Goal: Task Accomplishment & Management: Manage account settings

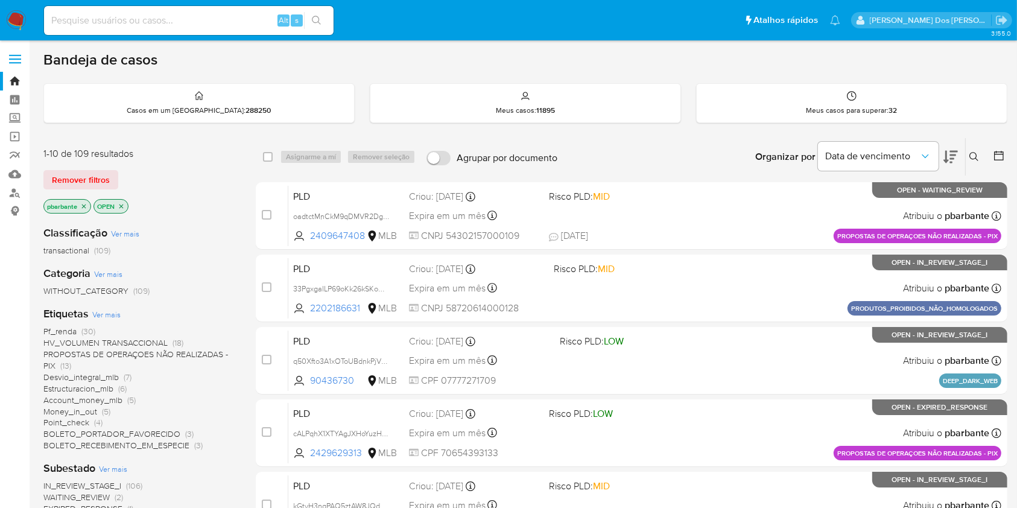
drag, startPoint x: 13, startPoint y: 22, endPoint x: 13, endPoint y: 7, distance: 15.1
click at [13, 22] on img at bounding box center [16, 20] width 21 height 21
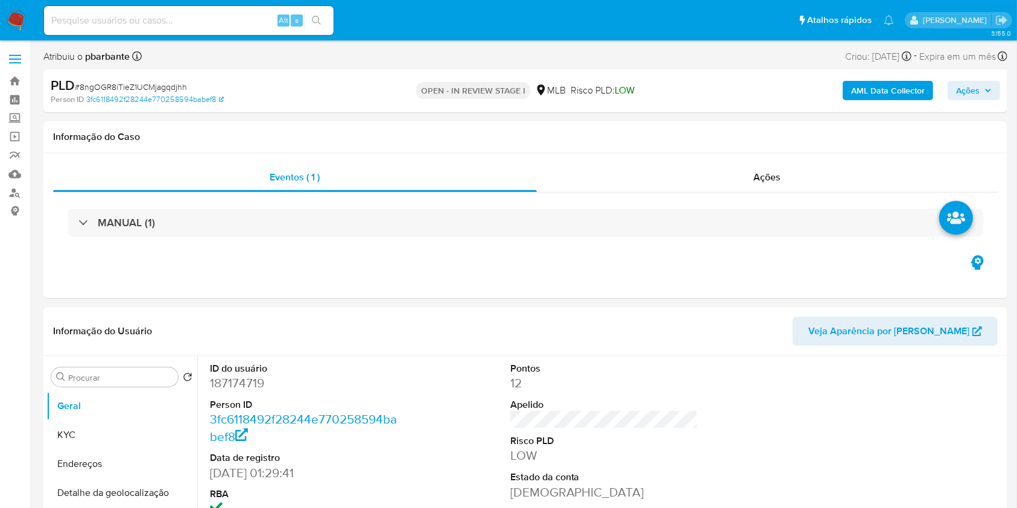
select select "10"
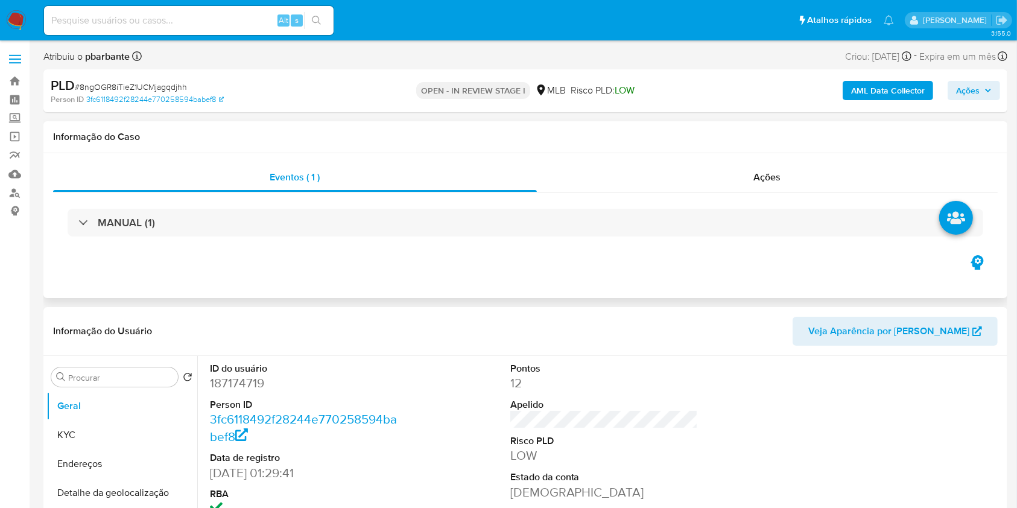
click at [699, 126] on div "Informação do Caso" at bounding box center [525, 137] width 964 height 32
click at [820, 186] on div "Ações" at bounding box center [767, 177] width 461 height 29
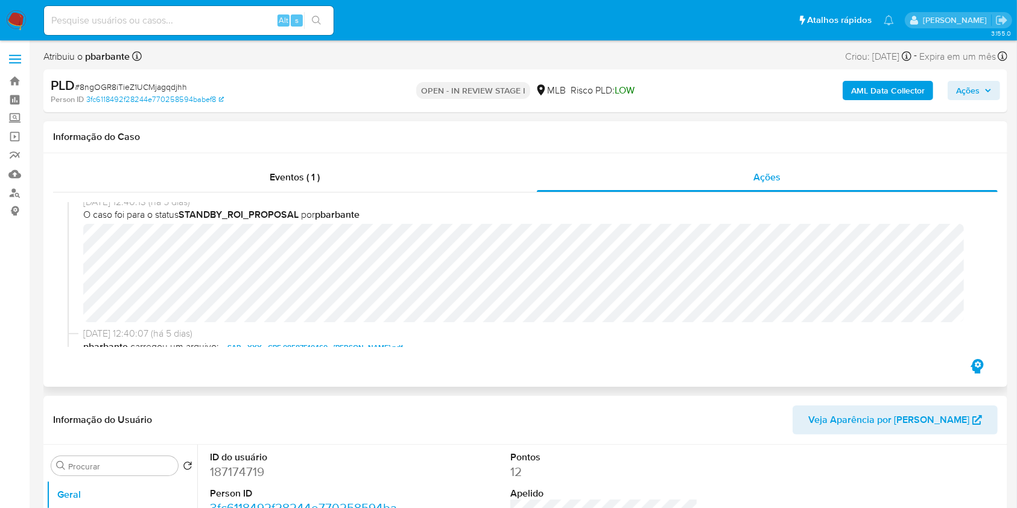
scroll to position [643, 0]
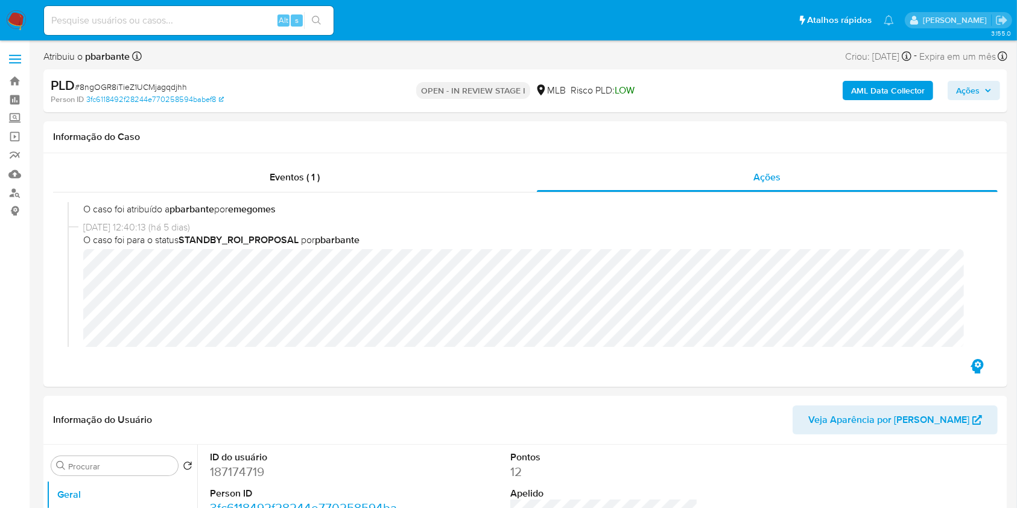
click at [986, 90] on icon "button" at bounding box center [987, 90] width 5 height 3
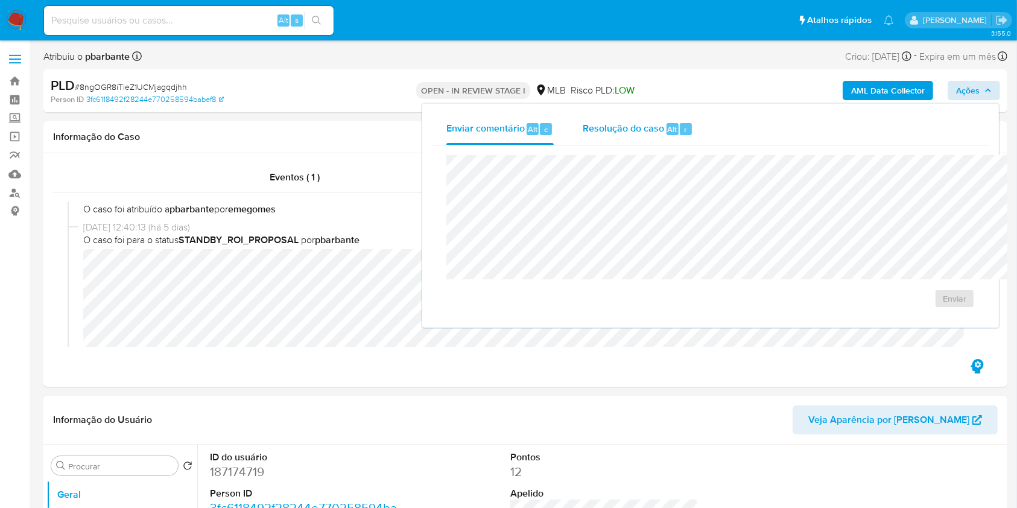
click at [666, 134] on div "Alt" at bounding box center [672, 129] width 12 height 12
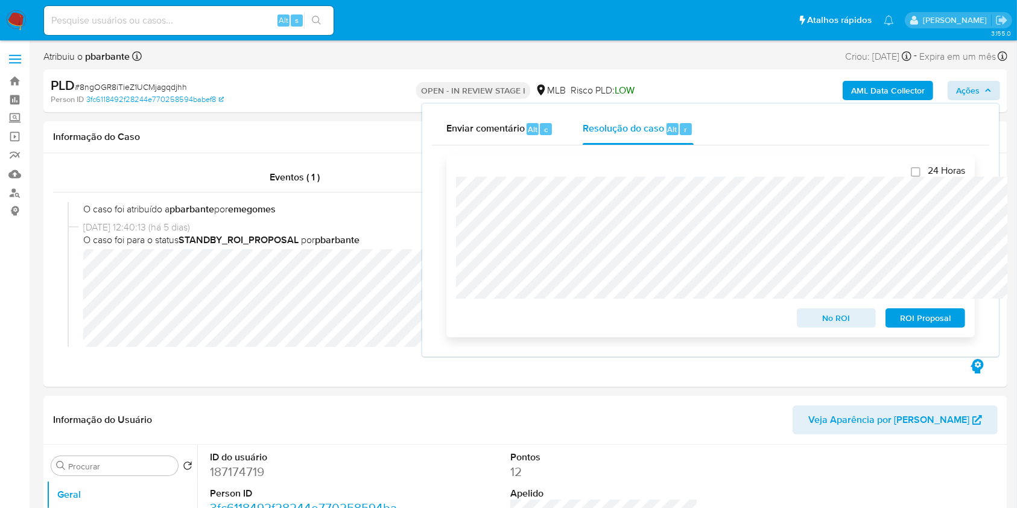
click at [918, 315] on span "ROI Proposal" at bounding box center [925, 317] width 63 height 17
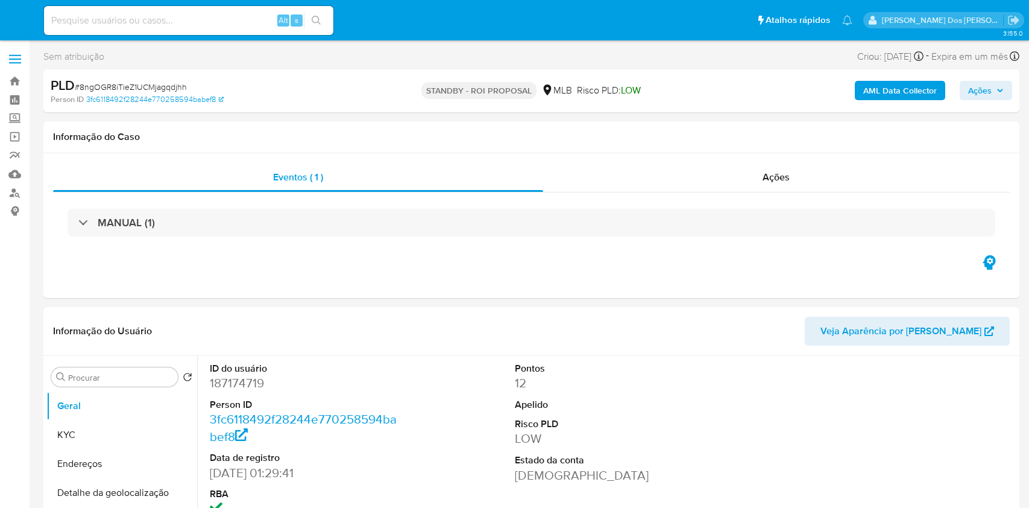
select select "10"
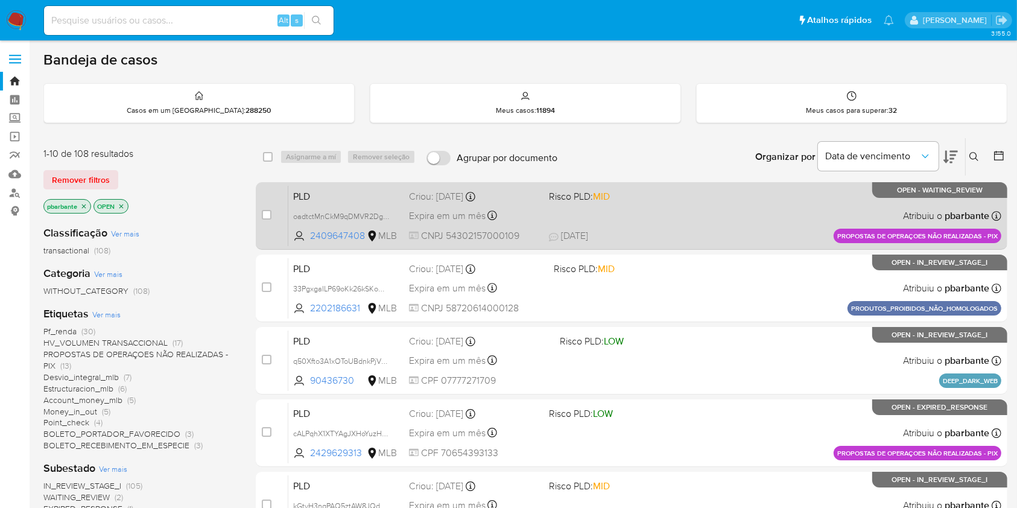
click at [649, 223] on div "PLD oadtctMnCkM9qDMVR2Dg7f87 2409647408 MLB Risco PLD: MID Criou: 14/08/2025 Cr…" at bounding box center [644, 215] width 713 height 61
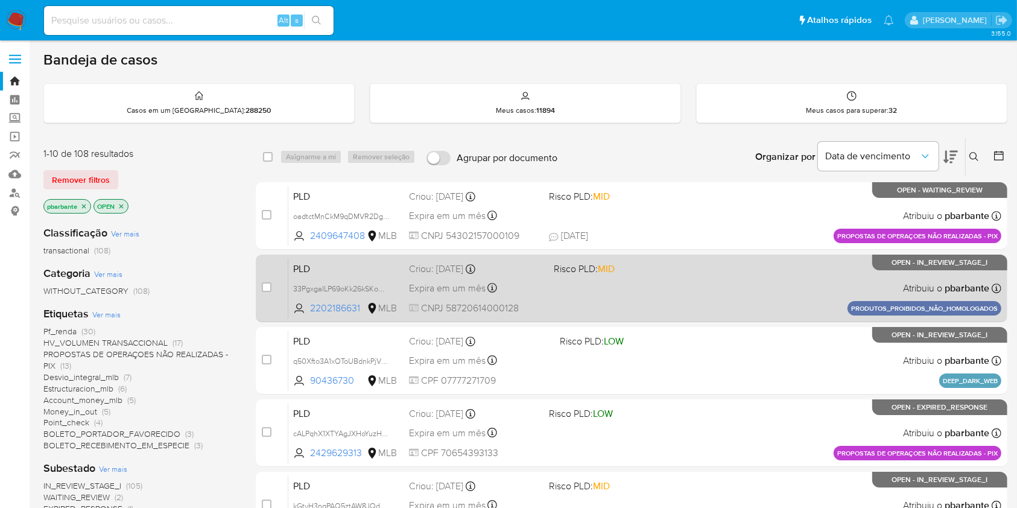
click at [644, 297] on div "PLD 33PgxgaILP69oKk26kSKowOD 2202186631 MLB Risco PLD: MID Criou: 14/08/2025 Cr…" at bounding box center [644, 287] width 713 height 61
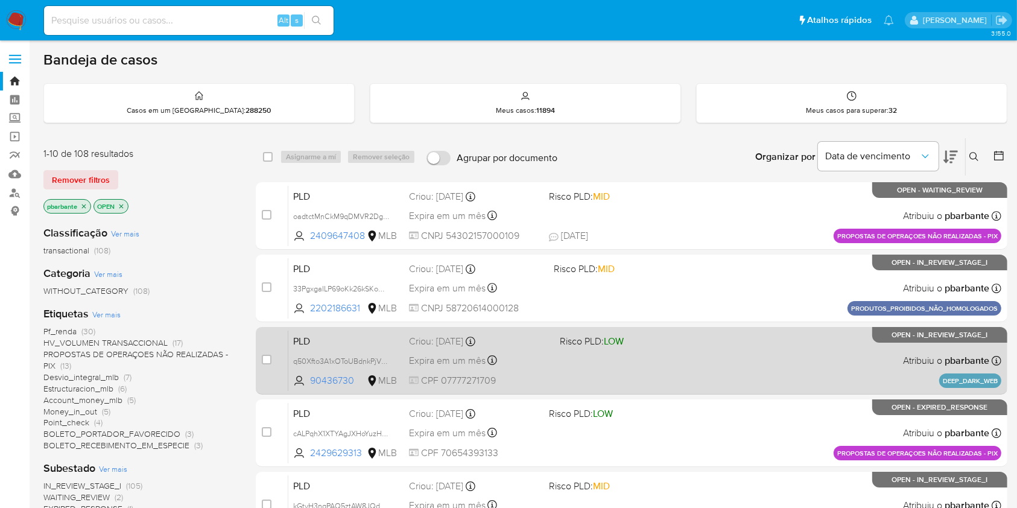
click at [649, 355] on div "PLD q50Xfto3A1xOToUBdnkPjVNJ 90436730 MLB Risco PLD: LOW Criou: 14/08/2025 Crio…" at bounding box center [644, 360] width 713 height 61
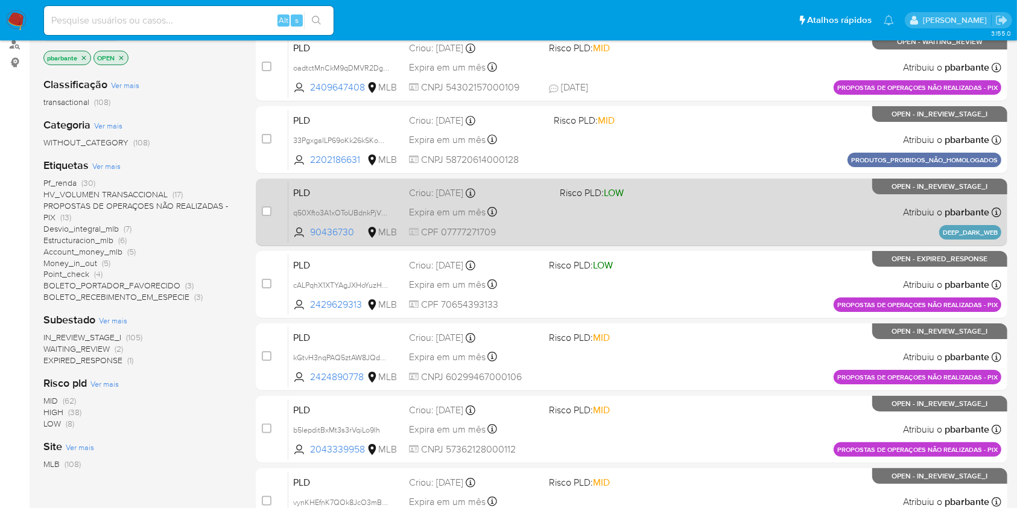
scroll to position [160, 0]
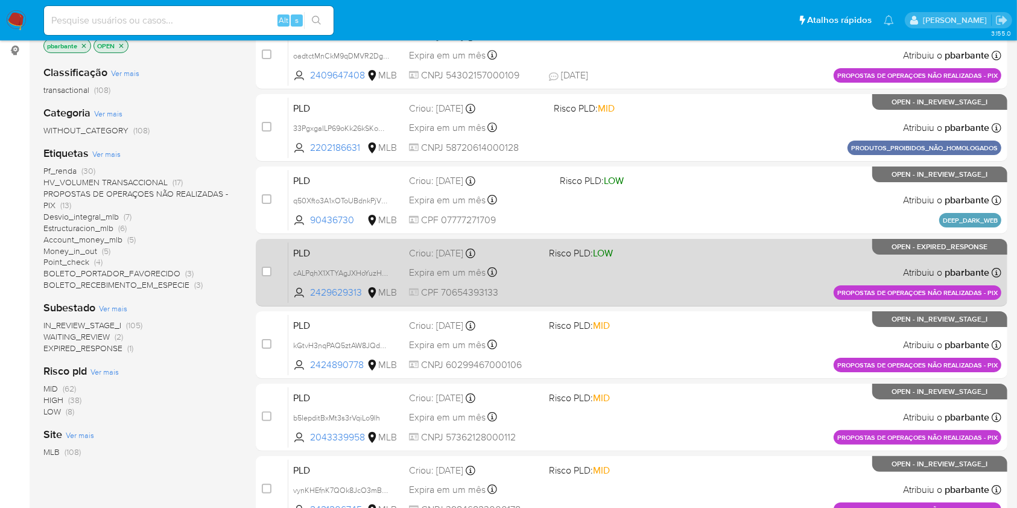
click at [650, 303] on div "PLD cALPqhX1XTYAgJXHoYuzHbMz 2429629313 MLB Risco PLD: LOW Criou: 14/08/2025 Cr…" at bounding box center [644, 272] width 713 height 61
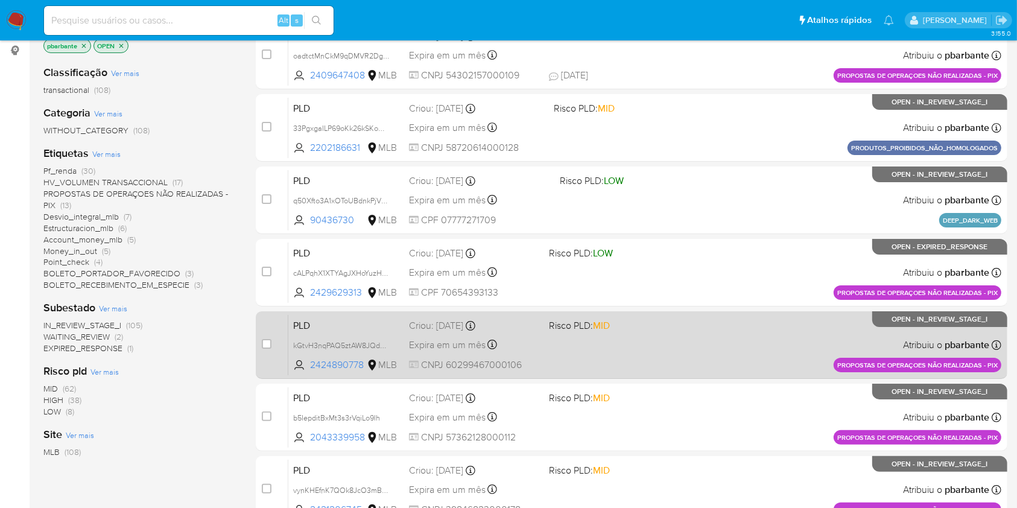
click at [647, 375] on div "PLD kGtvH3nqPAQ5ztAW8JQd6msR 2424890778 MLB Risco PLD: MID Criou: 14/08/2025 Cr…" at bounding box center [644, 344] width 713 height 61
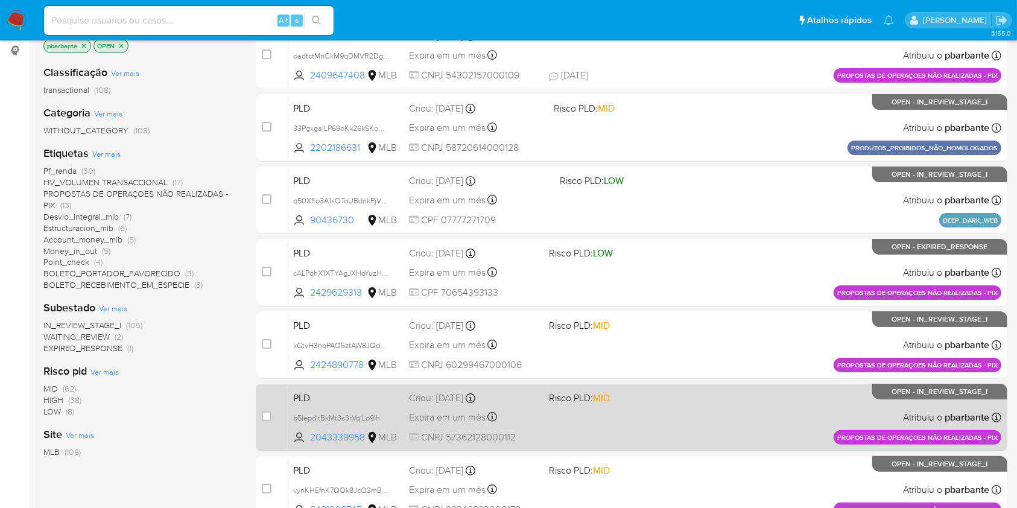
click at [642, 436] on div "PLD b5IepditBxMt3s3rVqiLo9Ih 2043339958 MLB Risco PLD: MID Criou: 14/08/2025 Cr…" at bounding box center [644, 417] width 713 height 61
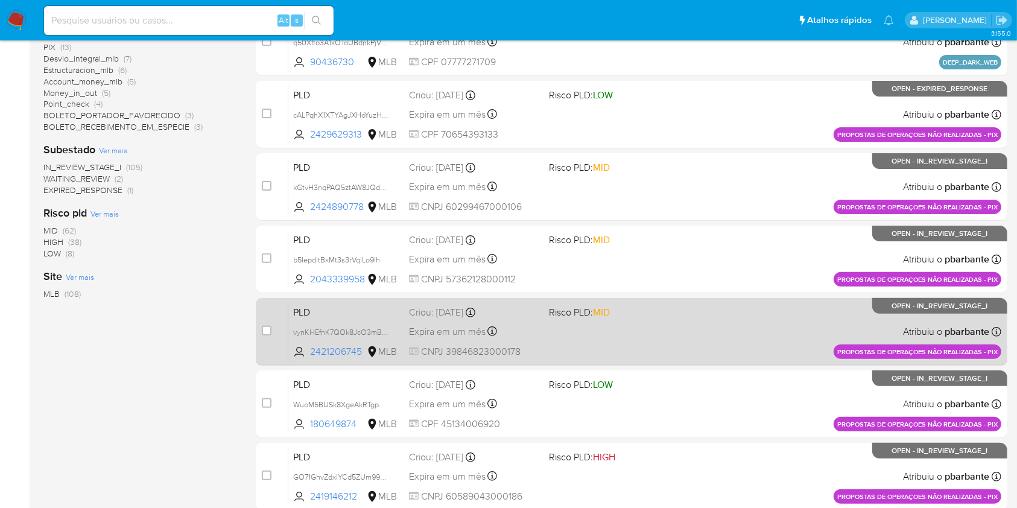
click at [632, 362] on div "PLD vynKHEfnK7QOk8JcO3mBfLdZ 2421206745 MLB Risco PLD: MID Criou: 14/08/2025 Cr…" at bounding box center [644, 331] width 713 height 61
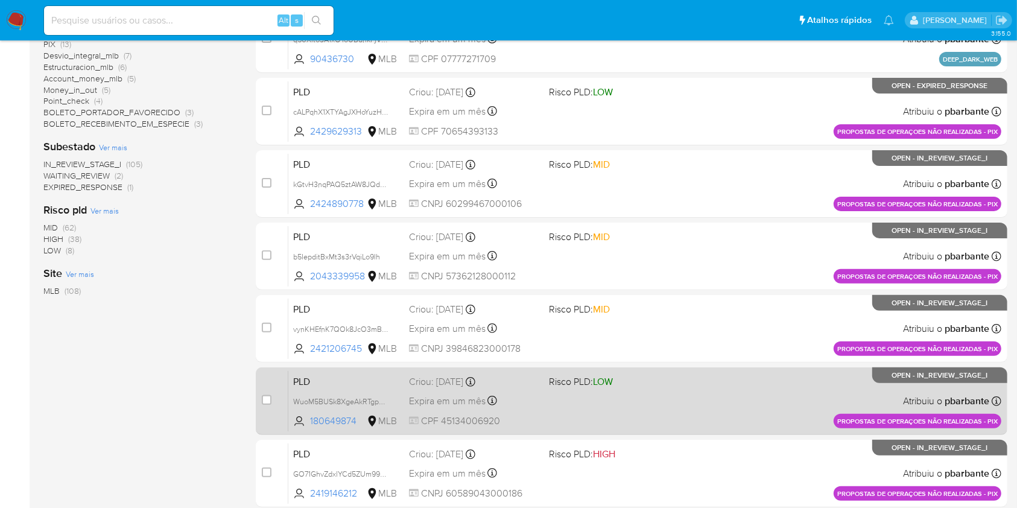
click at [642, 431] on div "PLD WuoM5BUSk8XgeAkRTgpHcgY4 180649874 MLB Risco PLD: LOW Criou: 14/08/2025 Cri…" at bounding box center [644, 400] width 713 height 61
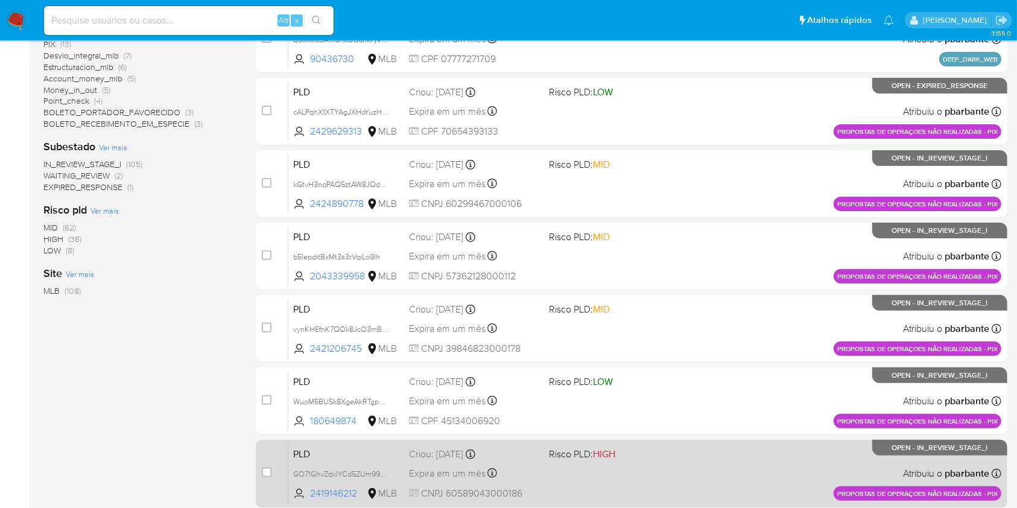
click at [634, 443] on div "PLD GO71GhvZdxlYCd5ZUm99Z8dx 2419146212 MLB Risco PLD: HIGH Criou: 14/08/2025 C…" at bounding box center [644, 473] width 713 height 61
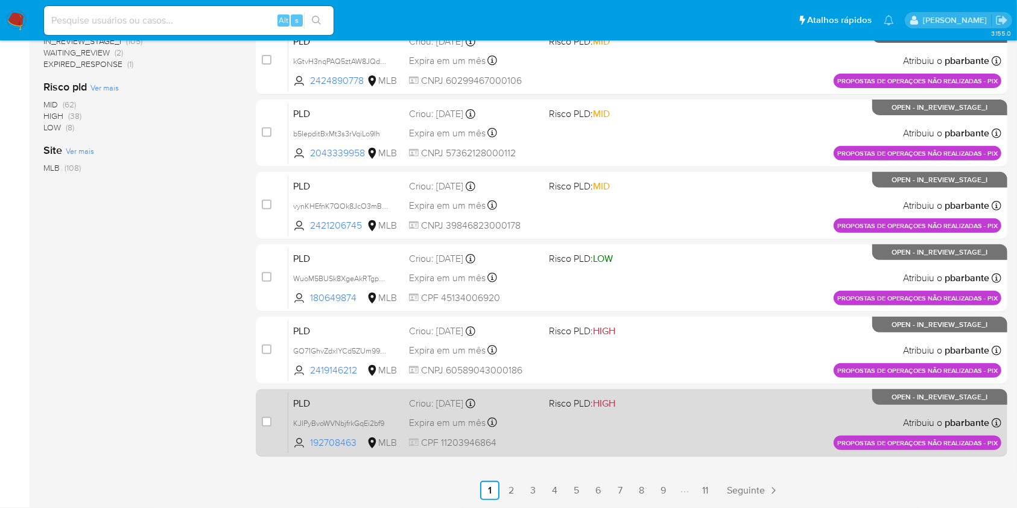
click at [628, 453] on div "PLD KJIPyBvoWVNbjfrkGqEi2bf9 192708463 MLB Risco PLD: HIGH Criou: 14/08/2025 Cr…" at bounding box center [644, 422] width 713 height 61
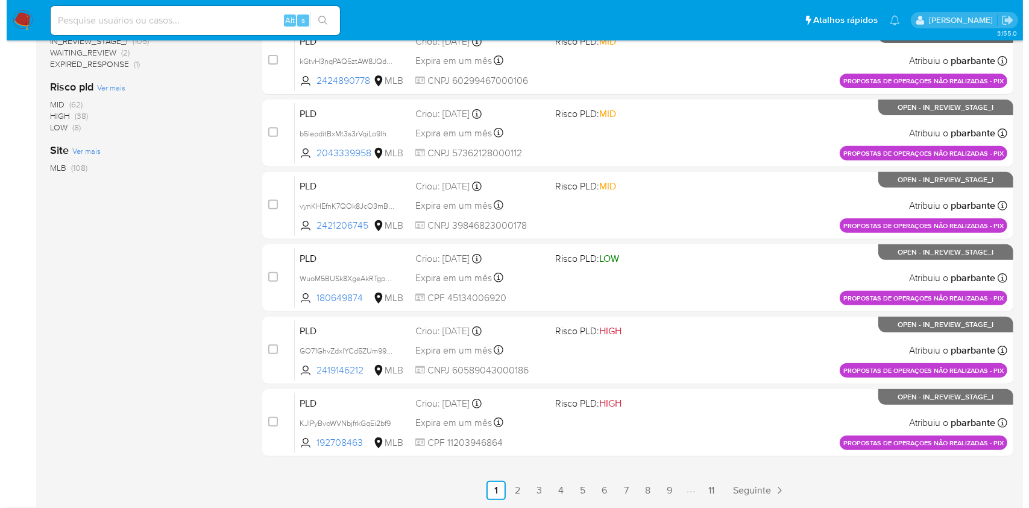
scroll to position [0, 0]
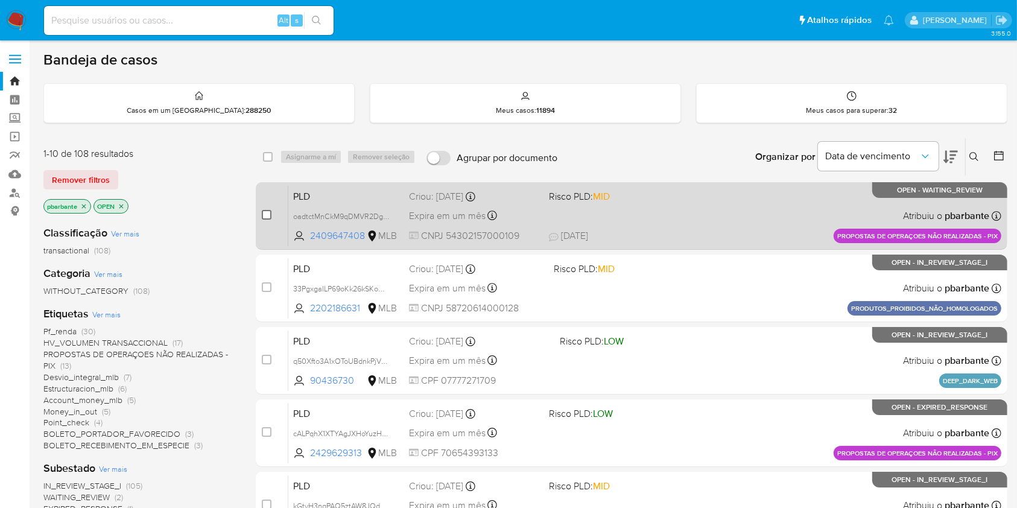
click at [271, 219] on input "checkbox" at bounding box center [267, 215] width 10 height 10
checkbox input "true"
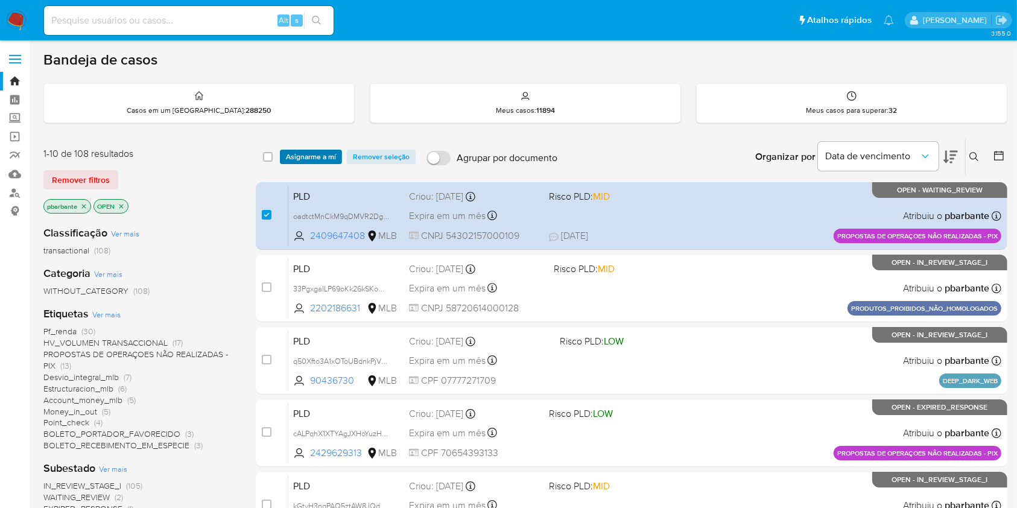
click at [325, 160] on span "Asignarme a mí" at bounding box center [311, 157] width 50 height 12
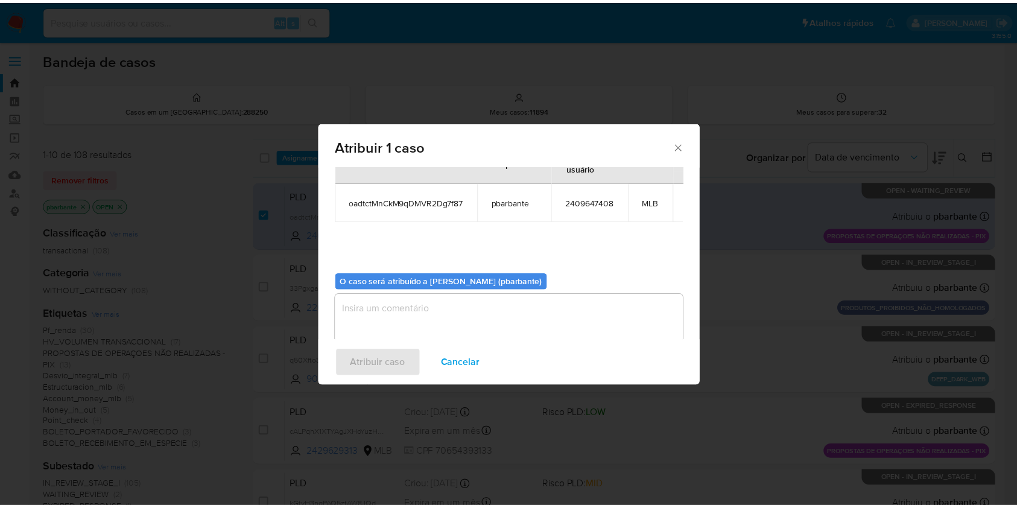
scroll to position [66, 0]
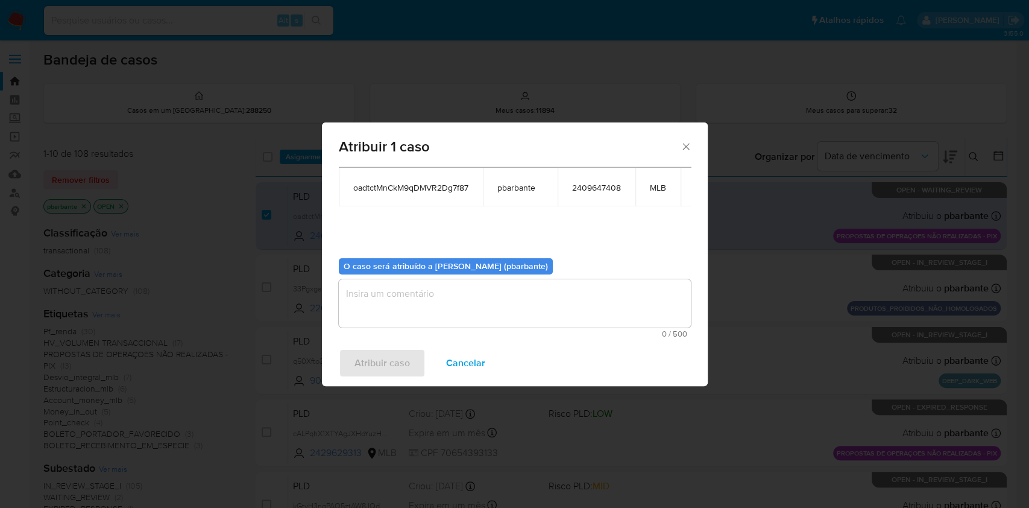
click at [366, 303] on textarea "assign-modal" at bounding box center [515, 303] width 352 height 48
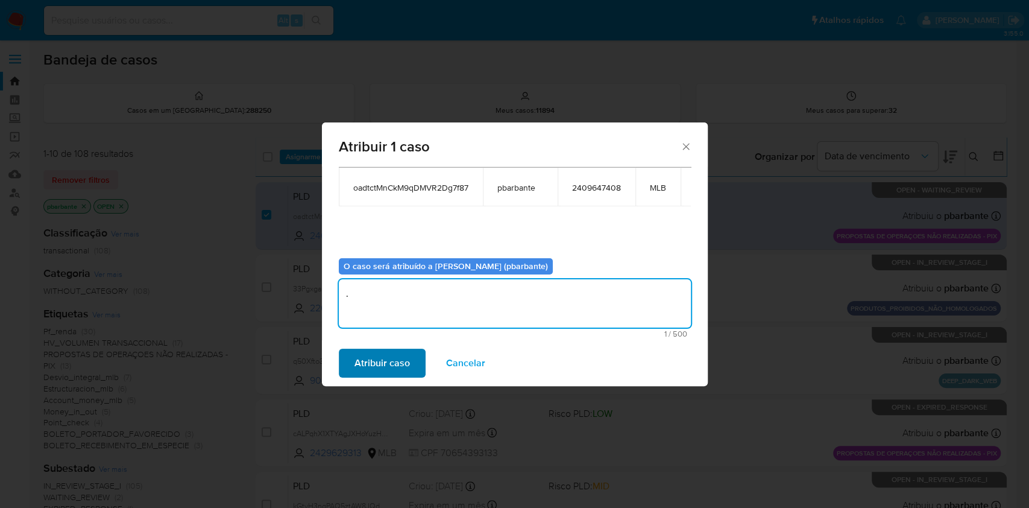
type textarea "."
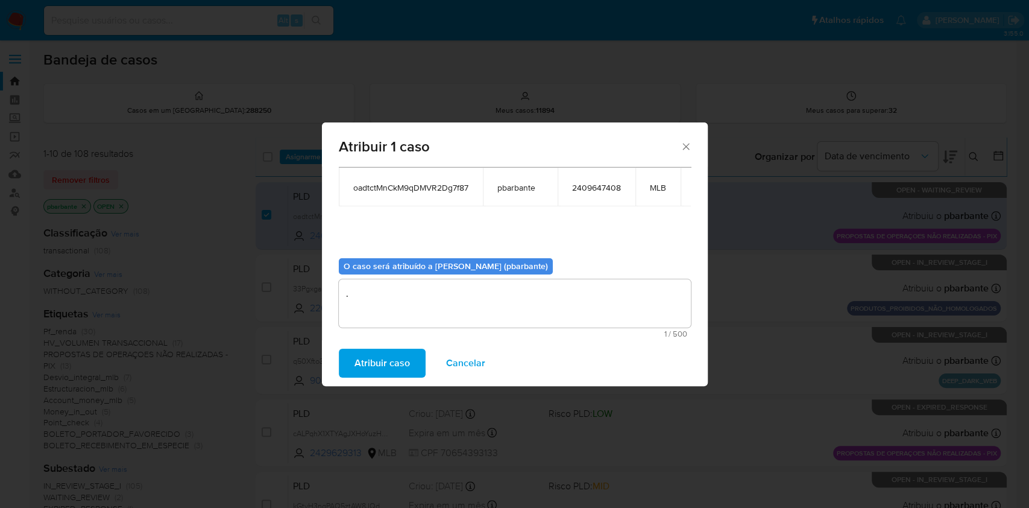
click at [391, 377] on button "Atribuir caso" at bounding box center [382, 363] width 87 height 29
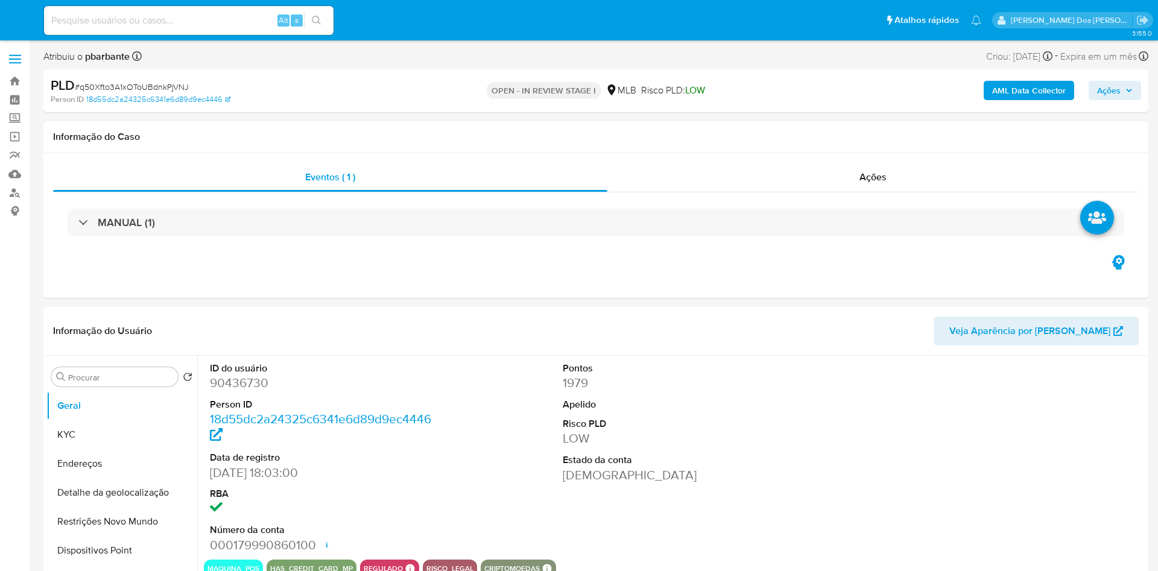
select select "10"
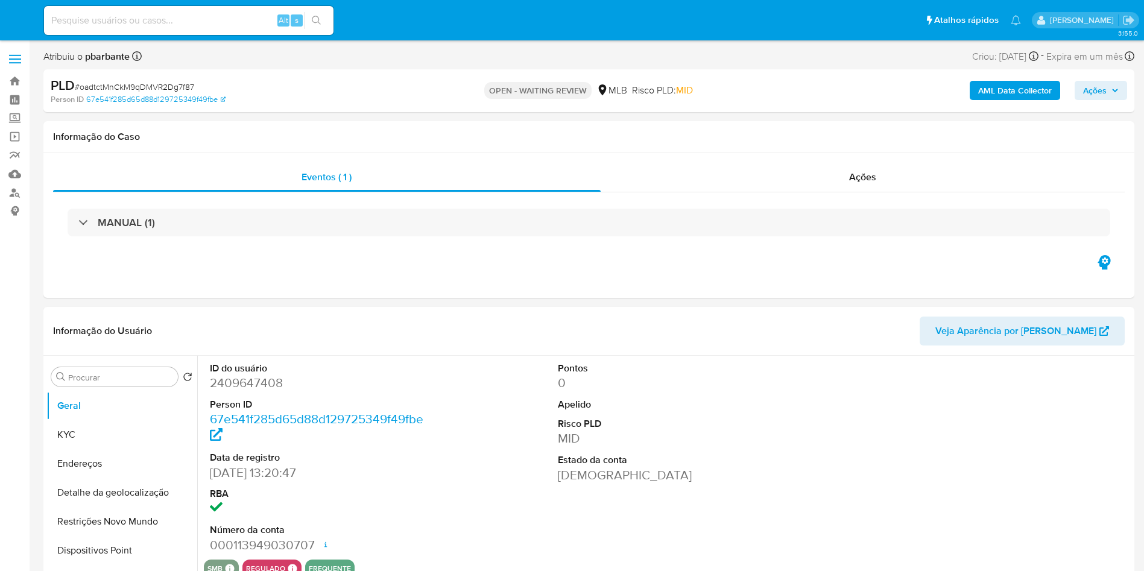
select select "10"
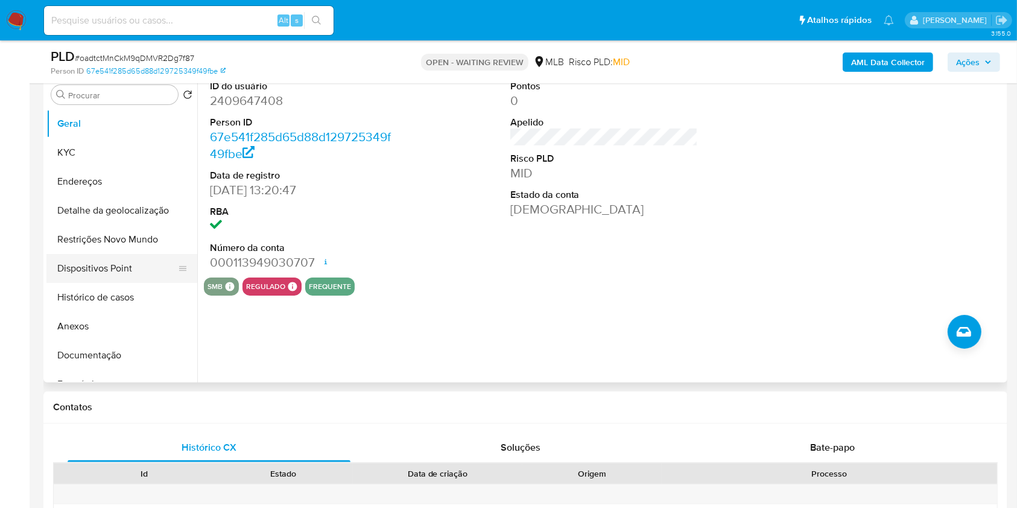
scroll to position [241, 0]
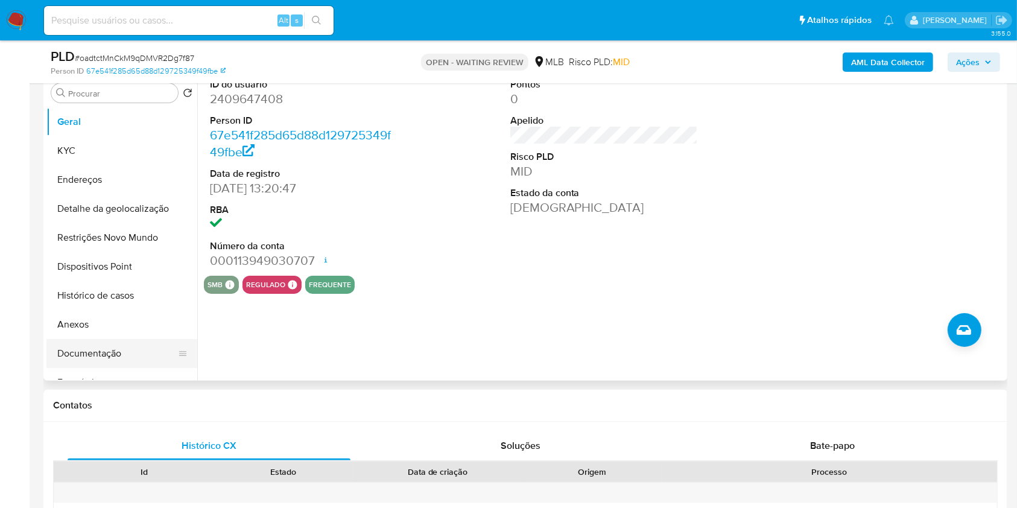
click at [113, 368] on button "Documentação" at bounding box center [116, 353] width 141 height 29
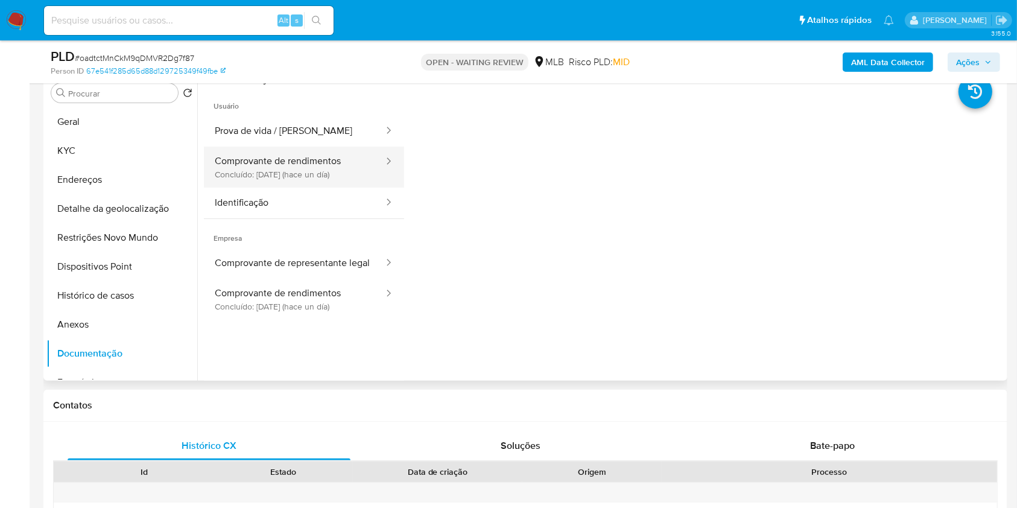
click at [299, 180] on button "Comprovante de rendimentos Concluído: 25/08/2025 (hace un día)" at bounding box center [294, 167] width 181 height 41
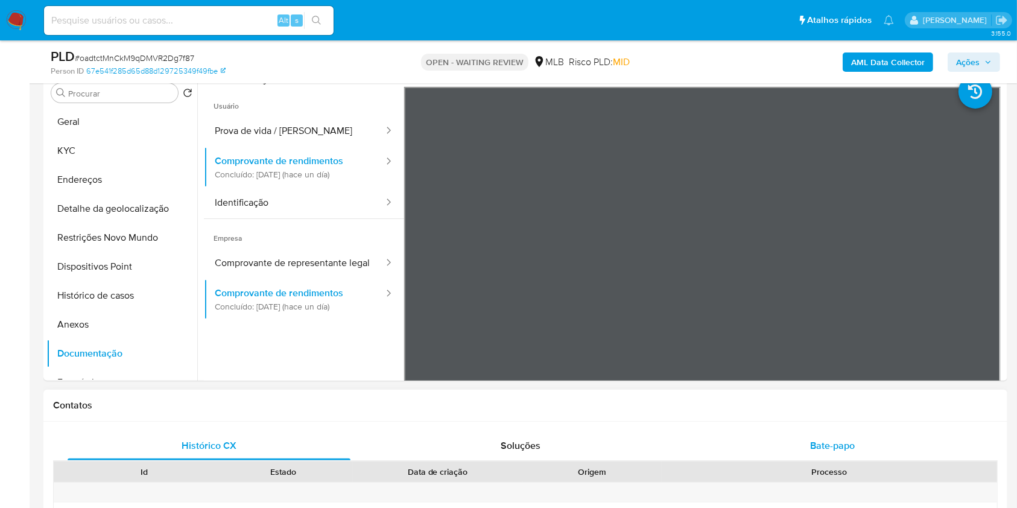
click at [844, 452] on span "Bate-papo" at bounding box center [832, 445] width 45 height 14
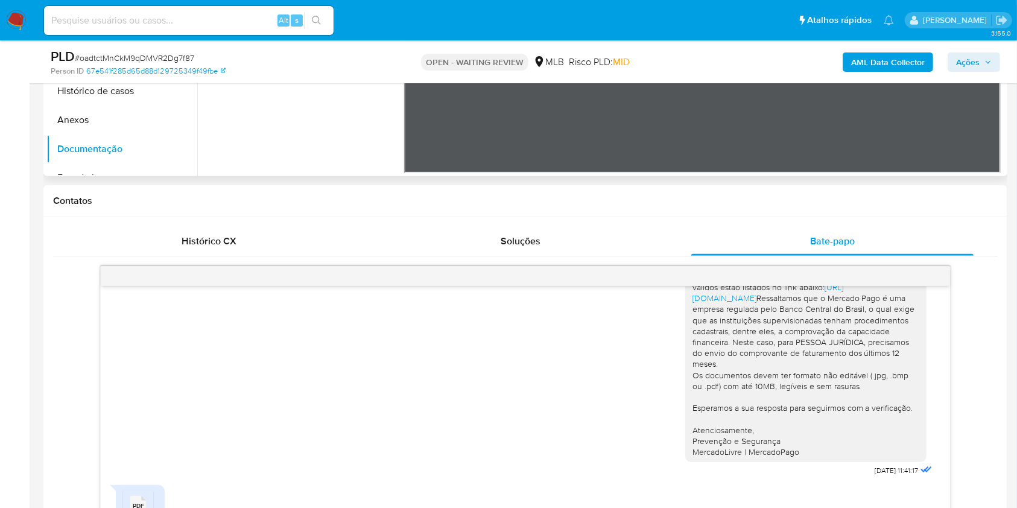
scroll to position [160, 0]
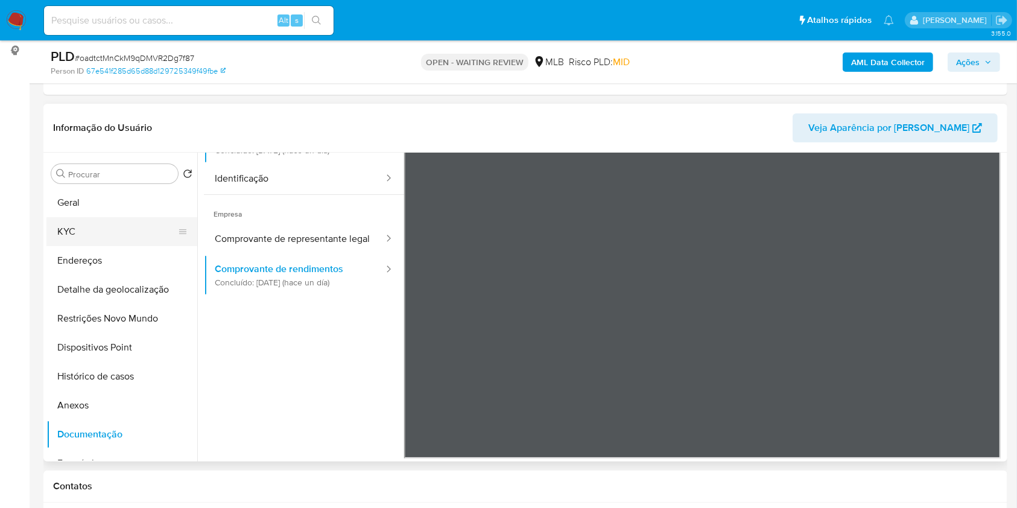
click at [145, 246] on button "KYC" at bounding box center [116, 231] width 141 height 29
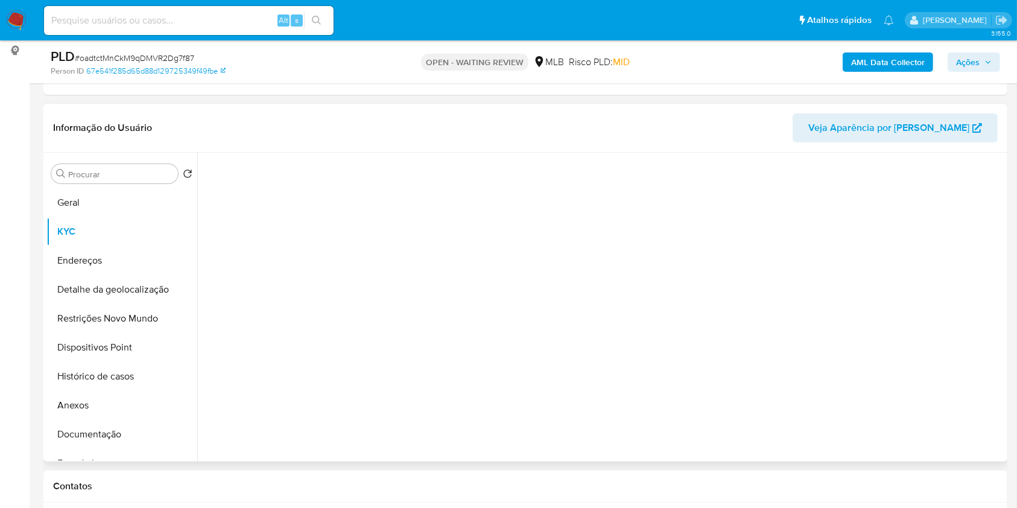
scroll to position [0, 0]
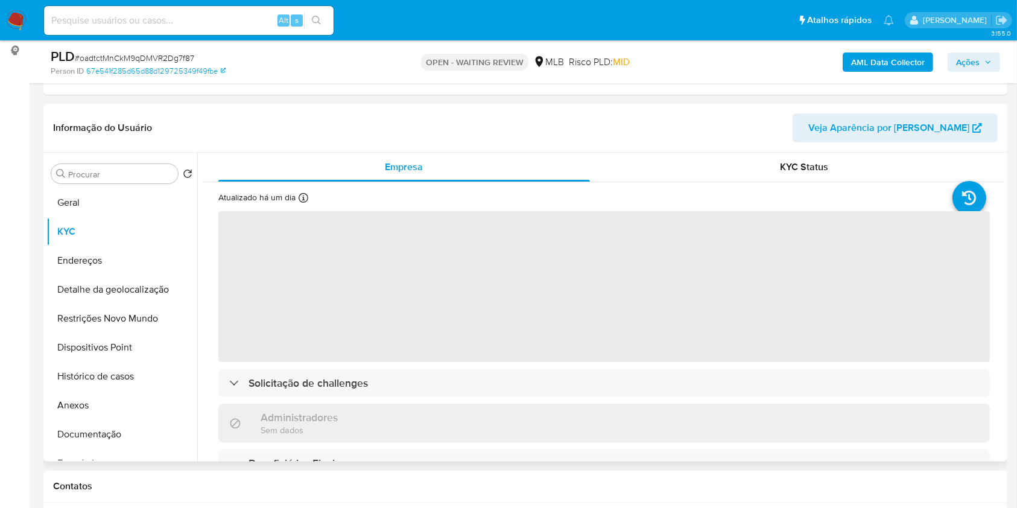
click at [74, 206] on div "Procurar Retornar ao pedido padrão Geral KYC Endereços Detalhe da geolocalizaçã…" at bounding box center [121, 307] width 151 height 307
click at [82, 217] on button "Geral" at bounding box center [116, 202] width 141 height 29
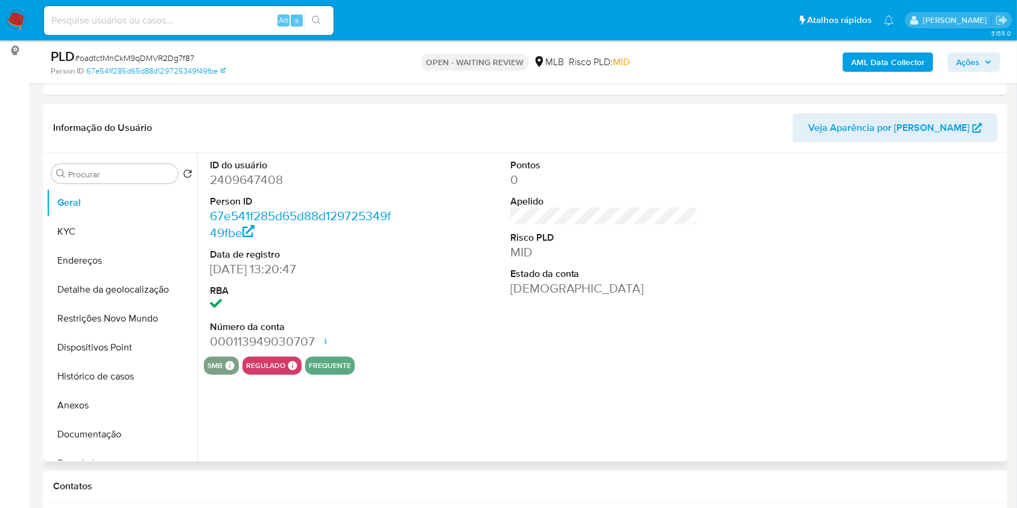
click at [252, 188] on dd "2409647408" at bounding box center [304, 179] width 188 height 17
copy dd "2409647408"
click at [77, 246] on button "KYC" at bounding box center [116, 231] width 141 height 29
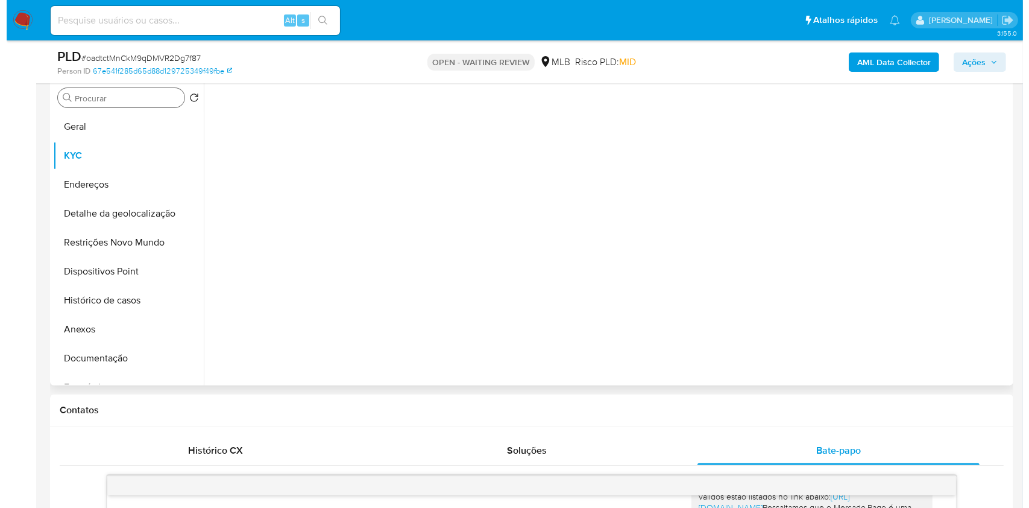
scroll to position [160, 0]
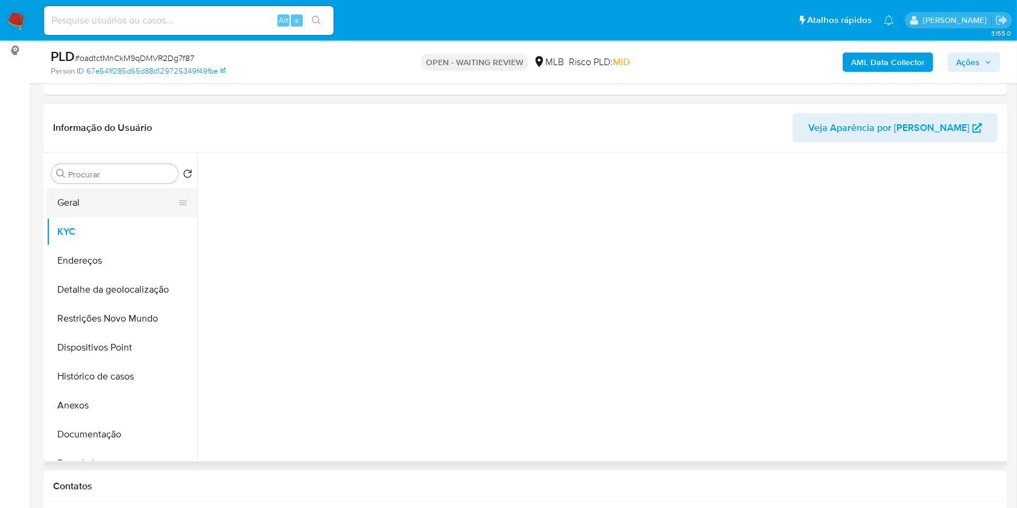
click at [123, 217] on button "Geral" at bounding box center [116, 202] width 141 height 29
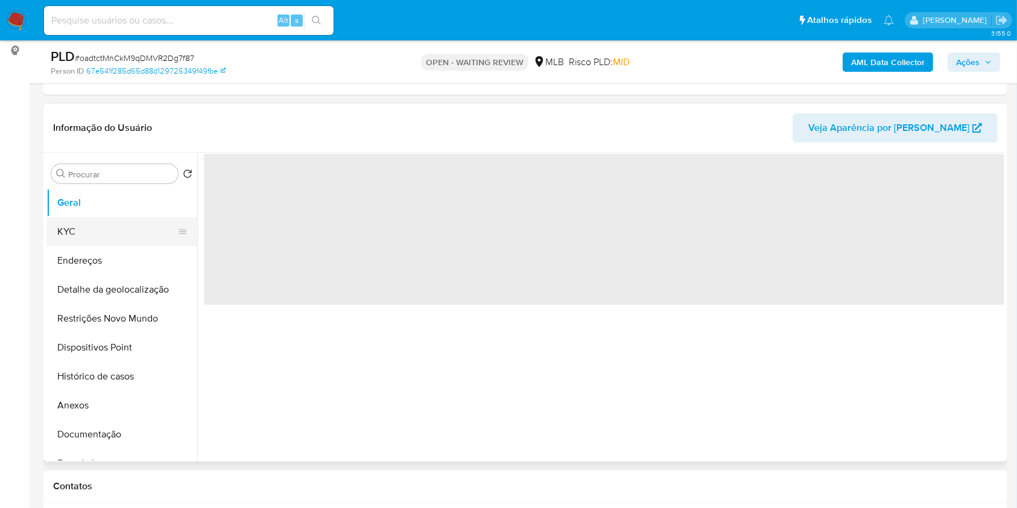
click at [111, 246] on button "KYC" at bounding box center [116, 231] width 141 height 29
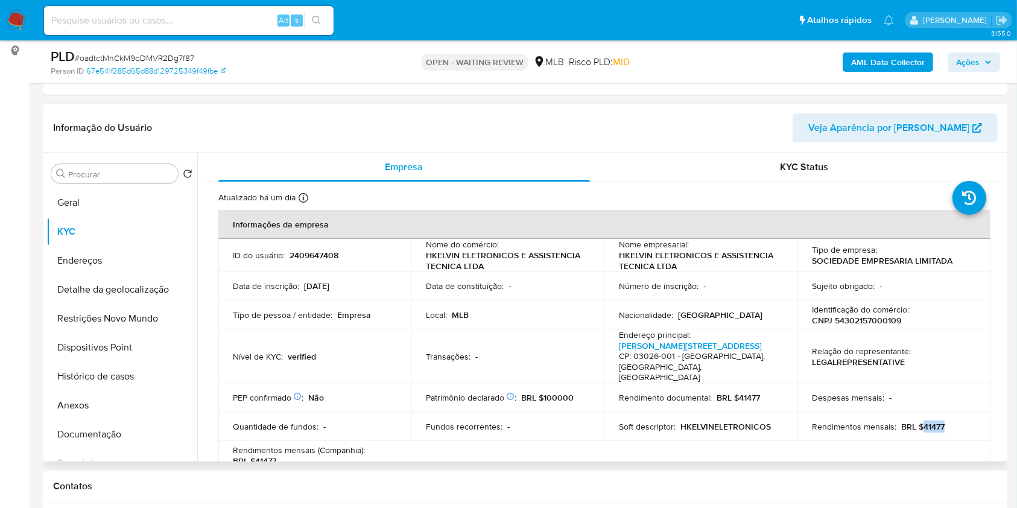
drag, startPoint x: 939, startPoint y: 435, endPoint x: 920, endPoint y: 437, distance: 20.0
click at [920, 432] on p "BRL $41477" at bounding box center [922, 426] width 43 height 11
copy p "41477"
click at [907, 74] on div "AML Data Collector Ações" at bounding box center [843, 62] width 313 height 28
click at [915, 55] on b "AML Data Collector" at bounding box center [888, 61] width 74 height 19
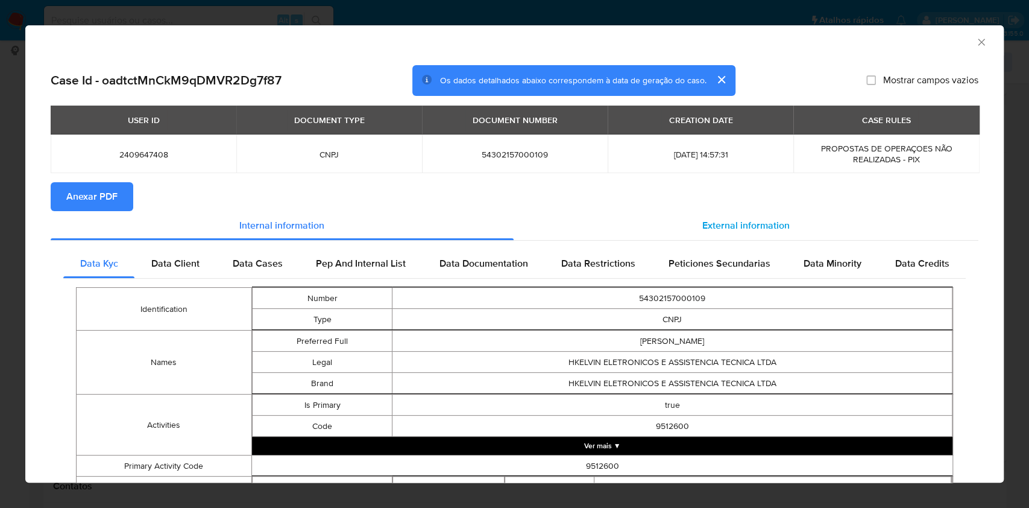
click at [772, 235] on div "External information" at bounding box center [747, 225] width 466 height 29
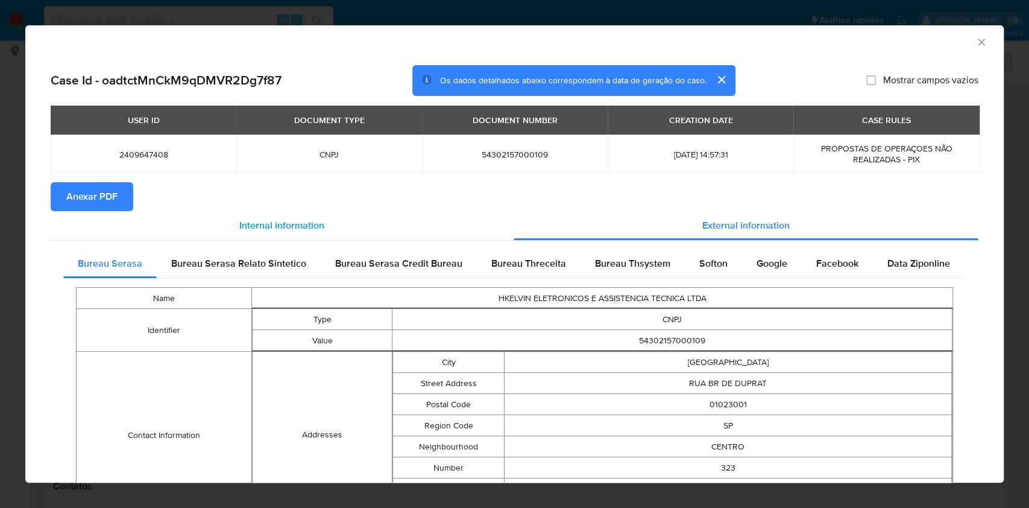
click at [86, 212] on div "Internal information" at bounding box center [282, 225] width 463 height 29
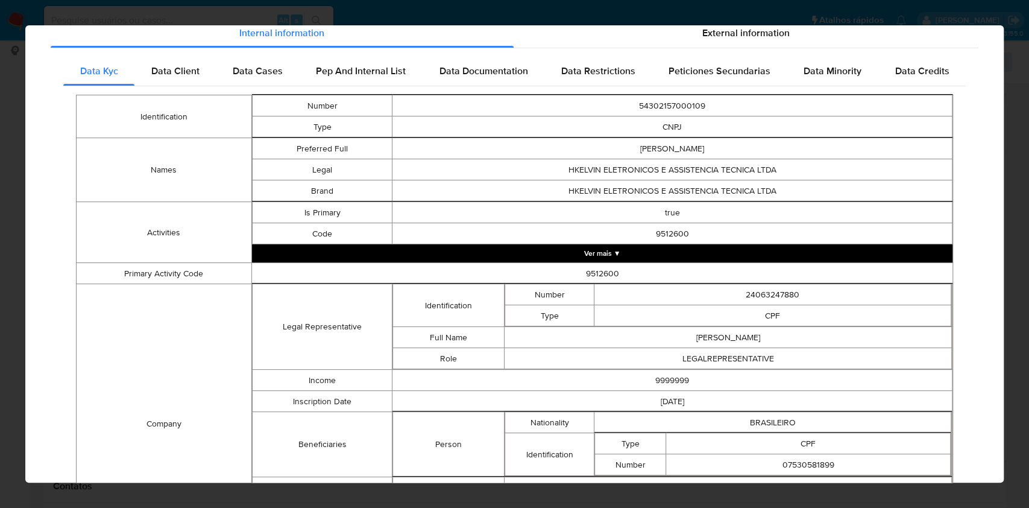
scroll to position [0, 0]
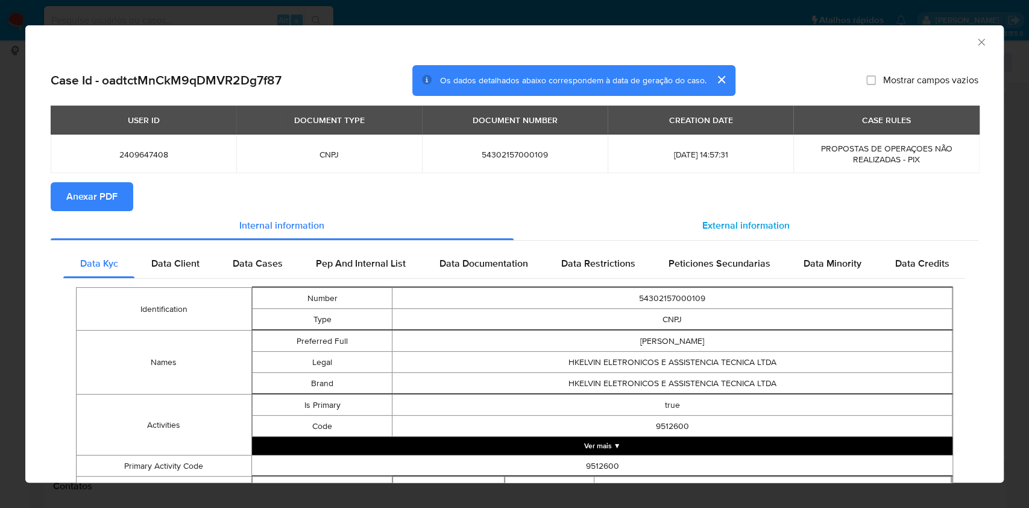
drag, startPoint x: 747, startPoint y: 218, endPoint x: 715, endPoint y: 233, distance: 35.3
click at [747, 218] on div "External information" at bounding box center [747, 225] width 466 height 29
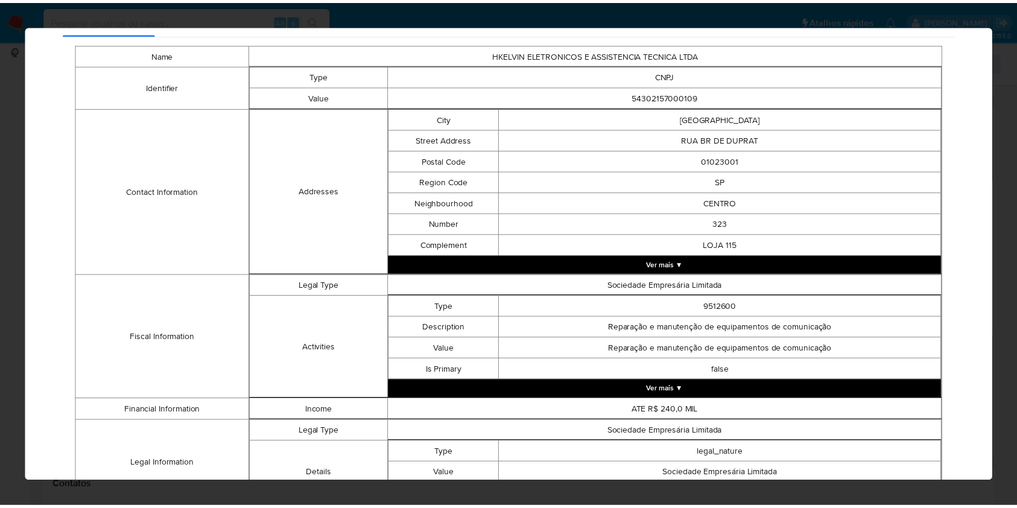
scroll to position [435, 0]
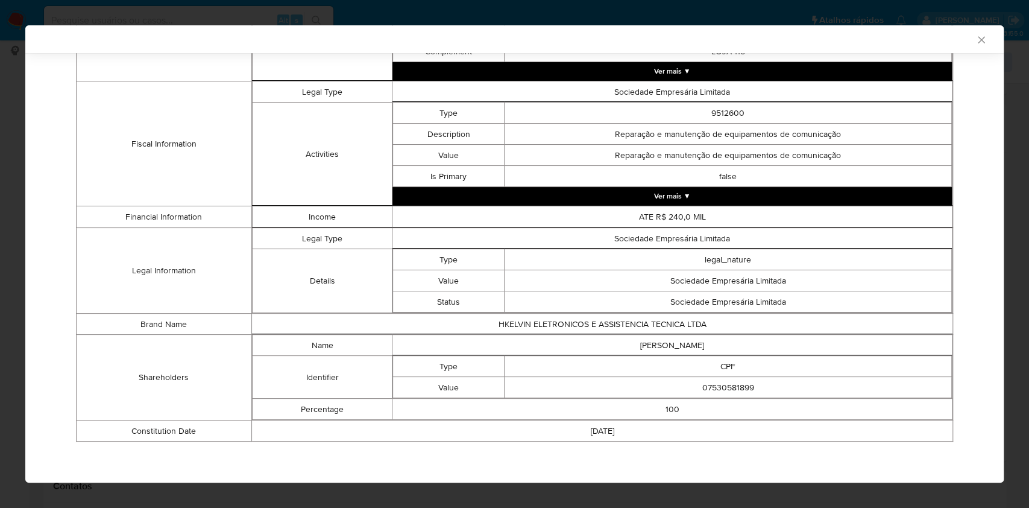
click at [715, 388] on td "07530581899" at bounding box center [728, 387] width 447 height 21
copy td "07530581899"
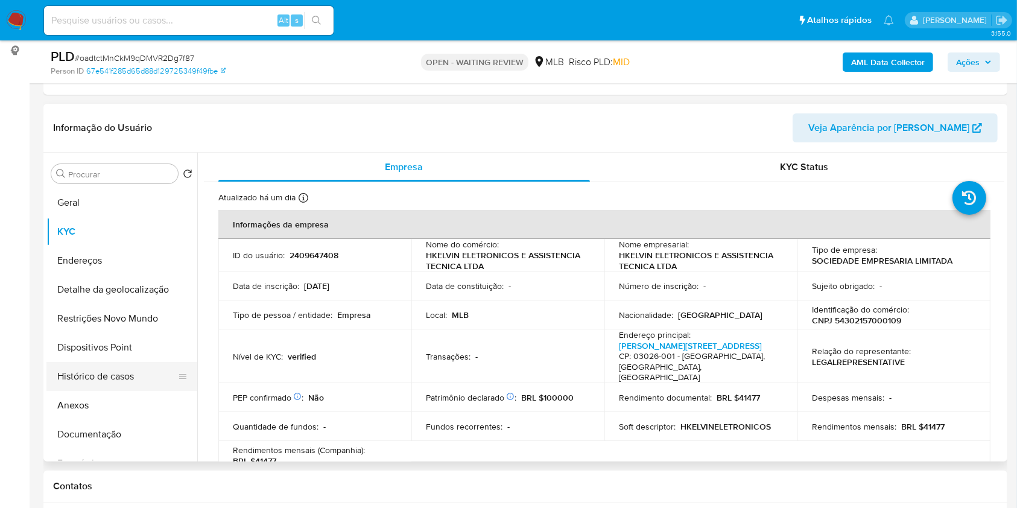
scroll to position [80, 0]
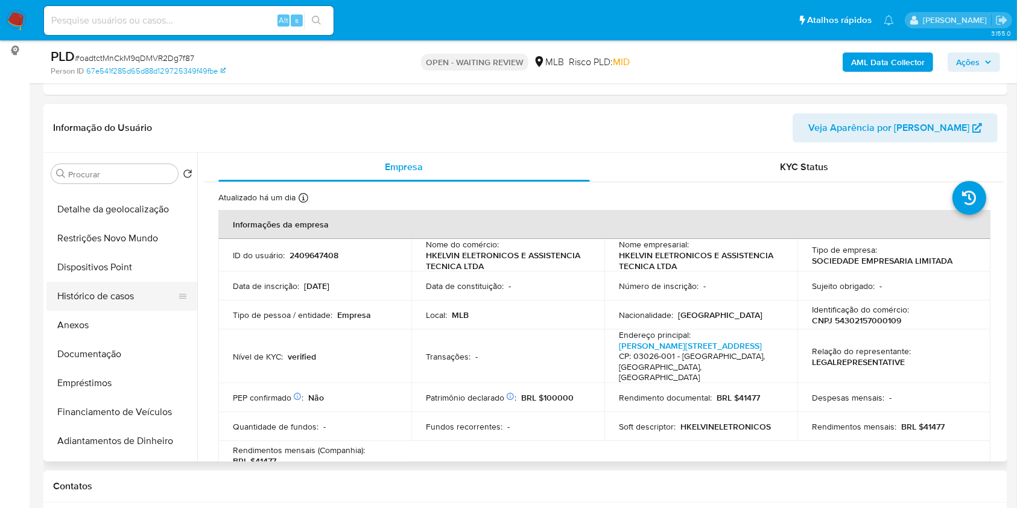
click at [126, 311] on button "Histórico de casos" at bounding box center [116, 296] width 141 height 29
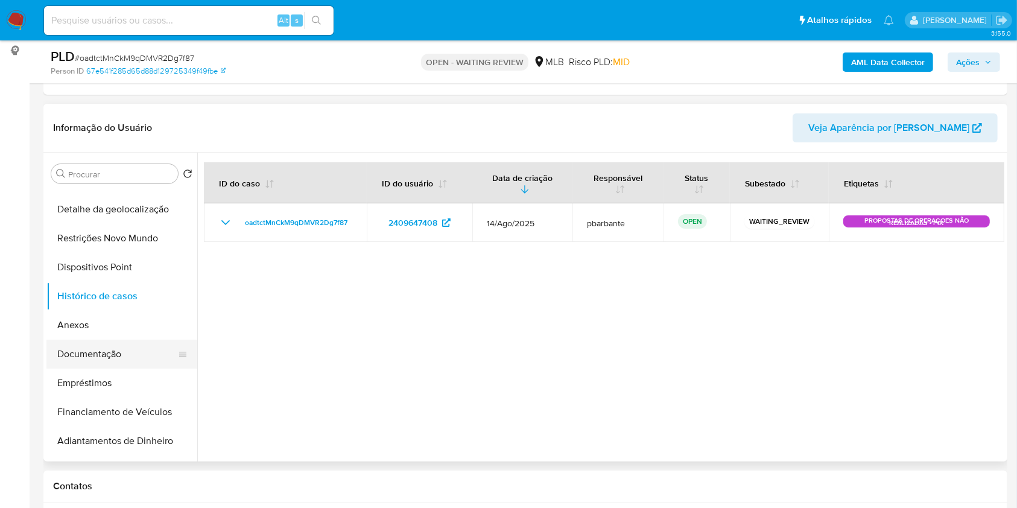
click at [104, 368] on button "Documentação" at bounding box center [116, 353] width 141 height 29
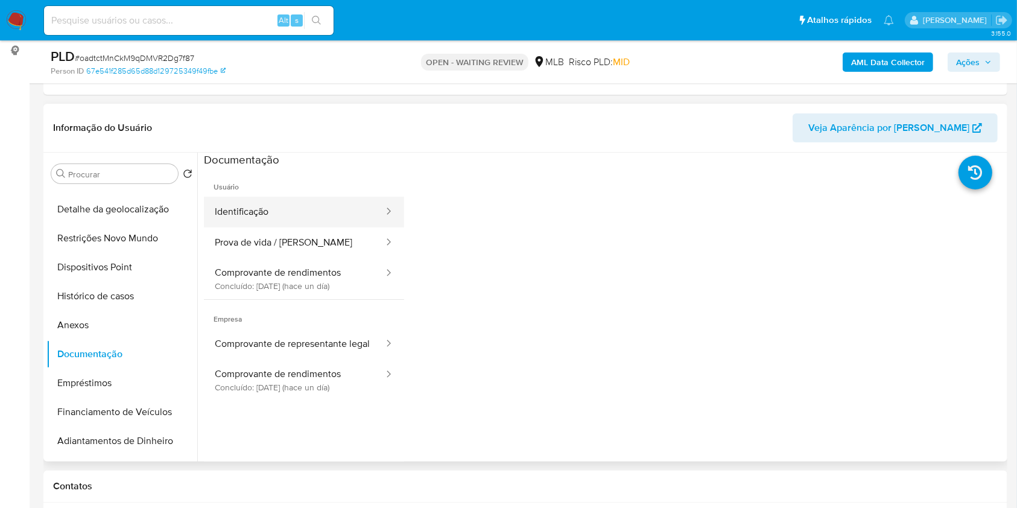
click at [296, 227] on button "Identificação" at bounding box center [294, 212] width 181 height 31
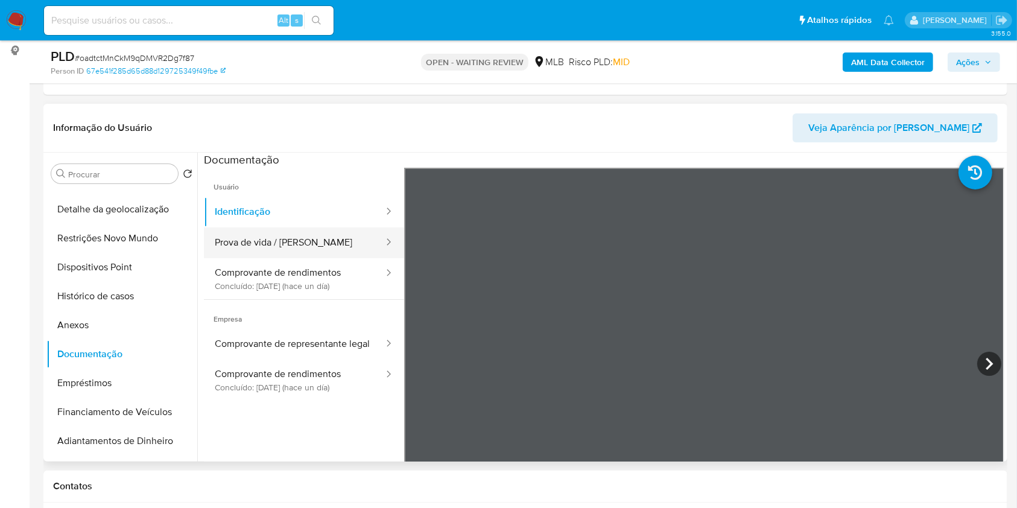
click at [280, 258] on button "Prova de vida / Selfie" at bounding box center [294, 242] width 181 height 31
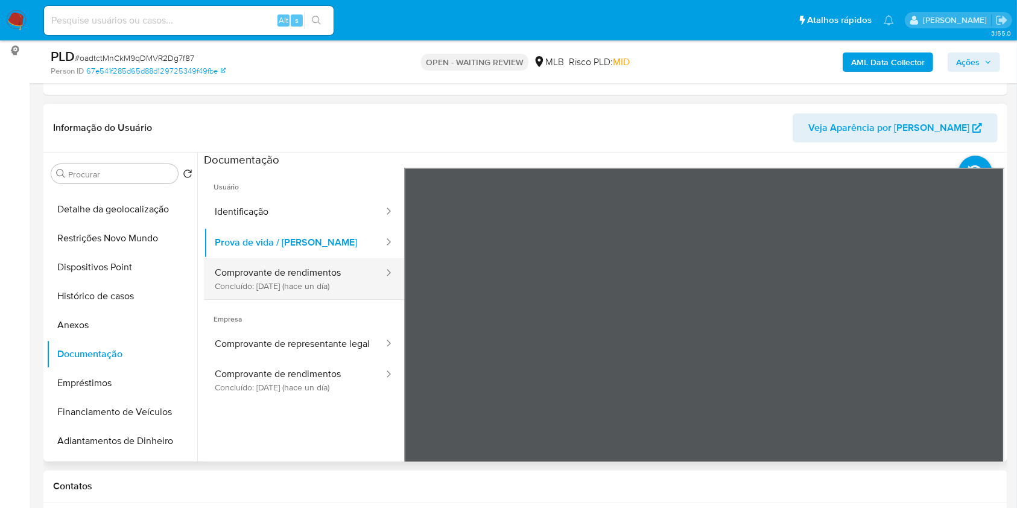
click at [276, 299] on button "Comprovante de rendimentos Concluído: 25/08/2025 (hace un día)" at bounding box center [294, 278] width 181 height 41
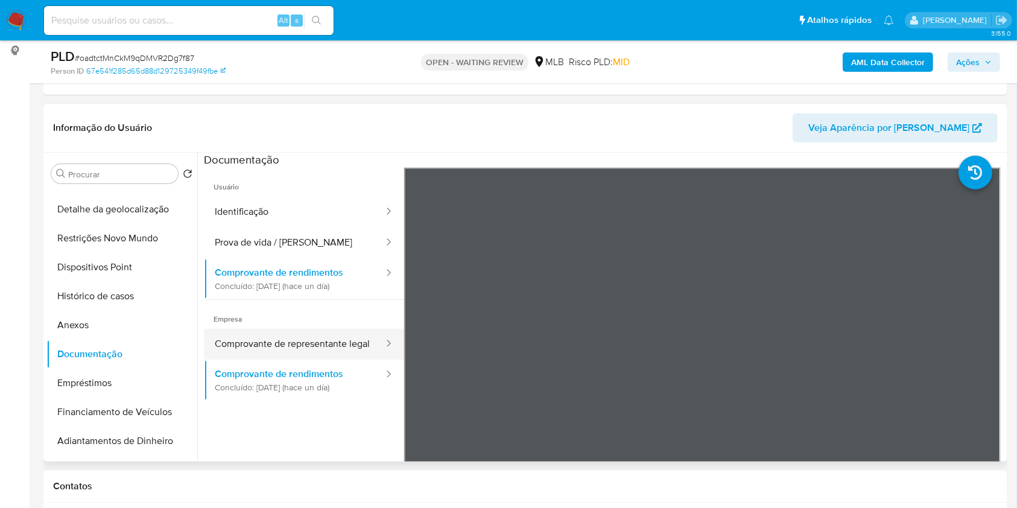
click at [271, 359] on button "Comprovante de representante legal" at bounding box center [294, 344] width 181 height 31
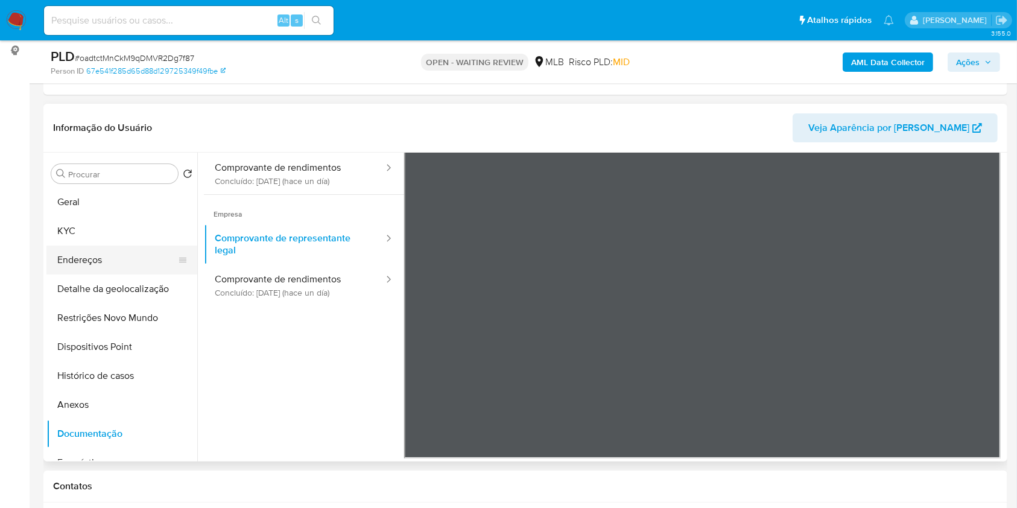
scroll to position [0, 0]
click at [115, 333] on button "Restrições Novo Mundo" at bounding box center [116, 318] width 141 height 29
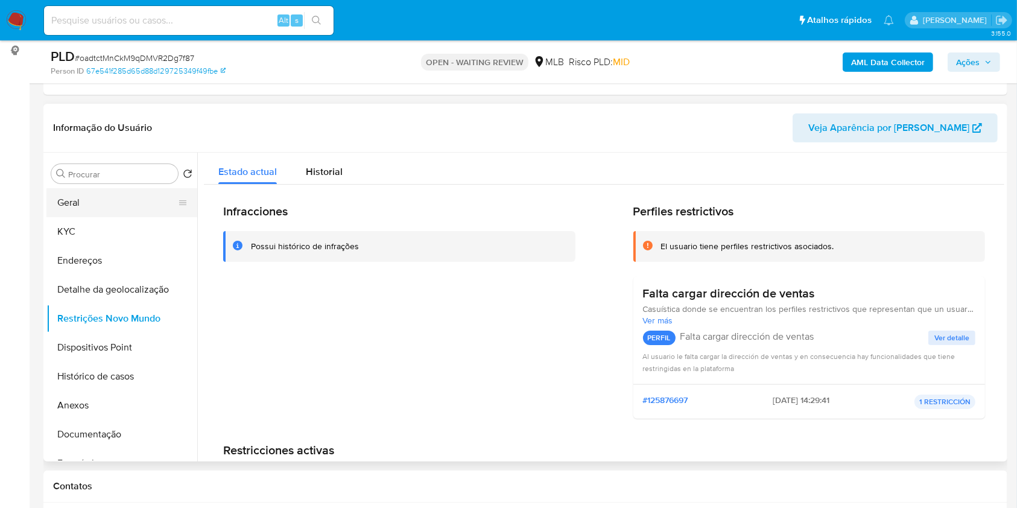
click at [101, 217] on button "Geral" at bounding box center [116, 202] width 141 height 29
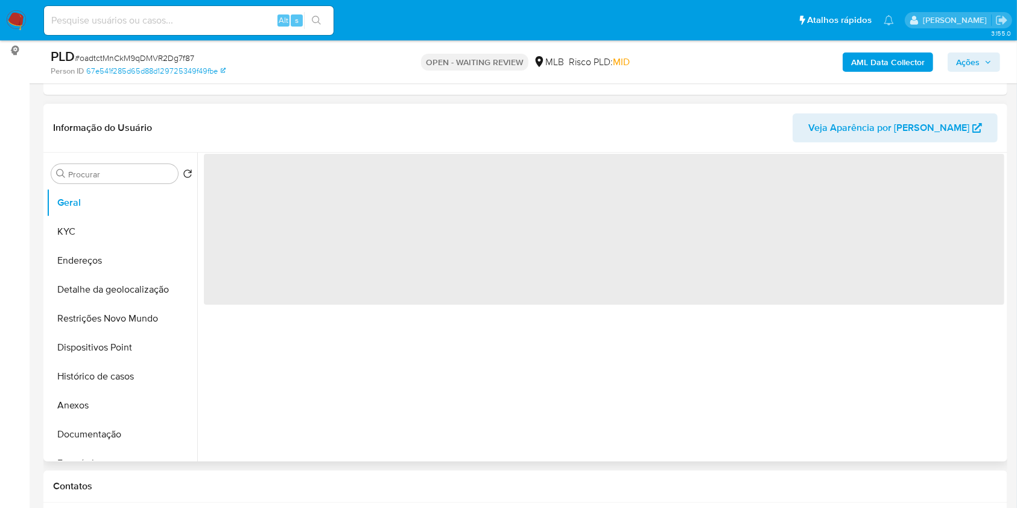
click at [302, 353] on div "‌" at bounding box center [600, 307] width 807 height 309
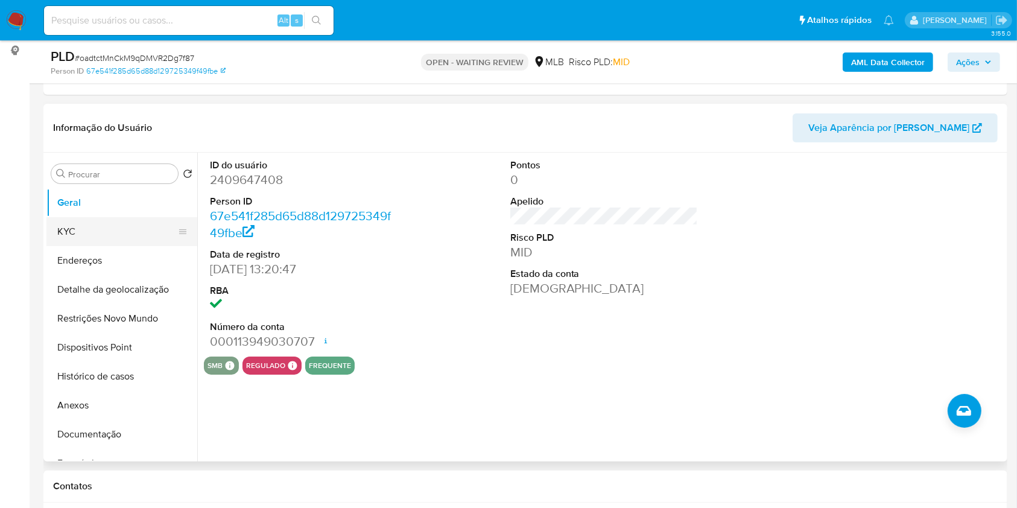
click at [130, 245] on button "KYC" at bounding box center [116, 231] width 141 height 29
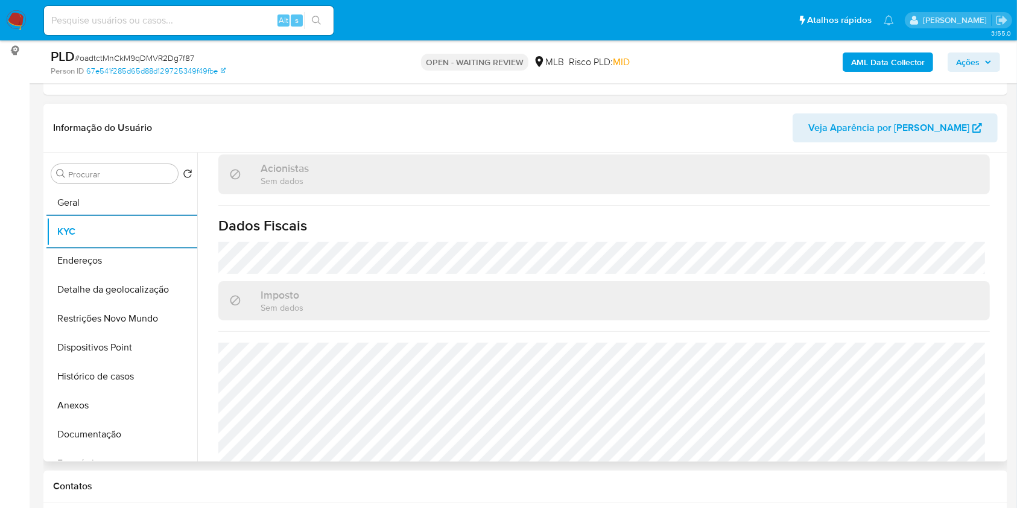
scroll to position [721, 0]
click at [96, 304] on button "Detalhe da geolocalização" at bounding box center [116, 289] width 141 height 29
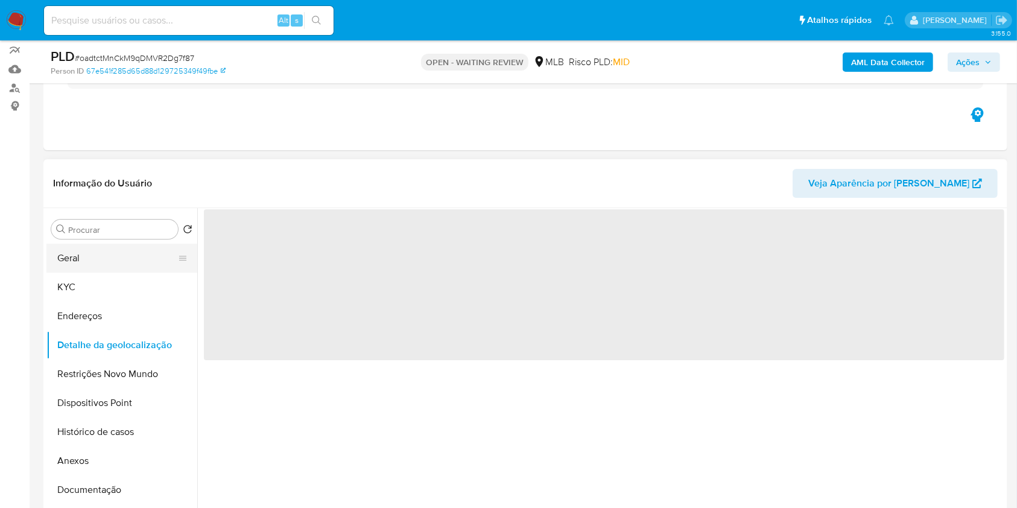
scroll to position [80, 0]
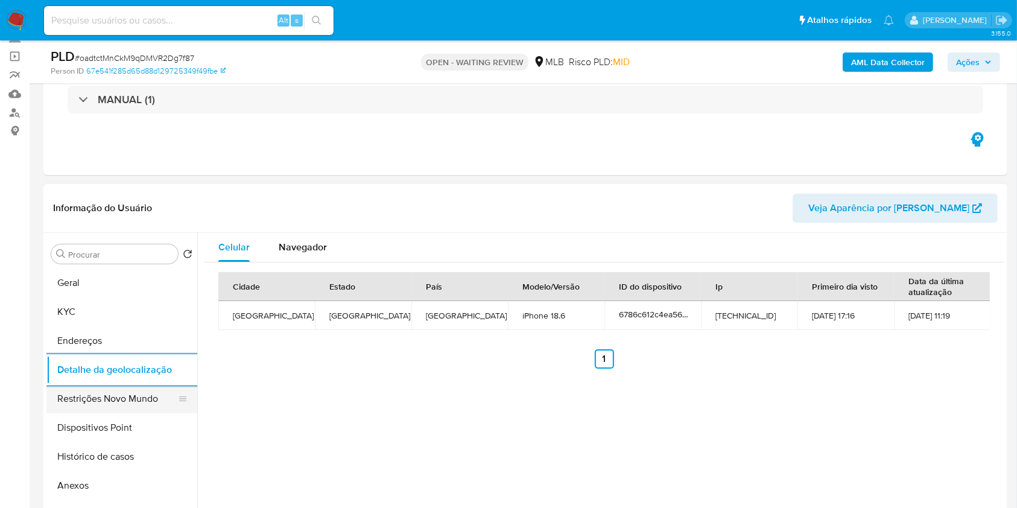
click at [118, 413] on button "Restrições Novo Mundo" at bounding box center [116, 398] width 141 height 29
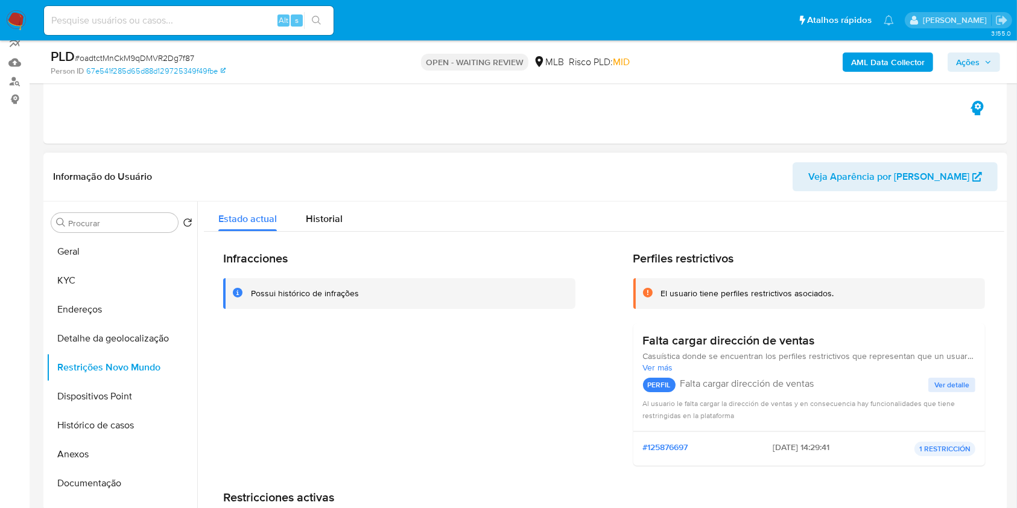
scroll to position [0, 0]
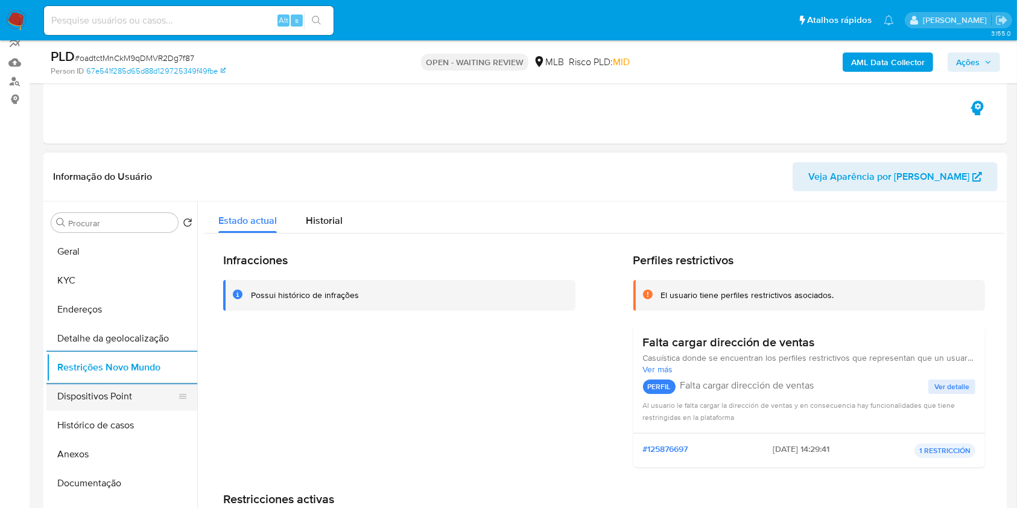
click at [112, 411] on button "Dispositivos Point" at bounding box center [116, 396] width 141 height 29
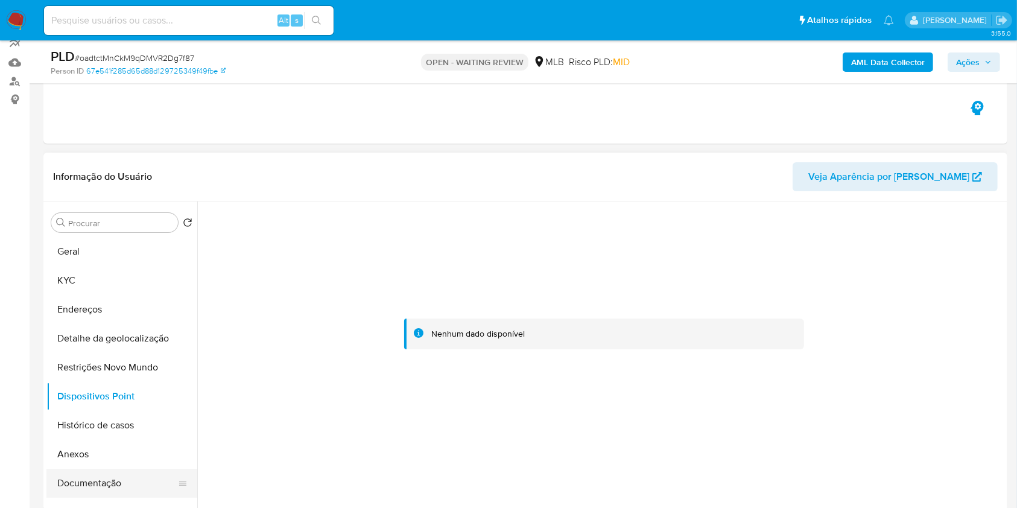
click at [121, 493] on button "Documentação" at bounding box center [116, 483] width 141 height 29
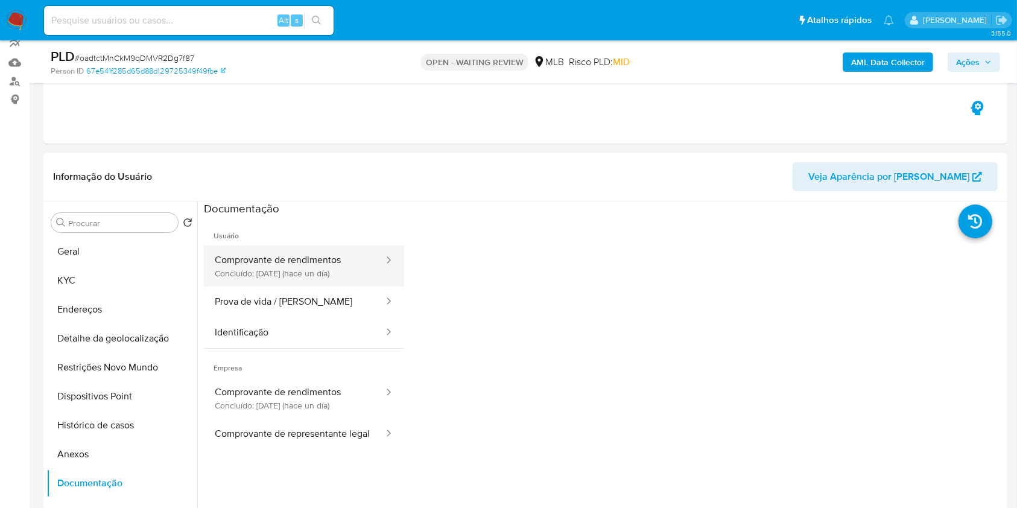
click at [299, 271] on button "Comprovante de rendimentos Concluído: 25/08/2025 (hace un día)" at bounding box center [294, 265] width 181 height 41
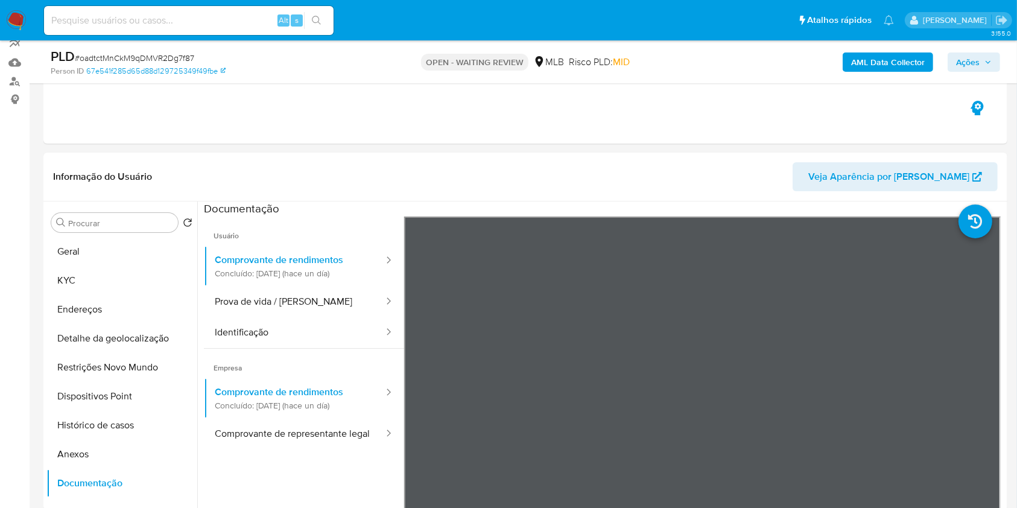
click at [980, 65] on span "Ações" at bounding box center [974, 62] width 36 height 17
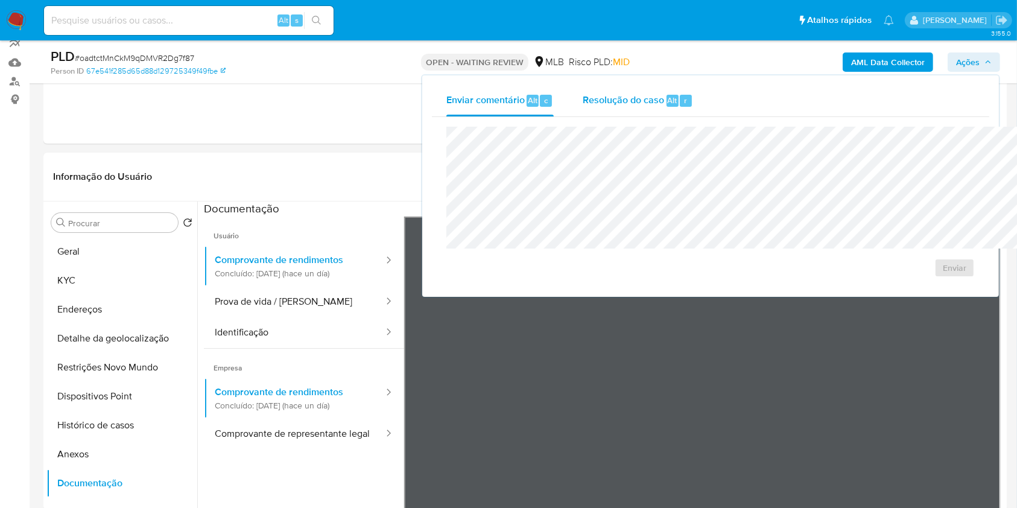
click at [590, 108] on div "Resolução do caso Alt r" at bounding box center [637, 100] width 110 height 31
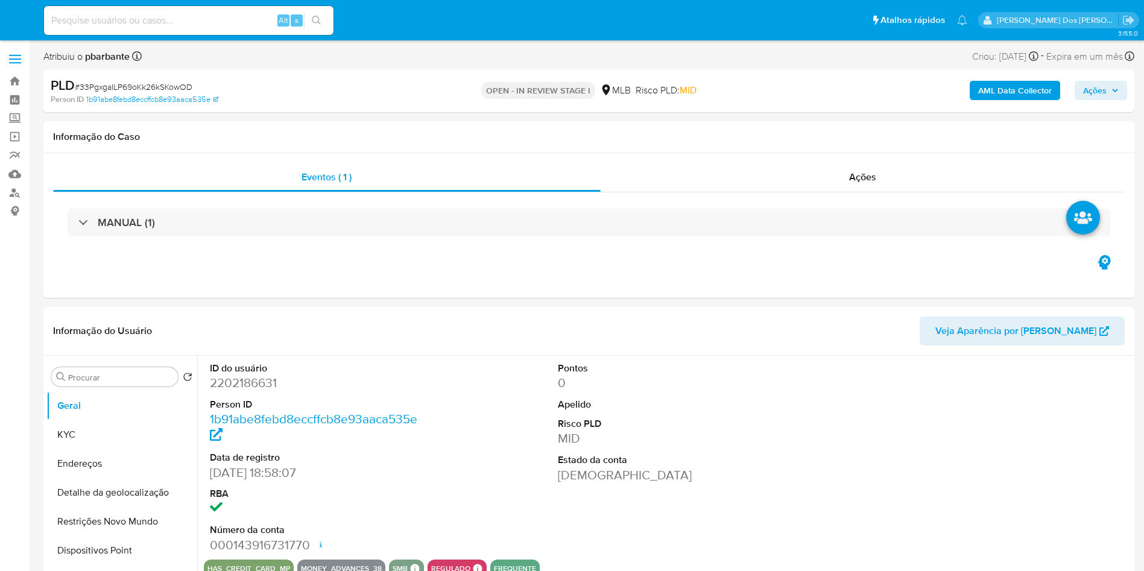
select select "10"
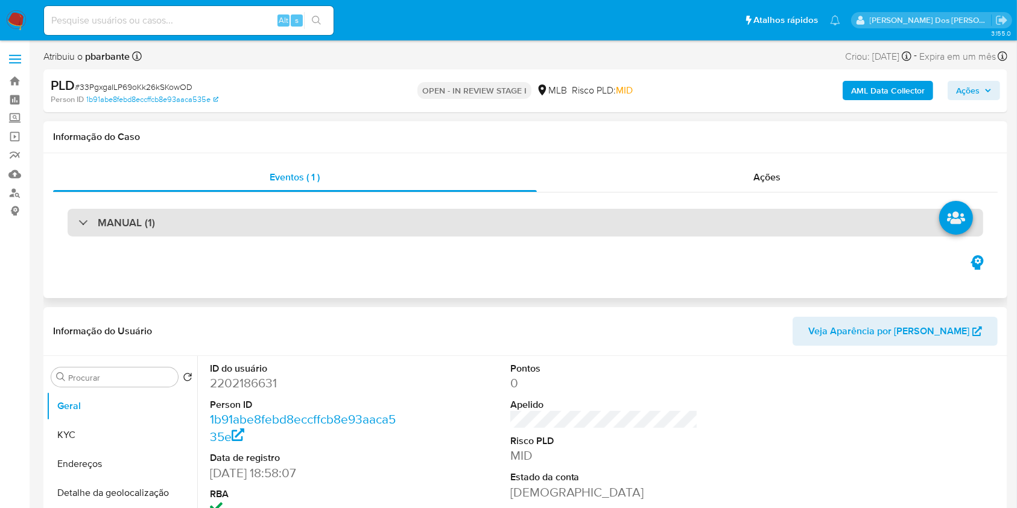
click at [353, 229] on div "MANUAL (1)" at bounding box center [525, 223] width 915 height 28
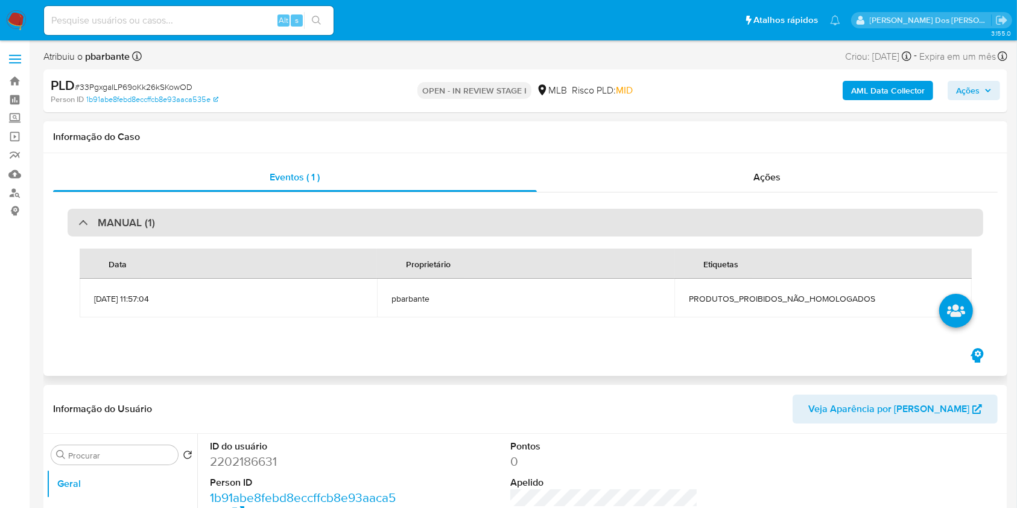
click at [353, 229] on div "MANUAL (1)" at bounding box center [525, 223] width 915 height 28
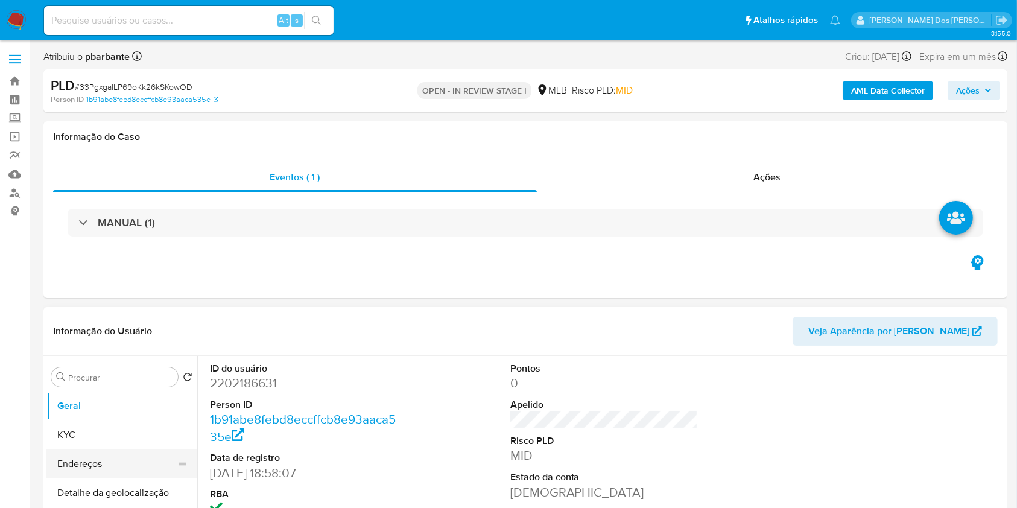
click at [95, 478] on button "Endereços" at bounding box center [116, 463] width 141 height 29
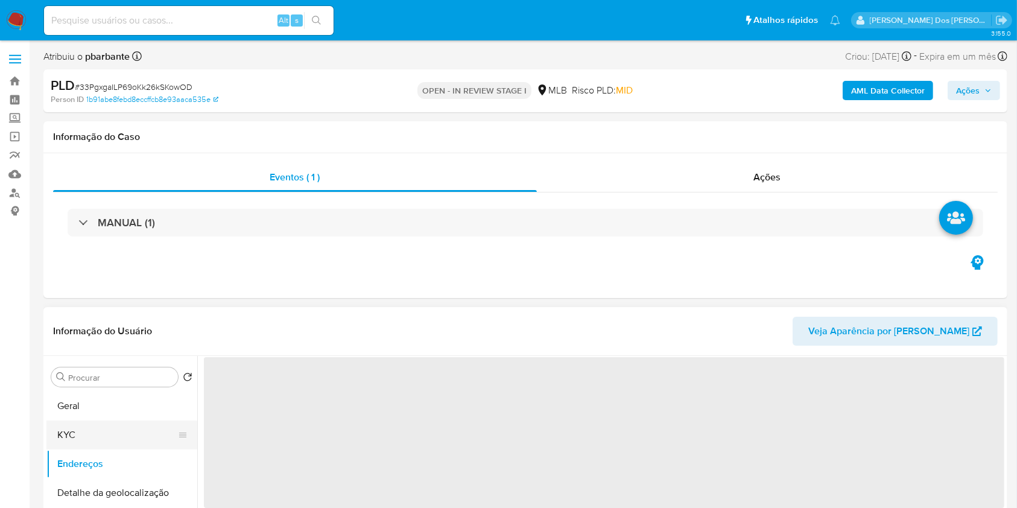
click at [106, 449] on button "KYC" at bounding box center [116, 434] width 141 height 29
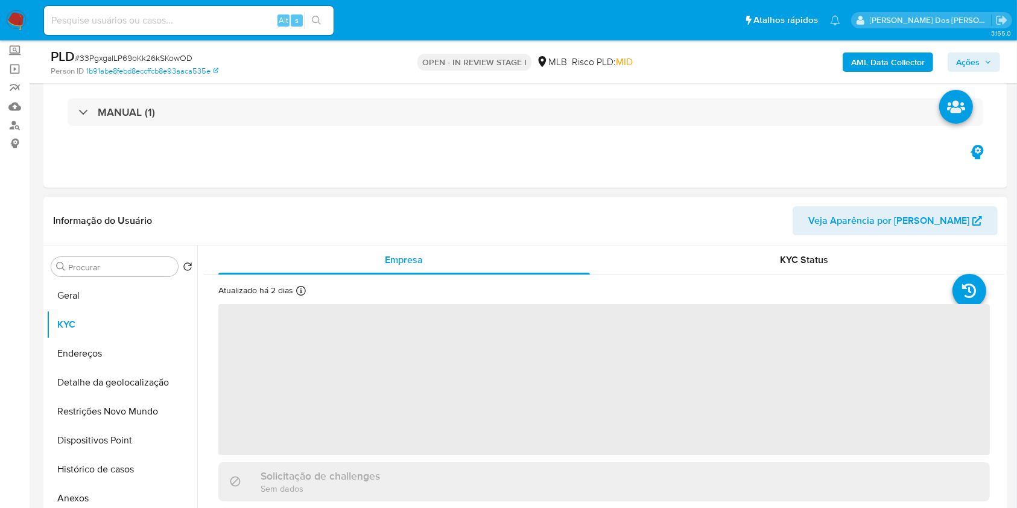
scroll to position [160, 0]
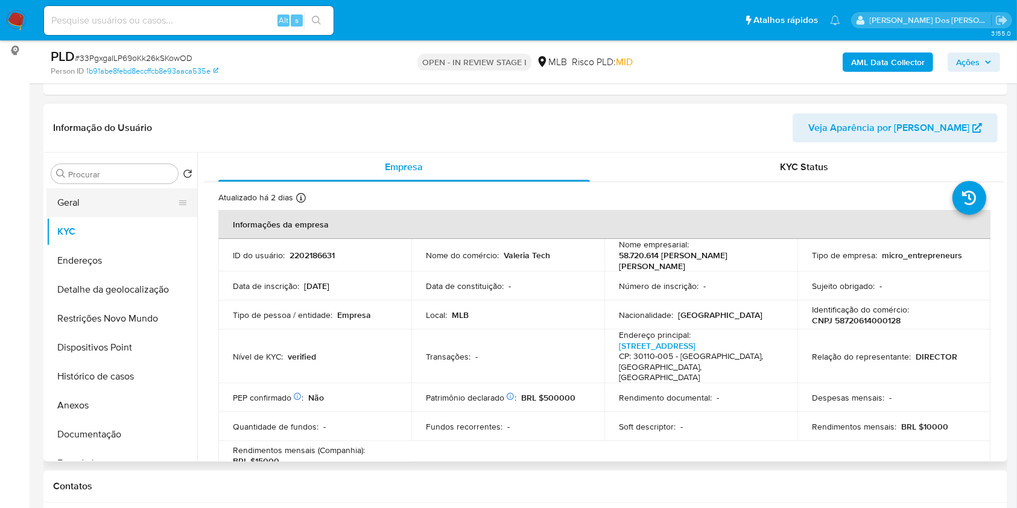
click at [104, 217] on button "Geral" at bounding box center [116, 202] width 141 height 29
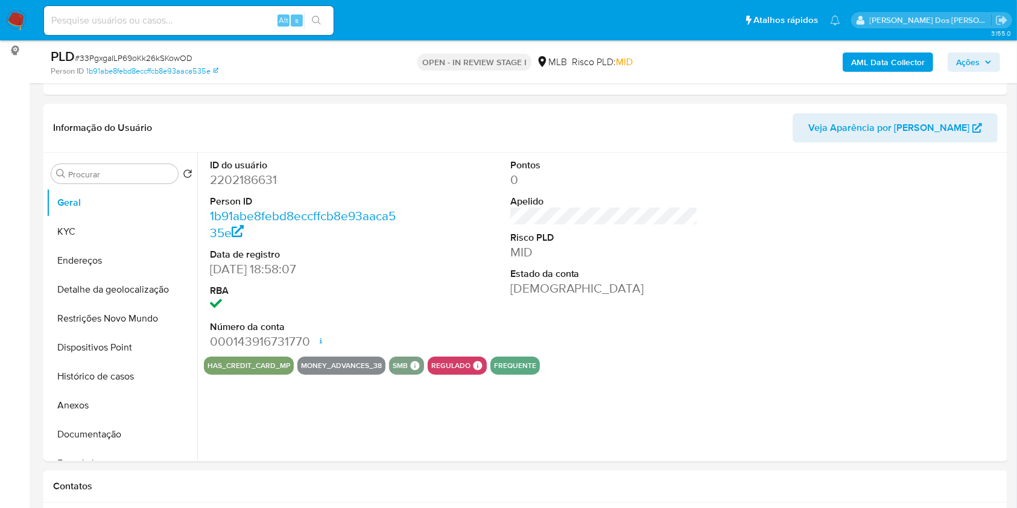
click at [253, 188] on dd "2202186631" at bounding box center [304, 179] width 188 height 17
copy dd "2202186631"
click at [112, 246] on button "KYC" at bounding box center [116, 231] width 141 height 29
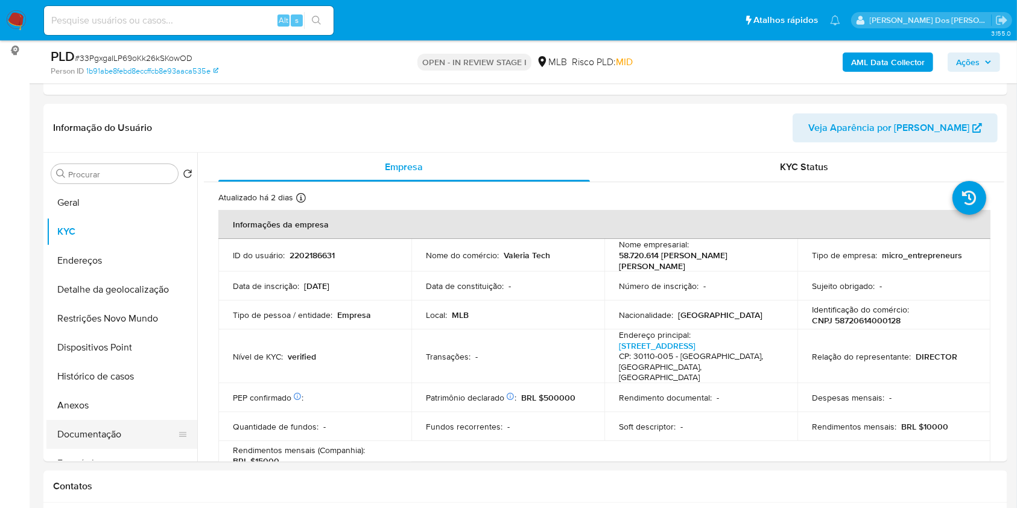
click at [103, 449] on button "Documentação" at bounding box center [116, 434] width 141 height 29
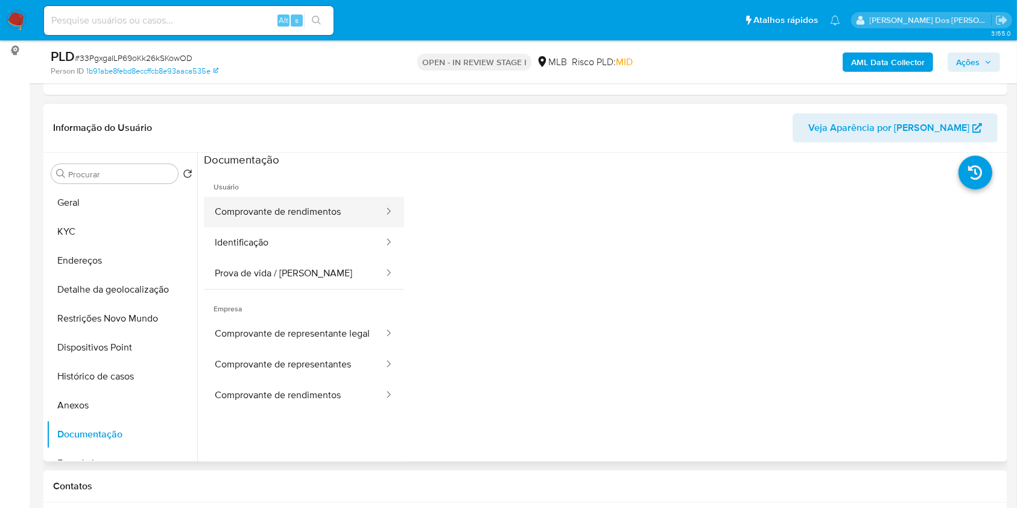
click at [292, 227] on button "Comprovante de rendimentos" at bounding box center [294, 212] width 181 height 31
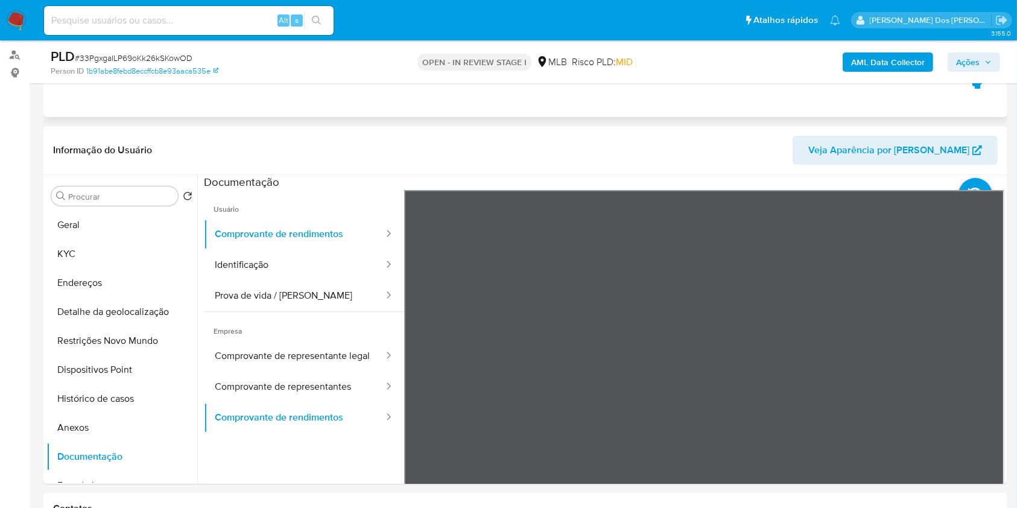
scroll to position [241, 0]
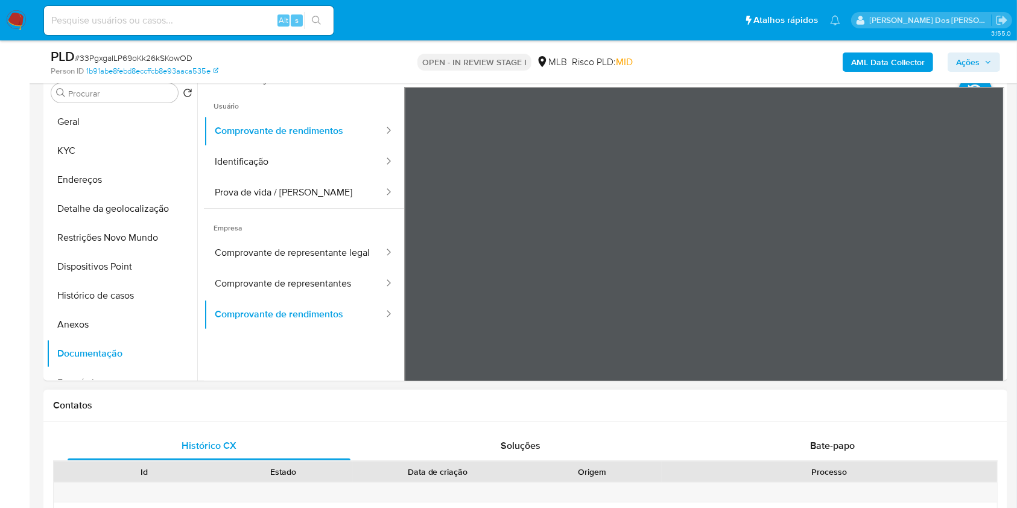
click at [113, 252] on button "Restrições Novo Mundo" at bounding box center [116, 237] width 141 height 29
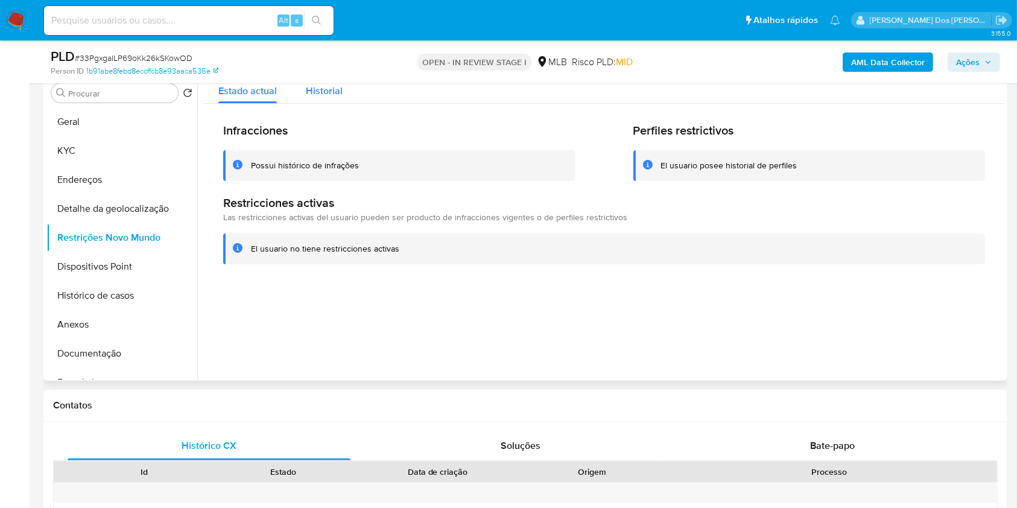
click at [355, 104] on button "Historial" at bounding box center [324, 88] width 66 height 32
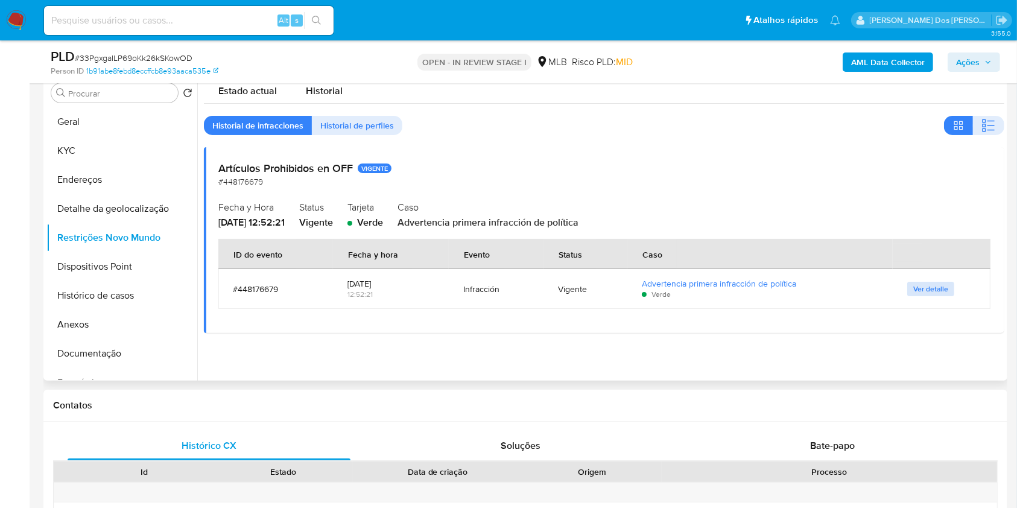
click at [923, 295] on span "Ver detalle" at bounding box center [930, 289] width 35 height 12
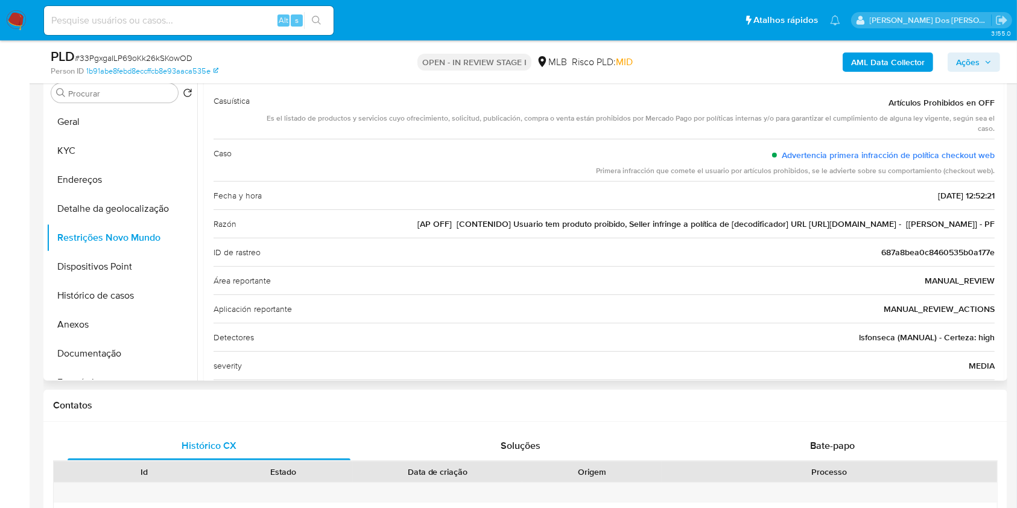
scroll to position [80, 0]
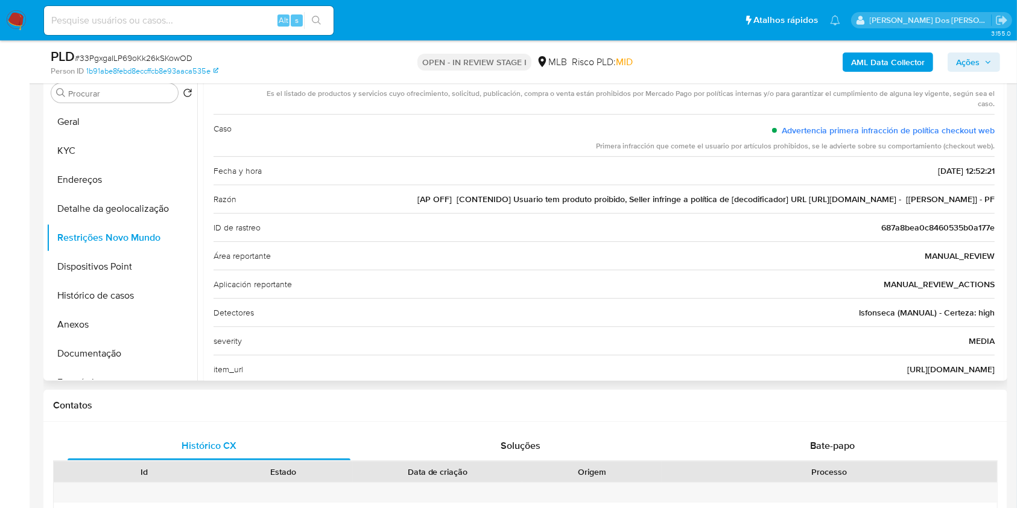
drag, startPoint x: 904, startPoint y: 221, endPoint x: 833, endPoint y: 219, distance: 70.6
click at [833, 205] on span "[AP OFF] [CONTENIDO] Usuario tem produto proibido, Seller infringe a política d…" at bounding box center [705, 199] width 577 height 12
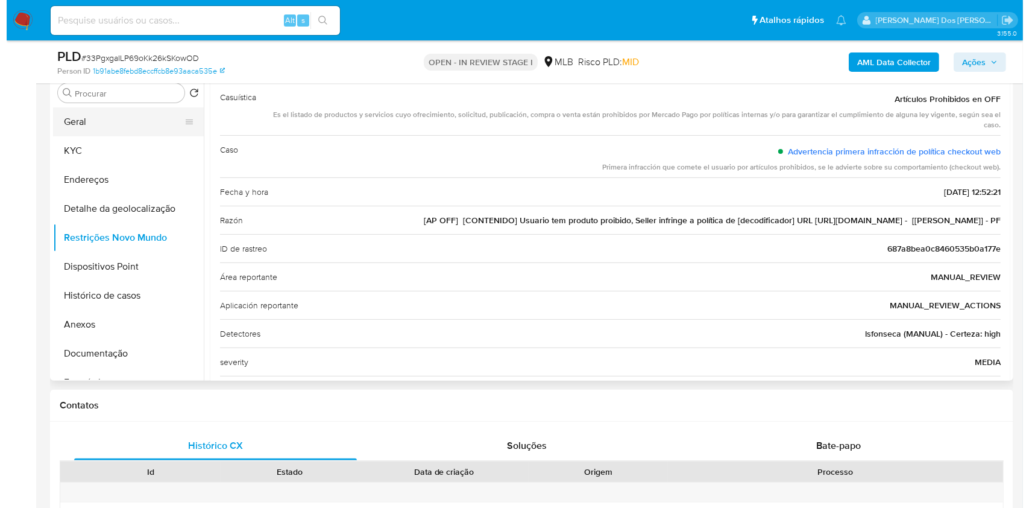
scroll to position [0, 0]
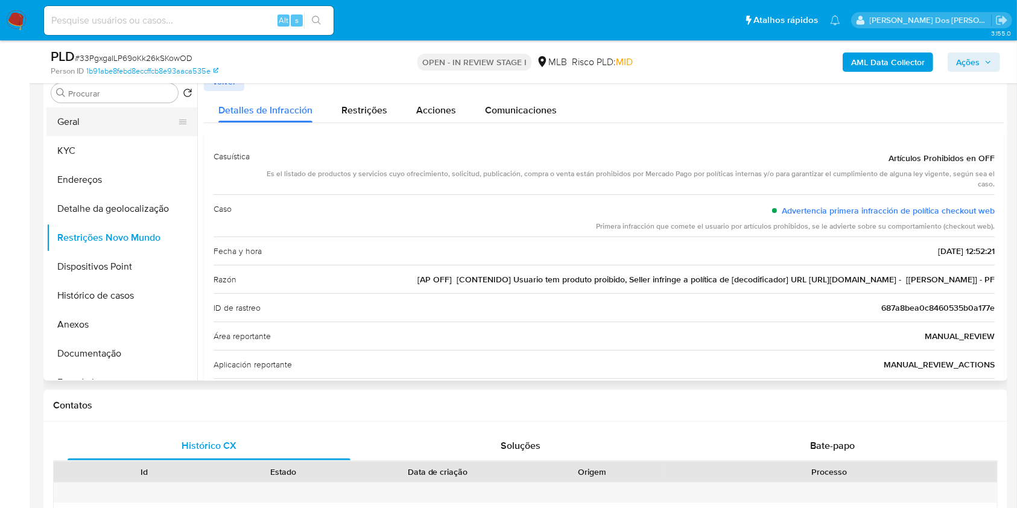
click at [140, 136] on button "Geral" at bounding box center [116, 121] width 141 height 29
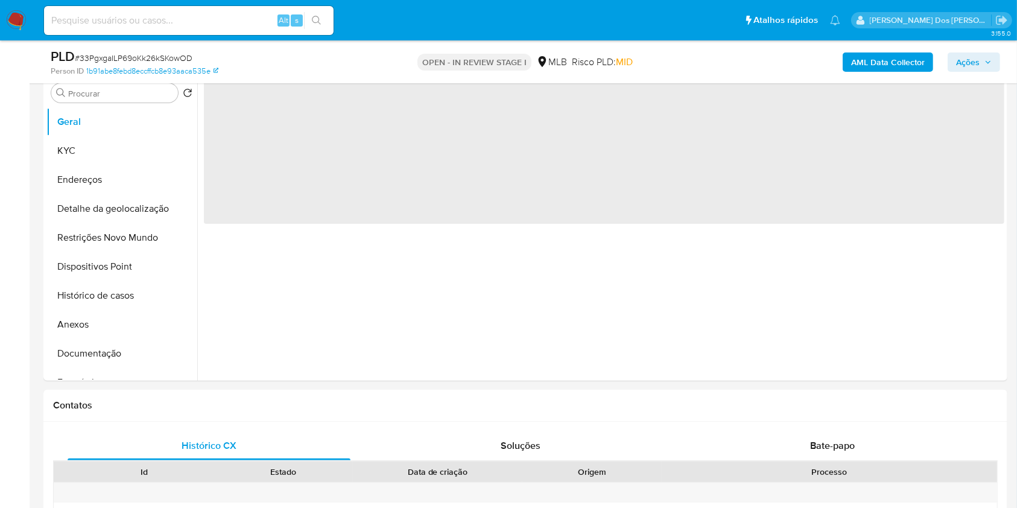
click at [885, 53] on b "AML Data Collector" at bounding box center [888, 61] width 74 height 19
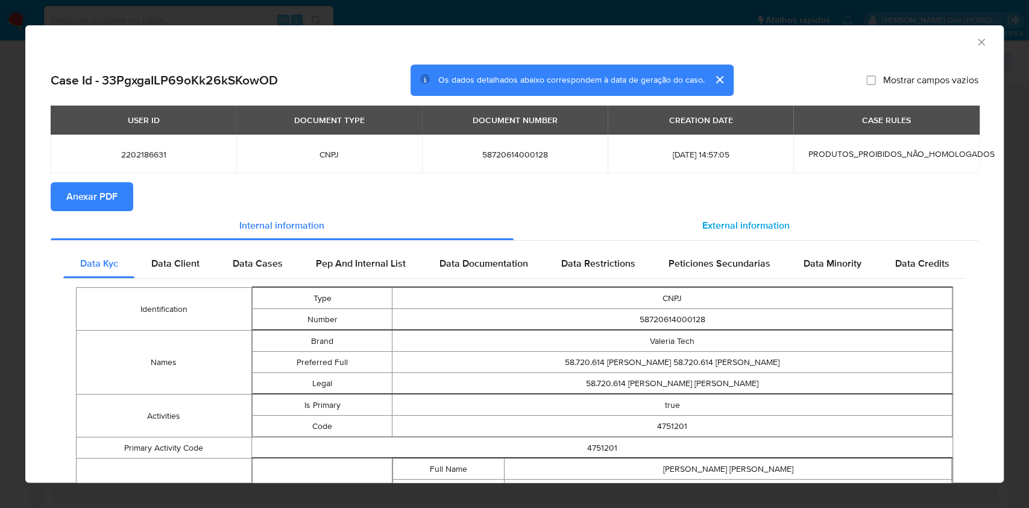
click at [759, 226] on span "External information" at bounding box center [745, 225] width 87 height 14
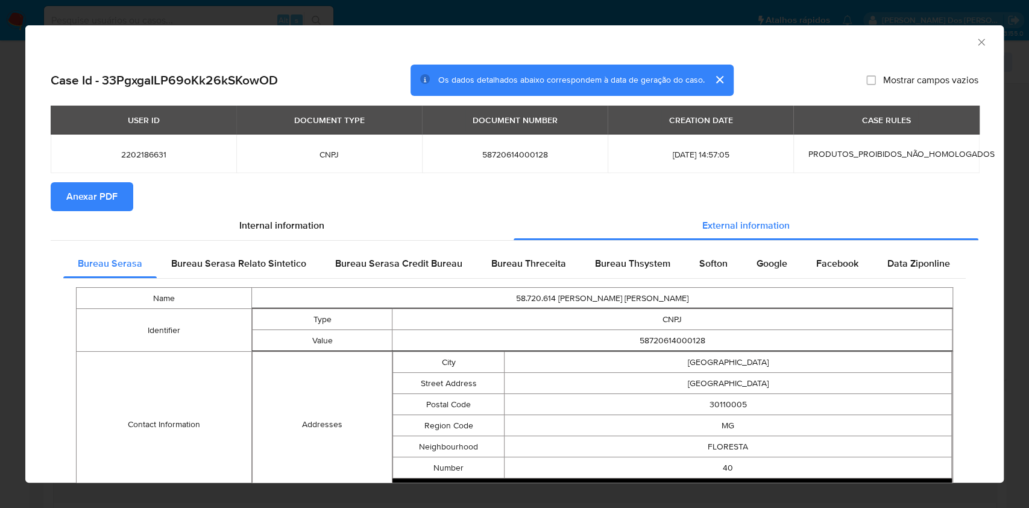
click at [98, 204] on span "Anexar PDF" at bounding box center [91, 196] width 51 height 27
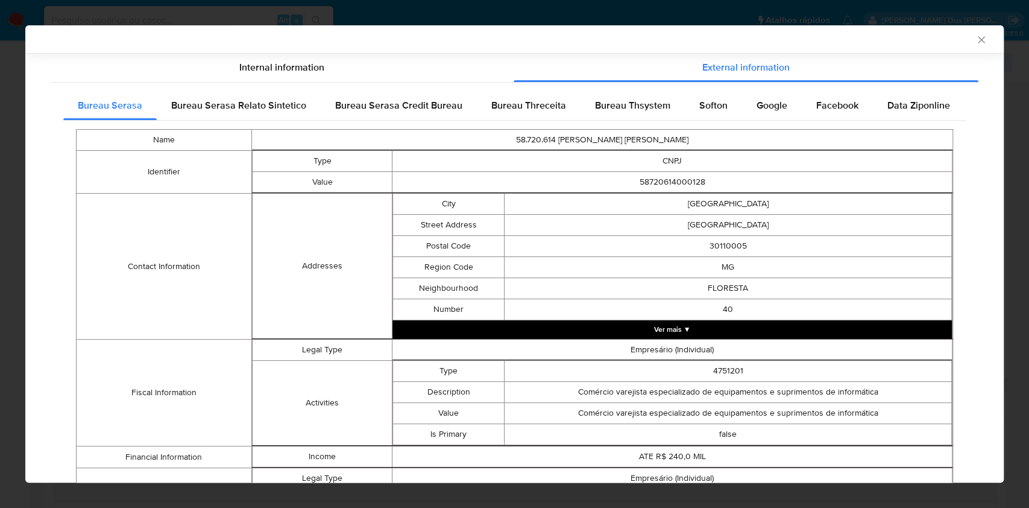
scroll to position [398, 0]
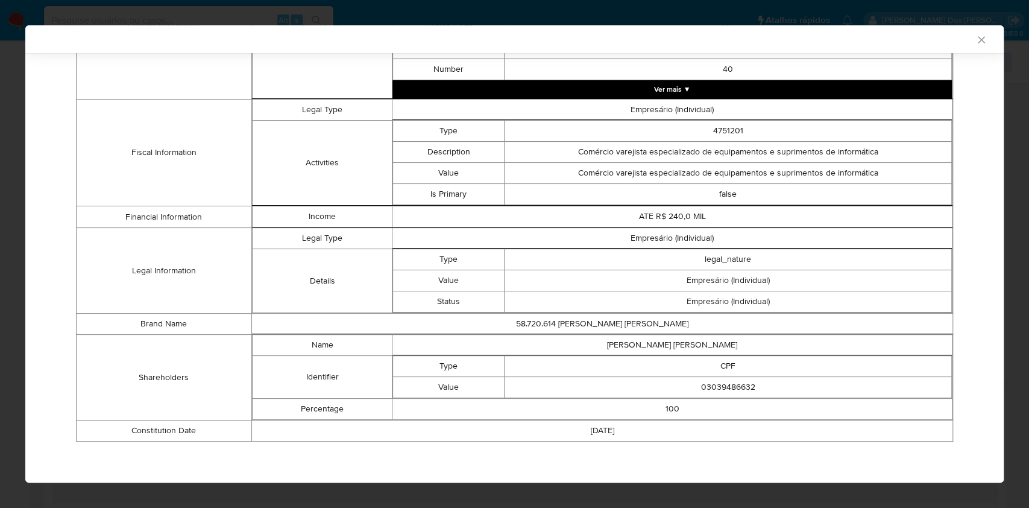
click at [736, 390] on td "03039486632" at bounding box center [728, 387] width 447 height 21
copy td "03039486632"
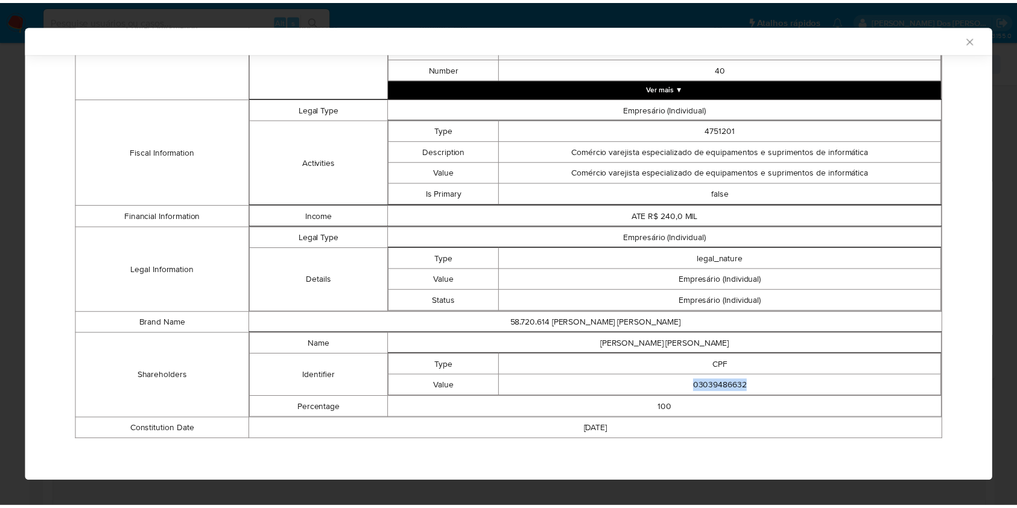
scroll to position [396, 0]
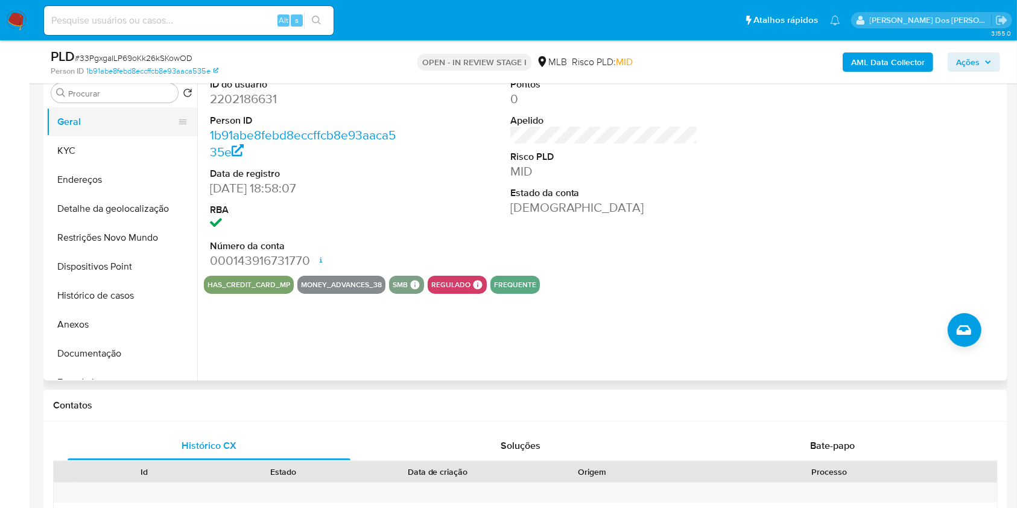
click at [112, 136] on button "Geral" at bounding box center [116, 121] width 141 height 29
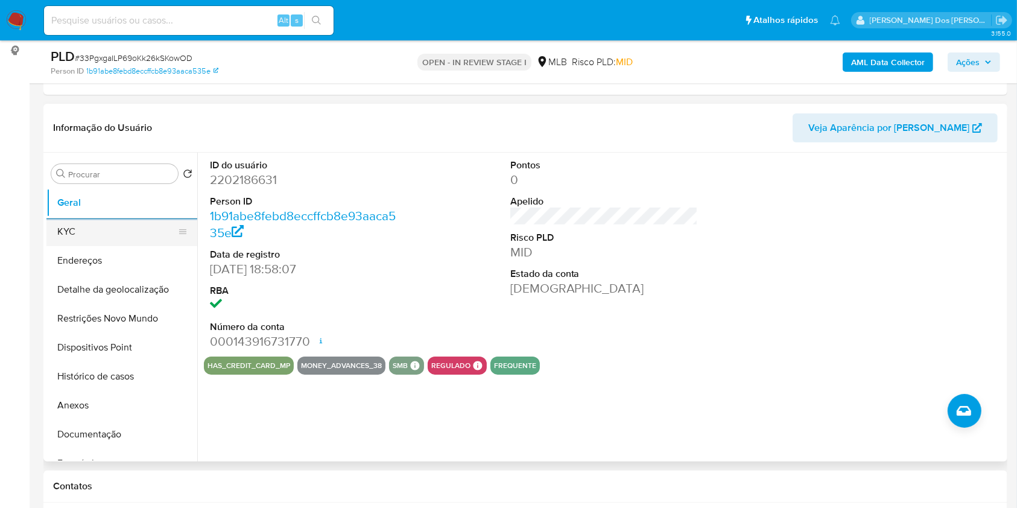
click at [129, 246] on button "KYC" at bounding box center [116, 231] width 141 height 29
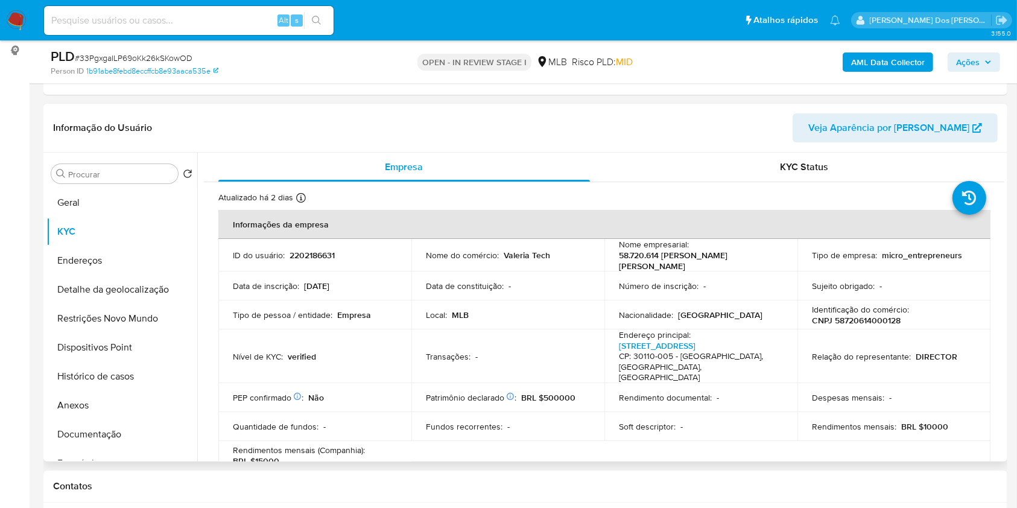
copy td "03039486632"
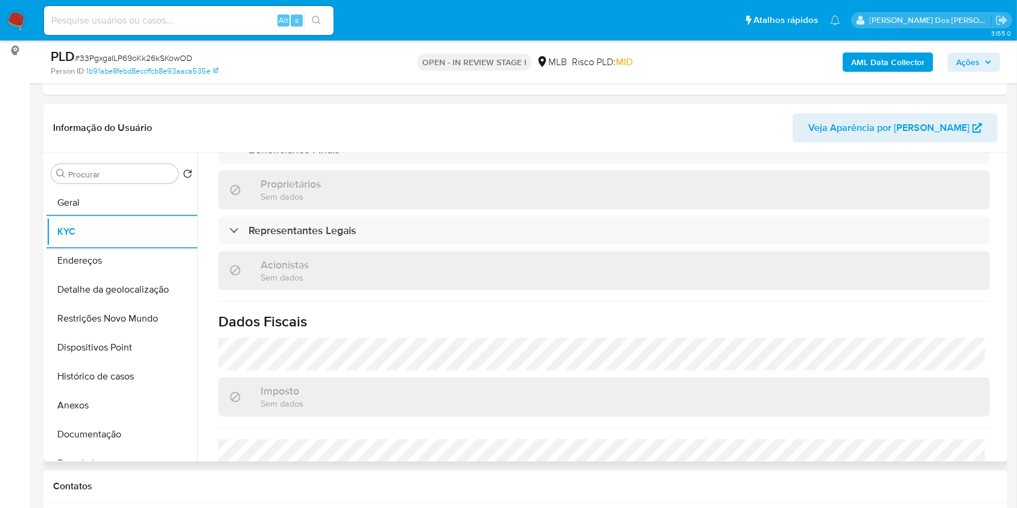
scroll to position [658, 0]
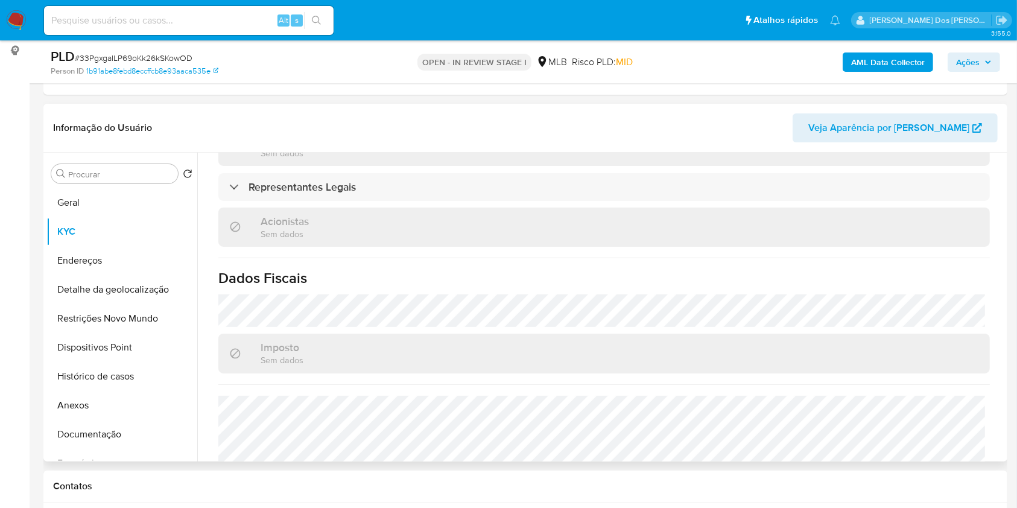
copy td "03039486632"
click at [116, 304] on button "Detalhe da geolocalização" at bounding box center [116, 289] width 141 height 29
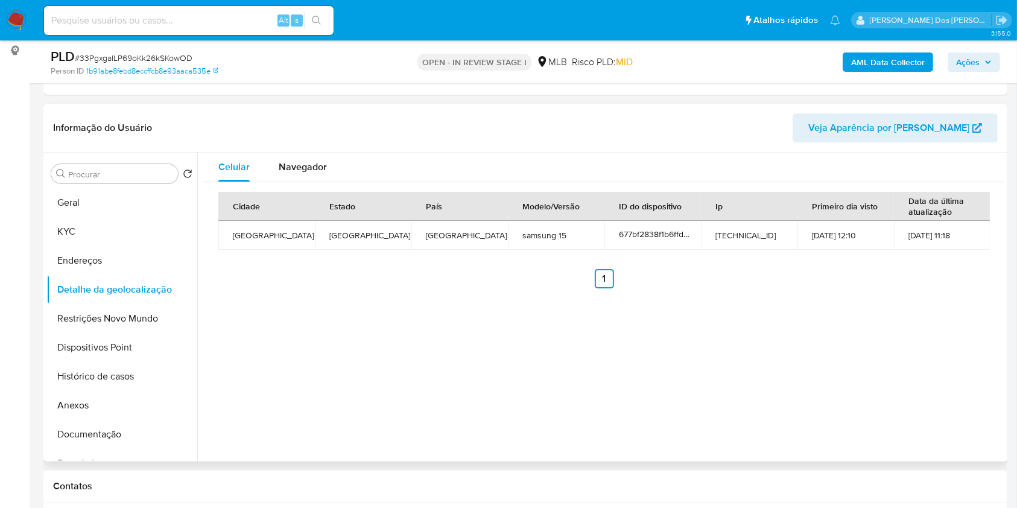
copy td "03039486632"
click at [128, 333] on button "Restrições Novo Mundo" at bounding box center [116, 318] width 141 height 29
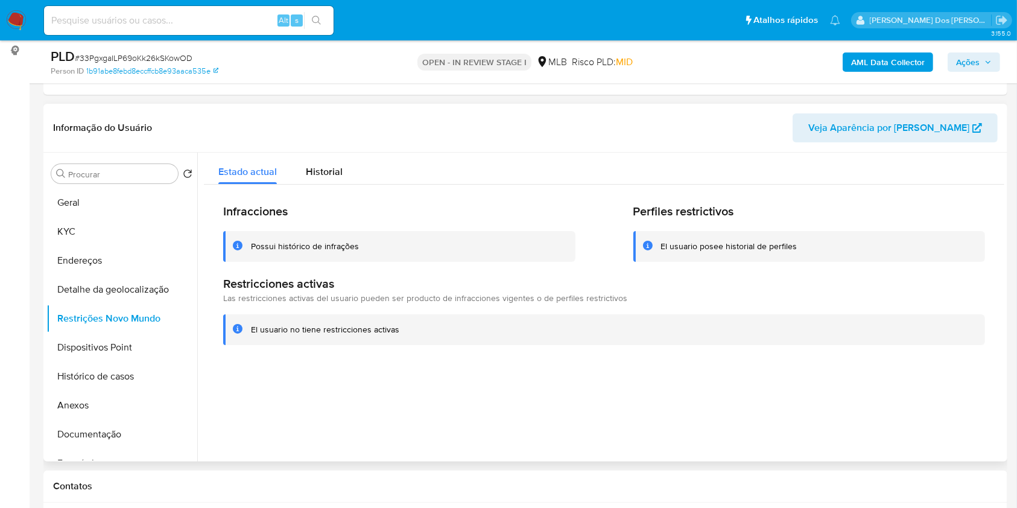
copy td "03039486632"
click at [157, 362] on button "Dispositivos Point" at bounding box center [116, 347] width 141 height 29
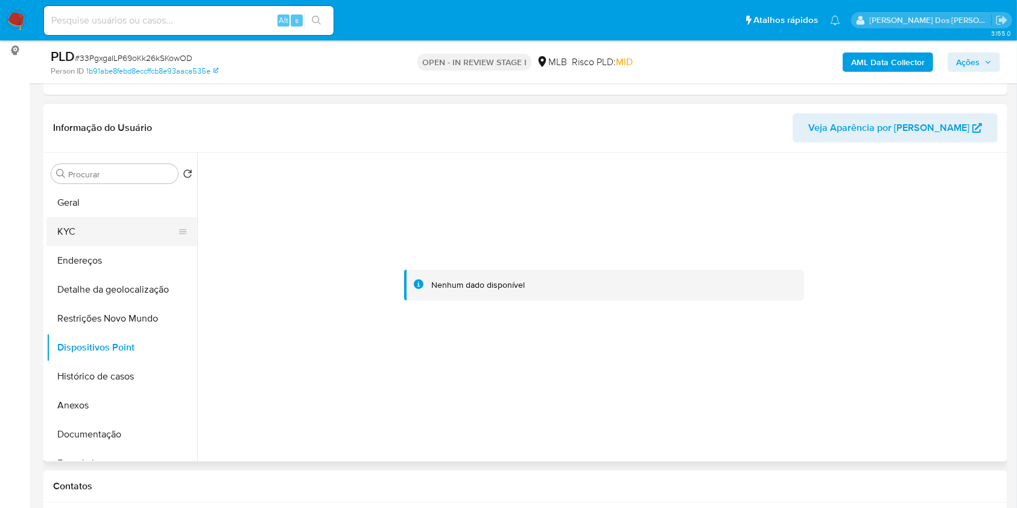
drag, startPoint x: 125, startPoint y: 240, endPoint x: 130, endPoint y: 236, distance: 6.5
click at [125, 240] on button "KYC" at bounding box center [116, 231] width 141 height 29
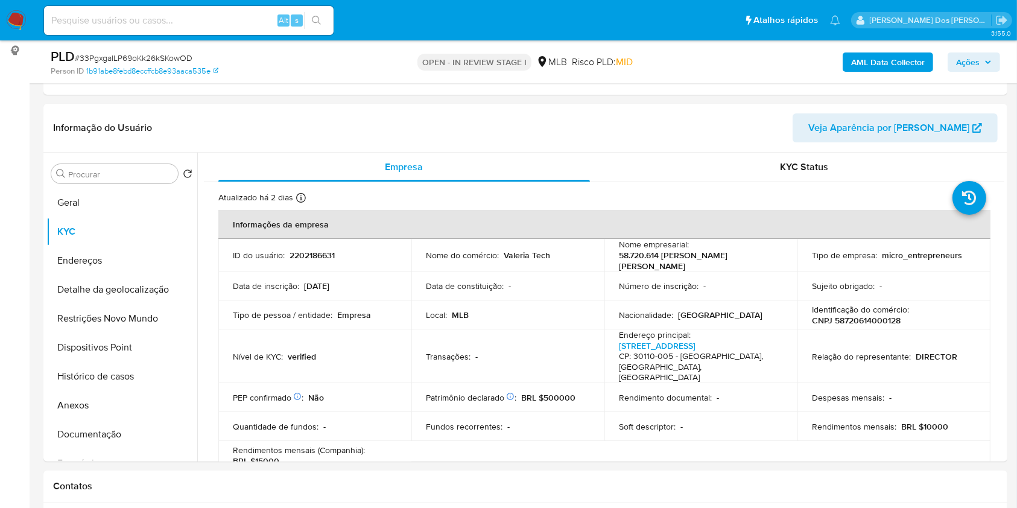
click at [993, 66] on button "Ações" at bounding box center [973, 61] width 52 height 19
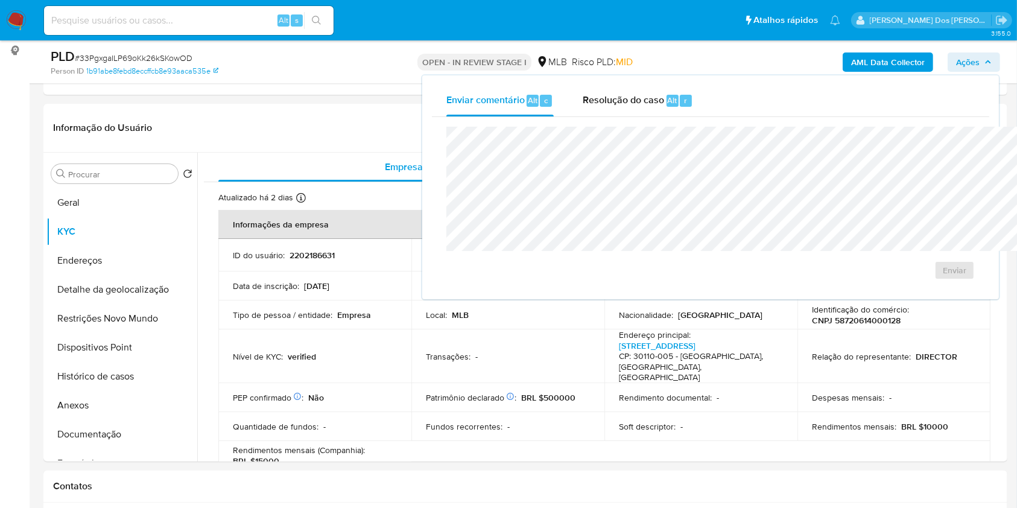
drag, startPoint x: 577, startPoint y: 109, endPoint x: 572, endPoint y: 125, distance: 17.0
click at [582, 109] on div "Resolução do caso Alt r" at bounding box center [637, 100] width 110 height 31
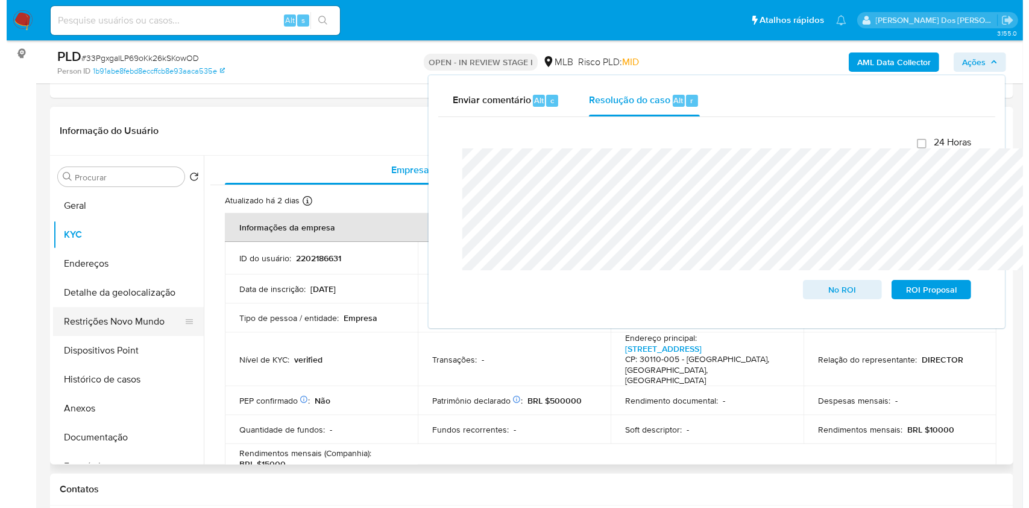
scroll to position [241, 0]
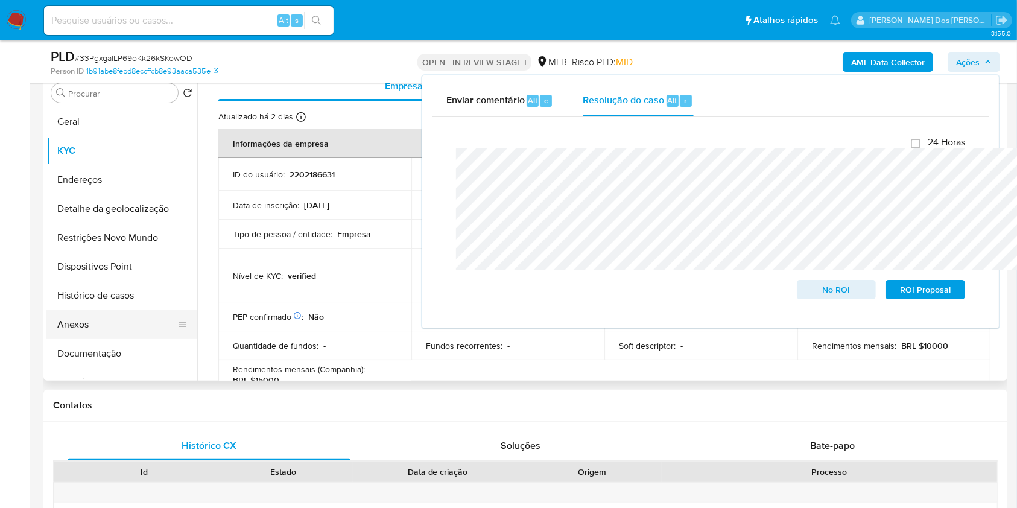
click at [116, 339] on button "Anexos" at bounding box center [116, 324] width 141 height 29
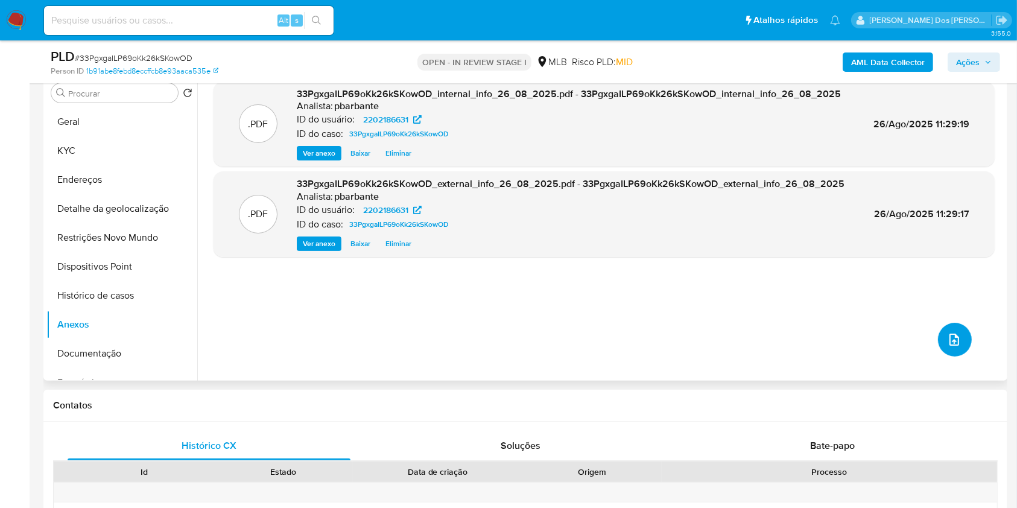
click at [947, 347] on span "upload-file" at bounding box center [954, 339] width 14 height 14
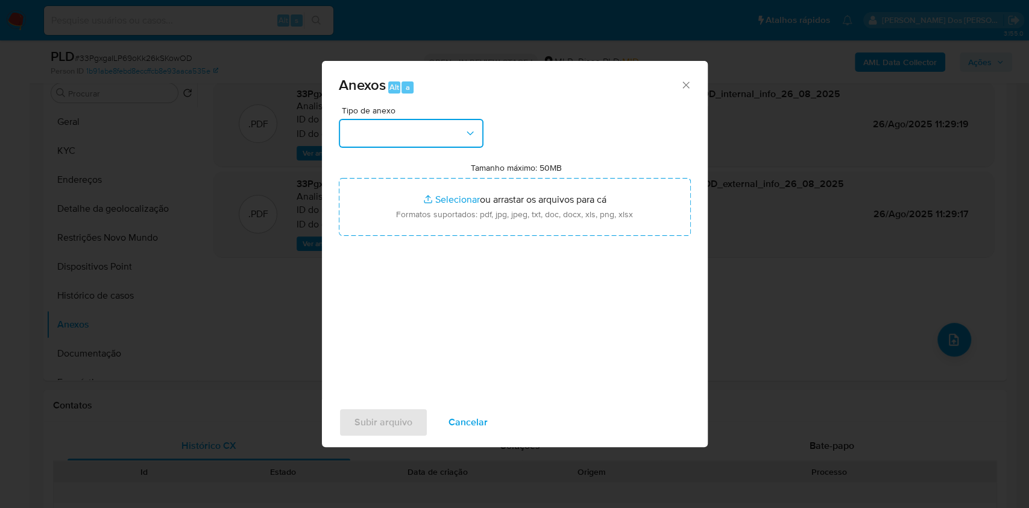
click at [432, 119] on button "button" at bounding box center [411, 133] width 145 height 29
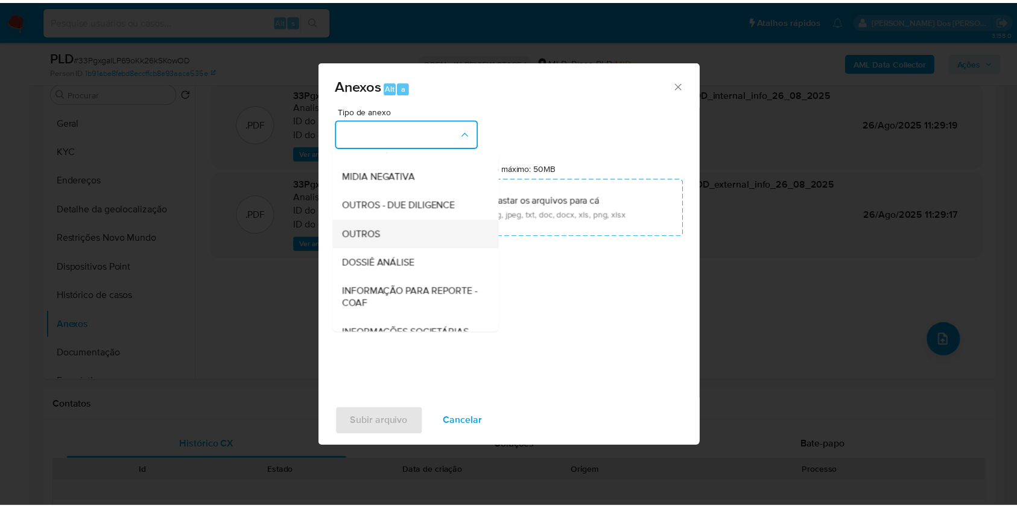
scroll to position [150, 0]
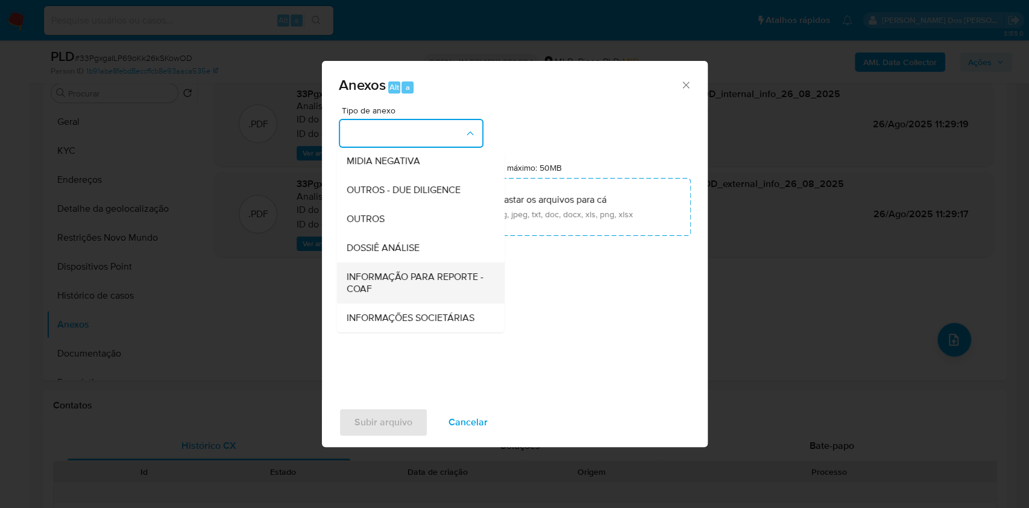
click at [382, 271] on span "INFORMAÇÃO PARA REPORTE - COAF" at bounding box center [416, 283] width 141 height 24
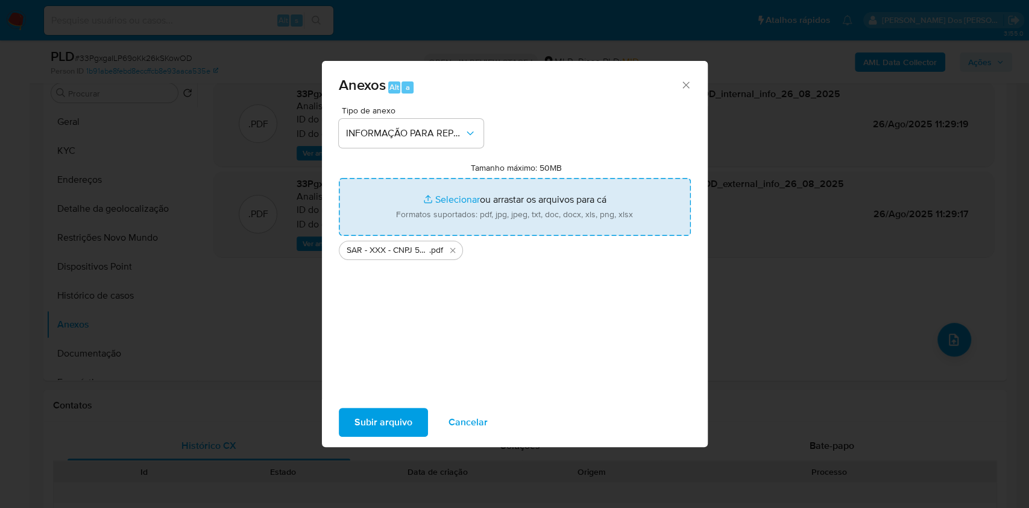
type input "C:\fakepath\Mulan 2202186631_2025_08_18_12_55_26.xlsx"
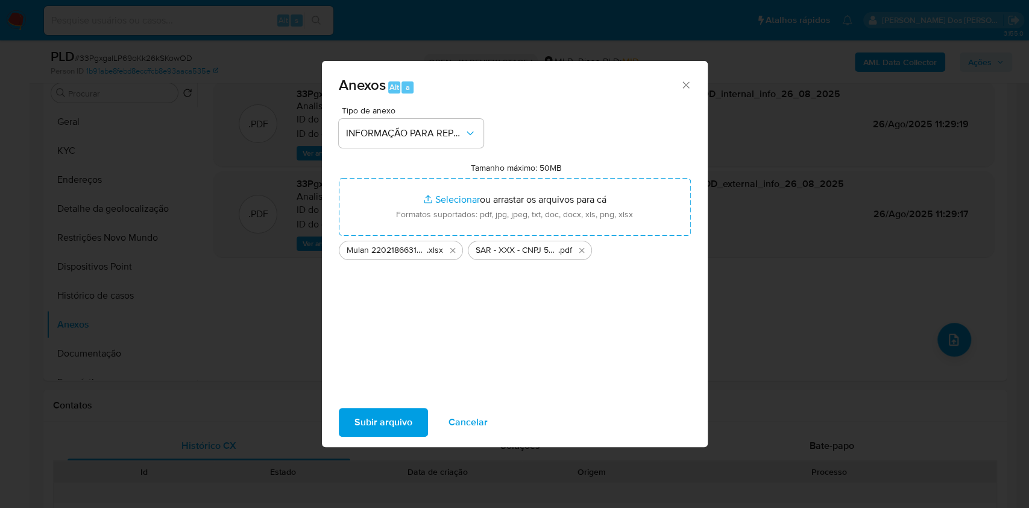
click at [369, 434] on span "Subir arquivo" at bounding box center [384, 422] width 58 height 27
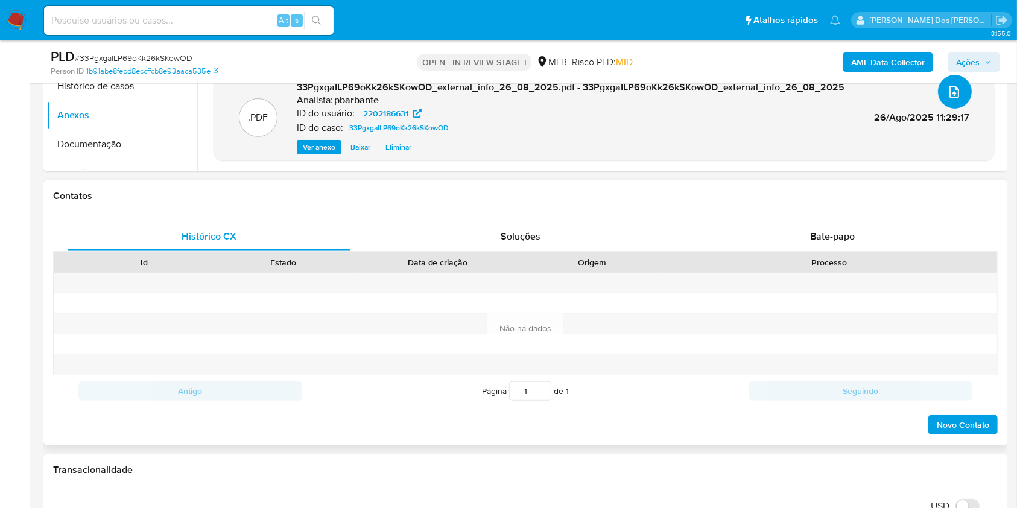
scroll to position [563, 0]
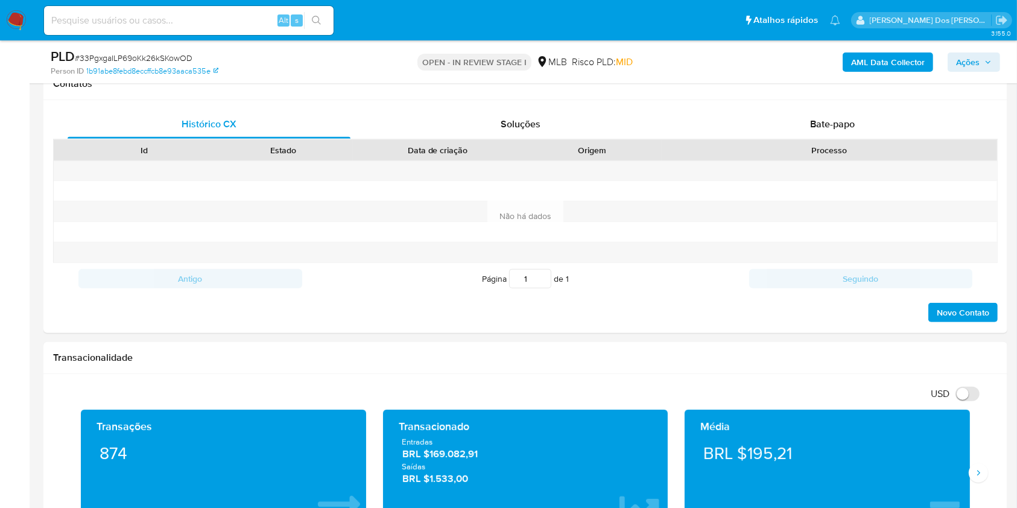
click at [980, 57] on span "Ações" at bounding box center [974, 62] width 36 height 17
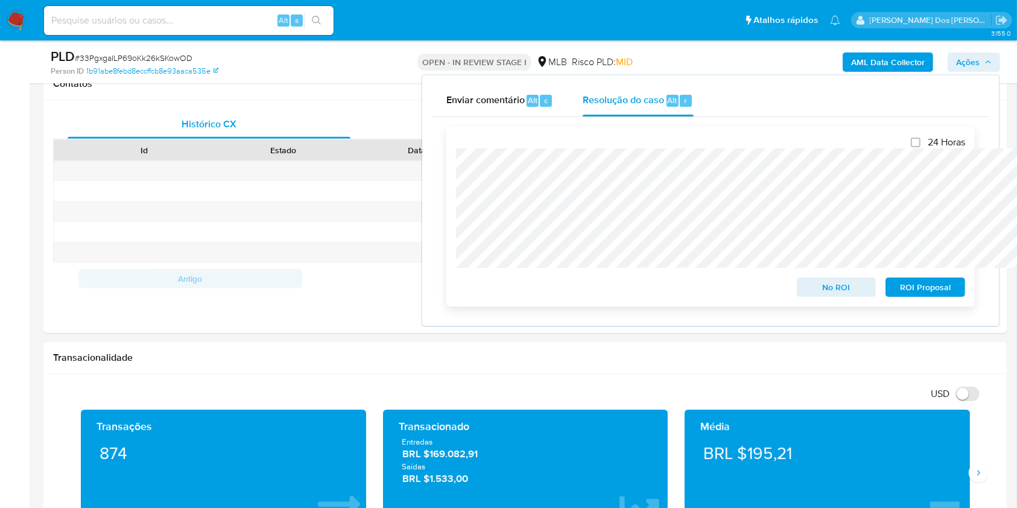
click at [921, 294] on span "ROI Proposal" at bounding box center [925, 287] width 63 height 17
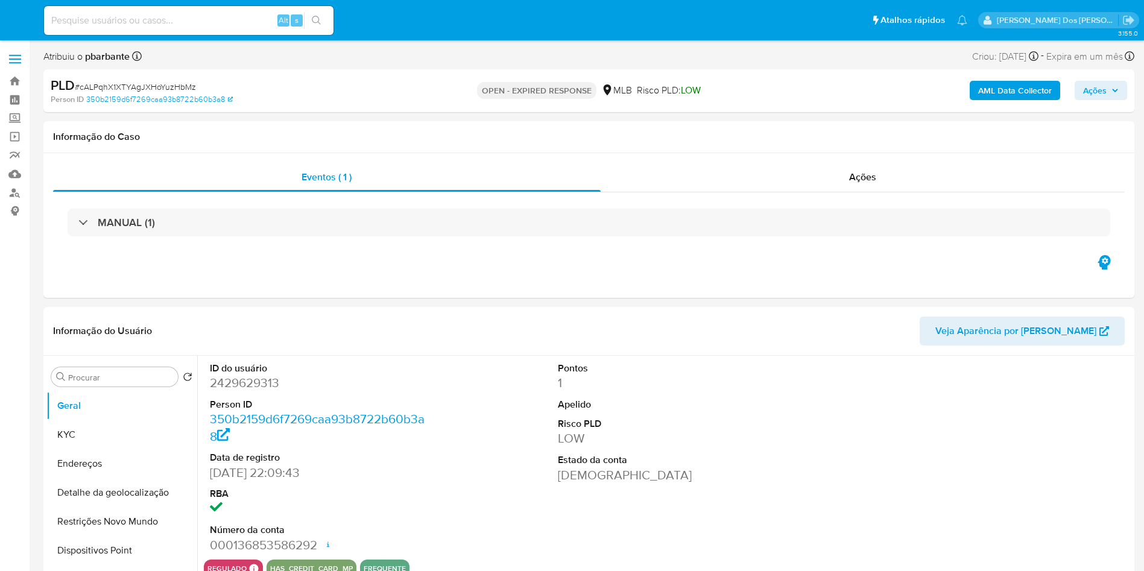
select select "10"
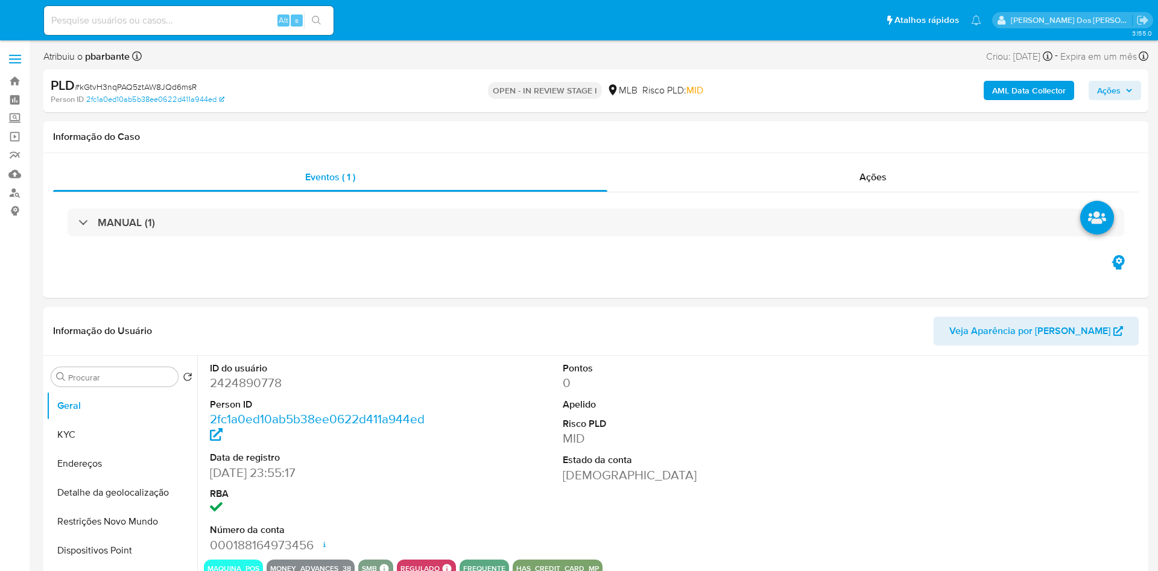
select select "10"
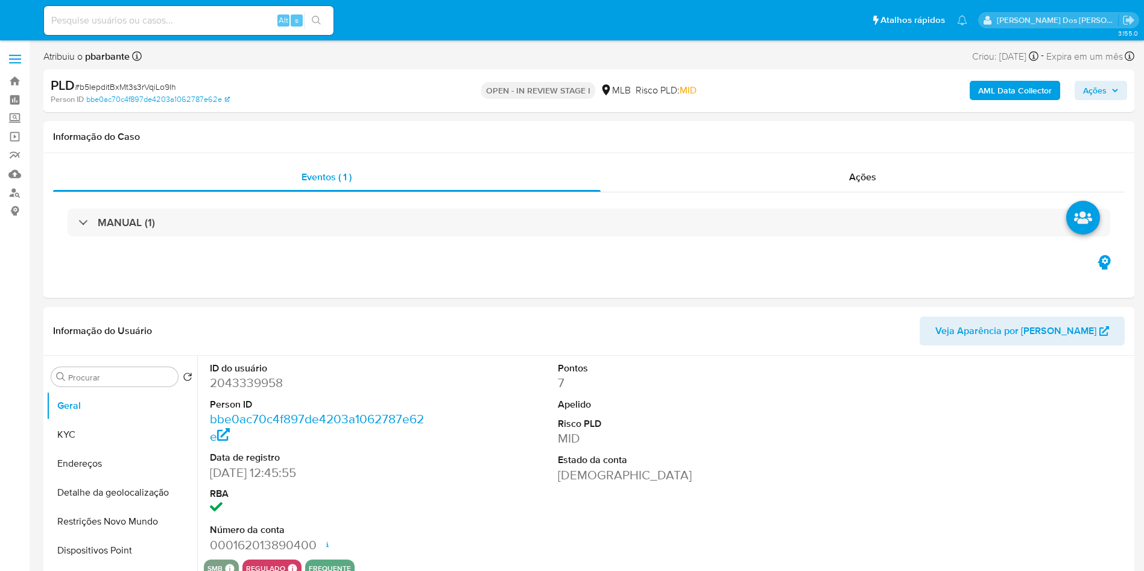
select select "10"
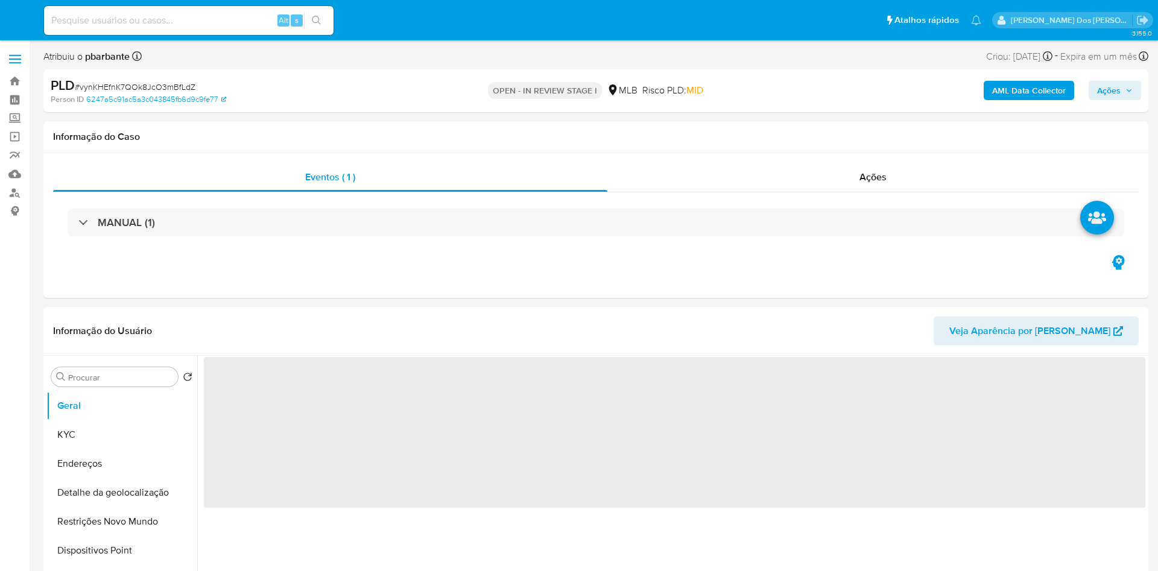
select select "10"
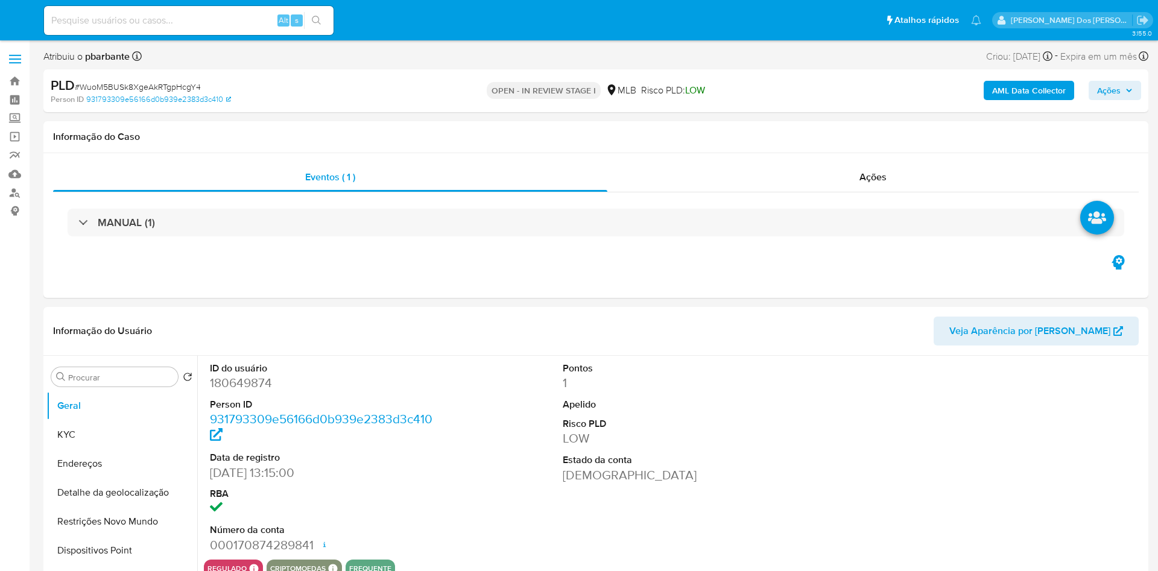
select select "10"
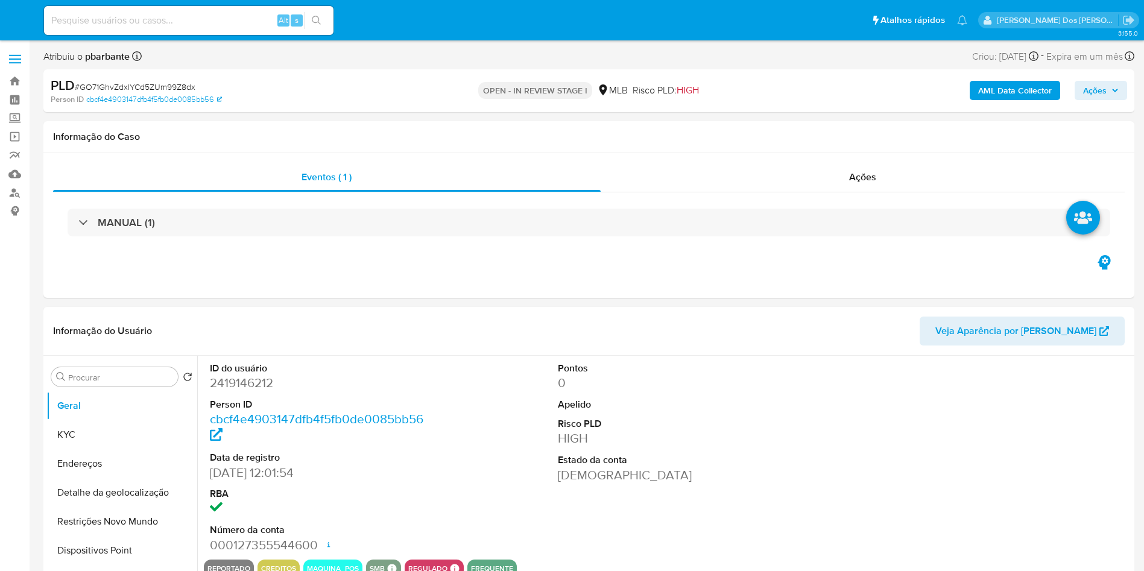
select select "10"
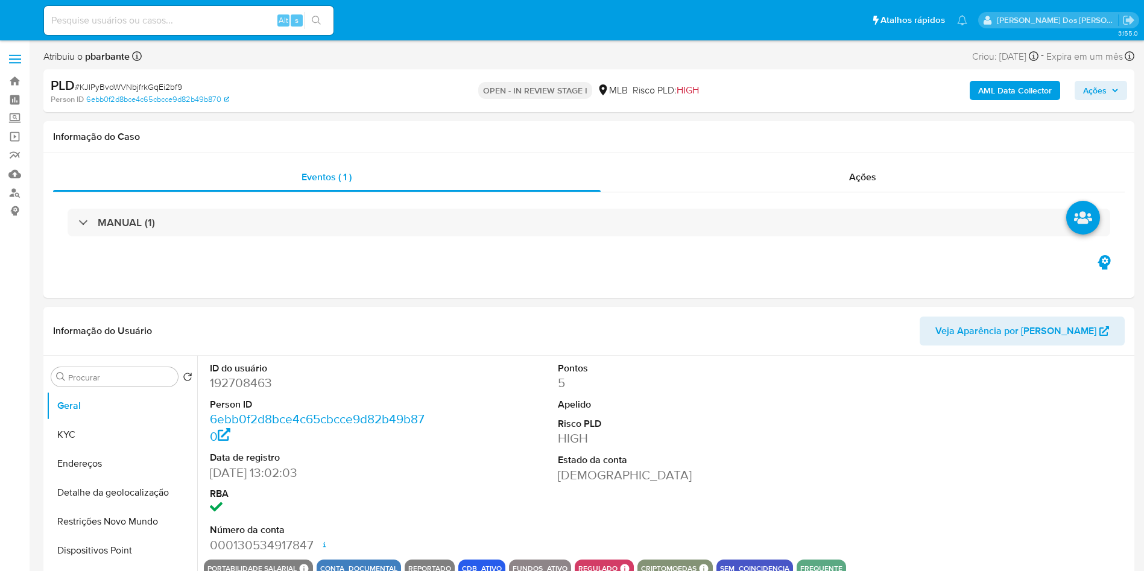
select select "10"
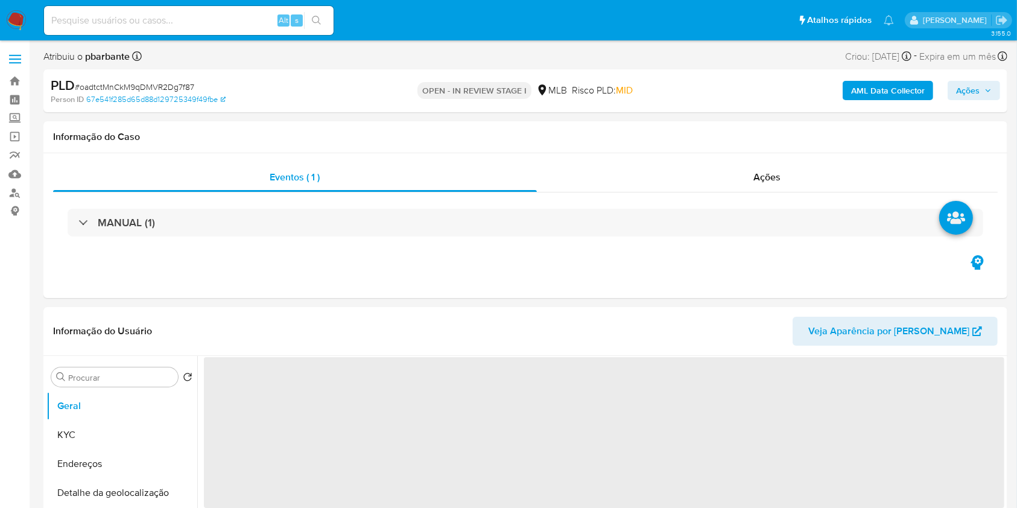
click at [985, 99] on button "Ações" at bounding box center [973, 90] width 52 height 19
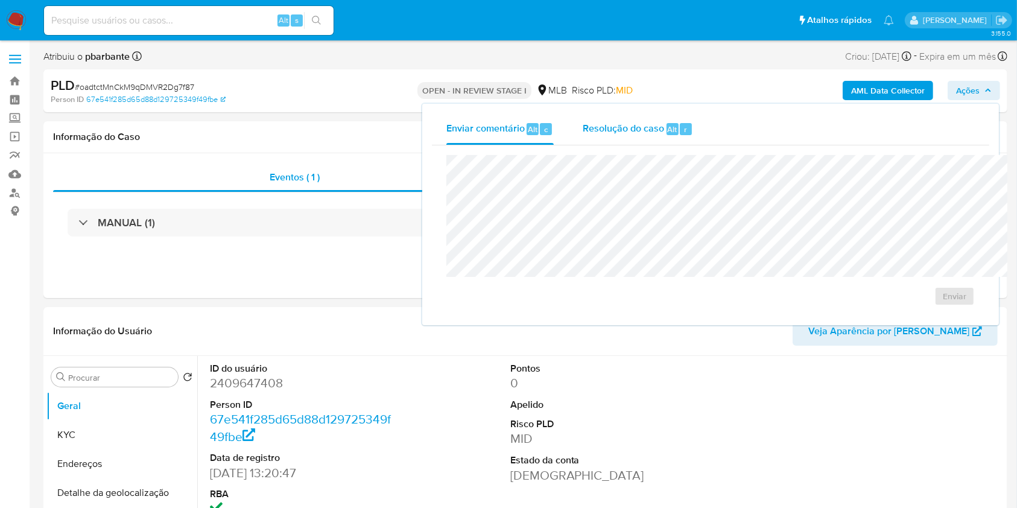
click at [500, 145] on div "Enviar" at bounding box center [710, 230] width 557 height 170
click at [582, 140] on div "Resolução do caso Alt r" at bounding box center [637, 128] width 110 height 31
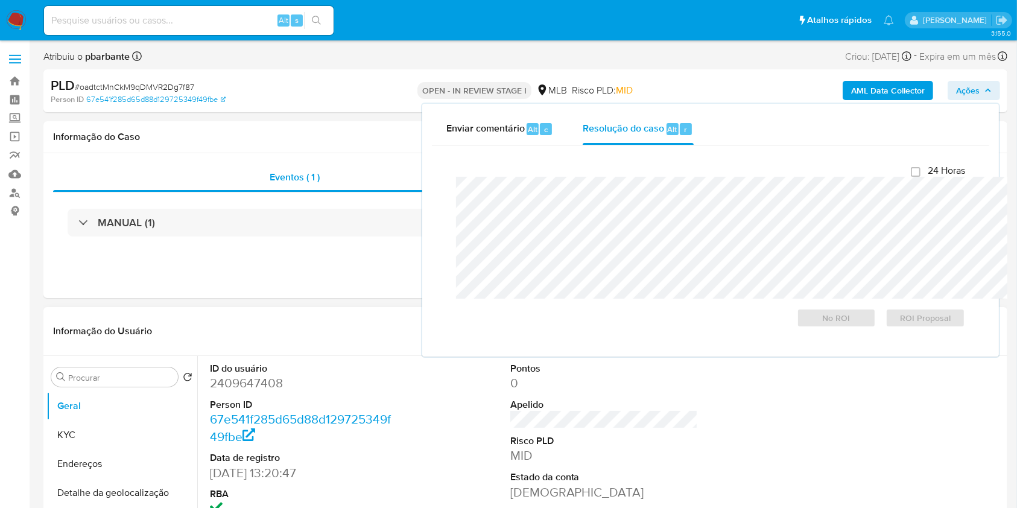
select select "10"
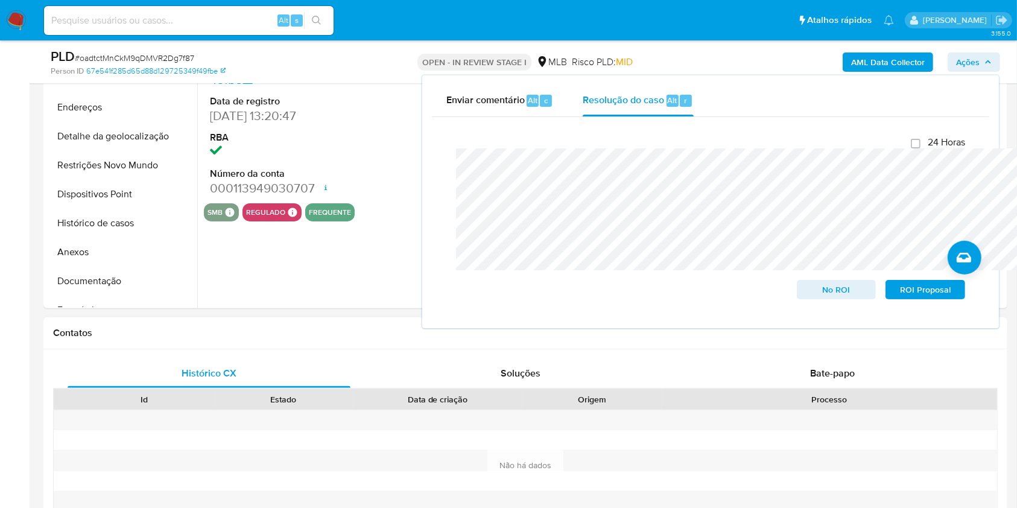
scroll to position [321, 0]
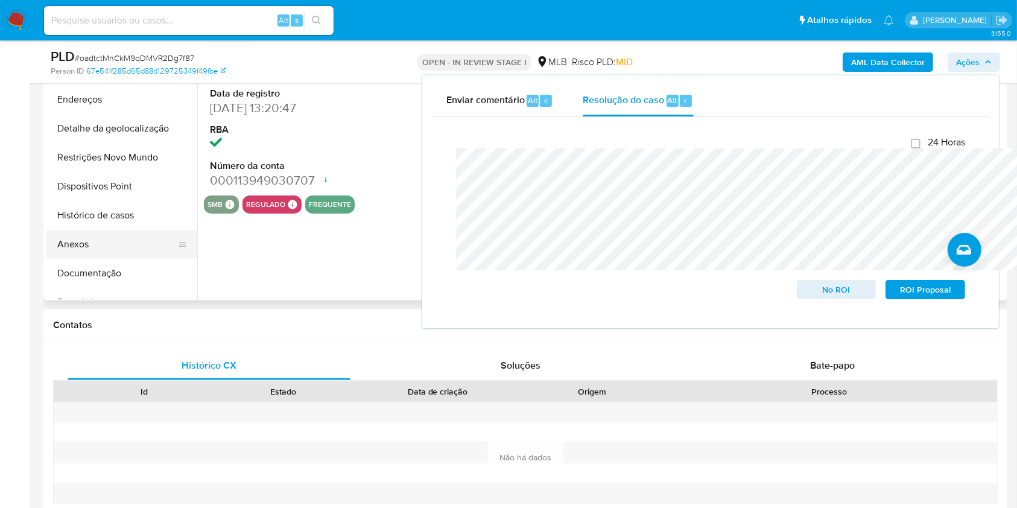
click at [111, 259] on button "Anexos" at bounding box center [116, 244] width 141 height 29
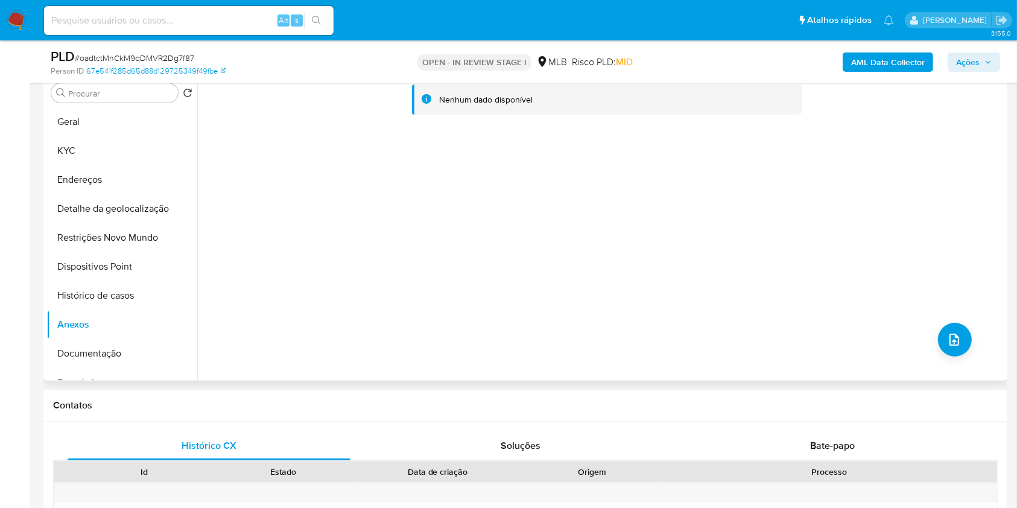
scroll to position [80, 0]
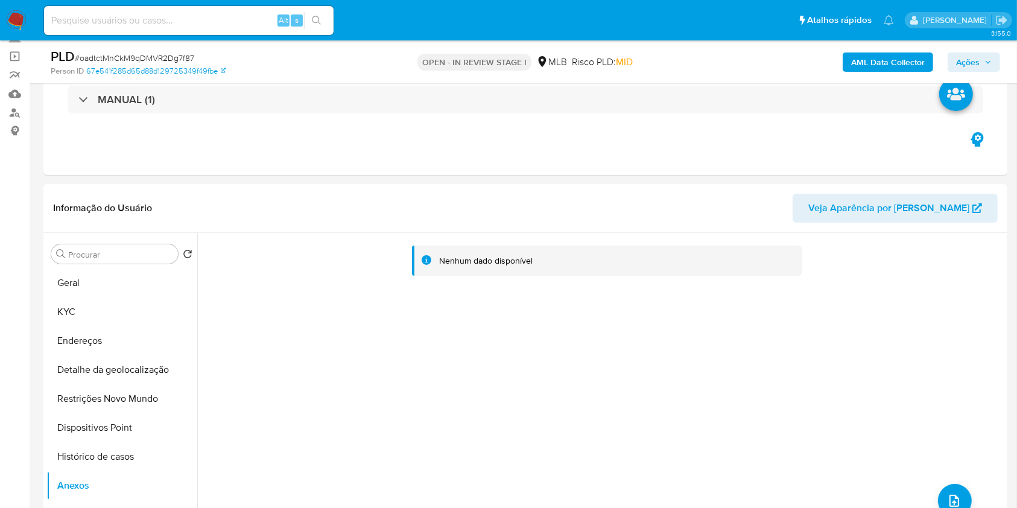
click at [874, 60] on b "AML Data Collector" at bounding box center [888, 61] width 74 height 19
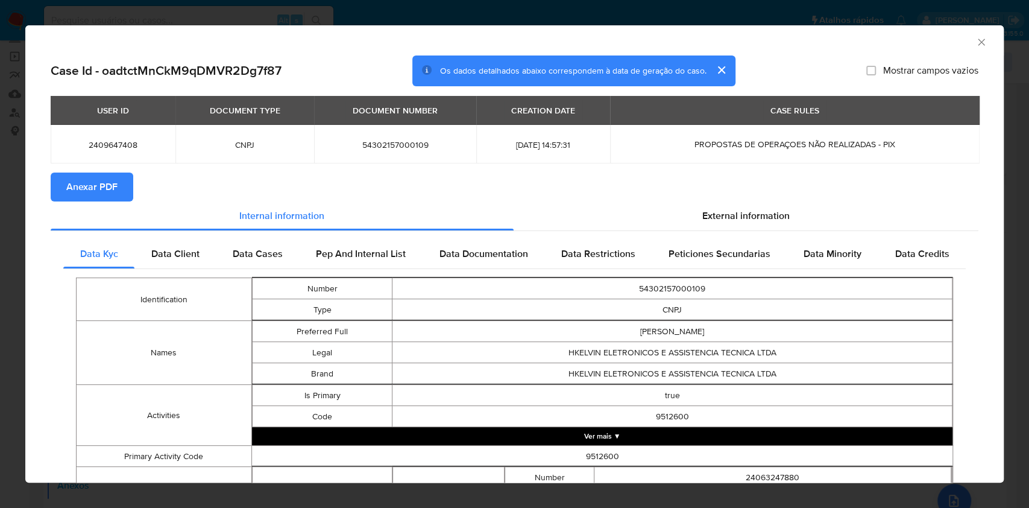
click at [84, 179] on span "Anexar PDF" at bounding box center [91, 187] width 51 height 27
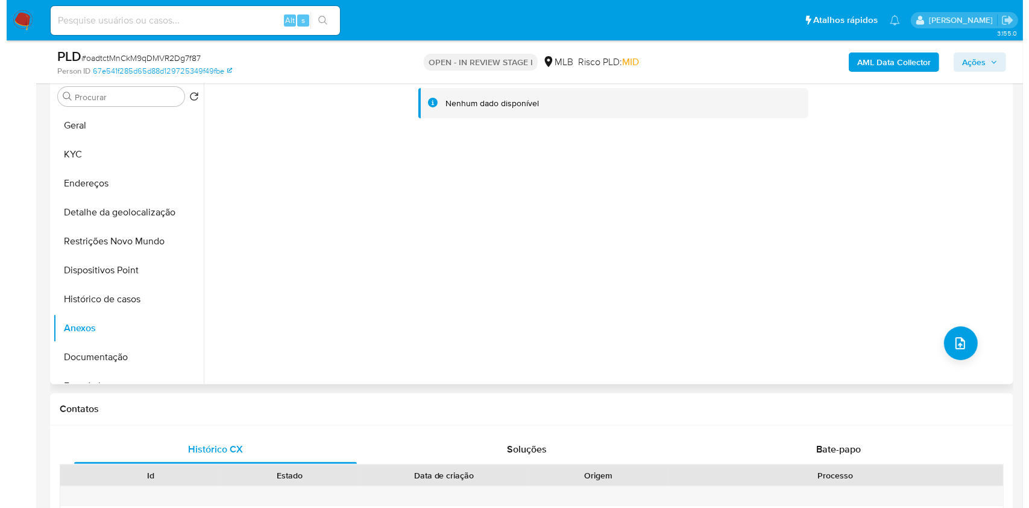
scroll to position [241, 0]
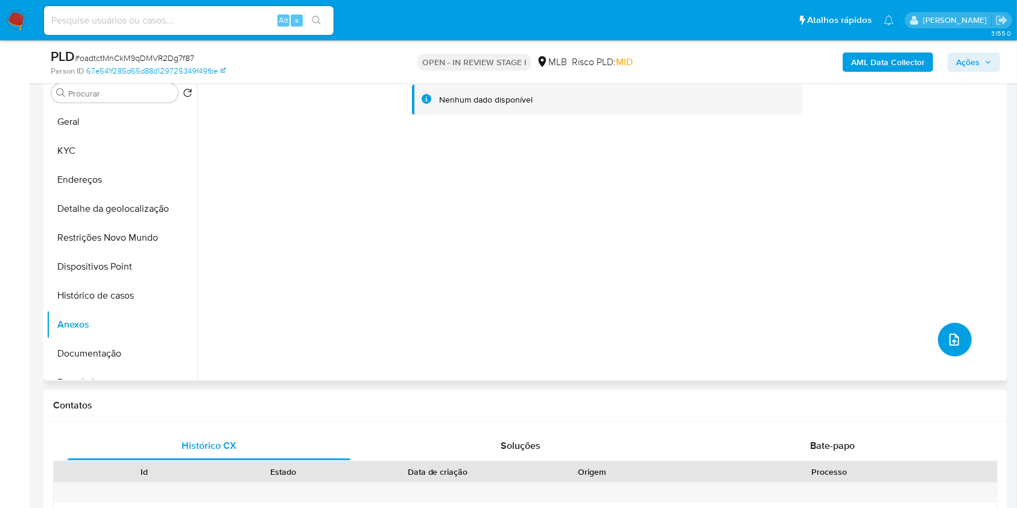
click at [953, 347] on icon "upload-file" at bounding box center [954, 339] width 14 height 14
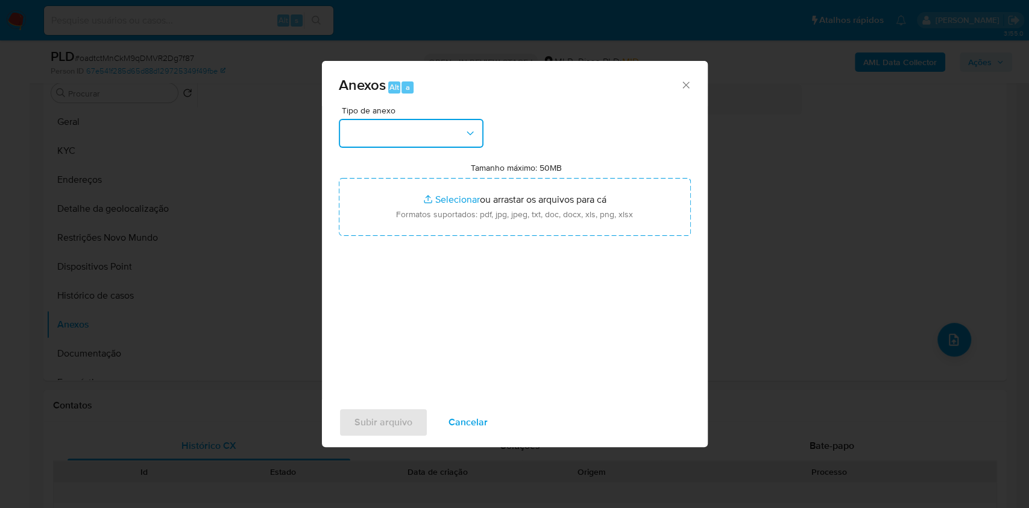
click at [371, 119] on button "button" at bounding box center [411, 133] width 145 height 29
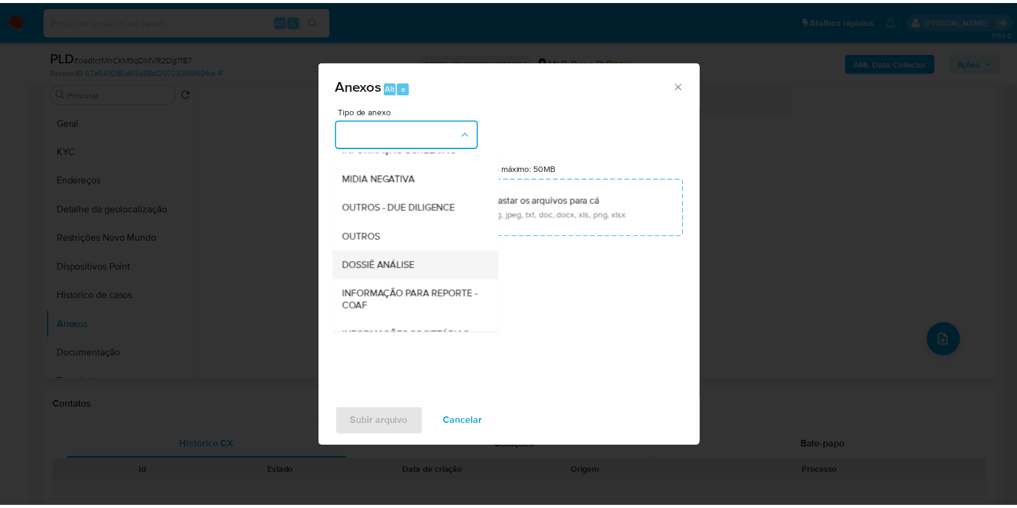
scroll to position [150, 0]
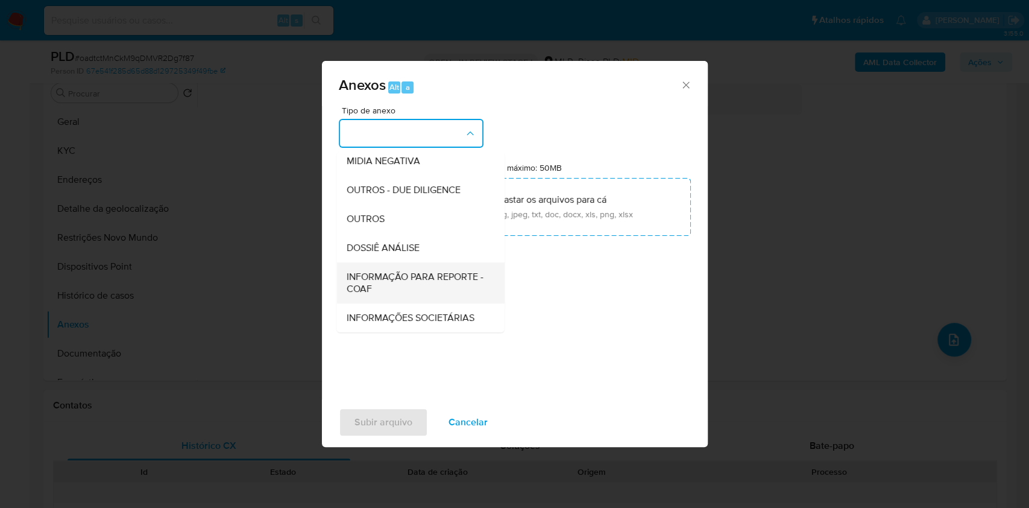
click at [388, 271] on span "INFORMAÇÃO PARA REPORTE - COAF" at bounding box center [416, 283] width 141 height 24
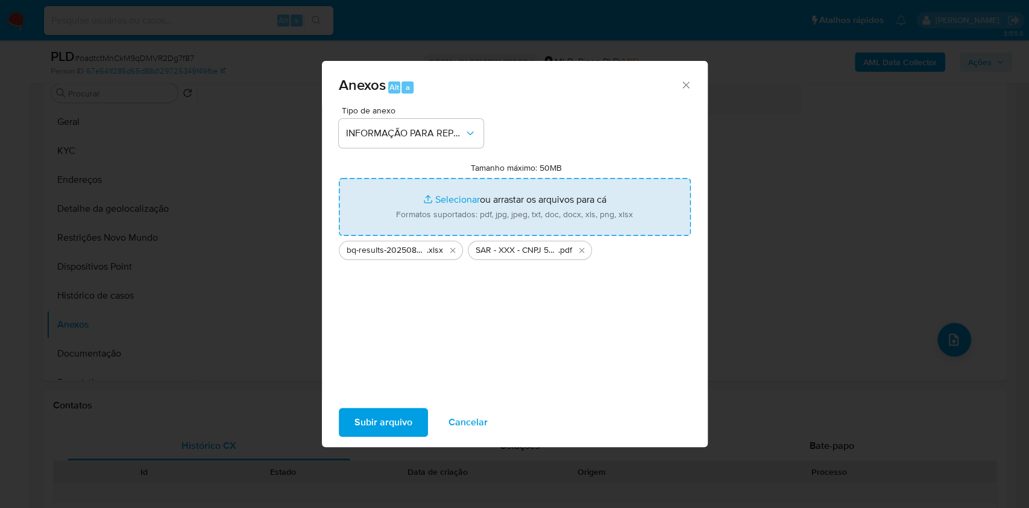
type input "C:\fakepath\Mulan 2409647408_2025_08_21_12_46_57.xlsx"
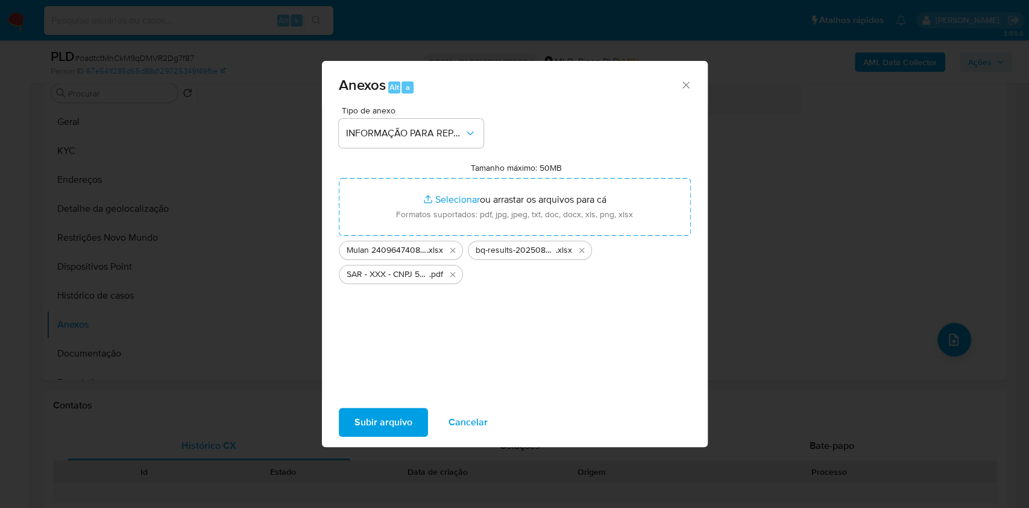
click at [360, 435] on span "Subir arquivo" at bounding box center [384, 422] width 58 height 27
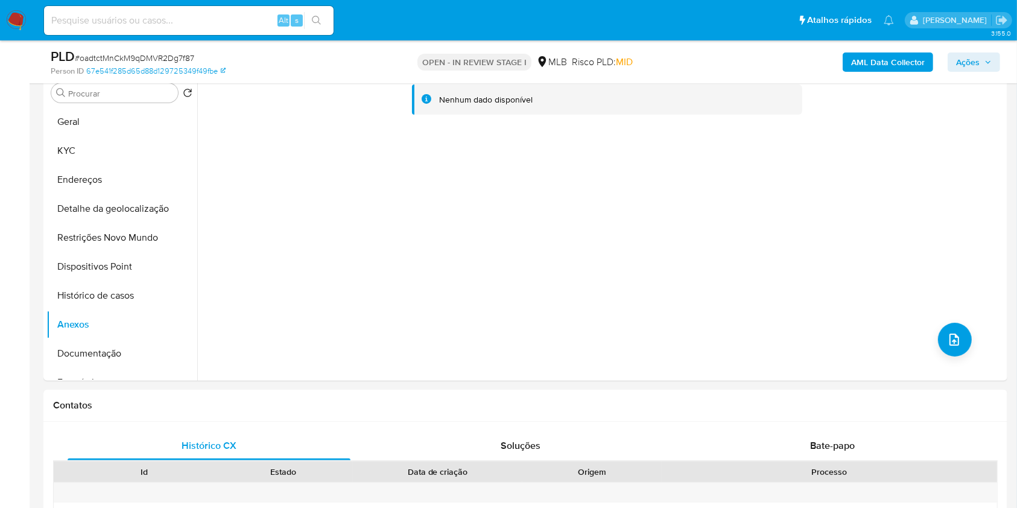
click at [987, 54] on span "Ações" at bounding box center [974, 62] width 36 height 17
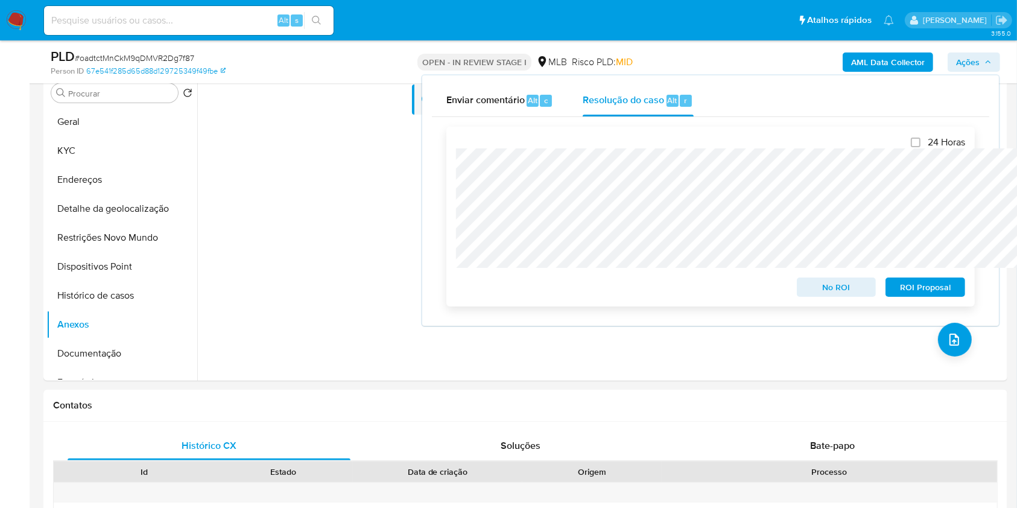
click at [914, 282] on span "ROI Proposal" at bounding box center [925, 287] width 63 height 17
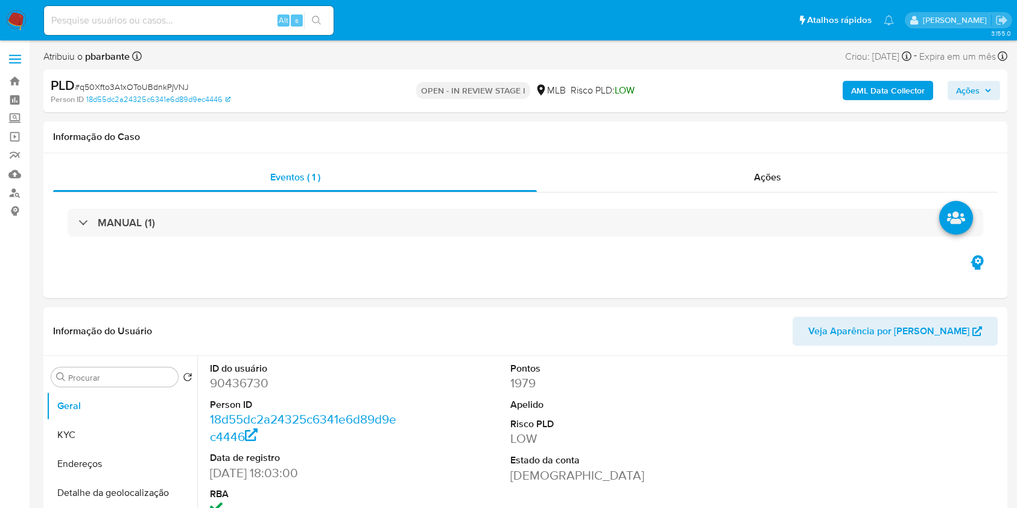
select select "10"
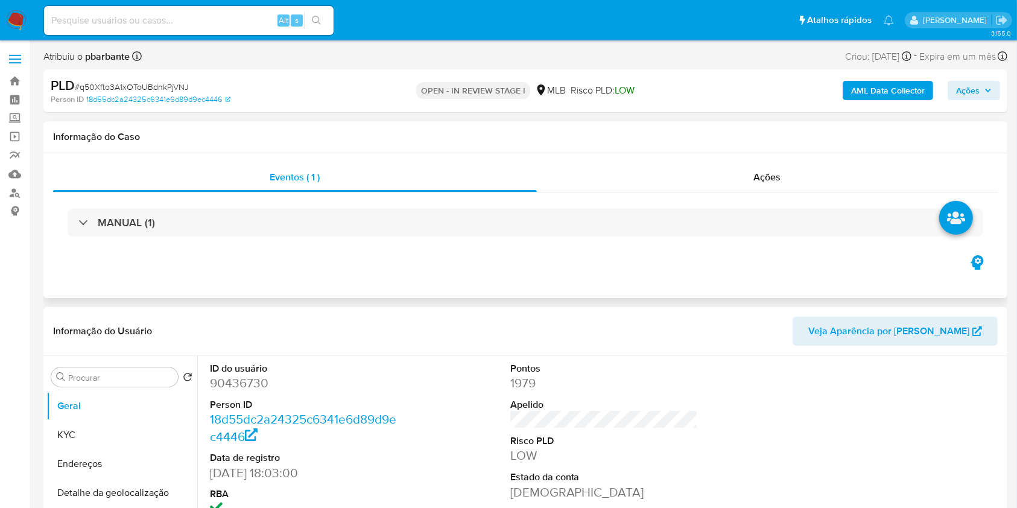
click at [413, 203] on div "MANUAL (1)" at bounding box center [525, 222] width 944 height 60
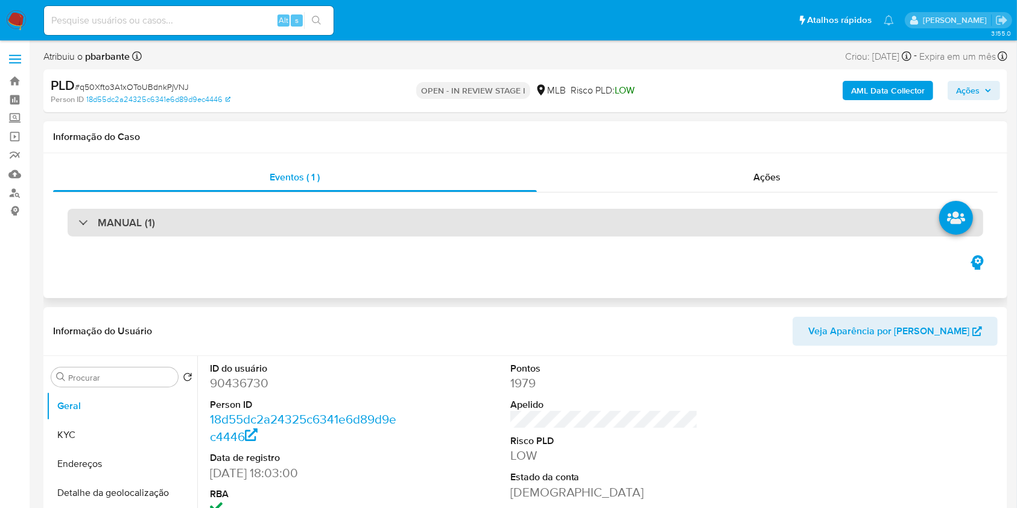
click at [415, 218] on div "MANUAL (1)" at bounding box center [525, 223] width 915 height 28
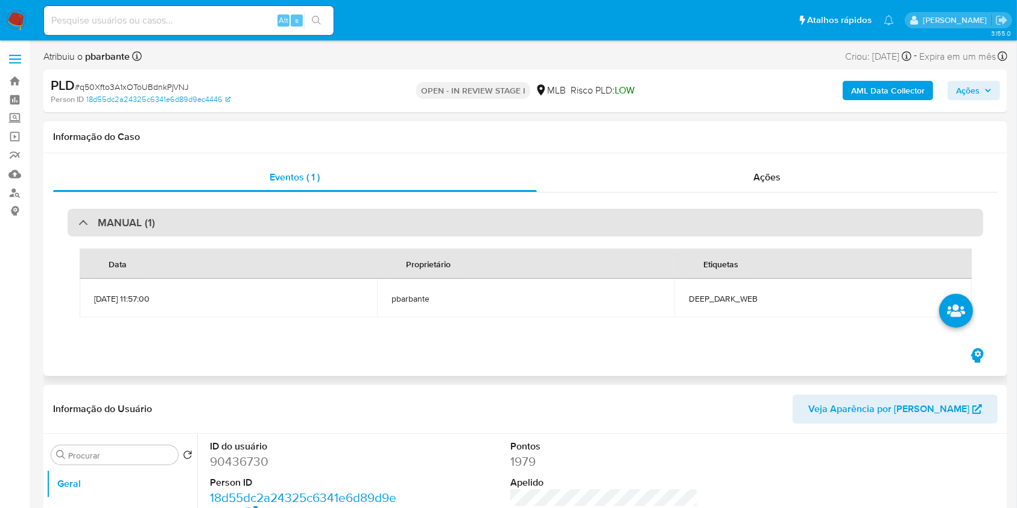
click at [414, 218] on div "MANUAL (1)" at bounding box center [525, 223] width 915 height 28
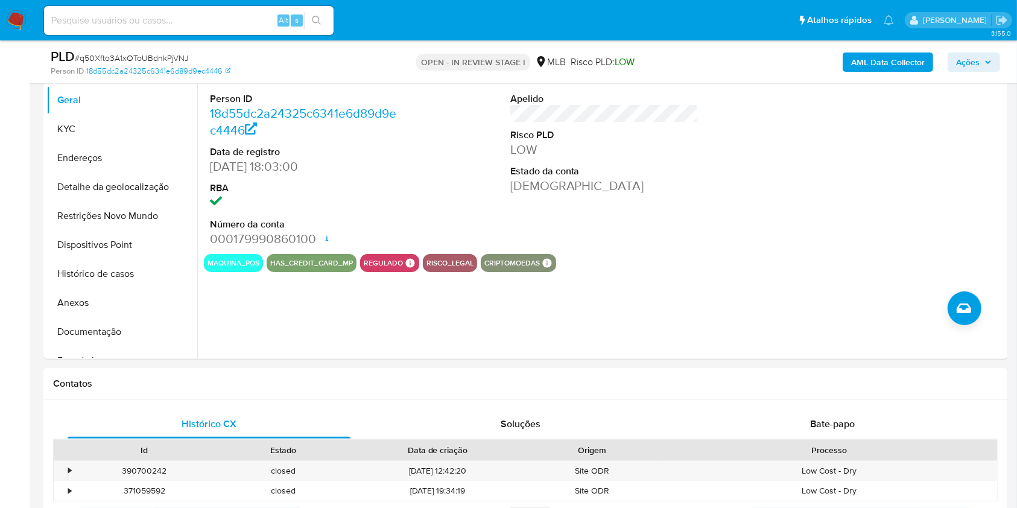
scroll to position [241, 0]
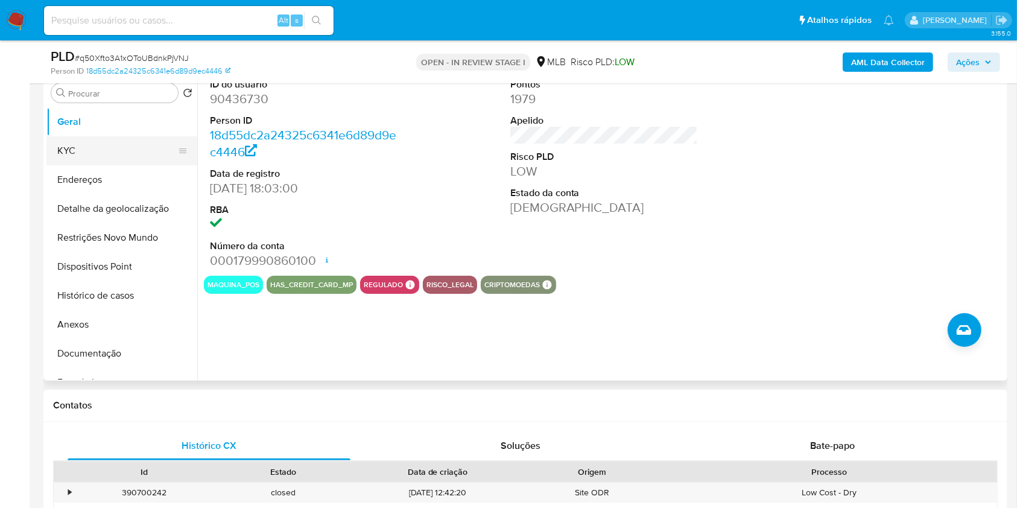
click at [114, 165] on button "KYC" at bounding box center [116, 150] width 141 height 29
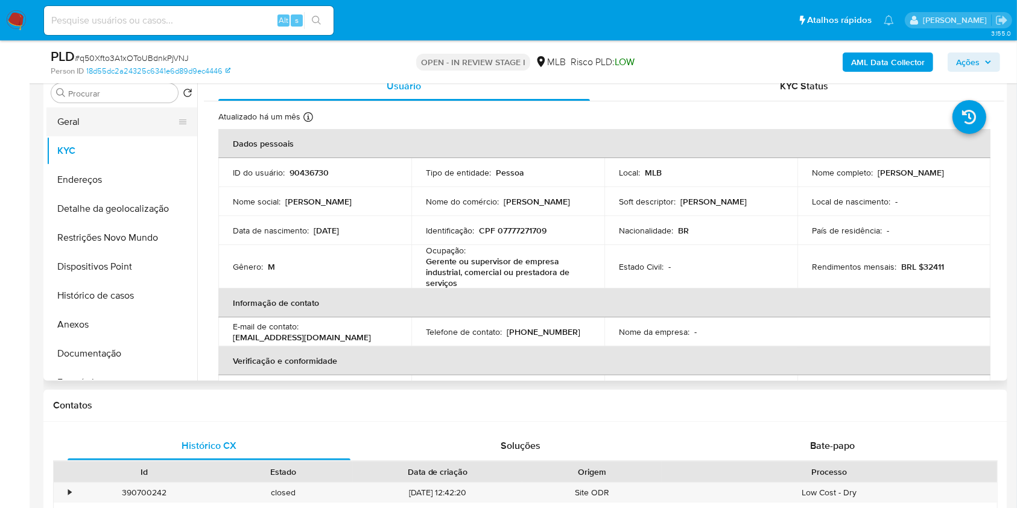
click at [128, 136] on button "Geral" at bounding box center [116, 121] width 141 height 29
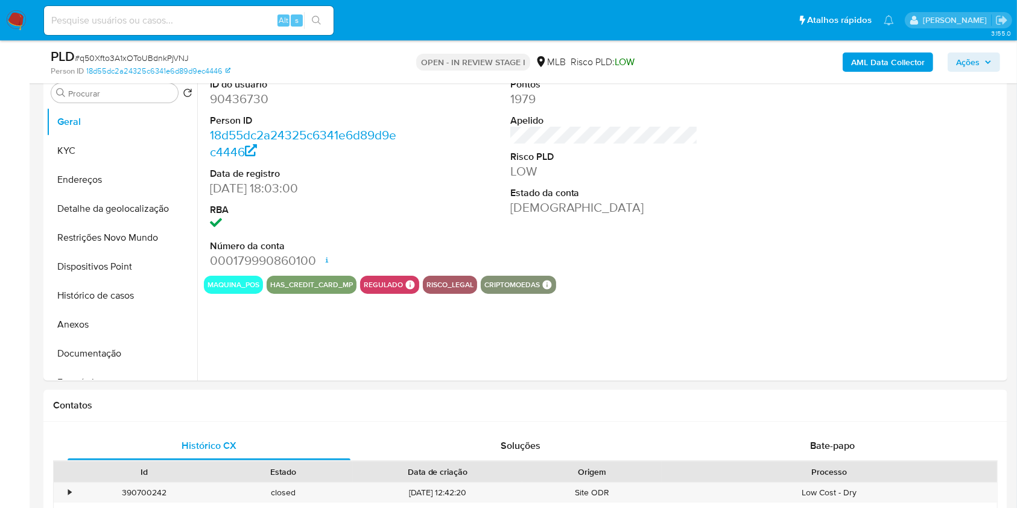
click at [250, 107] on dd "90436730" at bounding box center [304, 98] width 188 height 17
copy dd "90436730"
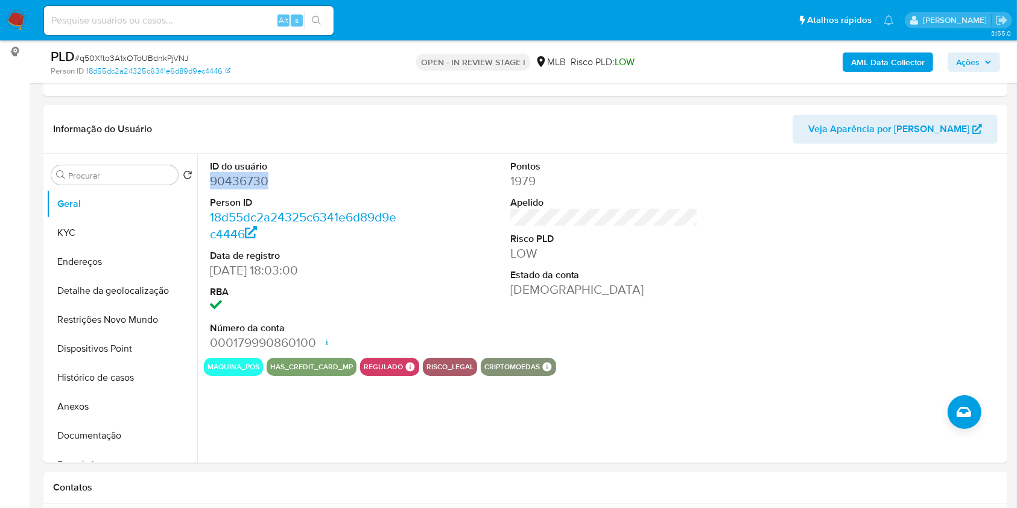
scroll to position [80, 0]
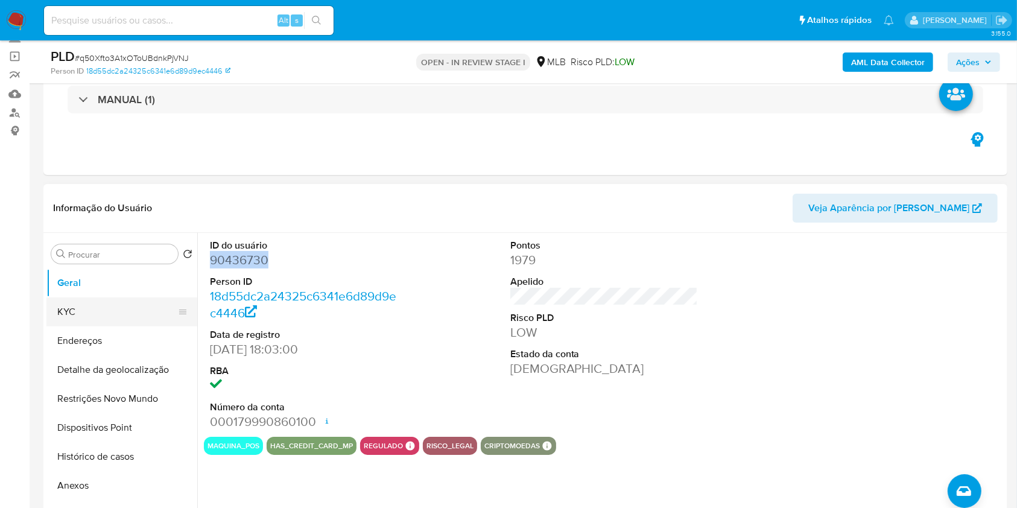
click at [115, 326] on button "KYC" at bounding box center [116, 311] width 141 height 29
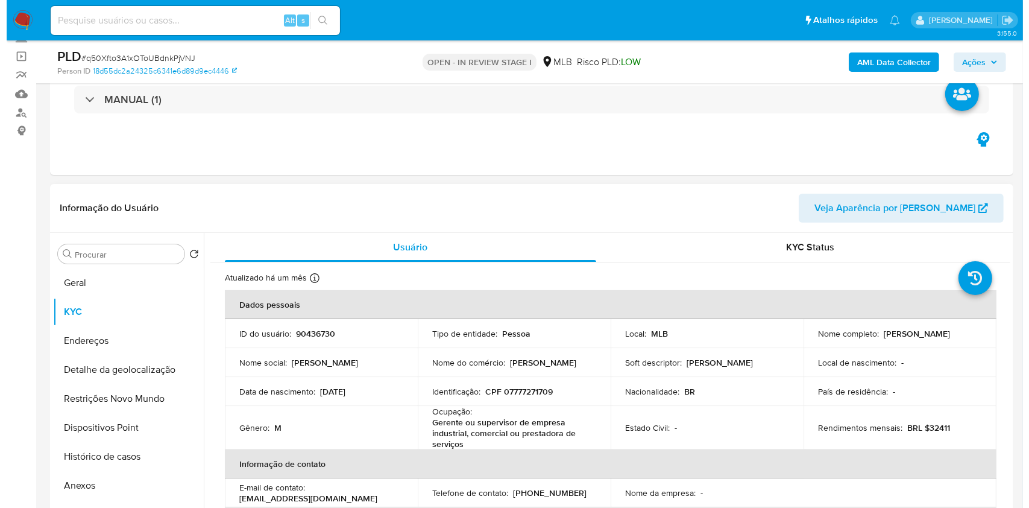
scroll to position [160, 0]
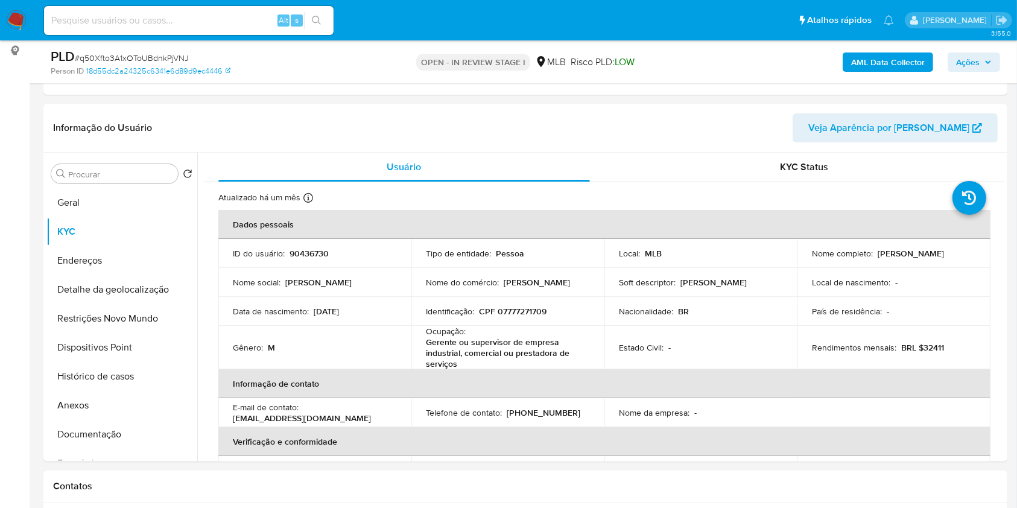
click at [877, 65] on b "AML Data Collector" at bounding box center [888, 61] width 74 height 19
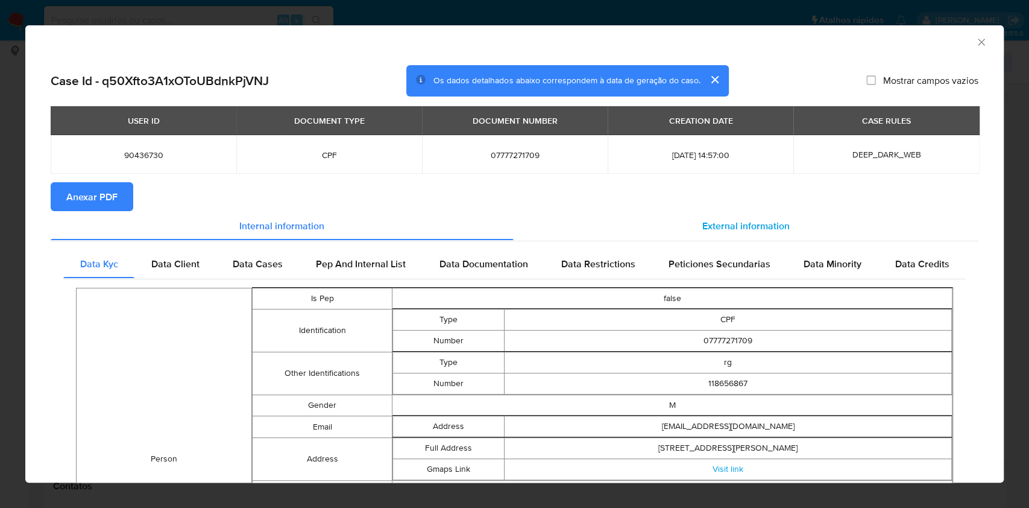
click at [772, 215] on div "External information" at bounding box center [747, 225] width 466 height 29
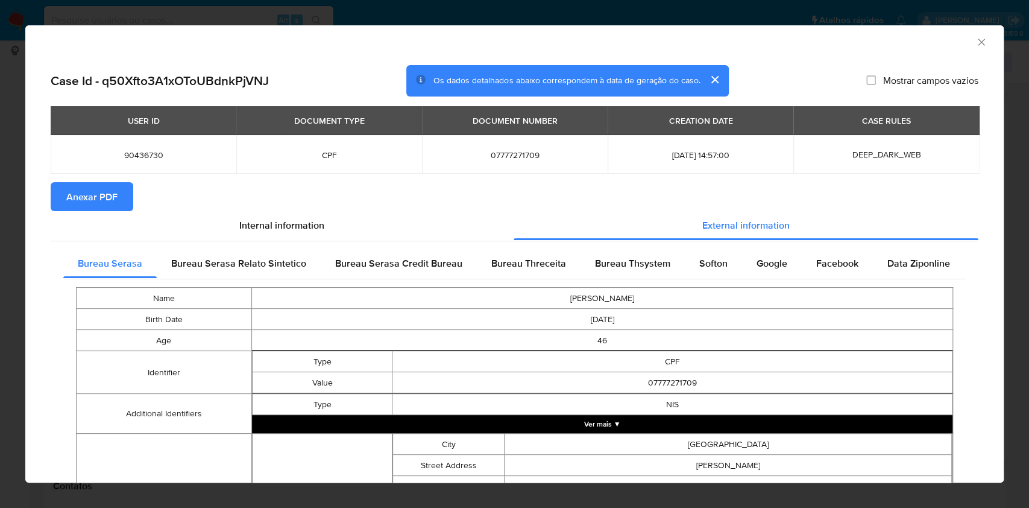
click at [58, 187] on button "Anexar PDF" at bounding box center [92, 196] width 83 height 29
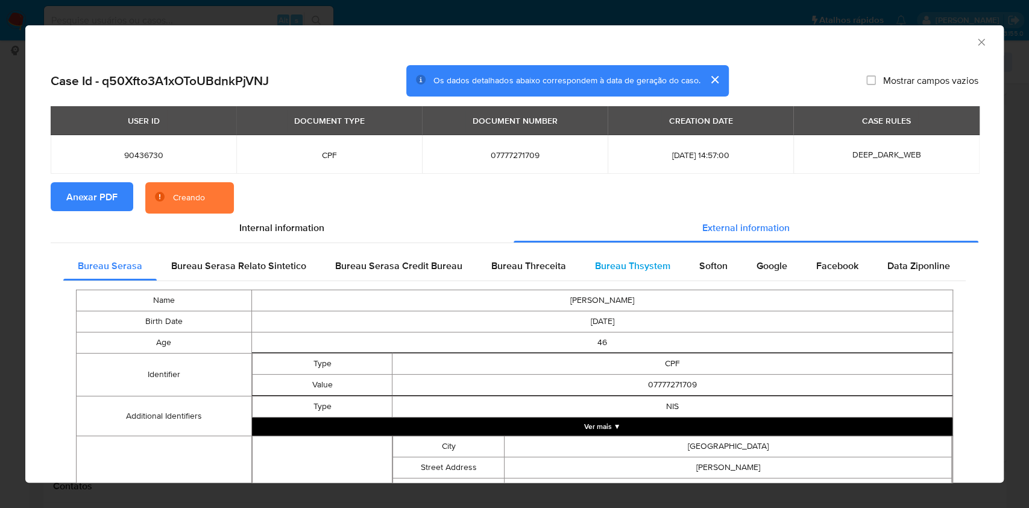
click at [623, 257] on div "Bureau Thsystem" at bounding box center [633, 265] width 104 height 29
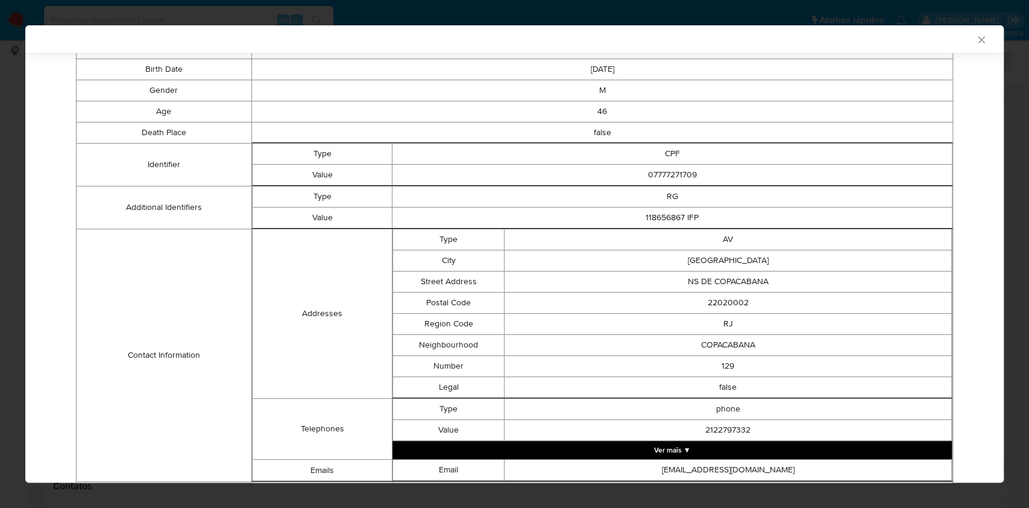
scroll to position [462, 0]
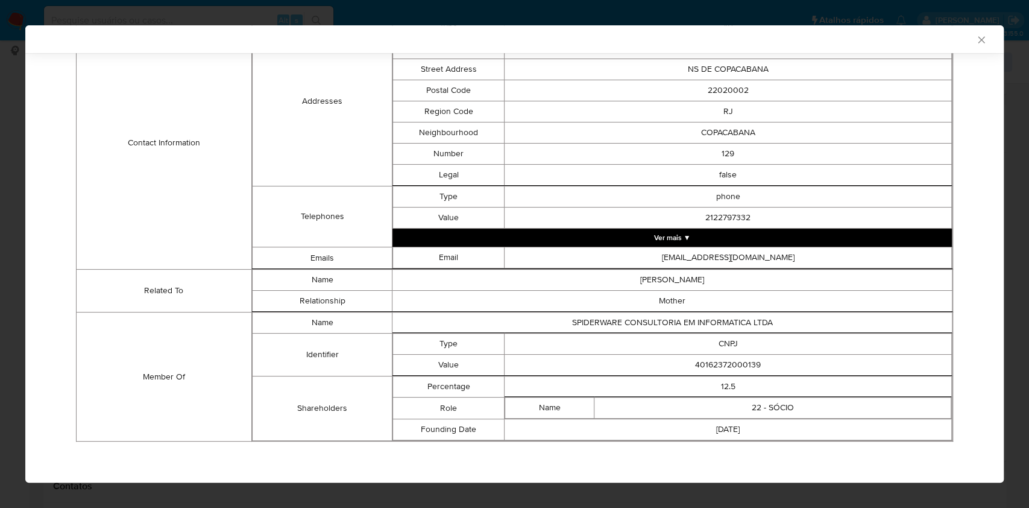
click at [704, 365] on td "40162372000139" at bounding box center [728, 365] width 447 height 21
copy td "40162372000139"
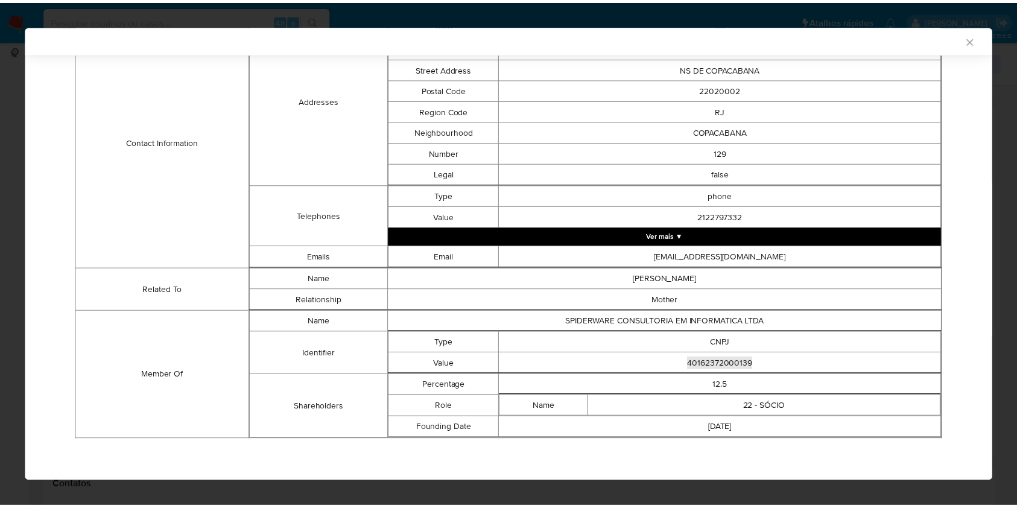
scroll to position [459, 0]
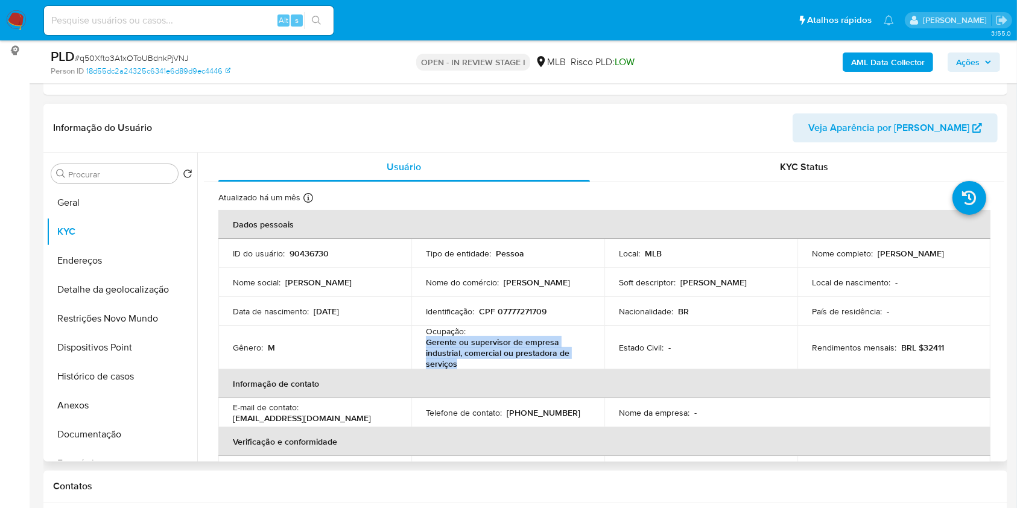
drag, startPoint x: 472, startPoint y: 383, endPoint x: 420, endPoint y: 359, distance: 57.5
click at [420, 359] on td "Ocupação : Gerente ou supervisor de empresa industrial, comercial ou prestadora…" at bounding box center [507, 347] width 193 height 43
copy p "Gerente ou supervisor de empresa industrial, comercial ou prestadora de serviços"
click at [94, 449] on button "Documentação" at bounding box center [116, 434] width 141 height 29
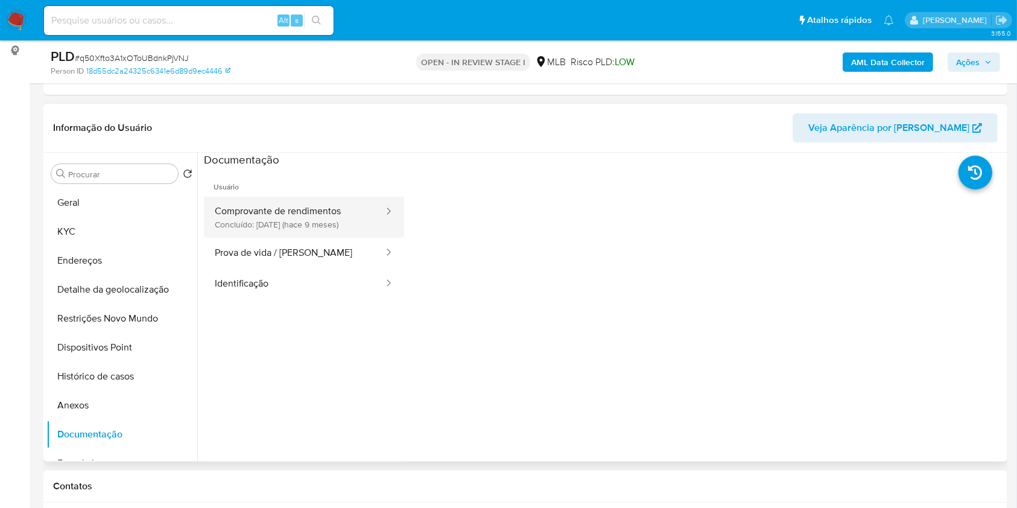
click at [318, 229] on button "Comprovante de rendimentos Concluído: 26/11/2024 (hace 9 meses)" at bounding box center [294, 217] width 181 height 41
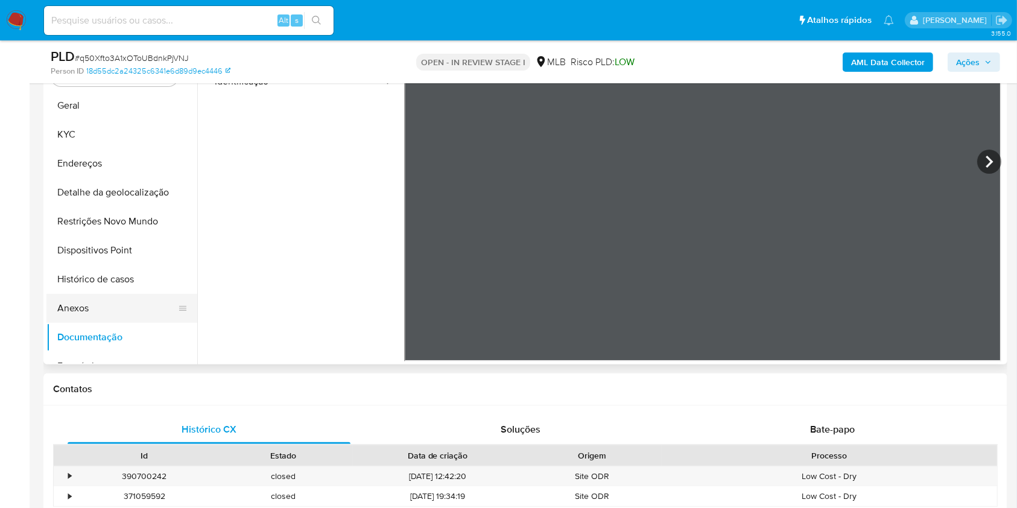
scroll to position [160, 0]
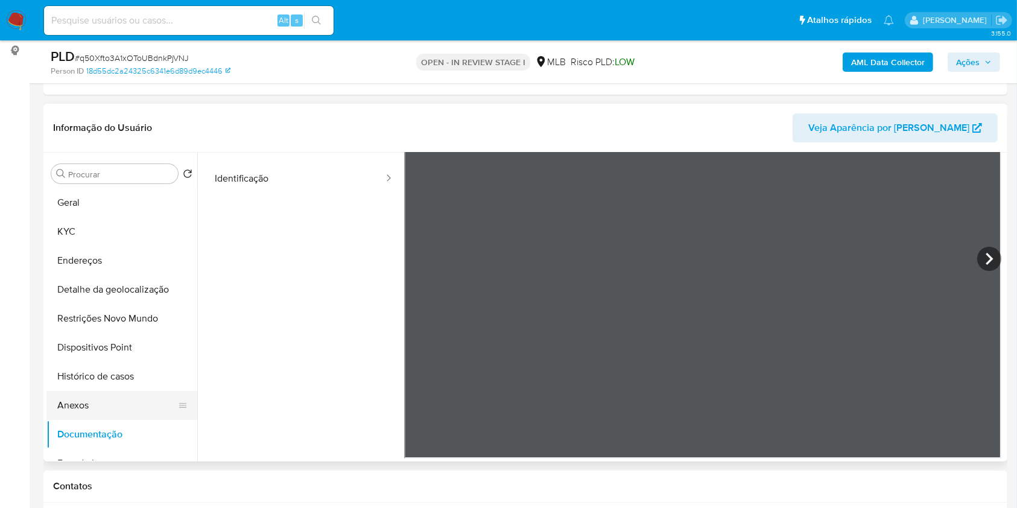
click at [127, 246] on button "KYC" at bounding box center [121, 231] width 151 height 29
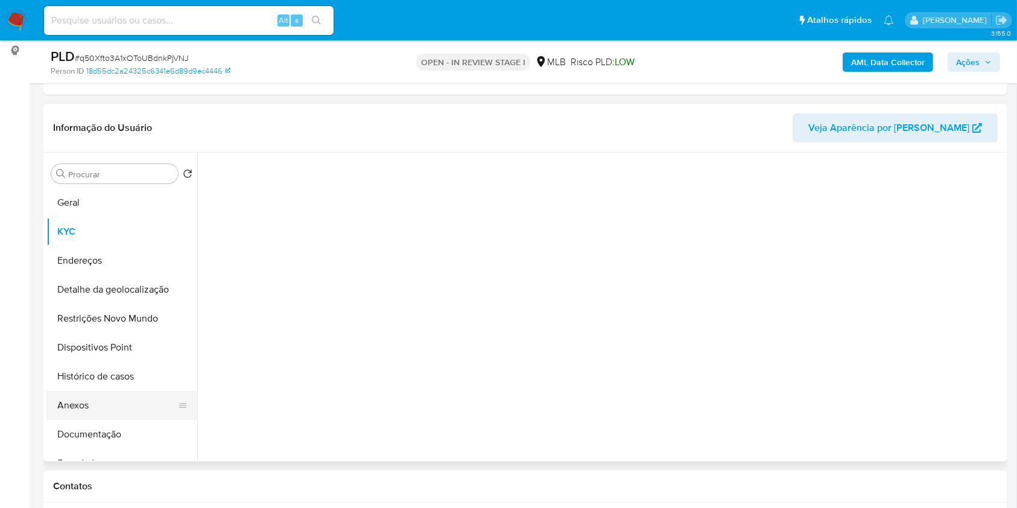
scroll to position [0, 0]
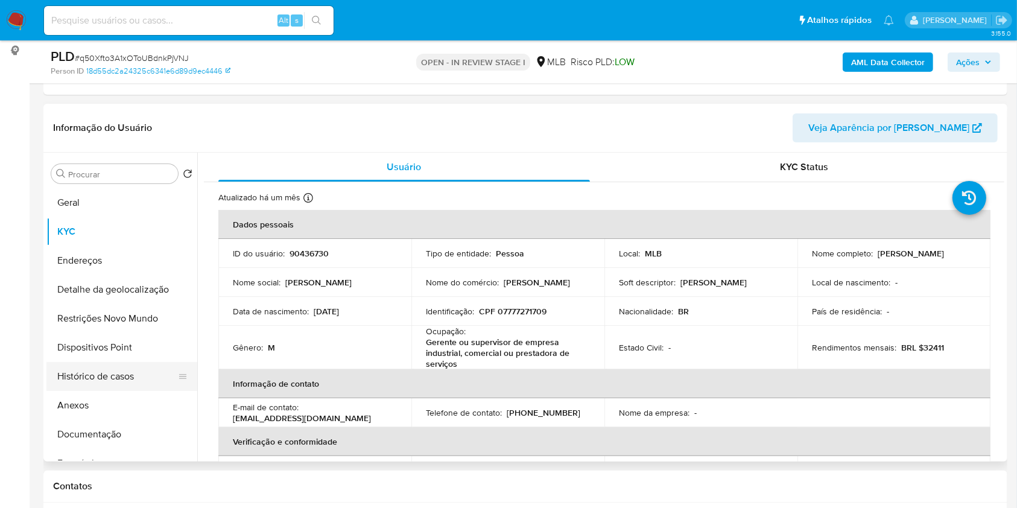
click at [131, 391] on button "Histórico de casos" at bounding box center [116, 376] width 141 height 29
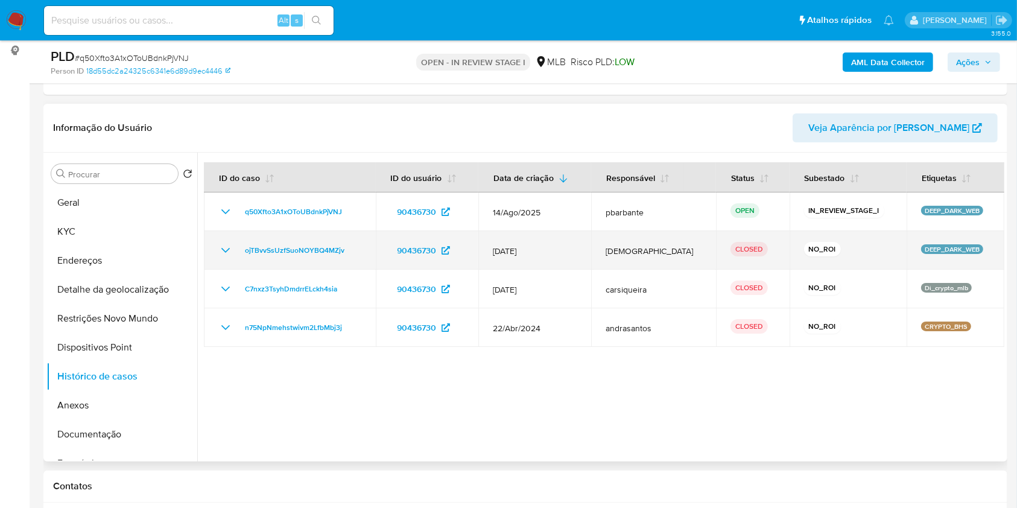
click at [229, 257] on icon "Mostrar/Ocultar" at bounding box center [225, 250] width 14 height 14
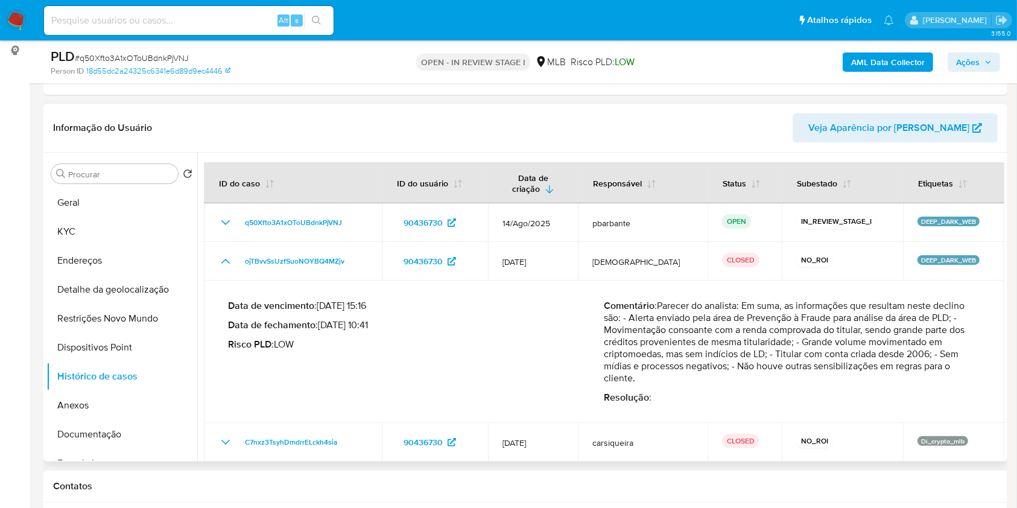
drag, startPoint x: 772, startPoint y: 370, endPoint x: 792, endPoint y: 397, distance: 34.0
click at [792, 384] on p "Comentário : Parecer do analista: Em suma, as informações que resultam neste de…" at bounding box center [792, 342] width 376 height 84
click at [113, 327] on button "Restrições Novo Mundo" at bounding box center [116, 318] width 141 height 29
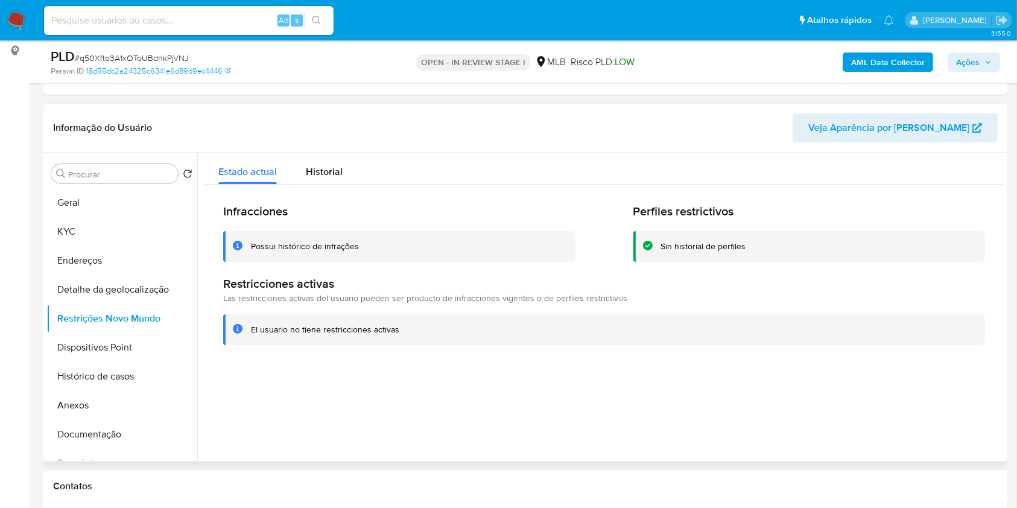
click at [104, 206] on div "Procurar Retornar ao pedido padrão Geral KYC Endereços Detalhe da geolocalizaçã…" at bounding box center [121, 307] width 151 height 307
click at [102, 217] on button "Geral" at bounding box center [116, 202] width 141 height 29
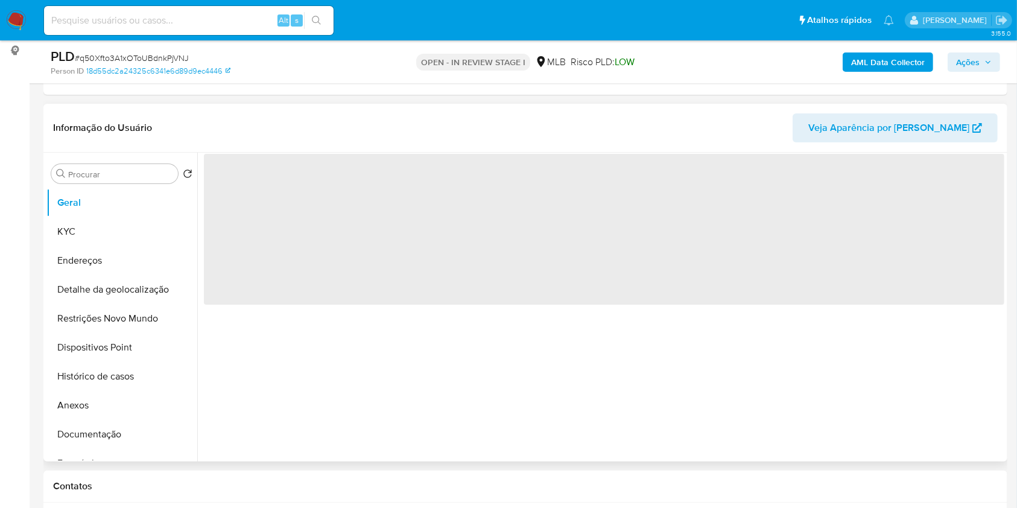
click at [611, 359] on div "‌" at bounding box center [600, 307] width 807 height 309
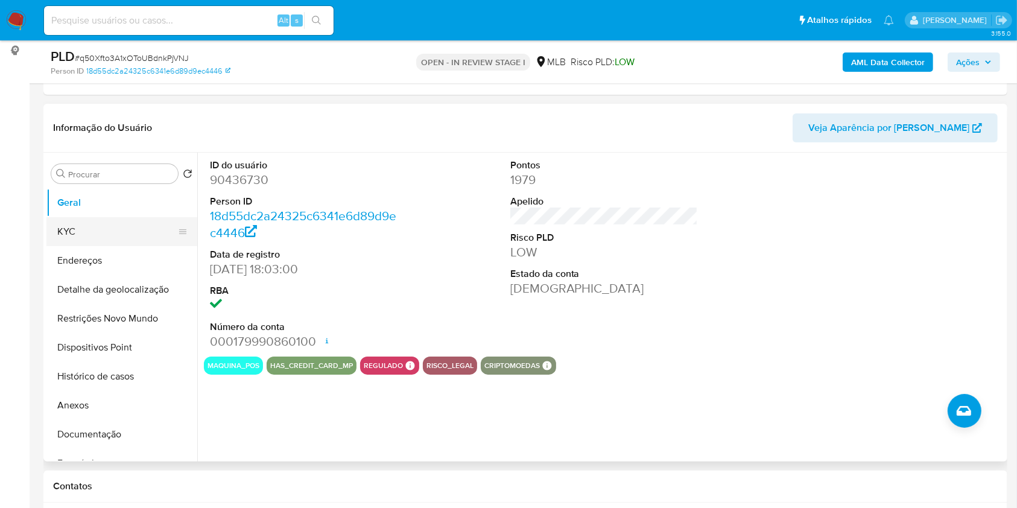
click at [85, 244] on button "KYC" at bounding box center [116, 231] width 141 height 29
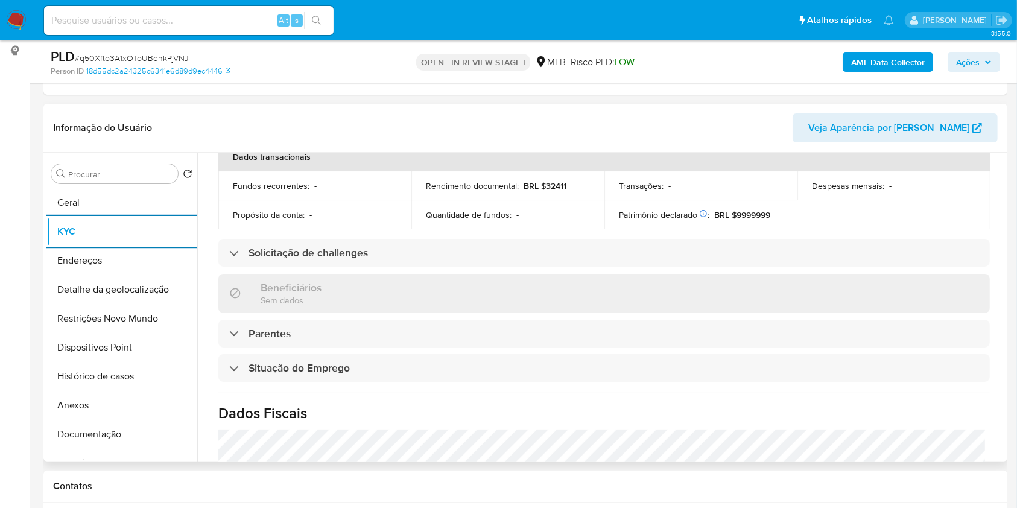
scroll to position [527, 0]
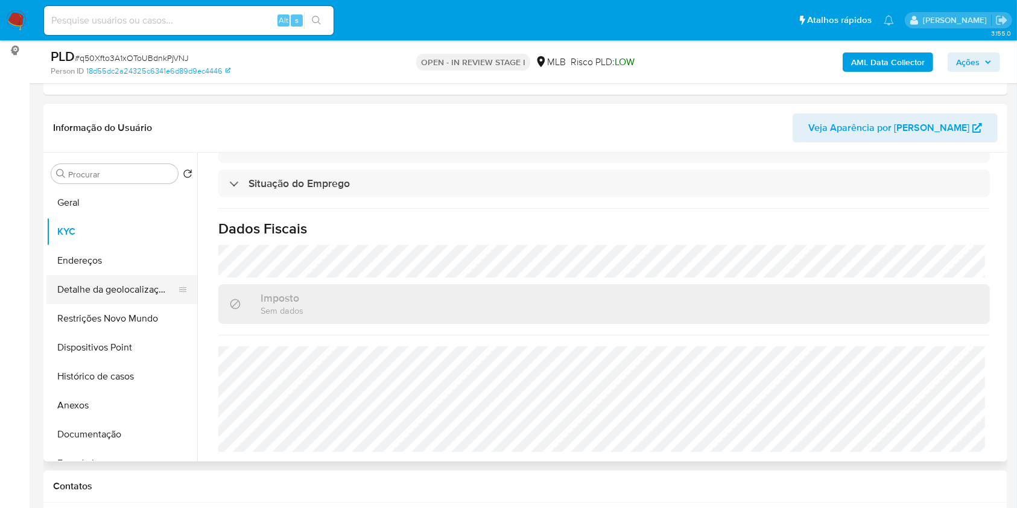
click at [130, 304] on button "Detalhe da geolocalização" at bounding box center [116, 289] width 141 height 29
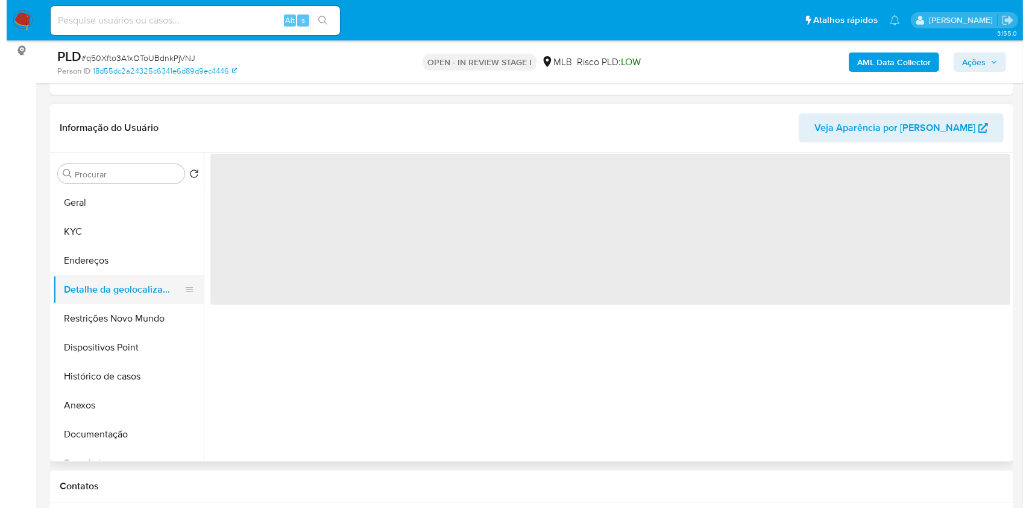
scroll to position [0, 0]
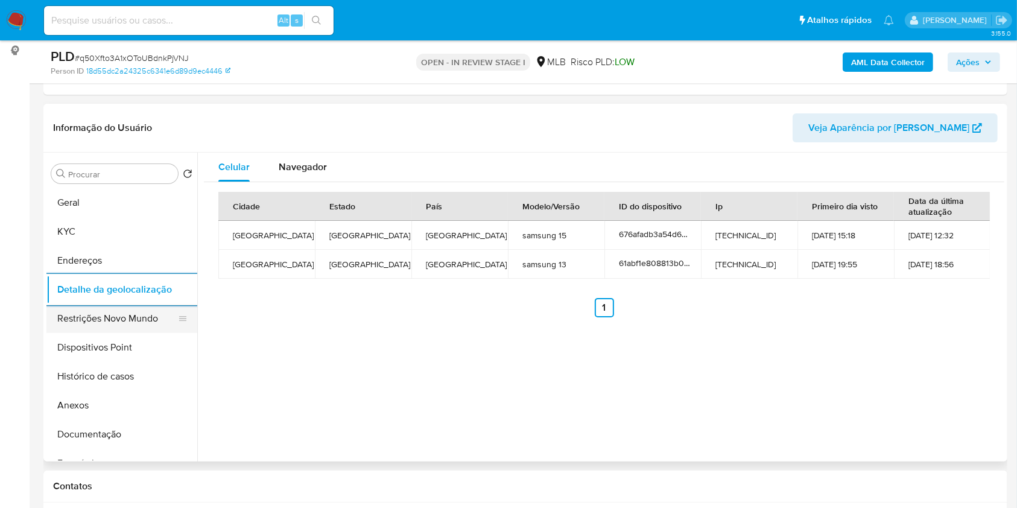
click at [84, 333] on button "Restrições Novo Mundo" at bounding box center [116, 318] width 141 height 29
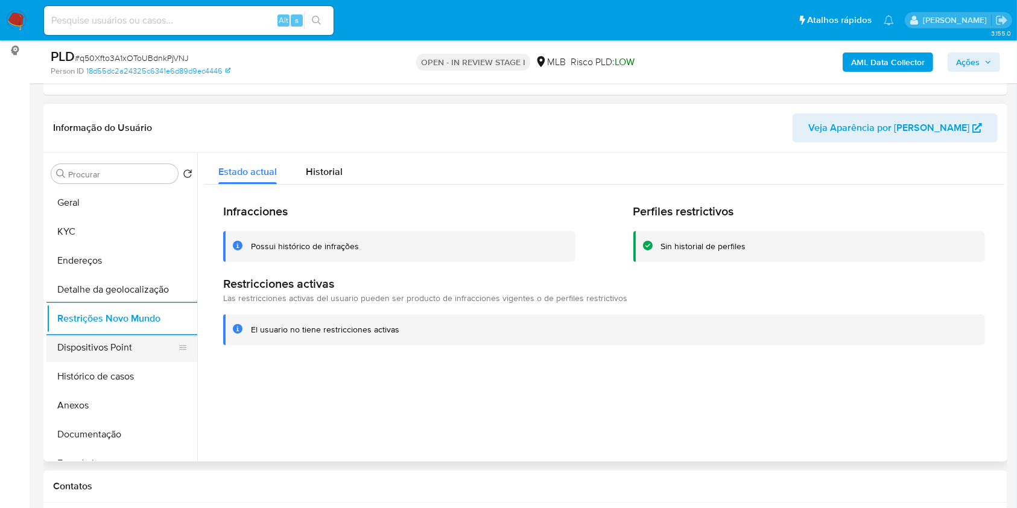
click at [113, 362] on button "Dispositivos Point" at bounding box center [116, 347] width 141 height 29
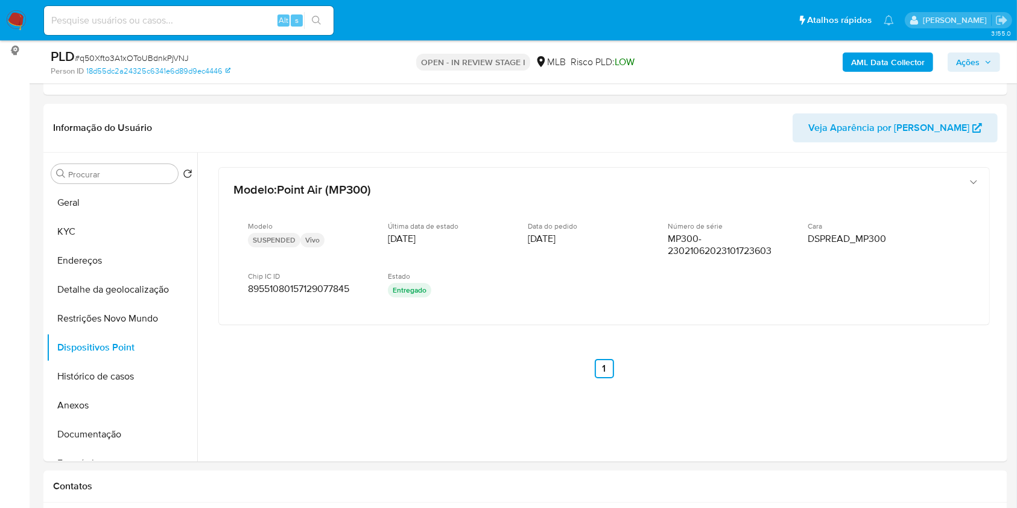
drag, startPoint x: 983, startPoint y: 60, endPoint x: 909, endPoint y: 73, distance: 75.2
click at [983, 60] on span "Ações" at bounding box center [974, 62] width 36 height 17
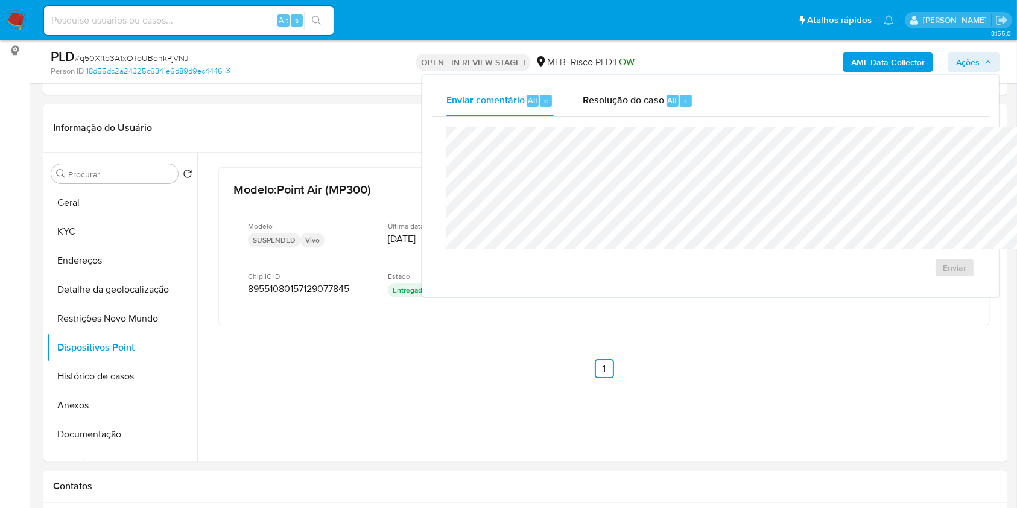
click at [586, 107] on span "Resolução do caso" at bounding box center [622, 100] width 81 height 14
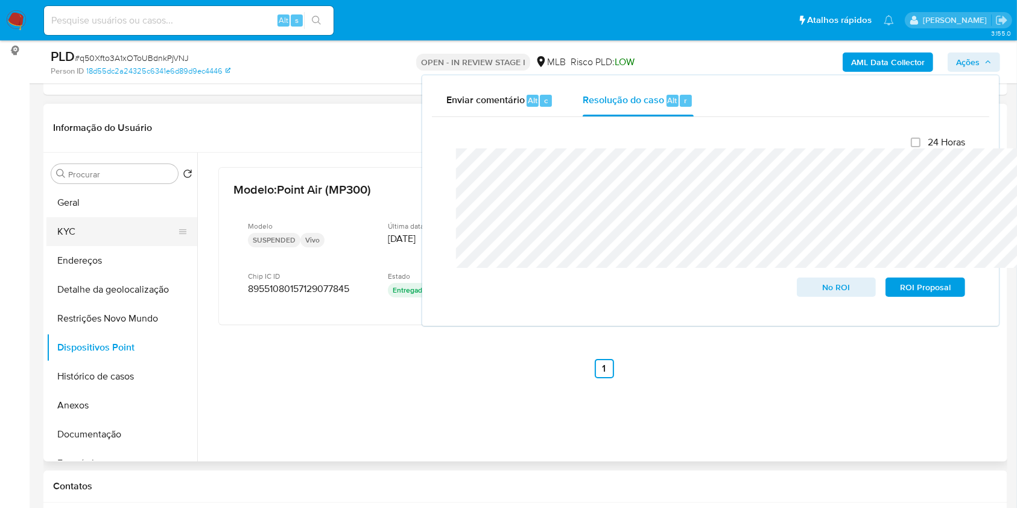
click at [78, 246] on button "KYC" at bounding box center [116, 231] width 141 height 29
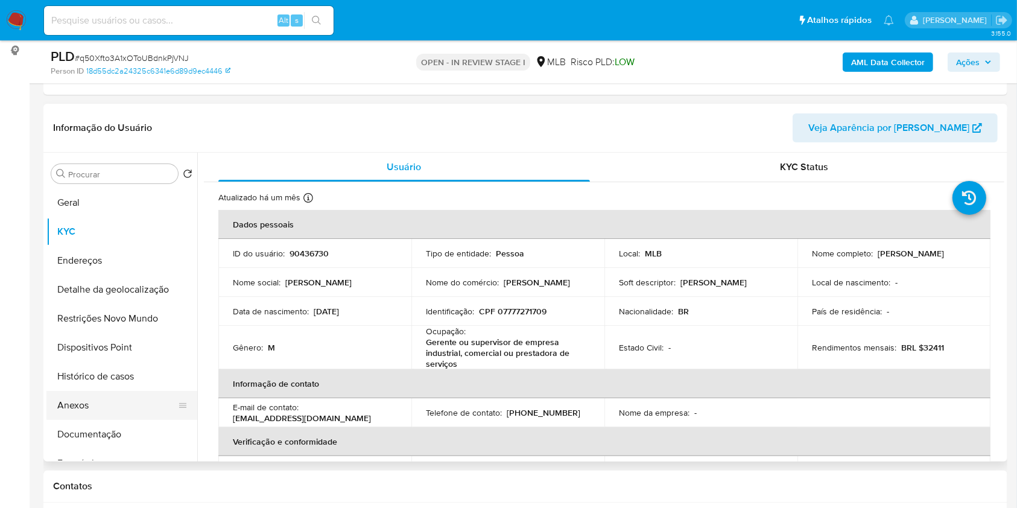
click at [108, 420] on button "Anexos" at bounding box center [116, 405] width 141 height 29
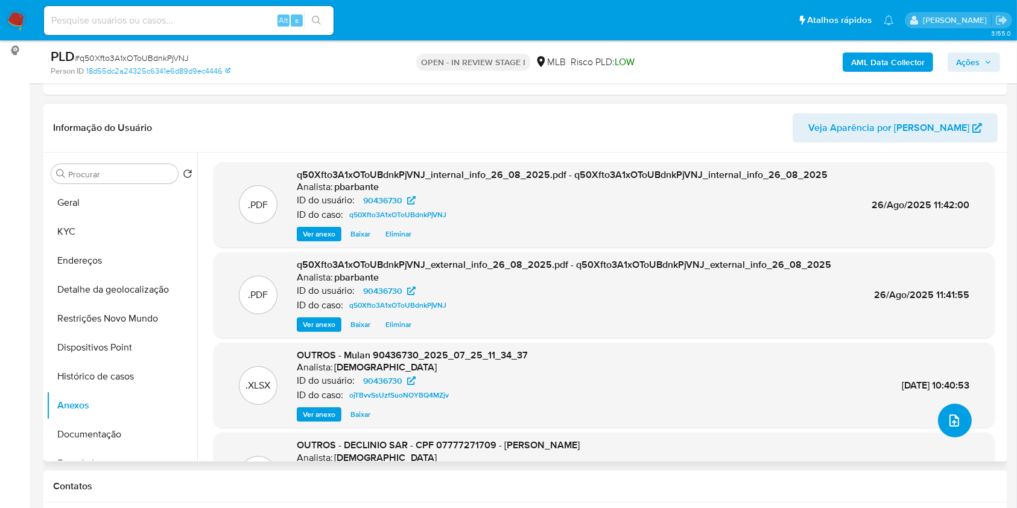
click at [947, 428] on icon "upload-file" at bounding box center [954, 420] width 14 height 14
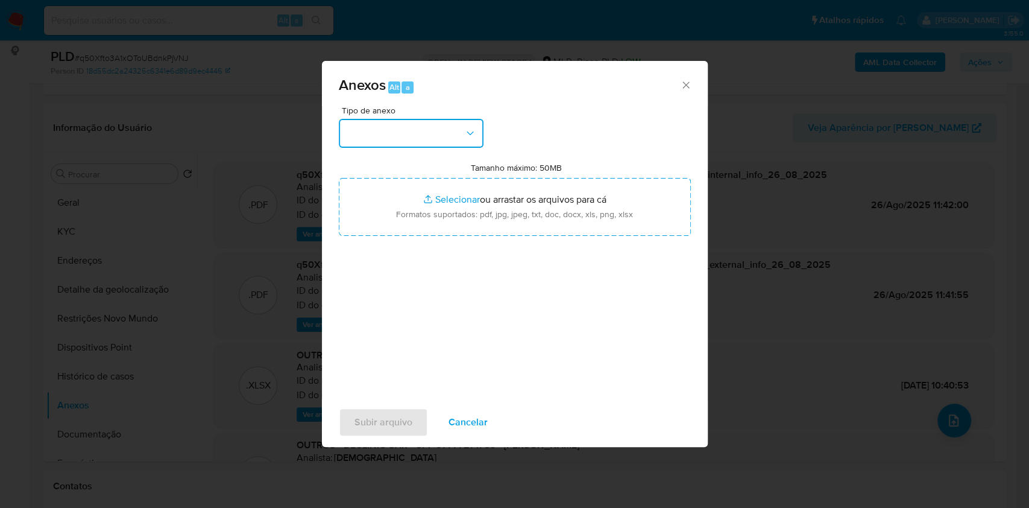
click at [458, 119] on button "button" at bounding box center [411, 133] width 145 height 29
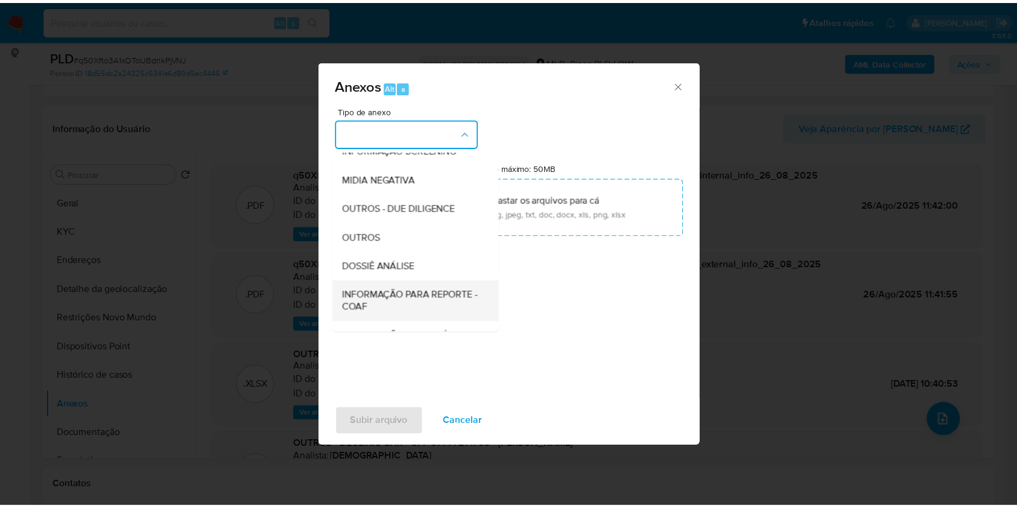
scroll to position [150, 0]
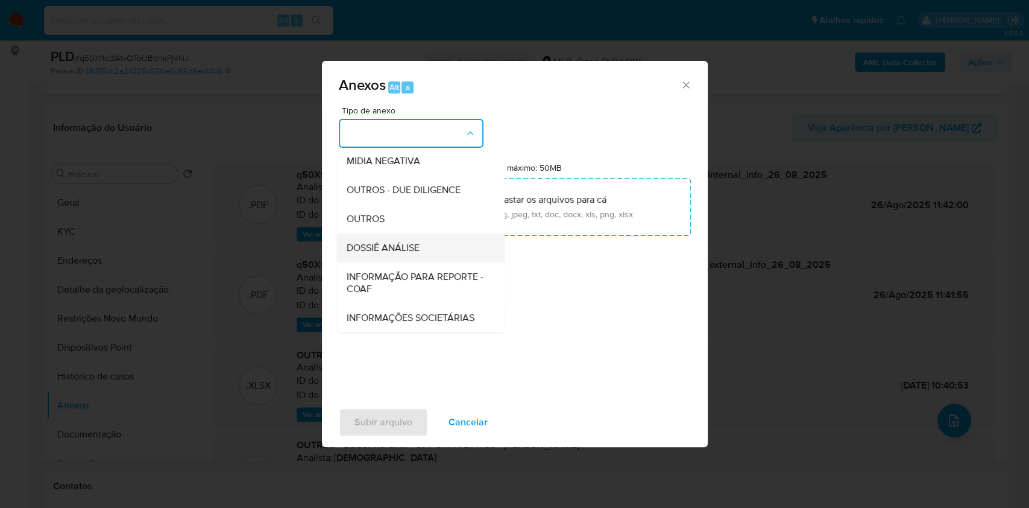
click at [389, 242] on span "DOSSIÊ ANÁLISE" at bounding box center [382, 248] width 73 height 12
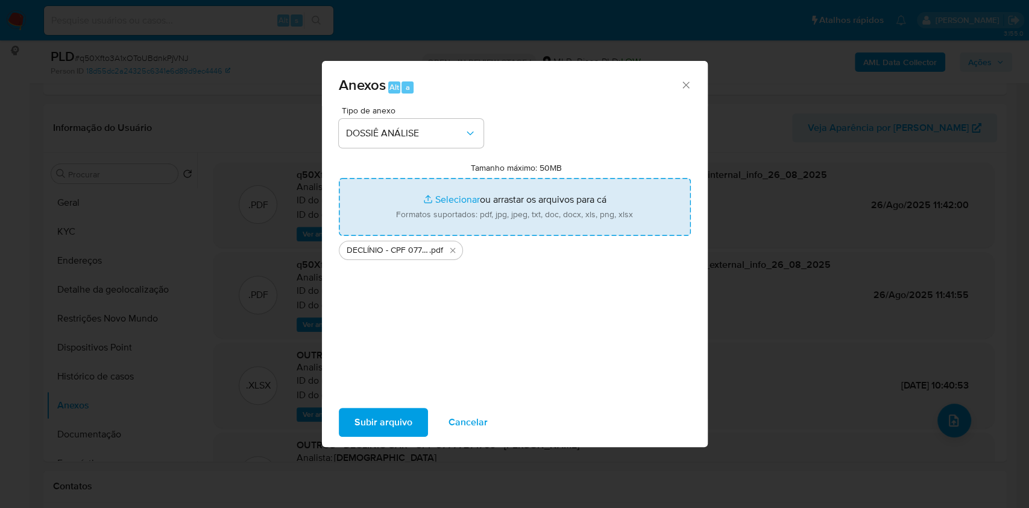
type input "C:\fakepath\Mulan 90436730_2025_07_25_11_34_37.xlsx"
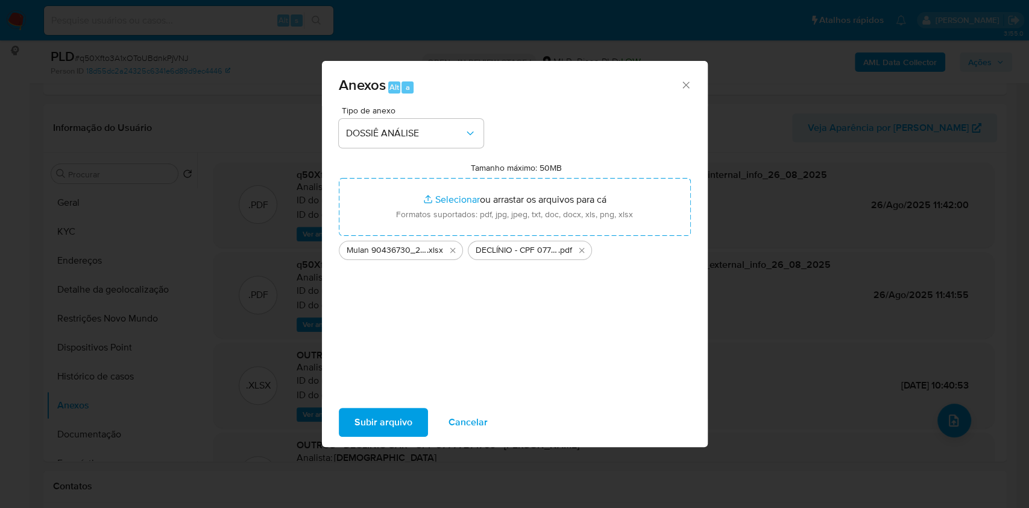
click at [373, 435] on span "Subir arquivo" at bounding box center [384, 422] width 58 height 27
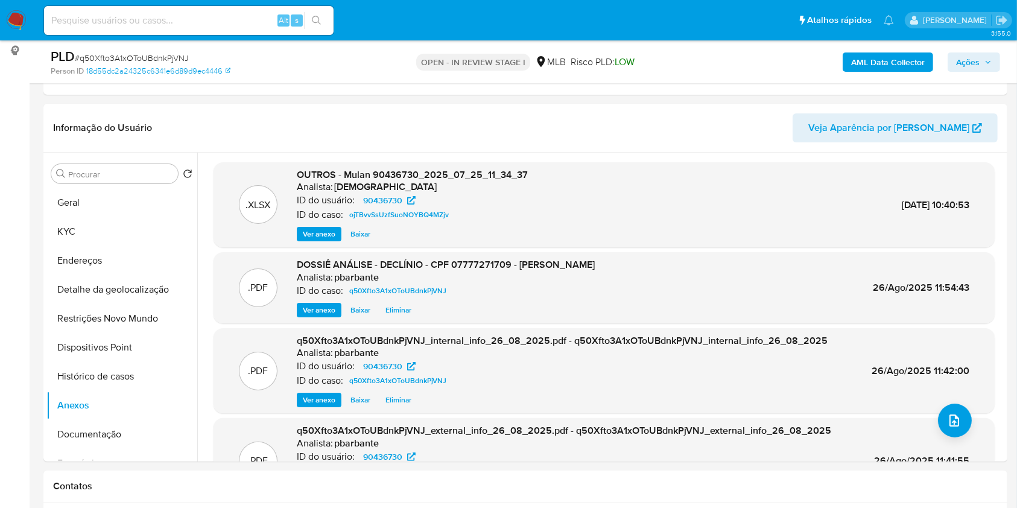
click at [976, 60] on span "Ações" at bounding box center [968, 61] width 24 height 19
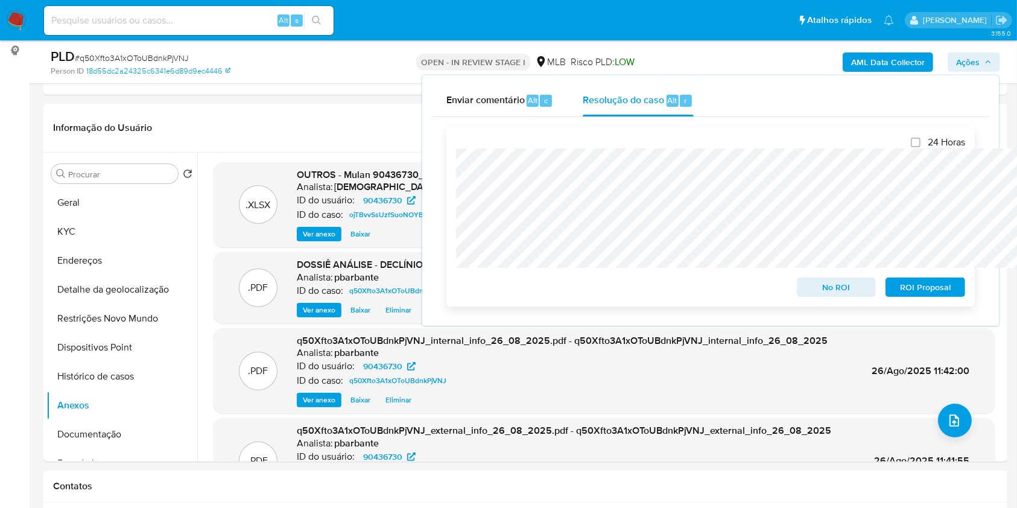
click at [864, 288] on span "No ROI" at bounding box center [836, 287] width 63 height 17
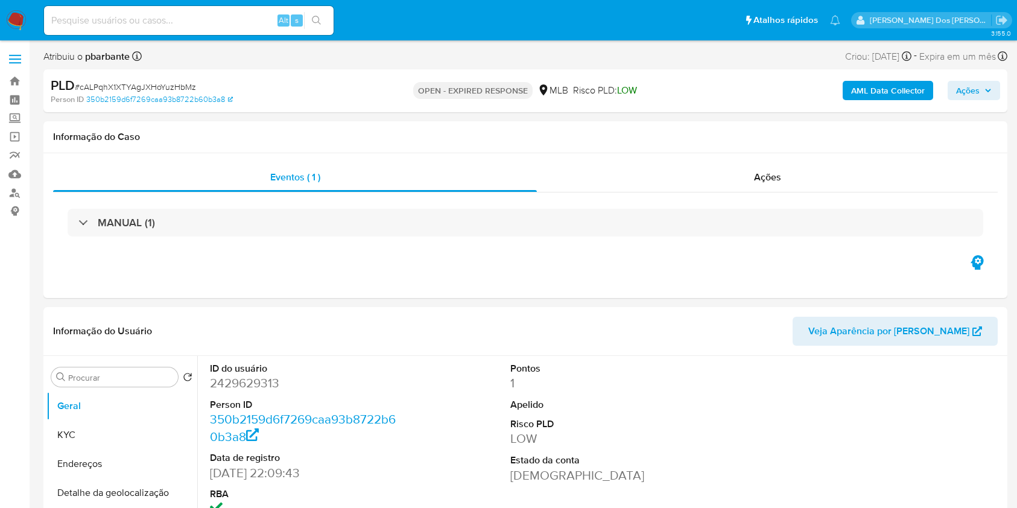
select select "10"
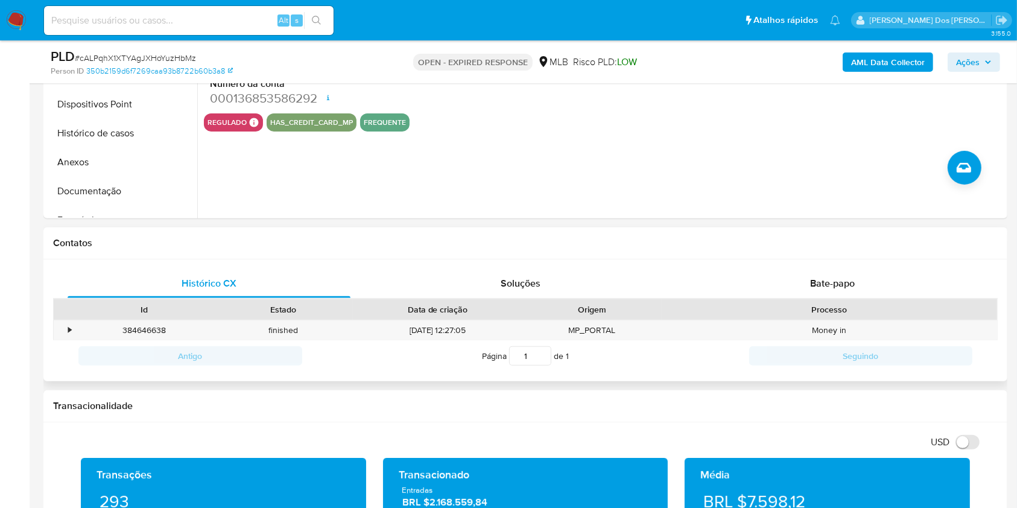
scroll to position [402, 0]
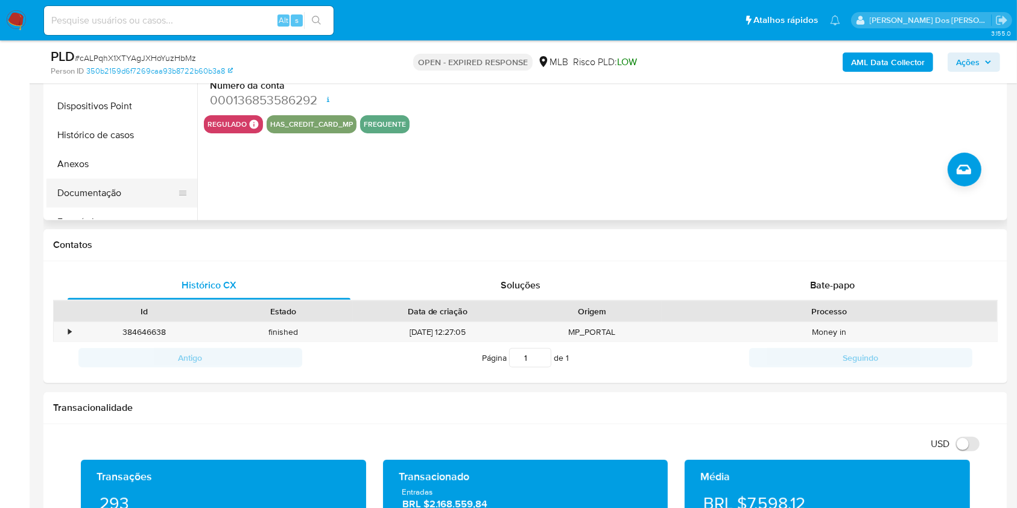
drag, startPoint x: 104, startPoint y: 212, endPoint x: 111, endPoint y: 209, distance: 7.6
click at [106, 207] on button "Documentação" at bounding box center [116, 192] width 141 height 29
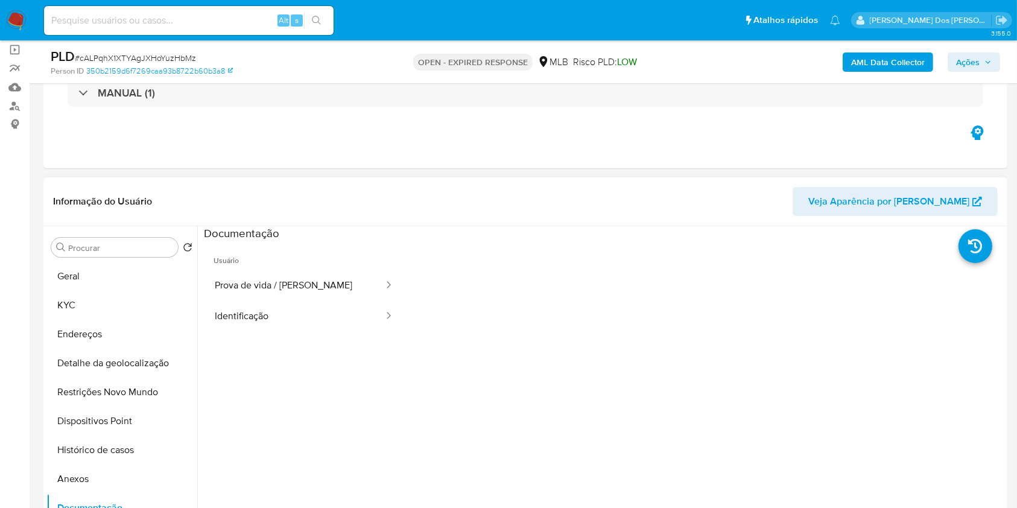
scroll to position [80, 0]
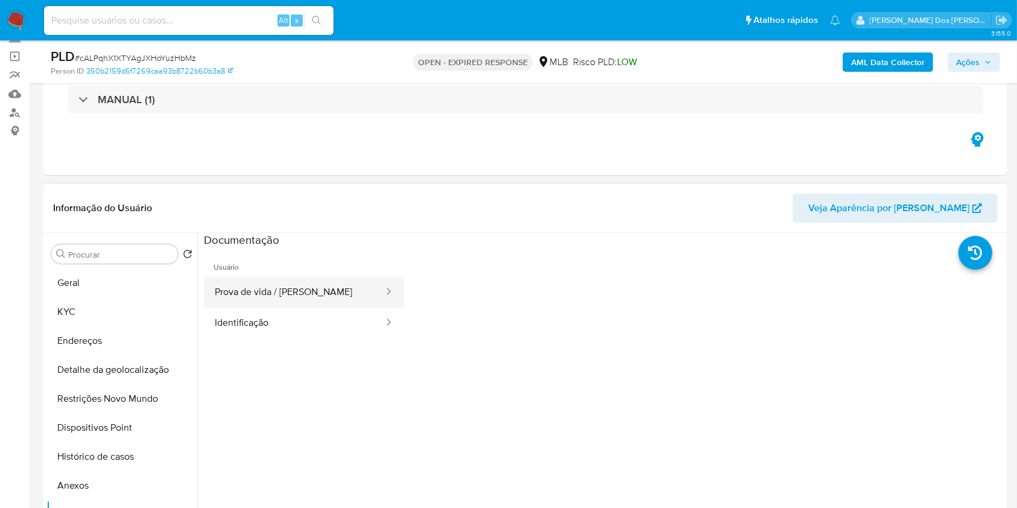
click at [284, 301] on button "Prova de vida / [PERSON_NAME]" at bounding box center [294, 292] width 181 height 31
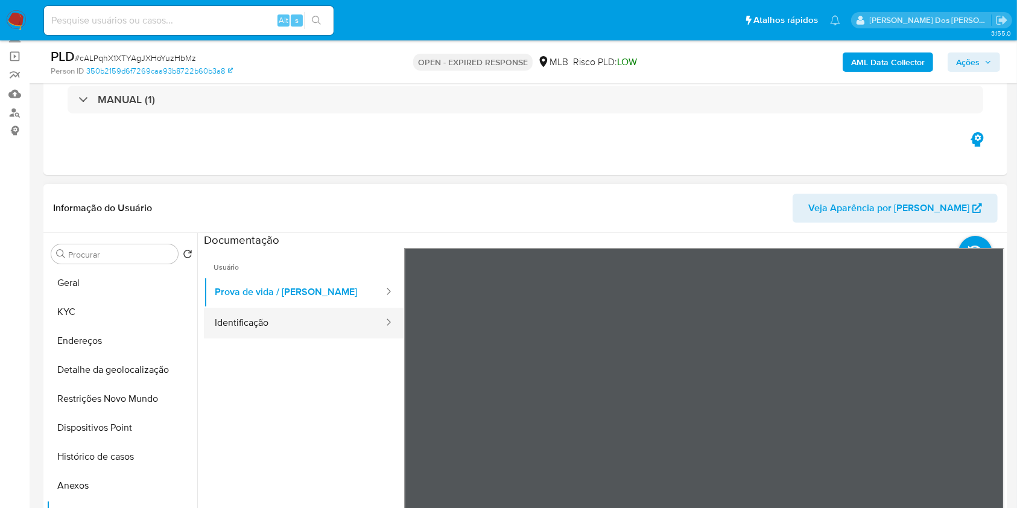
click at [375, 334] on div at bounding box center [384, 323] width 19 height 31
click at [307, 338] on button "Identificação" at bounding box center [294, 323] width 181 height 31
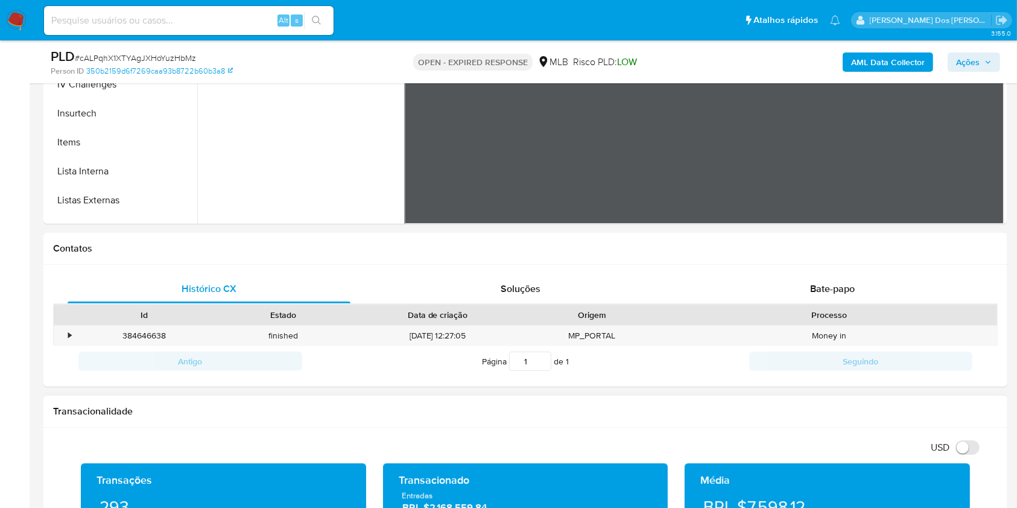
scroll to position [482, 0]
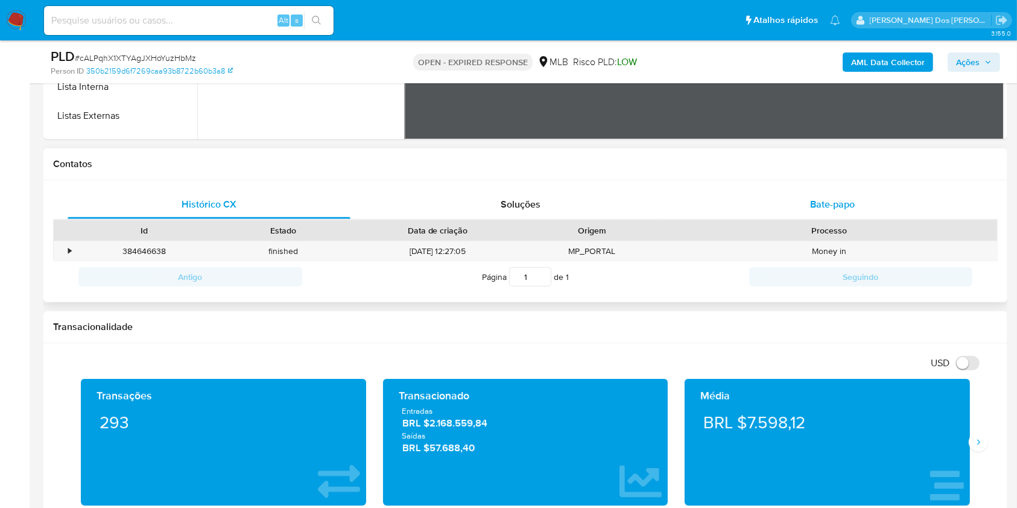
click at [826, 211] on span "Bate-papo" at bounding box center [832, 204] width 45 height 14
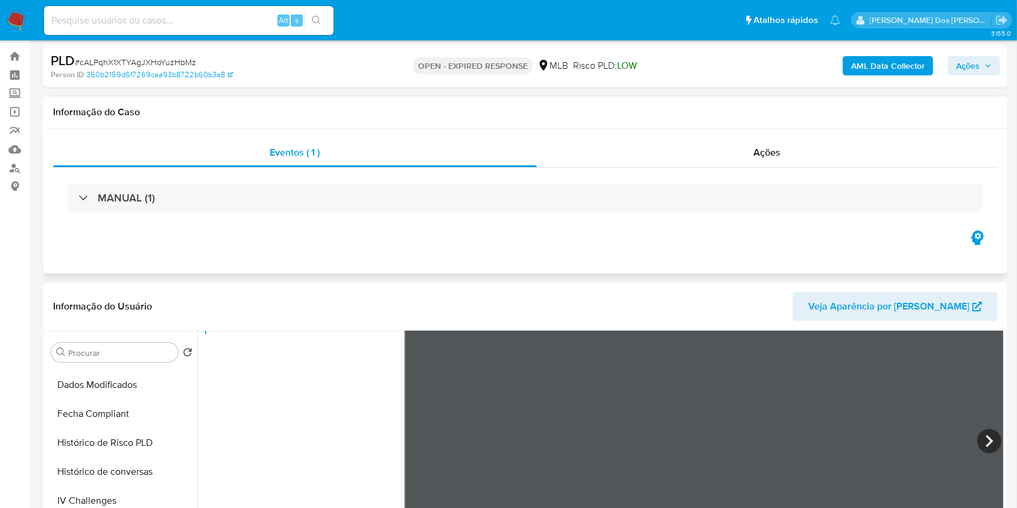
scroll to position [0, 0]
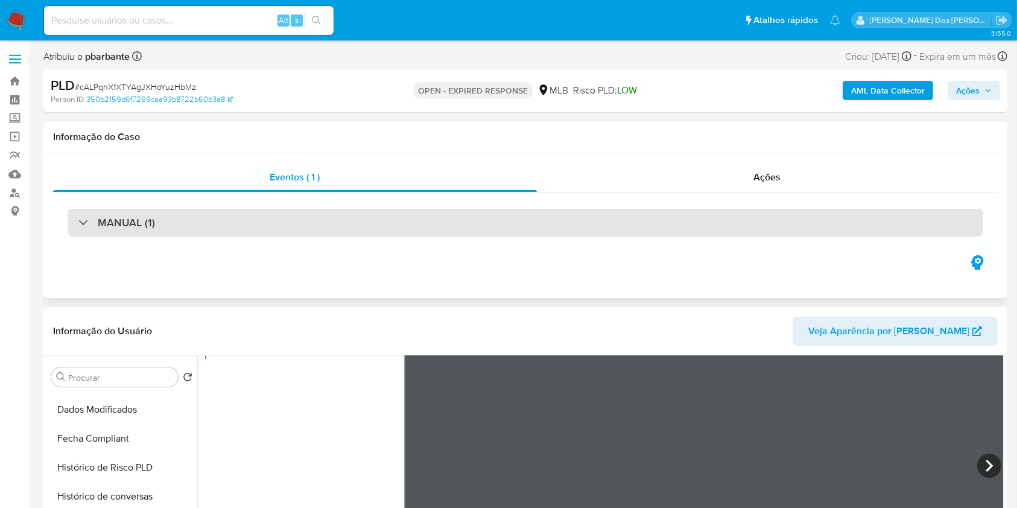
click at [338, 229] on div "MANUAL (1)" at bounding box center [525, 223] width 915 height 28
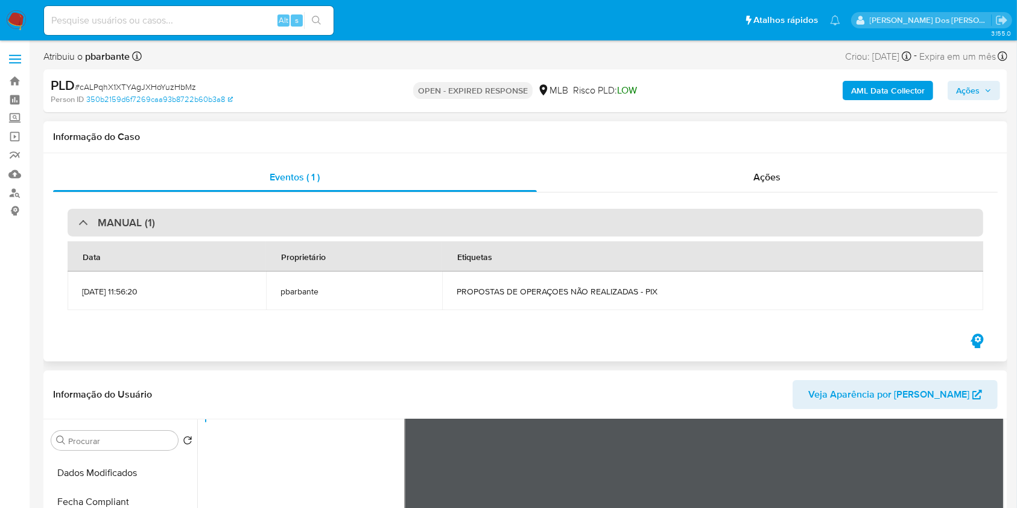
click at [335, 229] on div "MANUAL (1)" at bounding box center [525, 223] width 915 height 28
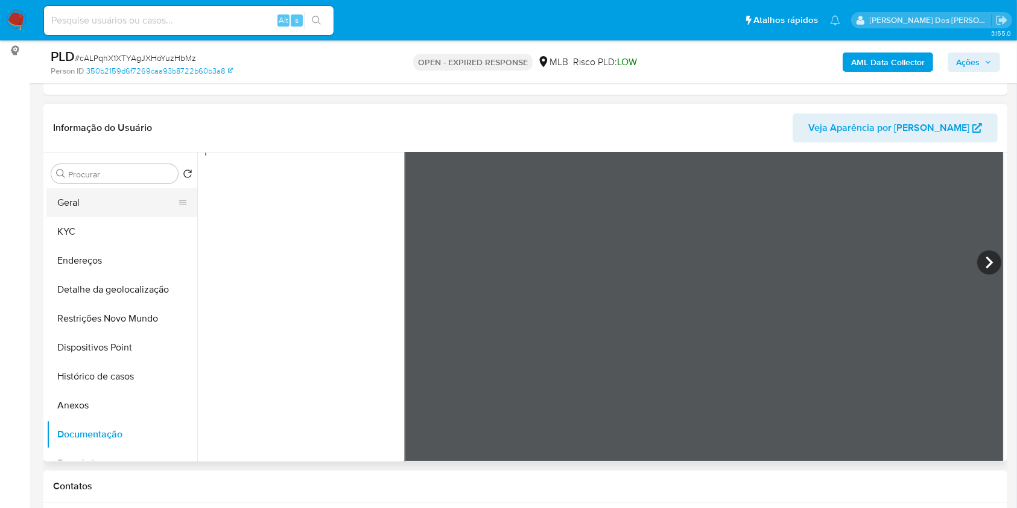
click at [103, 217] on button "Geral" at bounding box center [116, 202] width 141 height 29
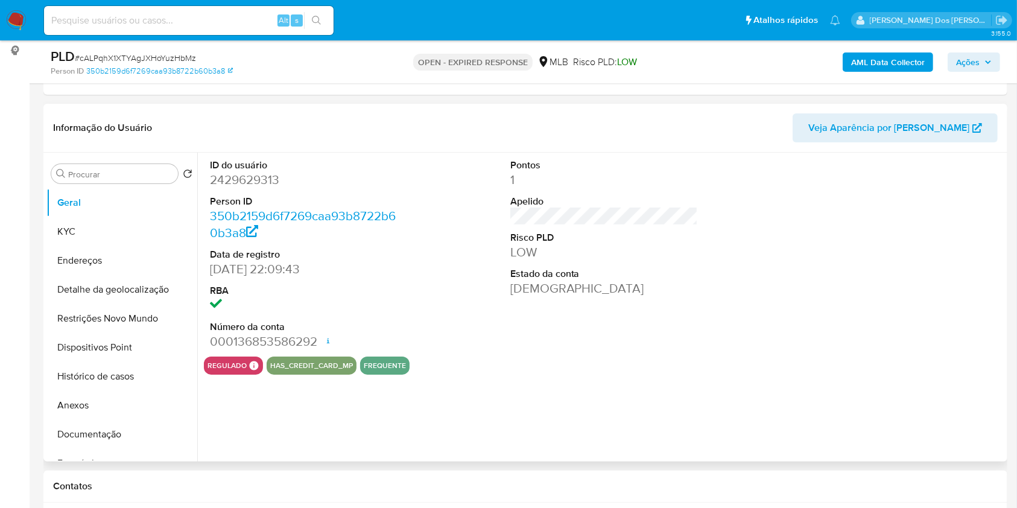
click at [254, 188] on dd "2429629313" at bounding box center [304, 179] width 188 height 17
copy dd "2429629313"
click at [121, 244] on button "KYC" at bounding box center [116, 231] width 141 height 29
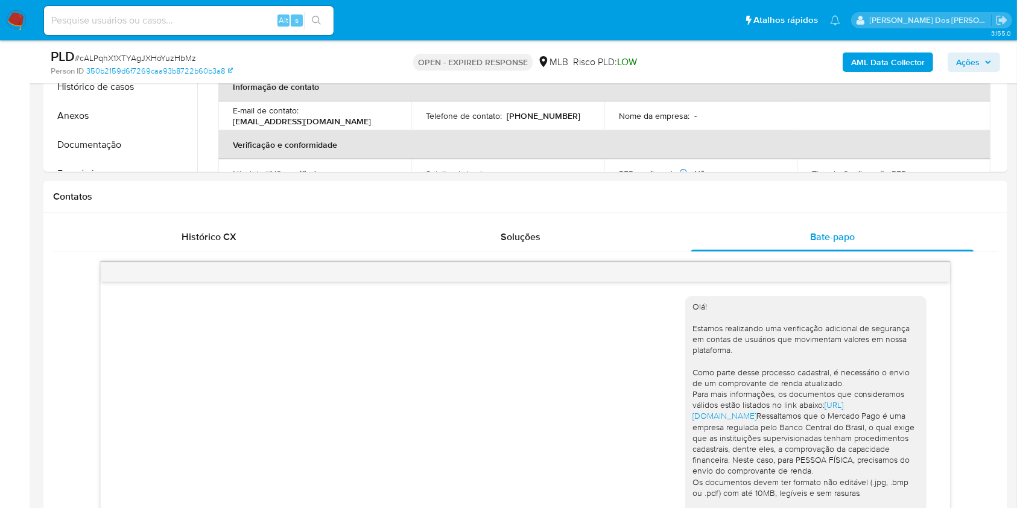
scroll to position [219, 0]
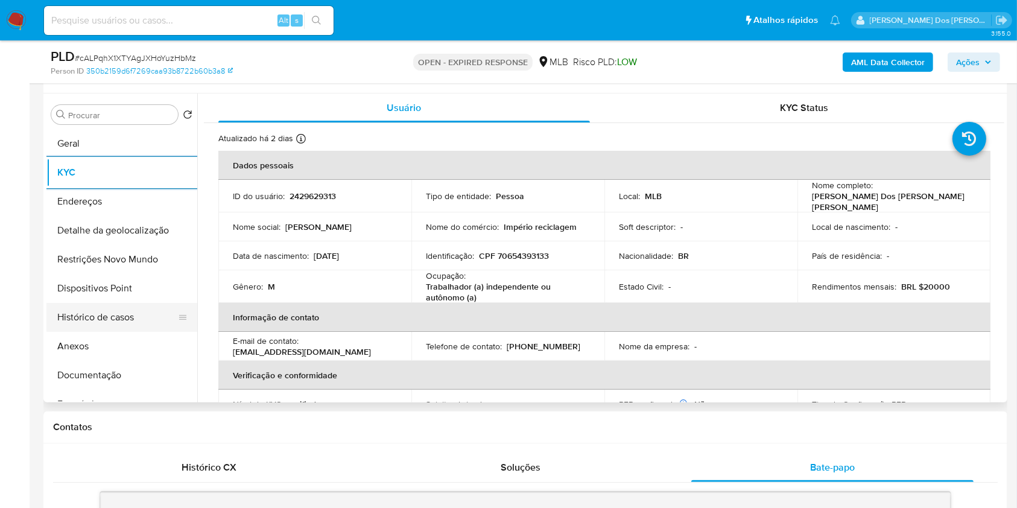
click at [137, 332] on button "Histórico de casos" at bounding box center [116, 317] width 141 height 29
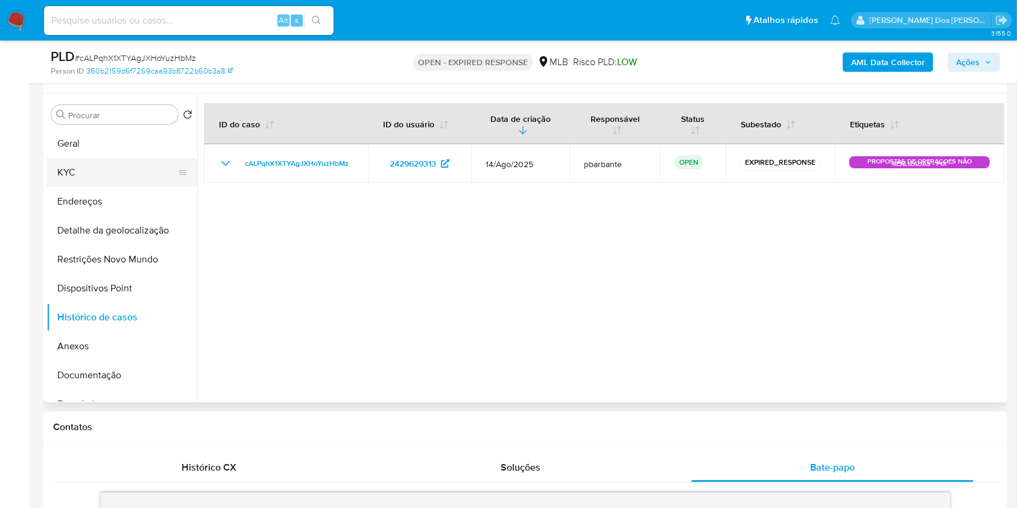
click at [109, 177] on button "KYC" at bounding box center [116, 172] width 141 height 29
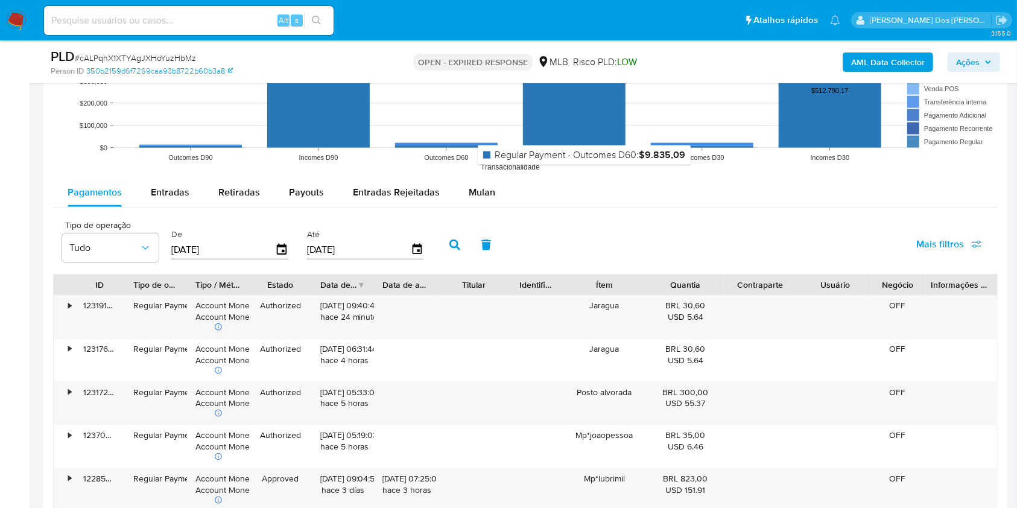
scroll to position [1345, 0]
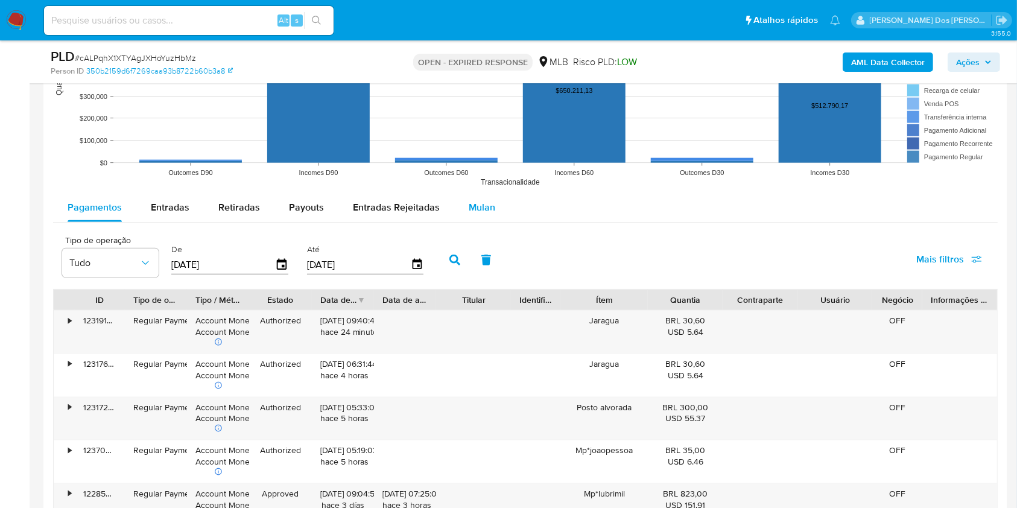
click at [475, 214] on span "Mulan" at bounding box center [482, 207] width 27 height 14
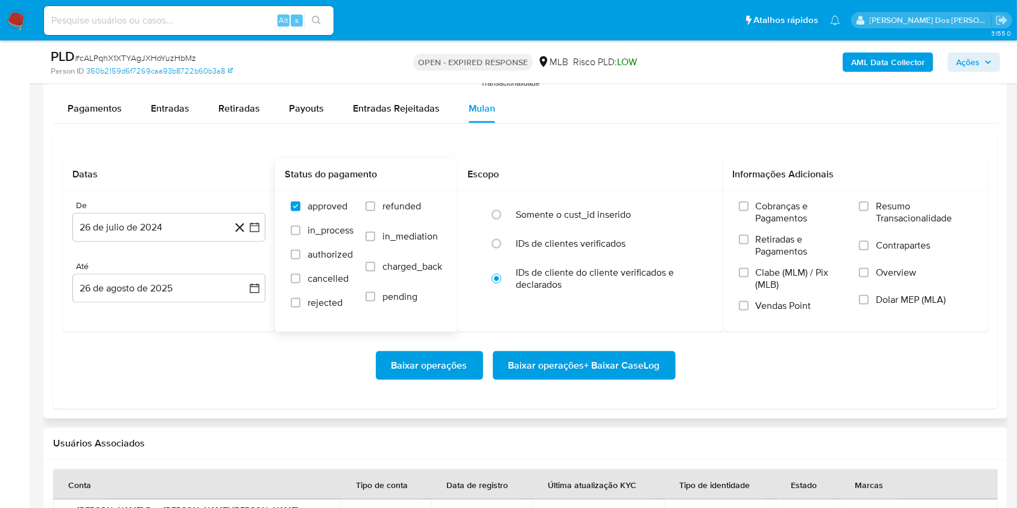
scroll to position [1506, 0]
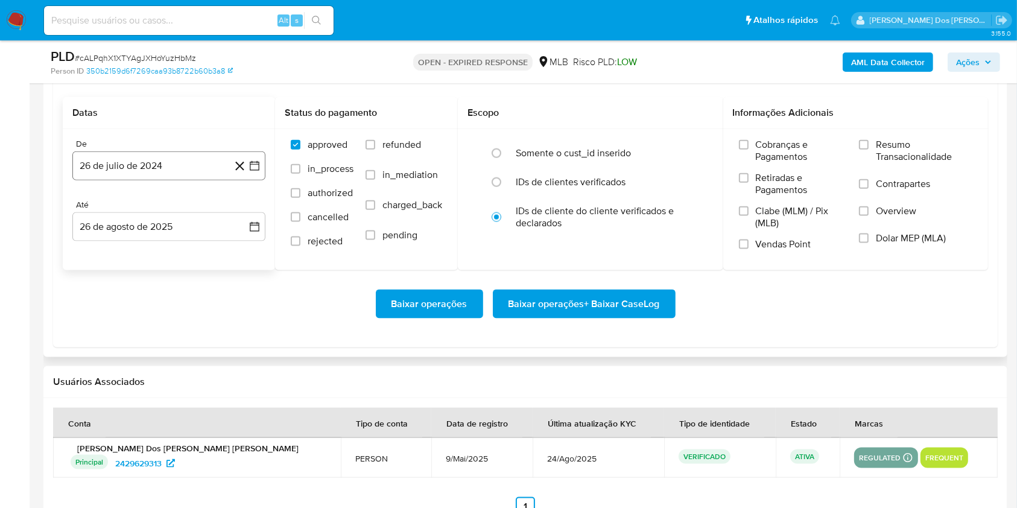
click at [262, 180] on button "26 de julio de 2024" at bounding box center [168, 165] width 193 height 29
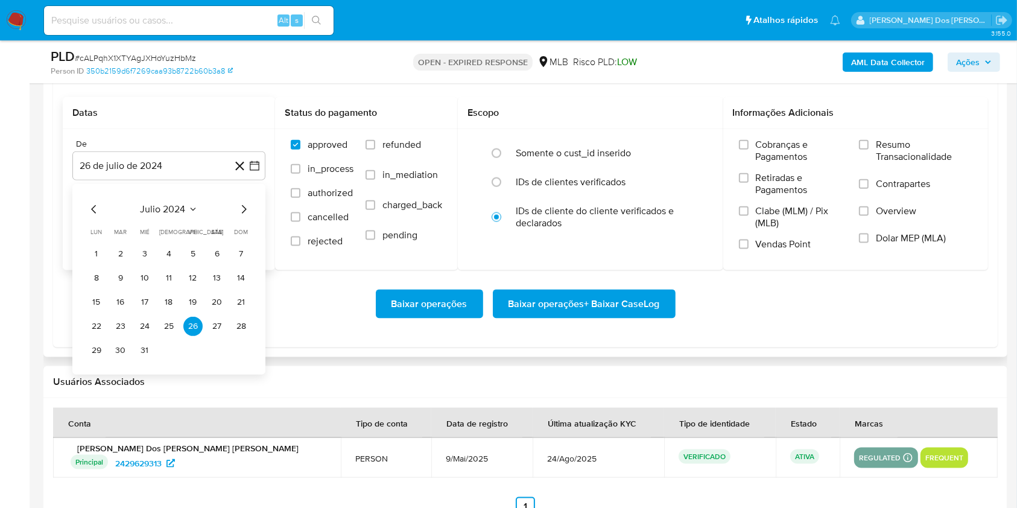
click at [245, 216] on icon "Mes siguiente" at bounding box center [243, 209] width 14 height 14
click at [242, 216] on icon "Mes siguiente" at bounding box center [243, 209] width 14 height 14
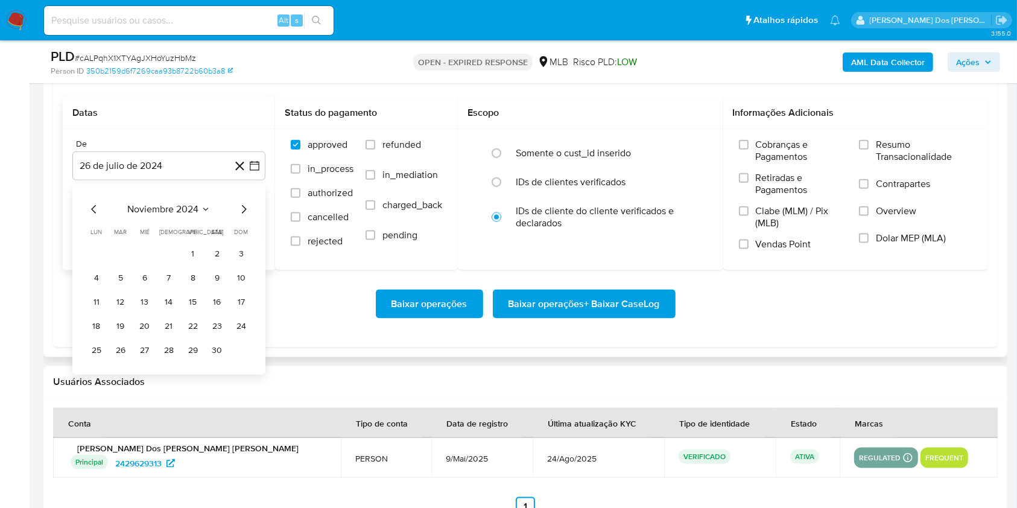
click at [242, 216] on icon "Mes siguiente" at bounding box center [243, 209] width 14 height 14
click at [241, 216] on icon "Mes siguiente" at bounding box center [243, 209] width 14 height 14
click at [239, 216] on icon "Mes siguiente" at bounding box center [243, 209] width 14 height 14
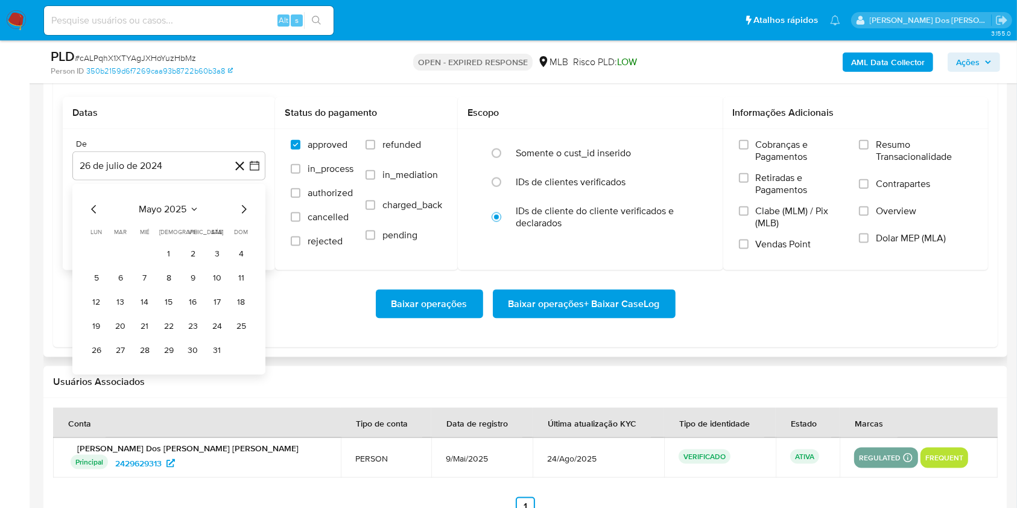
click at [239, 216] on icon "Mes siguiente" at bounding box center [243, 209] width 14 height 14
click at [119, 264] on button "1" at bounding box center [120, 253] width 19 height 19
click at [894, 163] on span "Resumo Transacionalidade" at bounding box center [924, 151] width 96 height 24
click at [868, 150] on input "Resumo Transacionalidade" at bounding box center [864, 145] width 10 height 10
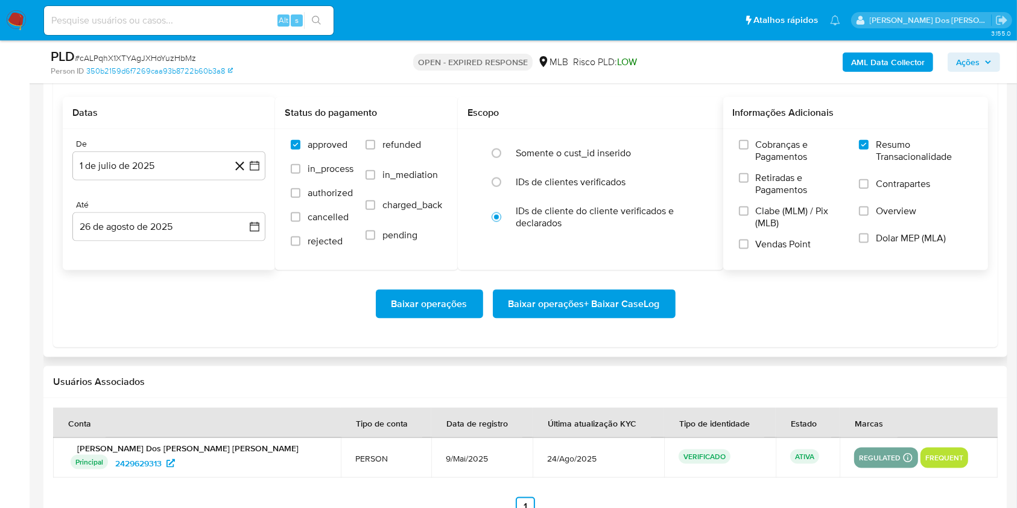
click at [652, 317] on span "Baixar operações + Baixar CaseLog" at bounding box center [583, 304] width 151 height 27
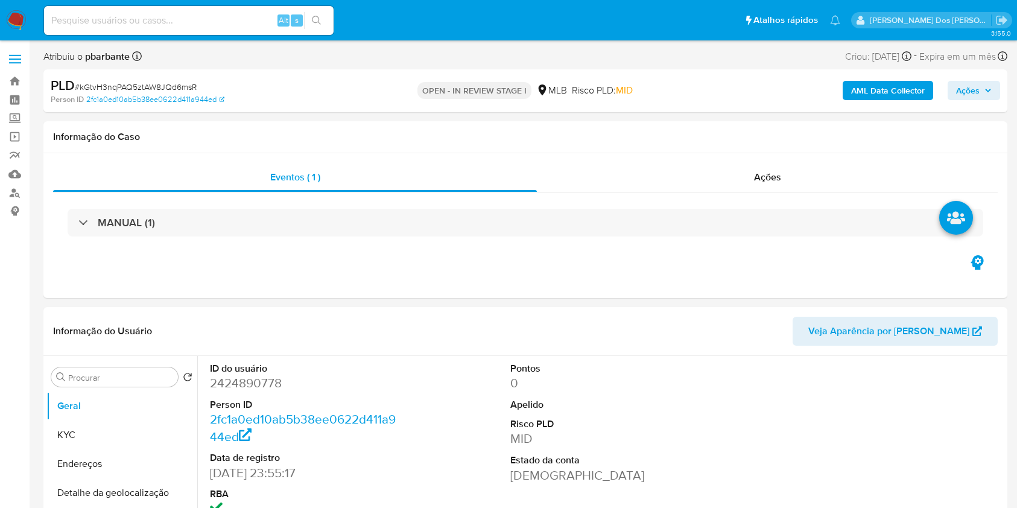
select select "10"
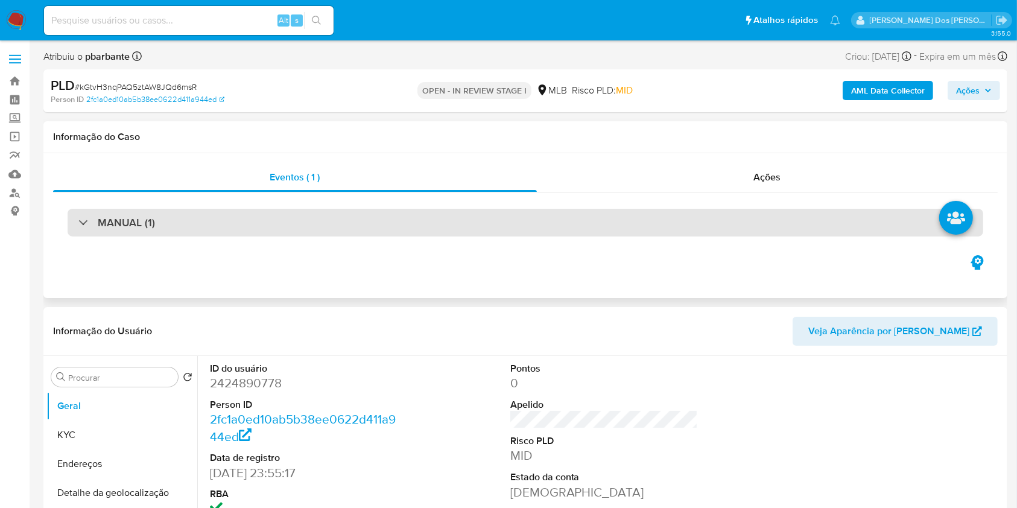
click at [388, 219] on div "MANUAL (1)" at bounding box center [525, 223] width 915 height 28
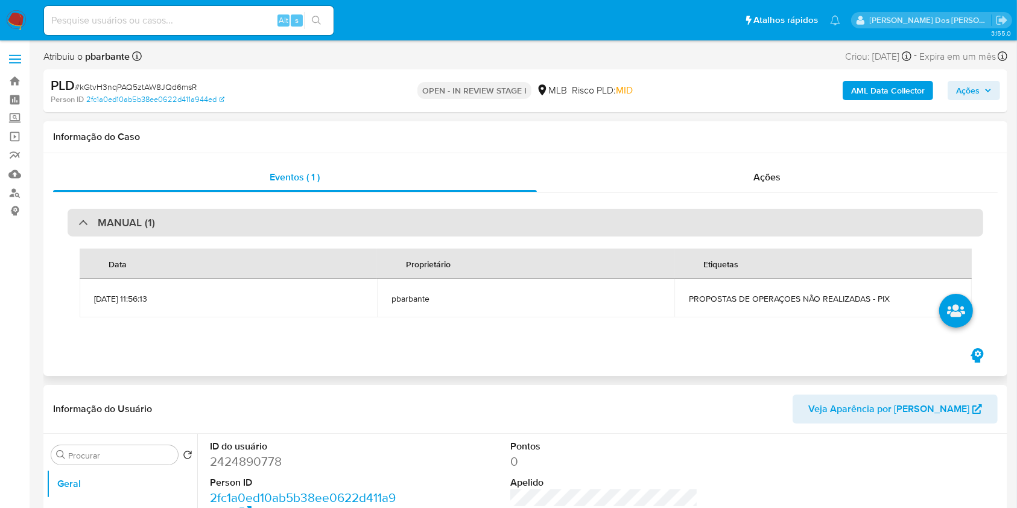
click at [390, 219] on div "MANUAL (1)" at bounding box center [525, 223] width 915 height 28
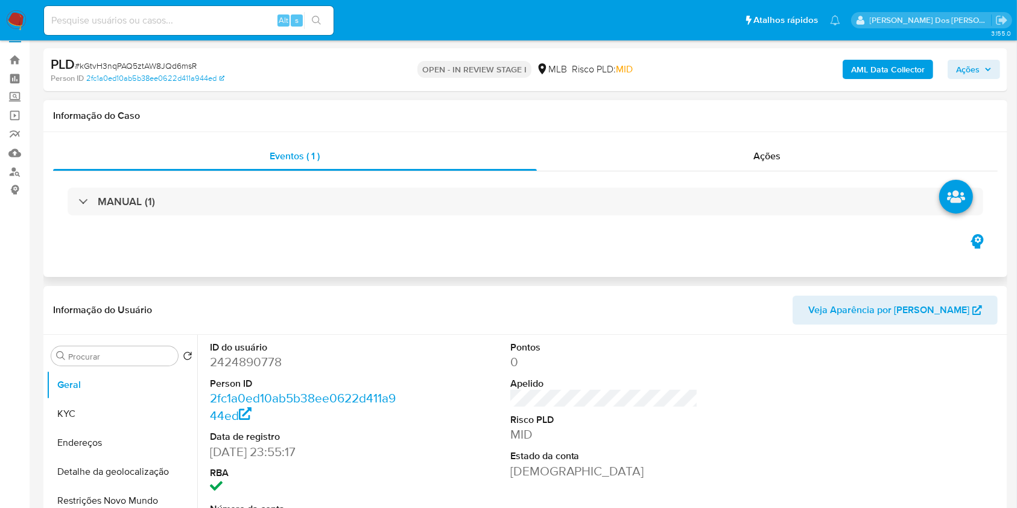
scroll to position [80, 0]
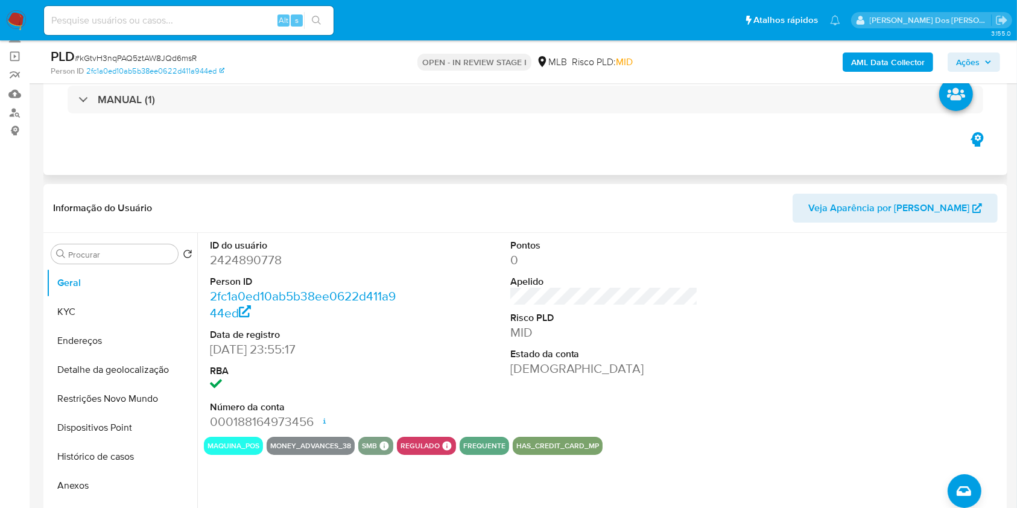
click at [459, 114] on div "MANUAL (1)" at bounding box center [525, 99] width 944 height 60
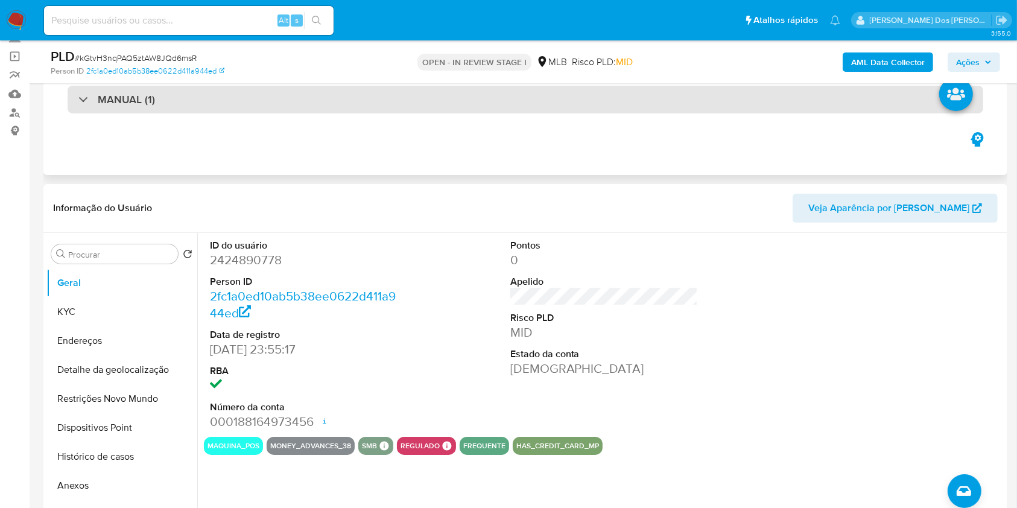
click at [473, 97] on div "MANUAL (1)" at bounding box center [525, 100] width 915 height 28
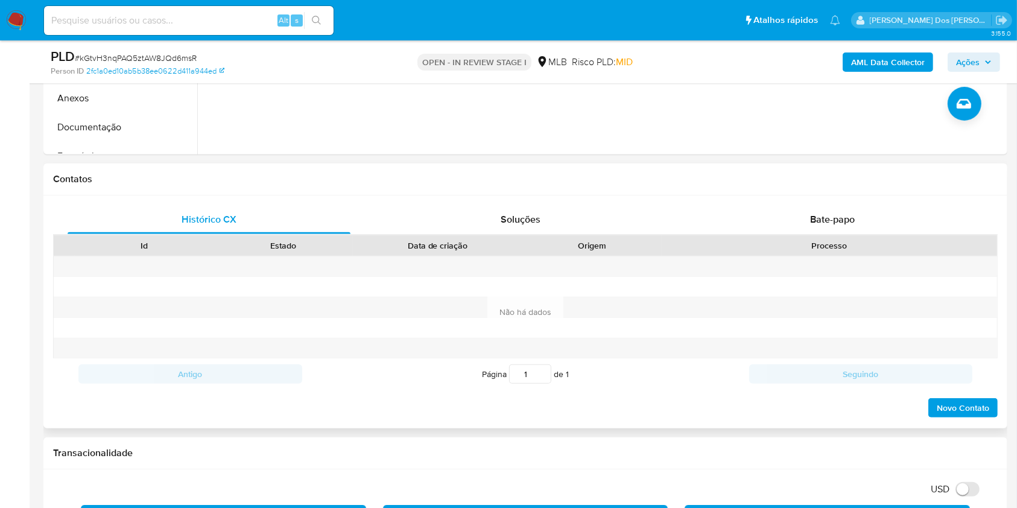
scroll to position [563, 0]
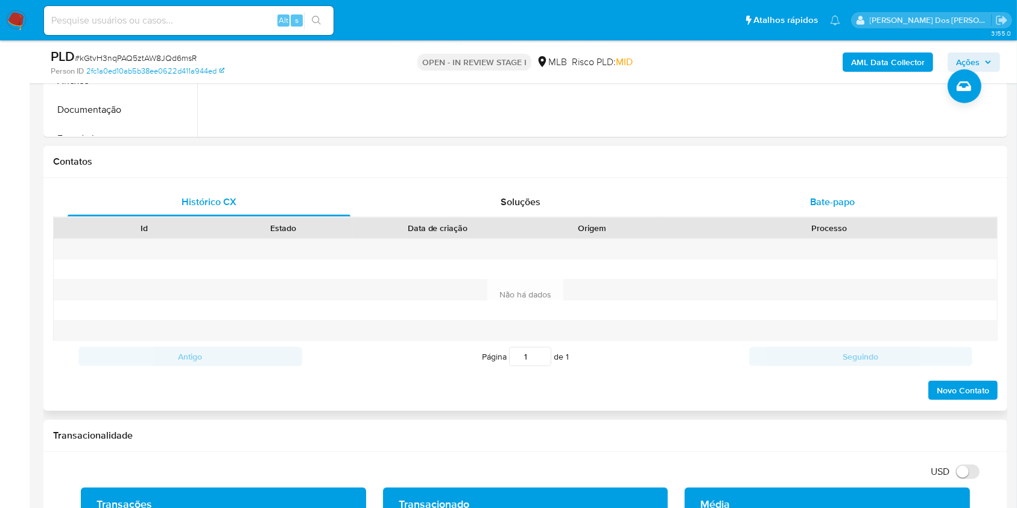
click at [846, 201] on span "Bate-papo" at bounding box center [832, 202] width 45 height 14
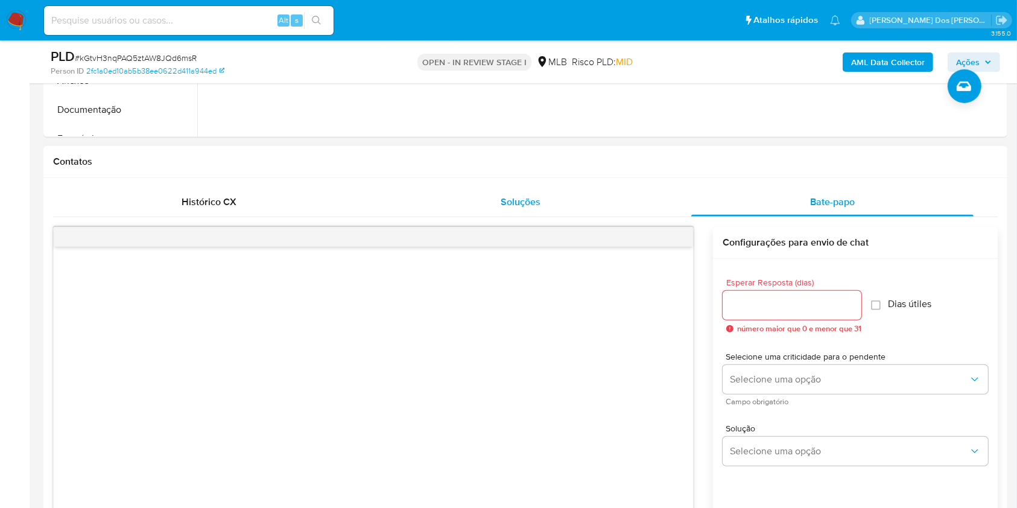
scroll to position [160, 0]
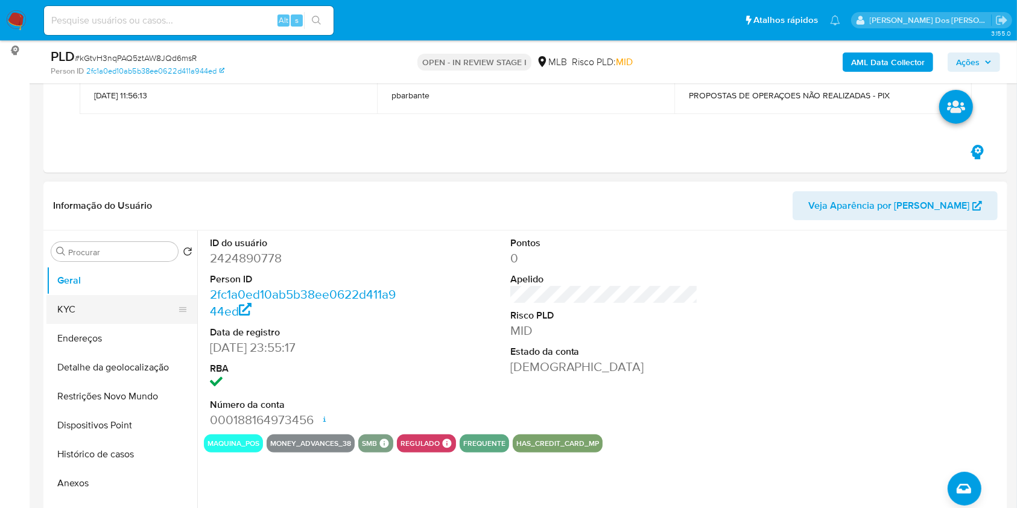
click at [112, 308] on button "KYC" at bounding box center [116, 309] width 141 height 29
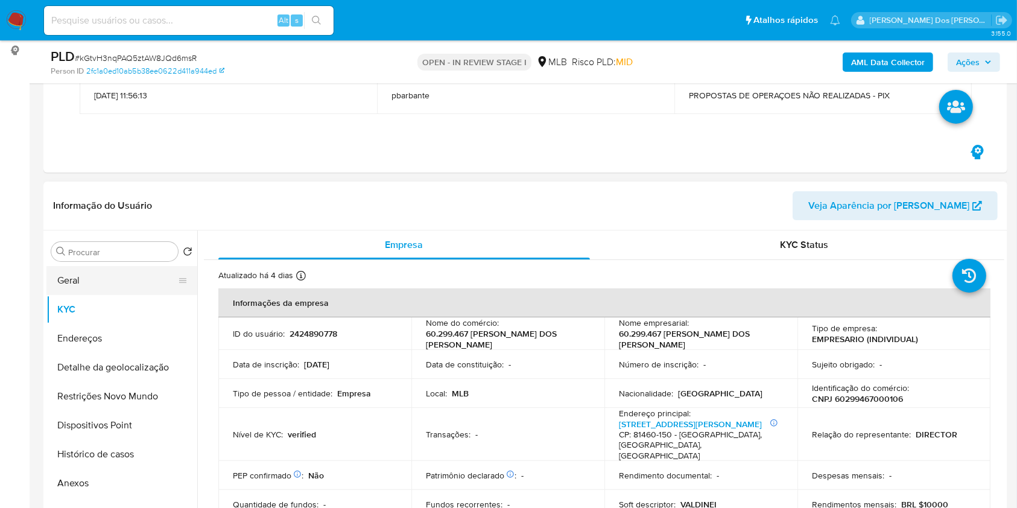
click at [144, 278] on button "Geral" at bounding box center [116, 280] width 141 height 29
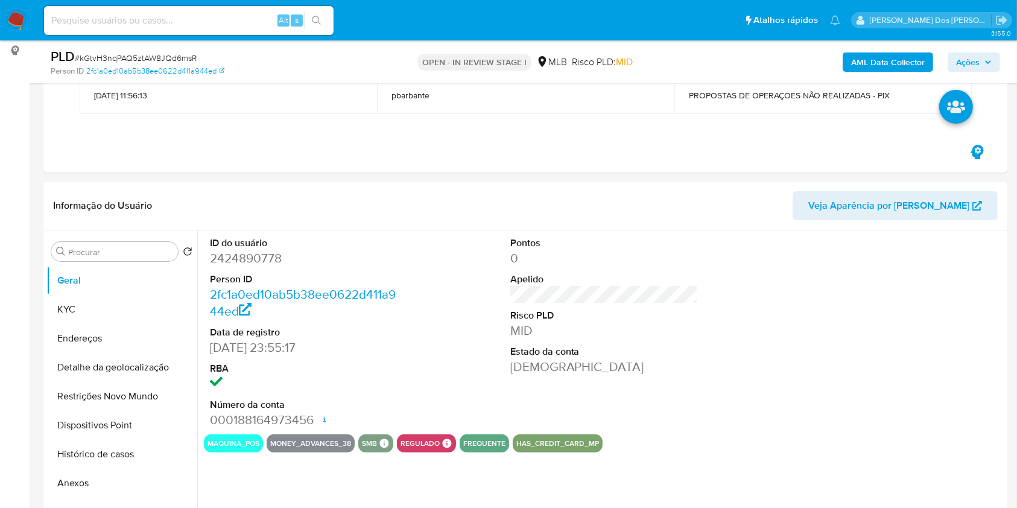
click at [245, 250] on dd "2424890778" at bounding box center [304, 258] width 188 height 17
copy dd "2424890778"
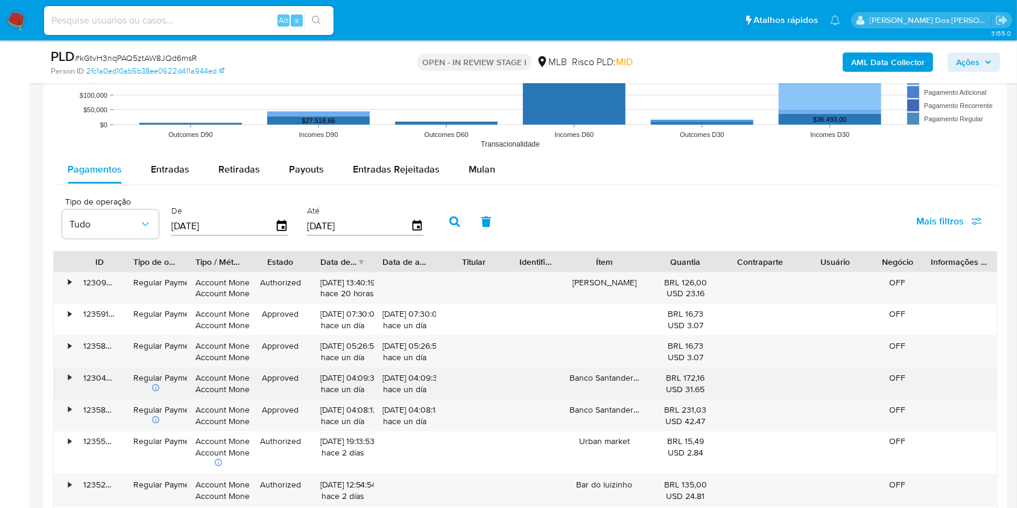
scroll to position [1608, 0]
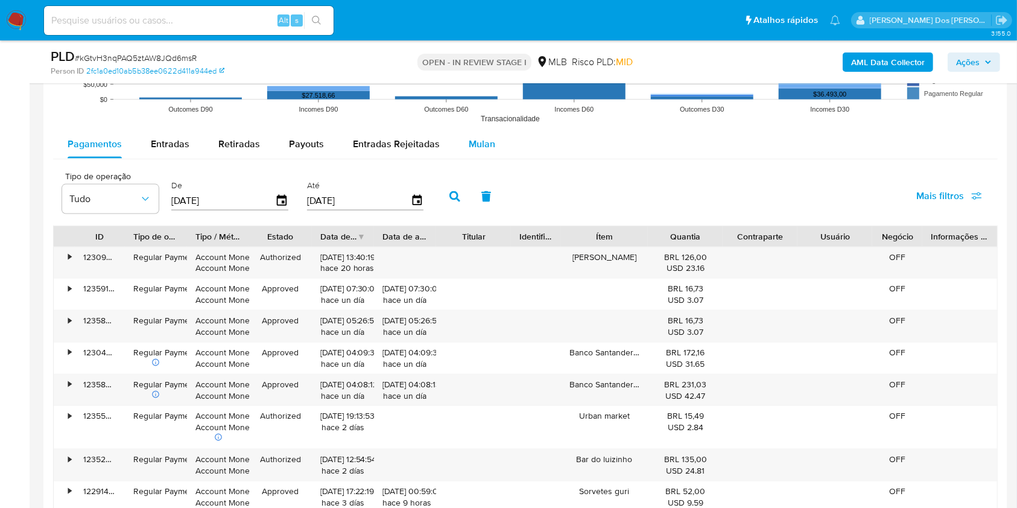
click at [472, 133] on div "Mulan" at bounding box center [482, 144] width 27 height 29
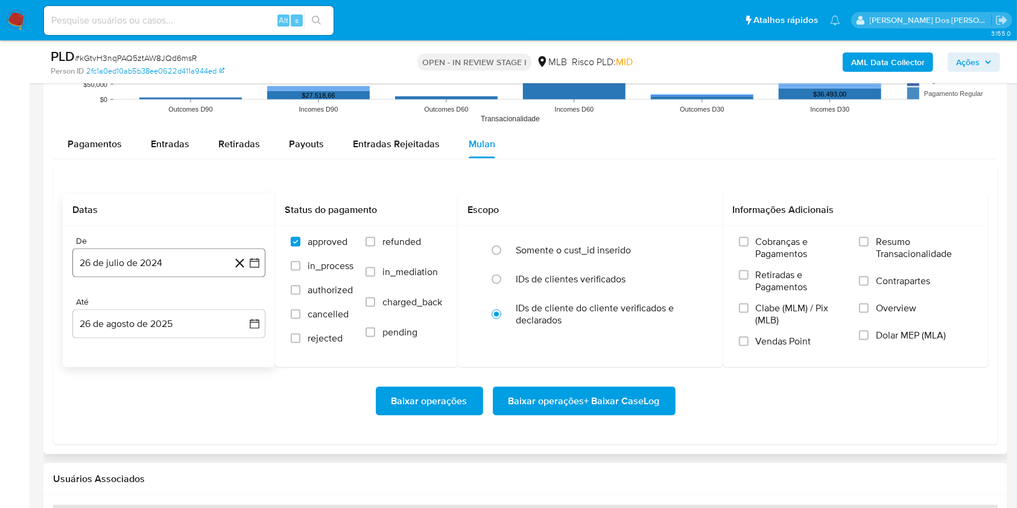
click at [249, 264] on icon "button" at bounding box center [254, 263] width 12 height 12
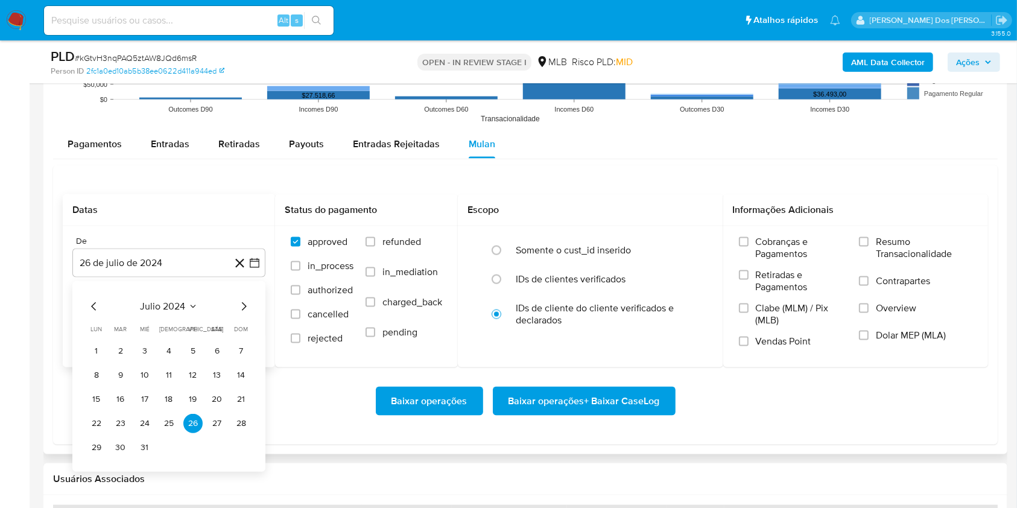
click at [247, 305] on icon "Mes siguiente" at bounding box center [243, 306] width 14 height 14
click at [246, 305] on icon "Mes siguiente" at bounding box center [243, 306] width 14 height 14
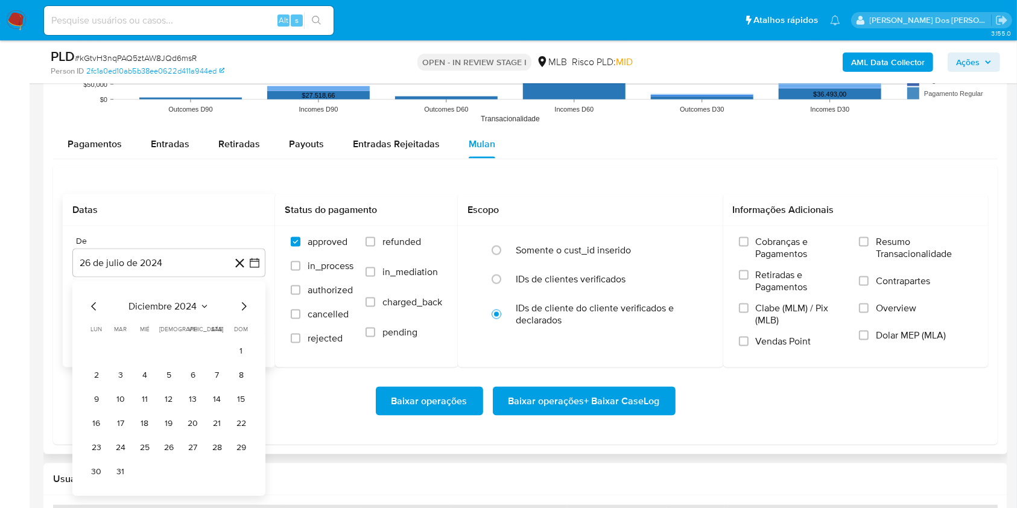
click at [246, 305] on icon "Mes siguiente" at bounding box center [243, 306] width 14 height 14
click at [244, 305] on icon "Mes siguiente" at bounding box center [243, 306] width 14 height 14
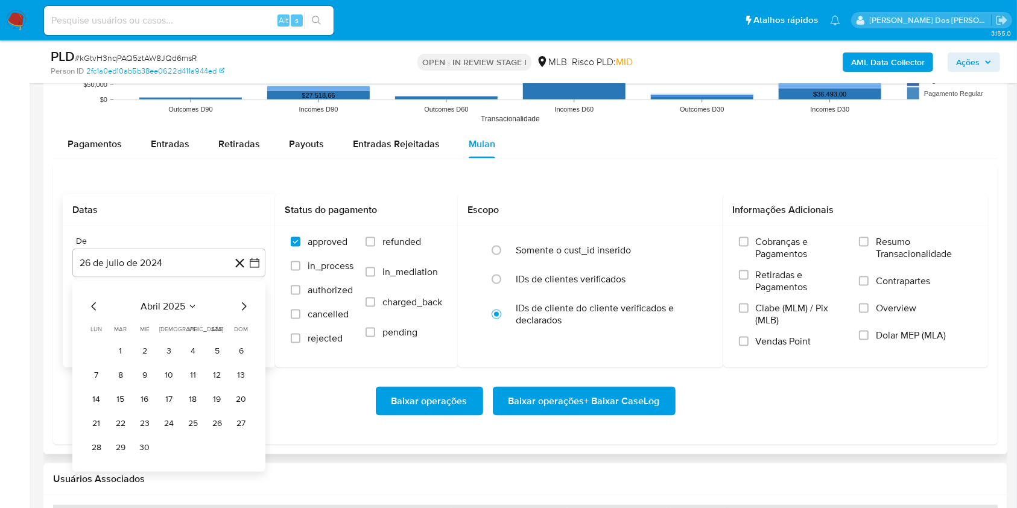
click at [244, 305] on icon "Mes siguiente" at bounding box center [244, 306] width 5 height 8
click at [126, 350] on button "1" at bounding box center [120, 350] width 19 height 19
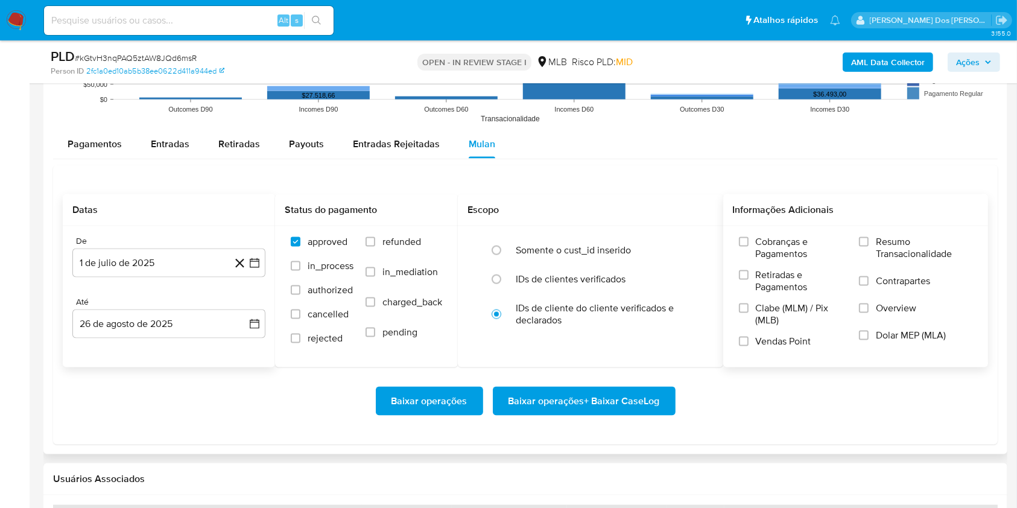
click at [912, 250] on span "Resumo Transacionalidade" at bounding box center [924, 248] width 96 height 24
click at [868, 247] on input "Resumo Transacionalidade" at bounding box center [864, 242] width 10 height 10
click at [616, 409] on span "Baixar operações + Baixar CaseLog" at bounding box center [583, 401] width 151 height 27
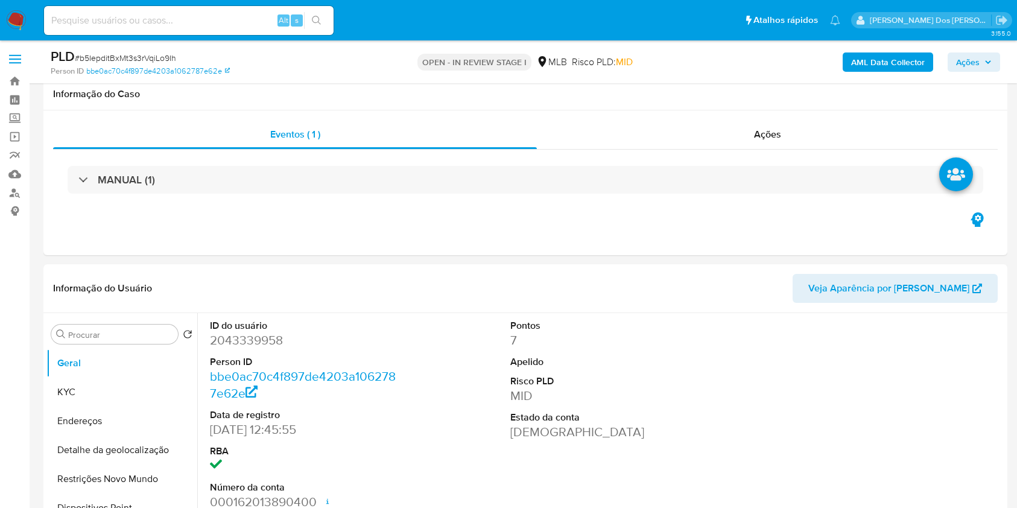
select select "10"
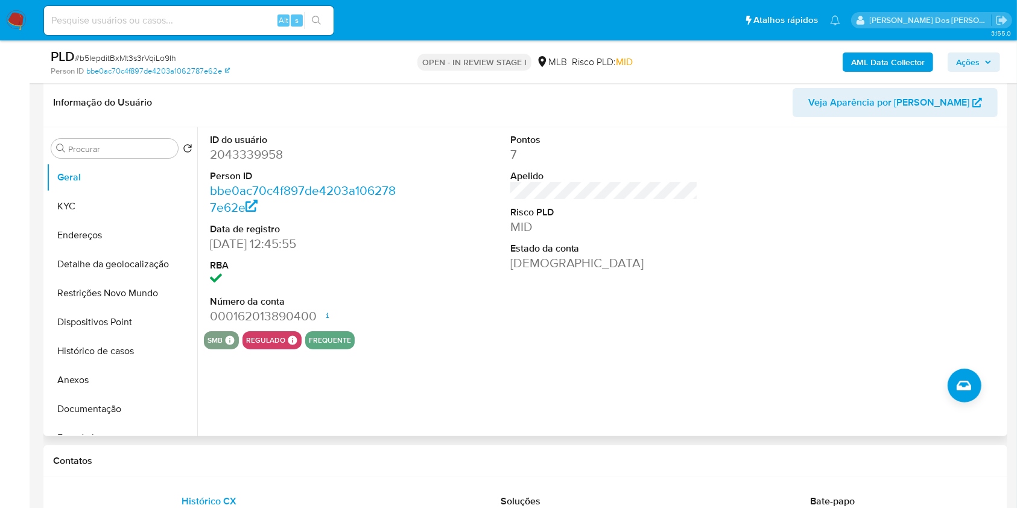
scroll to position [160, 0]
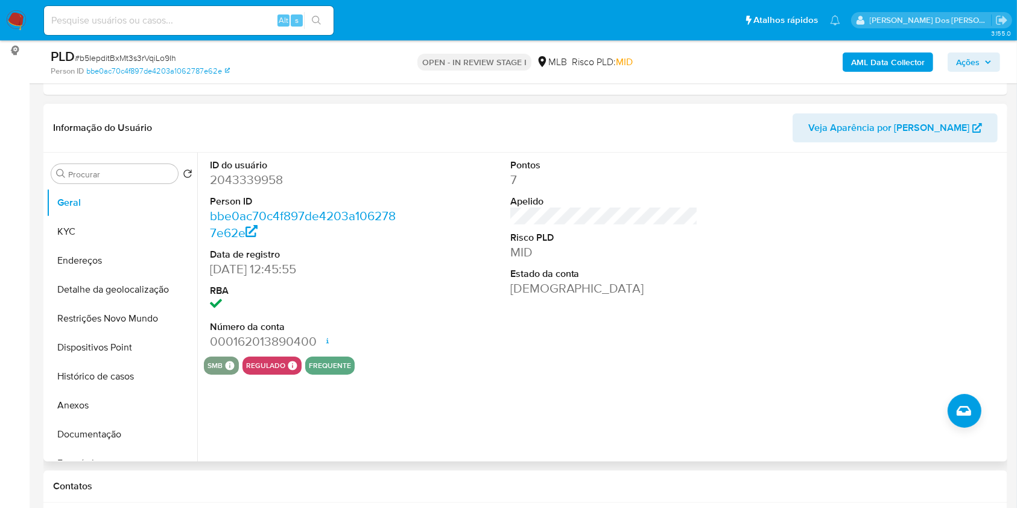
click at [275, 188] on dd "2043339958" at bounding box center [304, 179] width 188 height 17
copy dd "2043339958"
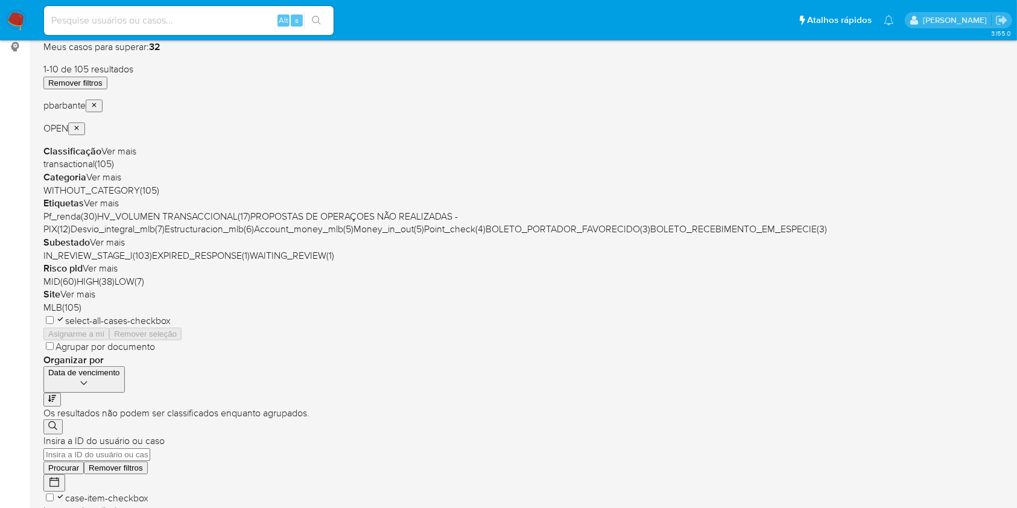
scroll to position [241, 0]
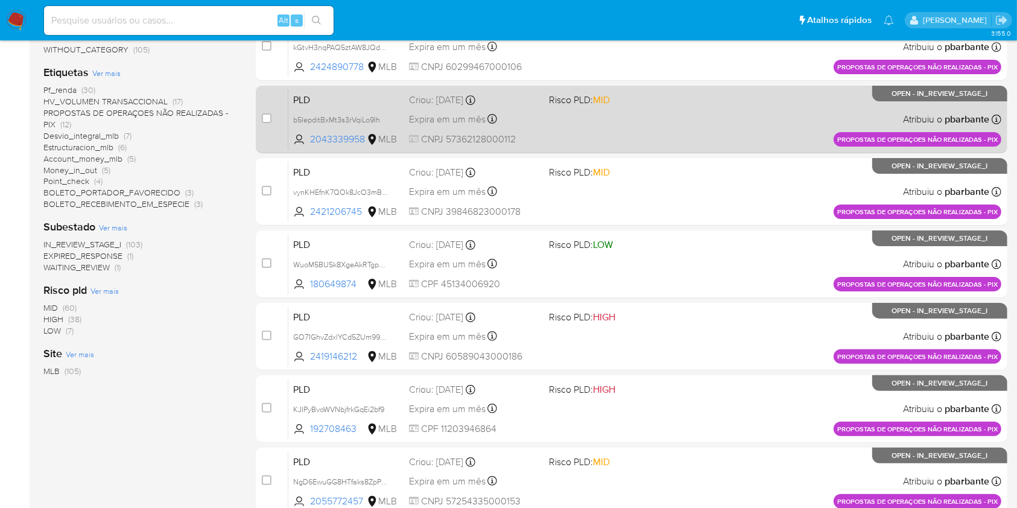
click at [684, 143] on div "PLD b5IepditBxMt3s3rVqiLo9Ih 2043339958 MLB Risco PLD: MID Criou: [DATE] Criou:…" at bounding box center [644, 119] width 713 height 61
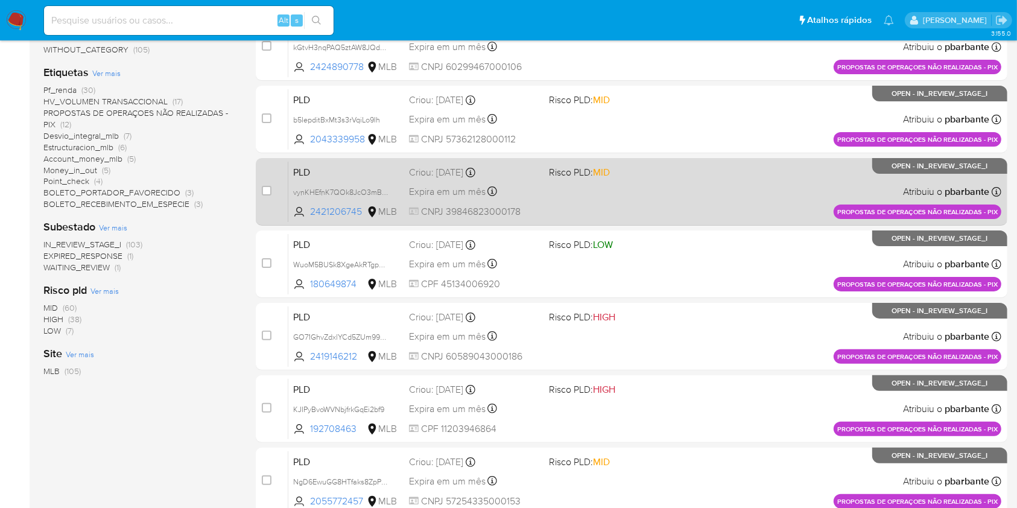
click at [654, 222] on div "PLD vynKHEfnK7QOk8JcO3mBfLdZ 2421206745 MLB Risco PLD: MID Criou: [DATE] Criou:…" at bounding box center [644, 191] width 713 height 61
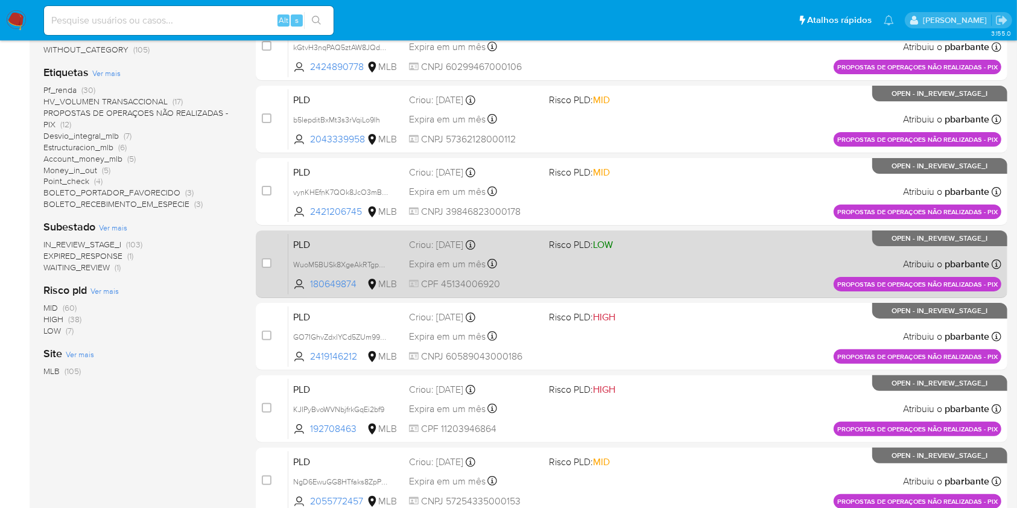
click at [661, 251] on span "Risco PLD: LOW" at bounding box center [614, 244] width 130 height 16
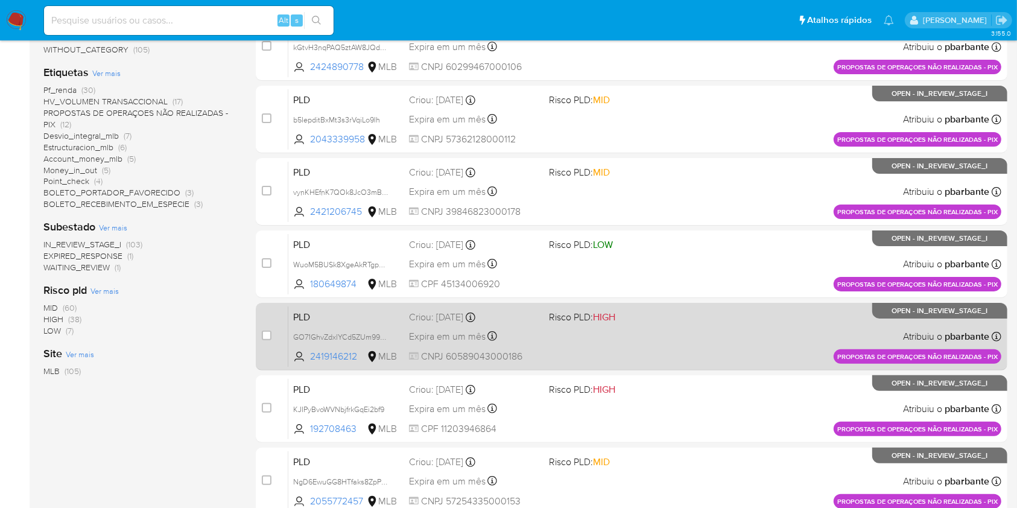
click at [659, 324] on span "Risco PLD: HIGH" at bounding box center [614, 316] width 130 height 16
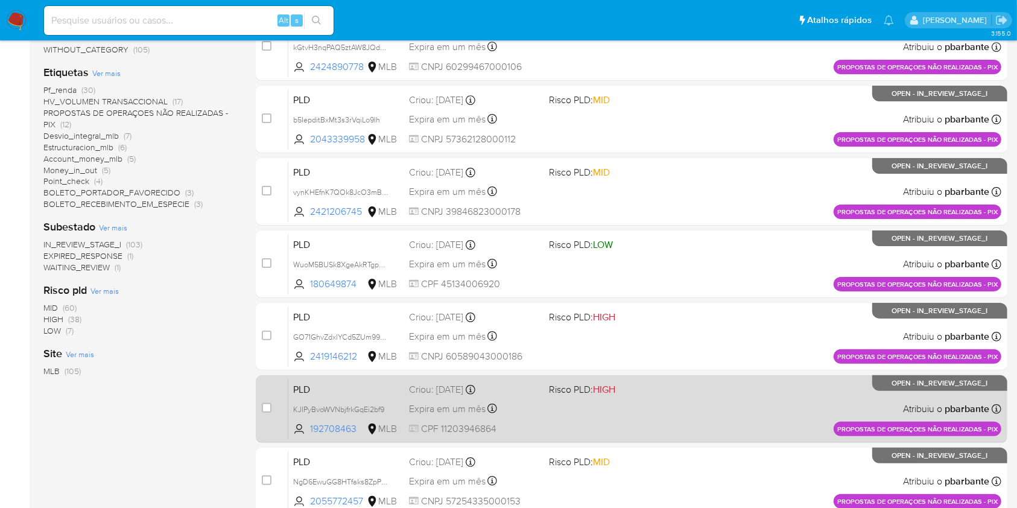
click at [665, 396] on span "Risco PLD: HIGH" at bounding box center [614, 388] width 130 height 16
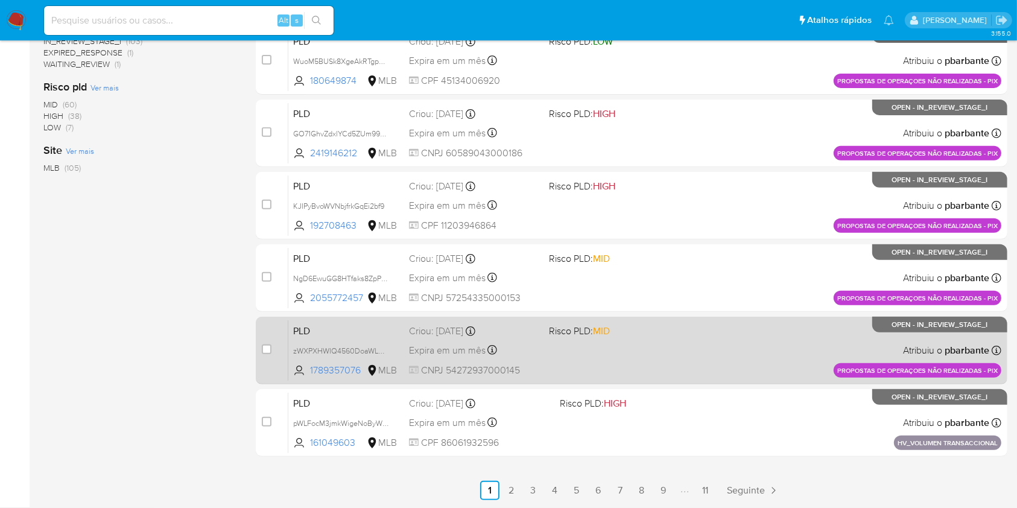
scroll to position [482, 0]
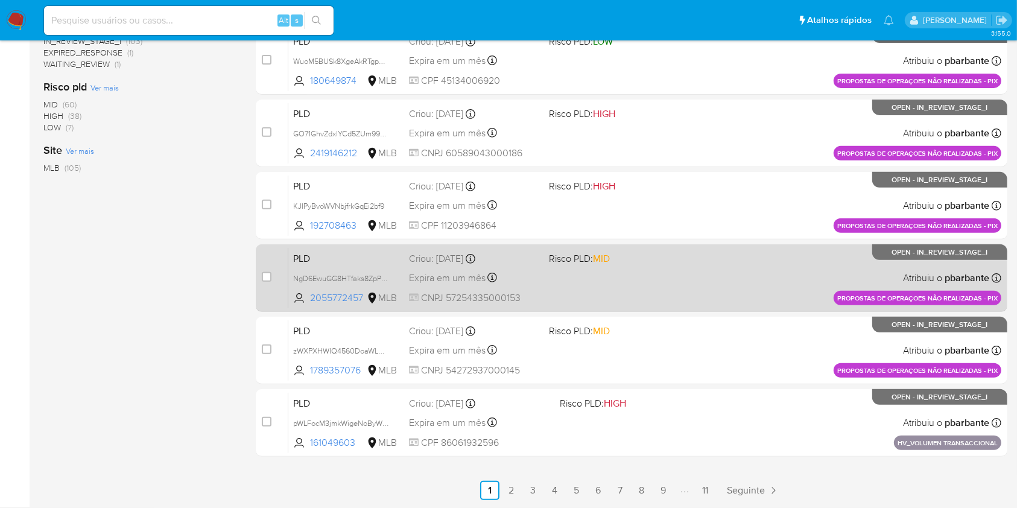
click at [696, 301] on div "PLD NgD6EwuGG8HTfaks8ZpPqgap 2055772457 MLB Risco PLD: MID Criou: [DATE] Criou:…" at bounding box center [644, 277] width 713 height 61
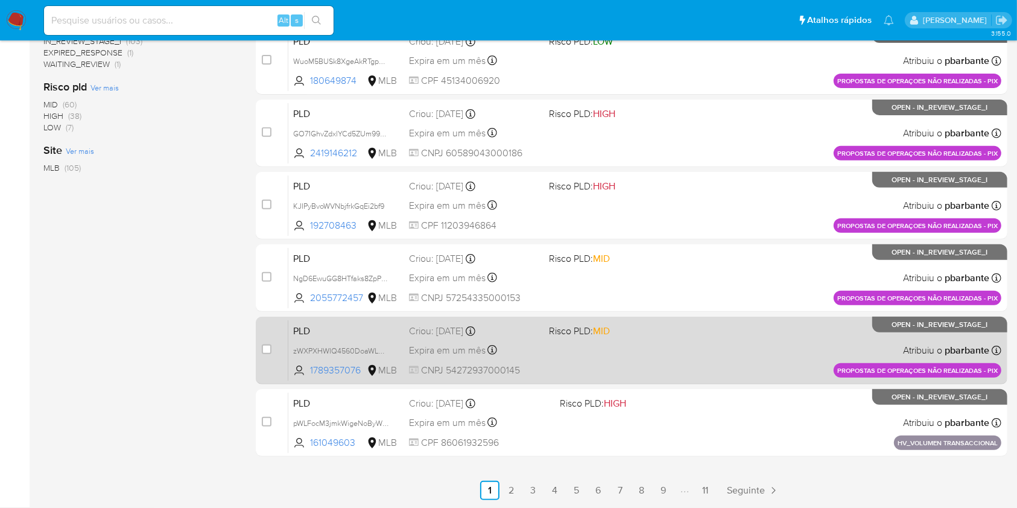
click at [694, 380] on div "PLD zWXPXHWIQ4560DoaWLOR1YvB 1789357076 MLB Risco PLD: MID Criou: [DATE] Criou:…" at bounding box center [644, 350] width 713 height 61
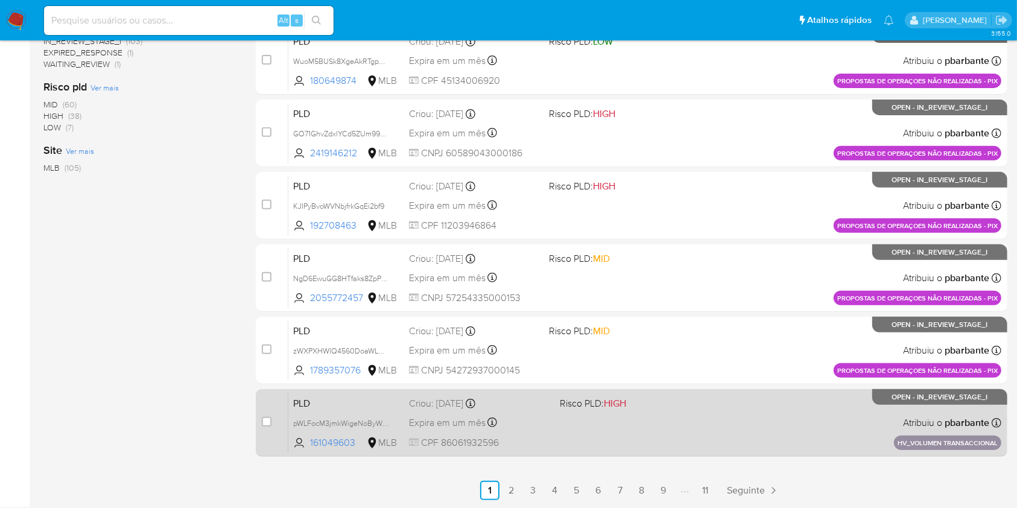
scroll to position [539, 0]
click at [699, 394] on span "Risco PLD: HIGH" at bounding box center [630, 402] width 140 height 16
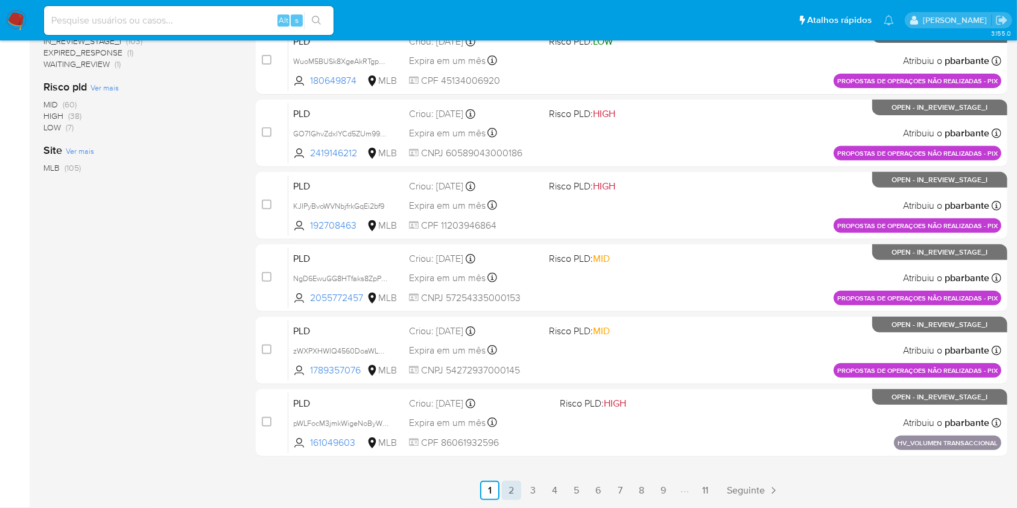
click at [521, 485] on link "2" at bounding box center [511, 490] width 19 height 19
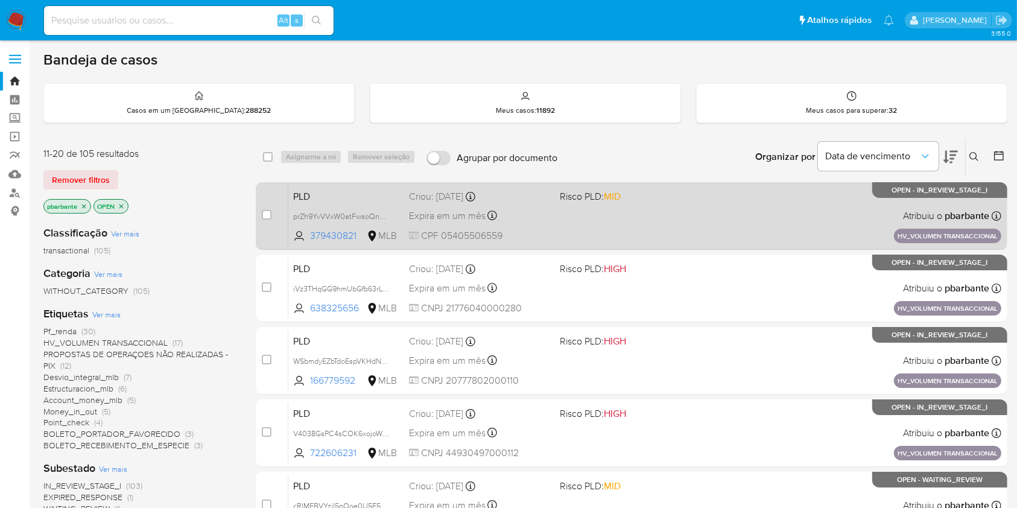
click at [685, 215] on div "PLD prZh9YvVVxW0atFwsoQn2Bc1 379430821 MLB Risco PLD: MID Criou: 14/08/2025 Cri…" at bounding box center [644, 215] width 713 height 61
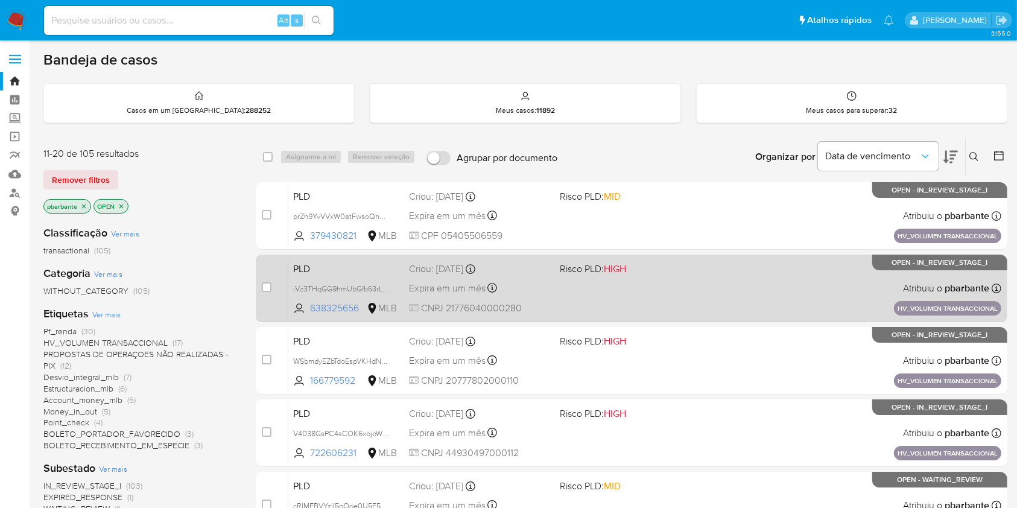
click at [698, 303] on div "PLD iVz3THqGG9hmUbGfb63rL5XK 638325656 MLB Risco PLD: HIGH Criou: 14/08/2025 Cr…" at bounding box center [644, 287] width 713 height 61
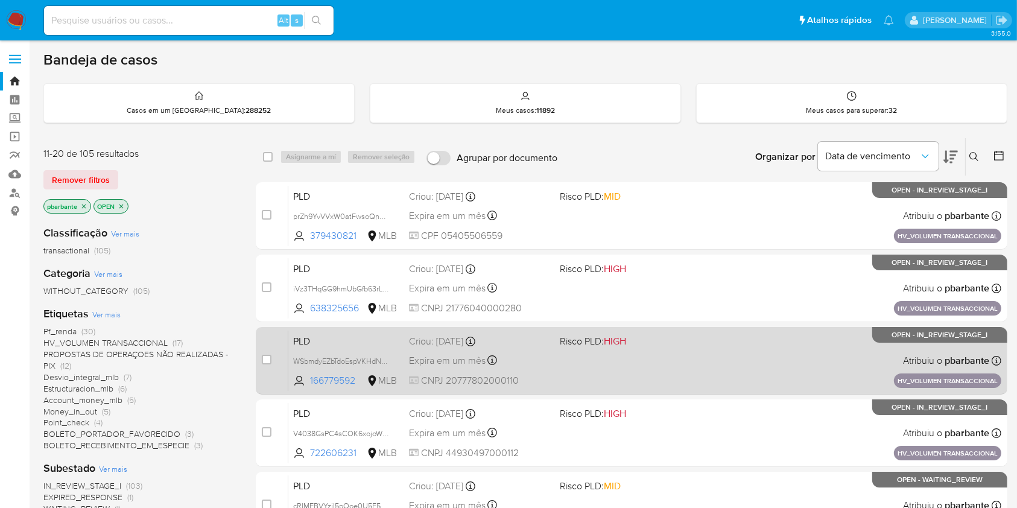
click at [693, 379] on div "PLD WSbmdyEZbTdoEspVKHdNH1rS 166779592 MLB Risco PLD: HIGH Criou: 14/08/2025 Cr…" at bounding box center [644, 360] width 713 height 61
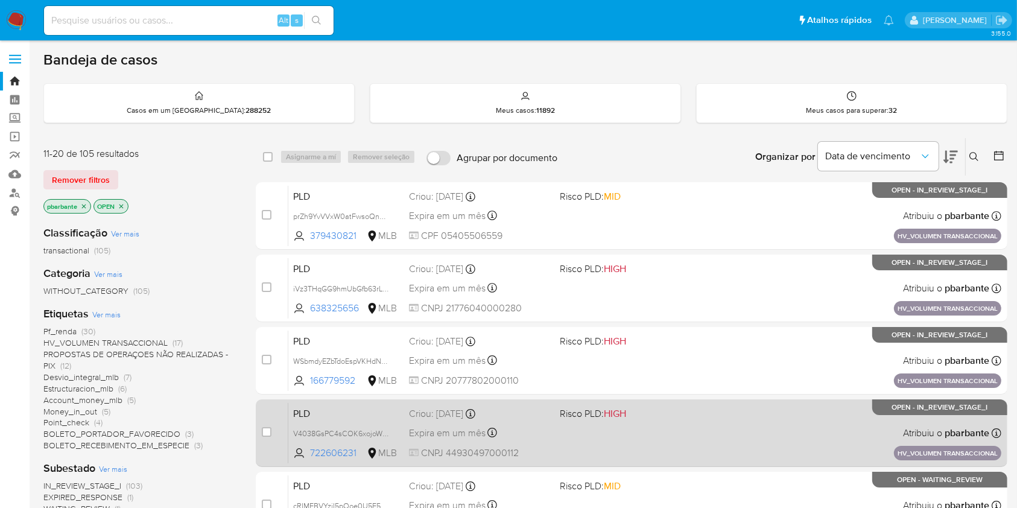
click at [686, 420] on span "Risco PLD: HIGH" at bounding box center [630, 413] width 140 height 16
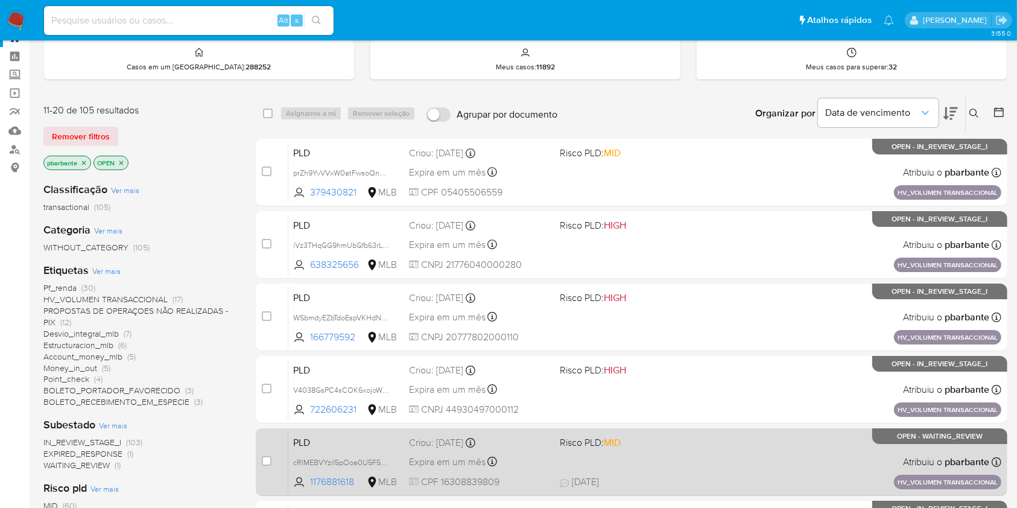
scroll to position [160, 0]
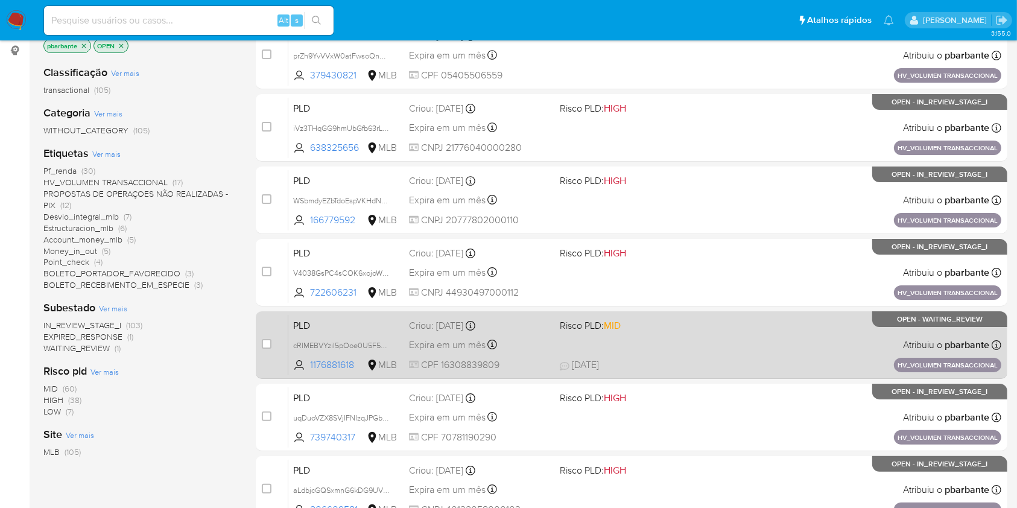
click at [716, 375] on div "PLD cRIMEBVYziI5pOoe0U5F5w4x 1176881618 MLB Risco PLD: MID Criou: 14/08/2025 Cr…" at bounding box center [644, 344] width 713 height 61
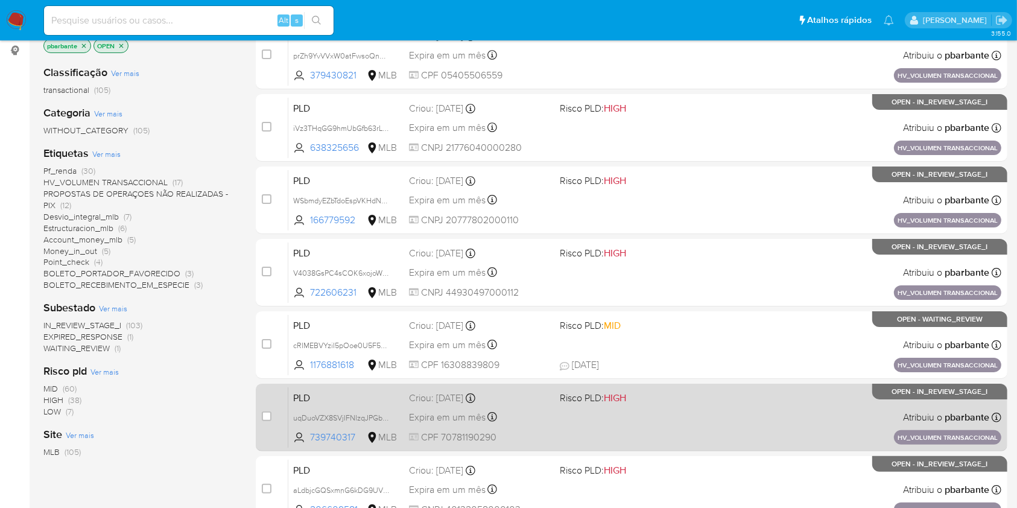
click at [700, 405] on span "Risco PLD: HIGH" at bounding box center [630, 397] width 140 height 16
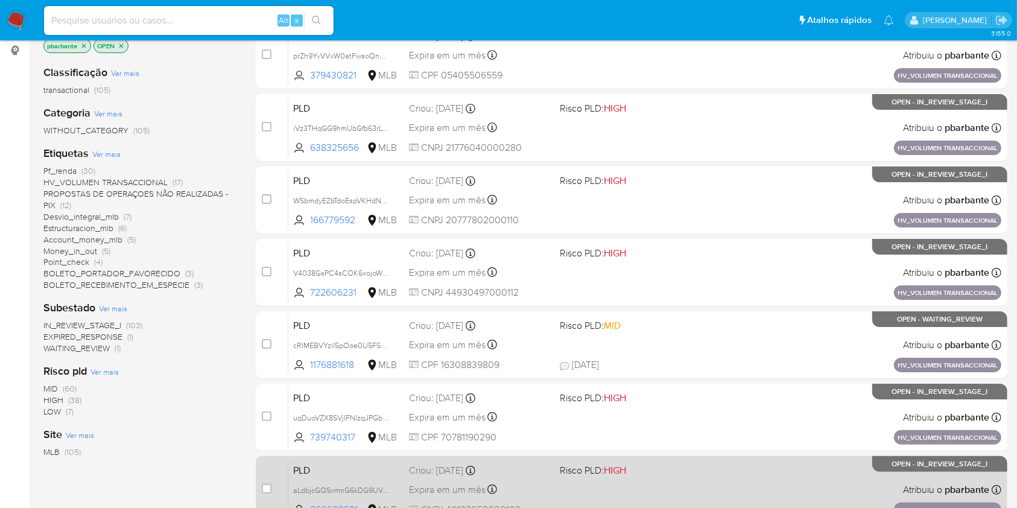
scroll to position [321, 0]
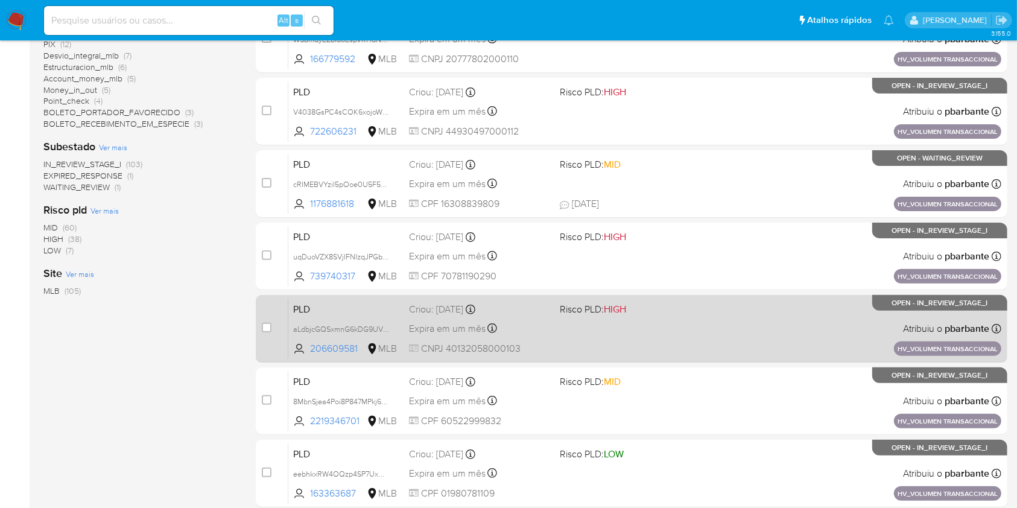
click at [709, 359] on div "PLD aLdbjcGQSxmnG6kDG9UVmadC 206609581 MLB Risco PLD: HIGH Criou: 14/08/2025 Cr…" at bounding box center [644, 328] width 713 height 61
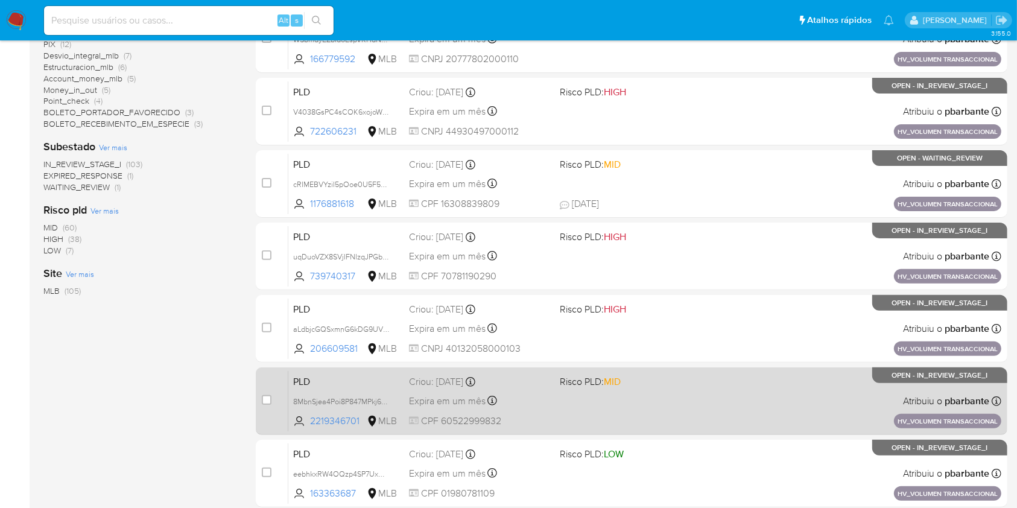
click at [704, 431] on div "PLD 8MbnSjea4Poi8P847MPkj6KT 2219346701 MLB Risco PLD: MID Criou: 14/08/2025 Cr…" at bounding box center [644, 400] width 713 height 61
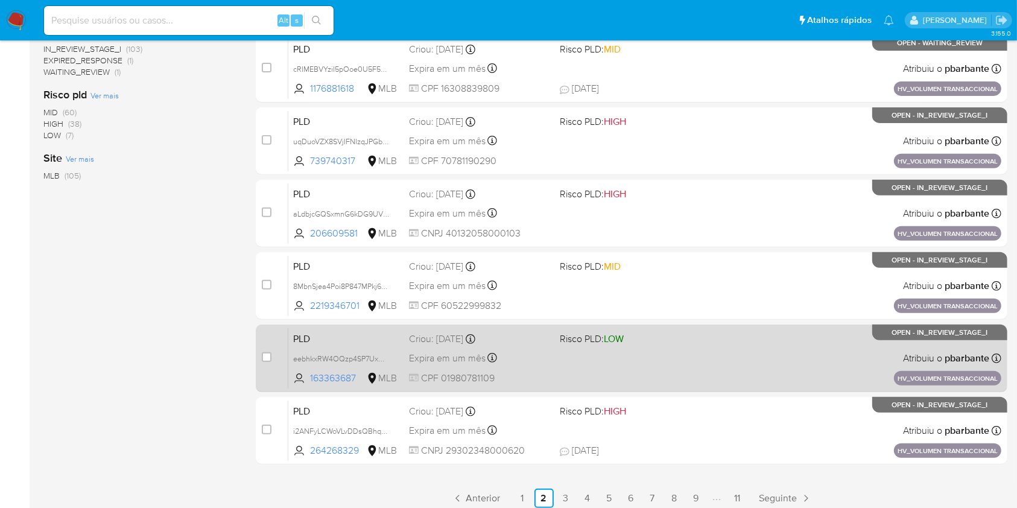
scroll to position [482, 0]
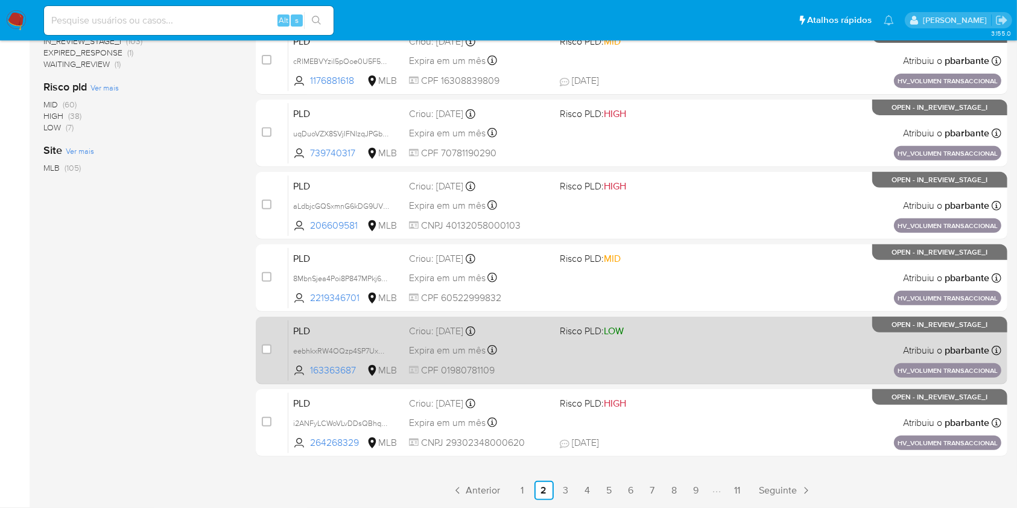
click at [724, 380] on div "PLD eebhkxRW4OQzp4SP7UxGgrzM 163363687 MLB Risco PLD: LOW Criou: 14/08/2025 Cri…" at bounding box center [644, 350] width 713 height 61
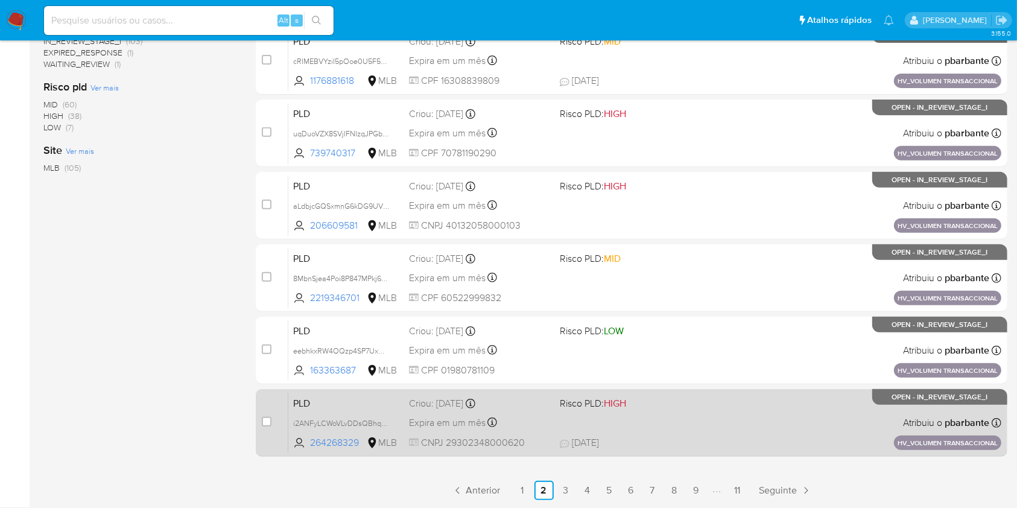
click at [700, 410] on span "Risco PLD: HIGH" at bounding box center [630, 402] width 140 height 16
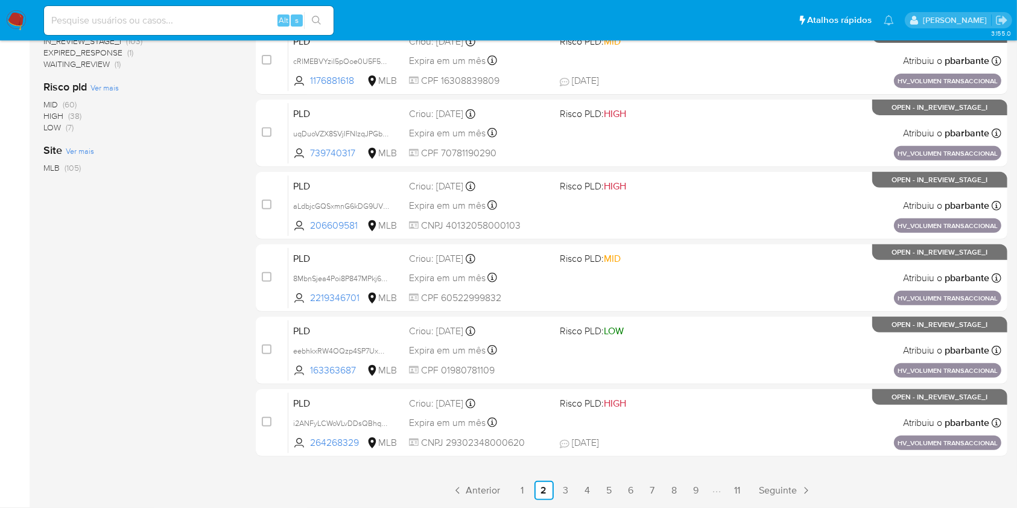
scroll to position [539, 0]
click at [575, 498] on link "3" at bounding box center [565, 490] width 19 height 19
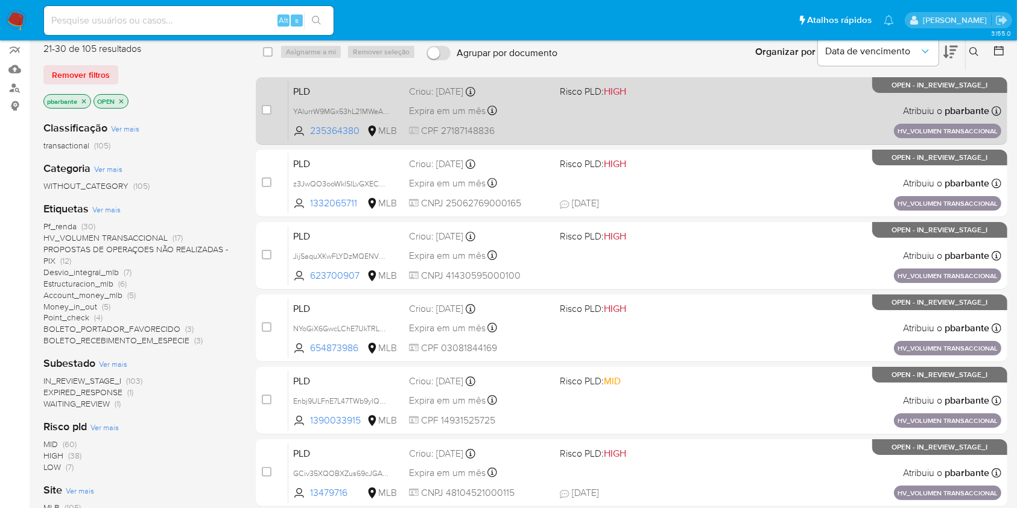
scroll to position [80, 0]
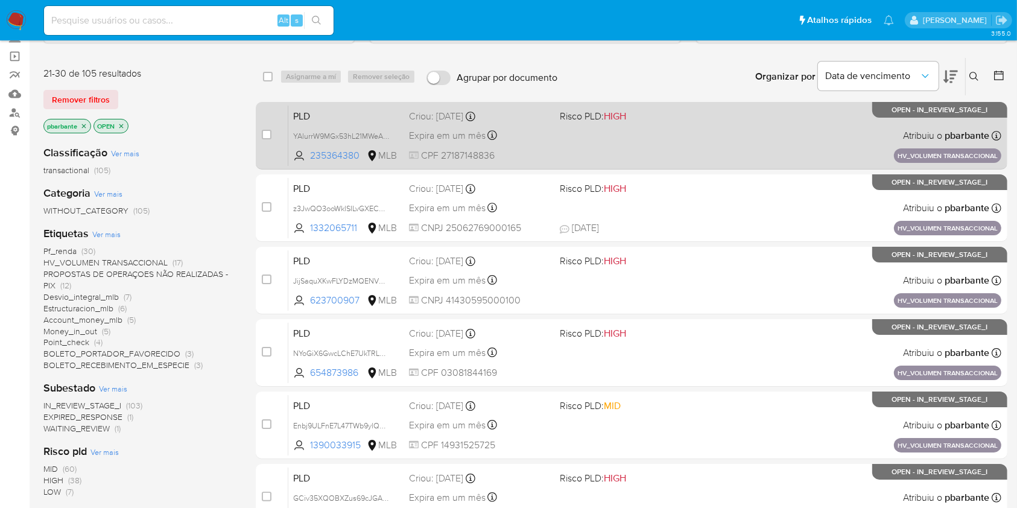
click at [722, 149] on div "PLD YAlurrW9MGx53hL21MWeAXDn 235364380 MLB Risco PLD: HIGH Criou: 14/08/2025 Cr…" at bounding box center [644, 135] width 713 height 61
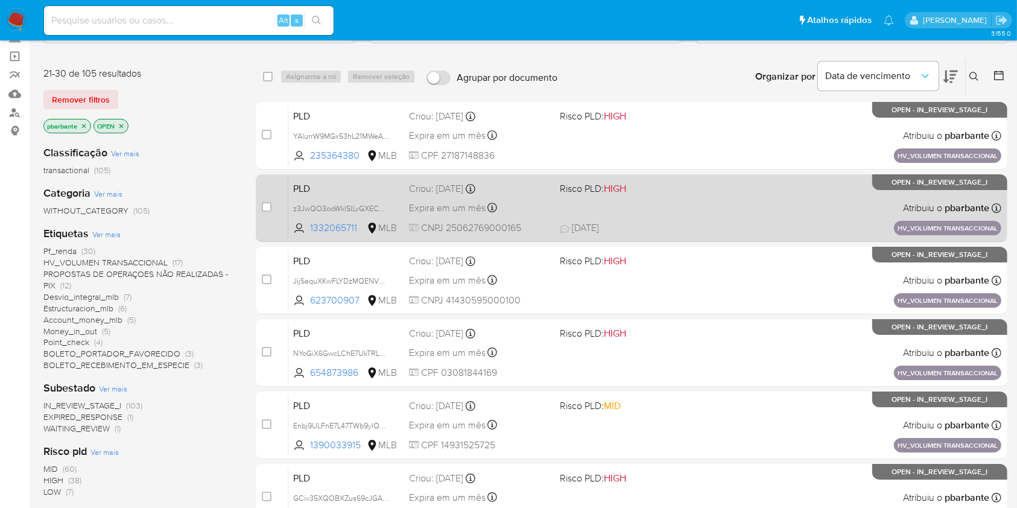
click at [717, 221] on div "PLD z3JwQO3ooWklSILvGXECHUF5 1332065711 MLB Risco PLD: HIGH Criou: 14/08/2025 C…" at bounding box center [644, 207] width 713 height 61
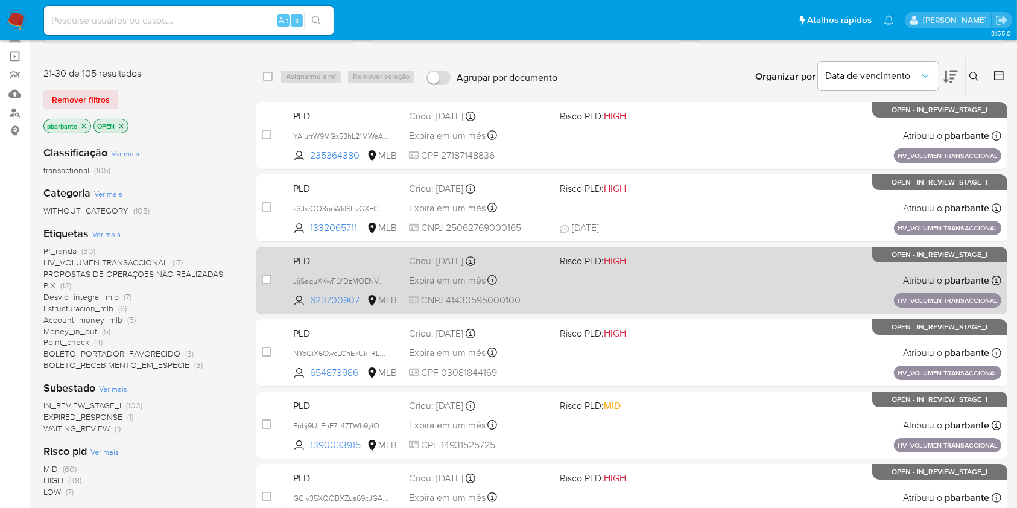
drag, startPoint x: 712, startPoint y: 321, endPoint x: 710, endPoint y: 330, distance: 9.9
click at [710, 311] on div "PLD JijSaquXKwFLYDzMQENVYT3d 623700907 MLB Risco PLD: HIGH Criou: 14/08/2025 Cr…" at bounding box center [644, 280] width 713 height 61
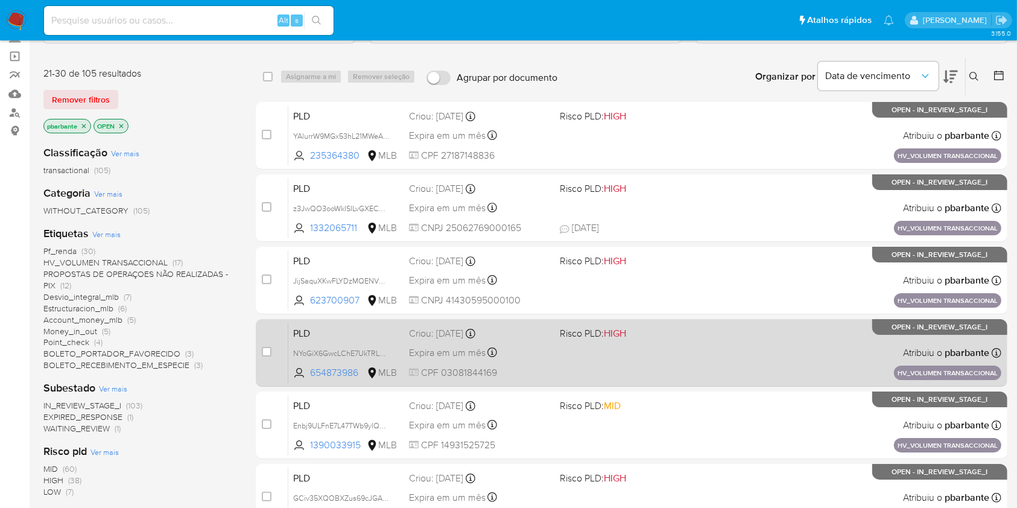
click at [710, 383] on div "PLD NYoGiX6GwcLChE7UkTRLRt3m 654873986 MLB Risco PLD: HIGH Criou: 14/08/2025 Cr…" at bounding box center [644, 352] width 713 height 61
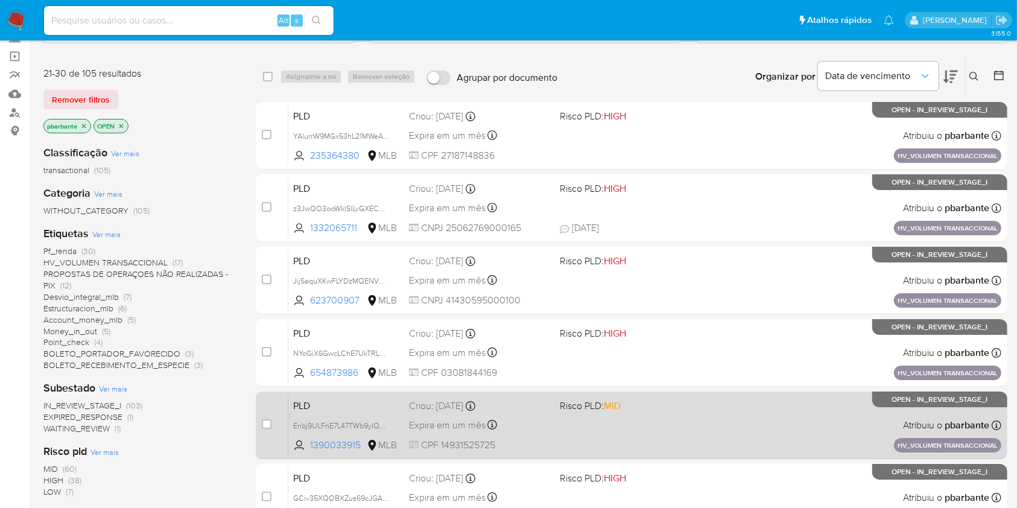
click at [700, 412] on span "Risco PLD: MID" at bounding box center [630, 405] width 140 height 16
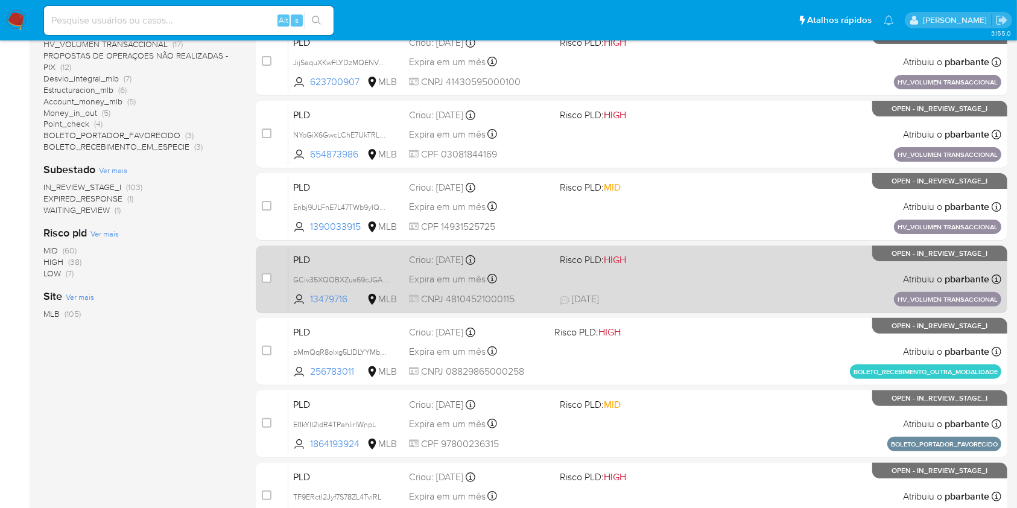
scroll to position [321, 0]
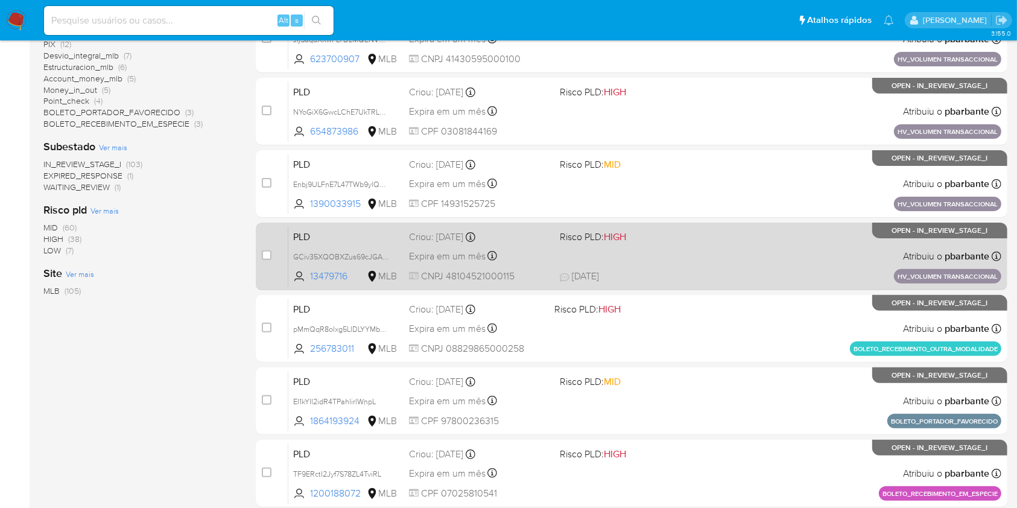
click at [728, 286] on div "PLD GCiv35XQOBXZus69cJGA8qQO 13479716 MLB Risco PLD: HIGH Criou: 14/08/2025 Cri…" at bounding box center [644, 256] width 713 height 61
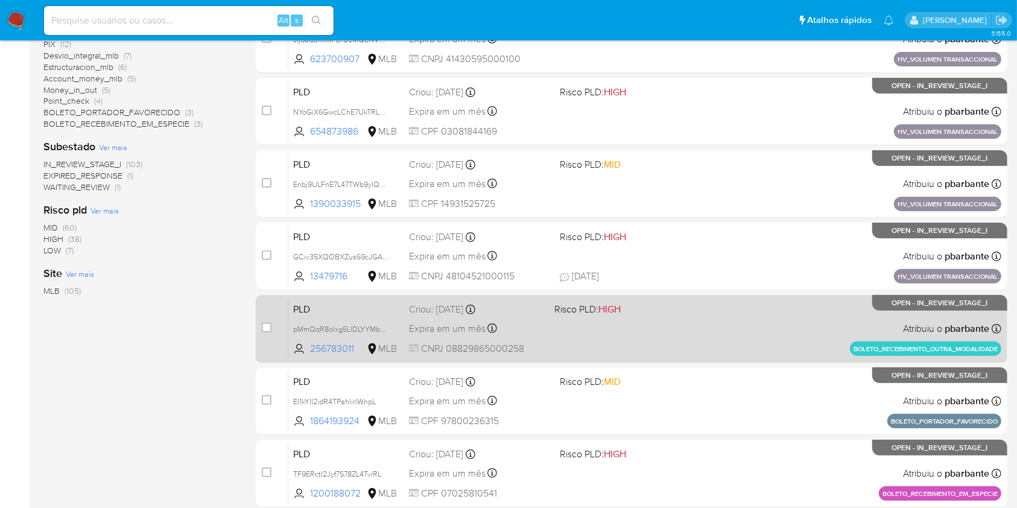
click at [721, 359] on div "PLD pMmQqR8olxg5LIDLYYMbqKwd 256783011 MLB Risco PLD: HIGH Criou: 14/08/2025 Cr…" at bounding box center [644, 328] width 713 height 61
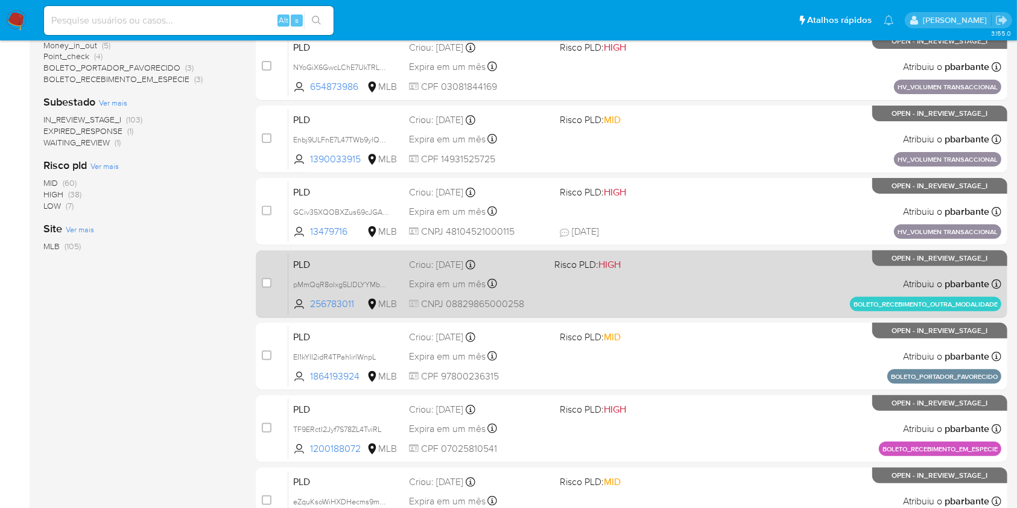
click at [719, 383] on div "PLD EI1kYII2idR4TPahlirlWnpL 1864193924 MLB Risco PLD: MID Criou: 14/08/2025 Cr…" at bounding box center [644, 356] width 713 height 61
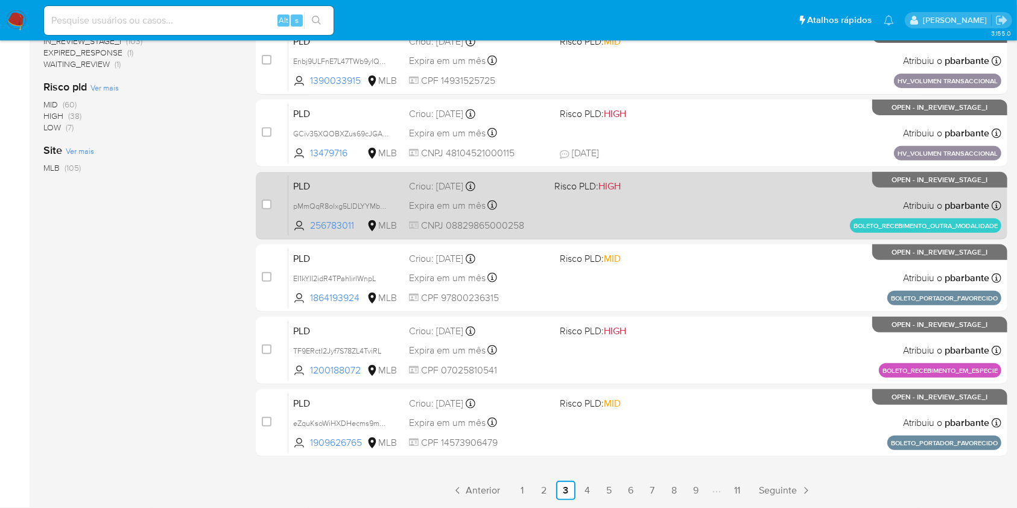
scroll to position [482, 0]
click at [719, 380] on div "PLD TF9ERctI2Jyf7S78ZL4TviRL 1200188072 MLB Risco PLD: HIGH Criou: 14/08/2025 C…" at bounding box center [644, 350] width 713 height 61
click at [719, 392] on div "PLD eZquKsoWiHXDHecms9m6cte8 1909626765 MLB Risco PLD: MID Criou: 14/08/2025 Cr…" at bounding box center [644, 422] width 713 height 61
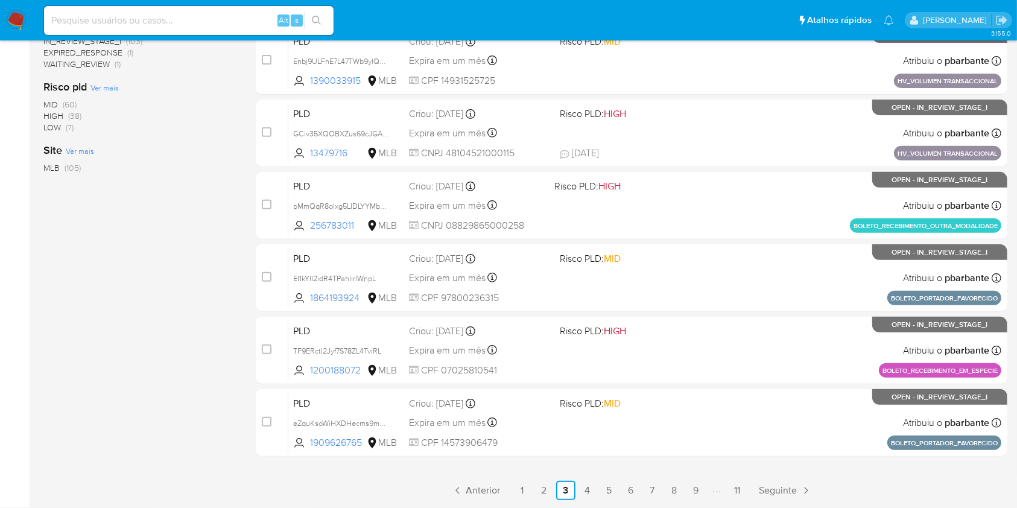
click at [532, 493] on link "1" at bounding box center [522, 490] width 19 height 19
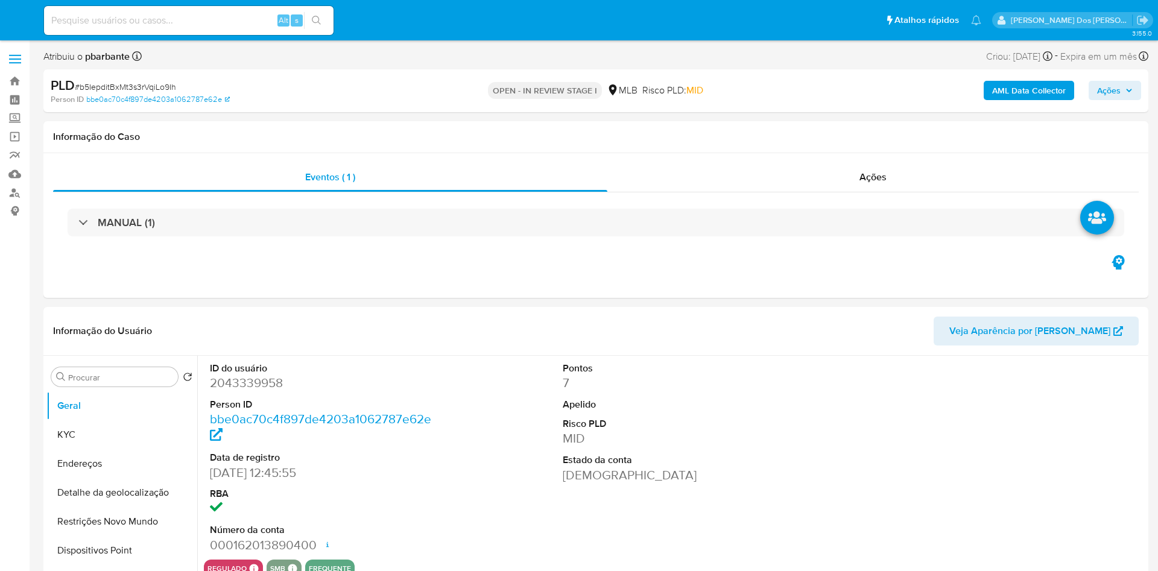
select select "10"
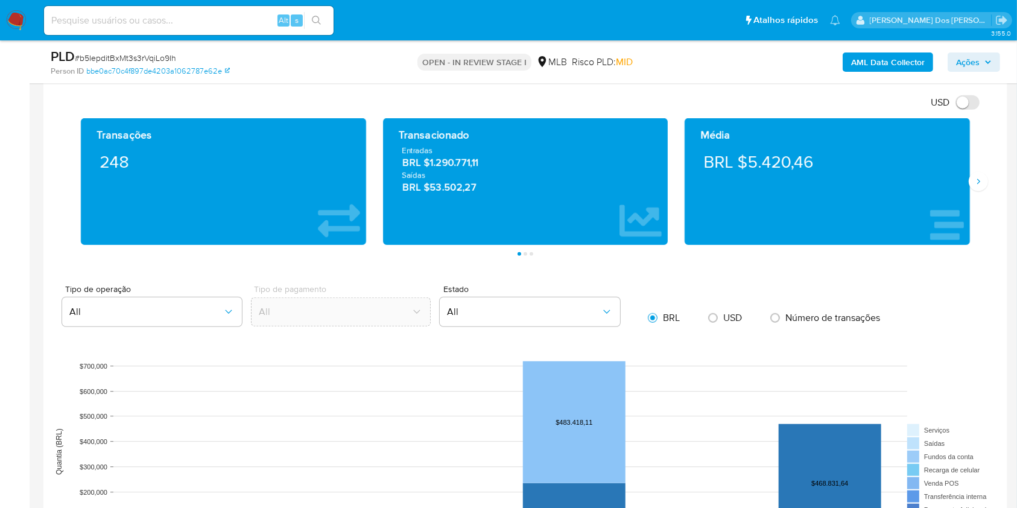
scroll to position [1045, 0]
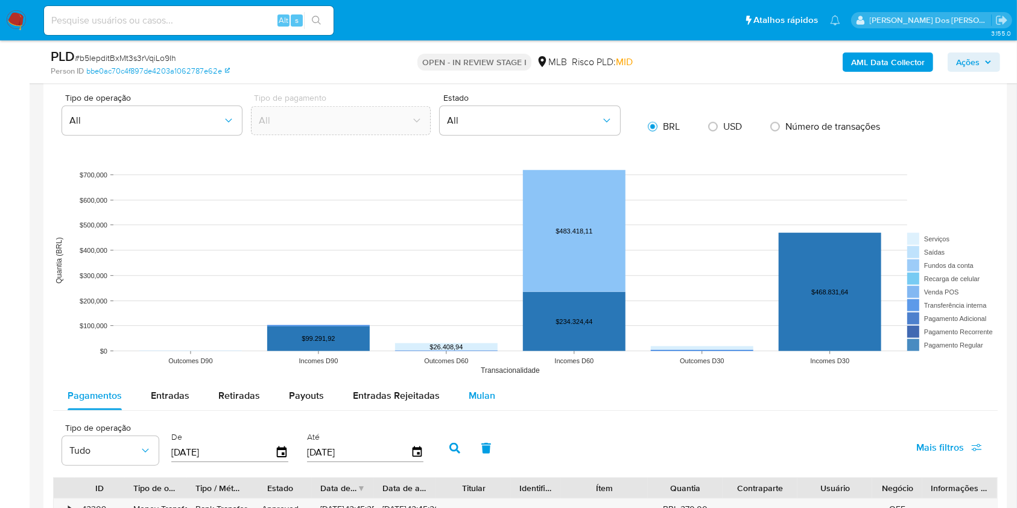
click at [479, 402] on div "Mulan" at bounding box center [482, 395] width 27 height 29
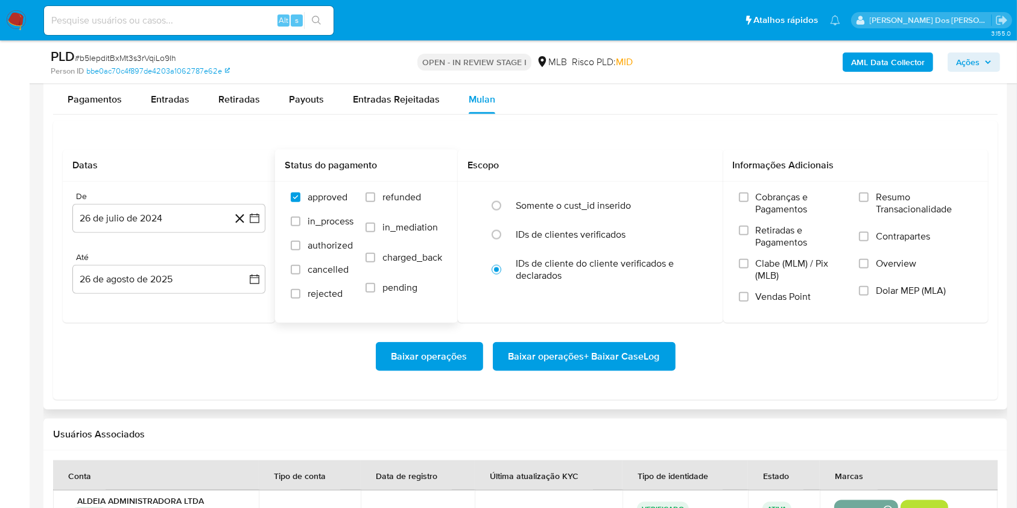
scroll to position [1366, 0]
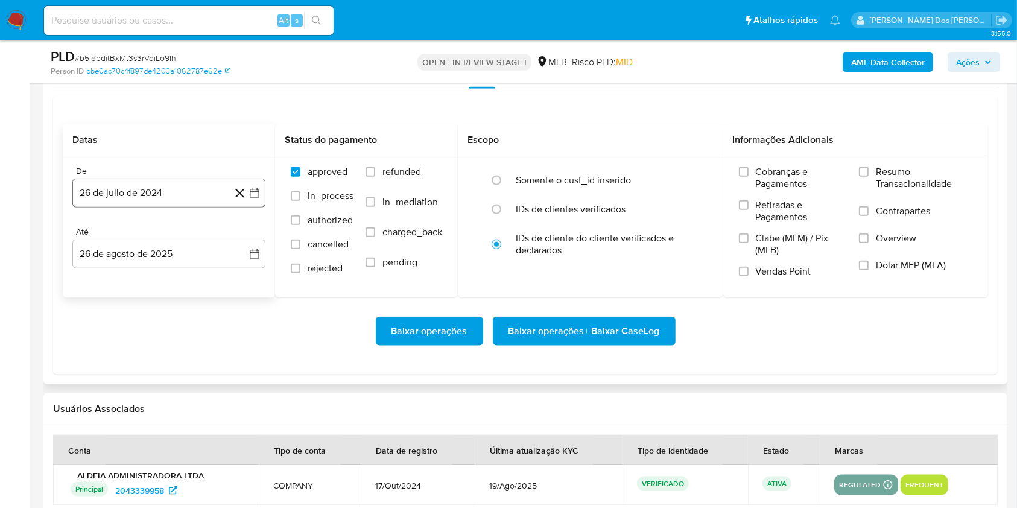
click at [259, 207] on button "26 de julio de 2024" at bounding box center [168, 192] width 193 height 29
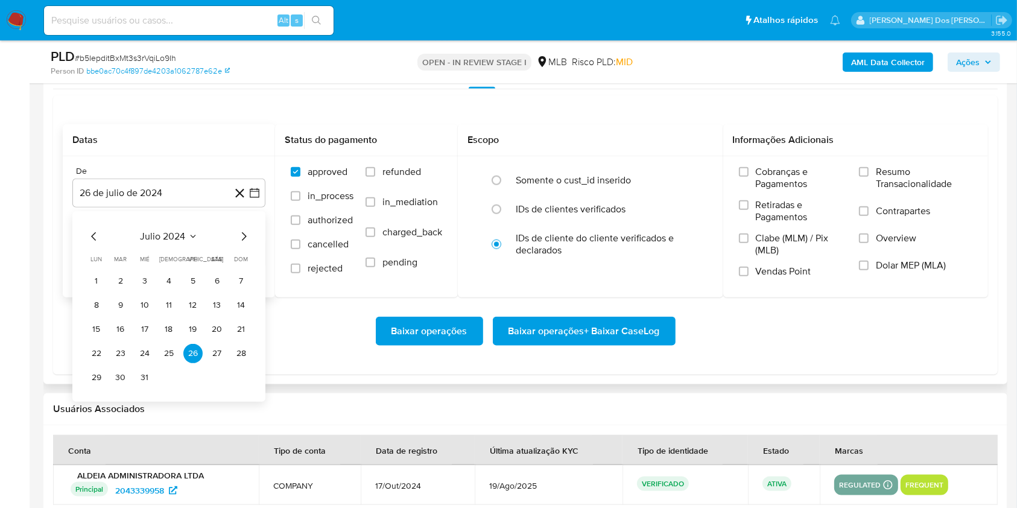
click at [243, 244] on icon "Mes siguiente" at bounding box center [243, 236] width 14 height 14
click at [244, 244] on icon "Mes siguiente" at bounding box center [243, 236] width 14 height 14
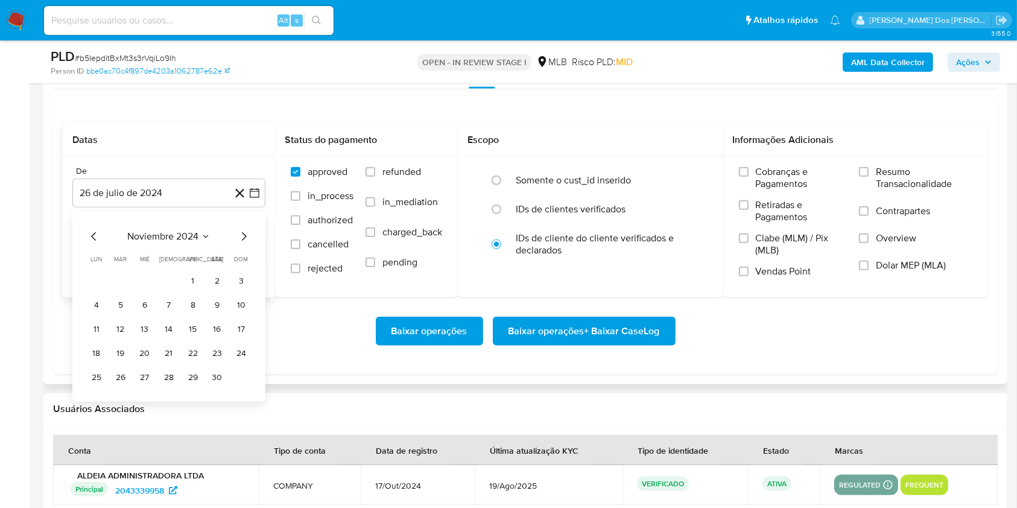
click at [244, 244] on icon "Mes siguiente" at bounding box center [243, 236] width 14 height 14
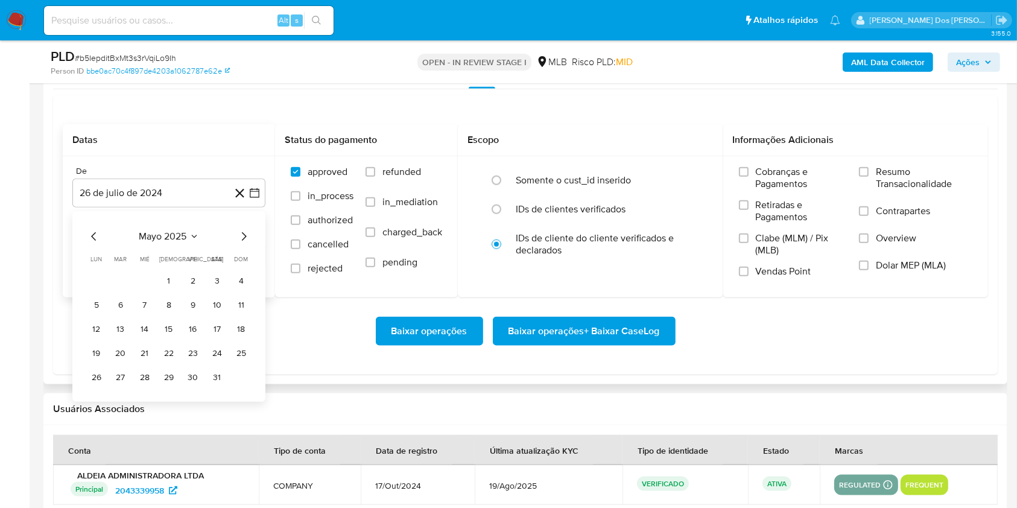
click at [244, 244] on icon "Mes siguiente" at bounding box center [243, 236] width 14 height 14
click at [94, 244] on icon "Mes anterior" at bounding box center [94, 236] width 14 height 14
click at [125, 291] on button "1" at bounding box center [120, 280] width 19 height 19
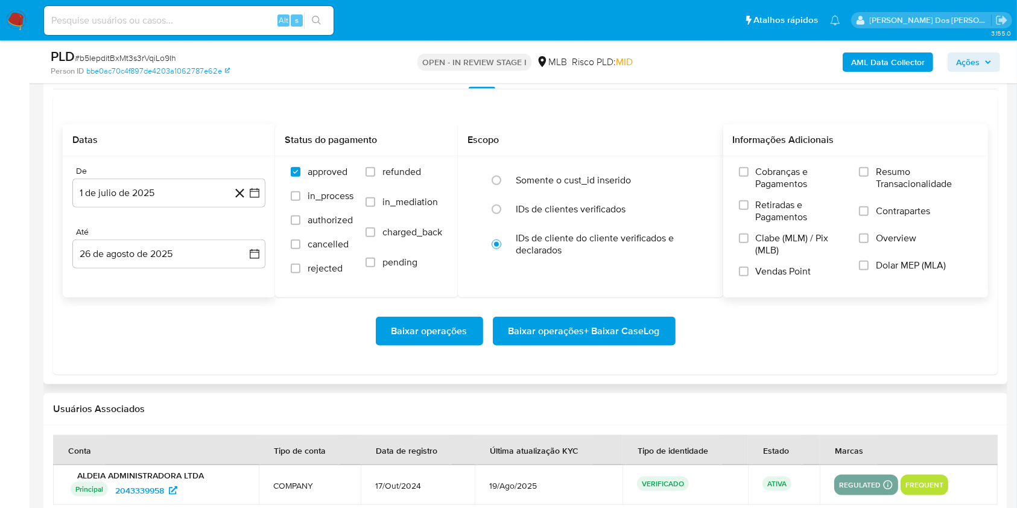
click at [923, 190] on span "Resumo Transacionalidade" at bounding box center [924, 178] width 96 height 24
click at [868, 177] on input "Resumo Transacionalidade" at bounding box center [864, 172] width 10 height 10
click at [603, 344] on span "Baixar operações + Baixar CaseLog" at bounding box center [583, 331] width 151 height 27
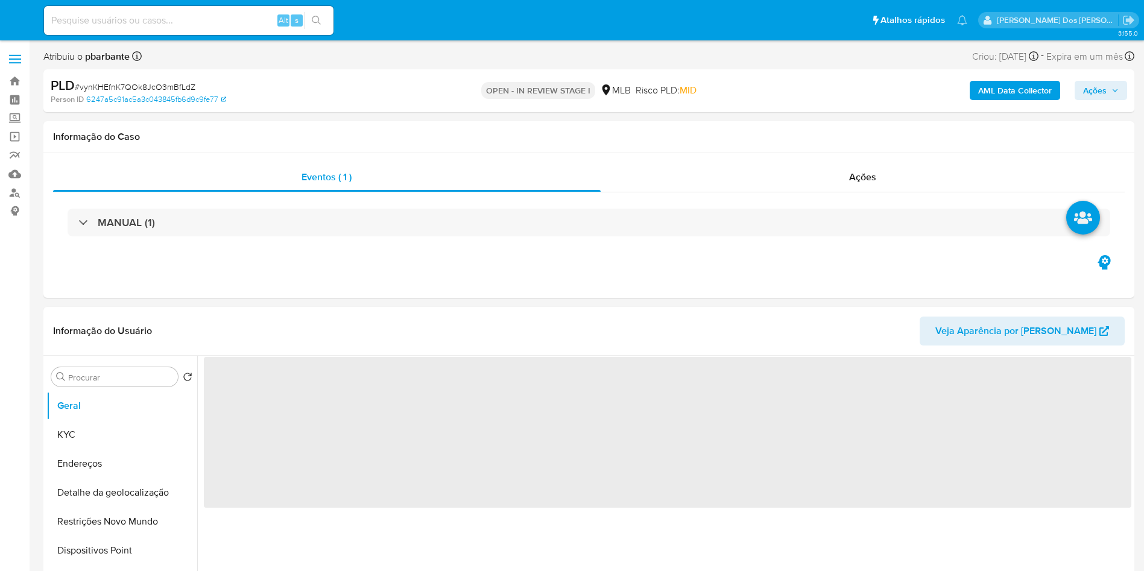
select select "10"
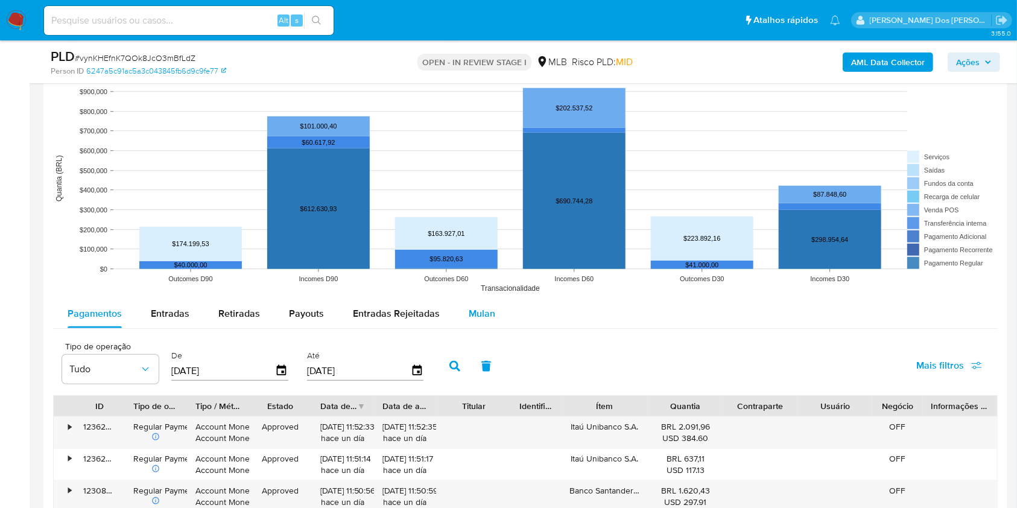
click at [469, 328] on div "Mulan" at bounding box center [482, 313] width 27 height 29
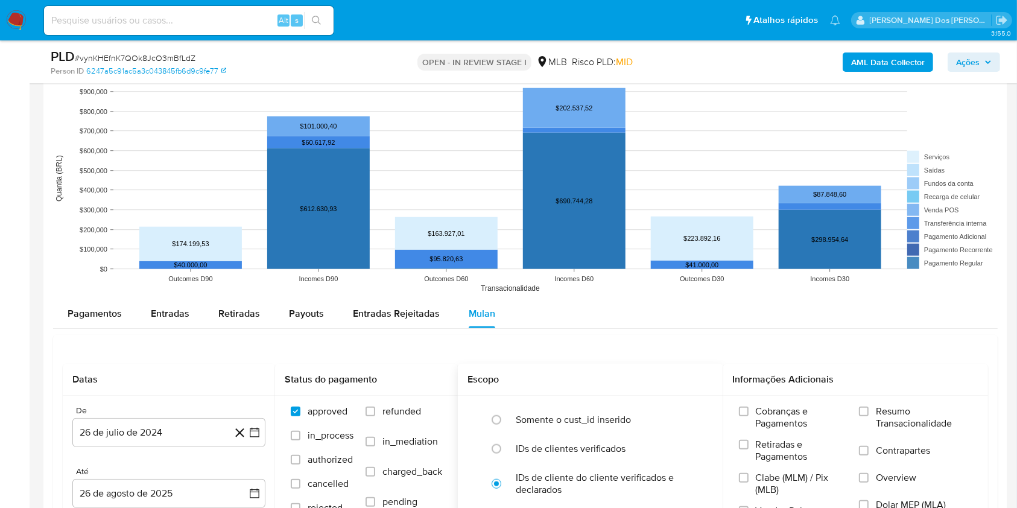
scroll to position [1286, 0]
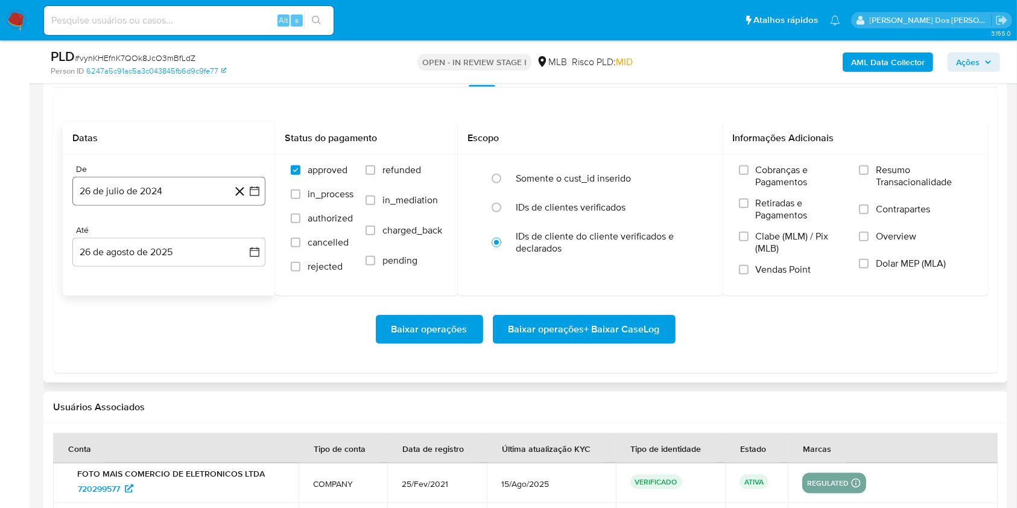
click at [257, 206] on button "26 de julio de 2024" at bounding box center [168, 191] width 193 height 29
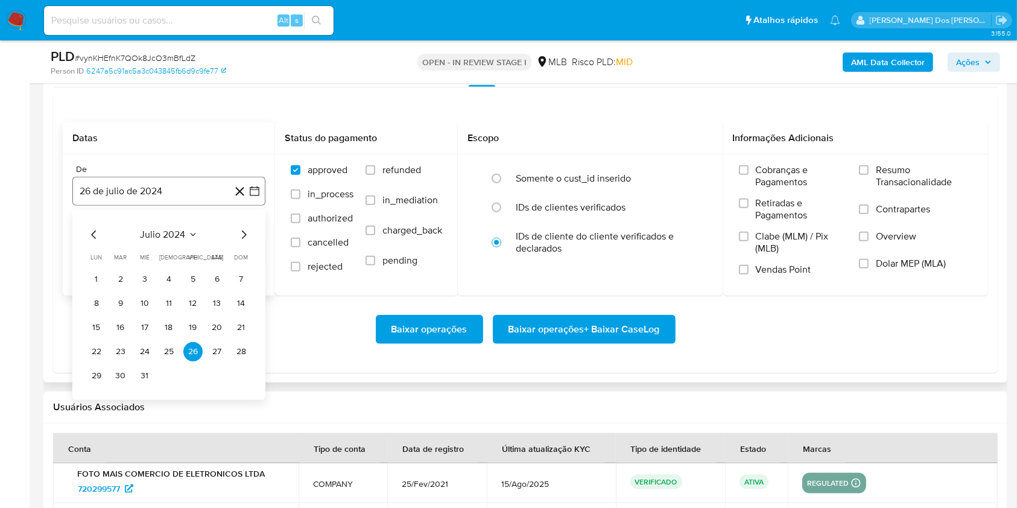
scroll to position [1366, 0]
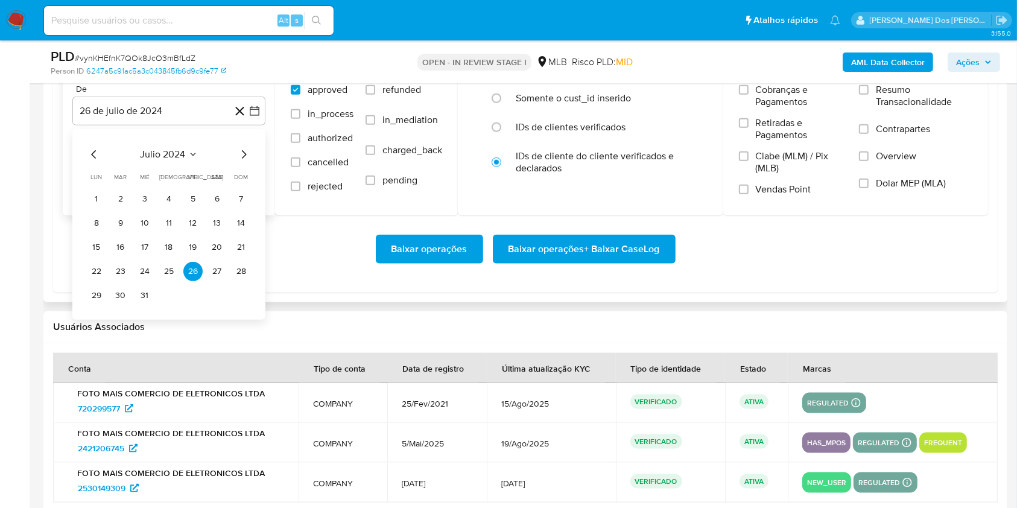
click at [241, 162] on icon "Mes siguiente" at bounding box center [243, 154] width 14 height 14
click at [243, 162] on icon "Mes siguiente" at bounding box center [243, 154] width 14 height 14
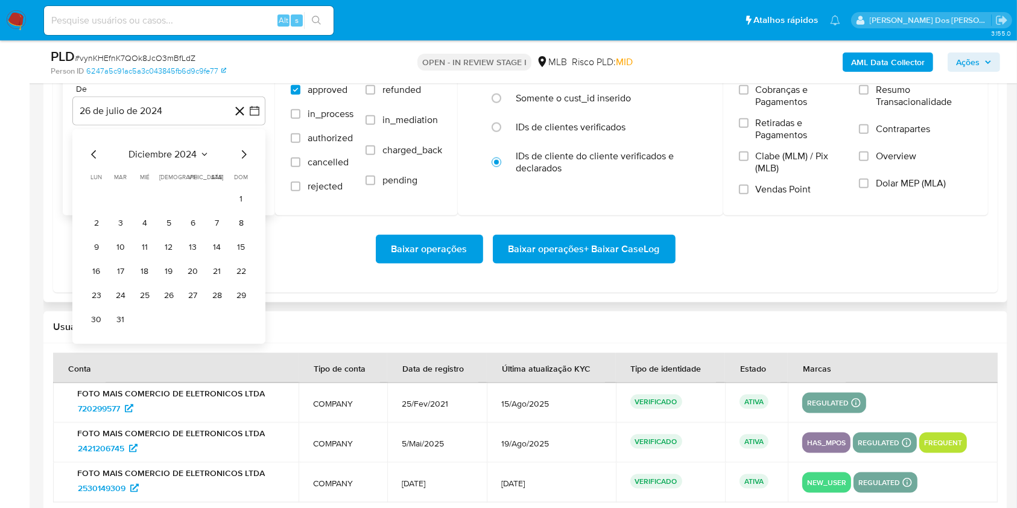
click at [243, 162] on icon "Mes siguiente" at bounding box center [243, 154] width 14 height 14
click at [245, 159] on icon "Mes siguiente" at bounding box center [244, 154] width 5 height 8
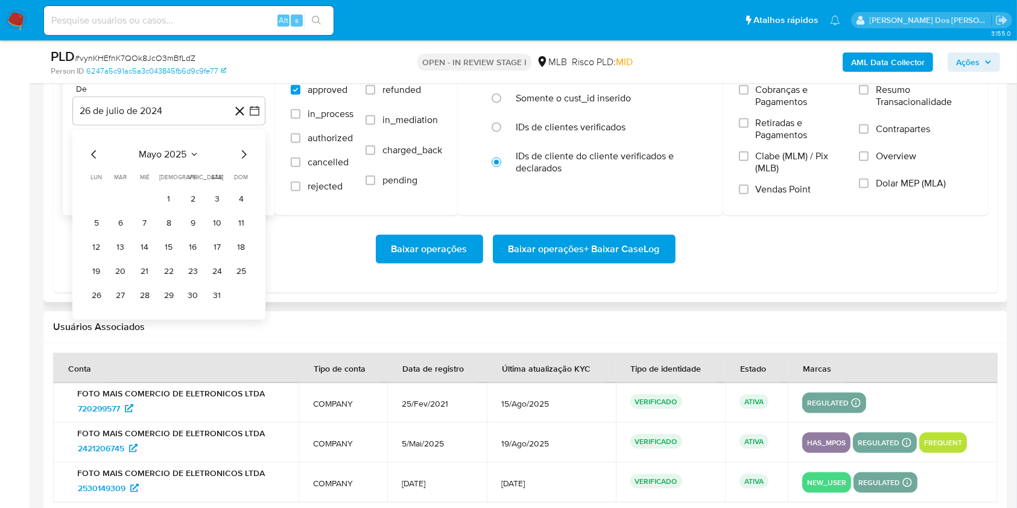
click at [246, 162] on icon "Mes siguiente" at bounding box center [243, 154] width 14 height 14
click at [129, 209] on td "1" at bounding box center [120, 198] width 19 height 19
click at [121, 209] on button "1" at bounding box center [120, 198] width 19 height 19
click at [910, 108] on span "Resumo Transacionalidade" at bounding box center [924, 96] width 96 height 24
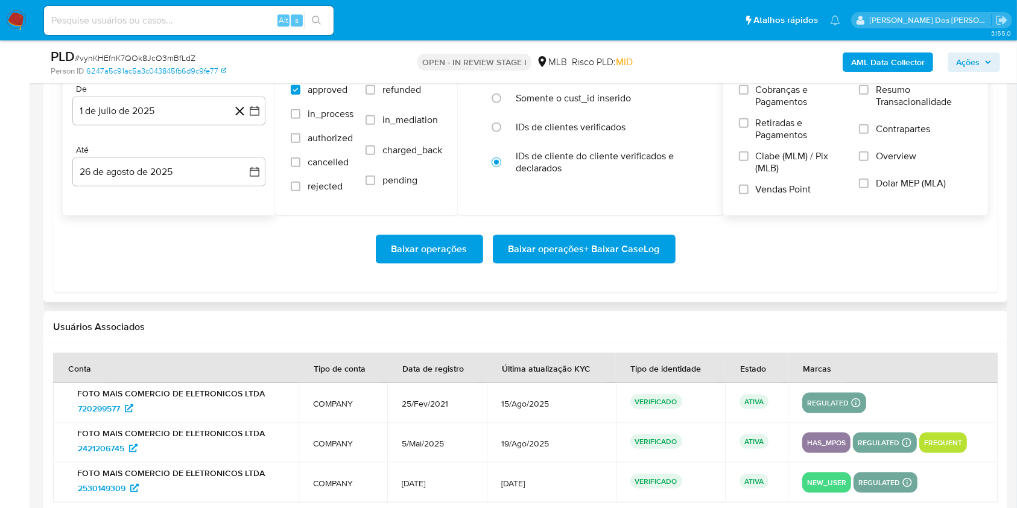
click at [868, 95] on input "Resumo Transacionalidade" at bounding box center [864, 90] width 10 height 10
click at [617, 262] on span "Baixar operações + Baixar CaseLog" at bounding box center [583, 249] width 151 height 27
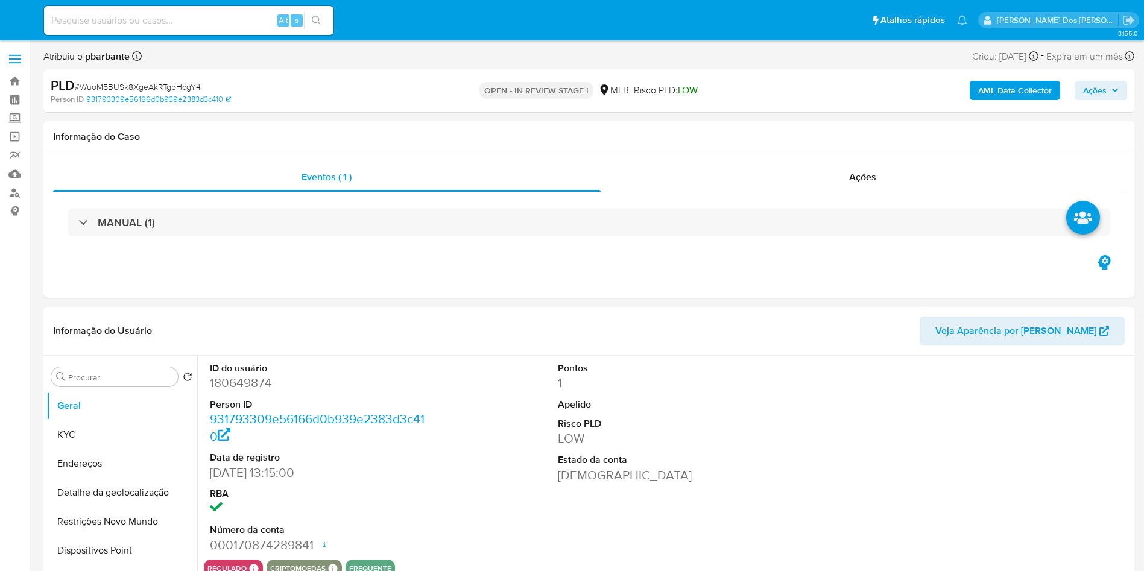
select select "10"
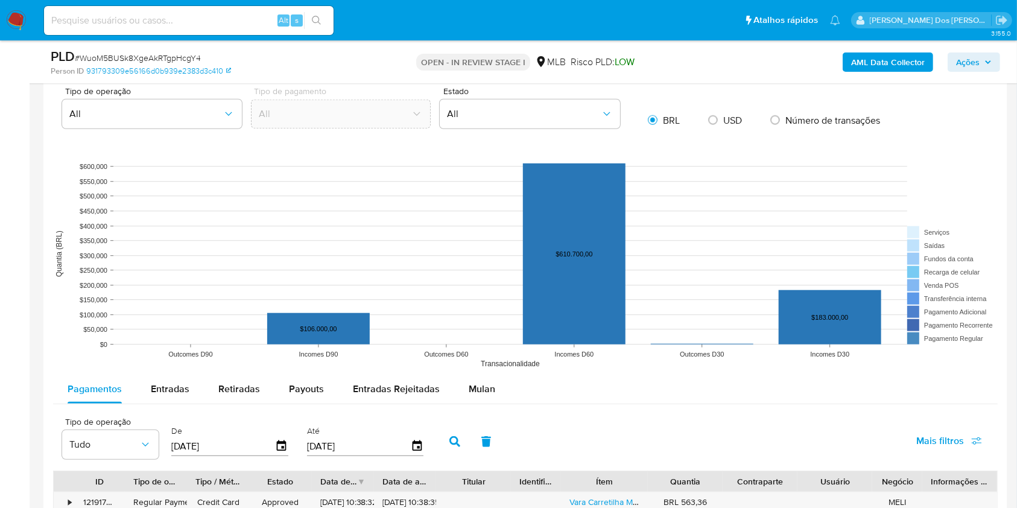
scroll to position [1206, 0]
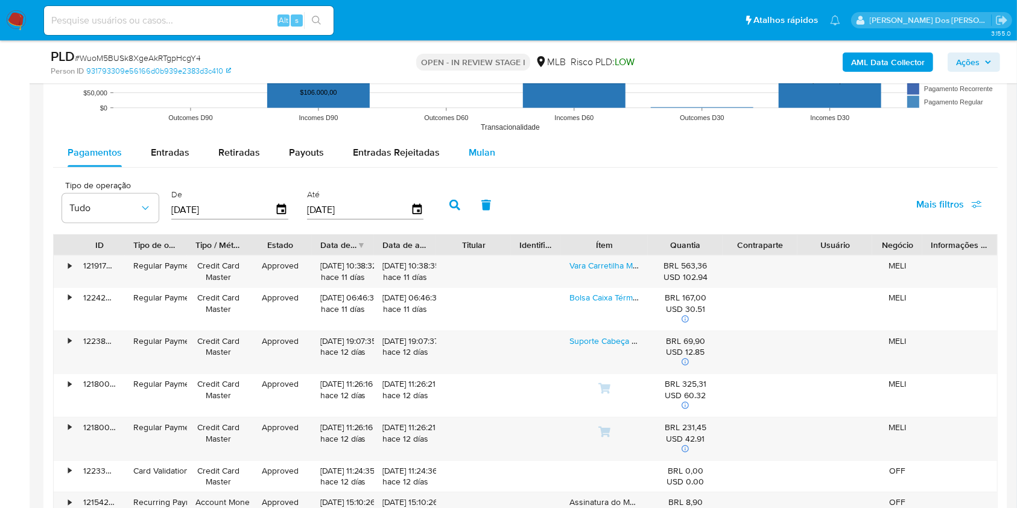
click at [484, 159] on span "Mulan" at bounding box center [482, 152] width 27 height 14
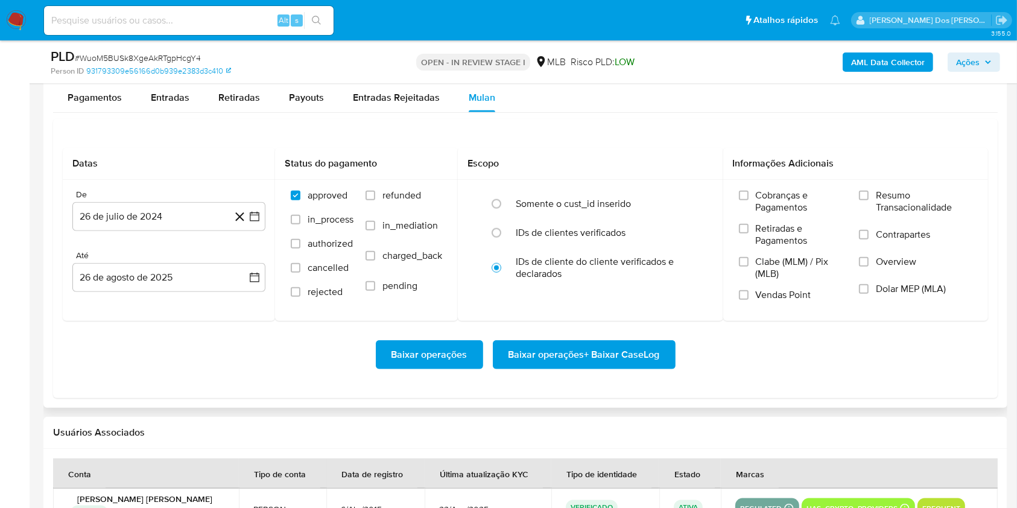
scroll to position [1286, 0]
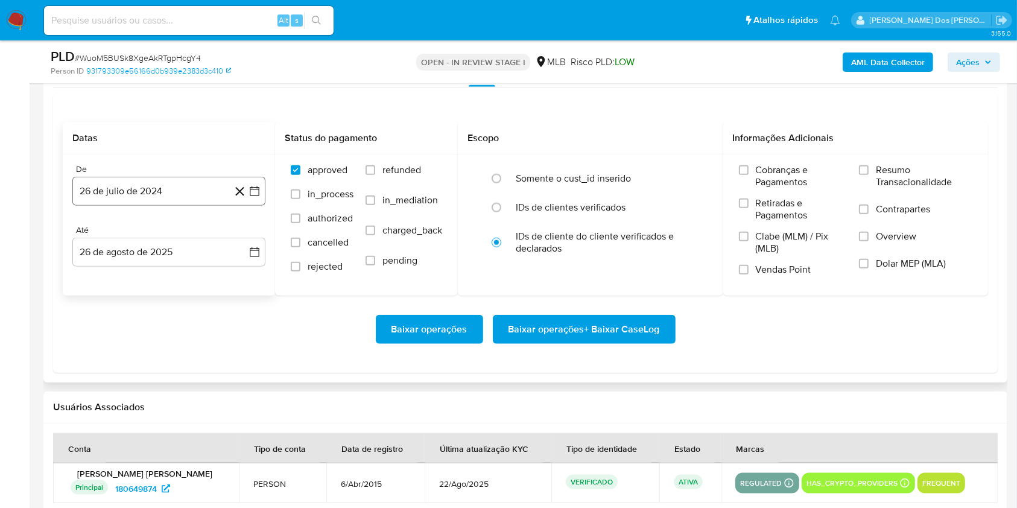
click at [256, 197] on icon "button" at bounding box center [254, 191] width 12 height 12
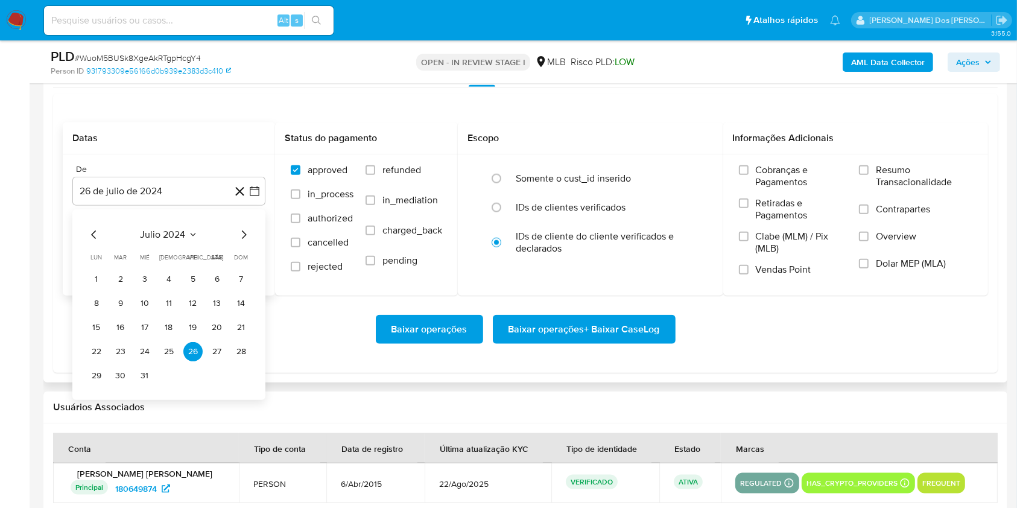
click at [244, 242] on icon "Mes siguiente" at bounding box center [243, 234] width 14 height 14
click at [245, 242] on icon "Mes siguiente" at bounding box center [243, 234] width 14 height 14
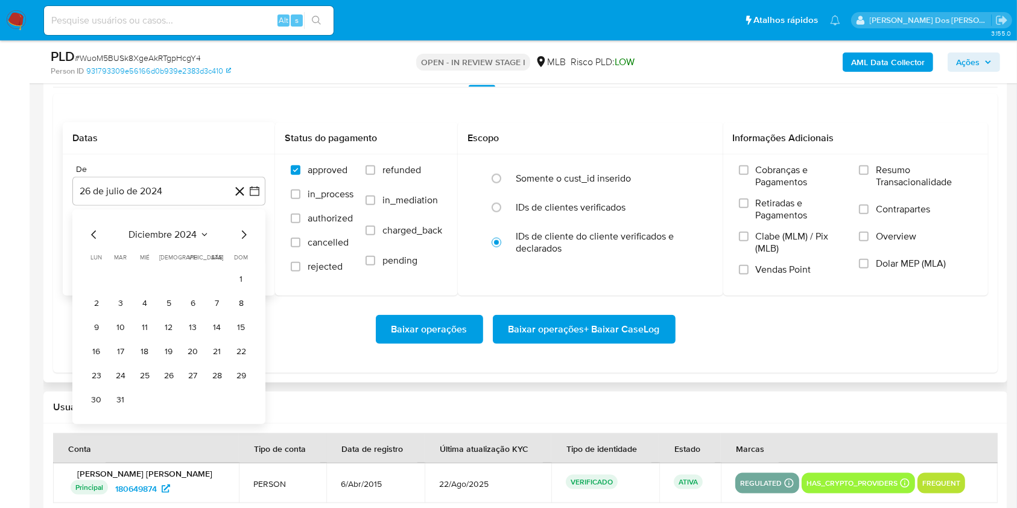
click at [245, 242] on icon "Mes siguiente" at bounding box center [243, 234] width 14 height 14
click at [246, 242] on icon "Mes siguiente" at bounding box center [243, 234] width 14 height 14
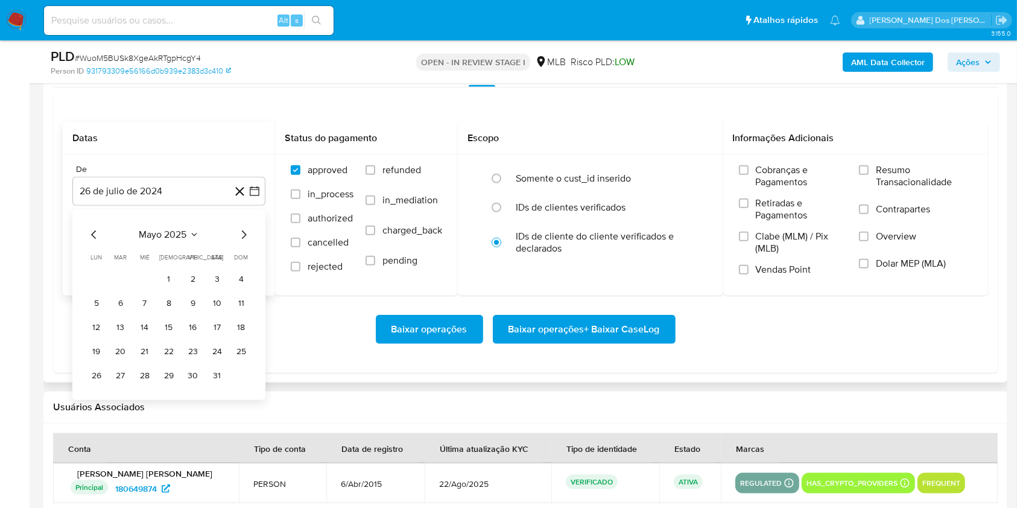
click at [246, 242] on icon "Mes siguiente" at bounding box center [243, 234] width 14 height 14
click at [119, 289] on button "1" at bounding box center [120, 279] width 19 height 19
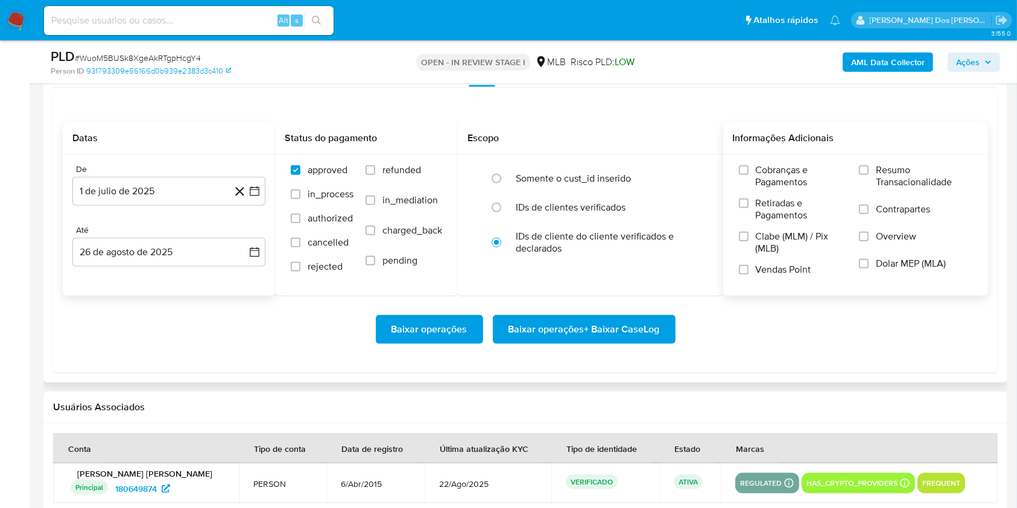
click at [903, 188] on span "Resumo Transacionalidade" at bounding box center [924, 176] width 96 height 24
click at [868, 175] on input "Resumo Transacionalidade" at bounding box center [864, 170] width 10 height 10
click at [652, 342] on span "Baixar operações + Baixar CaseLog" at bounding box center [583, 329] width 151 height 27
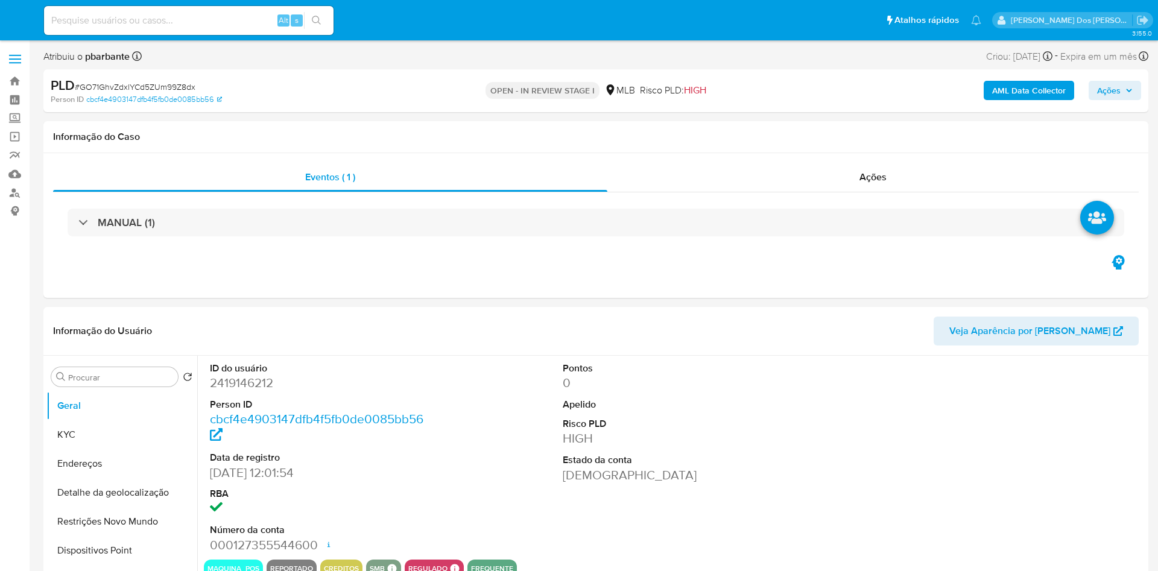
select select "10"
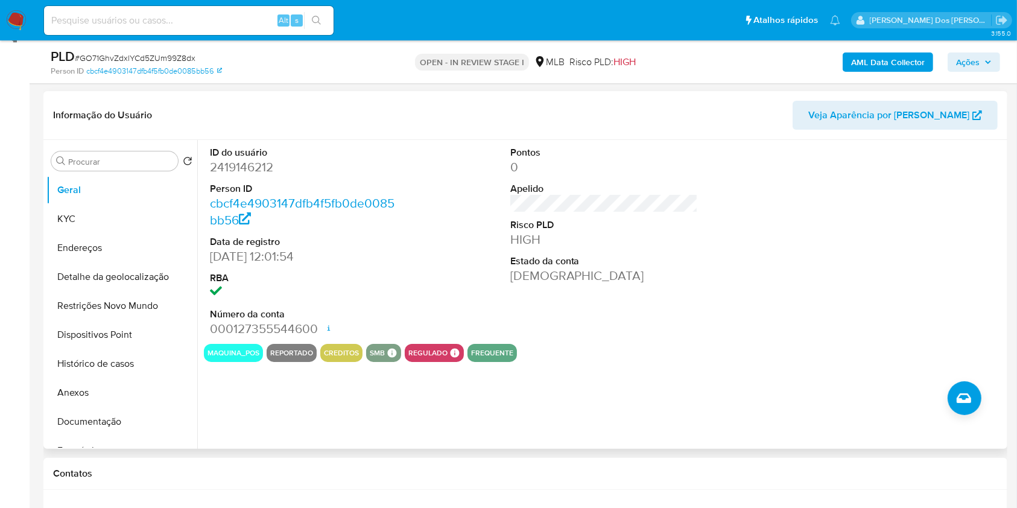
scroll to position [241, 0]
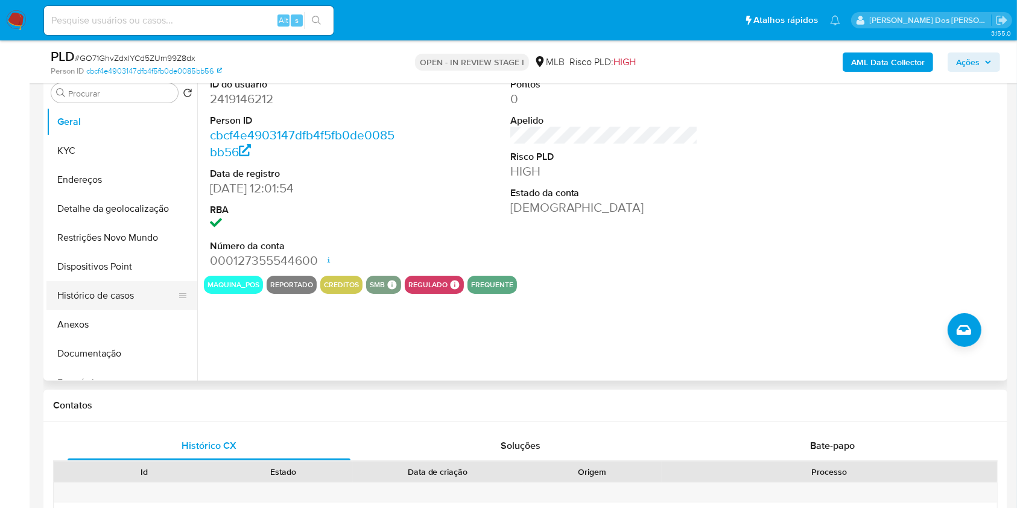
click at [127, 310] on button "Histórico de casos" at bounding box center [116, 295] width 141 height 29
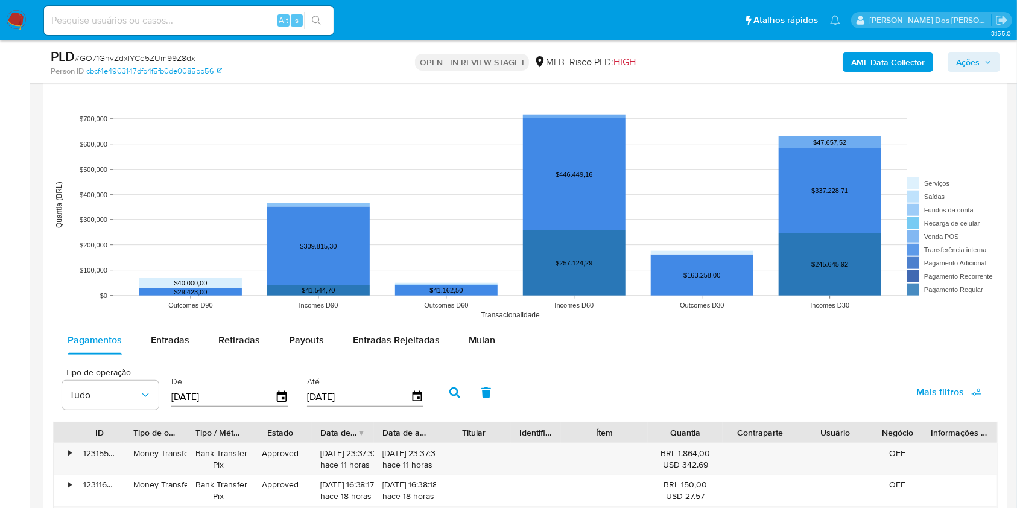
scroll to position [1125, 0]
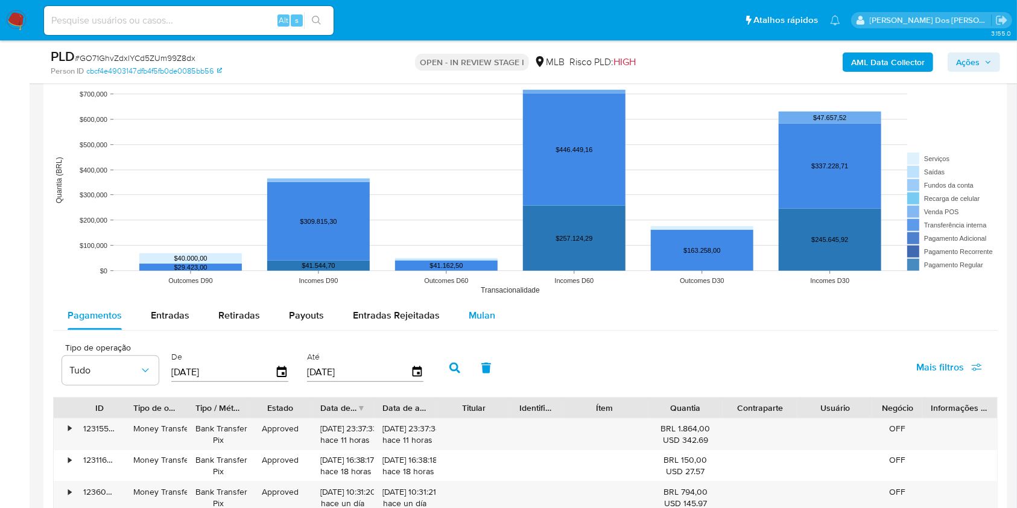
click at [491, 320] on button "Mulan" at bounding box center [481, 315] width 55 height 29
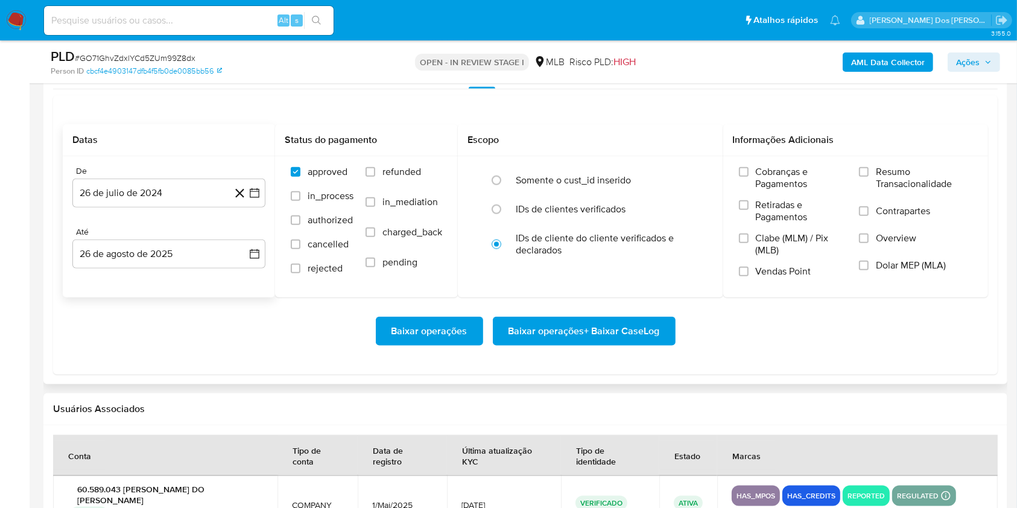
scroll to position [1447, 0]
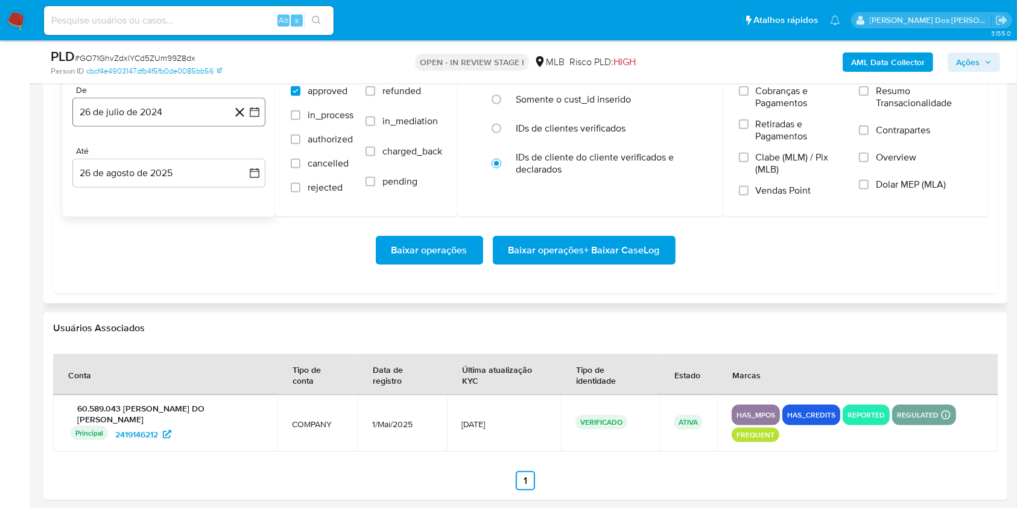
click at [258, 118] on icon "button" at bounding box center [254, 112] width 12 height 12
click at [245, 163] on icon "Mes siguiente" at bounding box center [243, 155] width 14 height 14
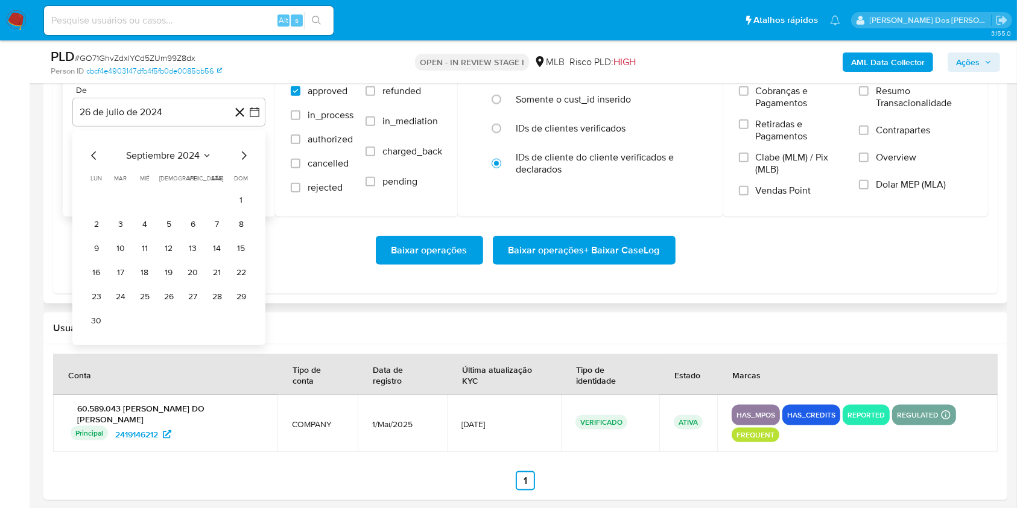
click at [245, 163] on icon "Mes siguiente" at bounding box center [243, 155] width 14 height 14
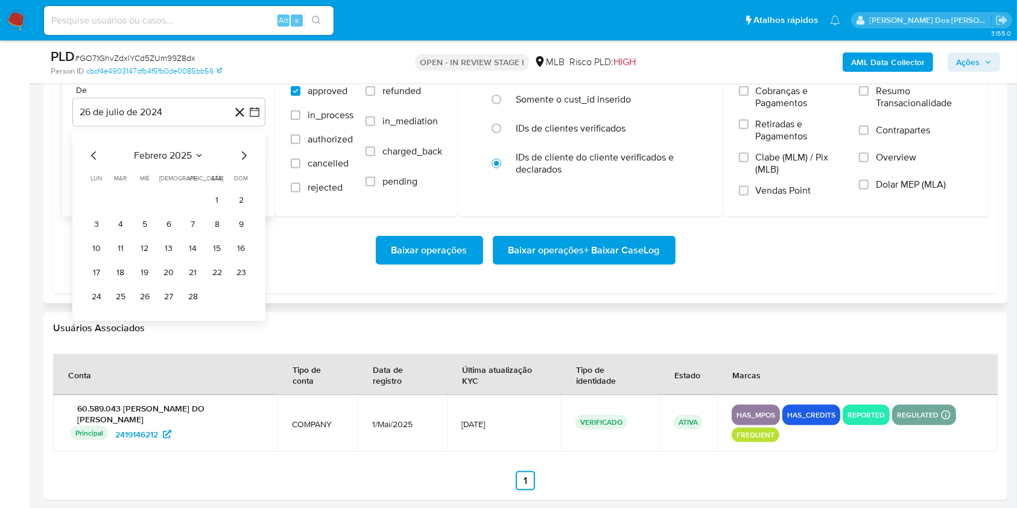
click at [245, 163] on icon "Mes siguiente" at bounding box center [243, 155] width 14 height 14
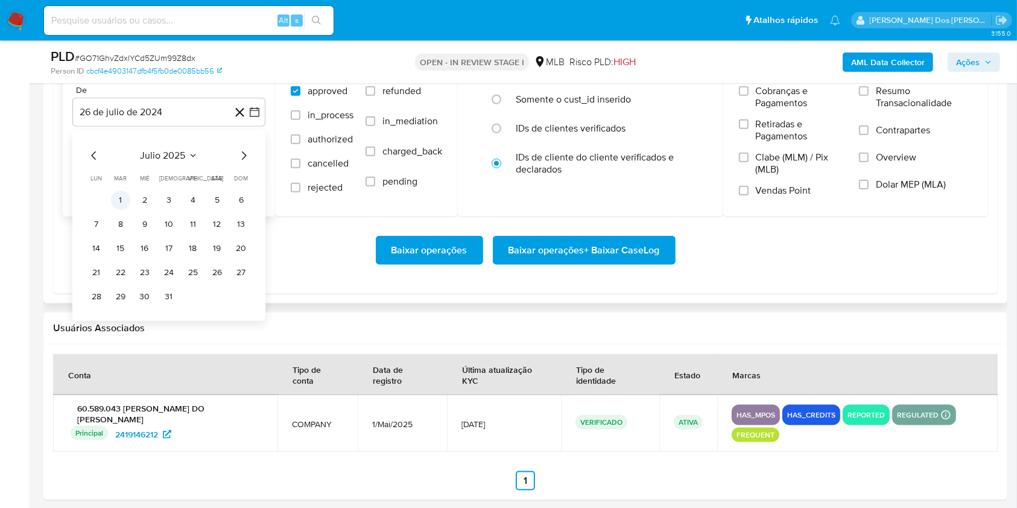
click at [127, 210] on button "1" at bounding box center [120, 200] width 19 height 19
click at [903, 109] on span "Resumo Transacionalidade" at bounding box center [924, 97] width 96 height 24
click at [868, 96] on input "Resumo Transacionalidade" at bounding box center [864, 91] width 10 height 10
click at [652, 264] on span "Baixar operações + Baixar CaseLog" at bounding box center [583, 250] width 151 height 27
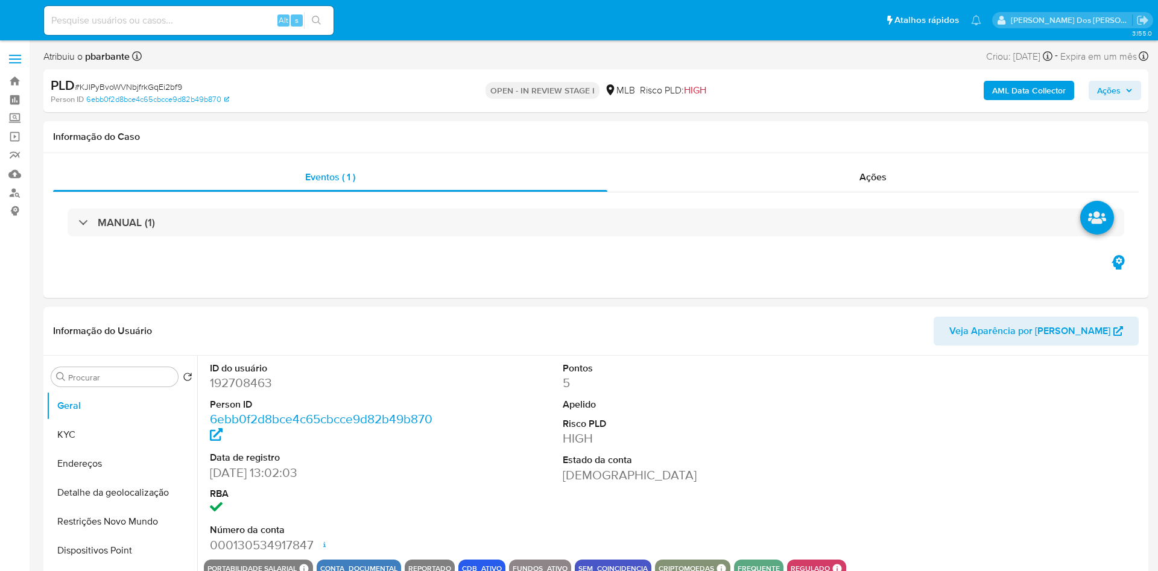
select select "10"
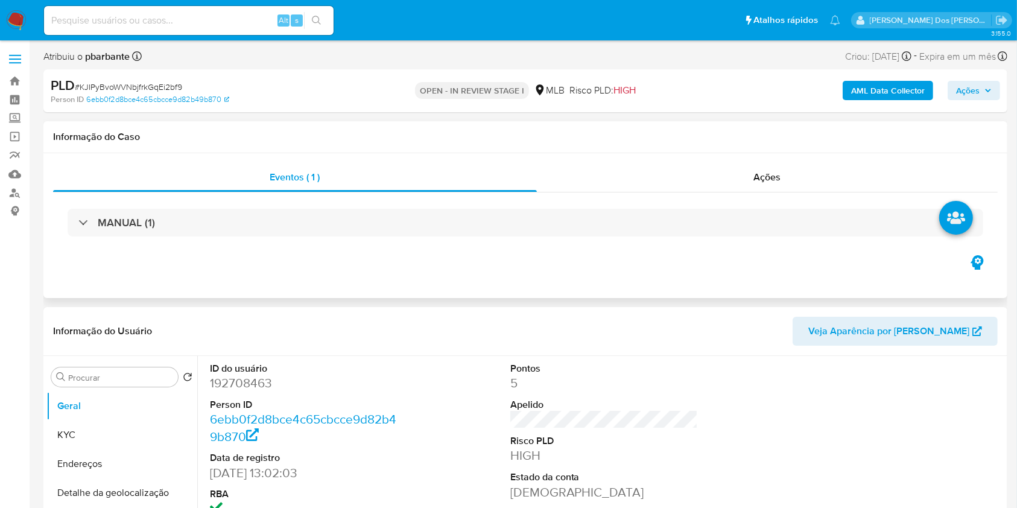
scroll to position [160, 0]
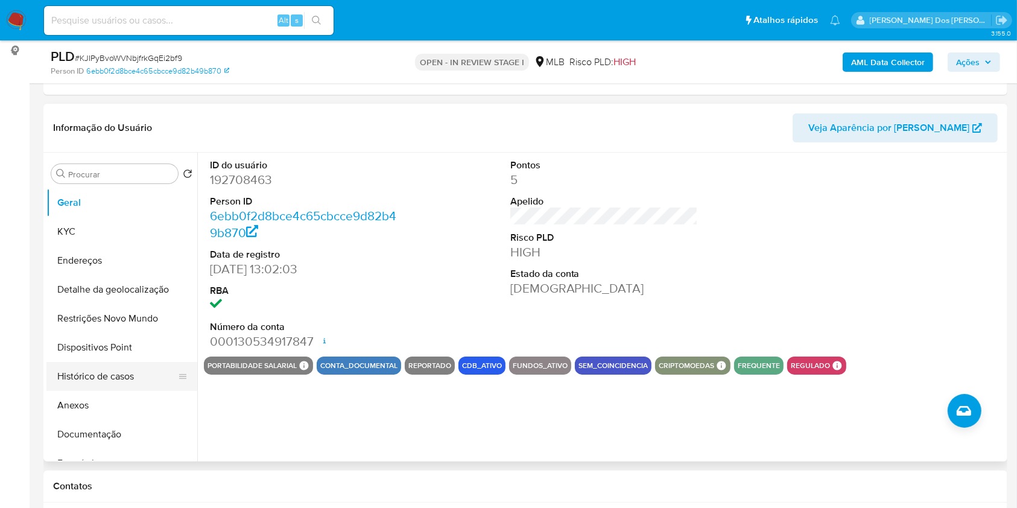
click at [178, 388] on div at bounding box center [183, 376] width 10 height 27
click at [148, 387] on button "Histórico de casos" at bounding box center [116, 376] width 141 height 29
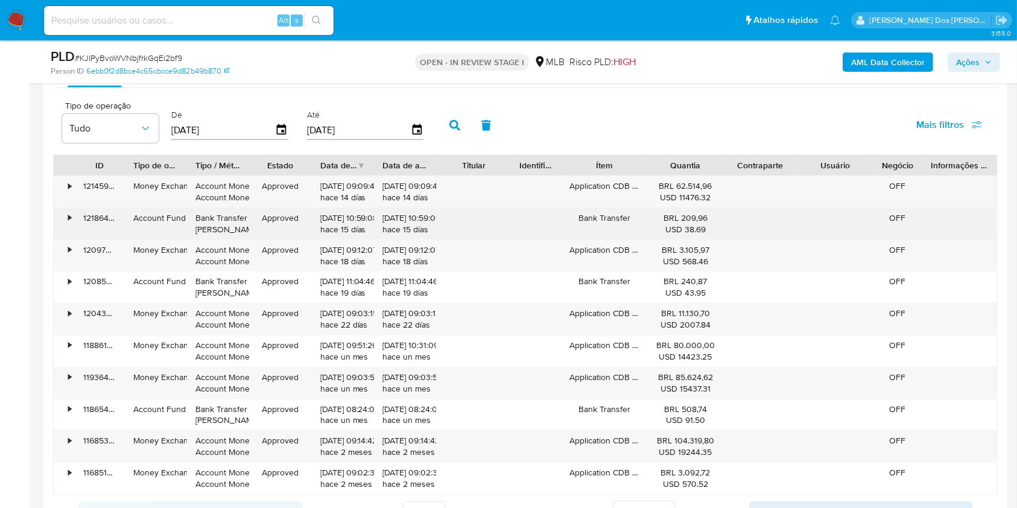
scroll to position [1286, 0]
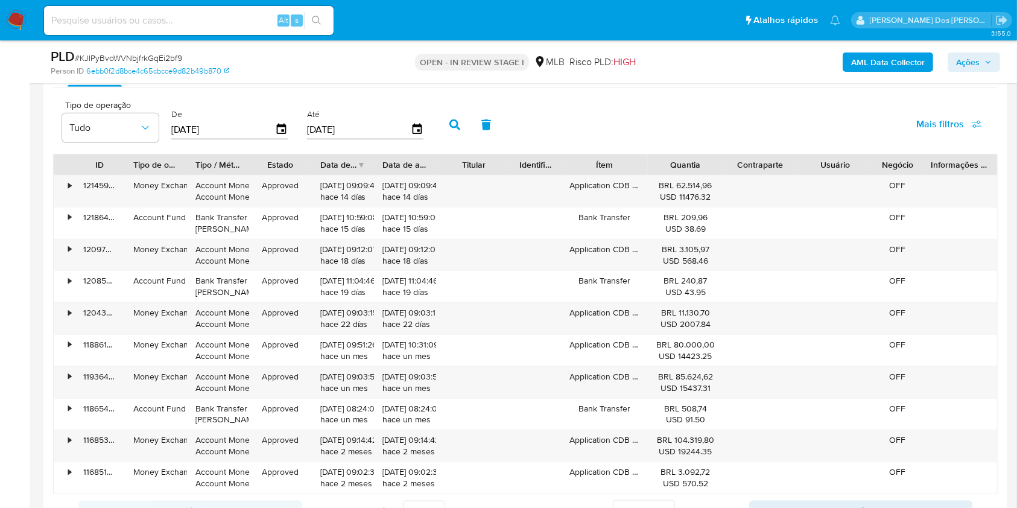
click at [490, 79] on span "Mulan" at bounding box center [482, 72] width 27 height 14
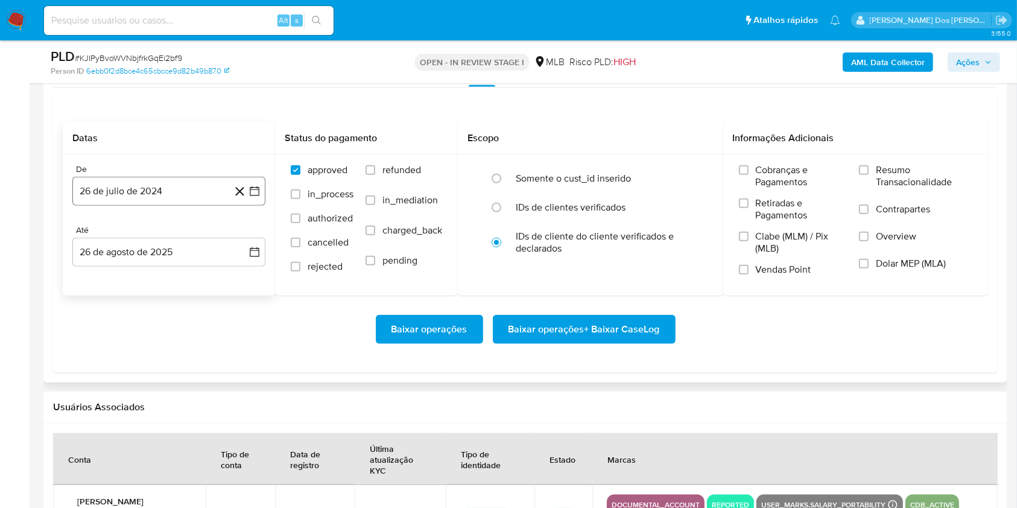
click at [254, 197] on icon "button" at bounding box center [254, 191] width 12 height 12
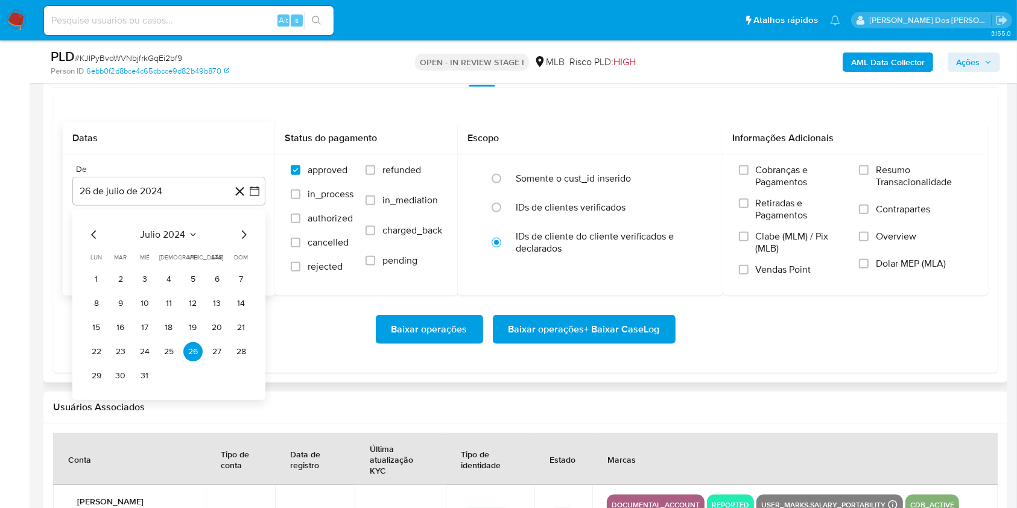
click at [247, 242] on icon "Mes siguiente" at bounding box center [243, 234] width 14 height 14
click at [243, 242] on icon "Mes siguiente" at bounding box center [243, 234] width 14 height 14
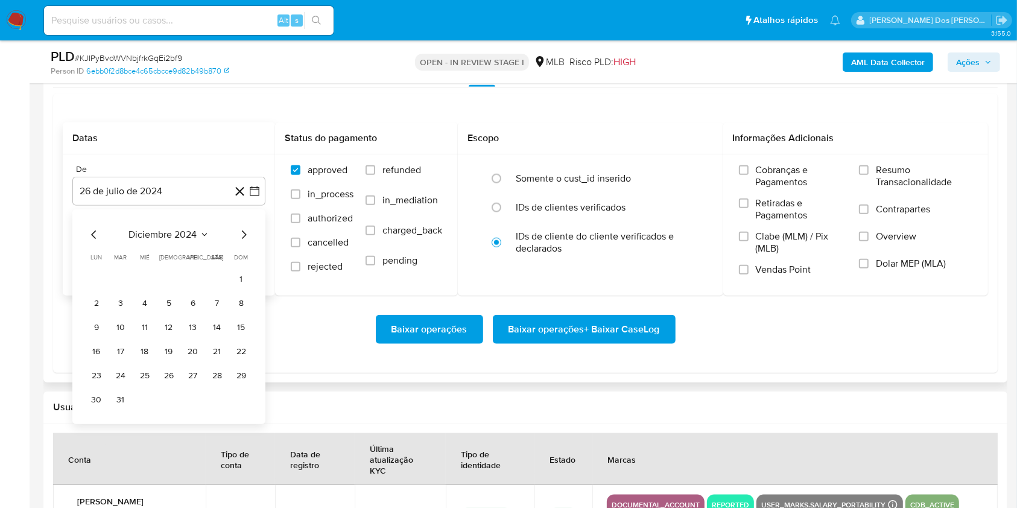
click at [243, 242] on icon "Mes siguiente" at bounding box center [243, 234] width 14 height 14
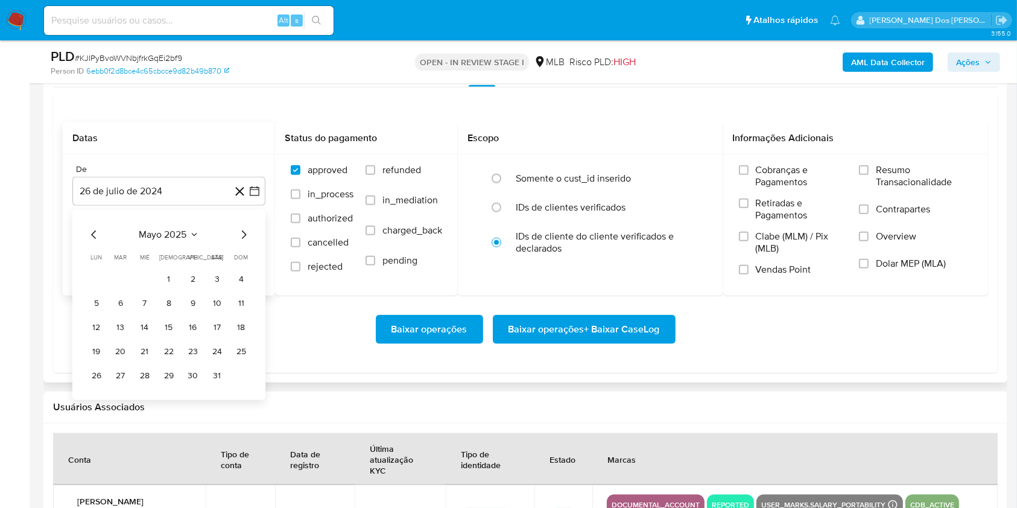
click at [243, 242] on icon "Mes siguiente" at bounding box center [243, 234] width 14 height 14
click at [115, 289] on button "1" at bounding box center [120, 279] width 19 height 19
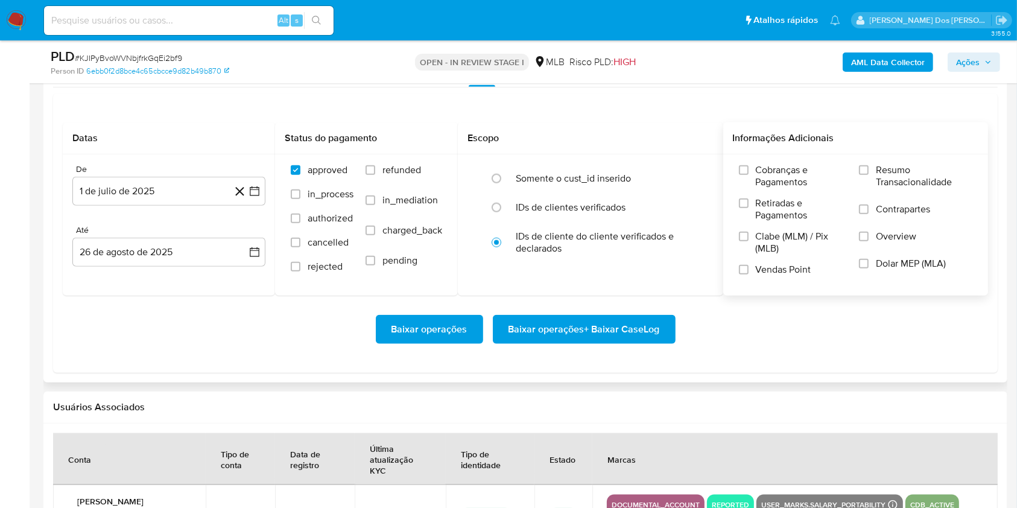
click at [912, 188] on span "Resumo Transacionalidade" at bounding box center [924, 176] width 96 height 24
click at [868, 175] on input "Resumo Transacionalidade" at bounding box center [864, 170] width 10 height 10
click at [615, 342] on span "Baixar operações + Baixar CaseLog" at bounding box center [583, 329] width 151 height 27
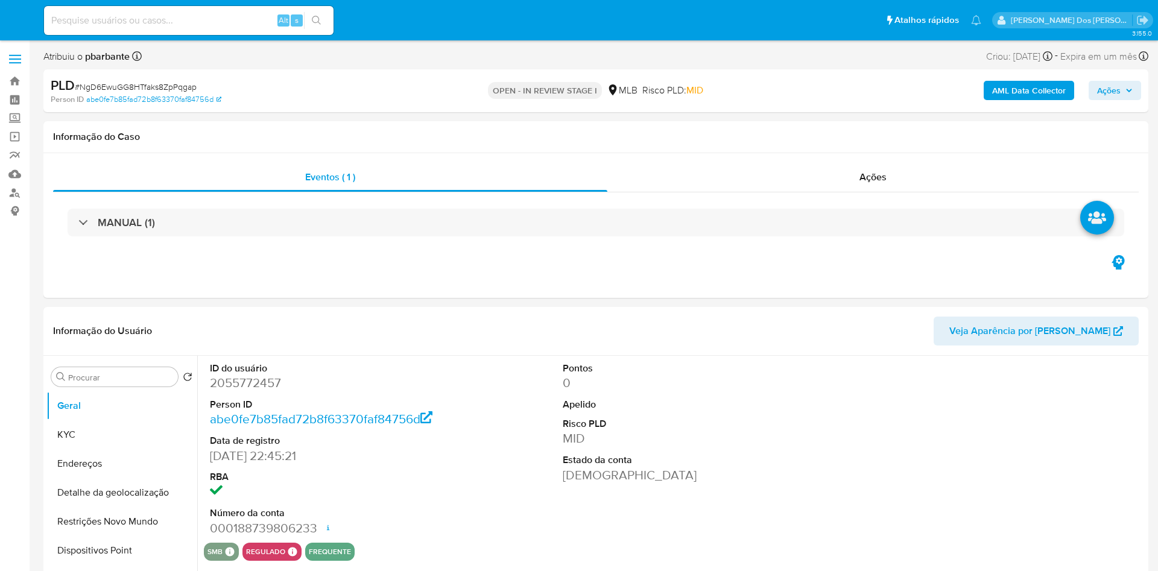
select select "10"
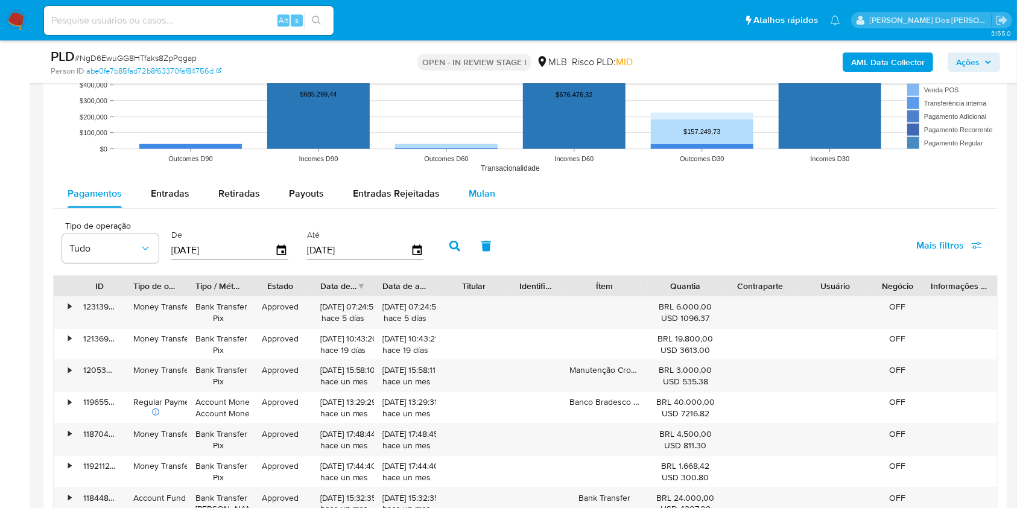
click at [486, 208] on div "Mulan" at bounding box center [482, 193] width 27 height 29
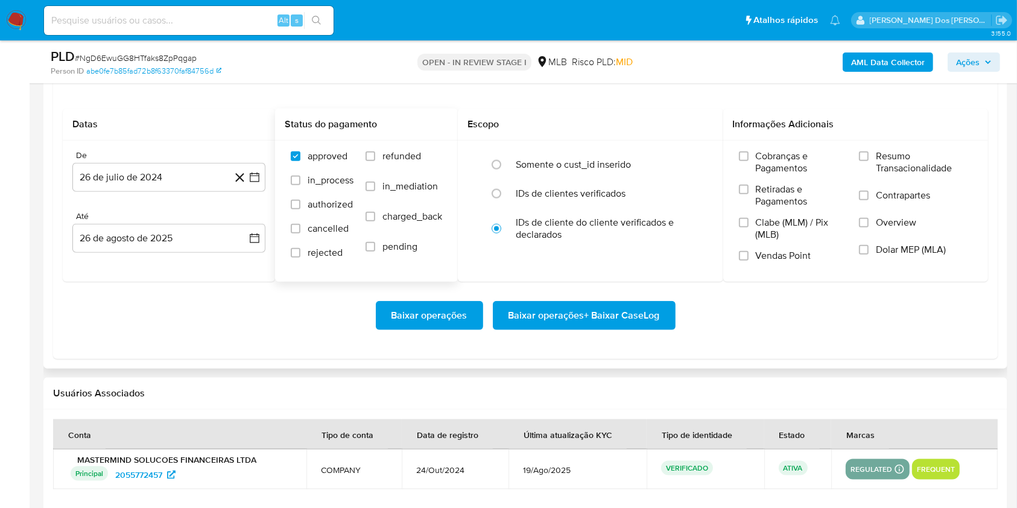
scroll to position [1366, 0]
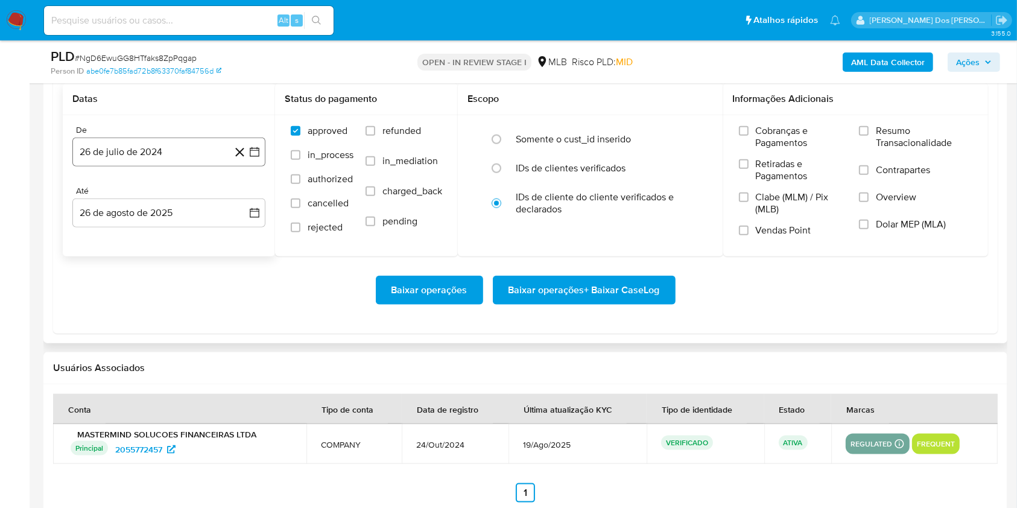
click at [260, 166] on button "26 de julio de 2024" at bounding box center [168, 151] width 193 height 29
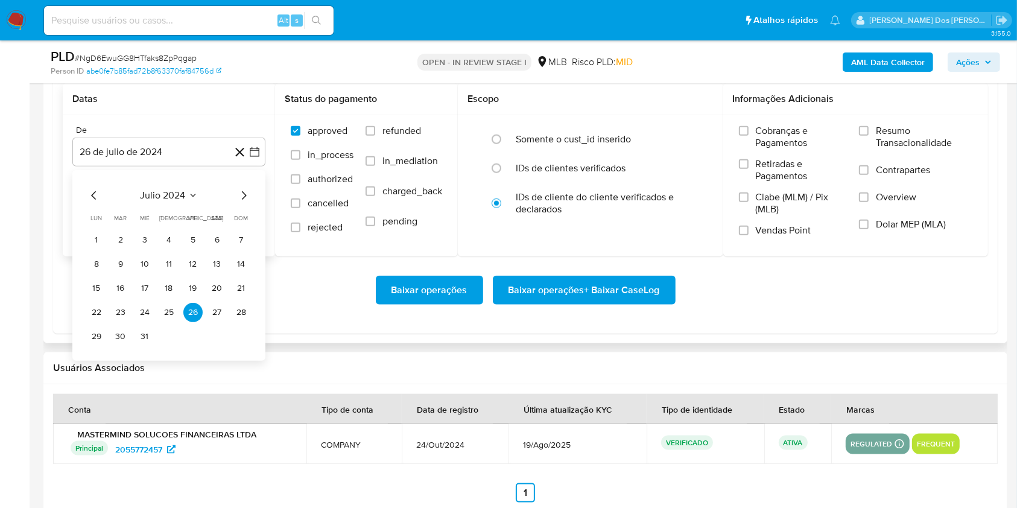
click at [244, 203] on icon "Mes siguiente" at bounding box center [243, 195] width 14 height 14
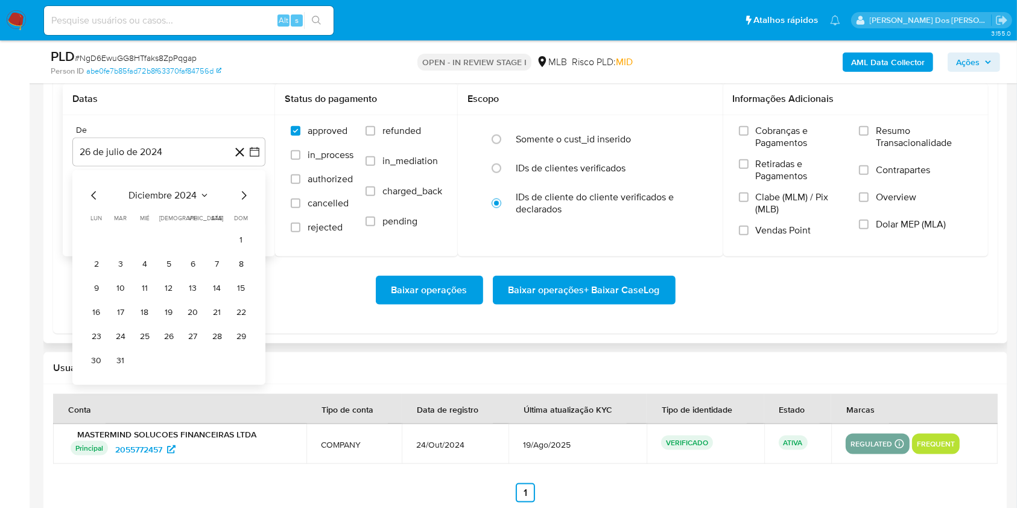
click at [244, 203] on icon "Mes siguiente" at bounding box center [243, 195] width 14 height 14
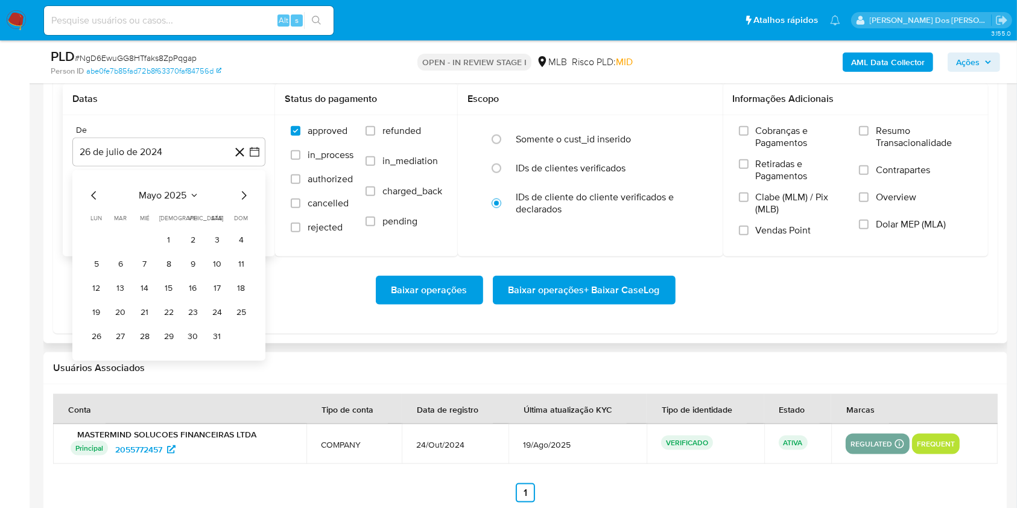
click at [244, 203] on icon "Mes siguiente" at bounding box center [243, 195] width 14 height 14
click at [114, 250] on button "1" at bounding box center [120, 239] width 19 height 19
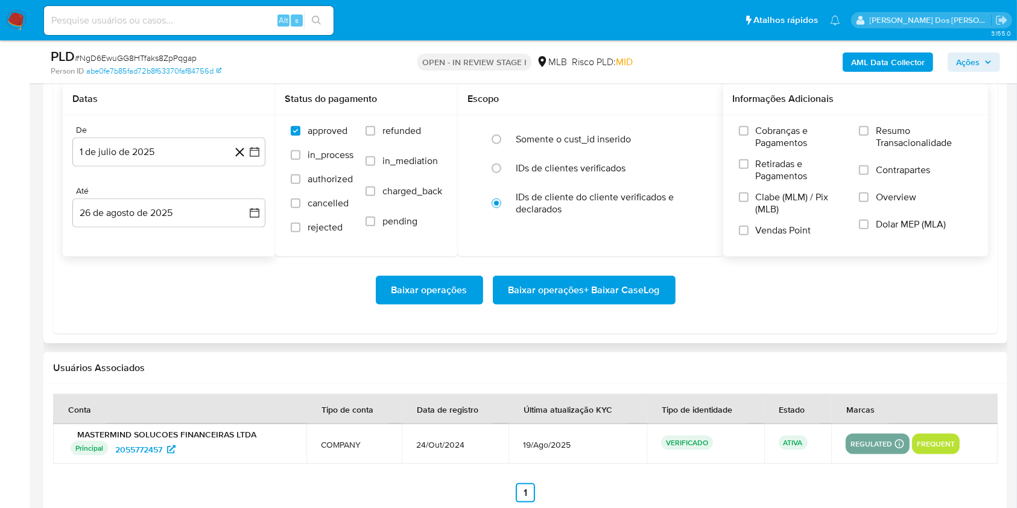
click at [891, 149] on span "Resumo Transacionalidade" at bounding box center [924, 137] width 96 height 24
click at [868, 136] on input "Resumo Transacionalidade" at bounding box center [864, 131] width 10 height 10
click at [630, 303] on span "Baixar operações + Baixar CaseLog" at bounding box center [583, 290] width 151 height 27
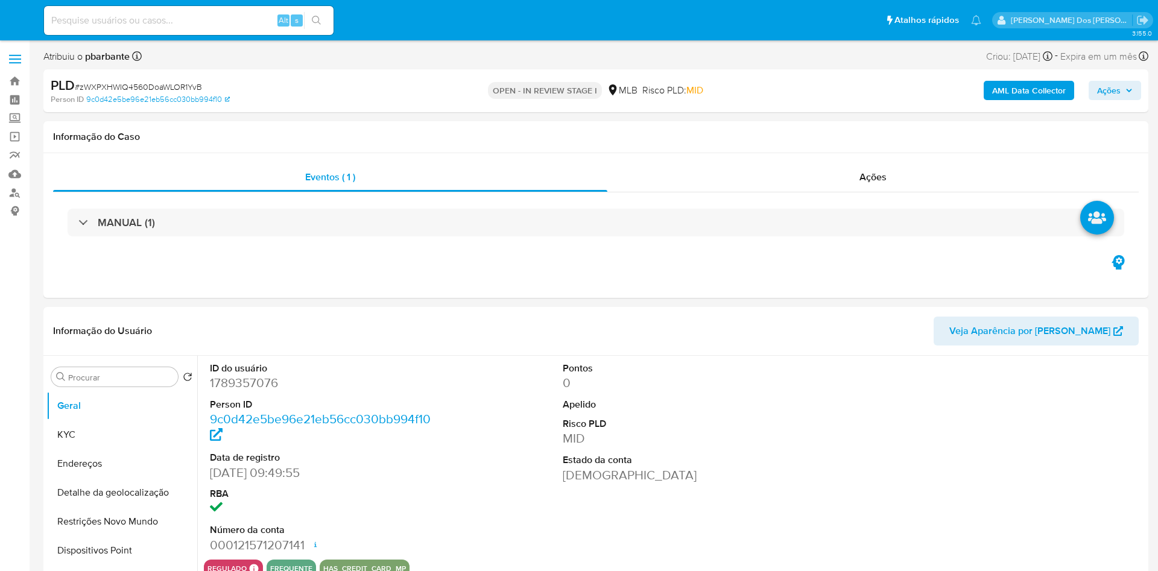
select select "10"
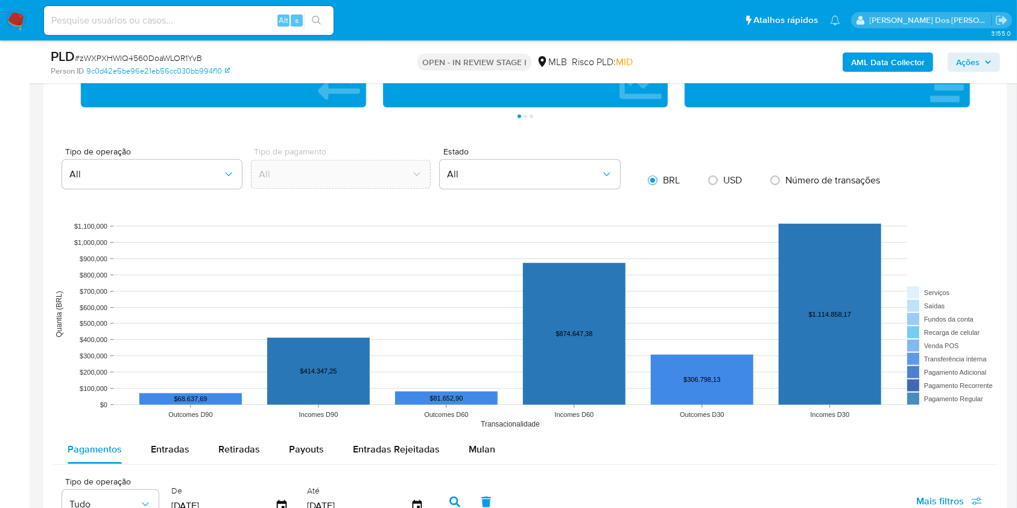
scroll to position [1125, 0]
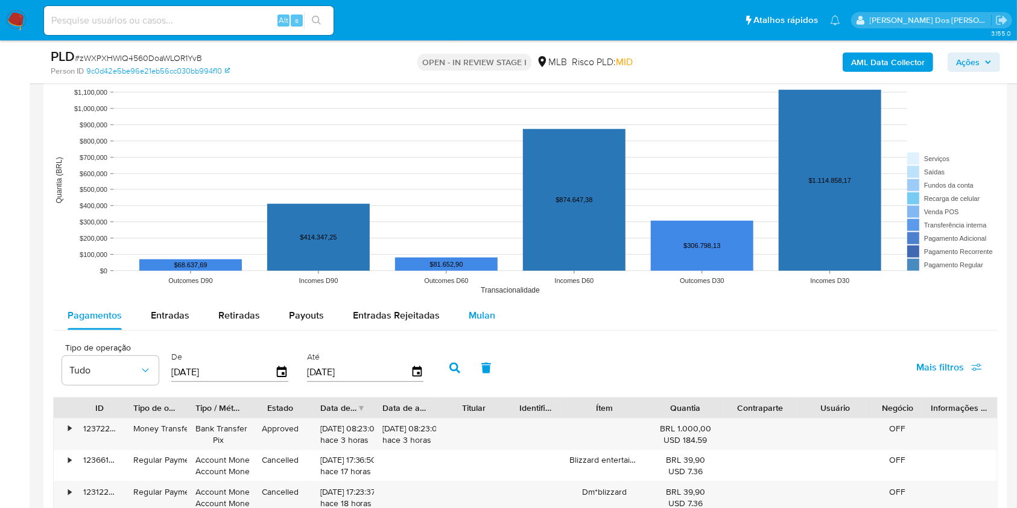
click at [475, 330] on div "Mulan" at bounding box center [482, 315] width 27 height 29
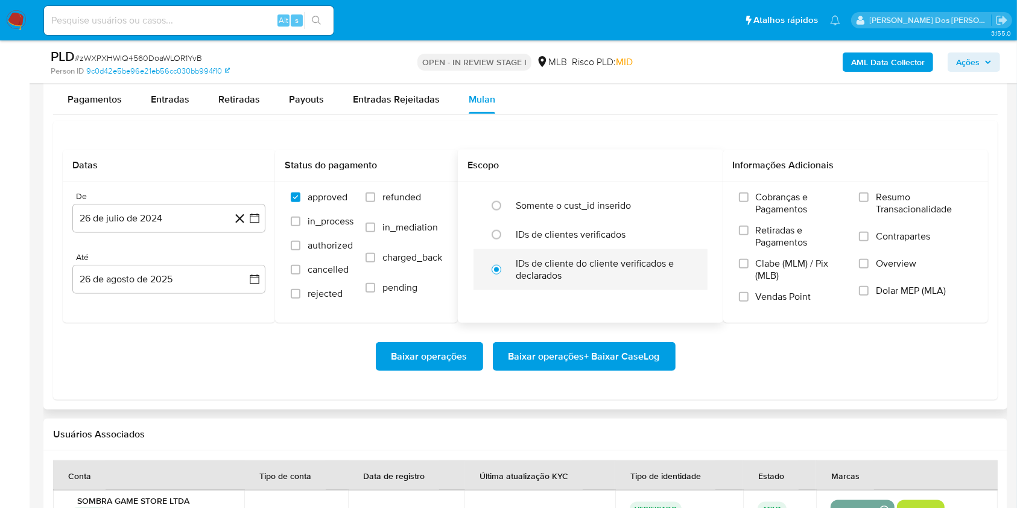
scroll to position [1366, 0]
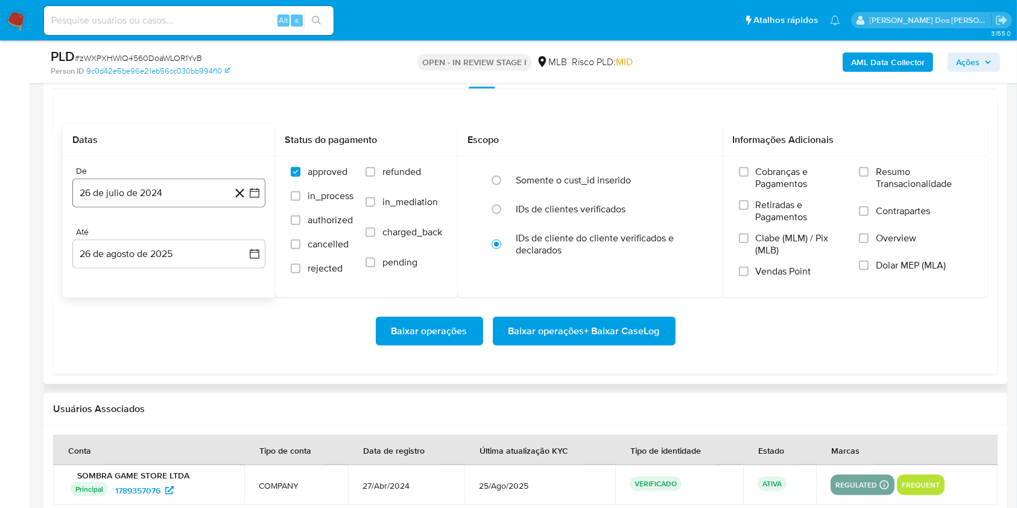
click at [253, 199] on icon "button" at bounding box center [254, 193] width 12 height 12
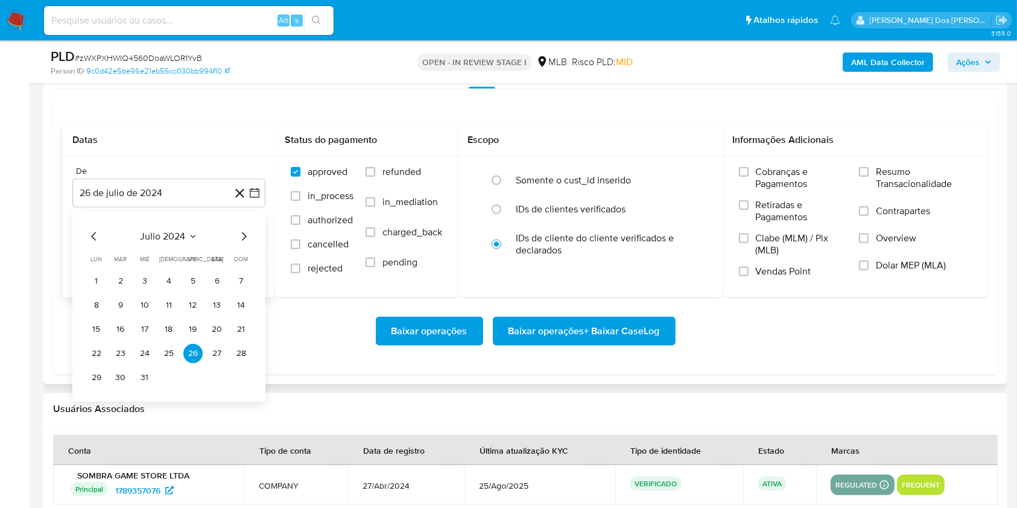
click at [242, 241] on icon "Mes siguiente" at bounding box center [244, 236] width 5 height 8
click at [241, 244] on icon "Mes siguiente" at bounding box center [243, 236] width 14 height 14
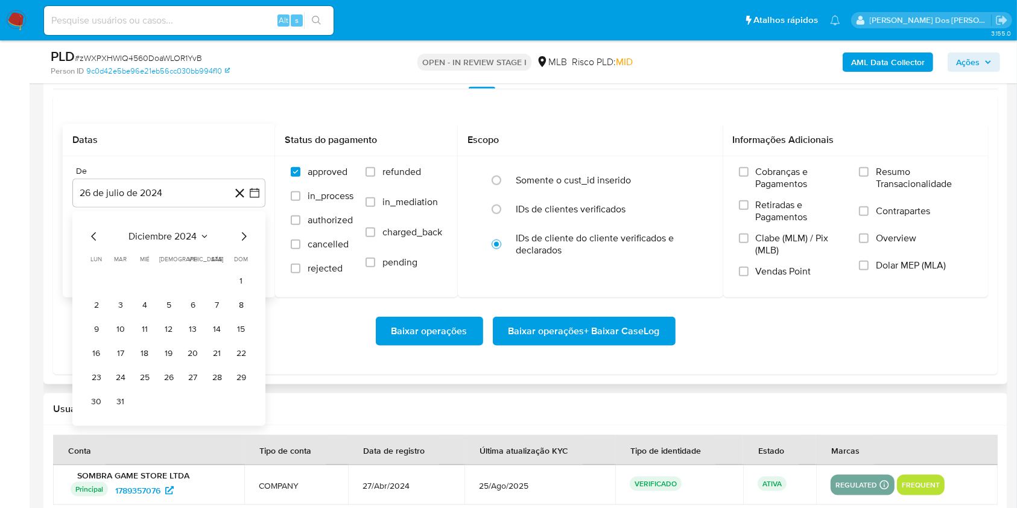
click at [239, 244] on icon "Mes siguiente" at bounding box center [243, 236] width 14 height 14
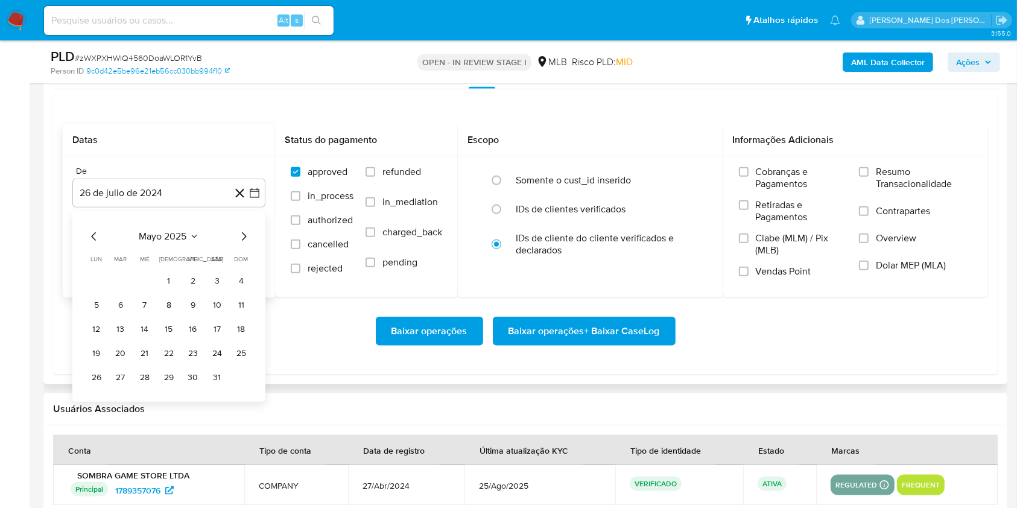
click at [239, 244] on icon "Mes siguiente" at bounding box center [243, 236] width 14 height 14
click at [116, 291] on button "1" at bounding box center [120, 280] width 19 height 19
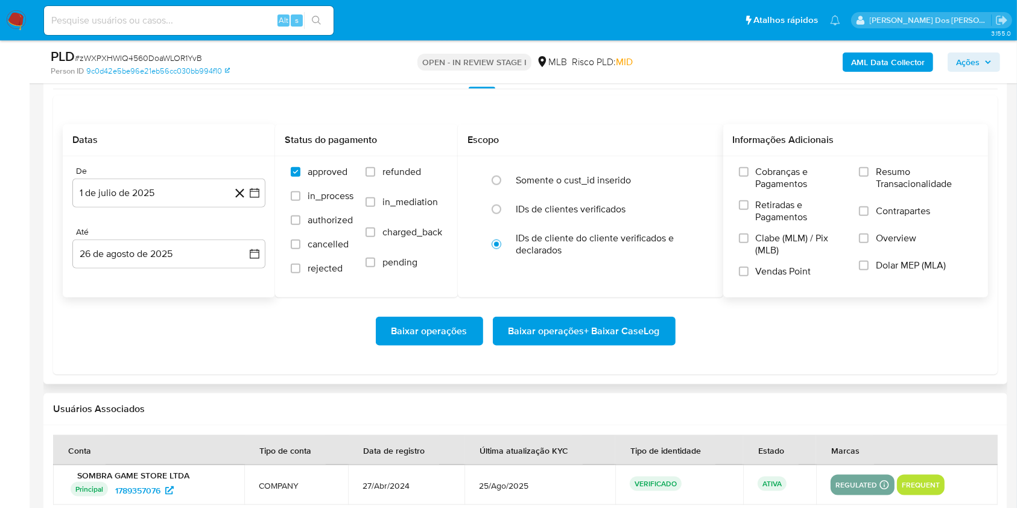
click at [882, 190] on span "Resumo Transacionalidade" at bounding box center [924, 178] width 96 height 24
click at [868, 177] on input "Resumo Transacionalidade" at bounding box center [864, 172] width 10 height 10
click at [624, 344] on span "Baixar operações + Baixar CaseLog" at bounding box center [583, 331] width 151 height 27
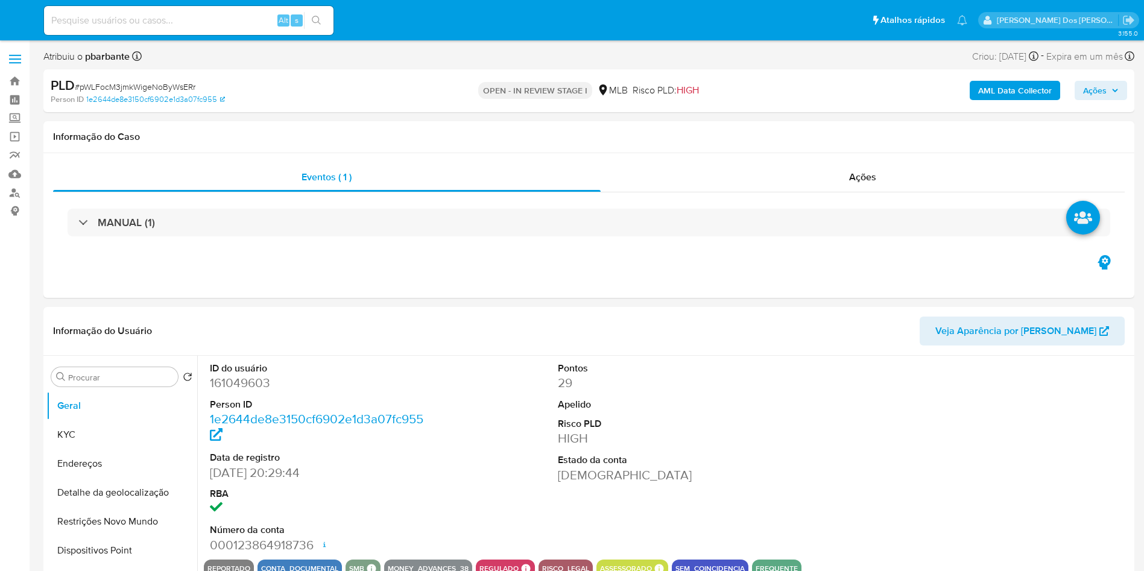
select select "10"
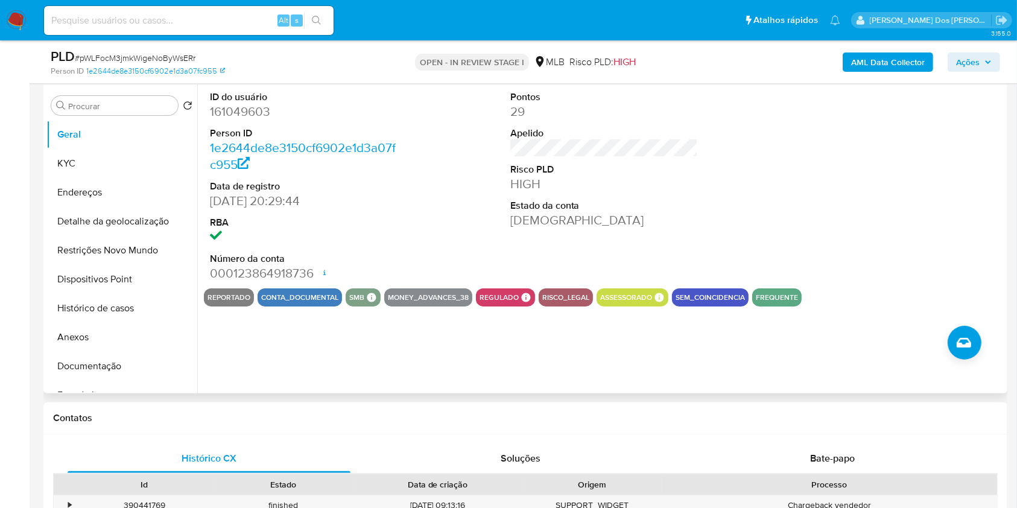
scroll to position [241, 0]
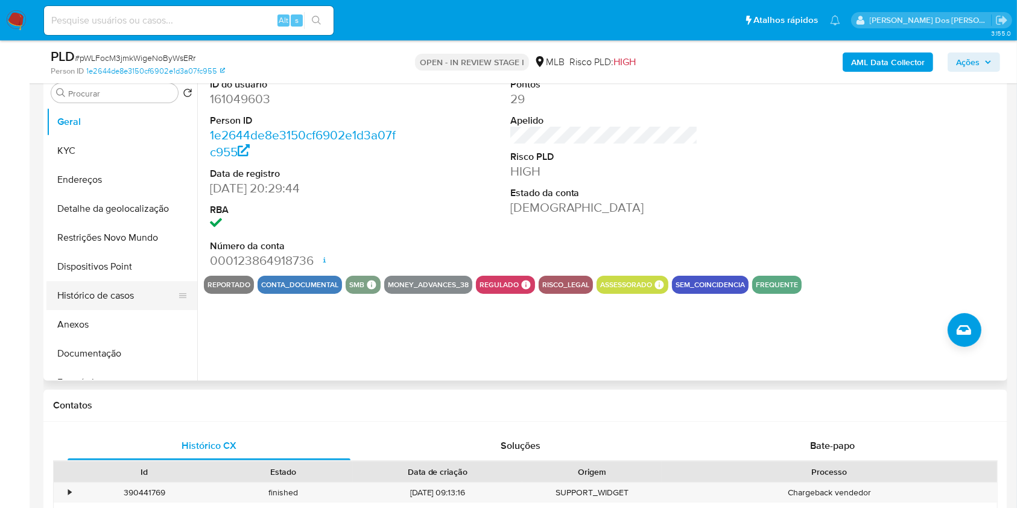
click at [95, 310] on button "Histórico de casos" at bounding box center [116, 295] width 141 height 29
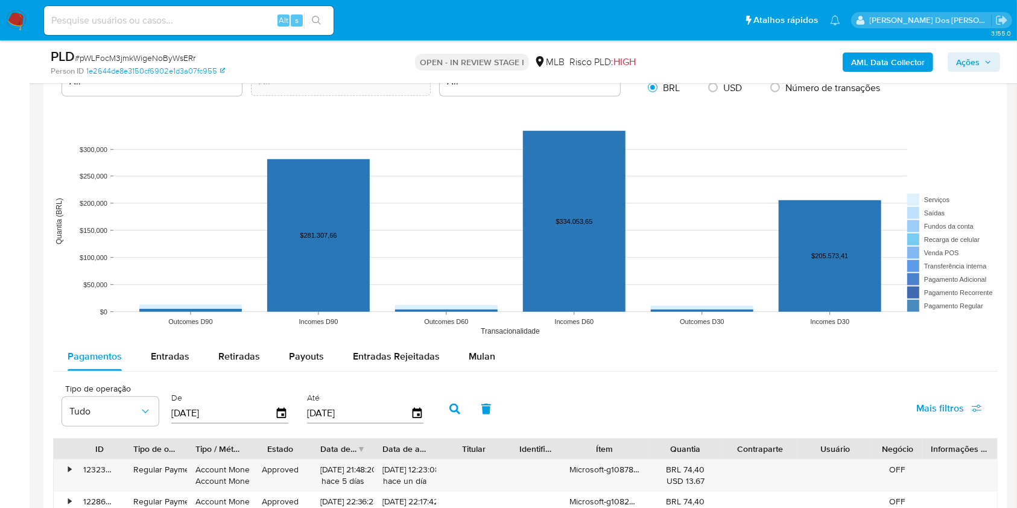
scroll to position [1045, 0]
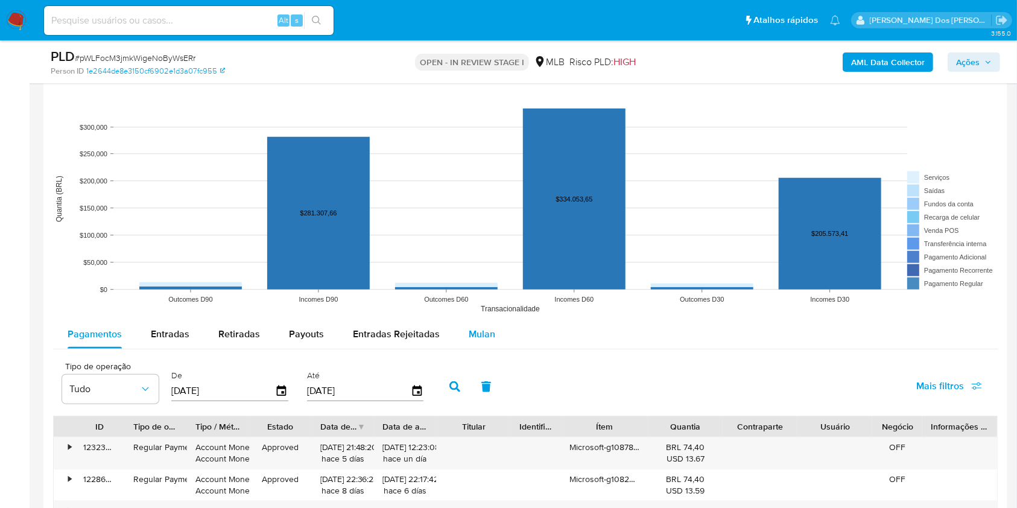
click at [487, 341] on span "Mulan" at bounding box center [482, 334] width 27 height 14
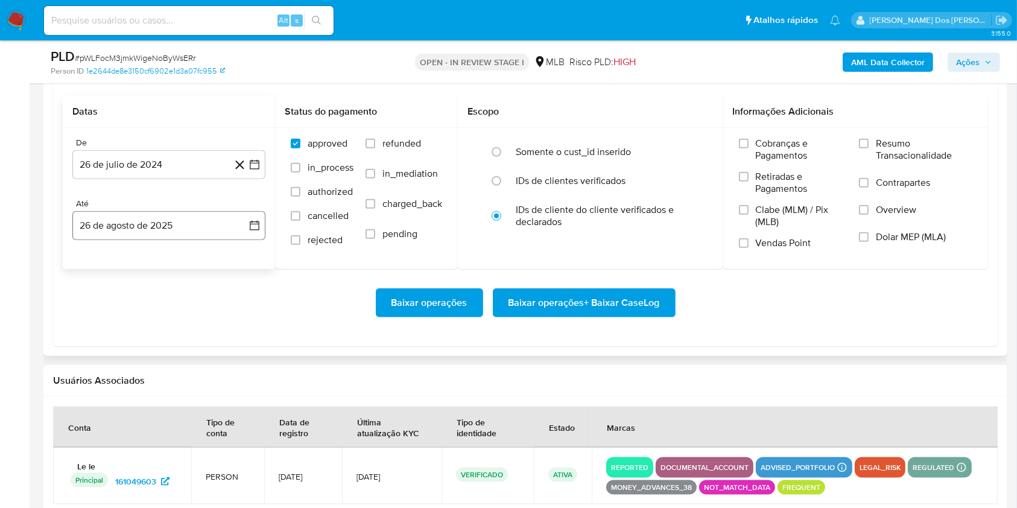
scroll to position [1366, 0]
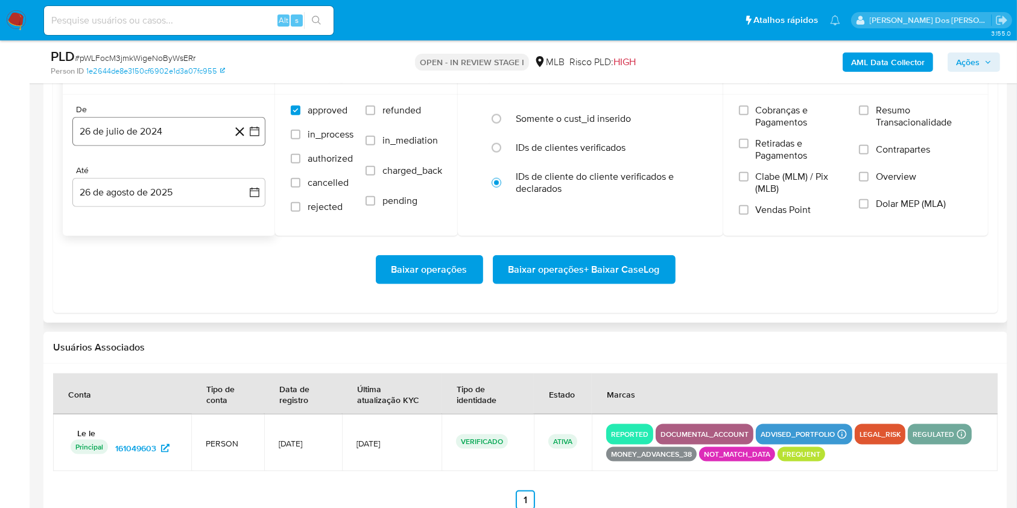
click at [258, 137] on icon "button" at bounding box center [254, 131] width 12 height 12
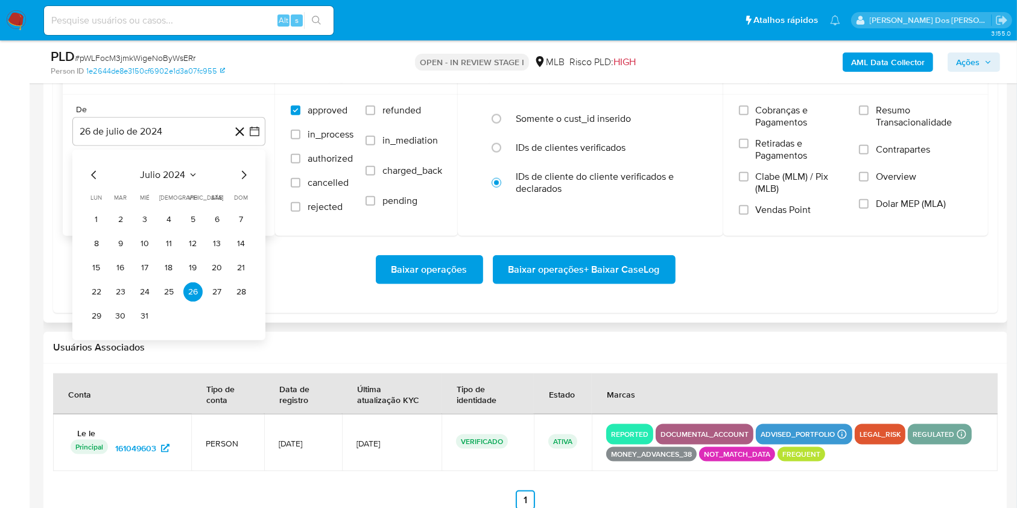
click at [246, 182] on icon "Mes siguiente" at bounding box center [243, 175] width 14 height 14
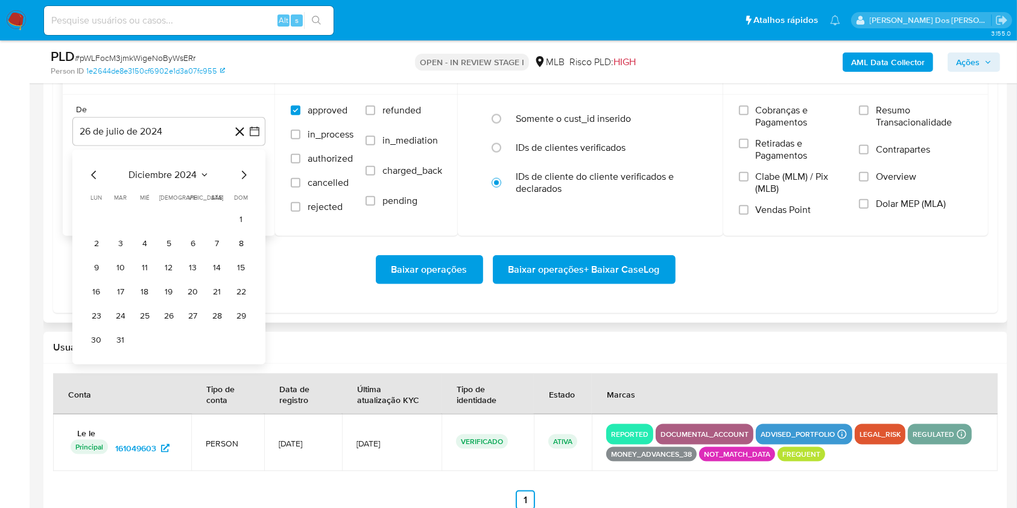
click at [246, 182] on icon "Mes siguiente" at bounding box center [243, 175] width 14 height 14
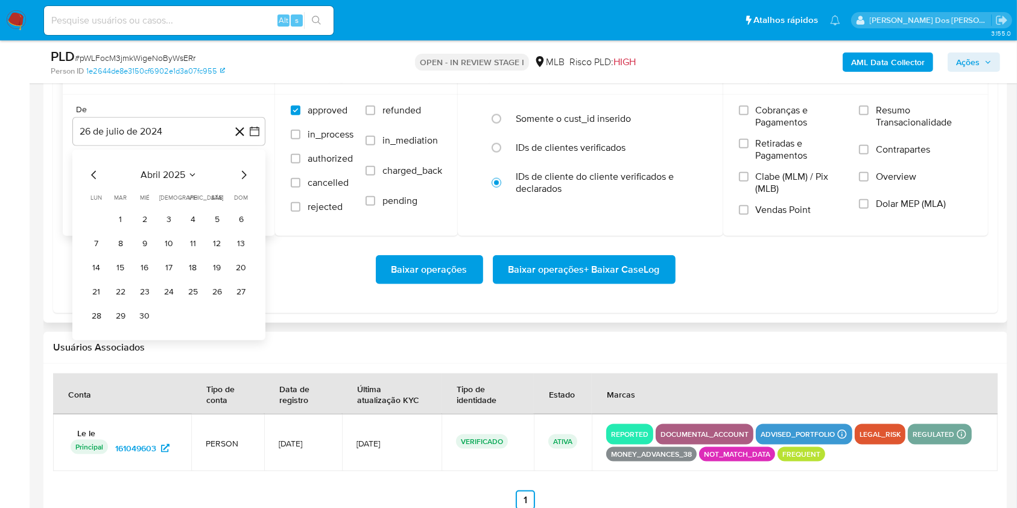
click at [246, 182] on icon "Mes siguiente" at bounding box center [243, 175] width 14 height 14
click at [113, 229] on button "1" at bounding box center [120, 219] width 19 height 19
click at [915, 128] on span "Resumo Transacionalidade" at bounding box center [924, 116] width 96 height 24
click at [868, 115] on input "Resumo Transacionalidade" at bounding box center [864, 111] width 10 height 10
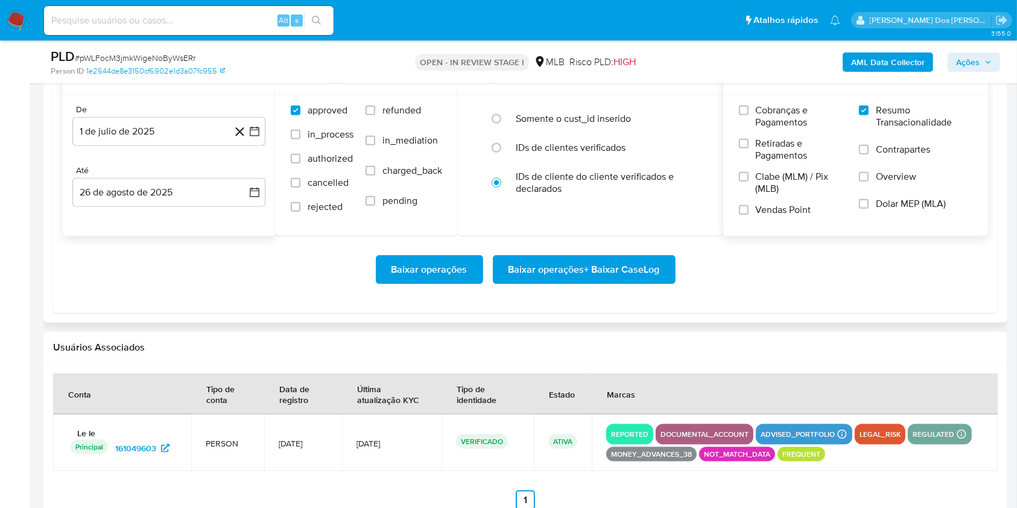
click at [623, 283] on span "Baixar operações + Baixar CaseLog" at bounding box center [583, 269] width 151 height 27
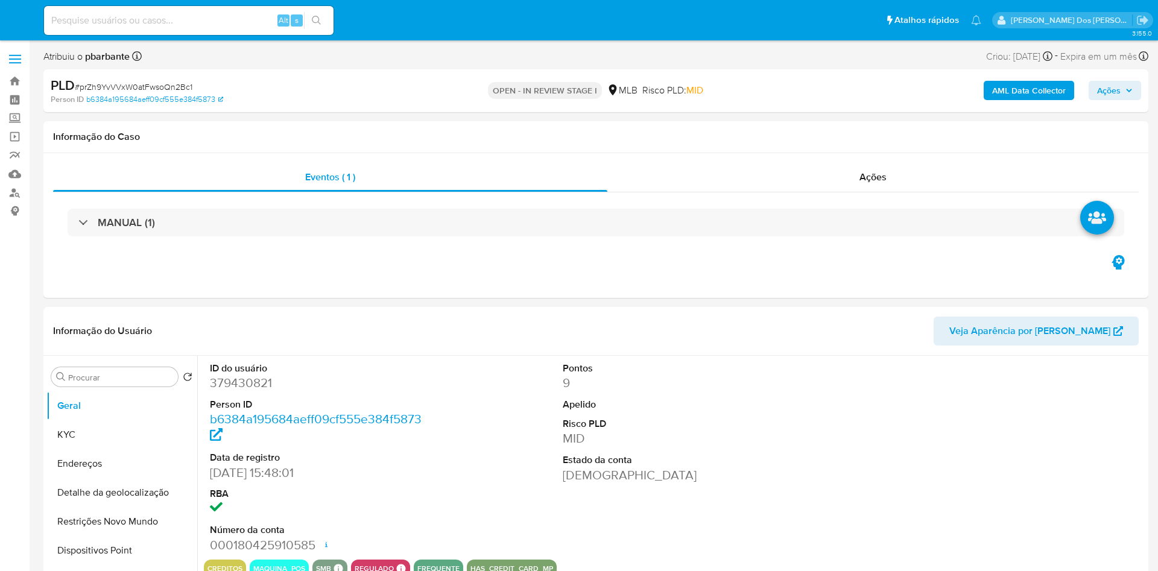
select select "10"
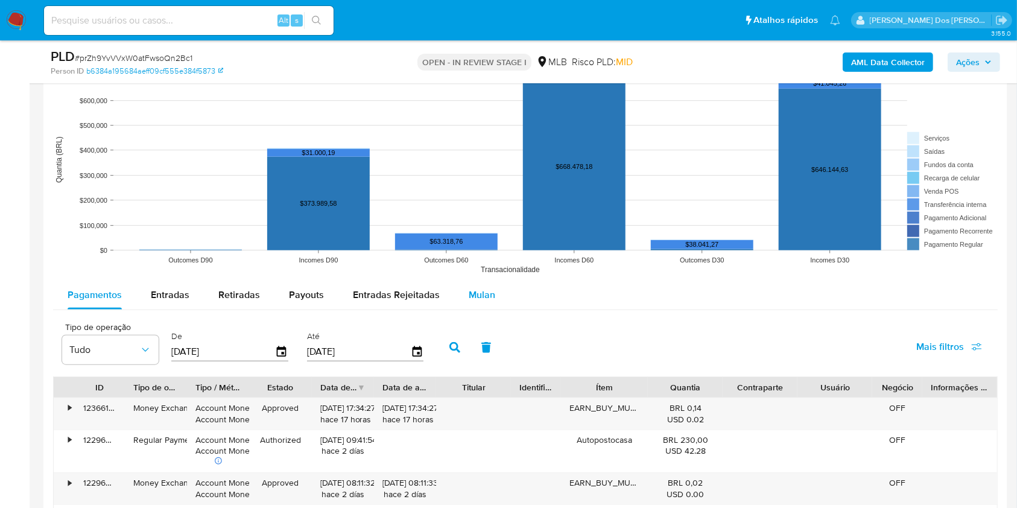
click at [478, 301] on span "Mulan" at bounding box center [482, 295] width 27 height 14
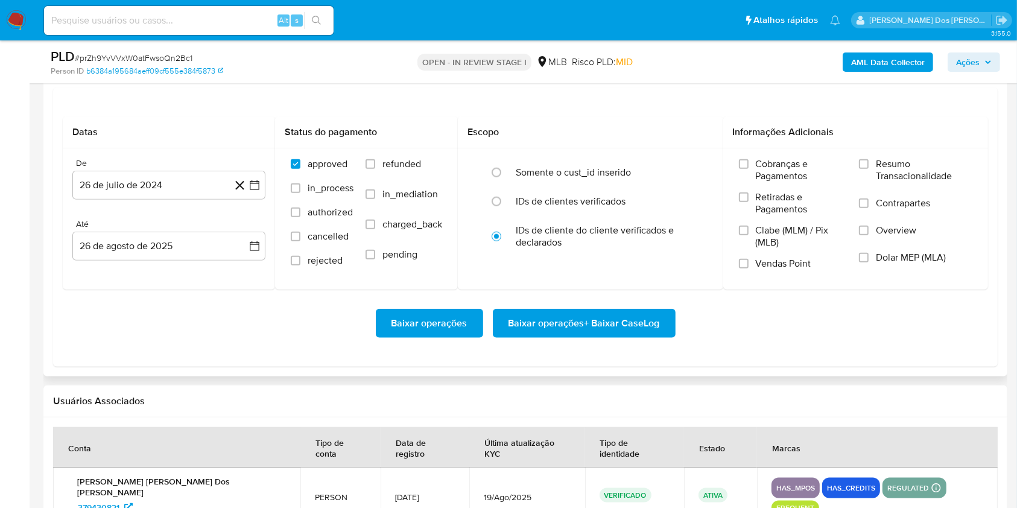
scroll to position [1366, 0]
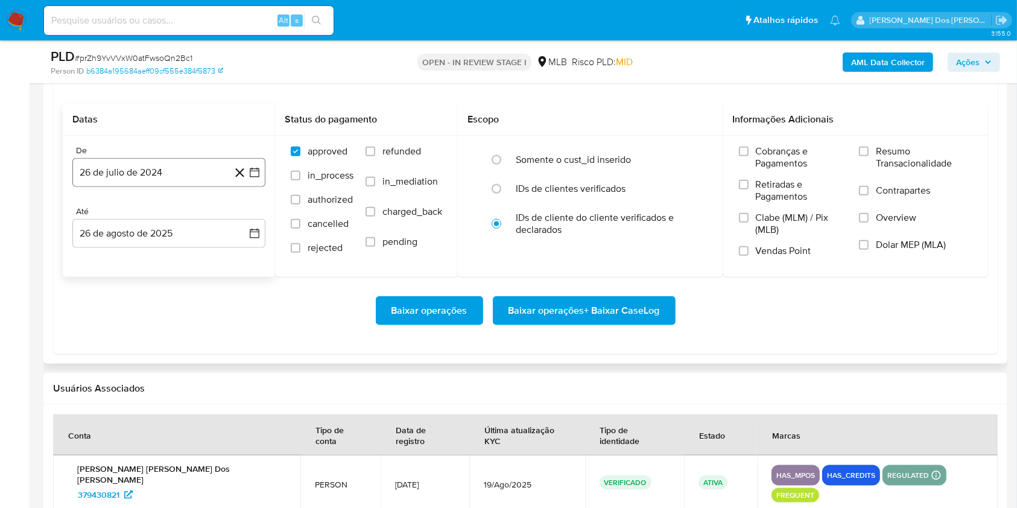
click at [261, 187] on button "26 de julio de 2024" at bounding box center [168, 172] width 193 height 29
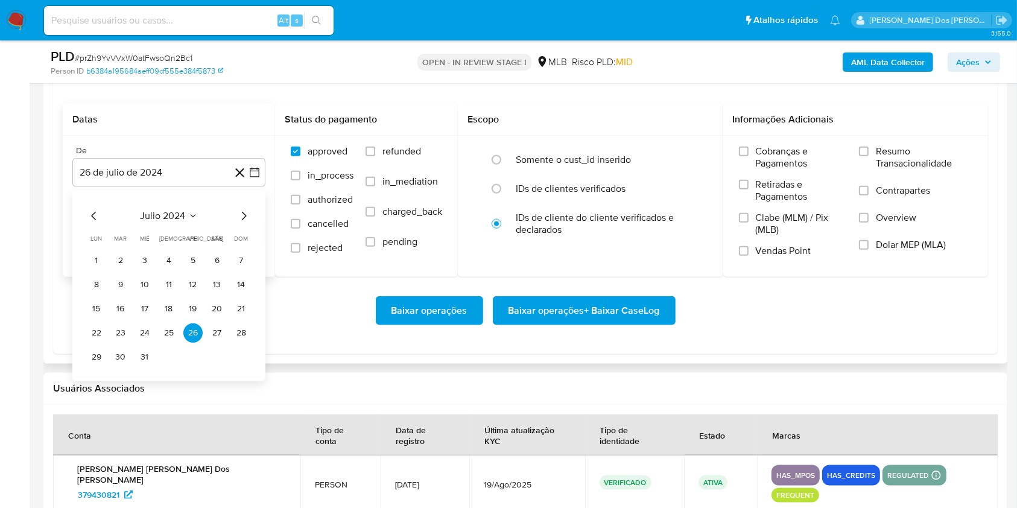
click at [249, 223] on icon "Mes siguiente" at bounding box center [243, 216] width 14 height 14
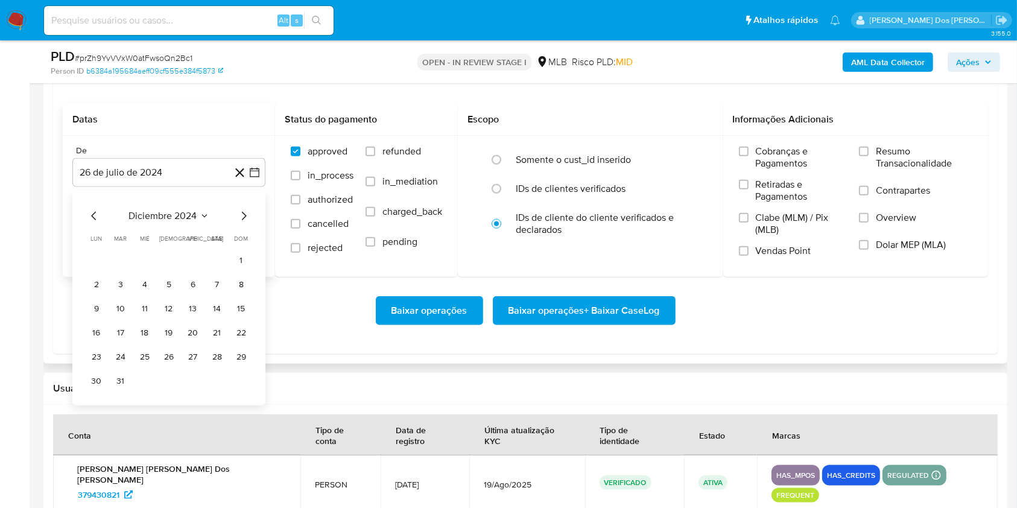
click at [249, 223] on icon "Mes siguiente" at bounding box center [243, 216] width 14 height 14
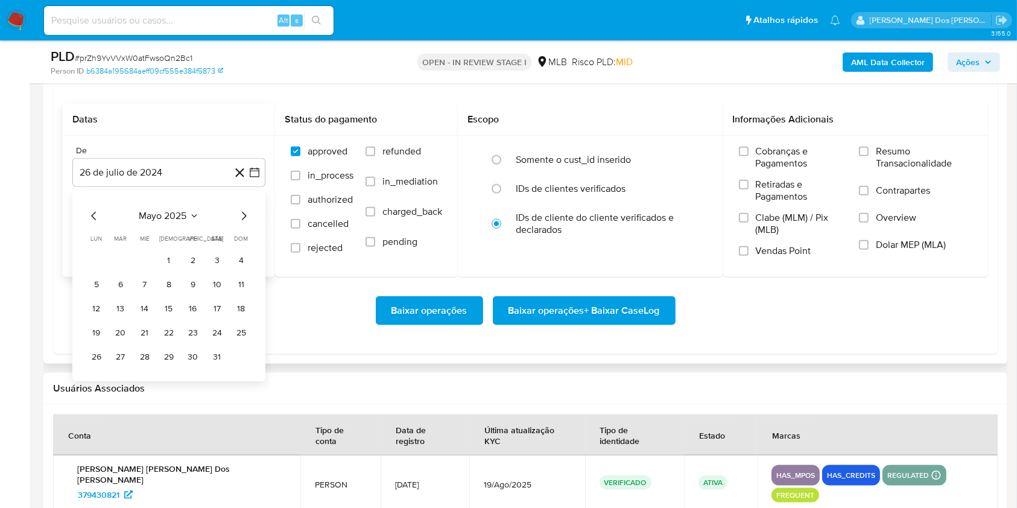
click at [249, 223] on icon "Mes siguiente" at bounding box center [243, 216] width 14 height 14
click at [115, 270] on button "1" at bounding box center [120, 260] width 19 height 19
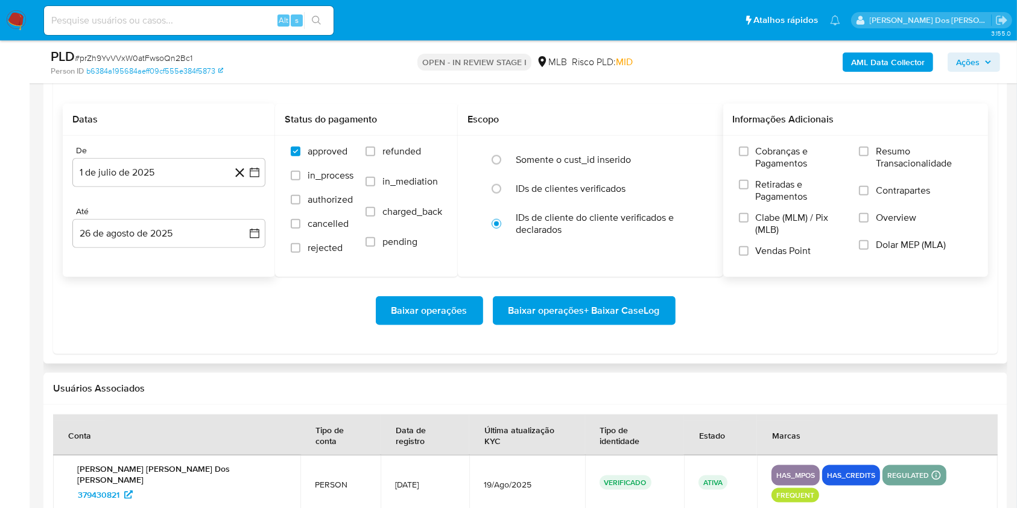
click at [880, 166] on span "Resumo Transacionalidade" at bounding box center [924, 157] width 96 height 24
click at [868, 156] on input "Resumo Transacionalidade" at bounding box center [864, 152] width 10 height 10
click at [621, 324] on span "Baixar operações + Baixar CaseLog" at bounding box center [583, 310] width 151 height 27
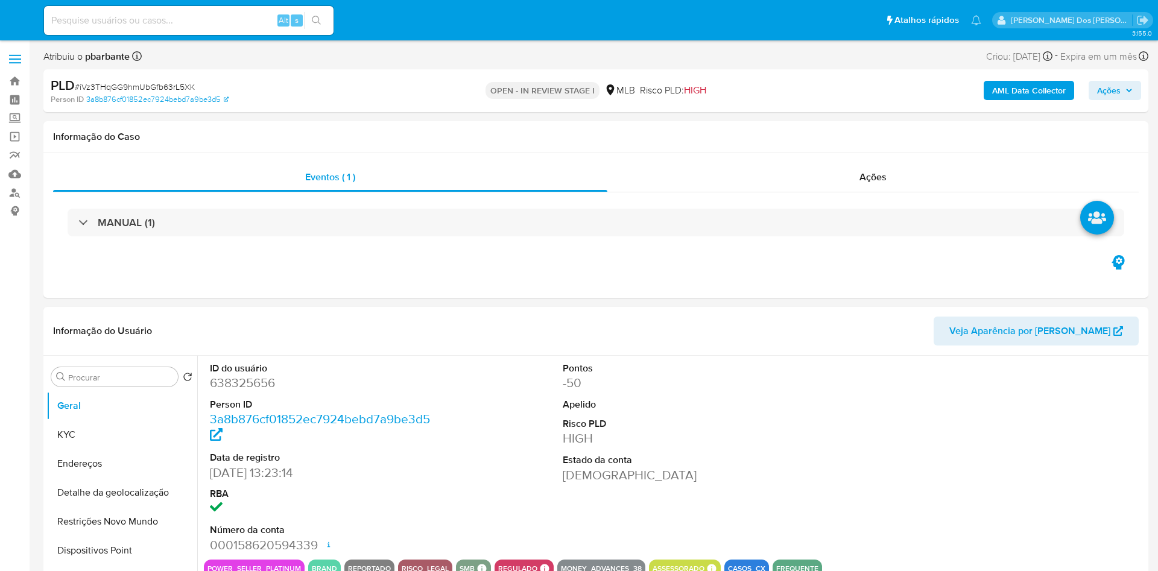
select select "10"
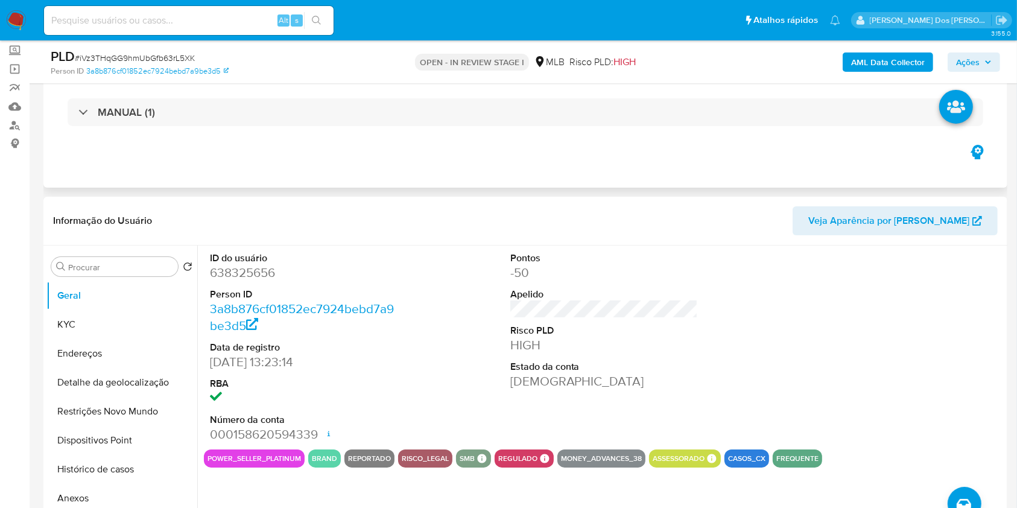
scroll to position [160, 0]
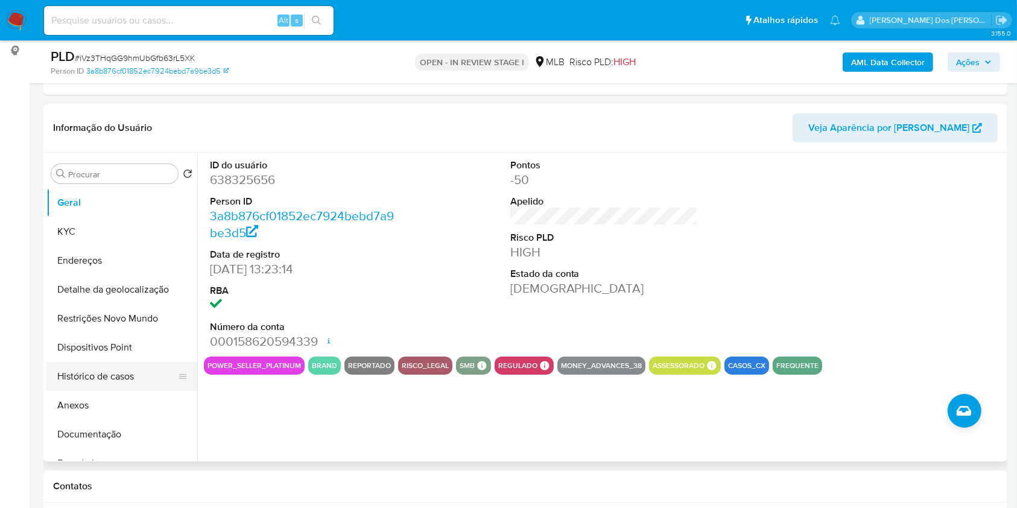
click at [112, 391] on button "Histórico de casos" at bounding box center [116, 376] width 141 height 29
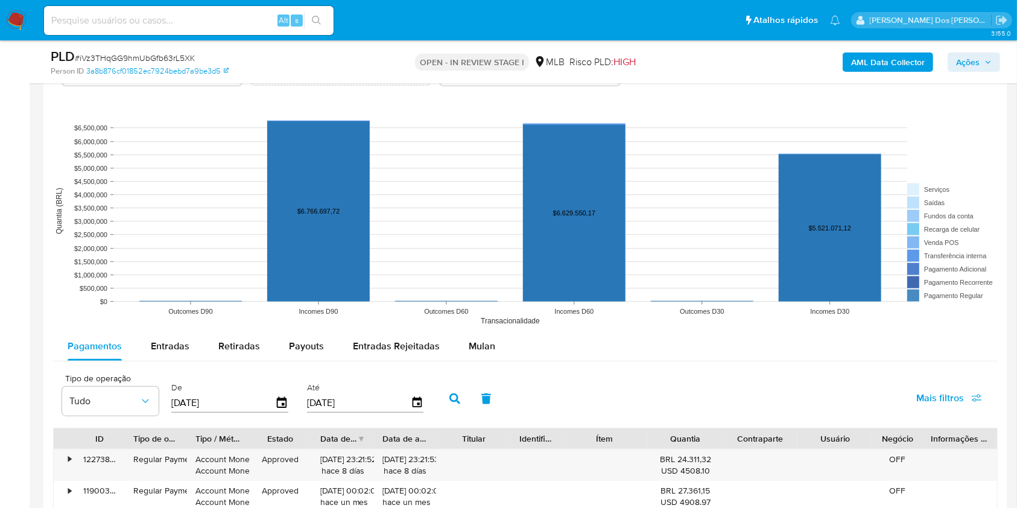
scroll to position [1125, 0]
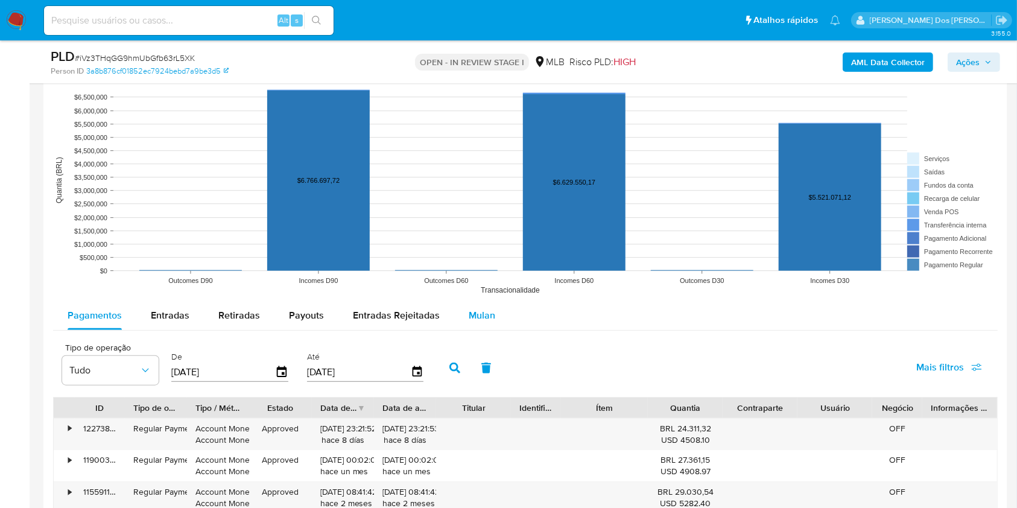
click at [485, 322] on span "Mulan" at bounding box center [482, 315] width 27 height 14
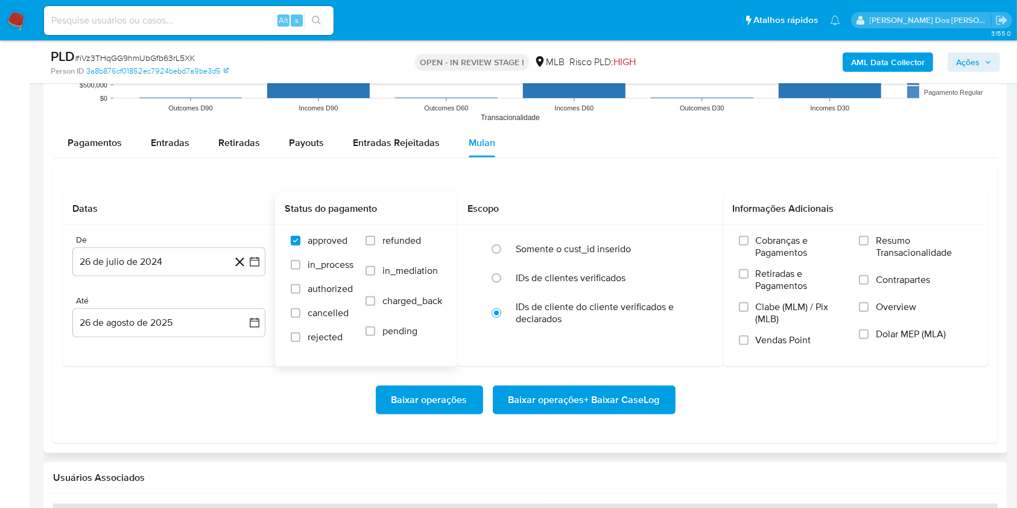
scroll to position [1447, 0]
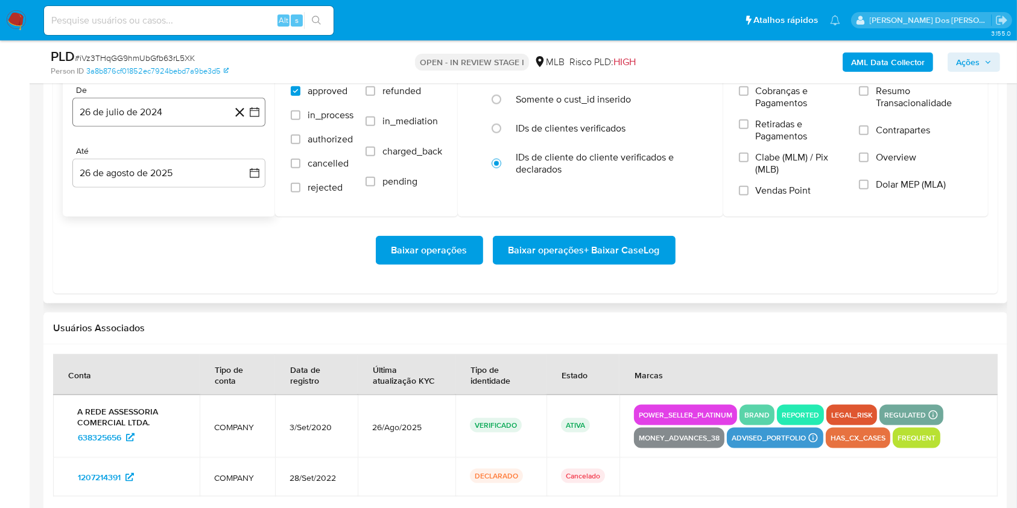
click at [254, 118] on icon "button" at bounding box center [254, 112] width 12 height 12
click at [242, 163] on icon "Mes siguiente" at bounding box center [243, 155] width 14 height 14
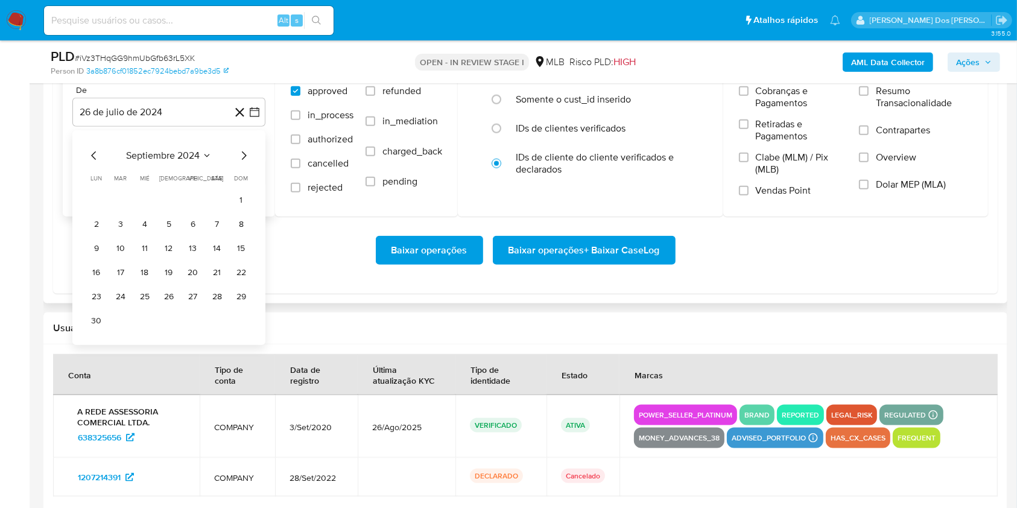
click at [242, 163] on icon "Mes siguiente" at bounding box center [243, 155] width 14 height 14
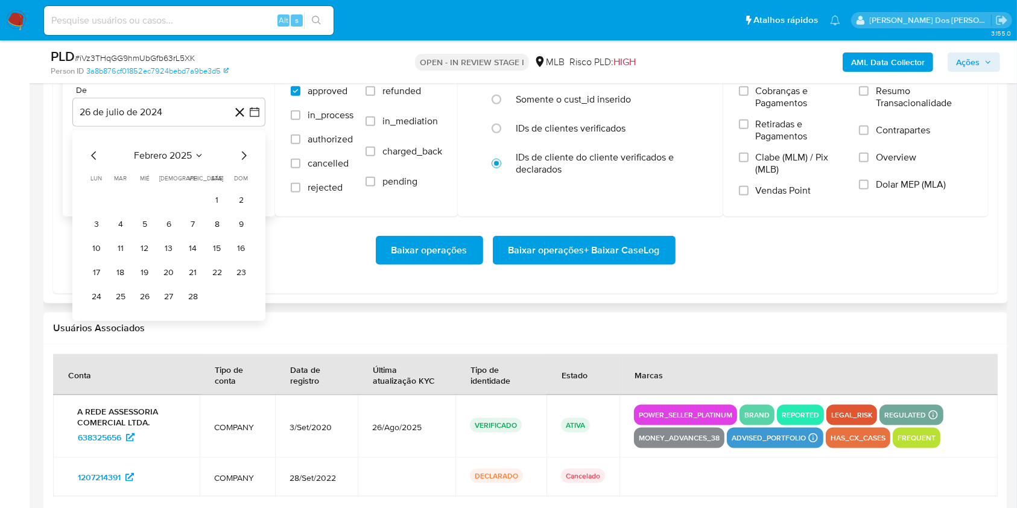
click at [242, 163] on icon "Mes siguiente" at bounding box center [243, 155] width 14 height 14
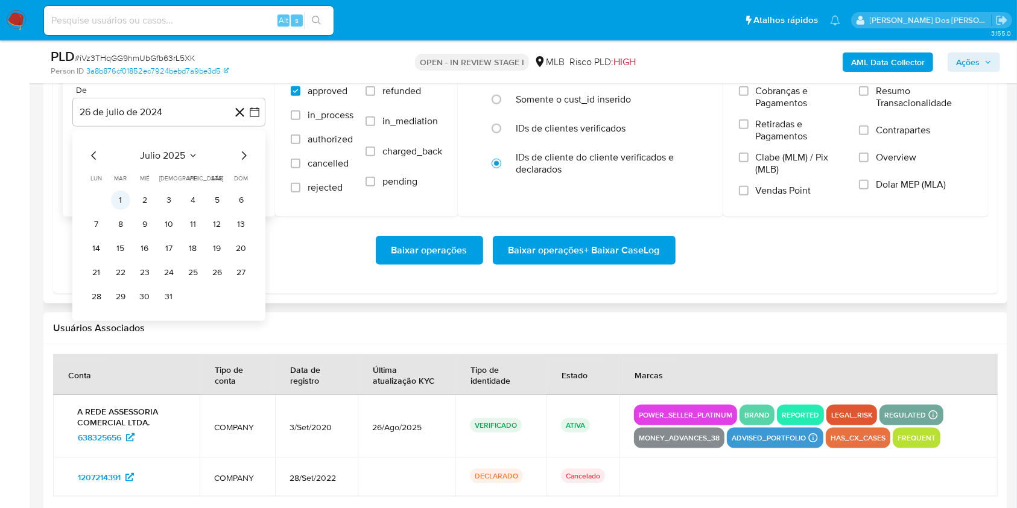
click at [116, 210] on button "1" at bounding box center [120, 200] width 19 height 19
click at [898, 109] on span "Resumo Transacionalidade" at bounding box center [924, 97] width 96 height 24
click at [868, 96] on input "Resumo Transacionalidade" at bounding box center [864, 91] width 10 height 10
click at [631, 264] on span "Baixar operações + Baixar CaseLog" at bounding box center [583, 250] width 151 height 27
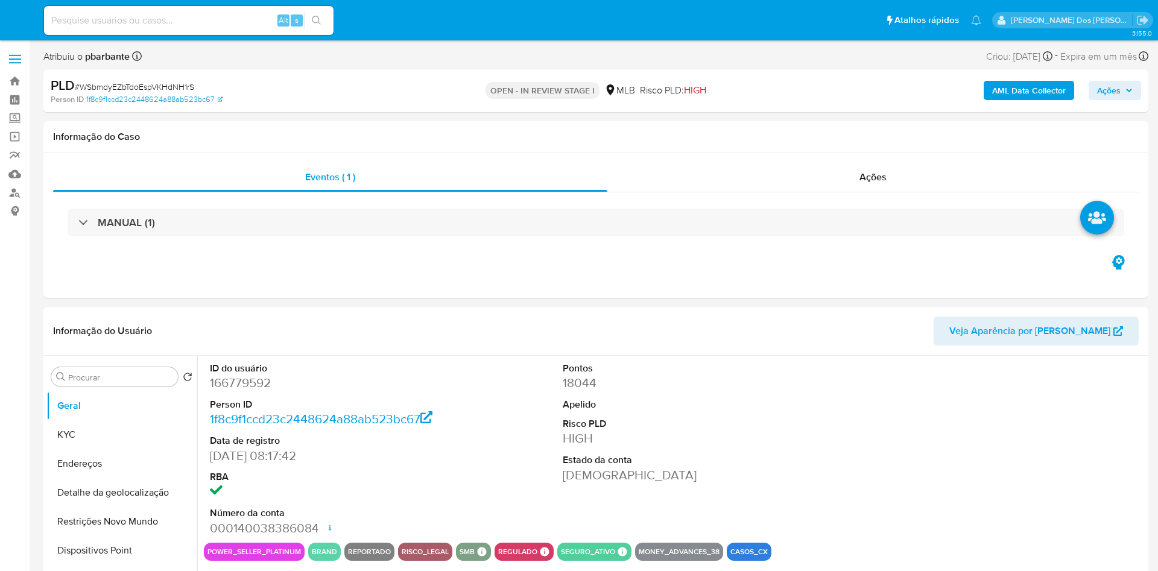
select select "10"
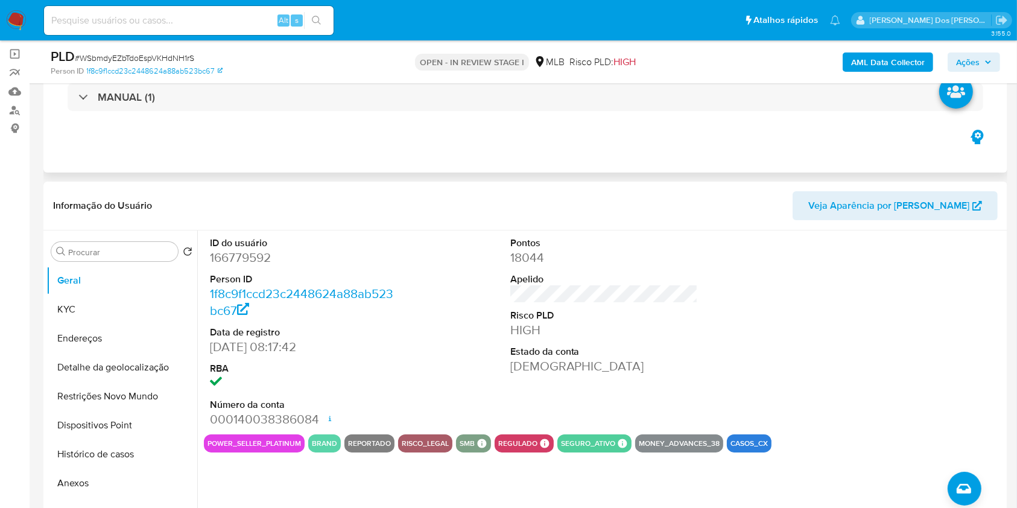
scroll to position [160, 0]
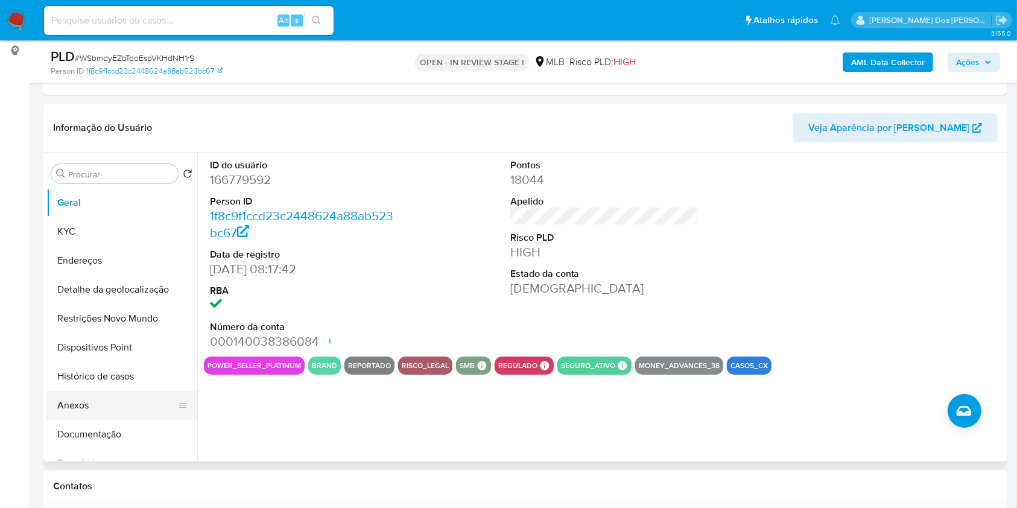
click at [112, 411] on button "Anexos" at bounding box center [116, 405] width 141 height 29
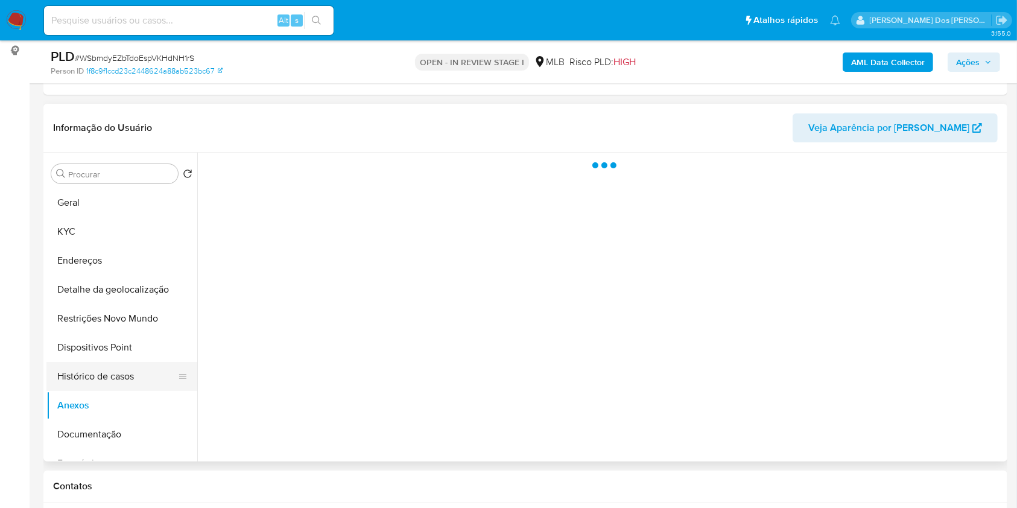
click at [122, 391] on button "Histórico de casos" at bounding box center [116, 376] width 141 height 29
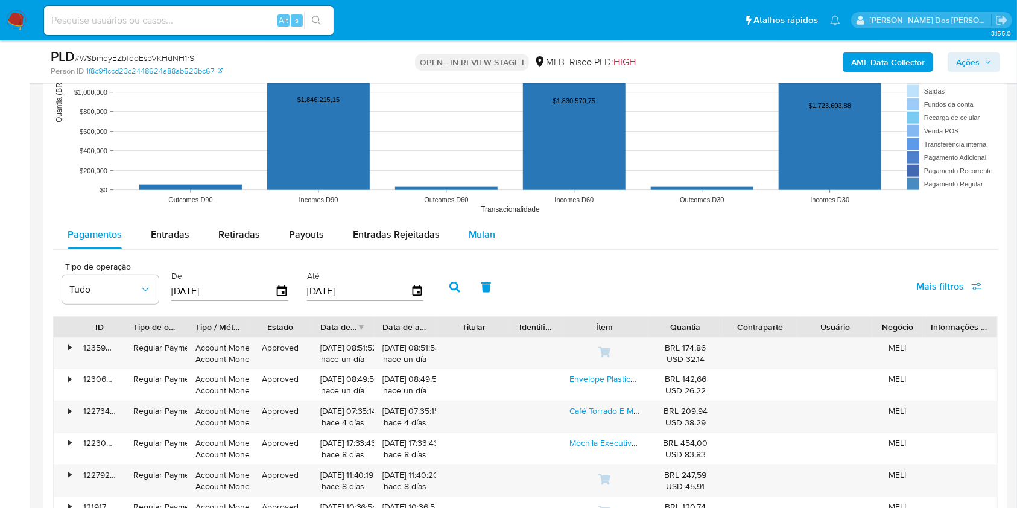
click at [488, 241] on span "Mulan" at bounding box center [482, 234] width 27 height 14
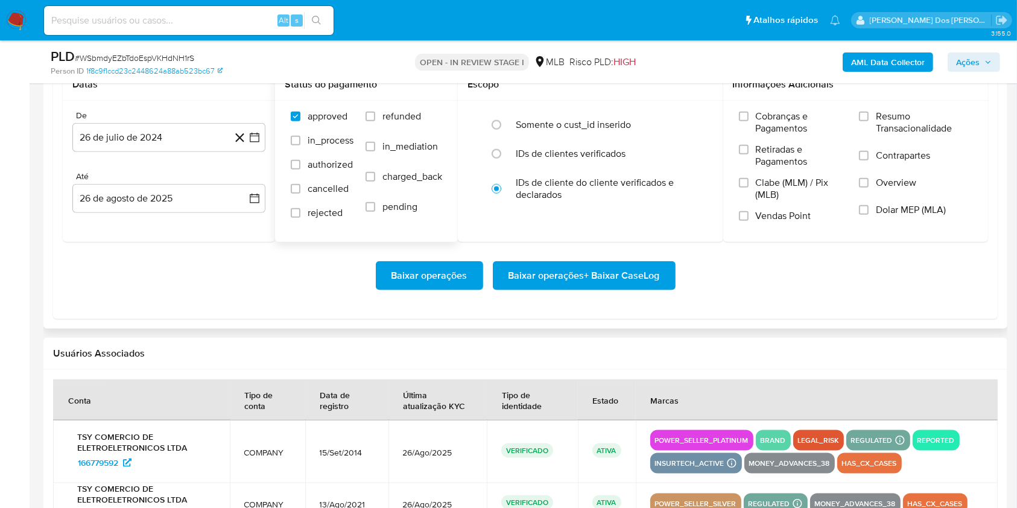
scroll to position [1447, 0]
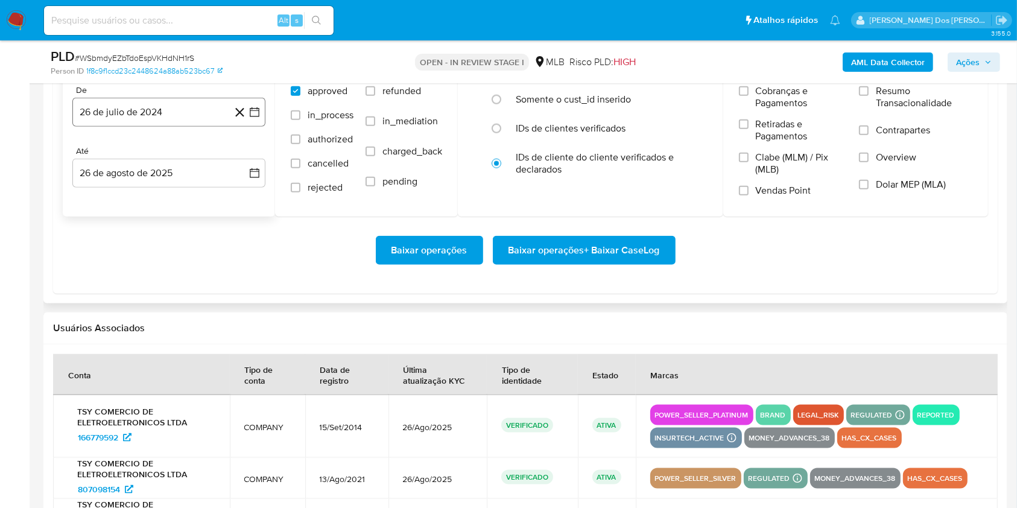
click at [254, 118] on icon "button" at bounding box center [254, 112] width 12 height 12
click at [242, 163] on icon "Mes siguiente" at bounding box center [243, 155] width 14 height 14
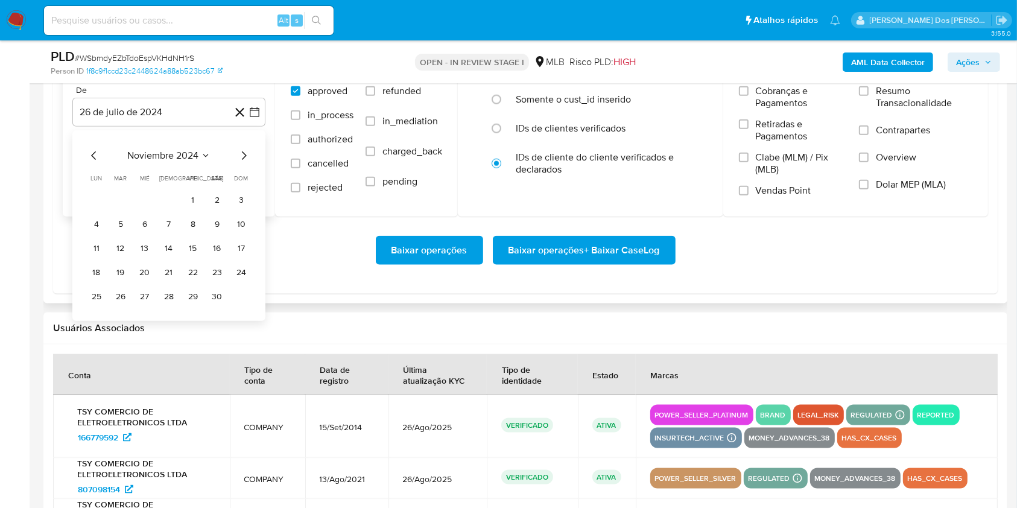
click at [242, 163] on icon "Mes siguiente" at bounding box center [243, 155] width 14 height 14
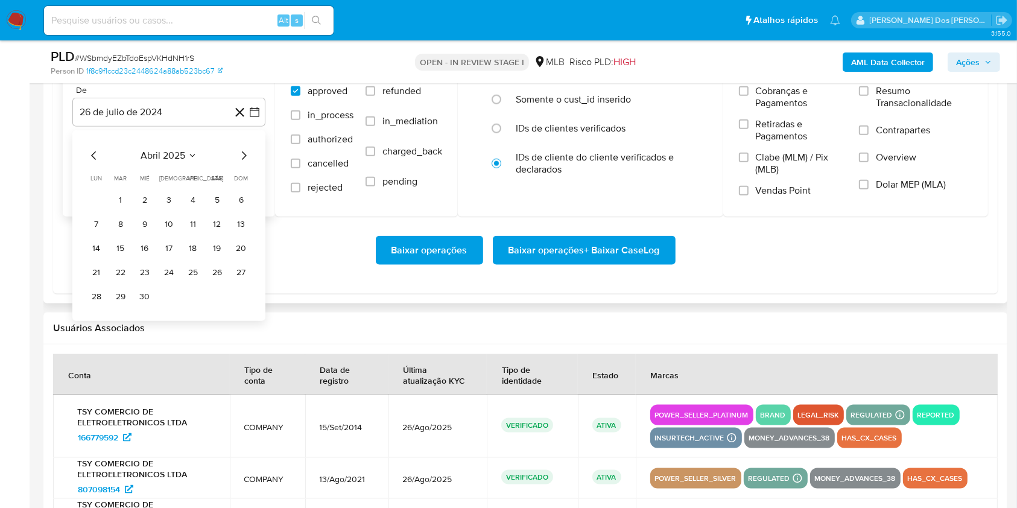
click at [242, 163] on icon "Mes siguiente" at bounding box center [243, 155] width 14 height 14
click at [123, 210] on button "1" at bounding box center [120, 200] width 19 height 19
click at [935, 109] on span "Resumo Transacionalidade" at bounding box center [924, 97] width 96 height 24
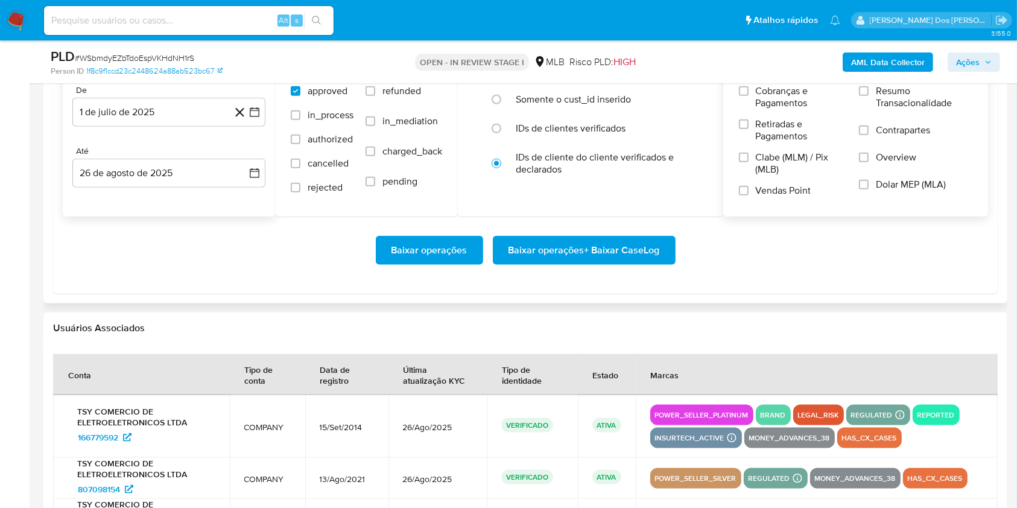
click at [868, 96] on input "Resumo Transacionalidade" at bounding box center [864, 91] width 10 height 10
click at [611, 264] on span "Baixar operações + Baixar CaseLog" at bounding box center [583, 250] width 151 height 27
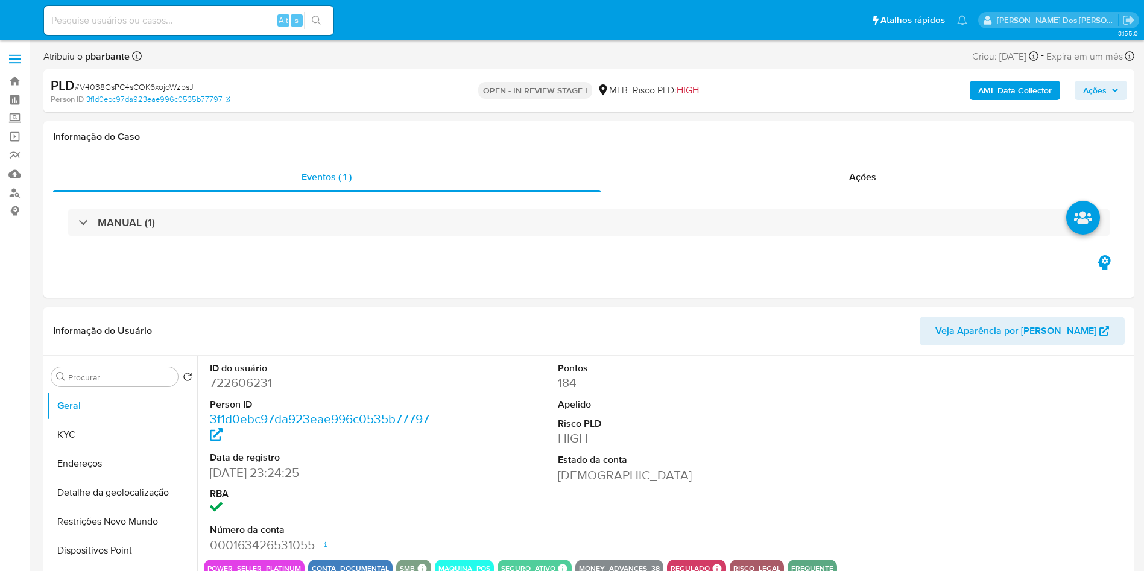
select select "10"
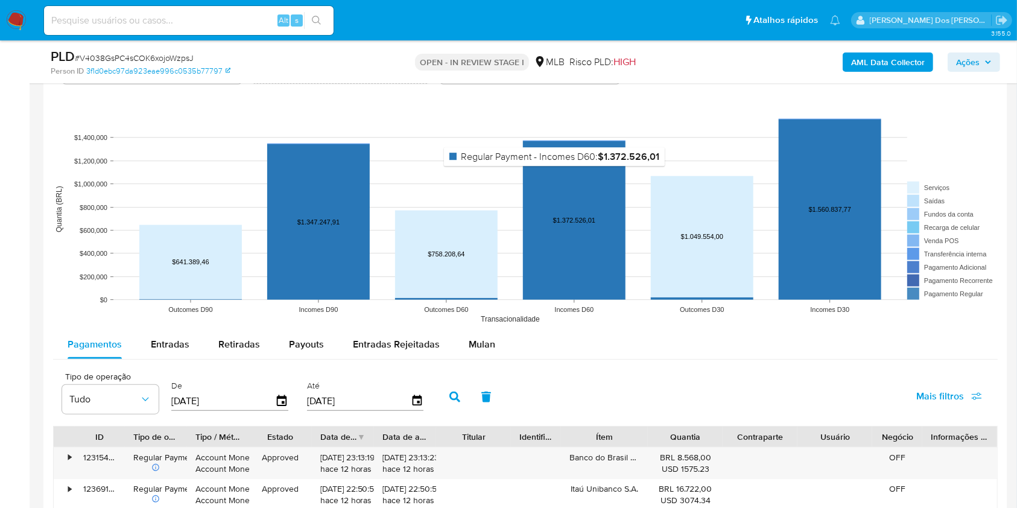
scroll to position [1206, 0]
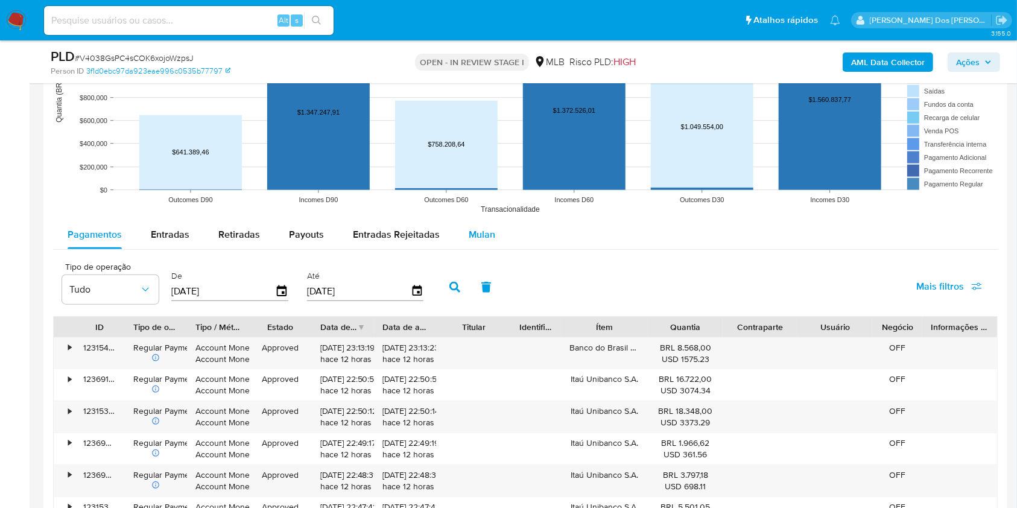
click at [498, 243] on button "Mulan" at bounding box center [481, 234] width 55 height 29
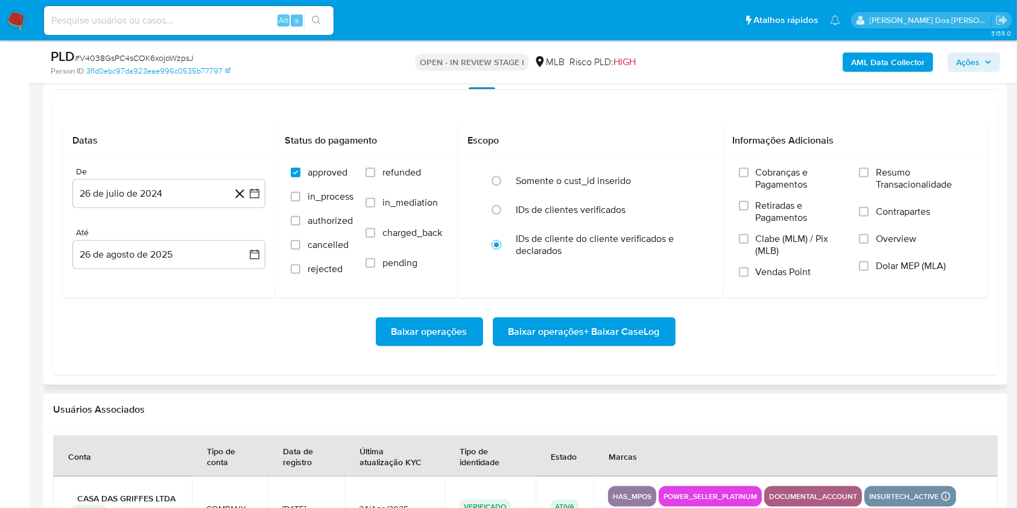
scroll to position [1366, 0]
click at [255, 199] on icon "button" at bounding box center [254, 193] width 12 height 12
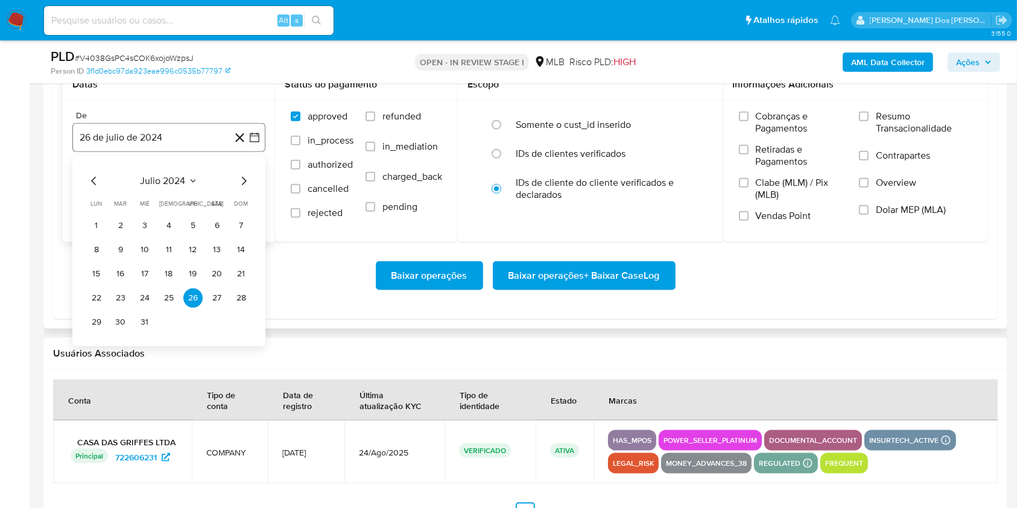
scroll to position [1447, 0]
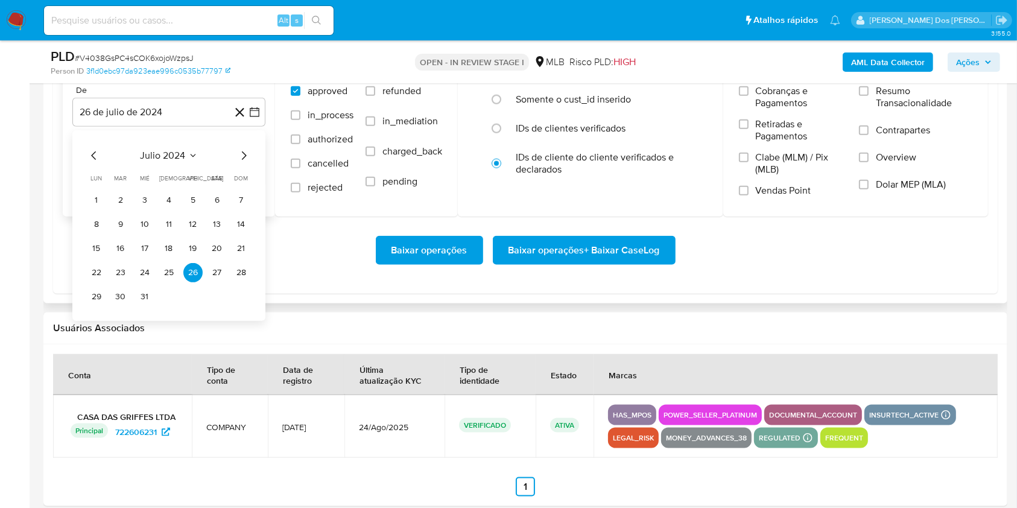
click at [246, 163] on icon "Mes siguiente" at bounding box center [243, 155] width 14 height 14
click at [245, 163] on icon "Mes siguiente" at bounding box center [243, 155] width 14 height 14
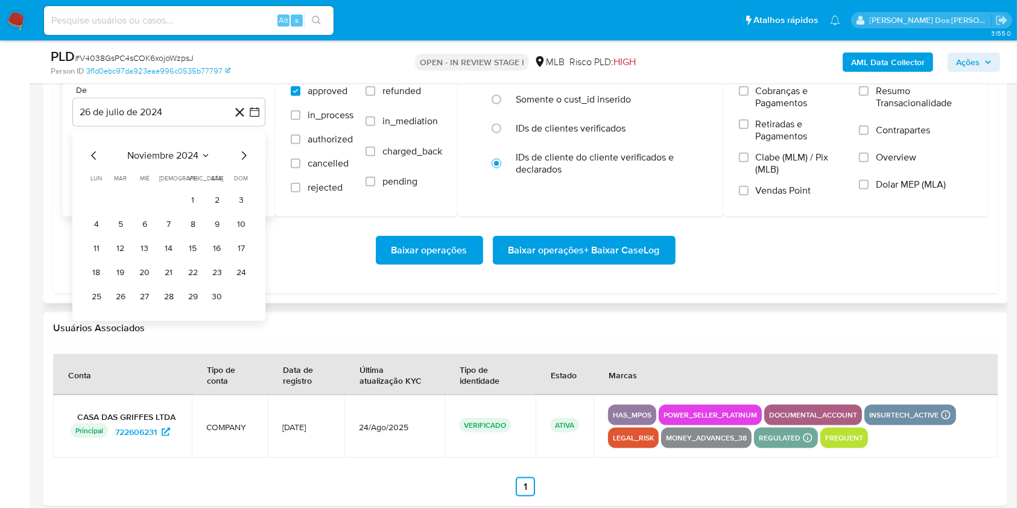
click at [245, 163] on icon "Mes siguiente" at bounding box center [243, 155] width 14 height 14
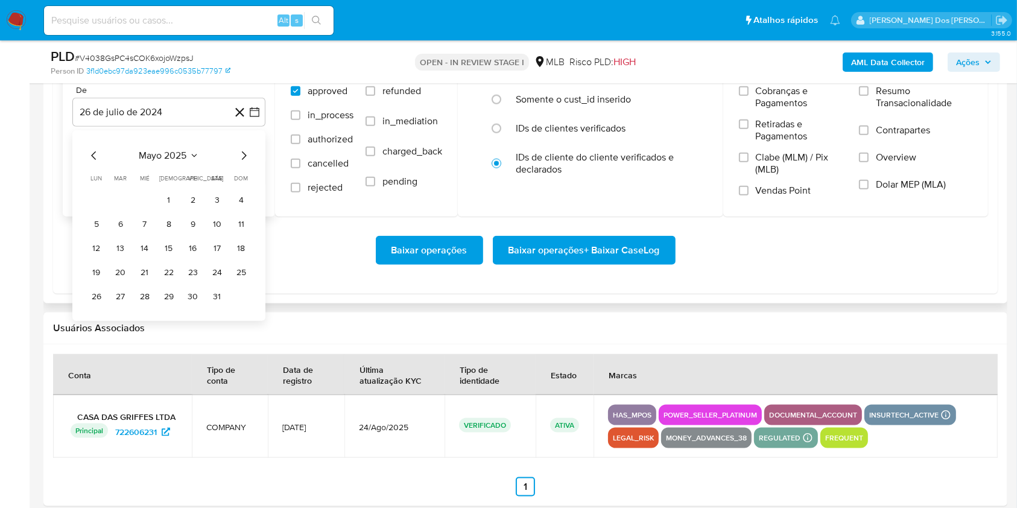
click at [245, 163] on icon "Mes siguiente" at bounding box center [243, 155] width 14 height 14
click at [122, 210] on button "1" at bounding box center [120, 200] width 19 height 19
click at [901, 109] on span "Resumo Transacionalidade" at bounding box center [924, 97] width 96 height 24
click at [868, 96] on input "Resumo Transacionalidade" at bounding box center [864, 91] width 10 height 10
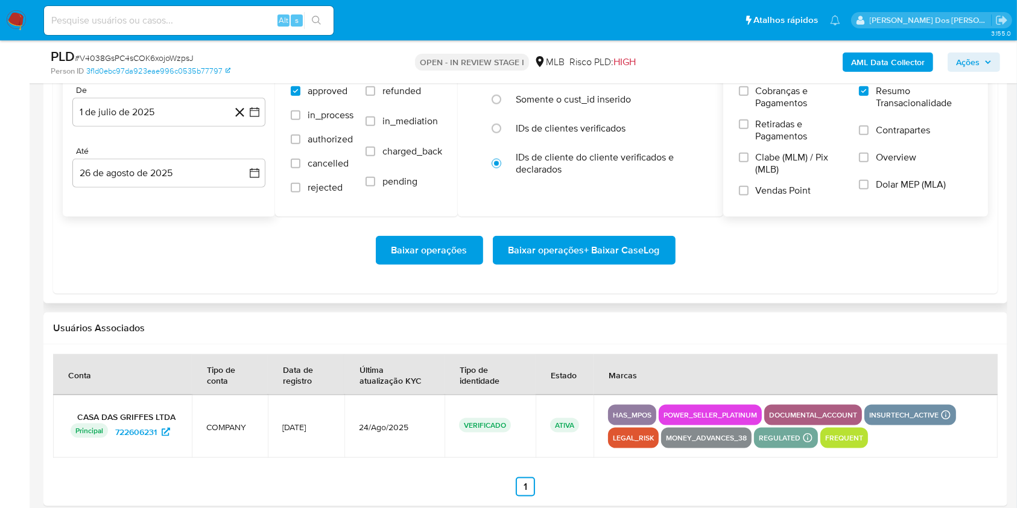
click at [577, 264] on span "Baixar operações + Baixar CaseLog" at bounding box center [583, 250] width 151 height 27
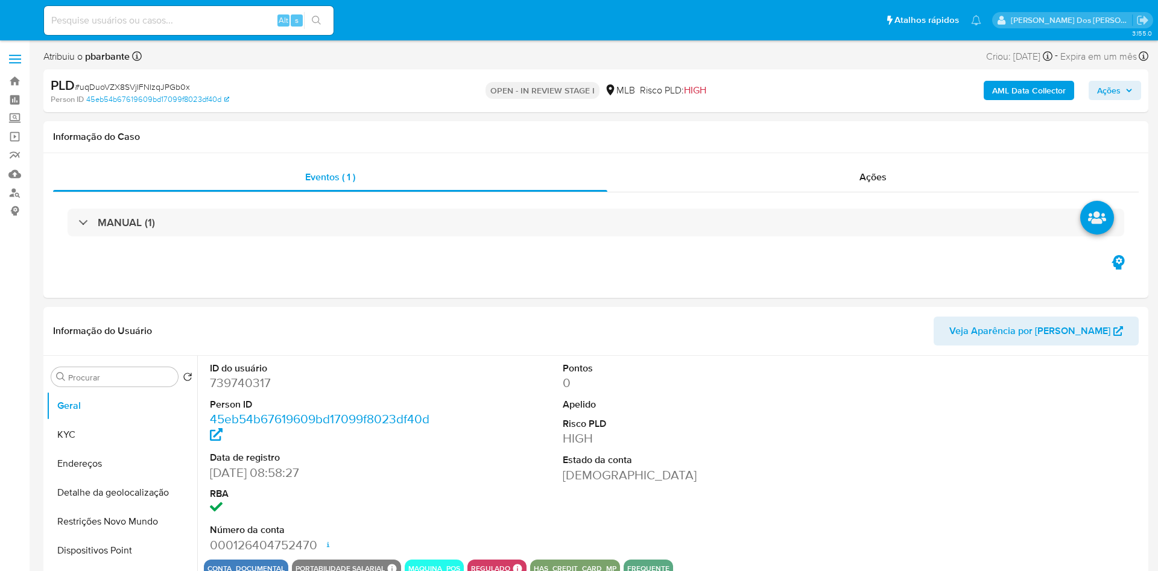
select select "10"
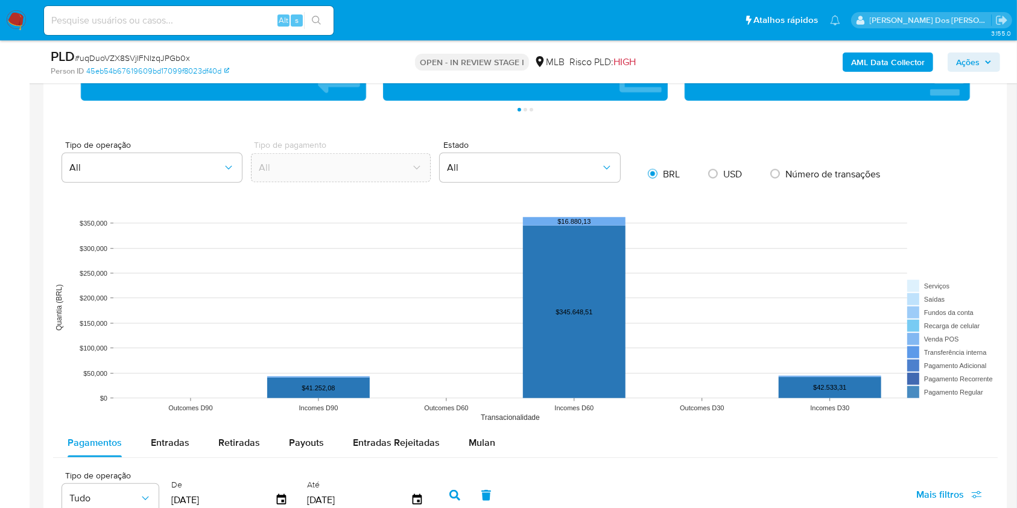
scroll to position [965, 0]
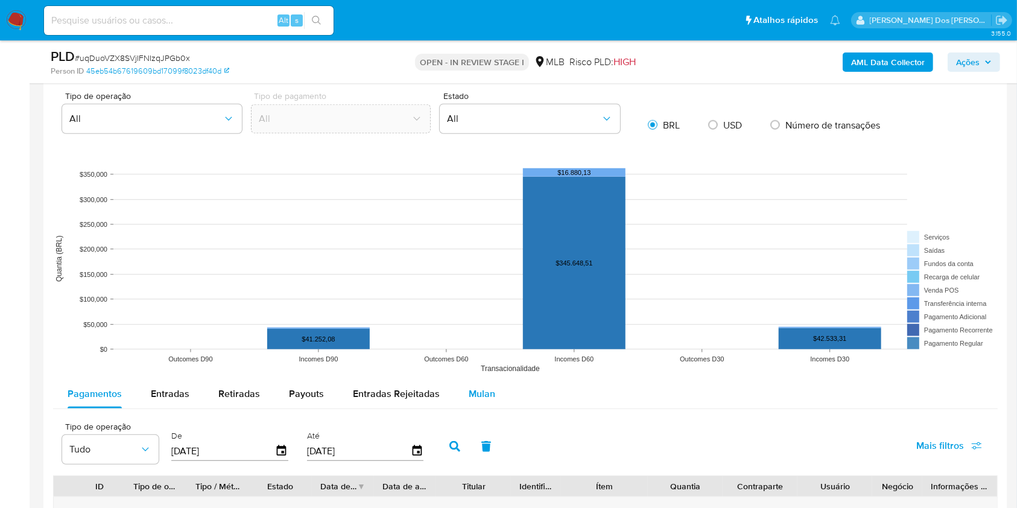
click at [493, 403] on button "Mulan" at bounding box center [481, 393] width 55 height 29
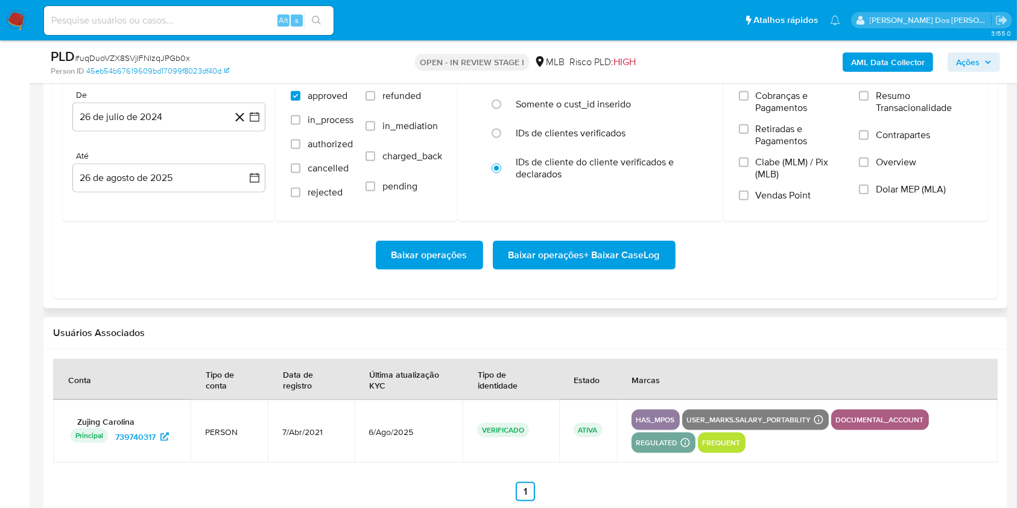
scroll to position [1366, 0]
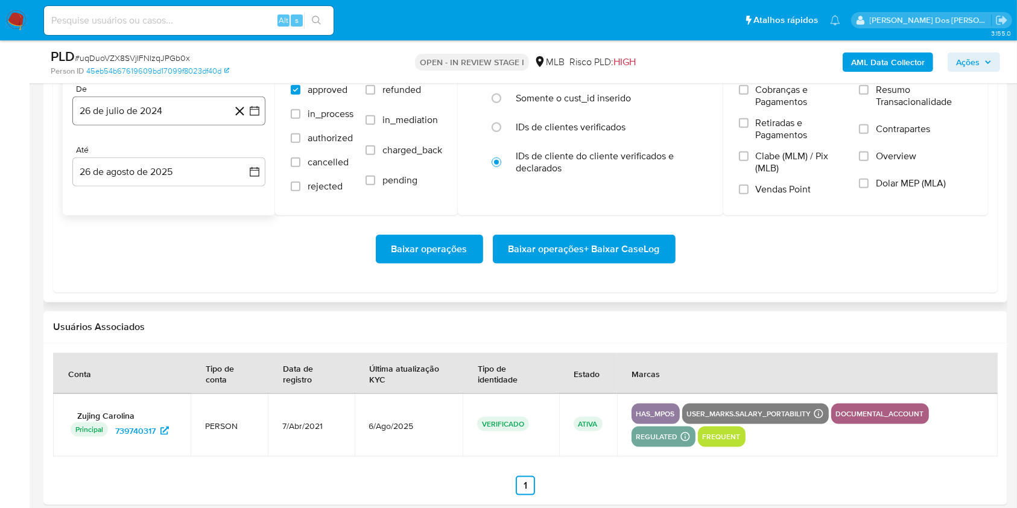
click at [256, 125] on button "26 de julio de 2024" at bounding box center [168, 110] width 193 height 29
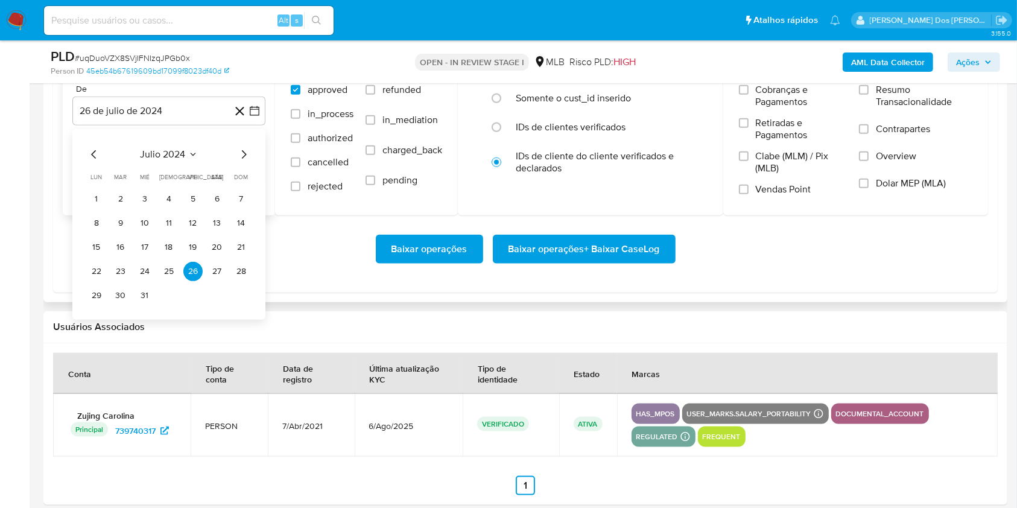
click at [244, 162] on icon "Mes siguiente" at bounding box center [243, 154] width 14 height 14
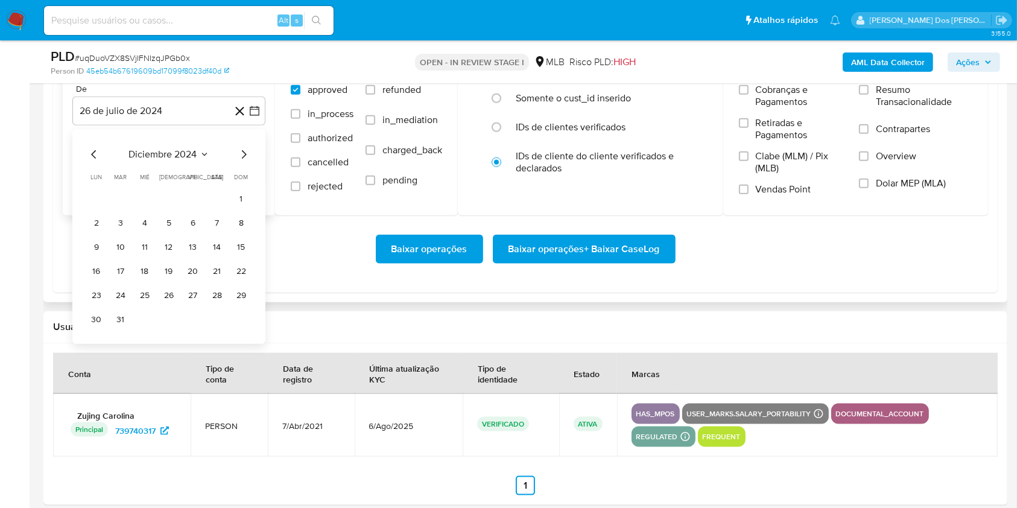
click at [244, 162] on icon "Mes siguiente" at bounding box center [243, 154] width 14 height 14
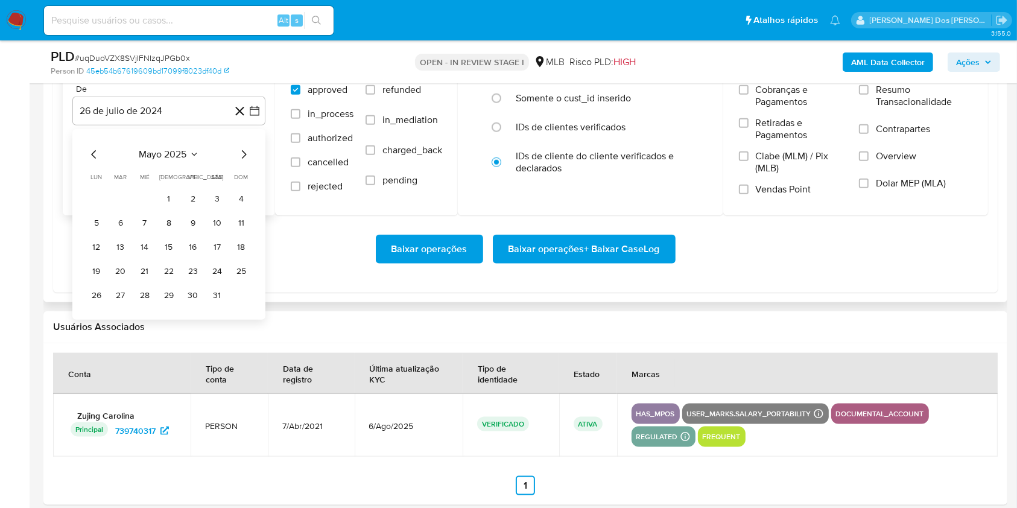
click at [244, 162] on icon "Mes siguiente" at bounding box center [243, 154] width 14 height 14
click at [116, 209] on button "1" at bounding box center [120, 198] width 19 height 19
click at [880, 106] on span "Resumo Transacionalidade" at bounding box center [924, 96] width 96 height 24
click at [868, 95] on input "Resumo Transacionalidade" at bounding box center [864, 90] width 10 height 10
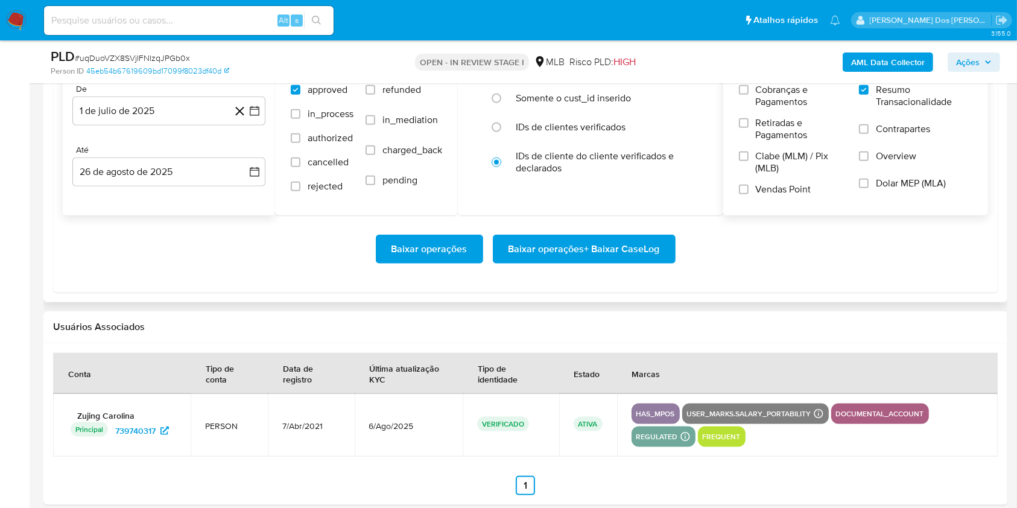
click at [620, 262] on span "Baixar operações + Baixar CaseLog" at bounding box center [583, 249] width 151 height 27
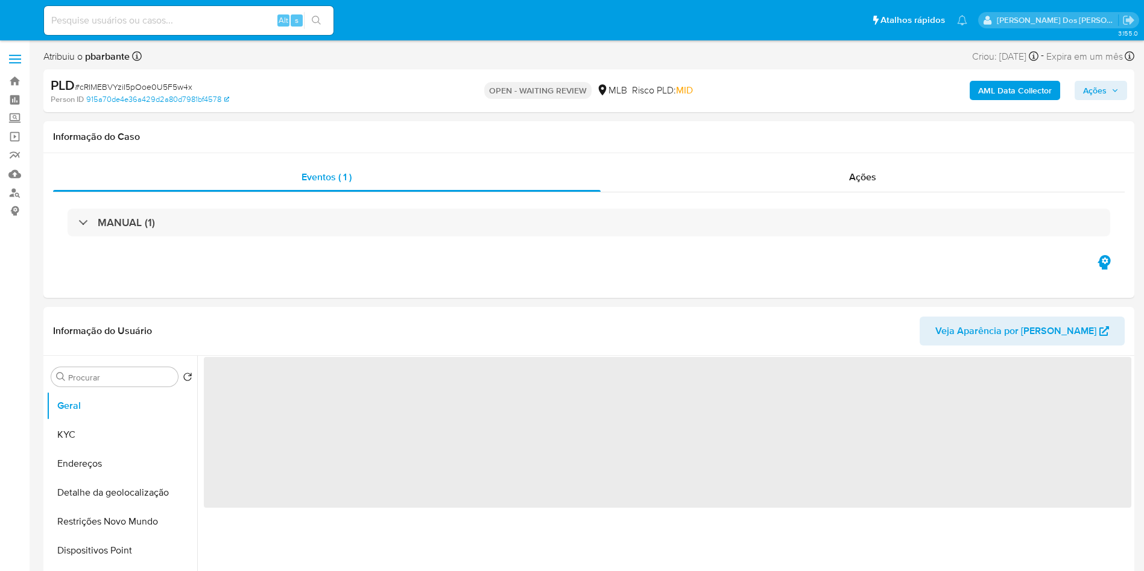
select select "10"
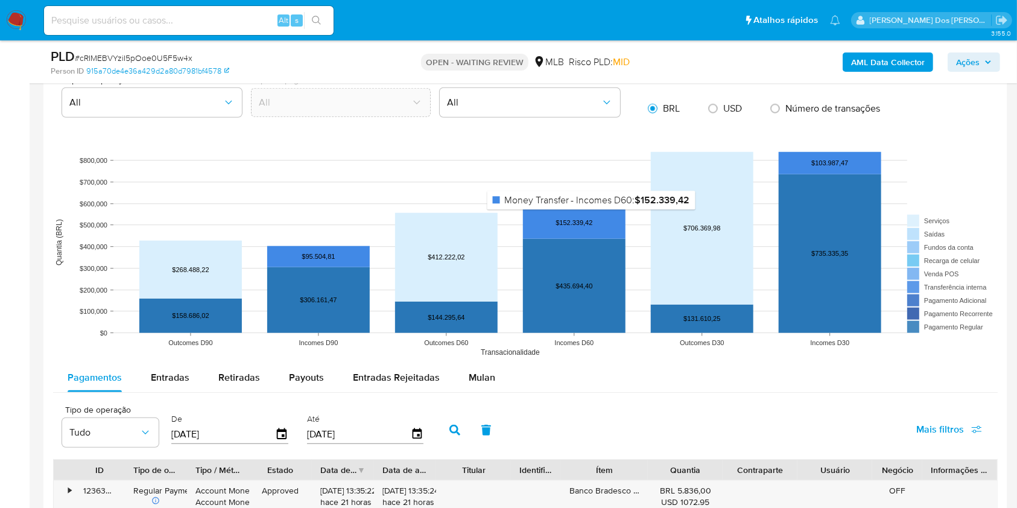
scroll to position [1045, 0]
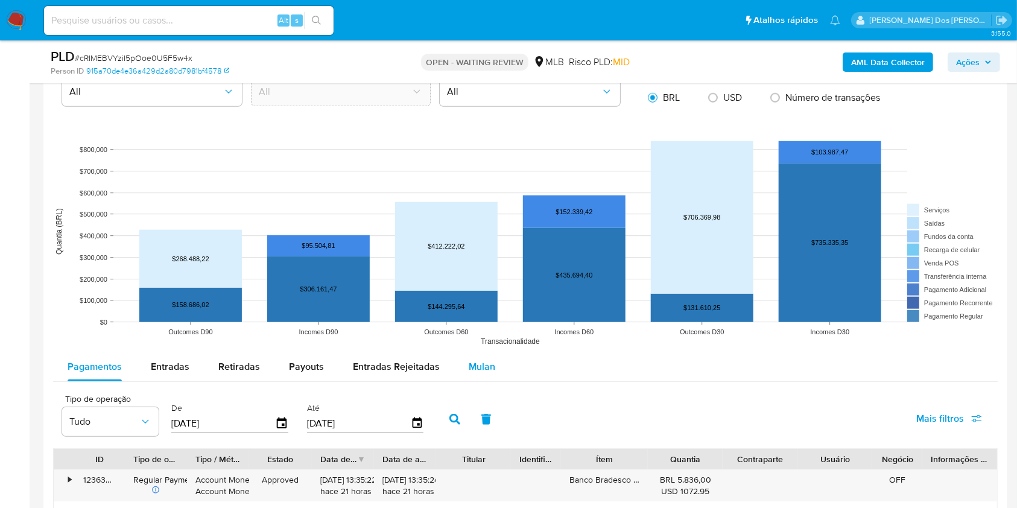
click at [478, 381] on div "Mulan" at bounding box center [482, 366] width 27 height 29
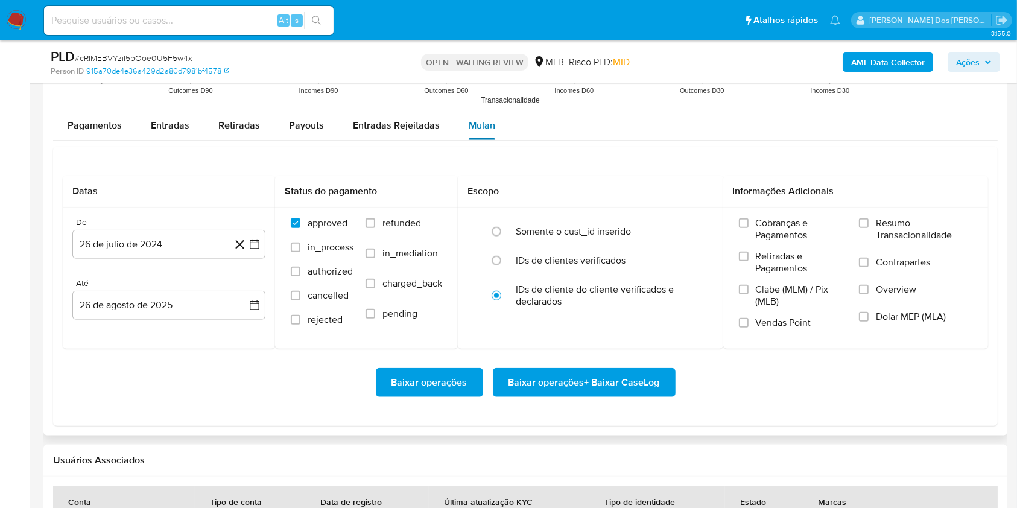
scroll to position [1366, 0]
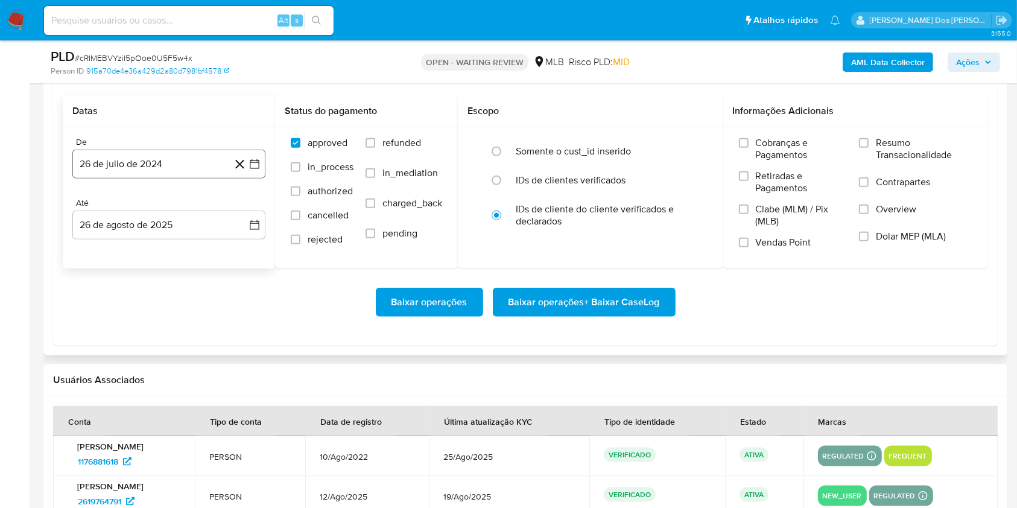
click at [252, 178] on button "26 de julio de 2024" at bounding box center [168, 164] width 193 height 29
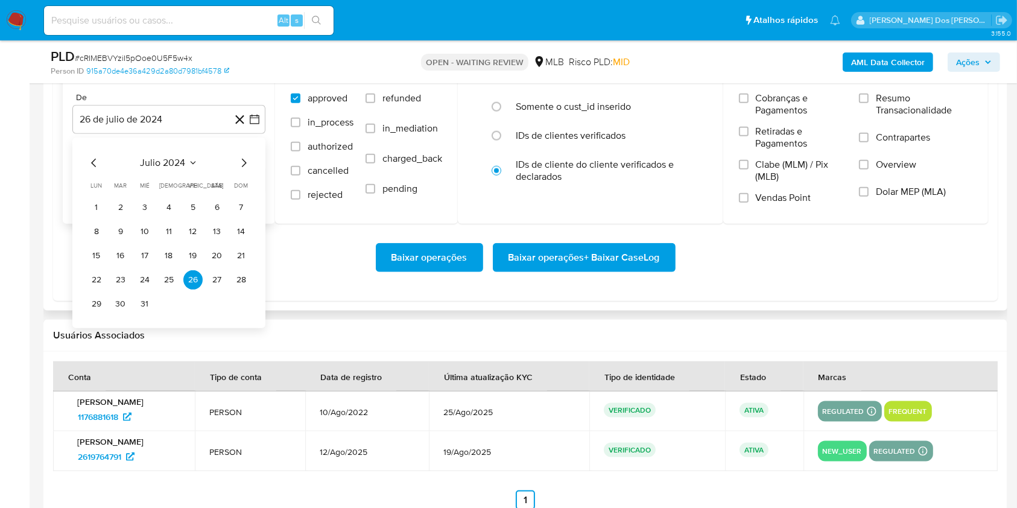
scroll to position [1447, 0]
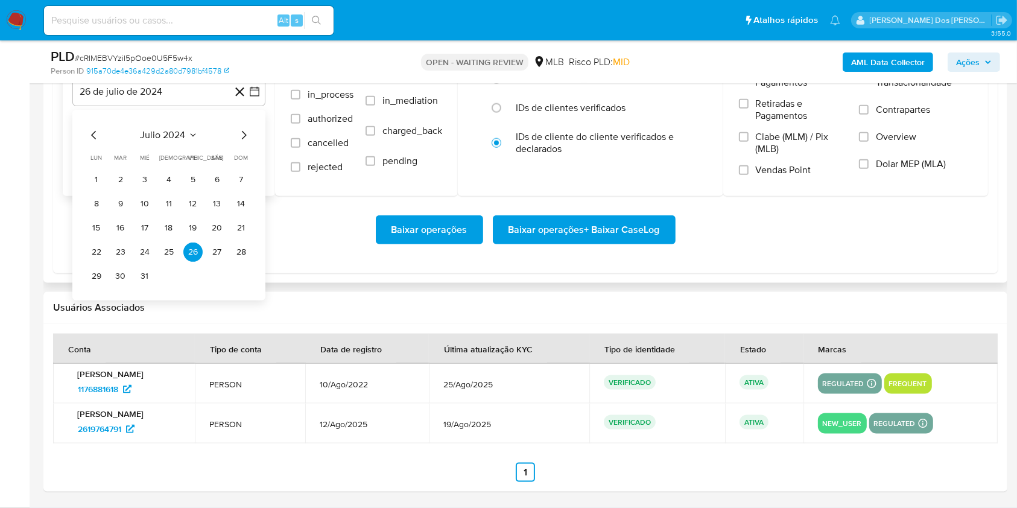
click at [245, 141] on icon "Mes siguiente" at bounding box center [243, 135] width 14 height 14
click at [245, 142] on icon "Mes siguiente" at bounding box center [243, 135] width 14 height 14
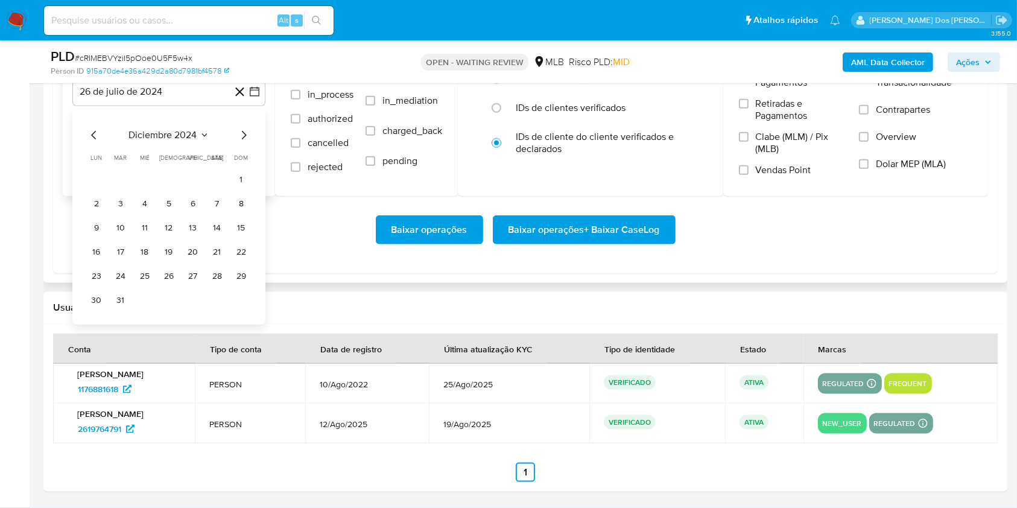
click at [245, 142] on icon "Mes siguiente" at bounding box center [243, 135] width 14 height 14
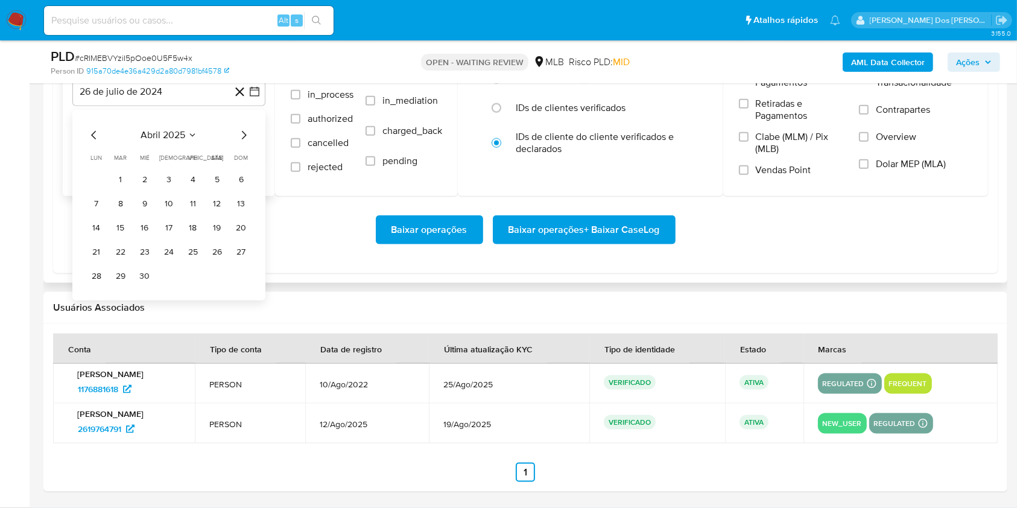
click at [245, 142] on icon "Mes siguiente" at bounding box center [243, 135] width 14 height 14
click at [94, 142] on icon "Mes anterior" at bounding box center [94, 135] width 14 height 14
click at [119, 189] on button "1" at bounding box center [120, 179] width 19 height 19
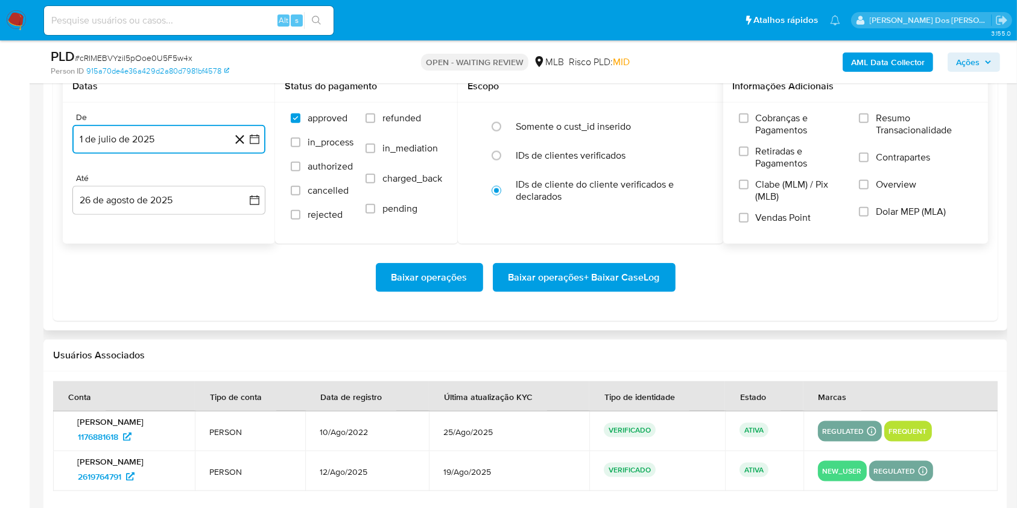
scroll to position [1366, 0]
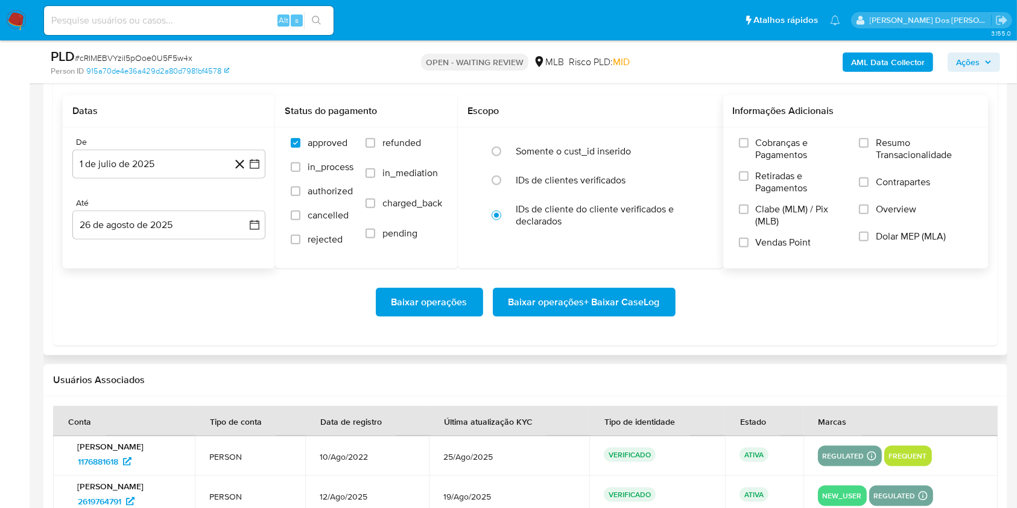
click at [892, 153] on div "Cobranças e Pagamentos Retiradas e Pagamentos Clabe (MLM) / Pix (MLB) Vendas Po…" at bounding box center [855, 197] width 265 height 140
click at [882, 161] on span "Resumo Transacionalidade" at bounding box center [924, 149] width 96 height 24
click at [868, 148] on input "Resumo Transacionalidade" at bounding box center [864, 143] width 10 height 10
click at [582, 315] on span "Baixar operações + Baixar CaseLog" at bounding box center [583, 302] width 151 height 27
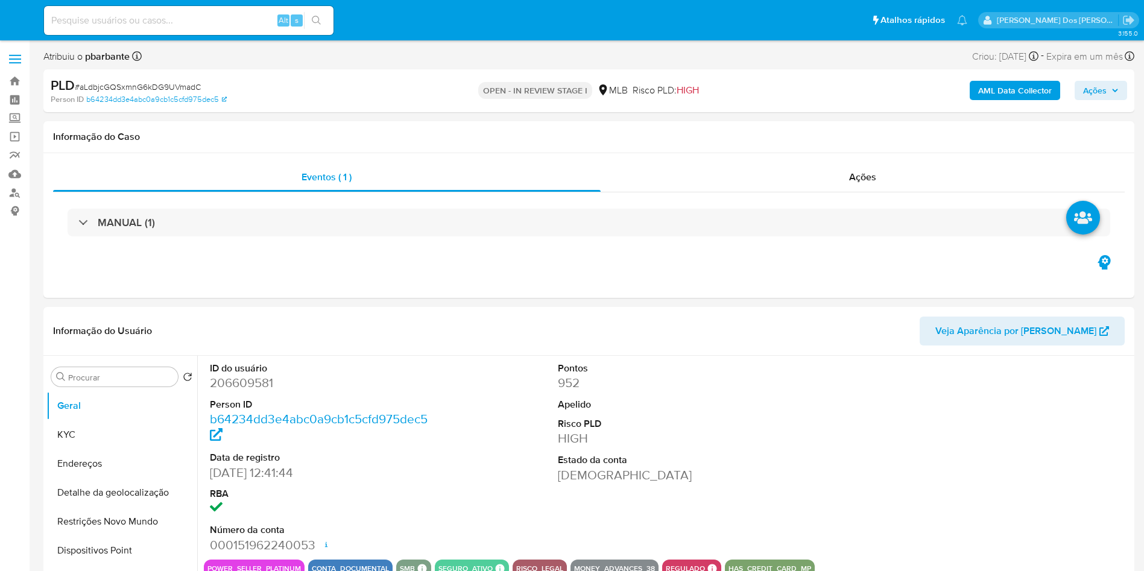
select select "10"
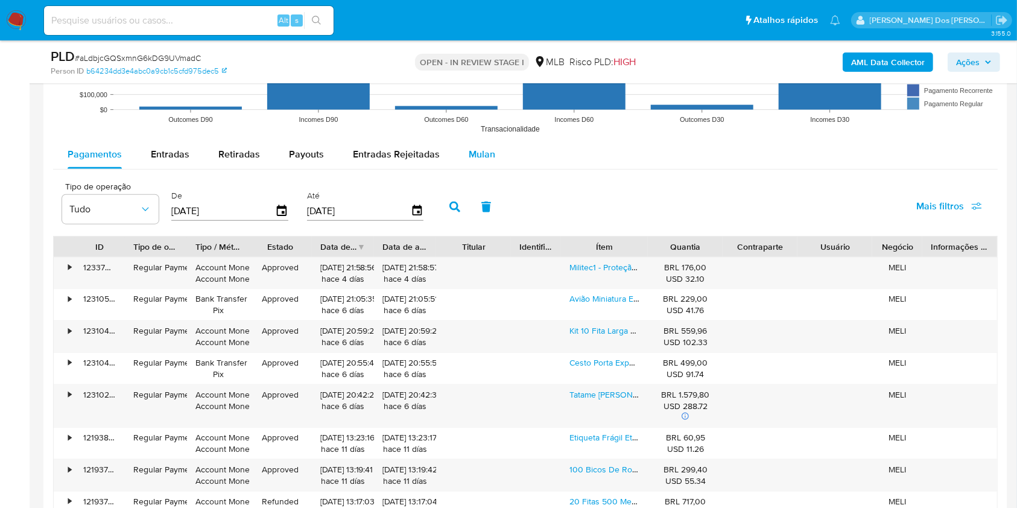
click at [489, 161] on span "Mulan" at bounding box center [482, 154] width 27 height 14
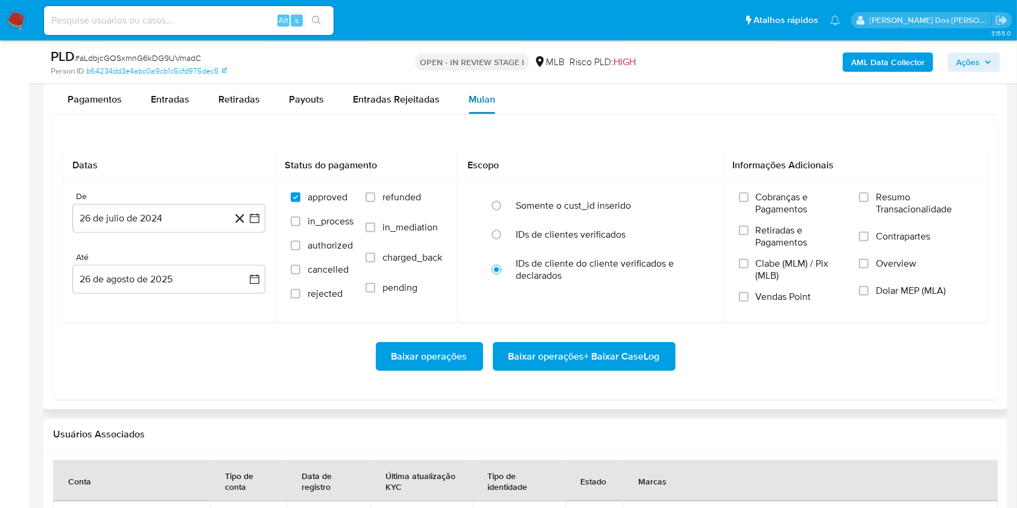
scroll to position [1366, 0]
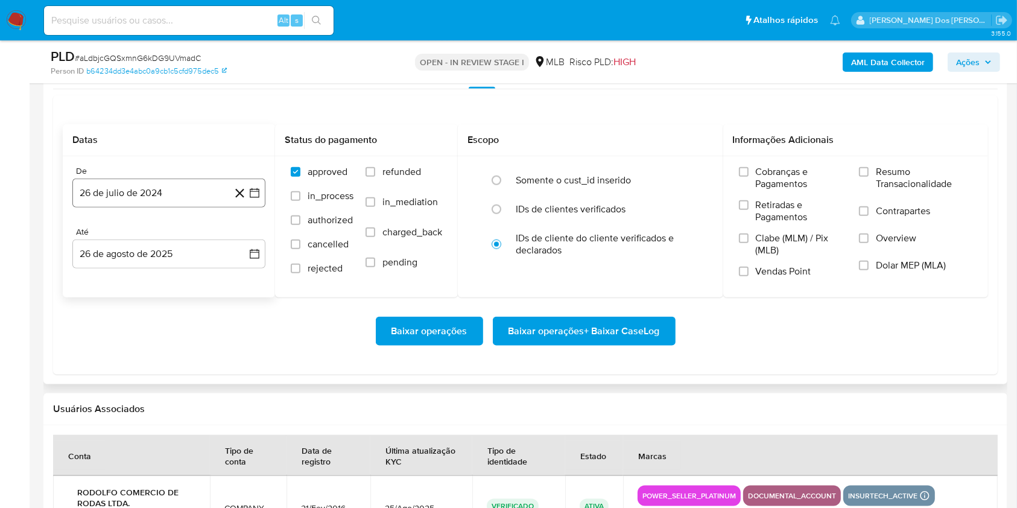
click at [259, 199] on icon "button" at bounding box center [254, 193] width 12 height 12
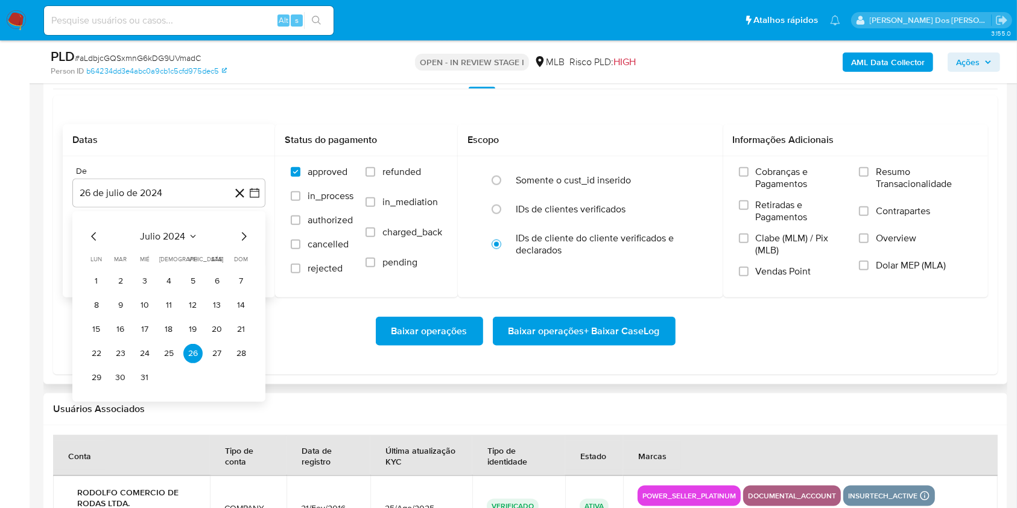
click at [246, 244] on icon "Mes siguiente" at bounding box center [243, 236] width 14 height 14
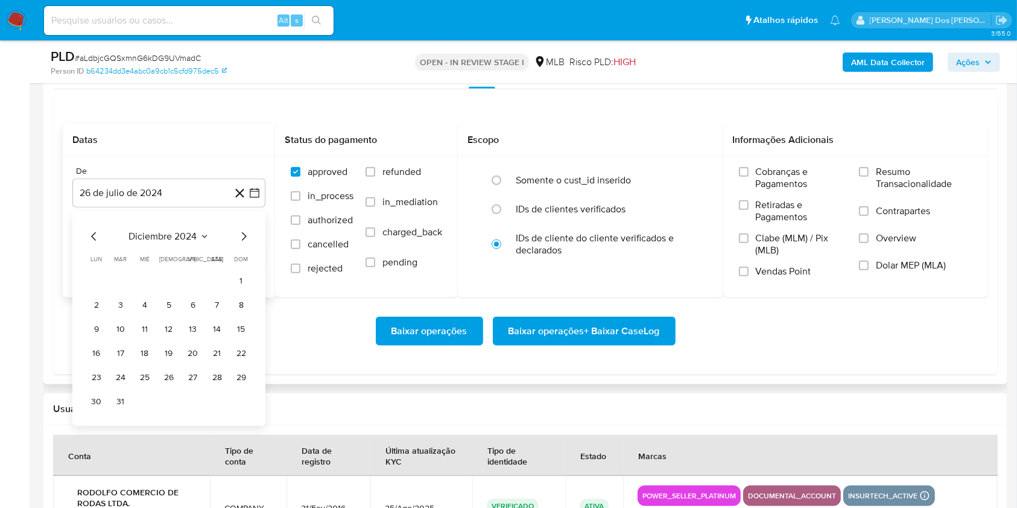
click at [246, 244] on icon "Mes siguiente" at bounding box center [243, 236] width 14 height 14
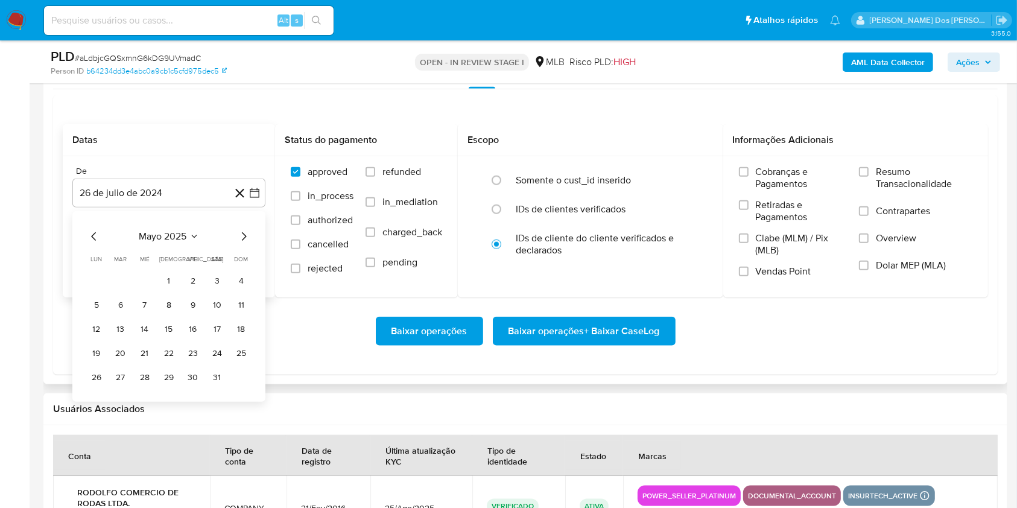
click at [246, 244] on icon "Mes siguiente" at bounding box center [243, 236] width 14 height 14
drag, startPoint x: 121, startPoint y: 297, endPoint x: 133, endPoint y: 292, distance: 13.0
click at [121, 291] on button "1" at bounding box center [120, 280] width 19 height 19
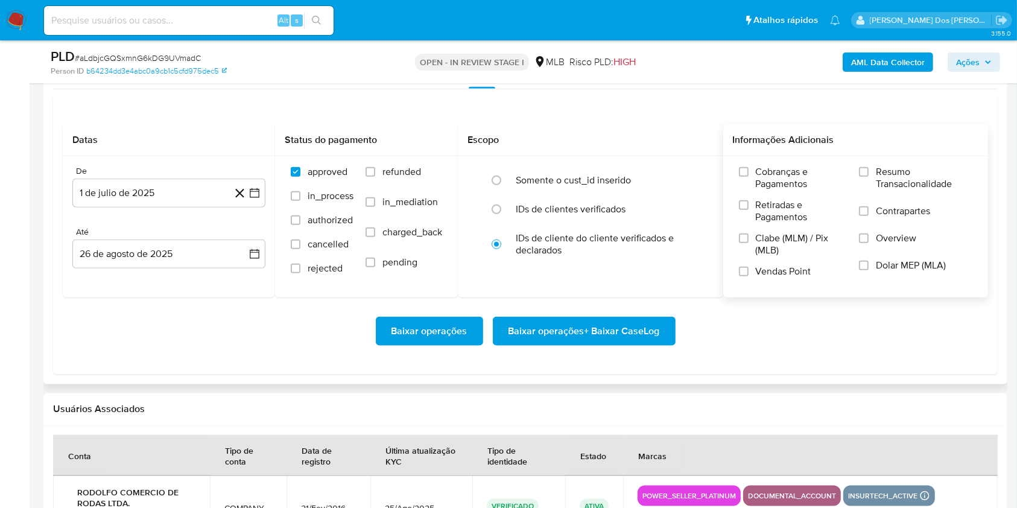
click at [959, 190] on span "Resumo Transacionalidade" at bounding box center [924, 178] width 96 height 24
click at [868, 177] on input "Resumo Transacionalidade" at bounding box center [864, 172] width 10 height 10
click at [625, 344] on span "Baixar operações + Baixar CaseLog" at bounding box center [583, 331] width 151 height 27
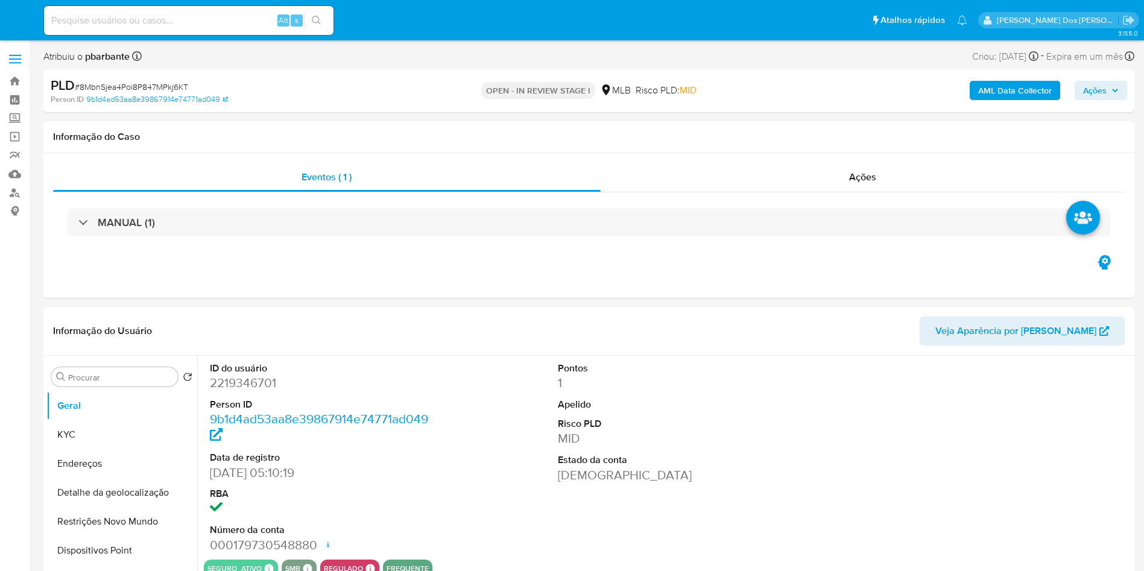
select select "10"
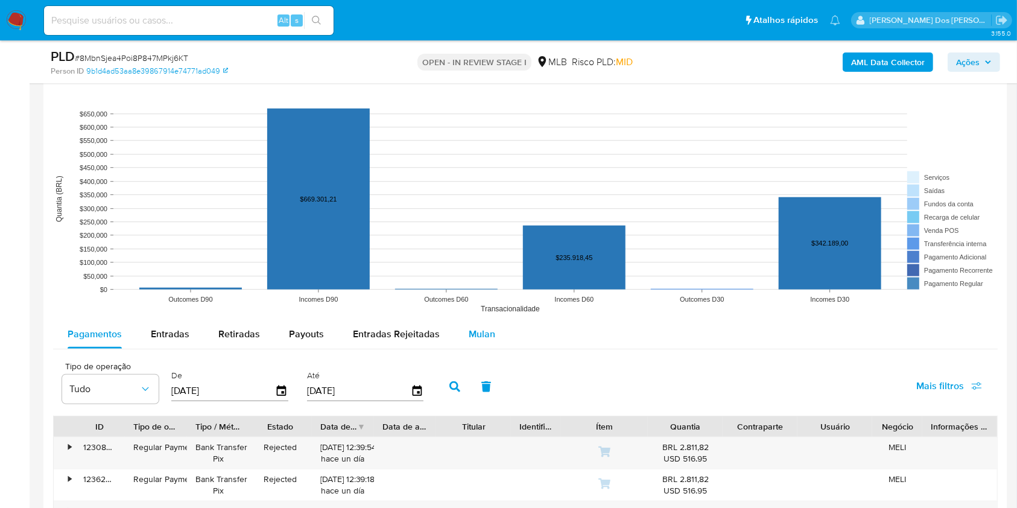
click at [487, 341] on span "Mulan" at bounding box center [482, 334] width 27 height 14
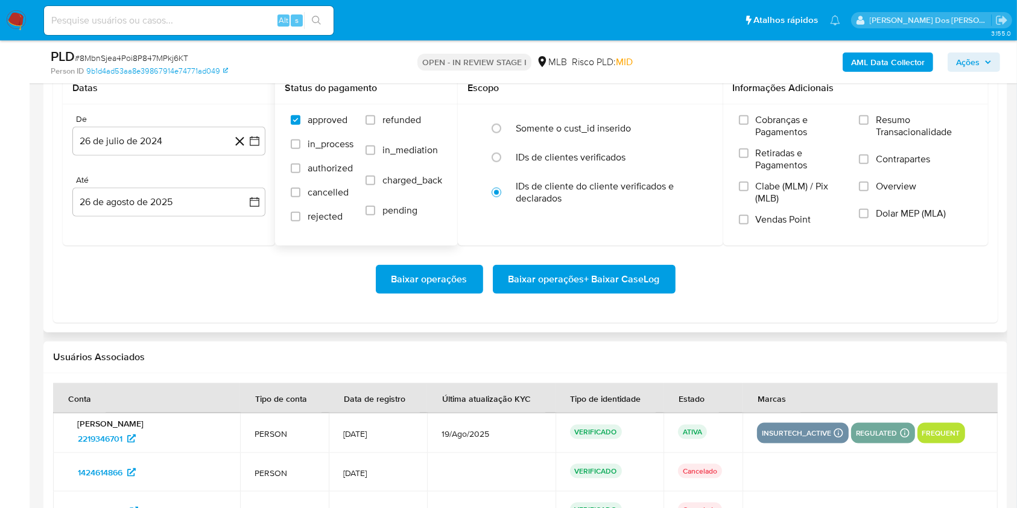
scroll to position [1366, 0]
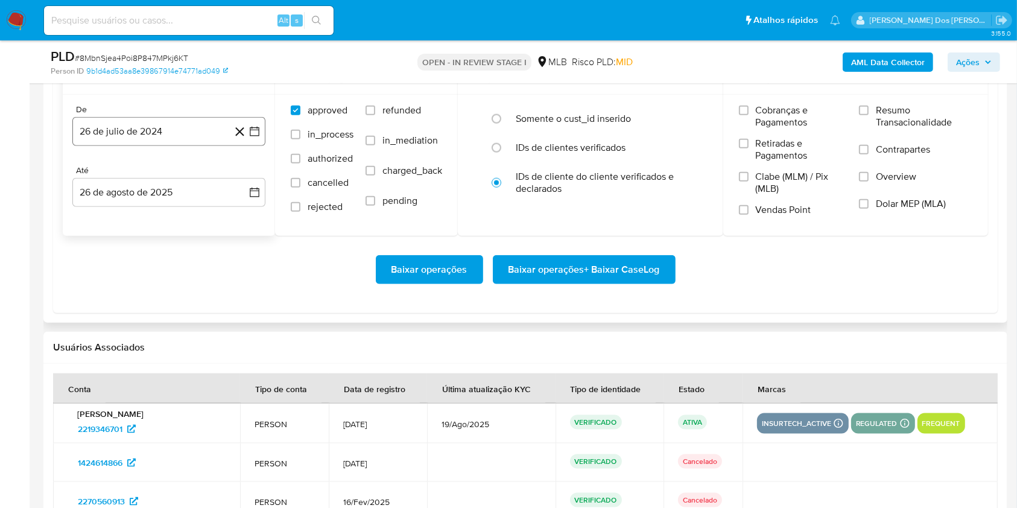
click at [254, 137] on icon "button" at bounding box center [254, 131] width 12 height 12
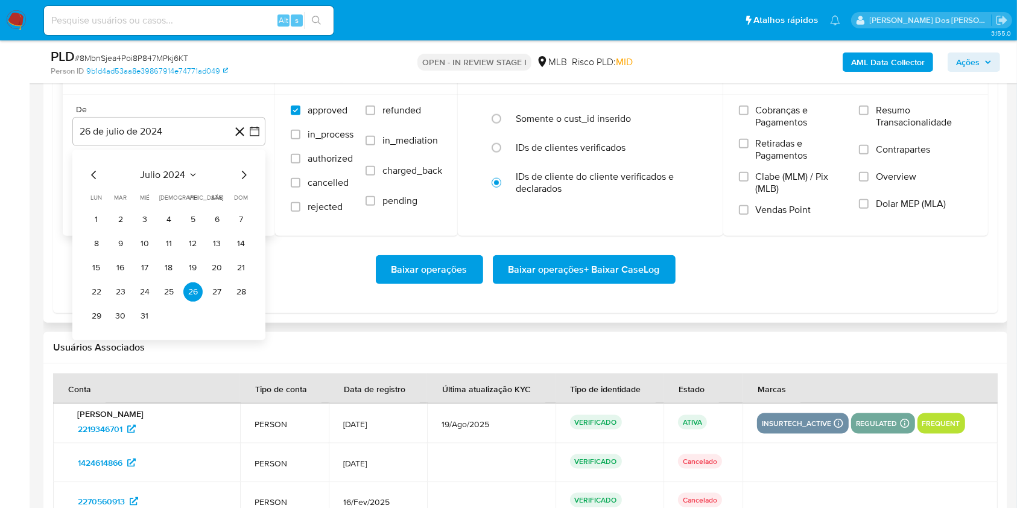
click at [238, 182] on icon "Mes siguiente" at bounding box center [243, 175] width 14 height 14
click at [236, 182] on icon "Mes siguiente" at bounding box center [243, 175] width 14 height 14
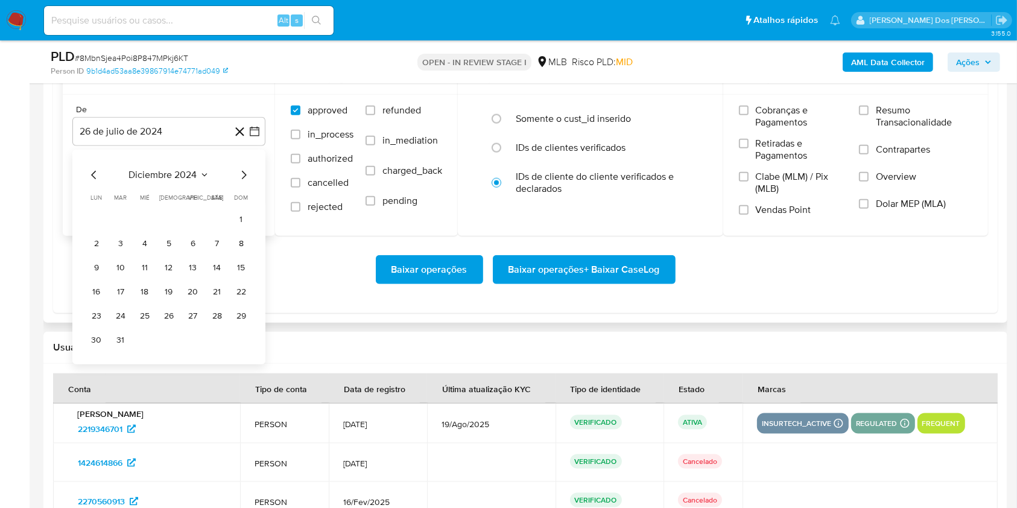
click at [240, 182] on icon "Mes siguiente" at bounding box center [243, 175] width 14 height 14
click at [241, 182] on icon "Mes siguiente" at bounding box center [243, 175] width 14 height 14
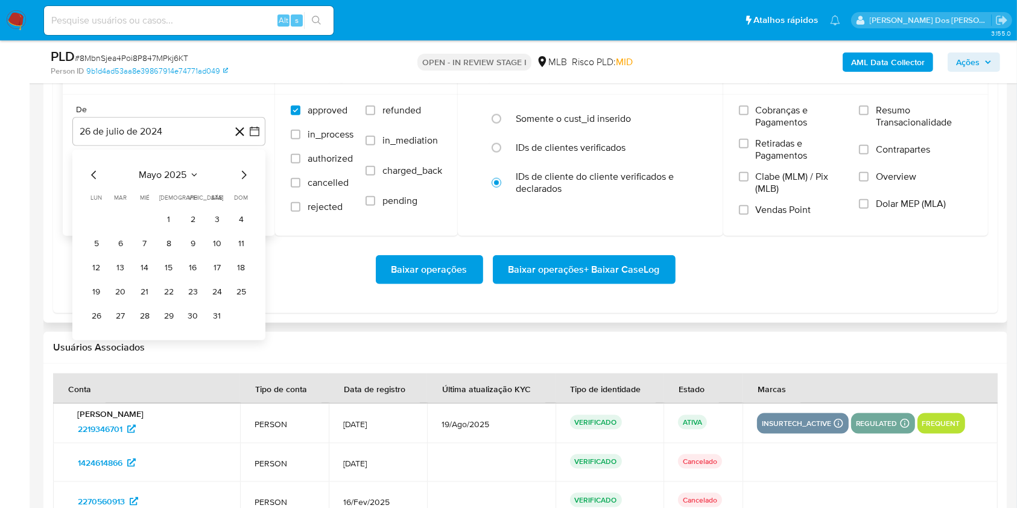
click at [241, 182] on icon "Mes siguiente" at bounding box center [243, 175] width 14 height 14
click at [126, 229] on button "1" at bounding box center [120, 219] width 19 height 19
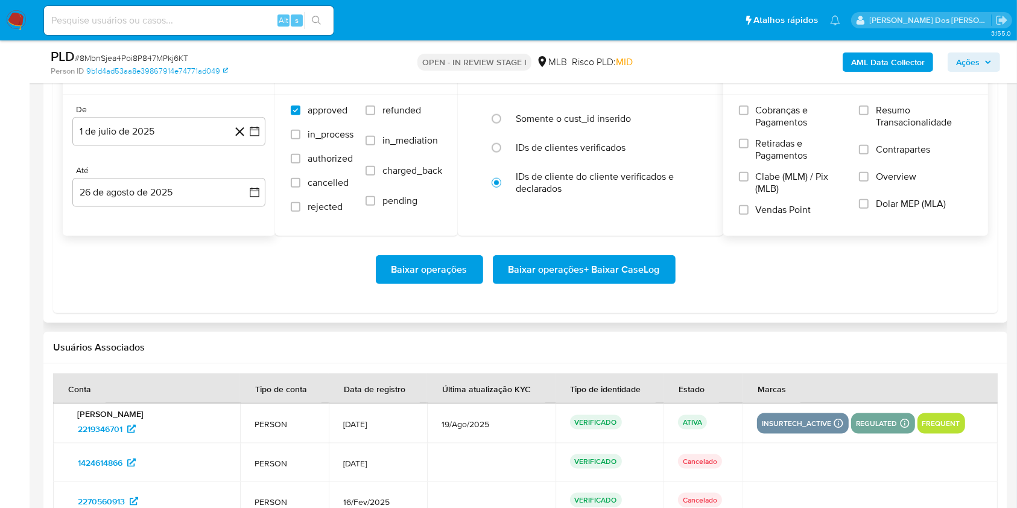
click at [893, 128] on span "Resumo Transacionalidade" at bounding box center [924, 116] width 96 height 24
click at [868, 115] on input "Resumo Transacionalidade" at bounding box center [864, 111] width 10 height 10
click at [657, 283] on span "Baixar operações + Baixar CaseLog" at bounding box center [583, 269] width 151 height 27
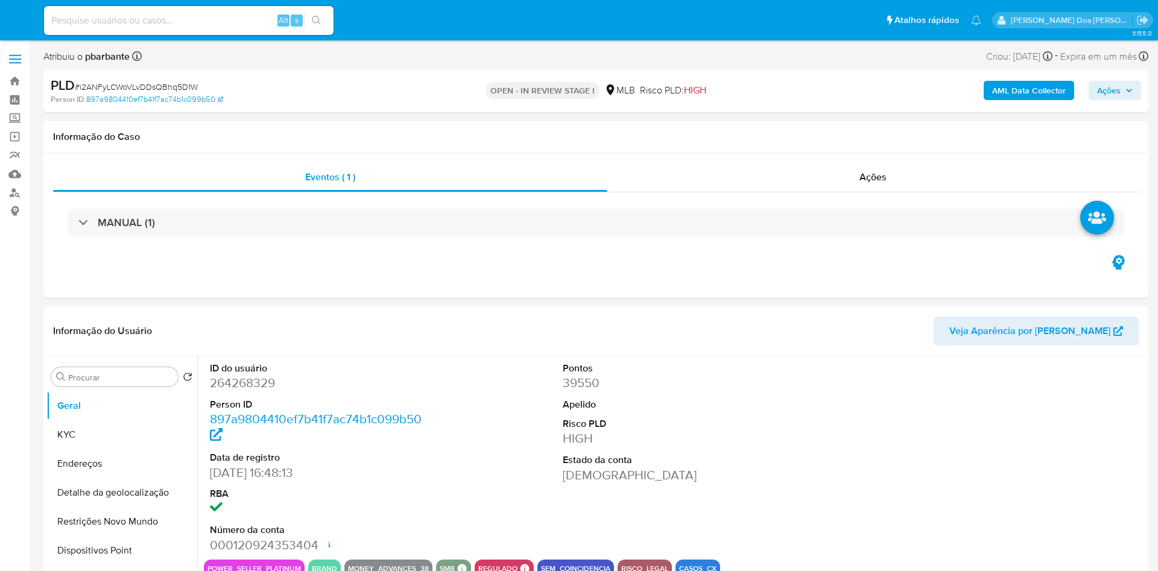
select select "10"
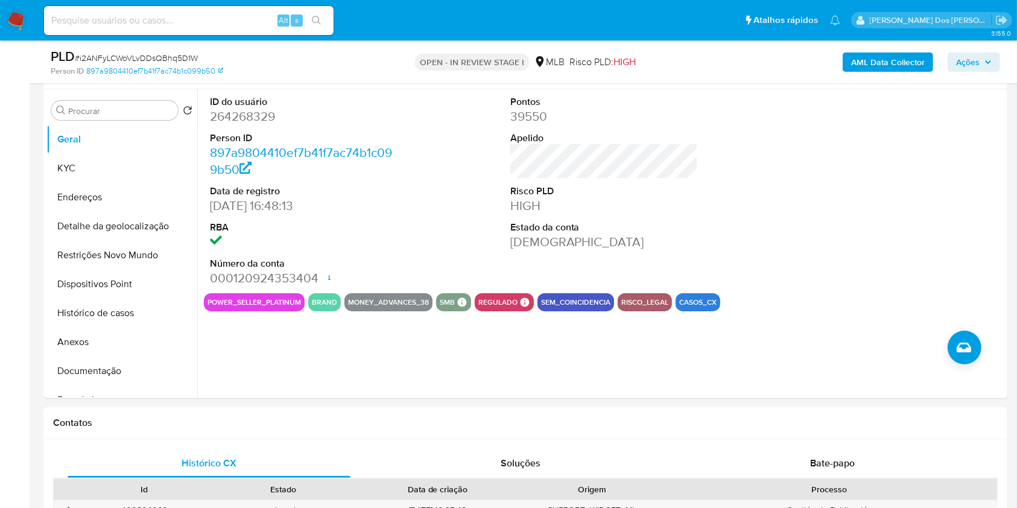
scroll to position [241, 0]
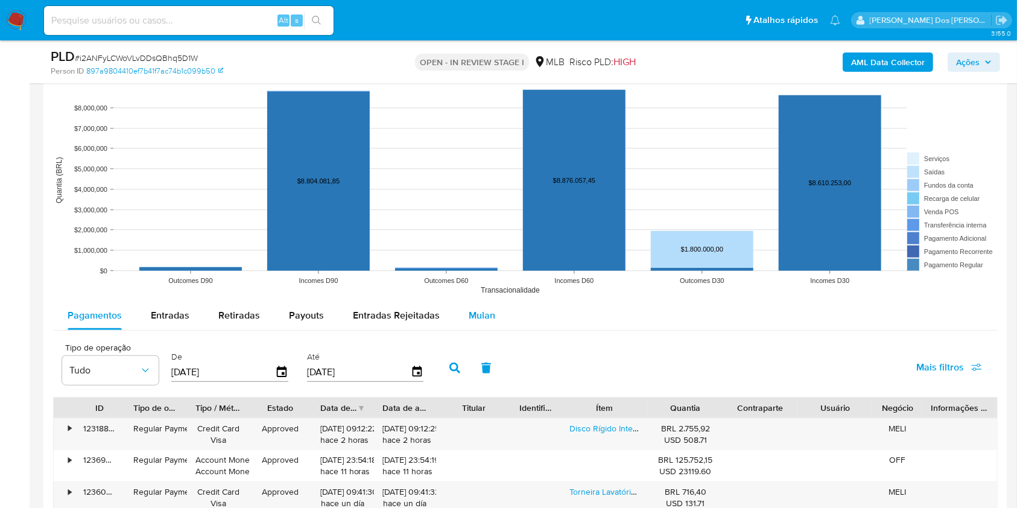
click at [493, 330] on button "Mulan" at bounding box center [481, 315] width 55 height 29
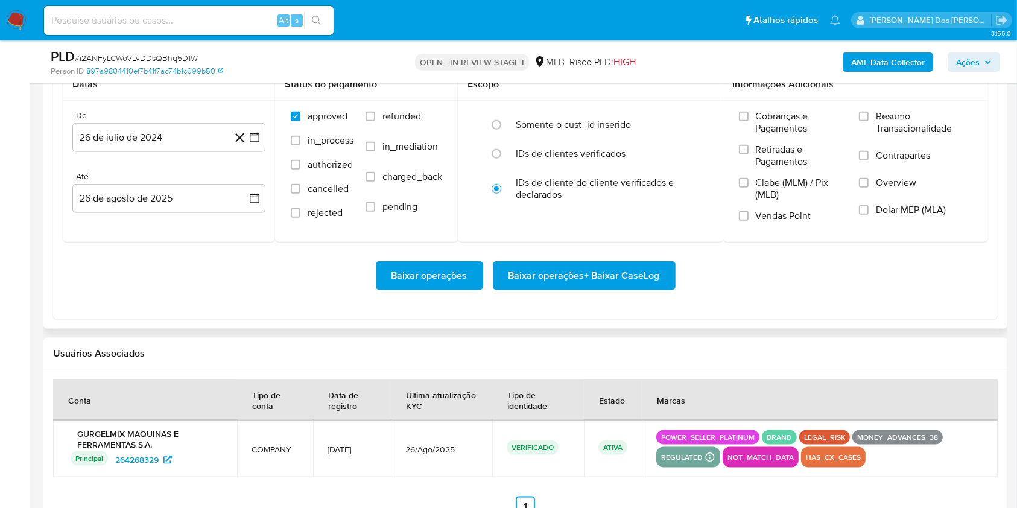
scroll to position [1447, 0]
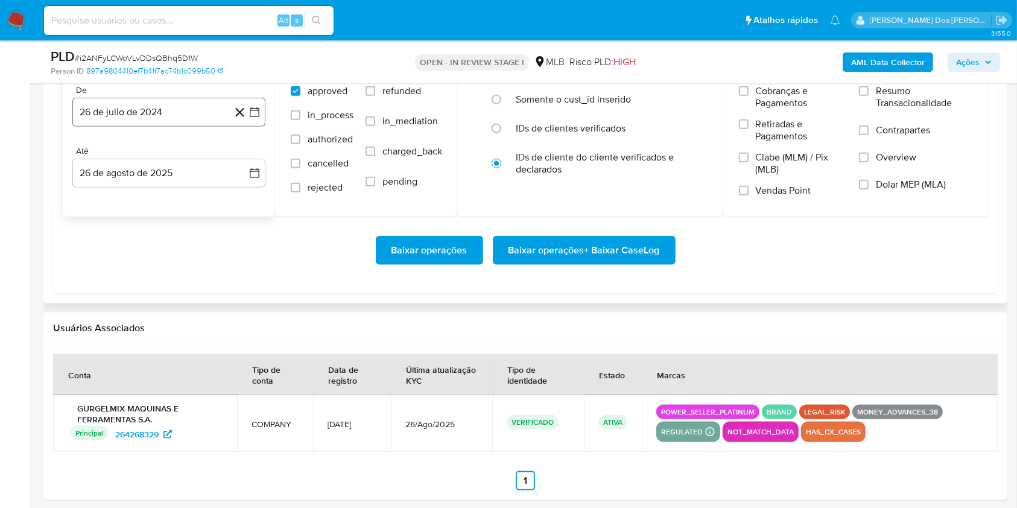
click at [260, 127] on button "26 de julio de 2024" at bounding box center [168, 112] width 193 height 29
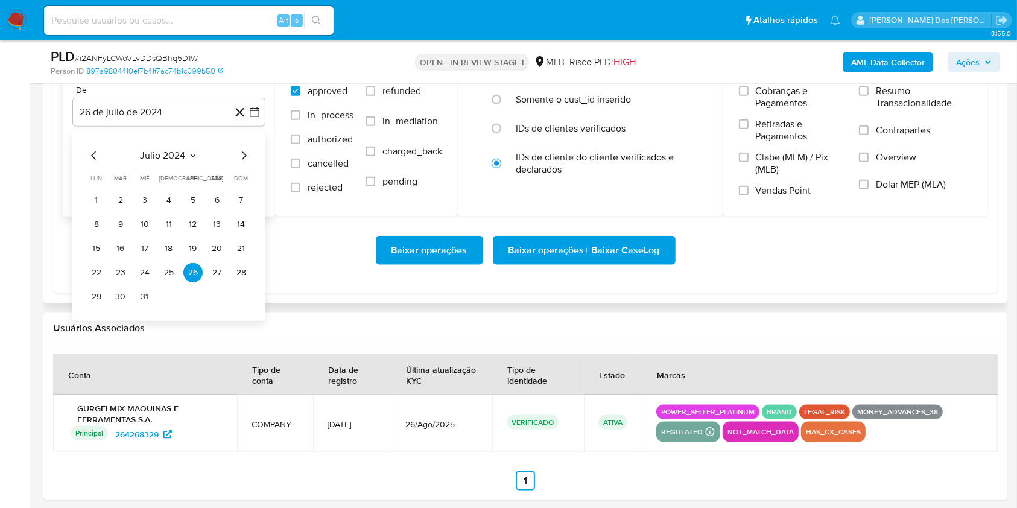
click at [244, 163] on icon "Mes siguiente" at bounding box center [243, 155] width 14 height 14
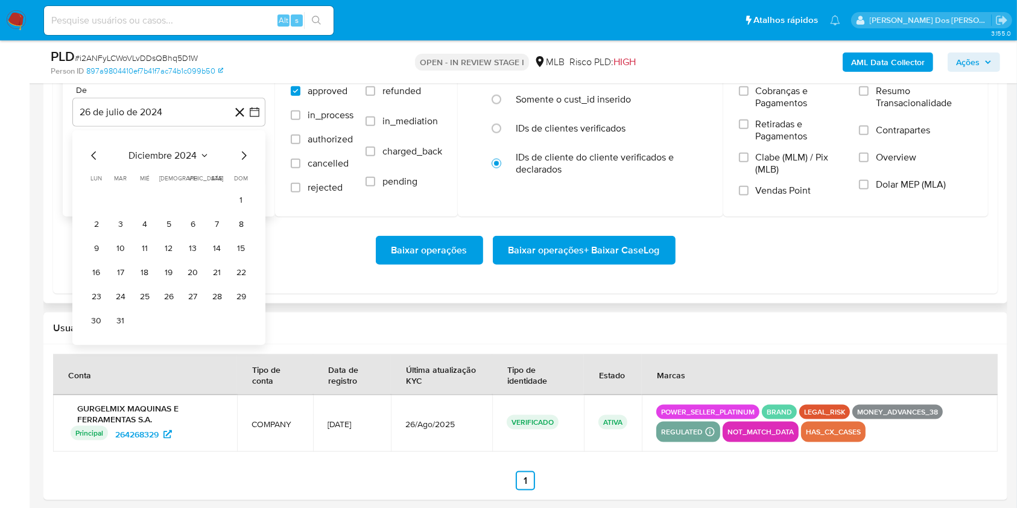
click at [244, 163] on icon "Mes siguiente" at bounding box center [243, 155] width 14 height 14
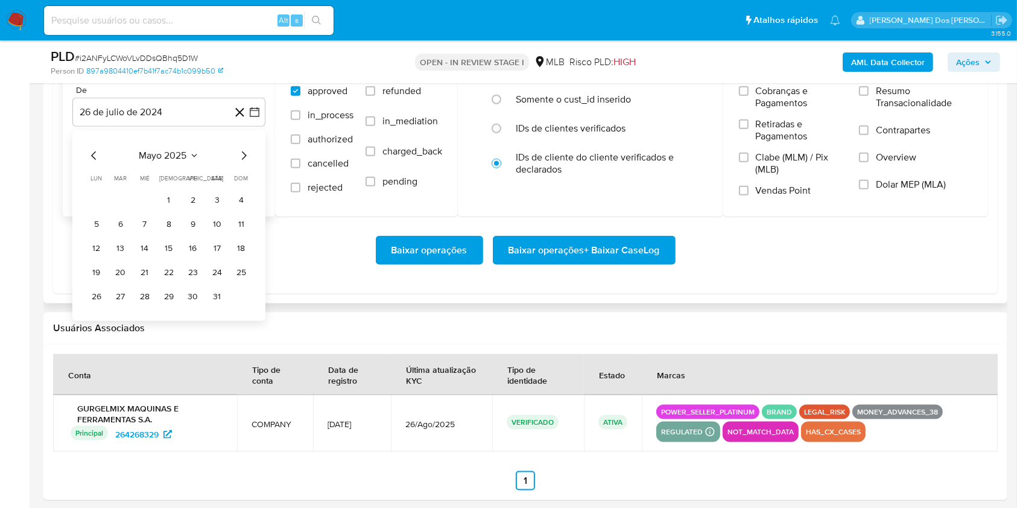
click at [244, 163] on icon "Mes siguiente" at bounding box center [243, 155] width 14 height 14
click at [119, 210] on button "1" at bounding box center [120, 200] width 19 height 19
click at [874, 107] on label "Resumo Transacionalidade" at bounding box center [915, 104] width 113 height 39
click at [868, 96] on input "Resumo Transacionalidade" at bounding box center [864, 91] width 10 height 10
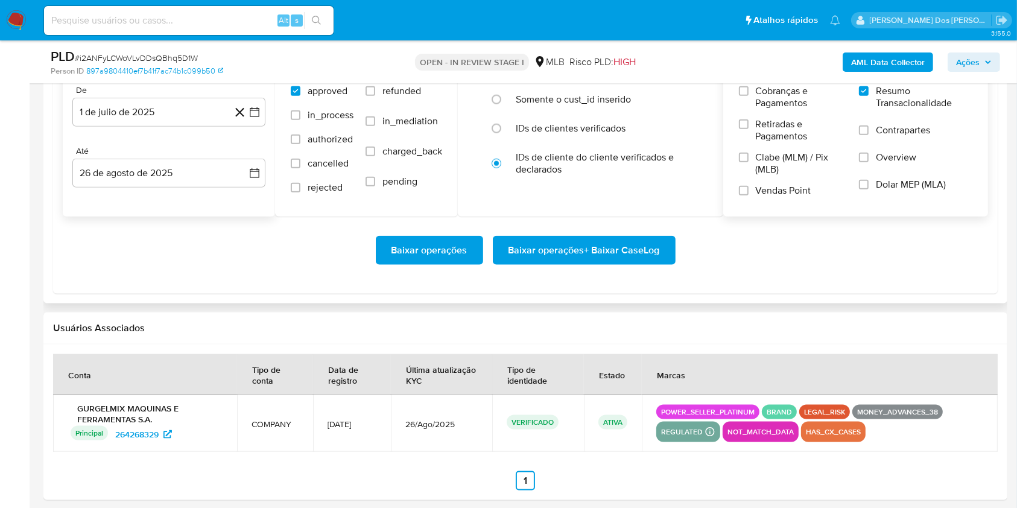
click at [637, 264] on span "Baixar operações + Baixar CaseLog" at bounding box center [583, 250] width 151 height 27
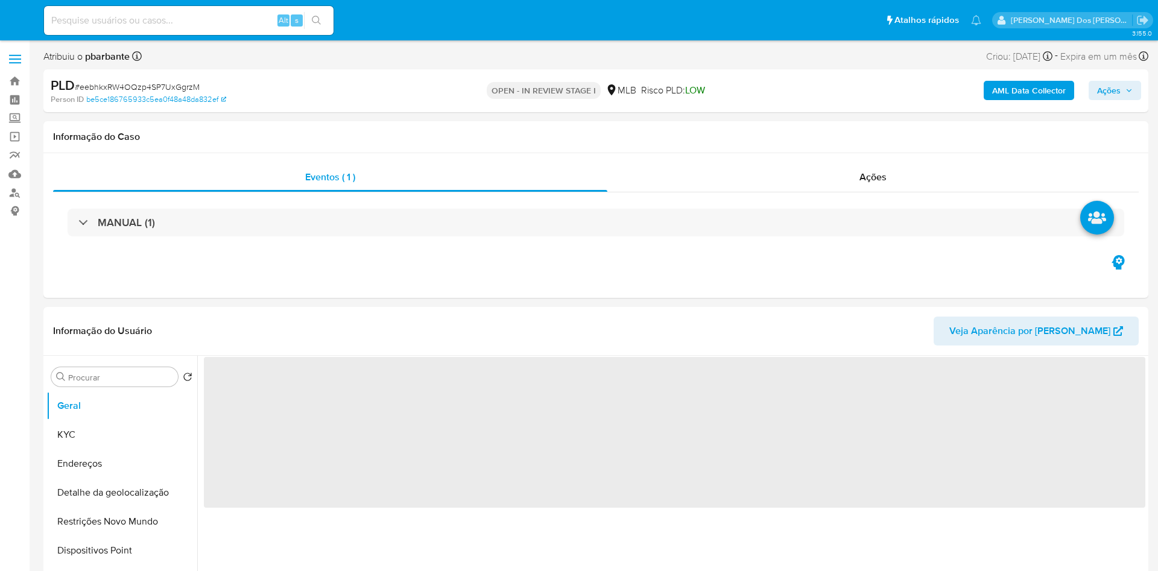
select select "10"
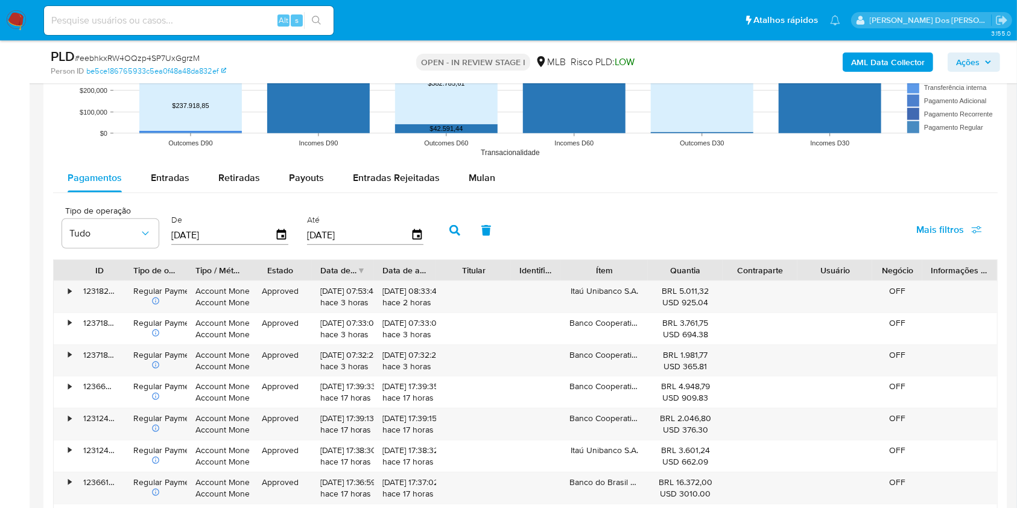
scroll to position [1206, 0]
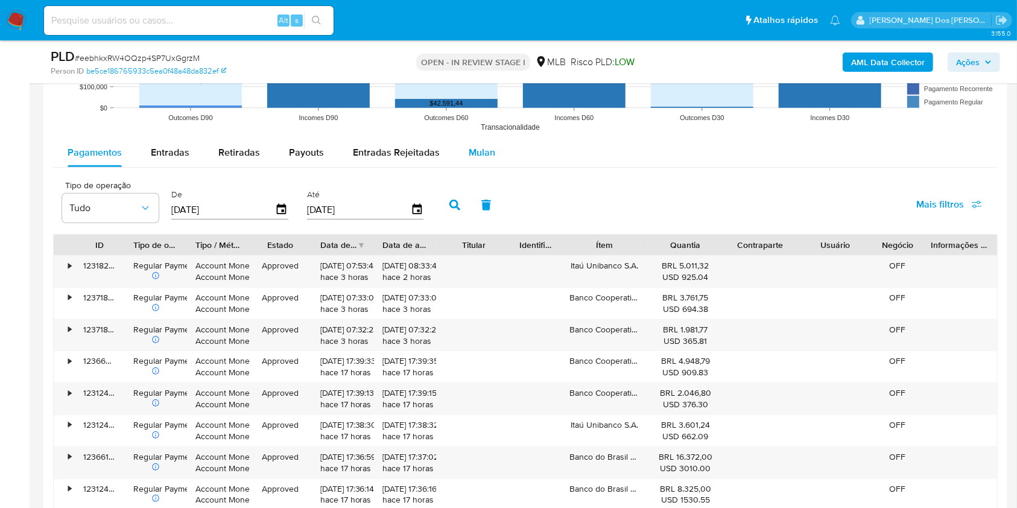
click at [488, 159] on span "Mulan" at bounding box center [482, 152] width 27 height 14
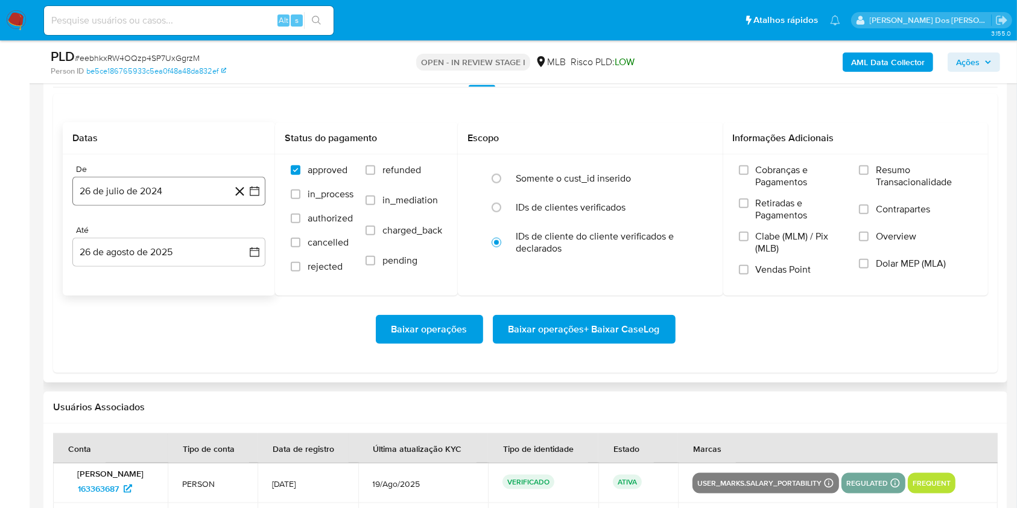
click at [252, 197] on icon "button" at bounding box center [254, 191] width 12 height 12
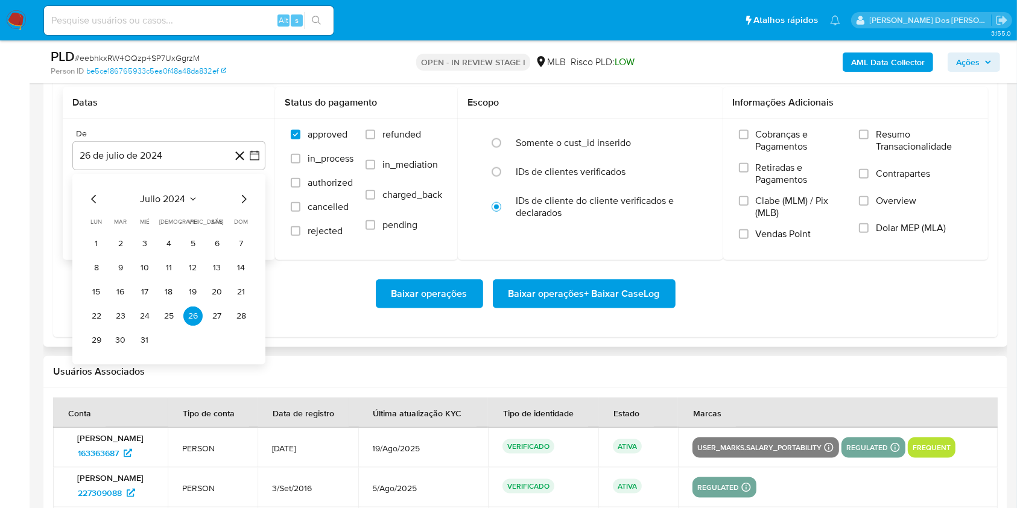
scroll to position [1366, 0]
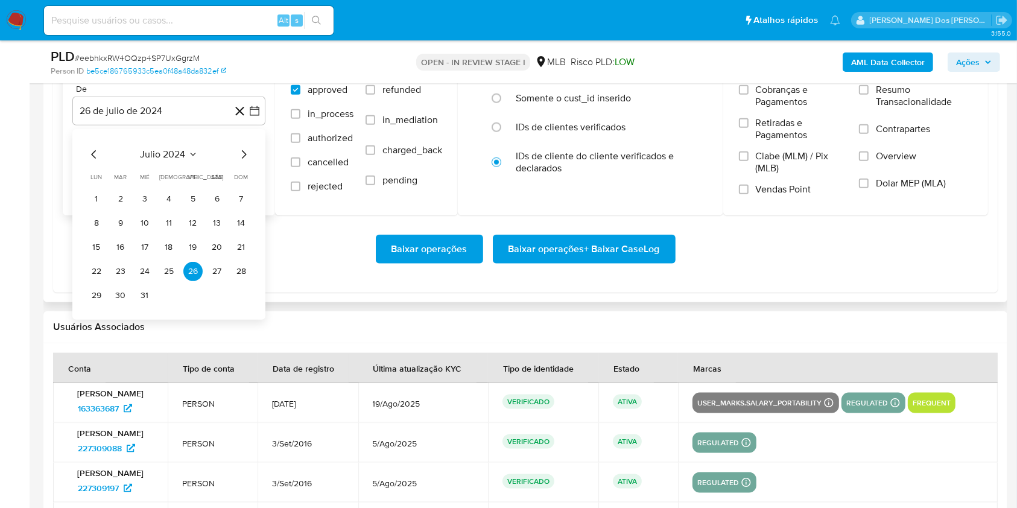
click at [247, 162] on icon "Mes siguiente" at bounding box center [243, 154] width 14 height 14
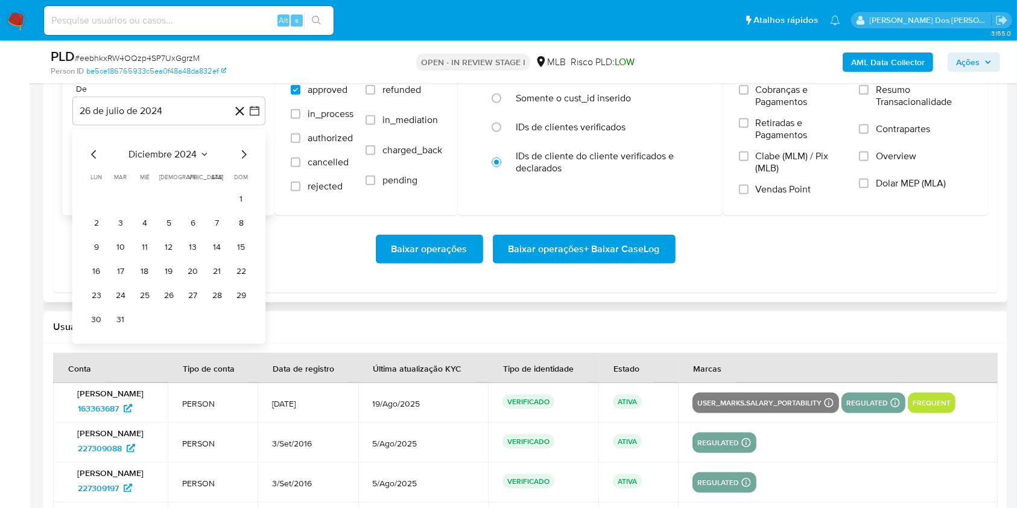
click at [247, 162] on icon "Mes siguiente" at bounding box center [243, 154] width 14 height 14
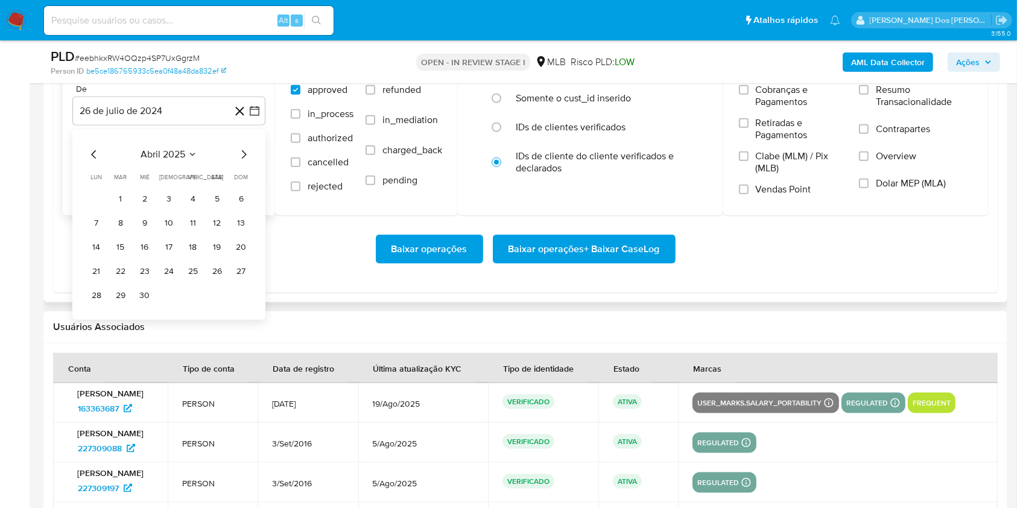
click at [247, 162] on icon "Mes siguiente" at bounding box center [243, 154] width 14 height 14
click at [121, 209] on button "1" at bounding box center [120, 198] width 19 height 19
click at [873, 109] on label "Resumo Transacionalidade" at bounding box center [915, 103] width 113 height 39
click at [868, 95] on input "Resumo Transacionalidade" at bounding box center [864, 90] width 10 height 10
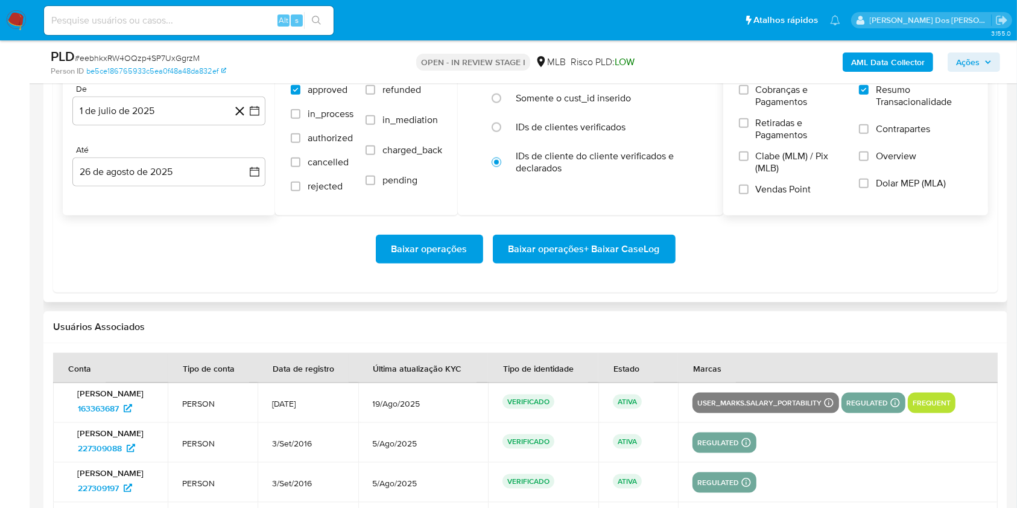
click at [660, 264] on button "Baixar operações + Baixar CaseLog" at bounding box center [584, 249] width 183 height 29
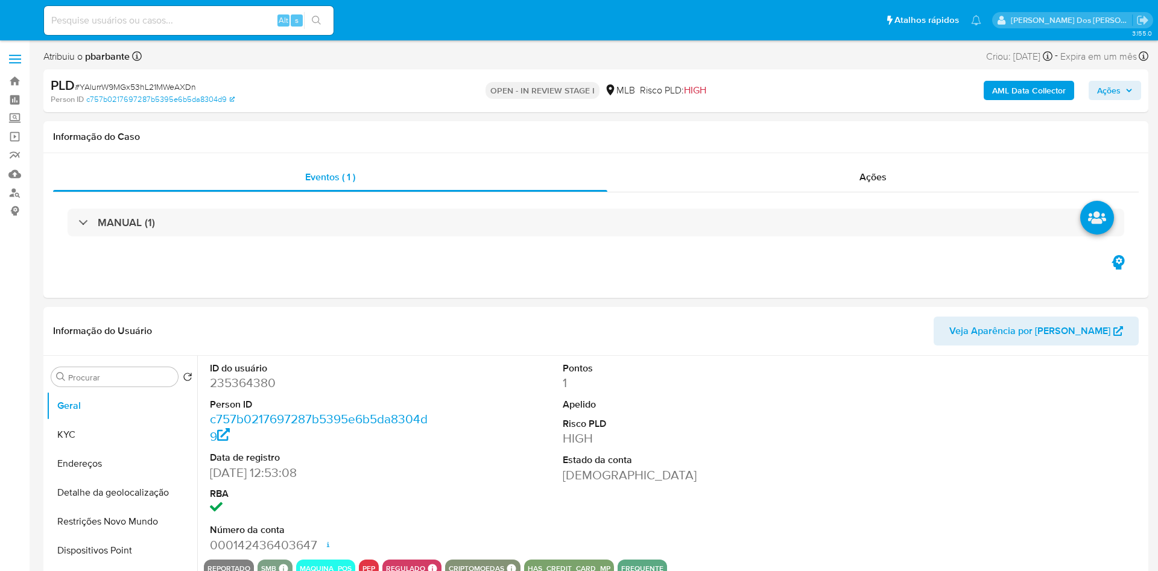
select select "10"
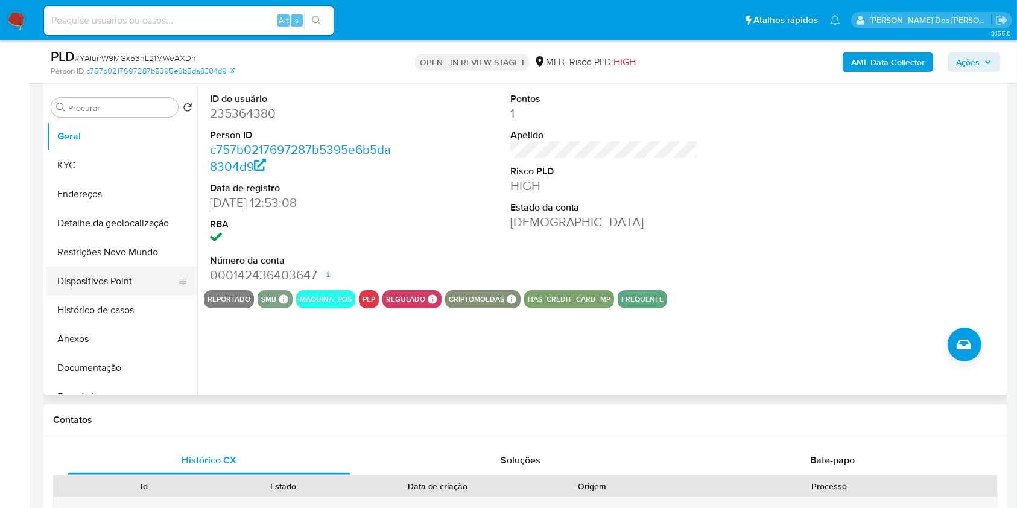
scroll to position [241, 0]
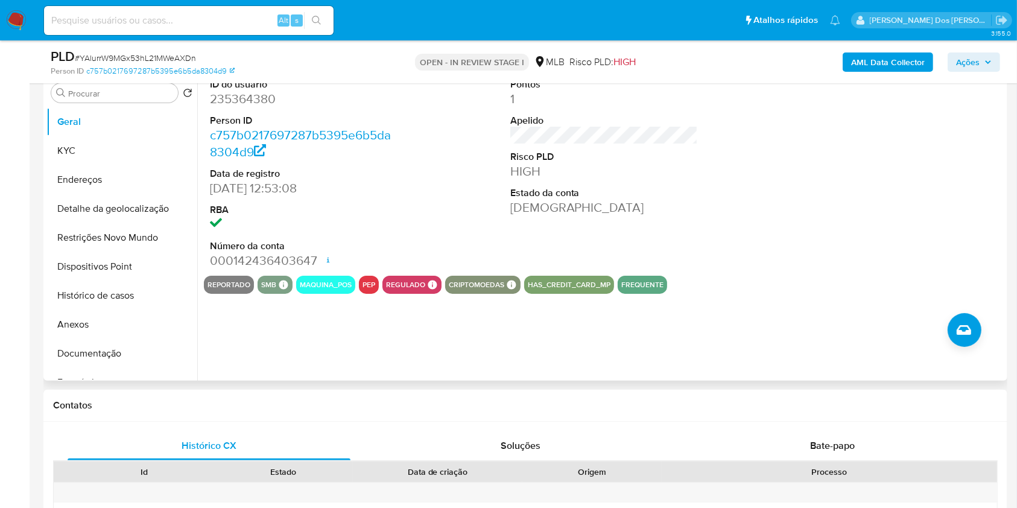
click at [96, 310] on button "Histórico de casos" at bounding box center [121, 295] width 151 height 29
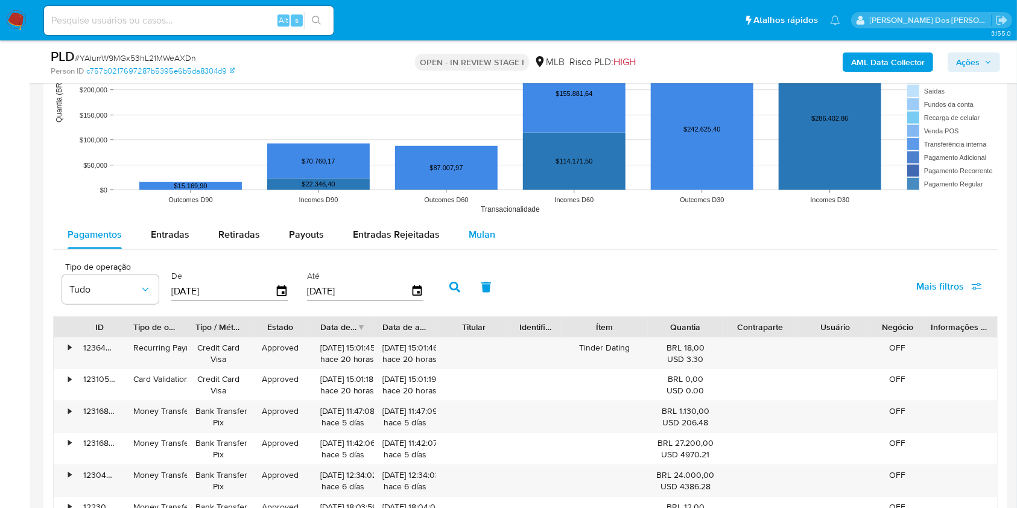
click at [488, 241] on span "Mulan" at bounding box center [482, 234] width 27 height 14
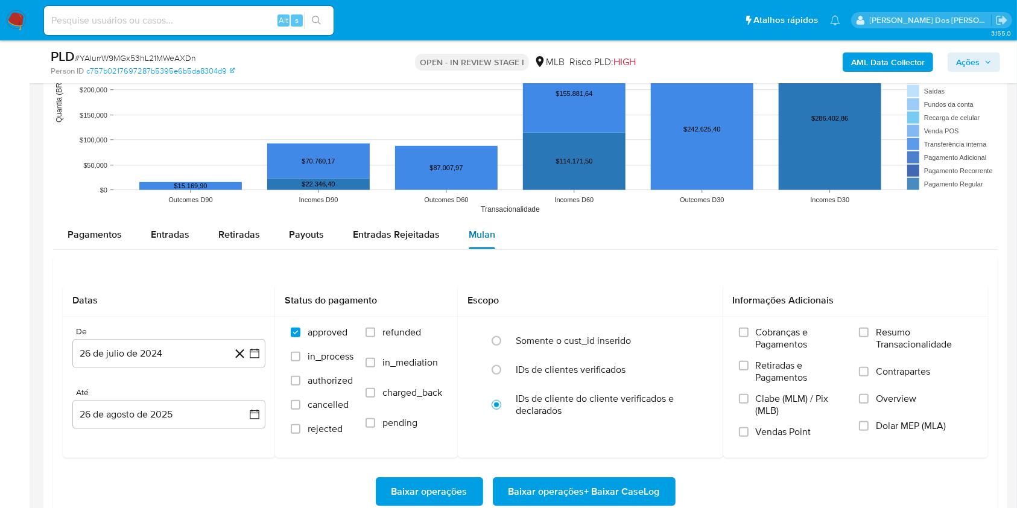
scroll to position [1447, 0]
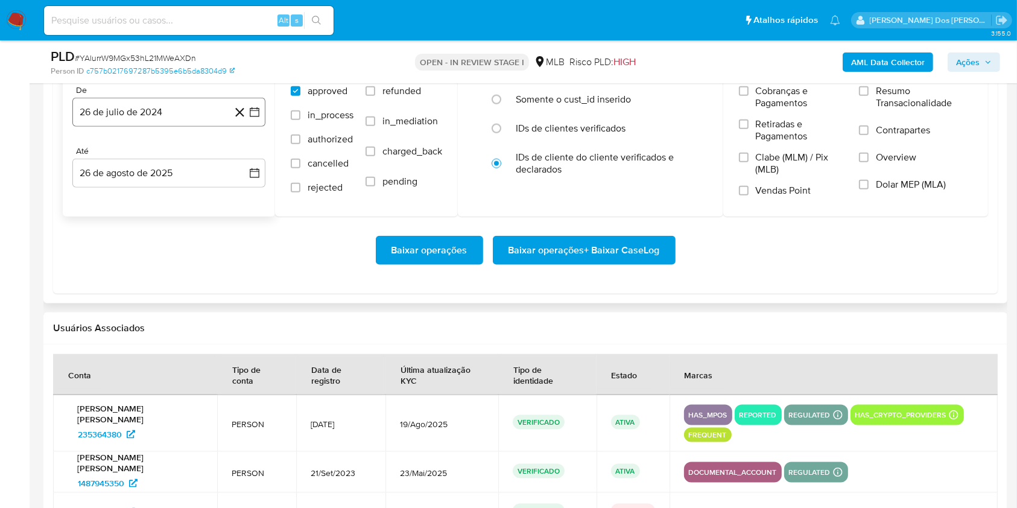
click at [257, 118] on icon "button" at bounding box center [254, 112] width 12 height 12
click at [244, 163] on icon "Mes siguiente" at bounding box center [243, 155] width 14 height 14
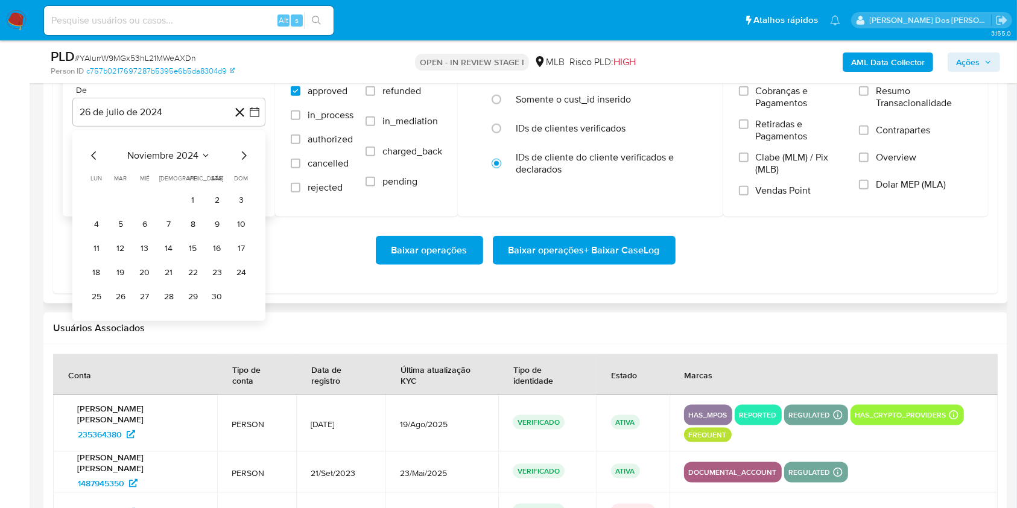
click at [244, 163] on icon "Mes siguiente" at bounding box center [243, 155] width 14 height 14
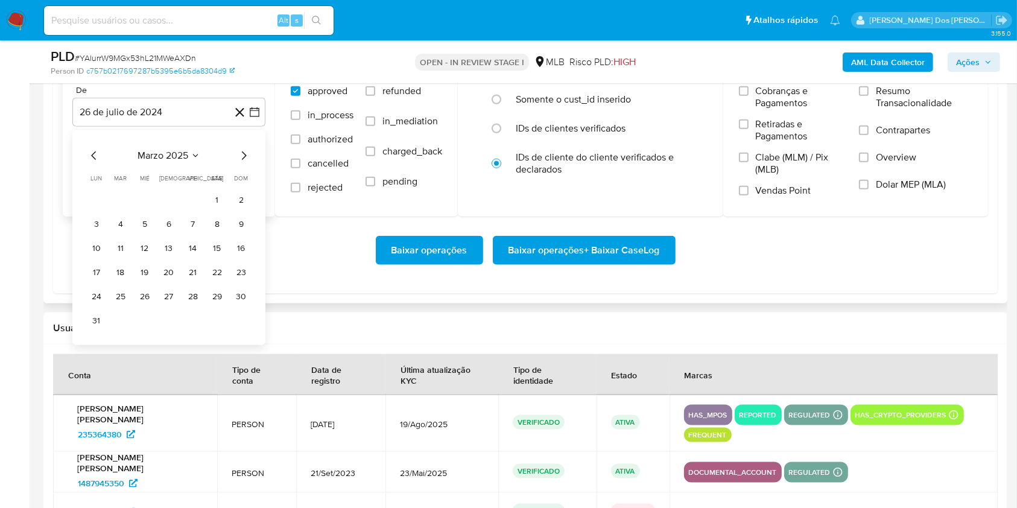
click at [244, 163] on icon "Mes siguiente" at bounding box center [243, 155] width 14 height 14
click at [121, 210] on button "1" at bounding box center [120, 200] width 19 height 19
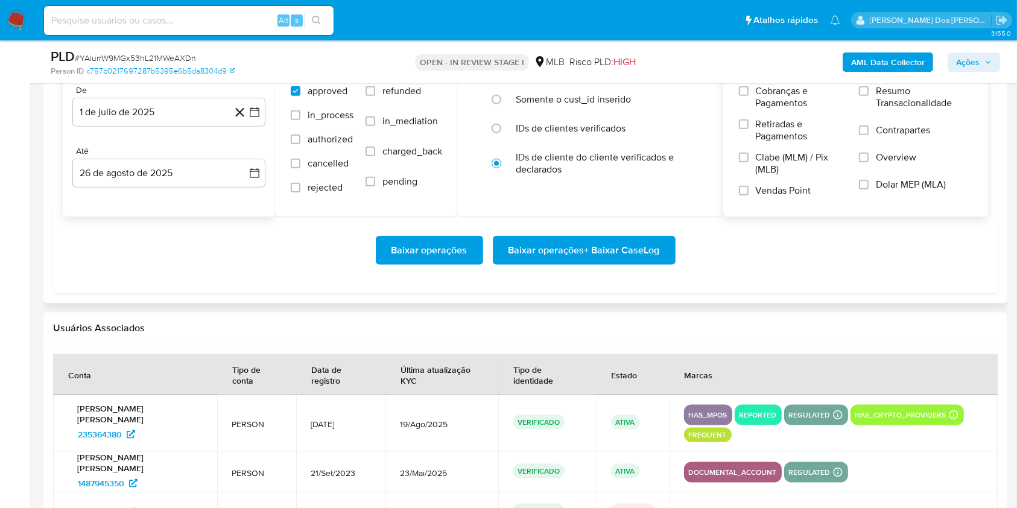
click at [912, 124] on label "Resumo Transacionalidade" at bounding box center [915, 104] width 113 height 39
click at [868, 96] on input "Resumo Transacionalidade" at bounding box center [864, 91] width 10 height 10
click at [660, 265] on button "Baixar operações + Baixar CaseLog" at bounding box center [584, 250] width 183 height 29
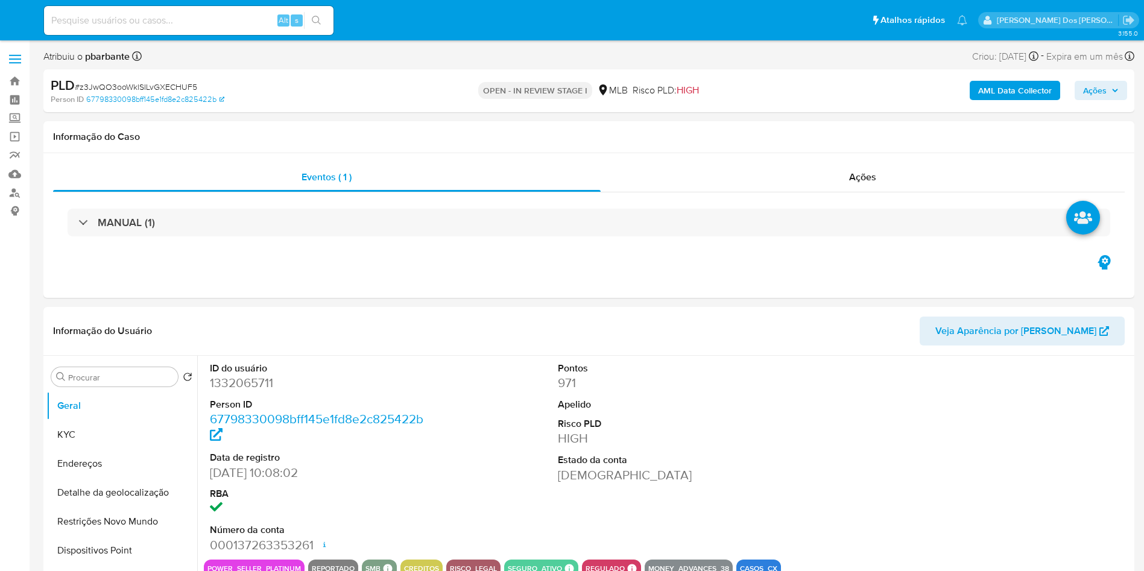
select select "10"
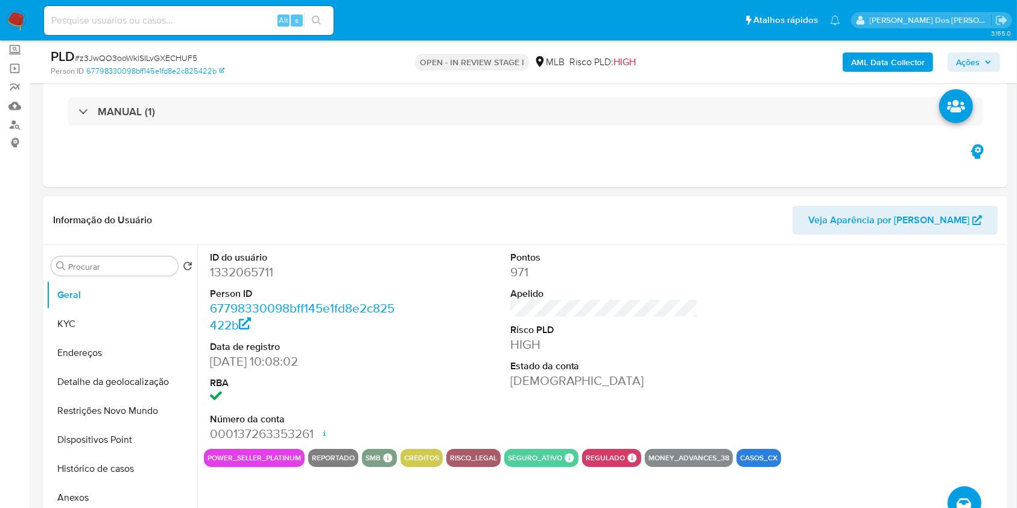
scroll to position [241, 0]
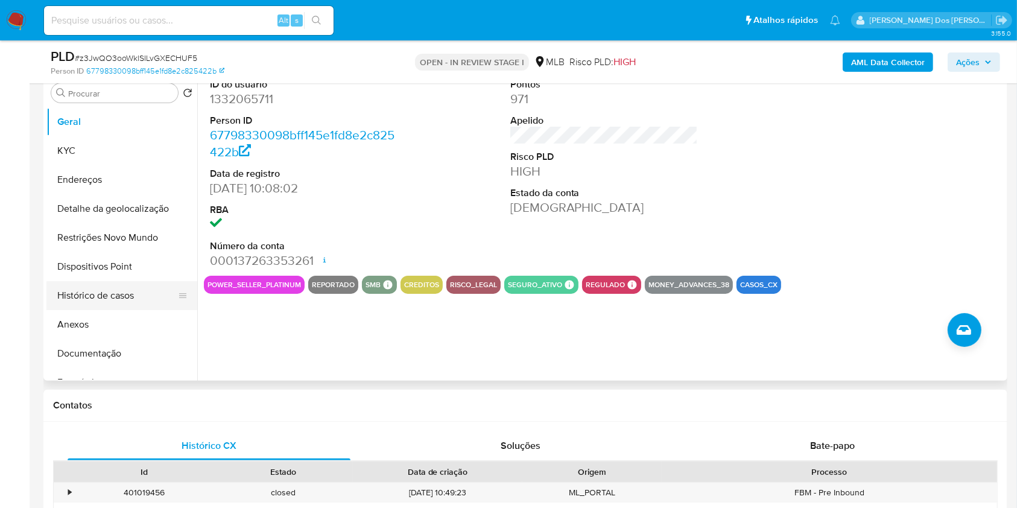
click at [147, 301] on button "Histórico de casos" at bounding box center [116, 295] width 141 height 29
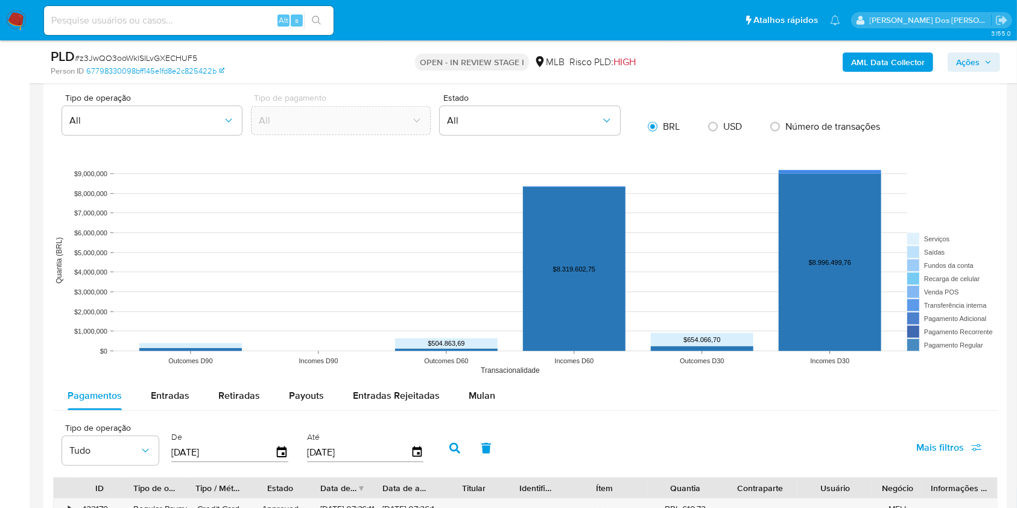
scroll to position [1206, 0]
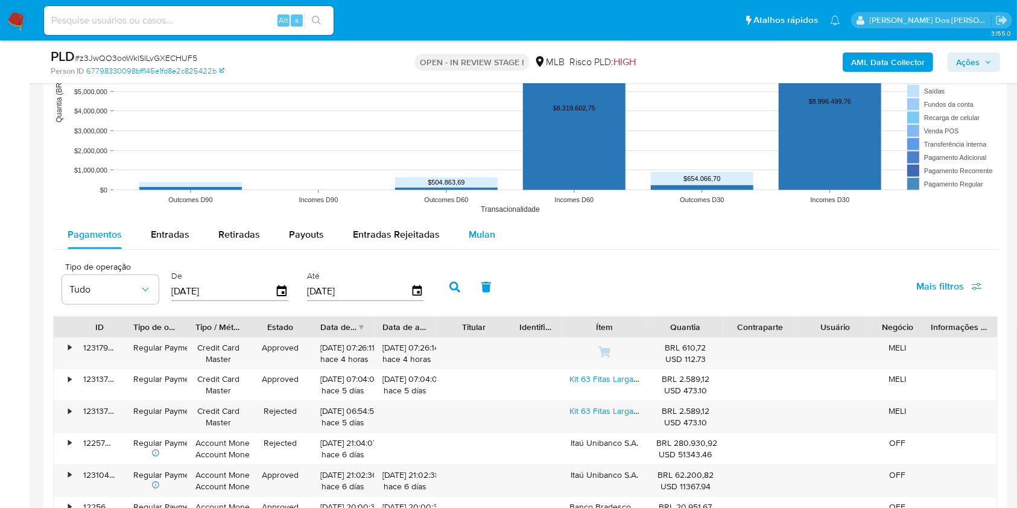
click at [477, 241] on span "Mulan" at bounding box center [482, 234] width 27 height 14
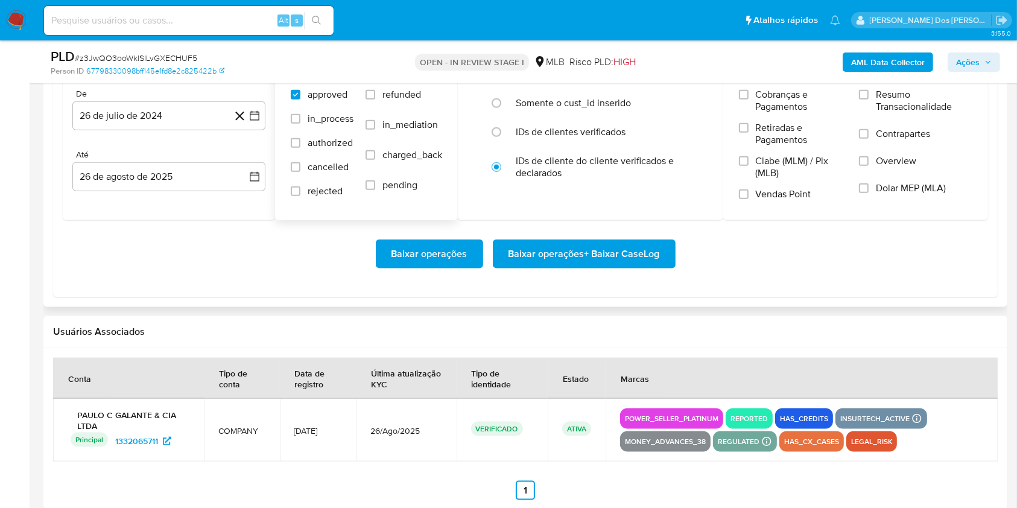
scroll to position [1447, 0]
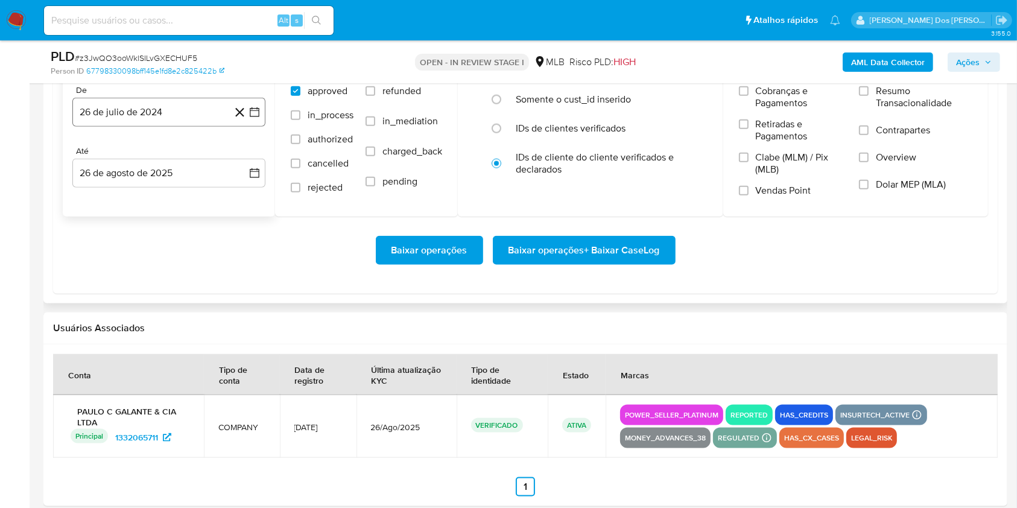
click at [251, 118] on icon "button" at bounding box center [254, 112] width 12 height 12
click at [244, 163] on icon "Mes siguiente" at bounding box center [243, 155] width 14 height 14
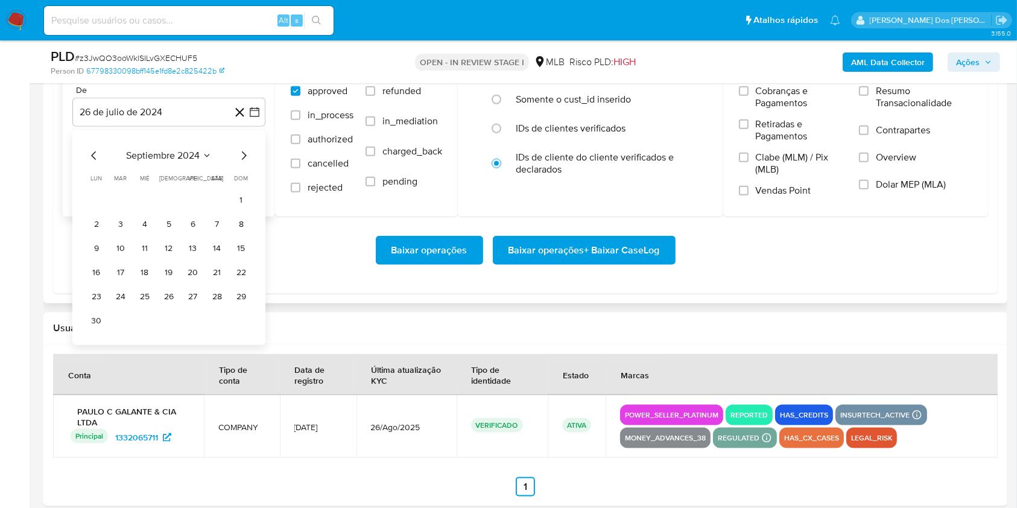
click at [244, 163] on icon "Mes siguiente" at bounding box center [243, 155] width 14 height 14
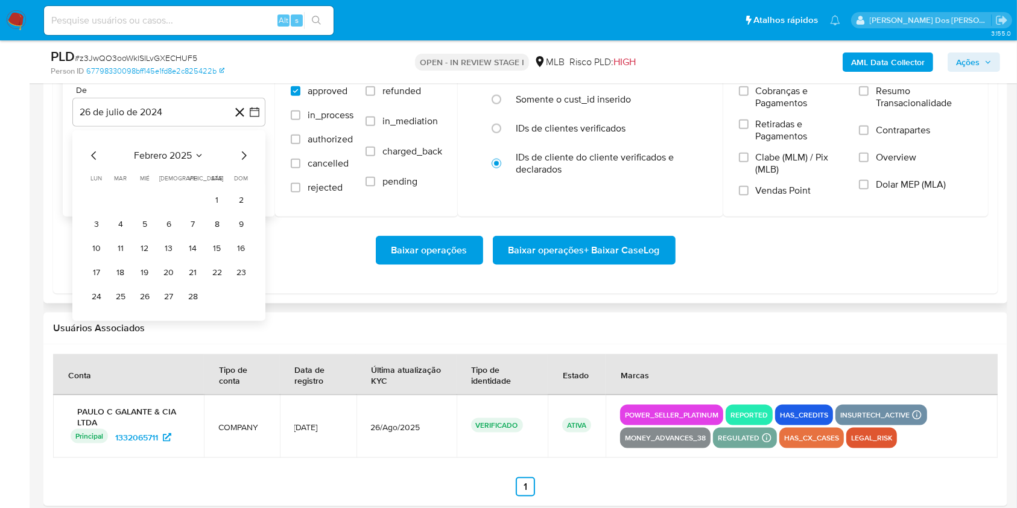
click at [244, 163] on icon "Mes siguiente" at bounding box center [243, 155] width 14 height 14
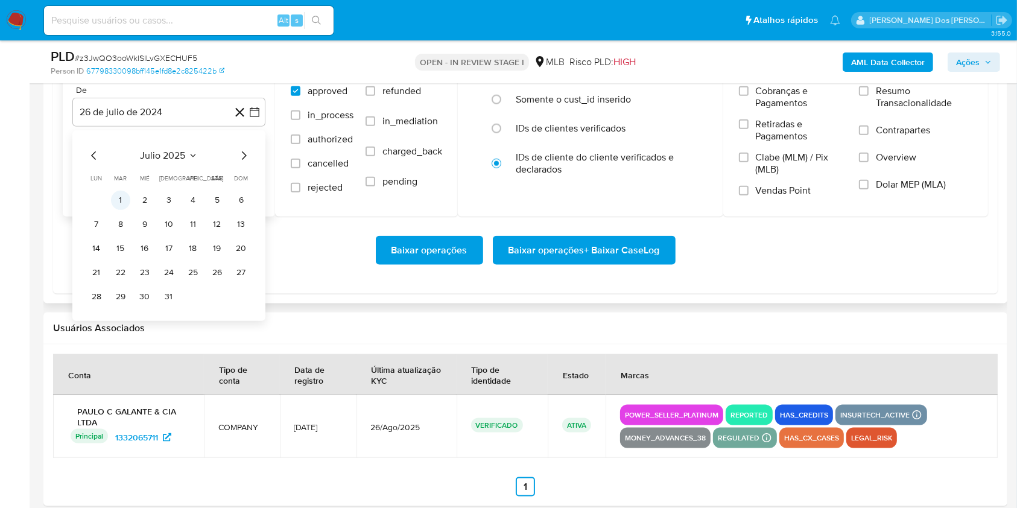
click at [121, 210] on button "1" at bounding box center [120, 200] width 19 height 19
click at [894, 109] on span "Resumo Transacionalidade" at bounding box center [924, 97] width 96 height 24
click at [868, 96] on input "Resumo Transacionalidade" at bounding box center [864, 91] width 10 height 10
click at [666, 265] on button "Baixar operações + Baixar CaseLog" at bounding box center [584, 250] width 183 height 29
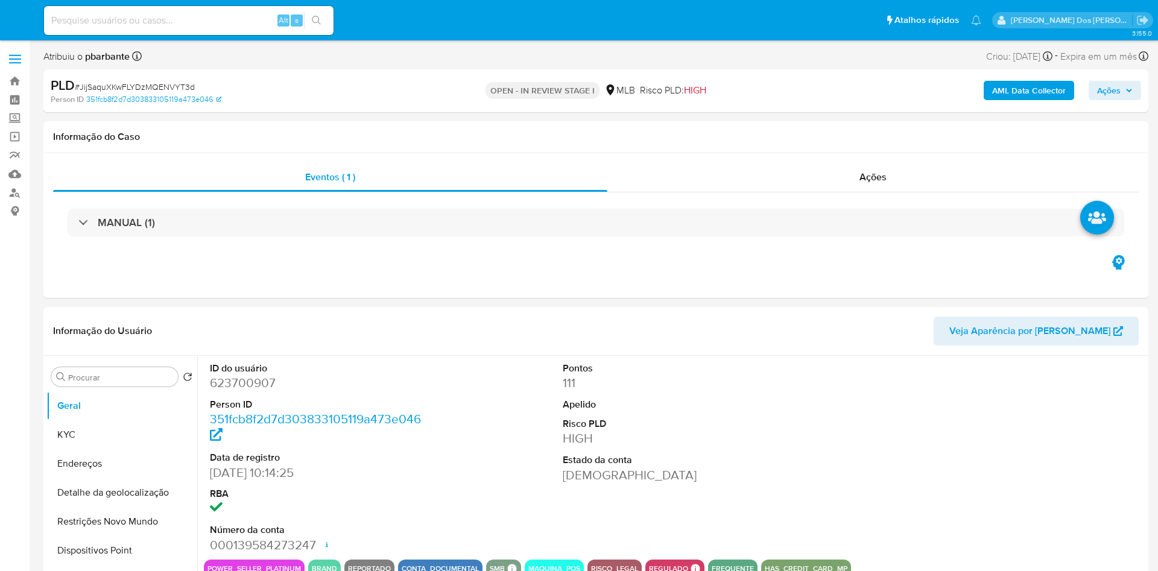
select select "10"
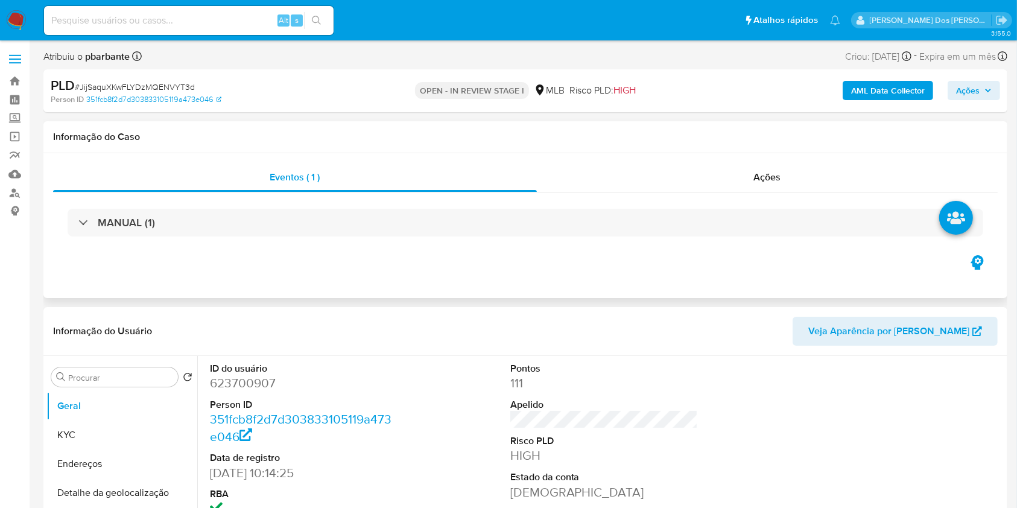
scroll to position [241, 0]
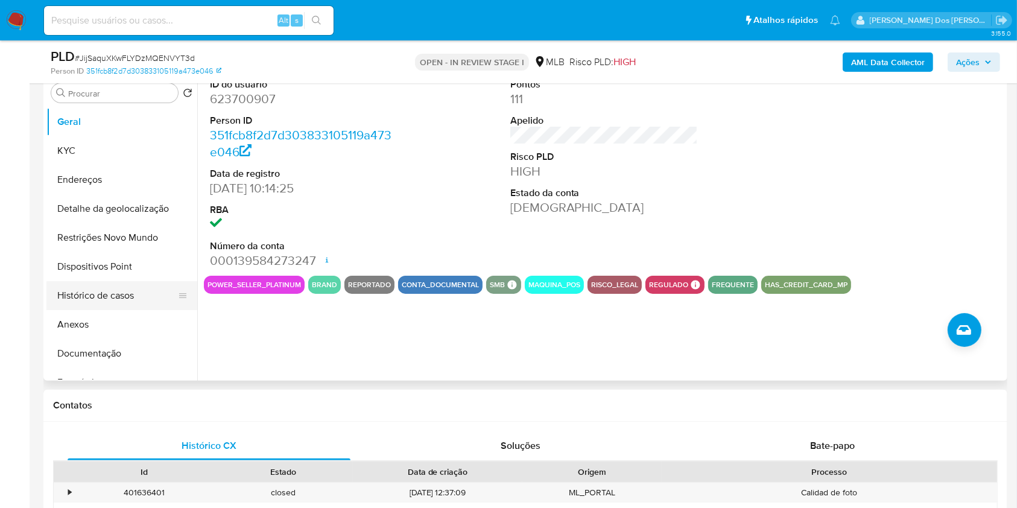
click at [135, 310] on button "Histórico de casos" at bounding box center [116, 295] width 141 height 29
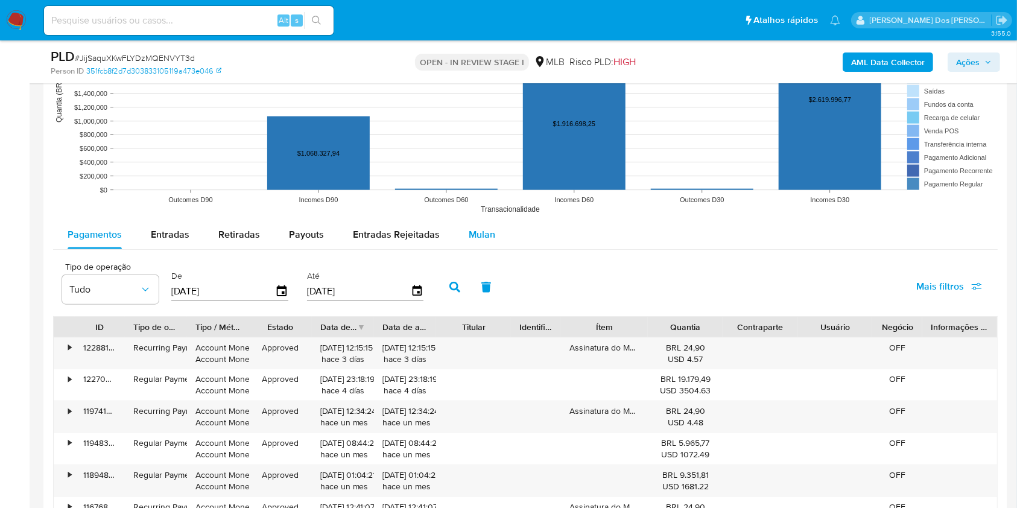
click at [499, 249] on button "Mulan" at bounding box center [481, 234] width 55 height 29
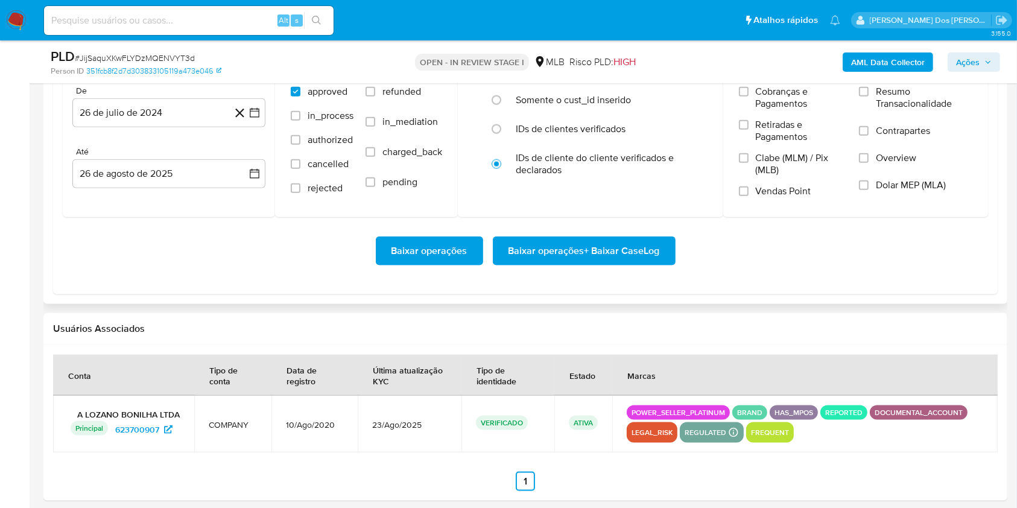
scroll to position [1447, 0]
click at [253, 118] on icon "button" at bounding box center [254, 112] width 12 height 12
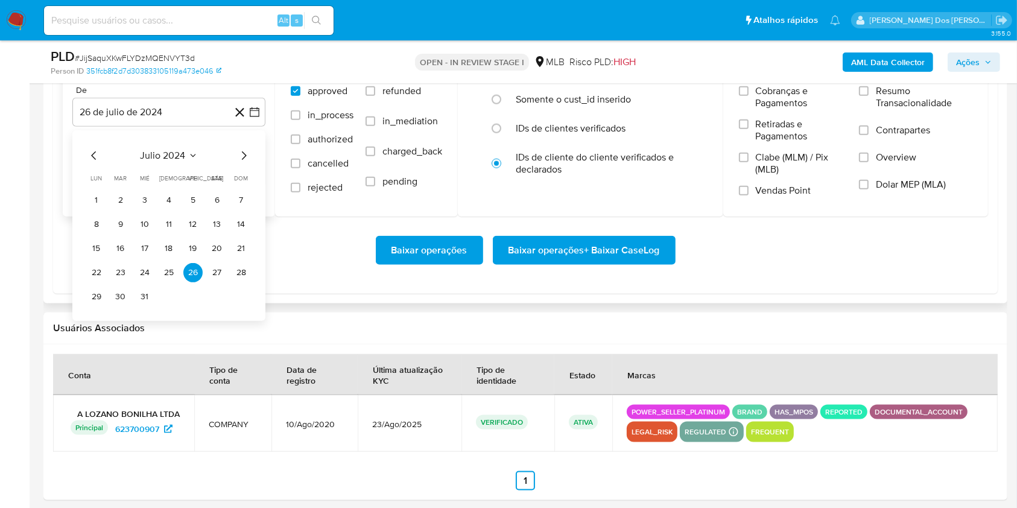
click at [242, 163] on icon "Mes siguiente" at bounding box center [243, 155] width 14 height 14
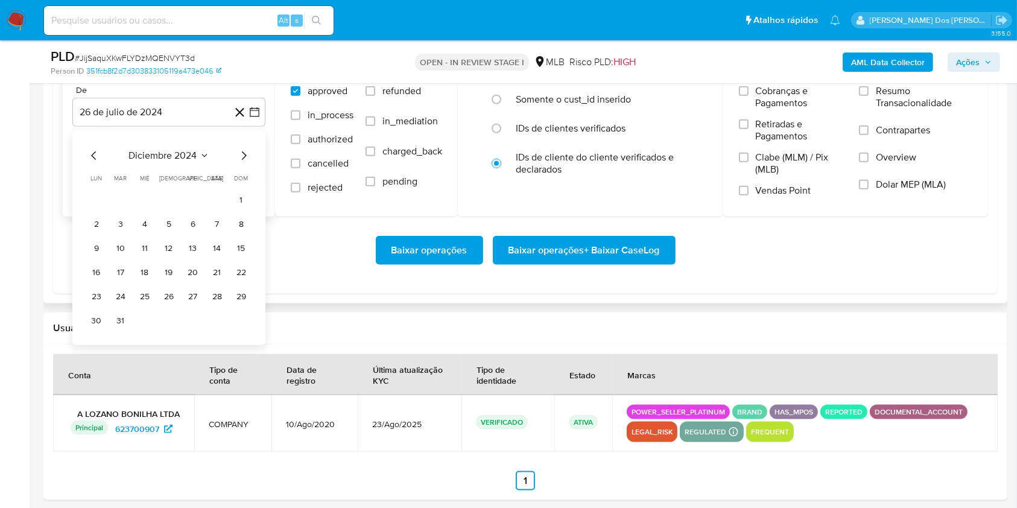
click at [242, 163] on icon "Mes siguiente" at bounding box center [243, 155] width 14 height 14
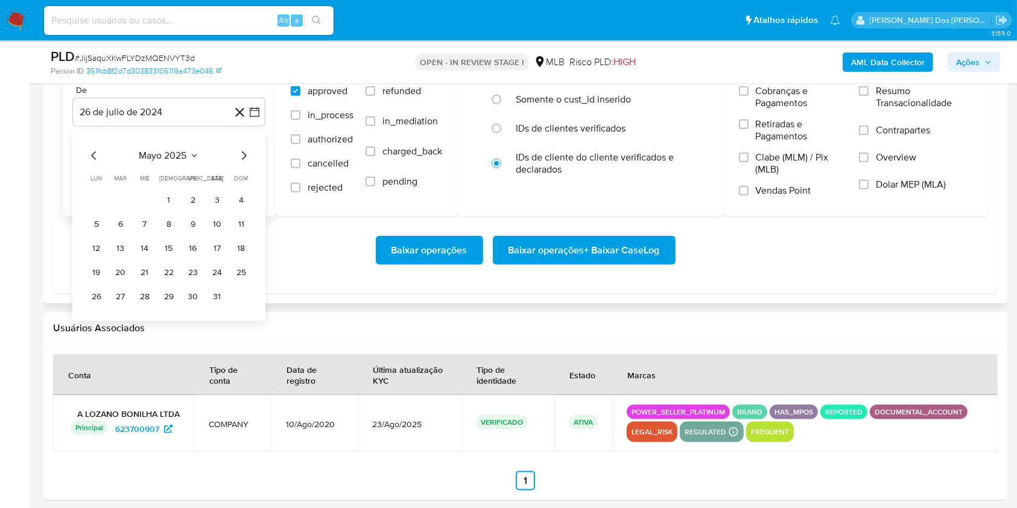
click at [242, 163] on icon "Mes siguiente" at bounding box center [243, 155] width 14 height 14
click at [128, 210] on button "1" at bounding box center [120, 200] width 19 height 19
click at [936, 109] on span "Resumo Transacionalidade" at bounding box center [924, 97] width 96 height 24
click at [868, 96] on input "Resumo Transacionalidade" at bounding box center [864, 91] width 10 height 10
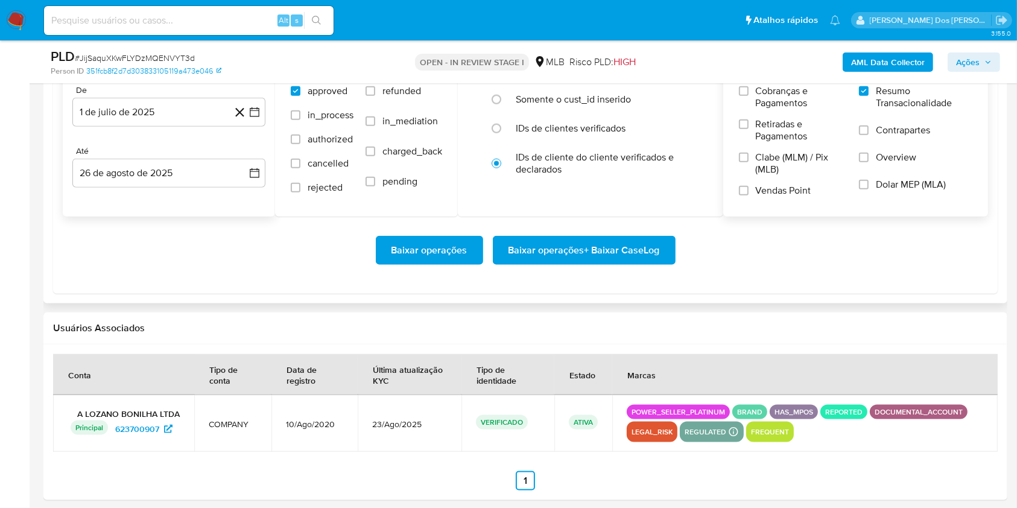
click at [612, 264] on span "Baixar operações + Baixar CaseLog" at bounding box center [583, 250] width 151 height 27
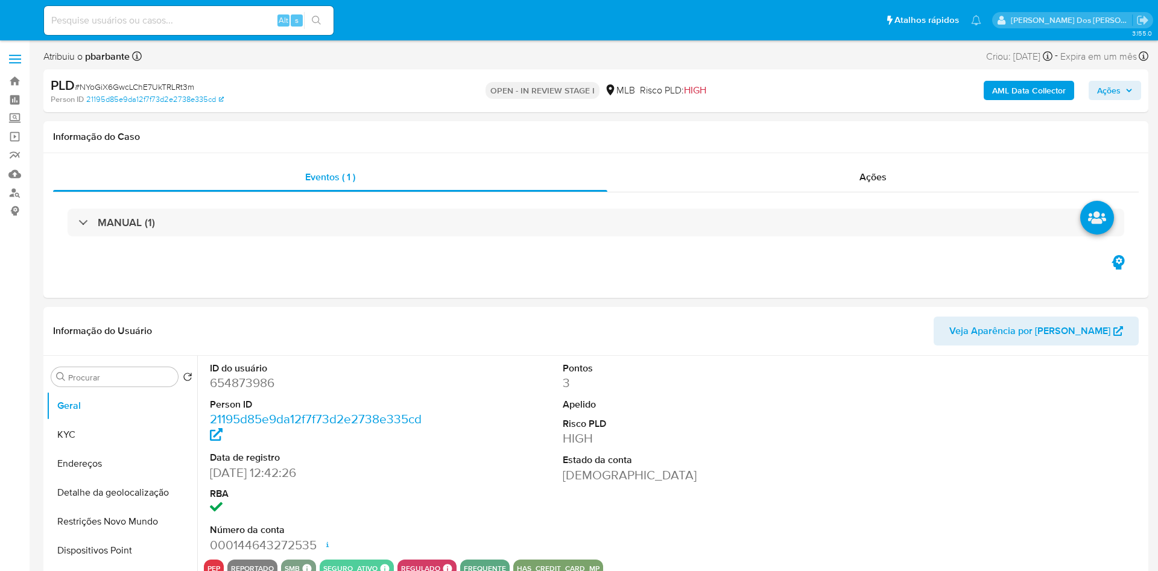
select select "10"
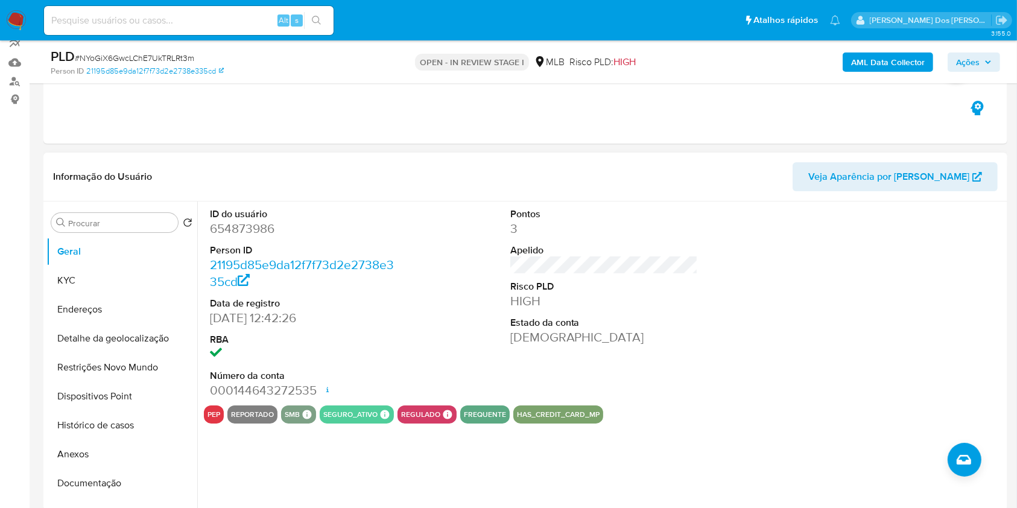
scroll to position [241, 0]
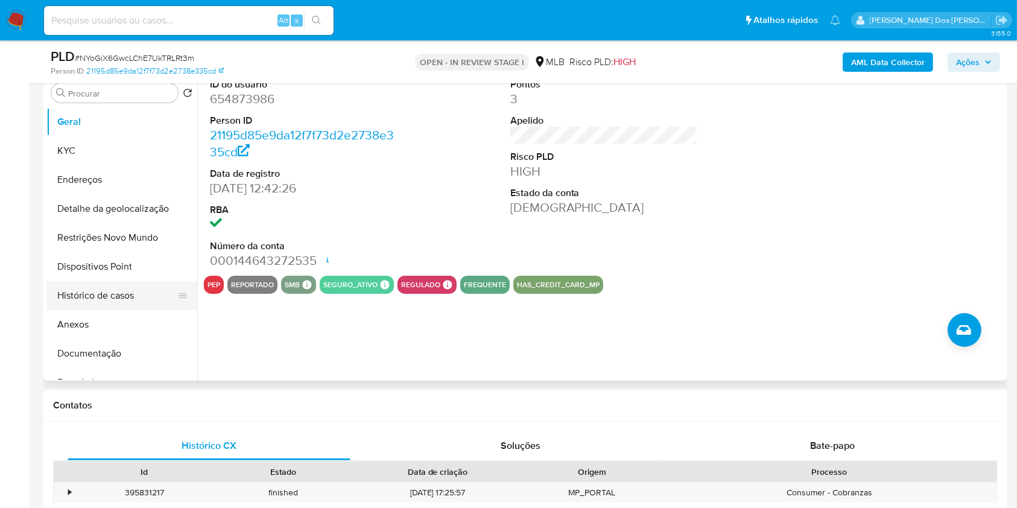
click at [120, 310] on button "Histórico de casos" at bounding box center [116, 295] width 141 height 29
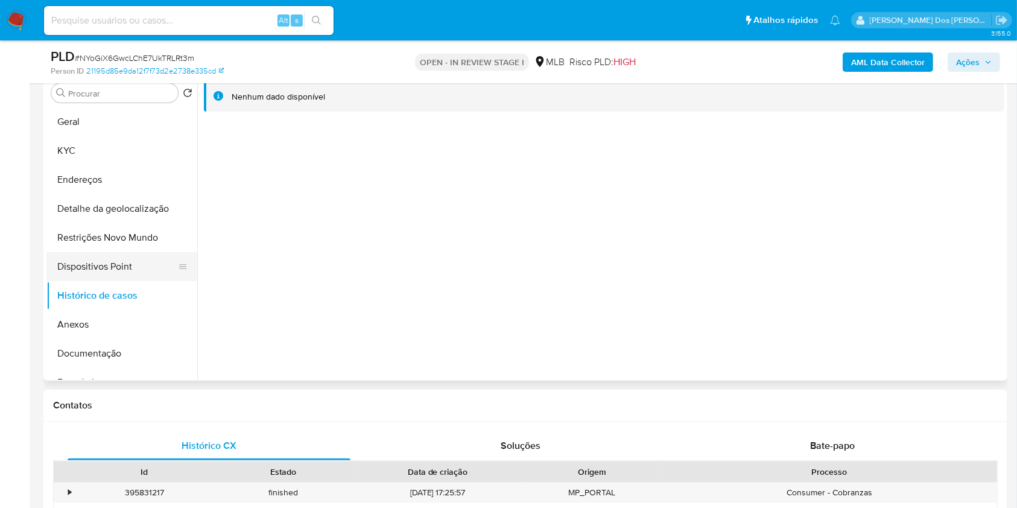
click at [92, 278] on button "Dispositivos Point" at bounding box center [116, 266] width 141 height 29
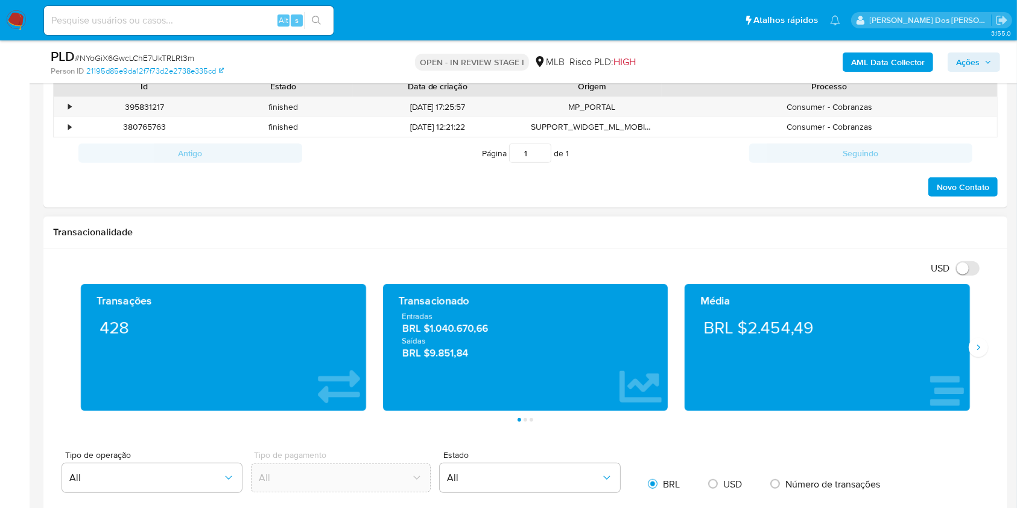
scroll to position [400, 0]
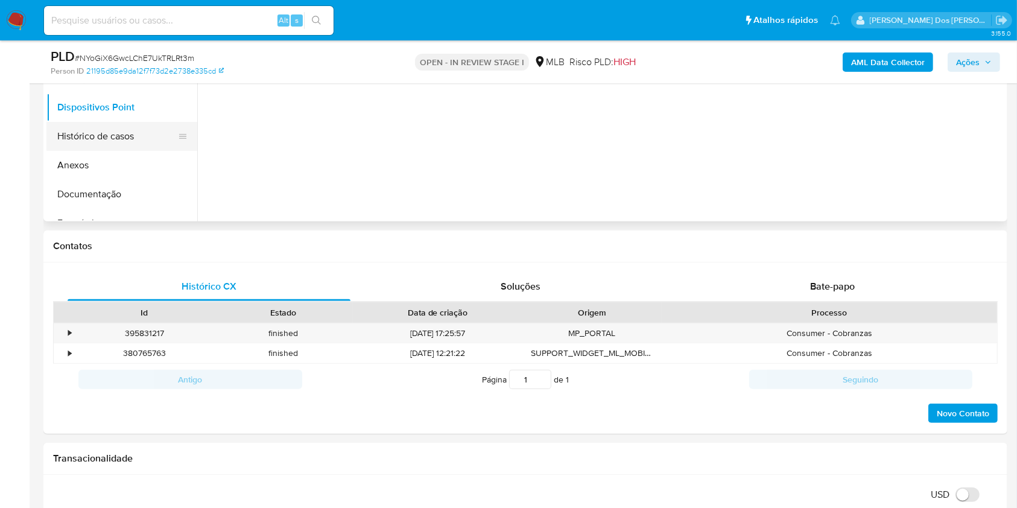
click at [147, 151] on button "Histórico de casos" at bounding box center [116, 136] width 141 height 29
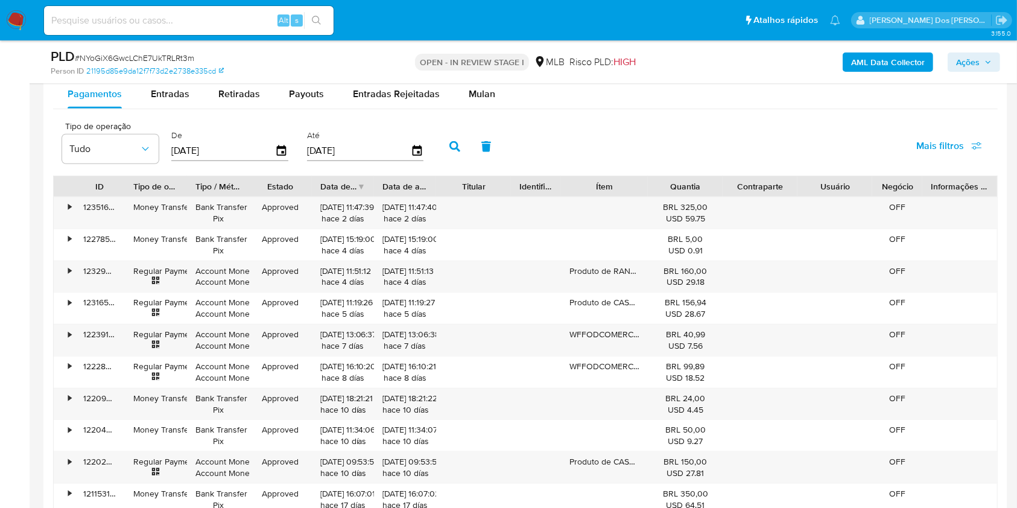
scroll to position [1205, 0]
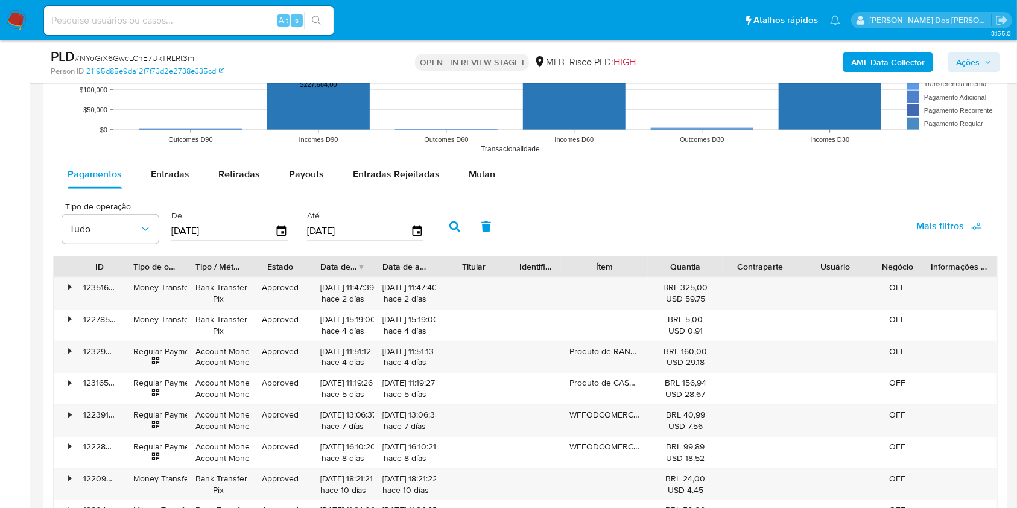
click at [487, 211] on div "Pagamentos Entradas Retiradas Payouts Entradas Rejeitadas Mulan Tipo de operaçã…" at bounding box center [525, 394] width 944 height 469
click at [491, 189] on button "Mulan" at bounding box center [481, 174] width 55 height 29
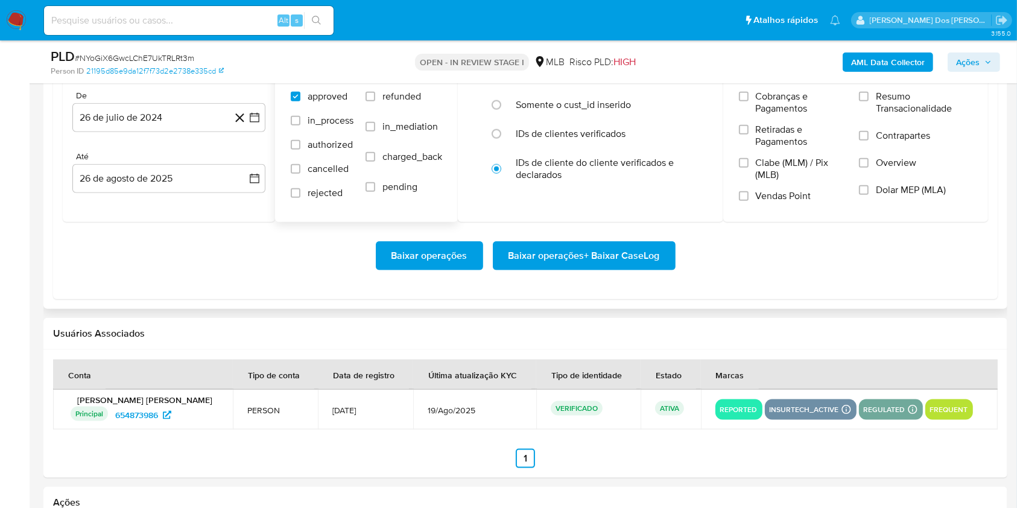
scroll to position [1365, 0]
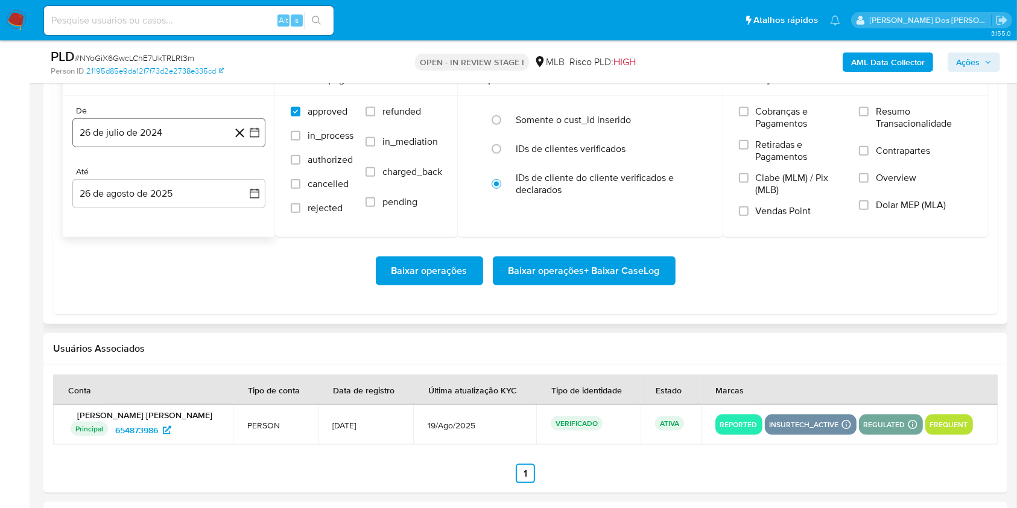
click at [259, 137] on icon "button" at bounding box center [255, 133] width 10 height 10
click at [242, 183] on icon "Mes siguiente" at bounding box center [243, 176] width 14 height 14
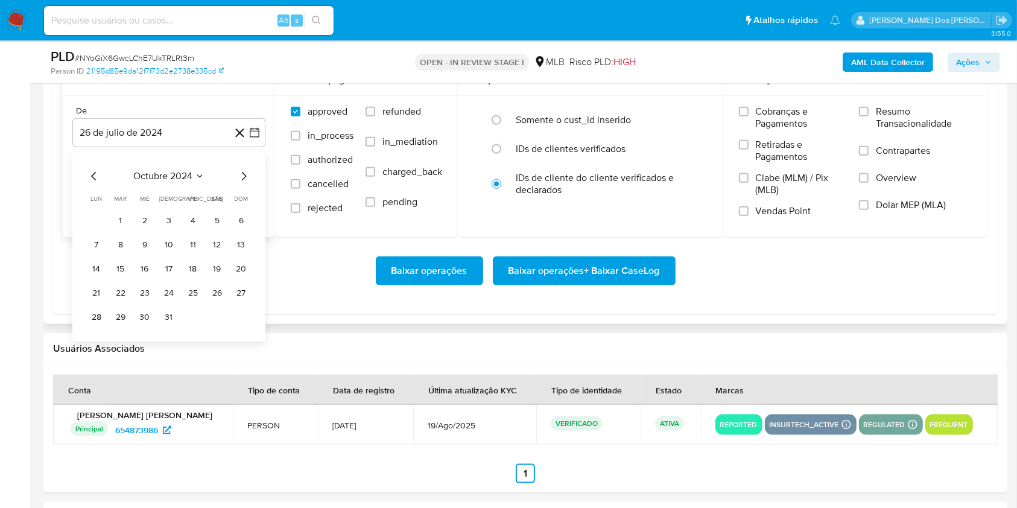
click at [242, 183] on icon "Mes siguiente" at bounding box center [243, 176] width 14 height 14
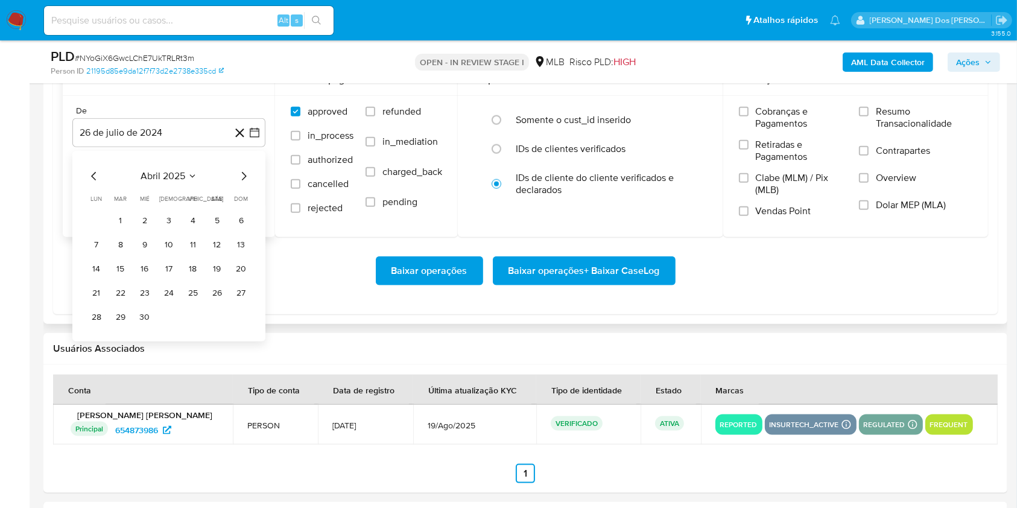
click at [242, 183] on icon "Mes siguiente" at bounding box center [243, 176] width 14 height 14
click at [112, 230] on button "1" at bounding box center [120, 220] width 19 height 19
click at [879, 130] on span "Resumo Transacionalidade" at bounding box center [924, 118] width 96 height 24
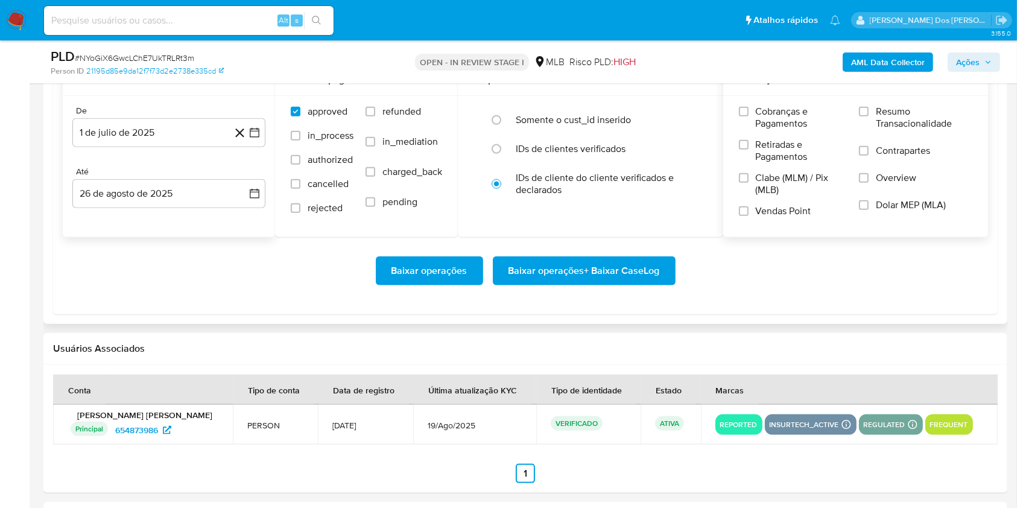
click at [868, 116] on input "Resumo Transacionalidade" at bounding box center [864, 112] width 10 height 10
click at [633, 284] on span "Baixar operações + Baixar CaseLog" at bounding box center [583, 270] width 151 height 27
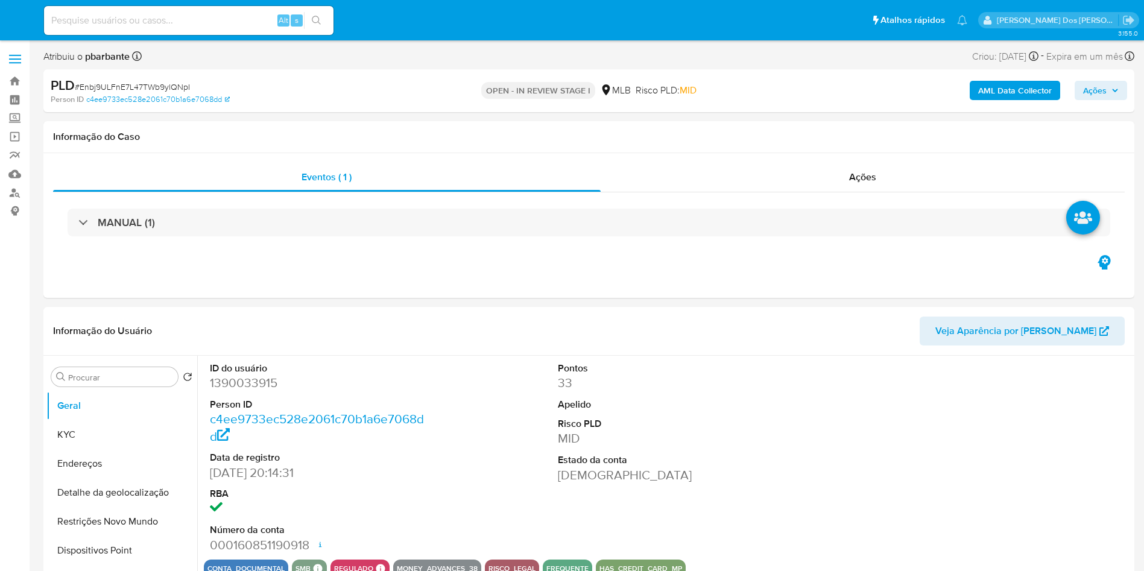
select select "10"
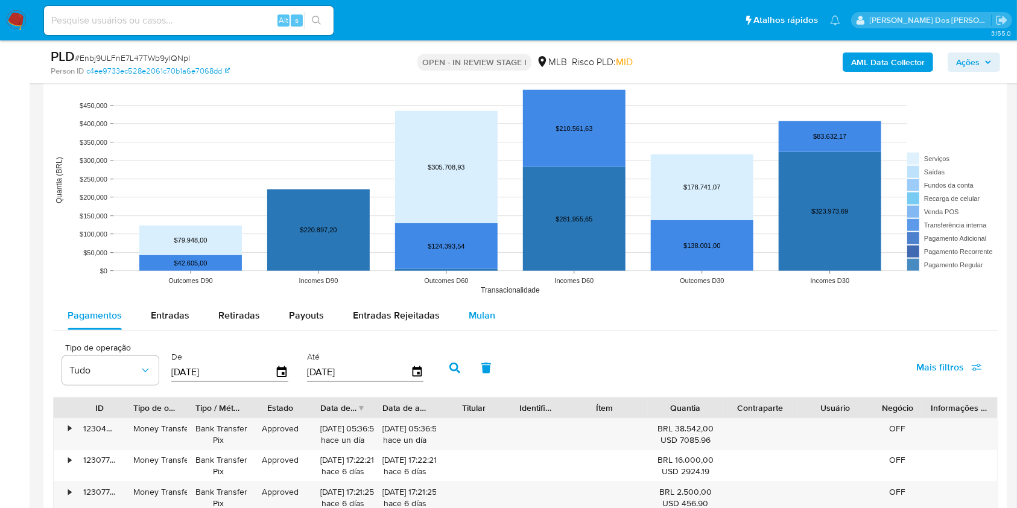
click at [478, 330] on div "Mulan" at bounding box center [482, 315] width 27 height 29
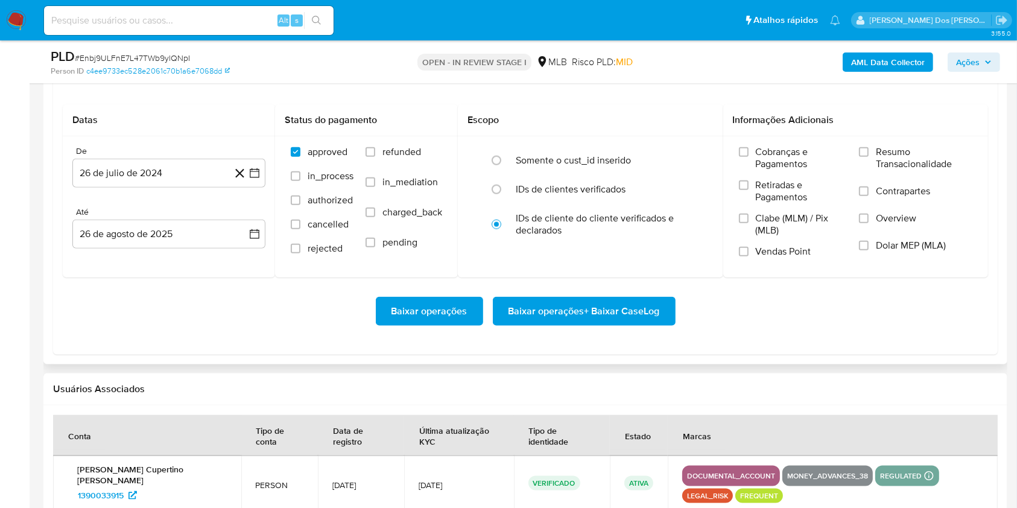
scroll to position [1447, 0]
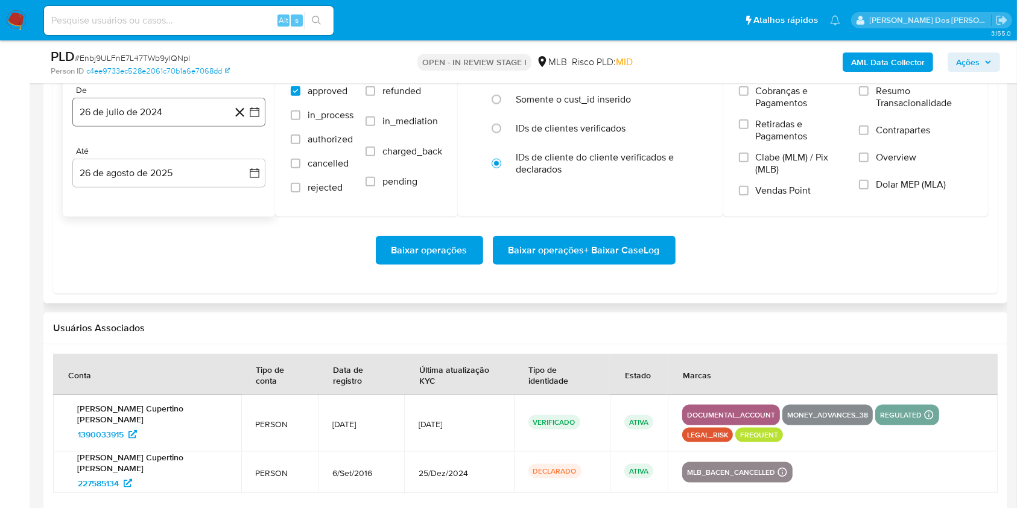
click at [256, 118] on icon "button" at bounding box center [254, 112] width 12 height 12
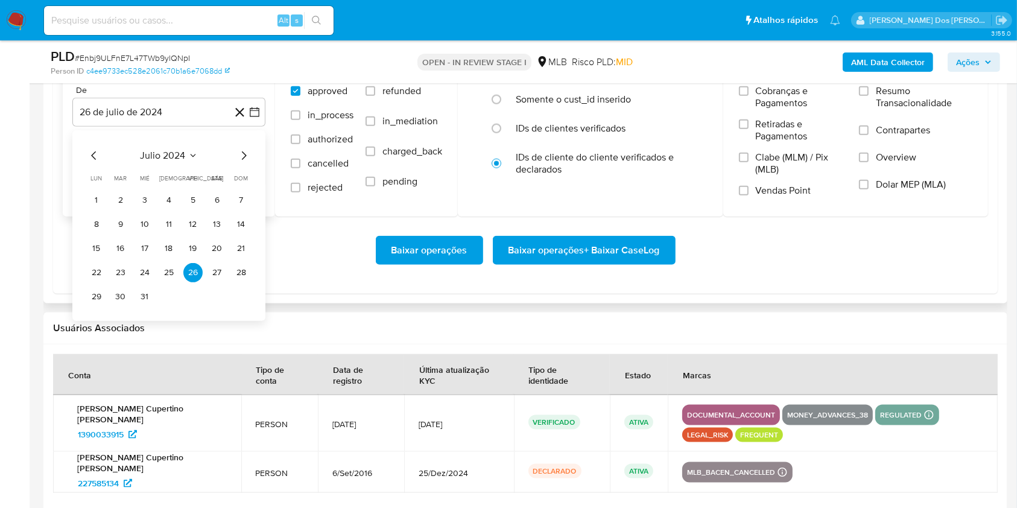
click at [244, 160] on icon "Mes siguiente" at bounding box center [244, 155] width 5 height 8
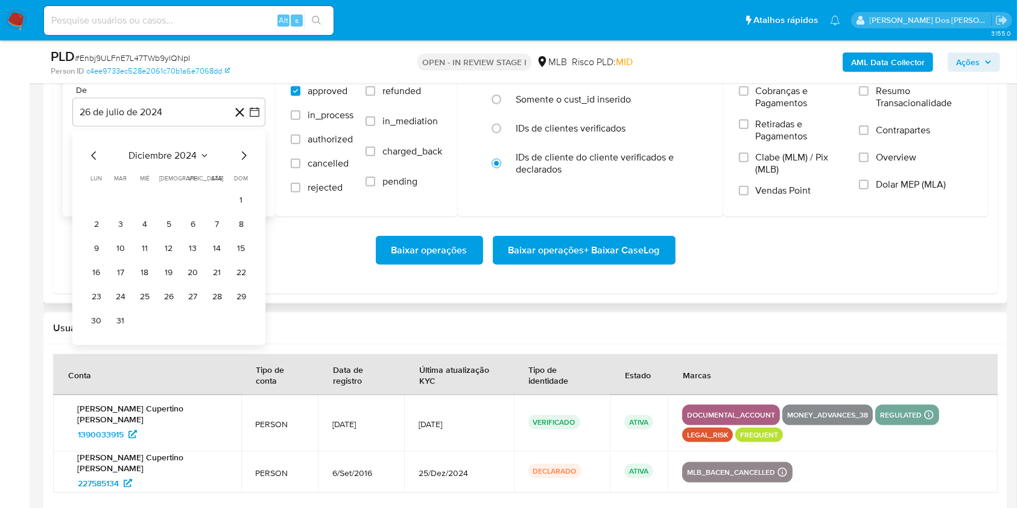
click at [244, 160] on icon "Mes siguiente" at bounding box center [244, 155] width 5 height 8
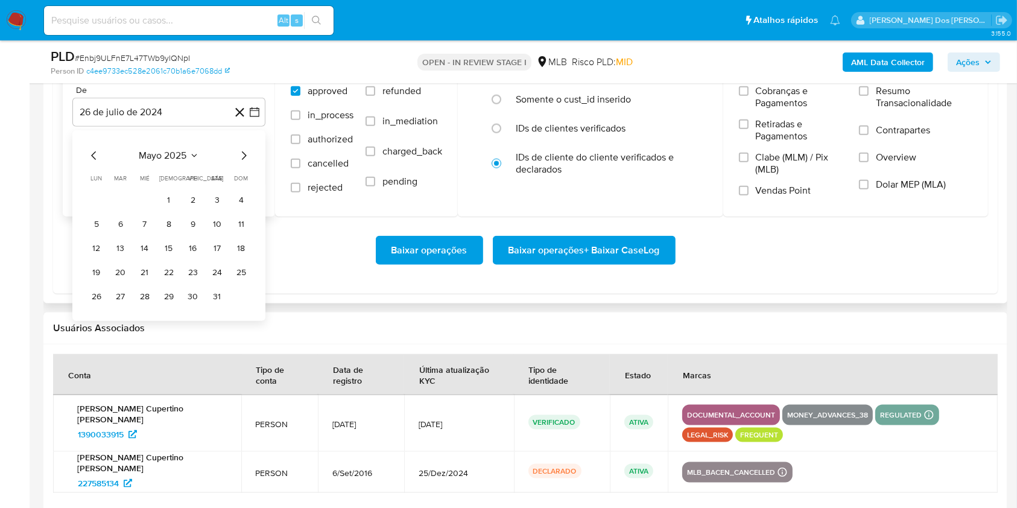
click at [244, 160] on icon "Mes siguiente" at bounding box center [244, 155] width 5 height 8
click at [242, 160] on icon "Mes siguiente" at bounding box center [244, 155] width 5 height 8
click at [124, 210] on button "1" at bounding box center [120, 200] width 19 height 19
click at [884, 109] on span "Resumo Transacionalidade" at bounding box center [924, 97] width 96 height 24
click at [868, 96] on input "Resumo Transacionalidade" at bounding box center [864, 91] width 10 height 10
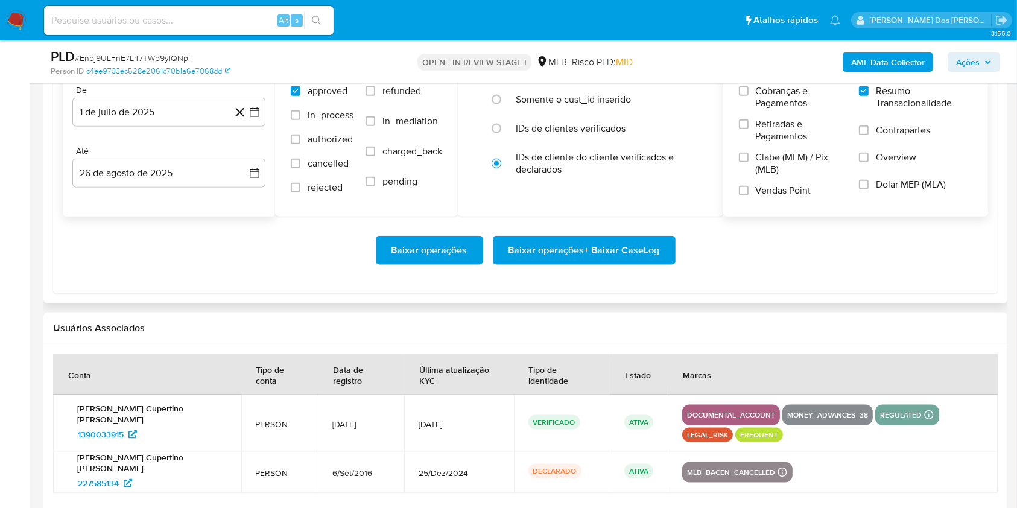
click at [636, 264] on span "Baixar operações + Baixar CaseLog" at bounding box center [583, 250] width 151 height 27
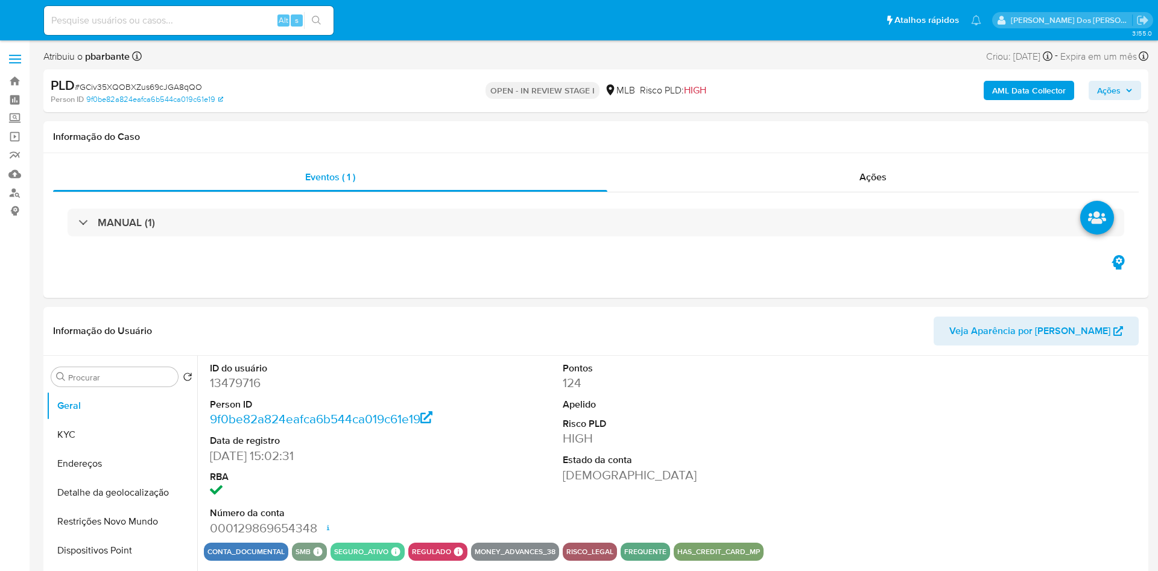
select select "10"
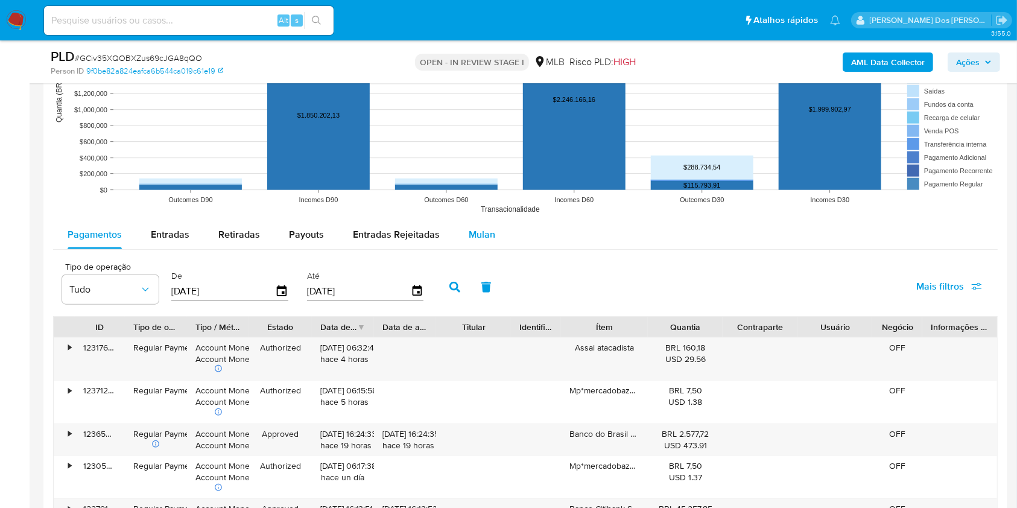
click at [497, 241] on button "Mulan" at bounding box center [481, 234] width 55 height 29
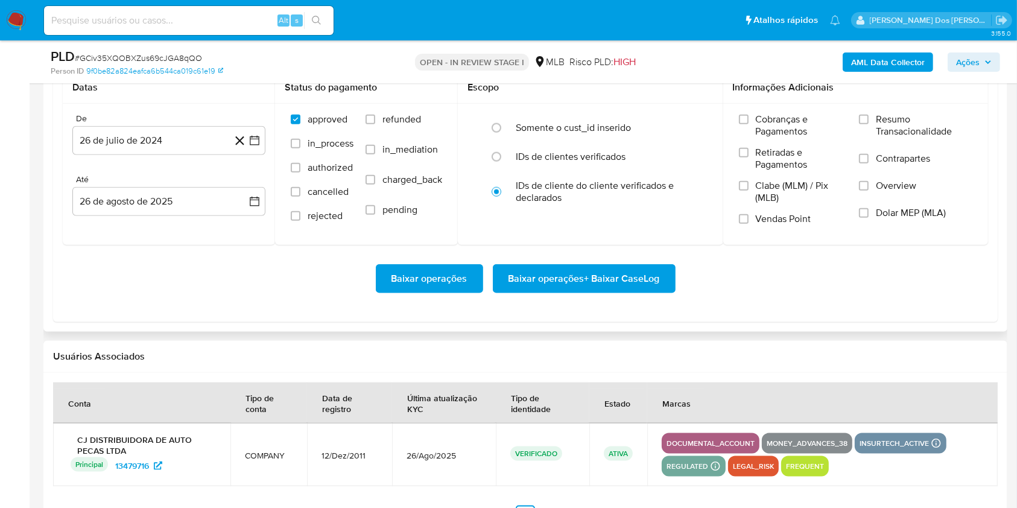
scroll to position [1447, 0]
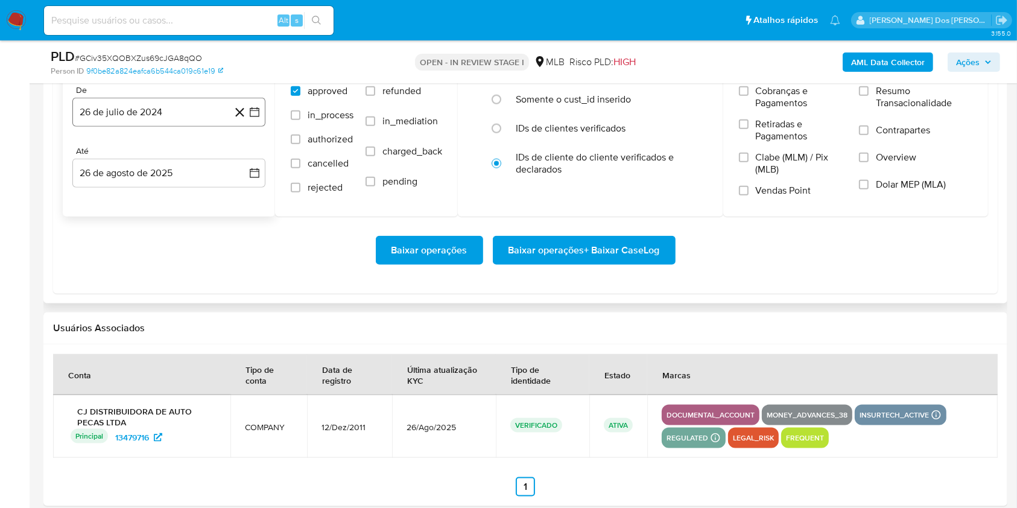
click at [254, 118] on icon "button" at bounding box center [254, 112] width 12 height 12
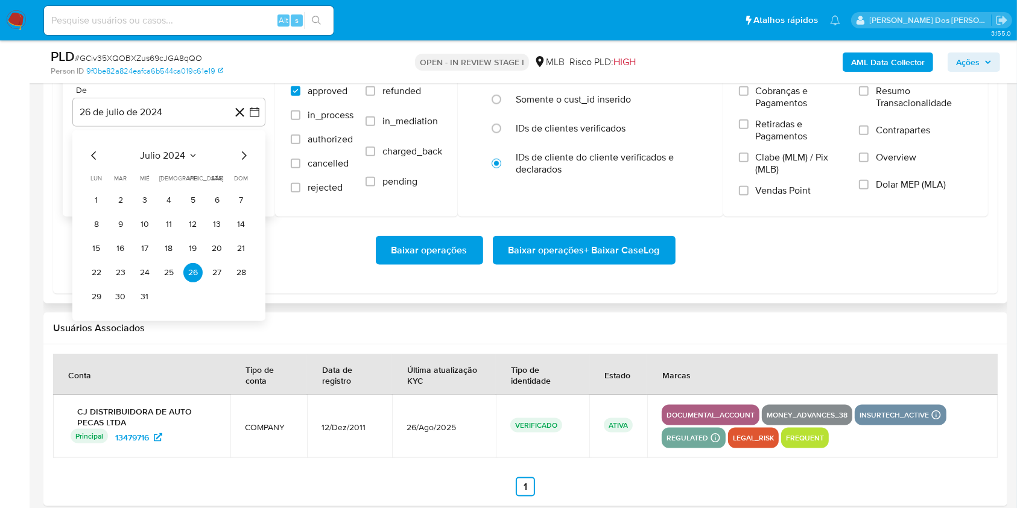
click at [248, 163] on icon "Mes siguiente" at bounding box center [243, 155] width 14 height 14
click at [241, 163] on icon "Mes siguiente" at bounding box center [243, 155] width 14 height 14
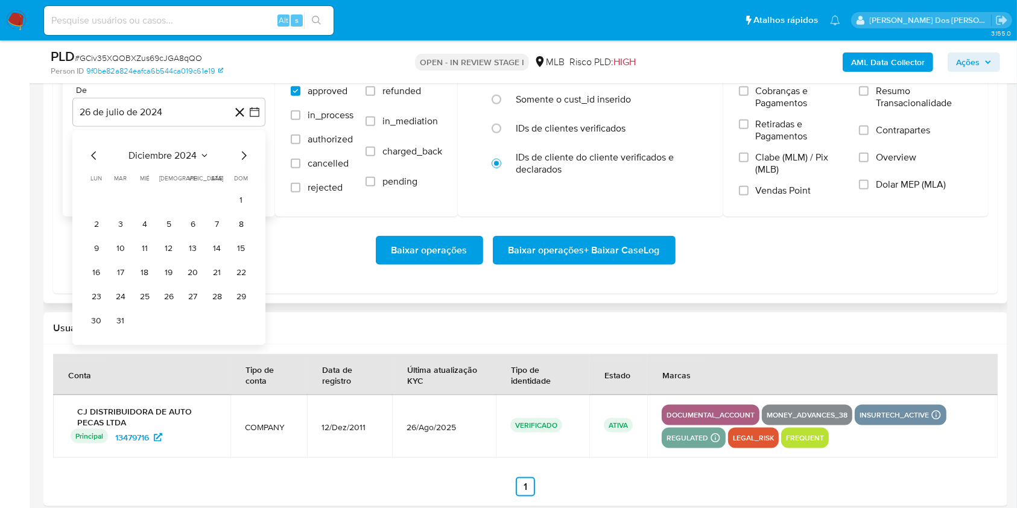
click at [241, 163] on icon "Mes siguiente" at bounding box center [243, 155] width 14 height 14
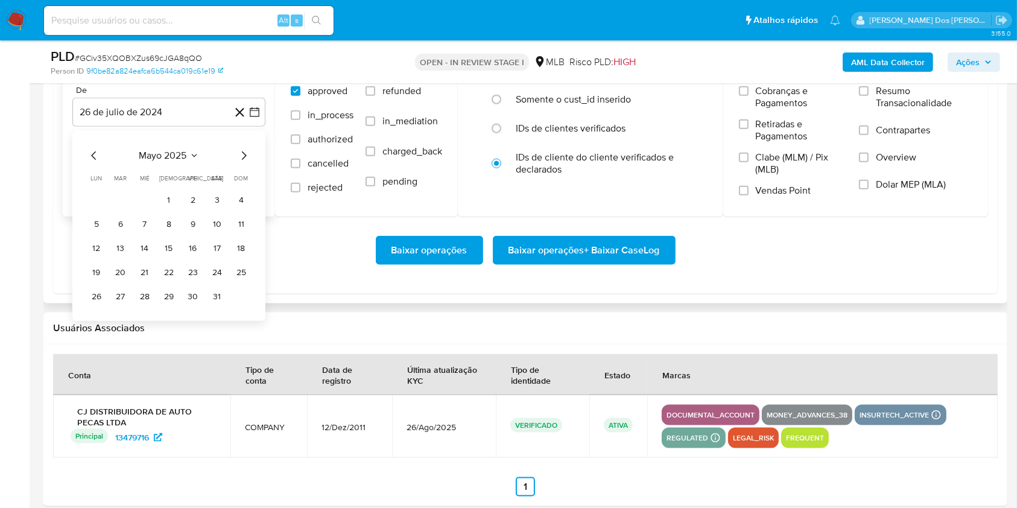
click at [241, 163] on icon "Mes siguiente" at bounding box center [243, 155] width 14 height 14
click at [130, 210] on button "1" at bounding box center [120, 200] width 19 height 19
click at [942, 109] on span "Resumo Transacionalidade" at bounding box center [924, 97] width 96 height 24
click at [868, 96] on input "Resumo Transacionalidade" at bounding box center [864, 91] width 10 height 10
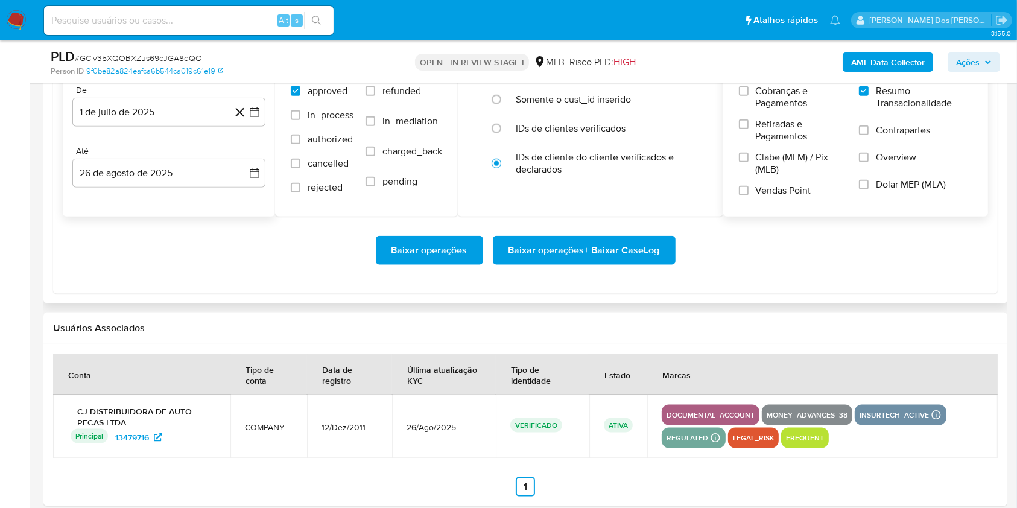
click at [650, 264] on span "Baixar operações + Baixar CaseLog" at bounding box center [583, 250] width 151 height 27
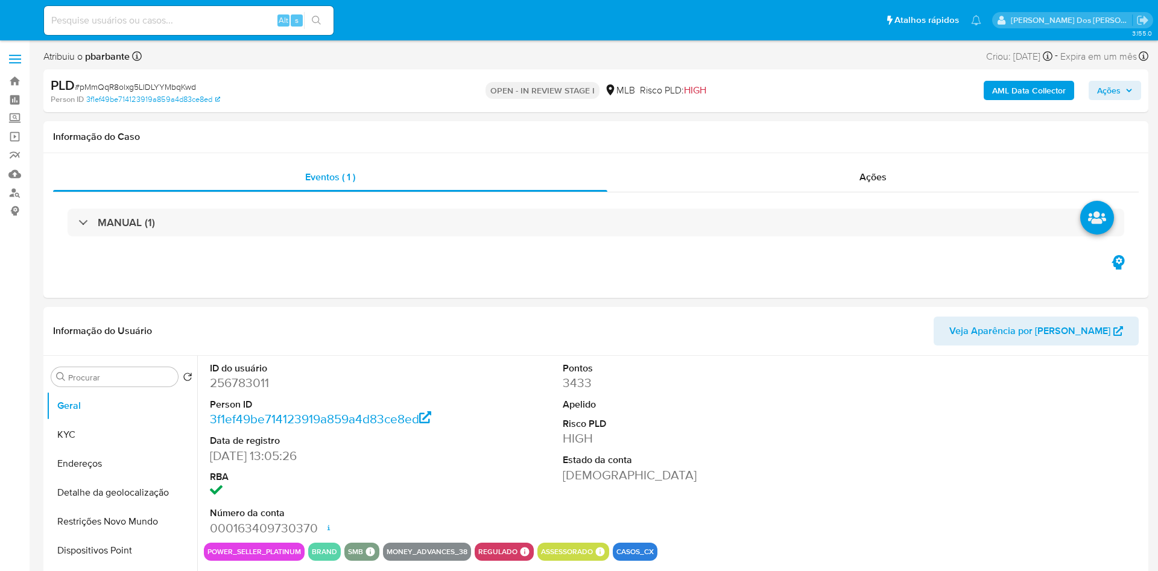
select select "10"
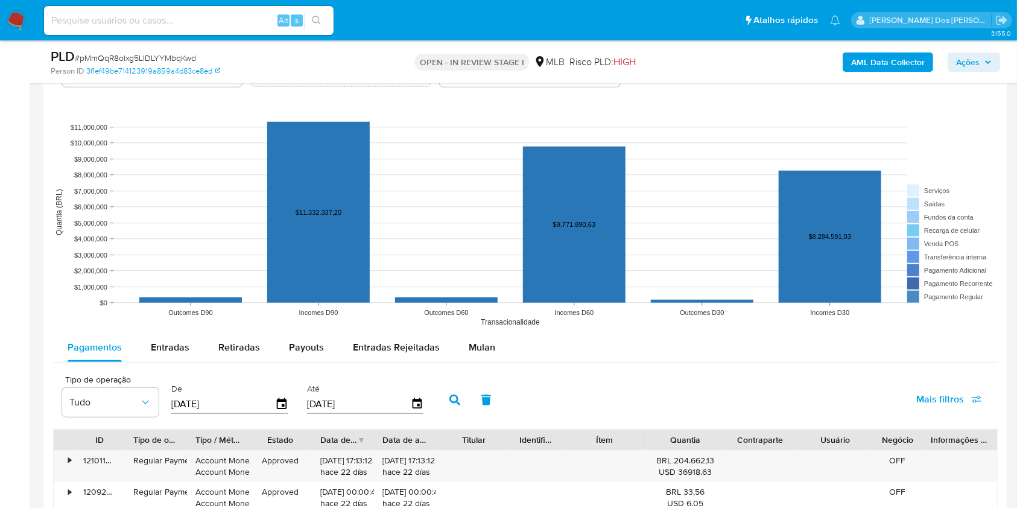
scroll to position [1125, 0]
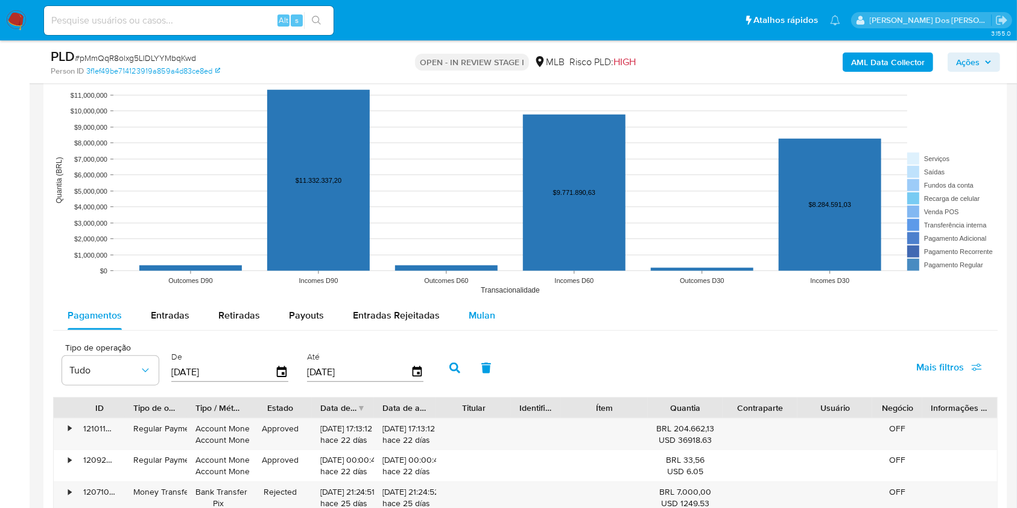
click at [491, 330] on button "Mulan" at bounding box center [481, 315] width 55 height 29
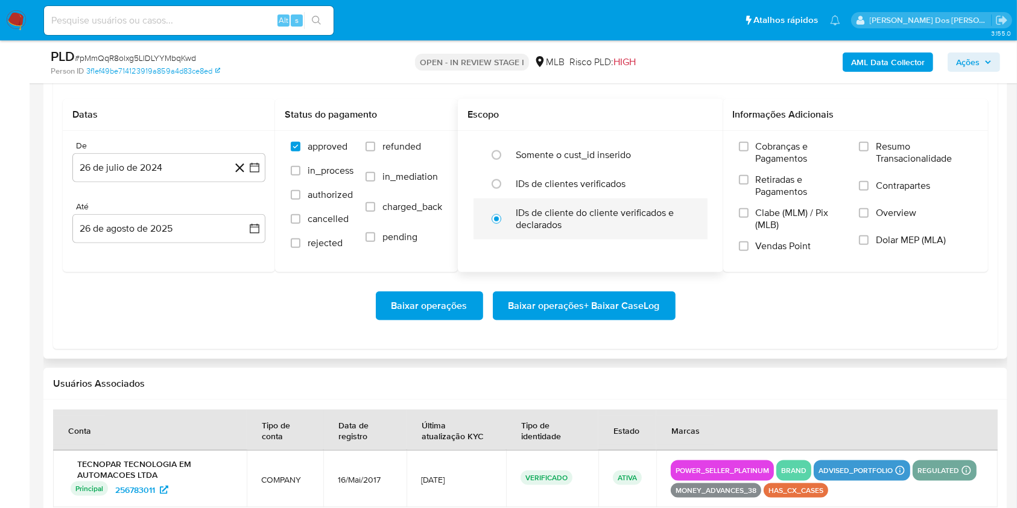
scroll to position [1366, 0]
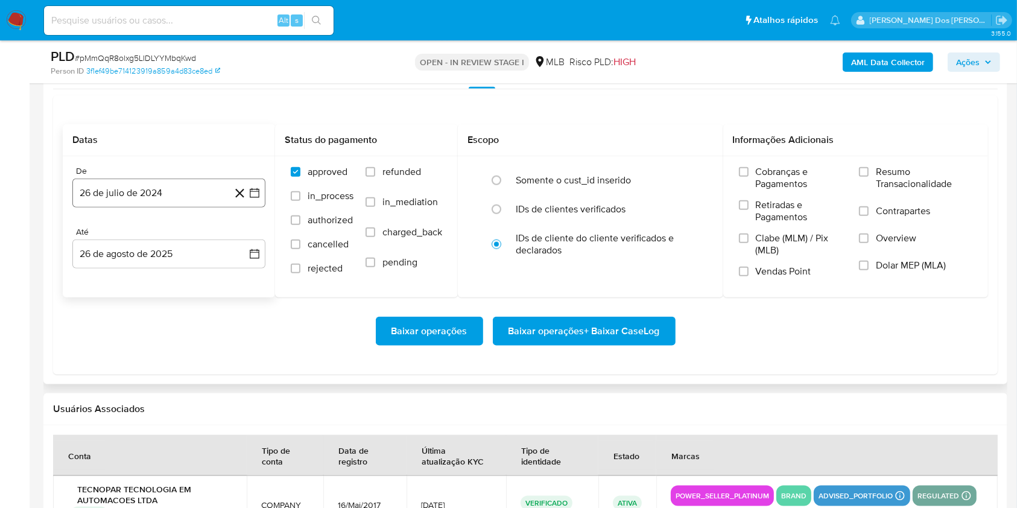
click at [254, 199] on icon "button" at bounding box center [254, 193] width 12 height 12
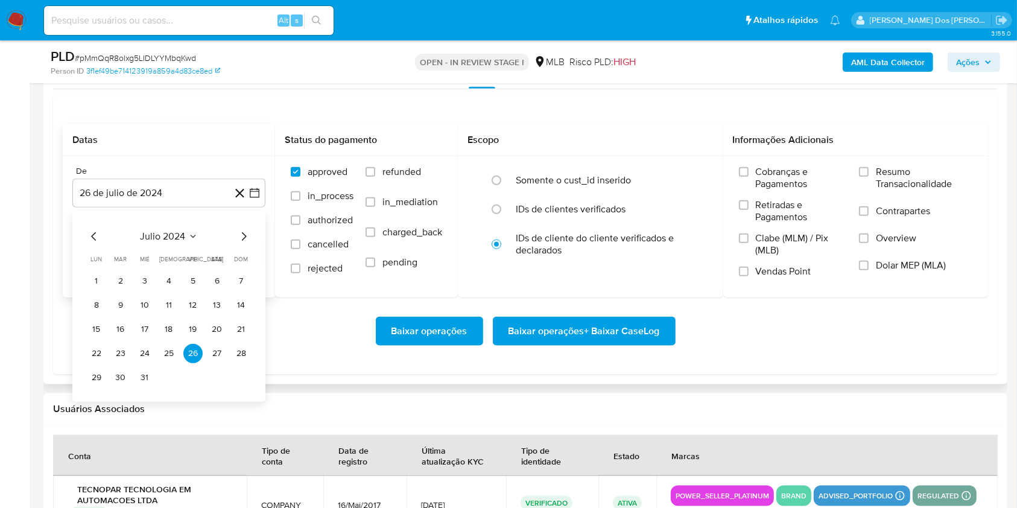
click at [239, 244] on icon "Mes siguiente" at bounding box center [243, 236] width 14 height 14
click at [241, 244] on icon "Mes siguiente" at bounding box center [243, 236] width 14 height 14
click at [243, 244] on icon "Mes siguiente" at bounding box center [243, 236] width 14 height 14
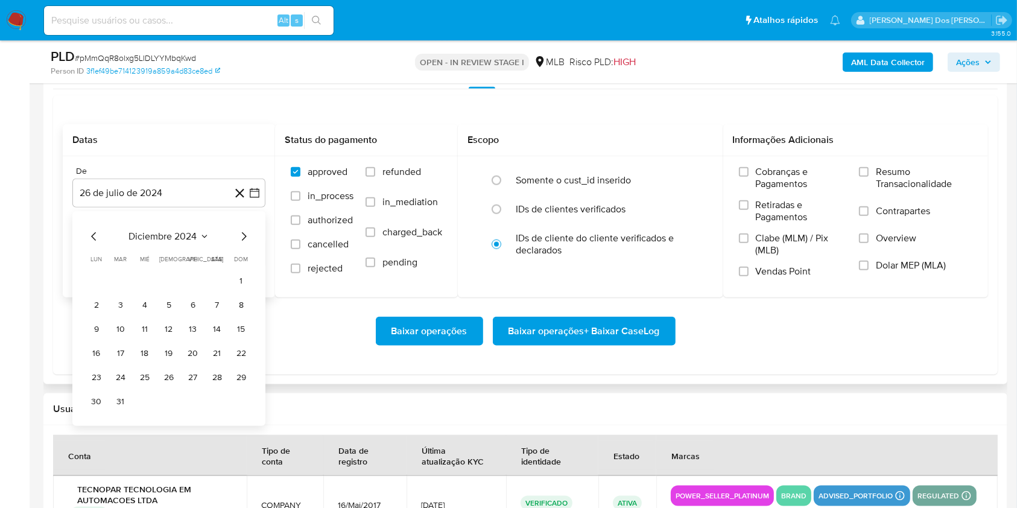
click at [243, 244] on icon "Mes siguiente" at bounding box center [243, 236] width 14 height 14
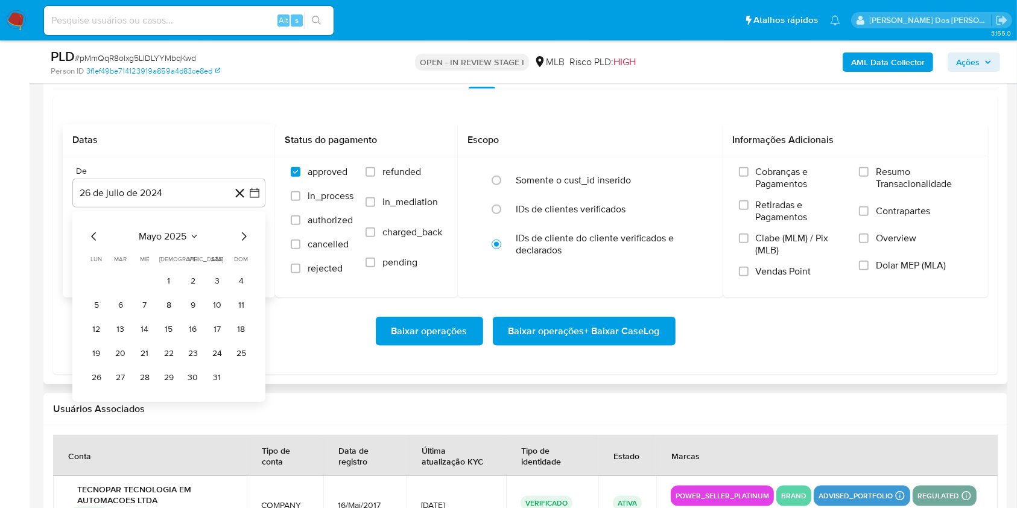
click at [243, 244] on icon "Mes siguiente" at bounding box center [243, 236] width 14 height 14
click at [245, 241] on icon "Mes siguiente" at bounding box center [244, 236] width 5 height 8
click at [122, 291] on button "1" at bounding box center [120, 280] width 19 height 19
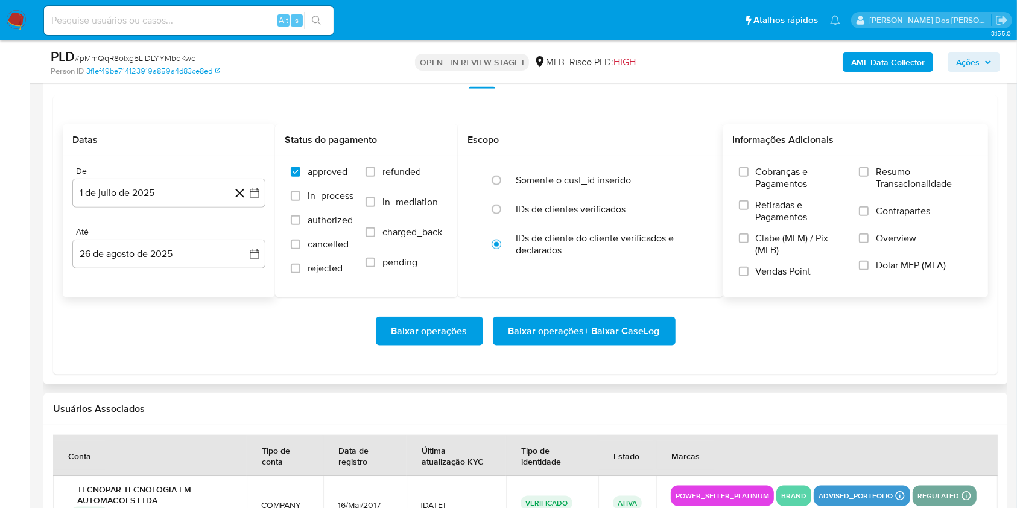
click at [891, 190] on span "Resumo Transacionalidade" at bounding box center [924, 178] width 96 height 24
click at [868, 177] on input "Resumo Transacionalidade" at bounding box center [864, 172] width 10 height 10
click at [628, 344] on span "Baixar operações + Baixar CaseLog" at bounding box center [583, 331] width 151 height 27
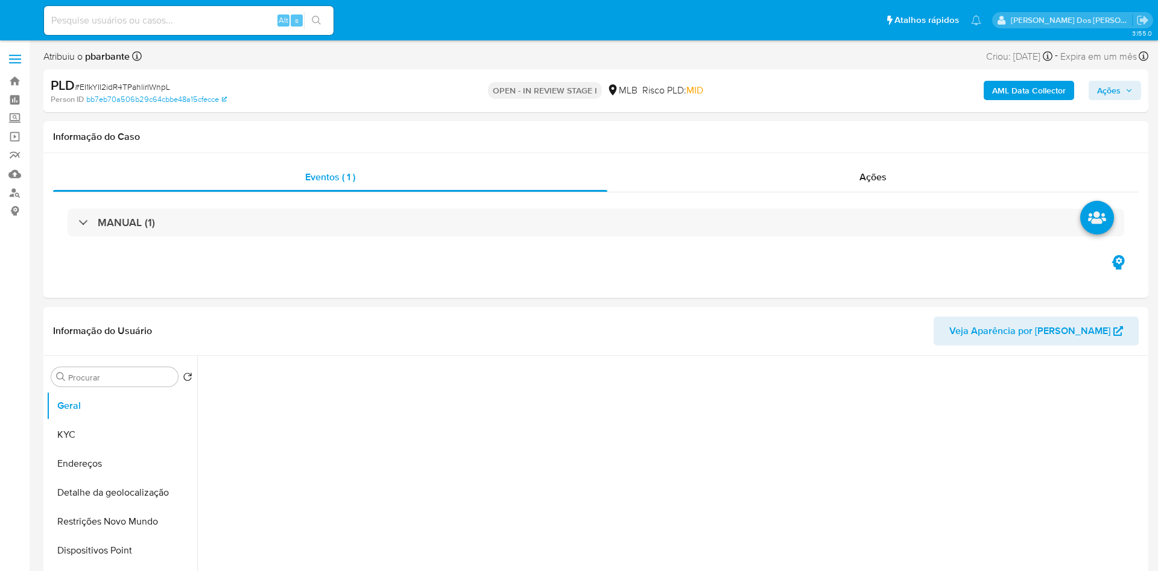
select select "10"
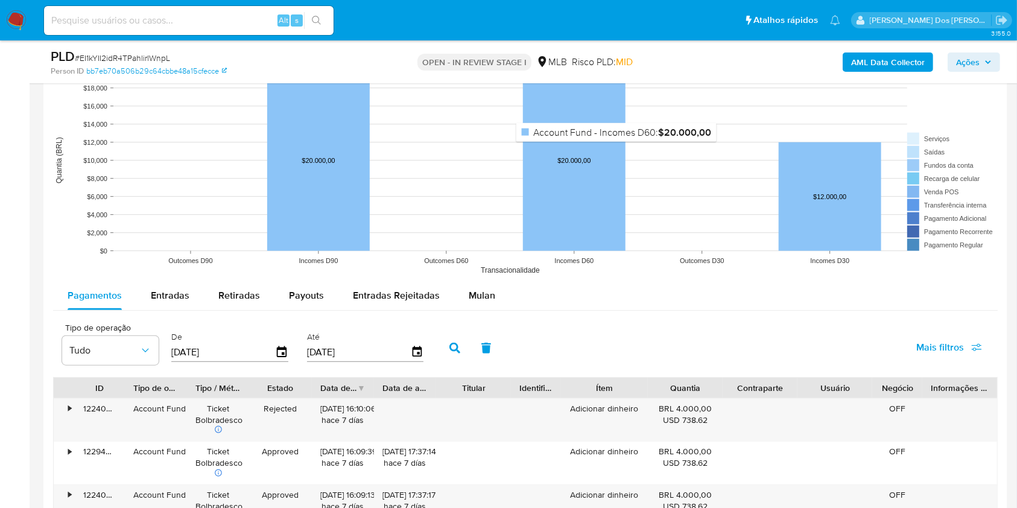
scroll to position [1206, 0]
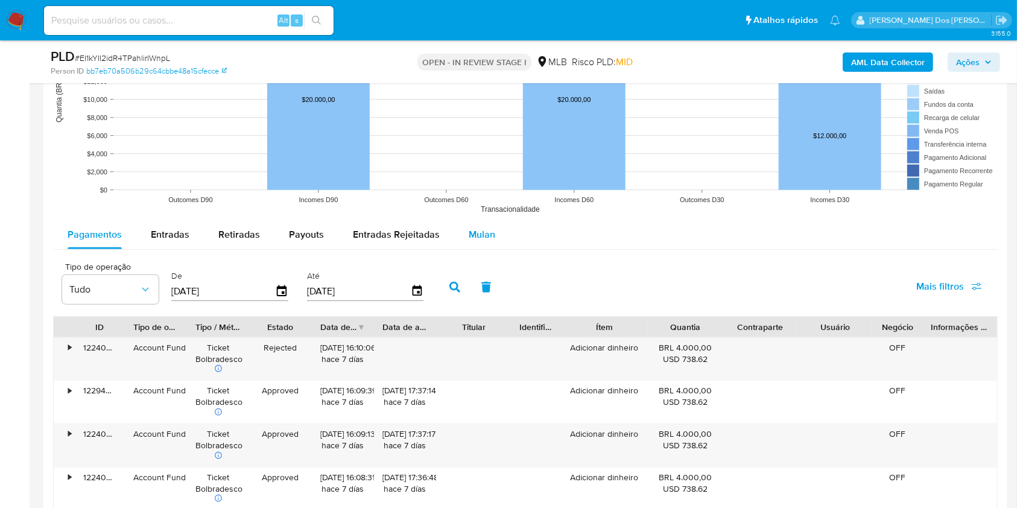
click at [487, 241] on span "Mulan" at bounding box center [482, 234] width 27 height 14
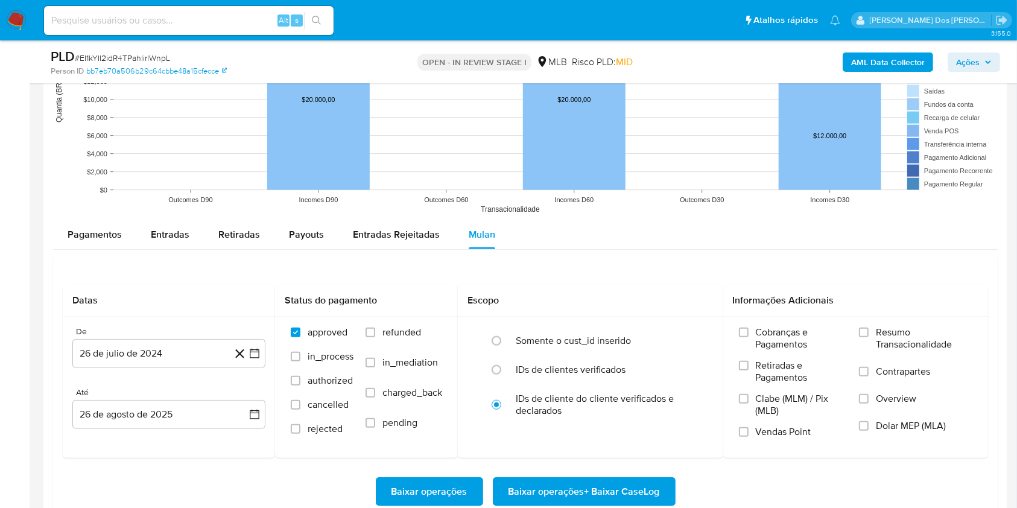
scroll to position [1366, 0]
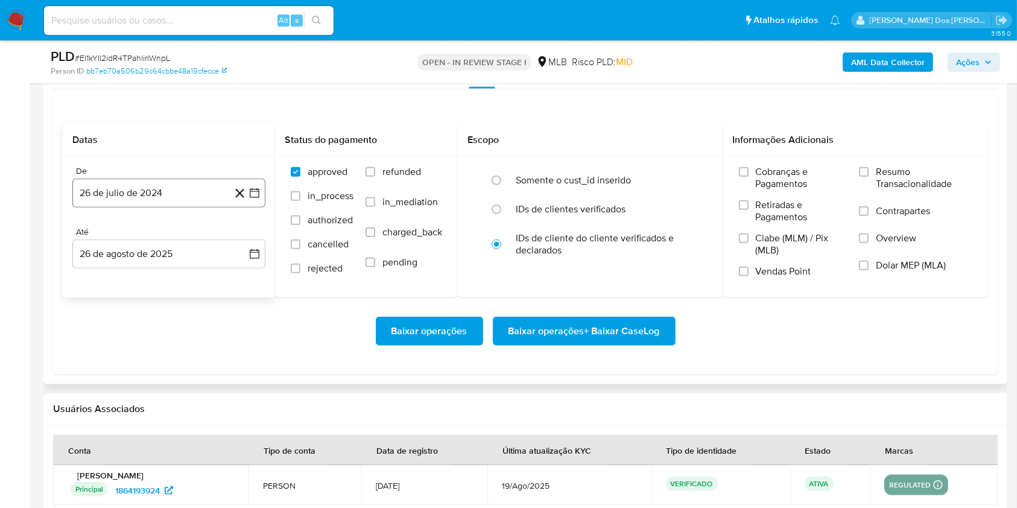
click at [260, 207] on button "26 de julio de 2024" at bounding box center [168, 192] width 193 height 29
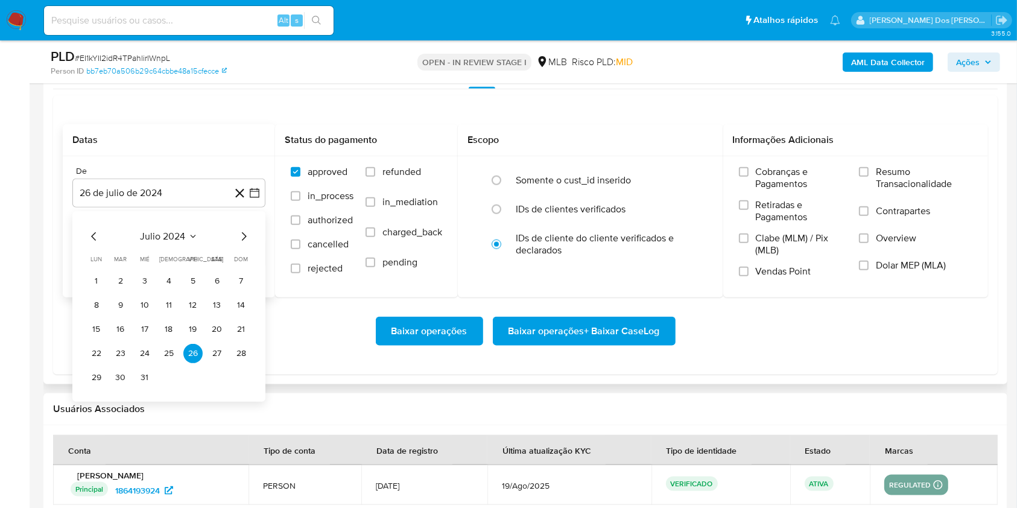
click at [241, 244] on icon "Mes siguiente" at bounding box center [243, 236] width 14 height 14
click at [242, 244] on icon "Mes siguiente" at bounding box center [243, 236] width 14 height 14
click at [244, 244] on icon "Mes siguiente" at bounding box center [243, 236] width 14 height 14
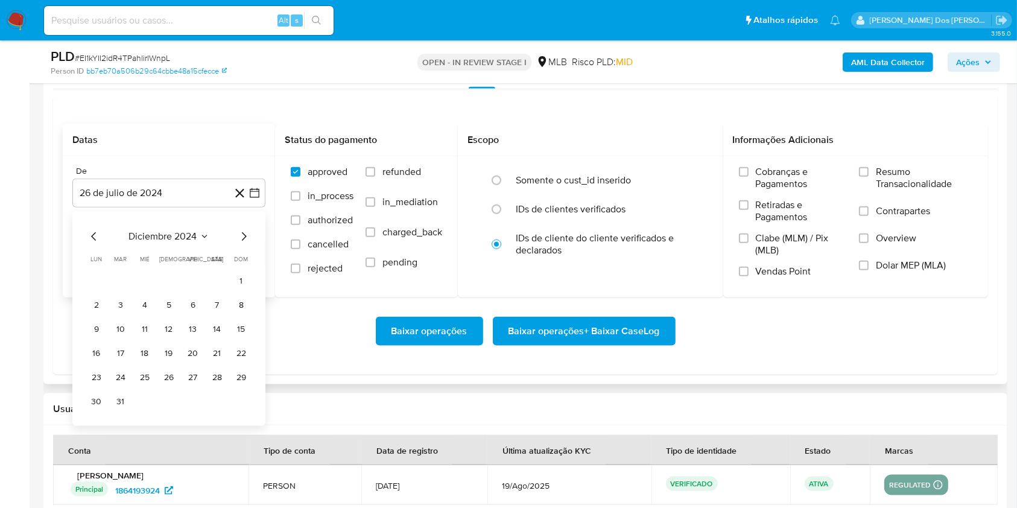
click at [244, 244] on icon "Mes siguiente" at bounding box center [243, 236] width 14 height 14
click at [246, 244] on icon "Mes siguiente" at bounding box center [243, 236] width 14 height 14
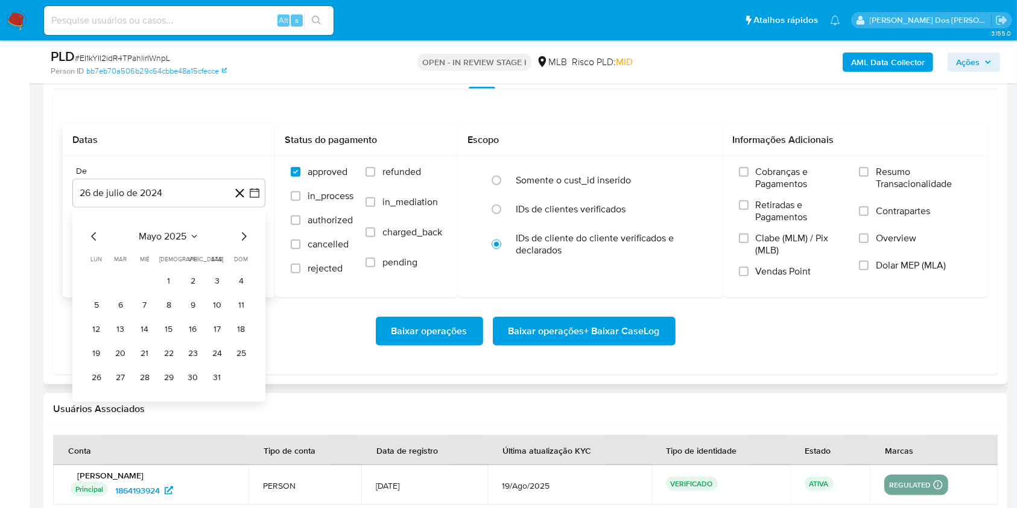
click at [248, 244] on icon "Mes siguiente" at bounding box center [243, 236] width 14 height 14
click at [250, 244] on icon "Mes siguiente" at bounding box center [243, 236] width 14 height 14
click at [125, 291] on button "1" at bounding box center [120, 280] width 19 height 19
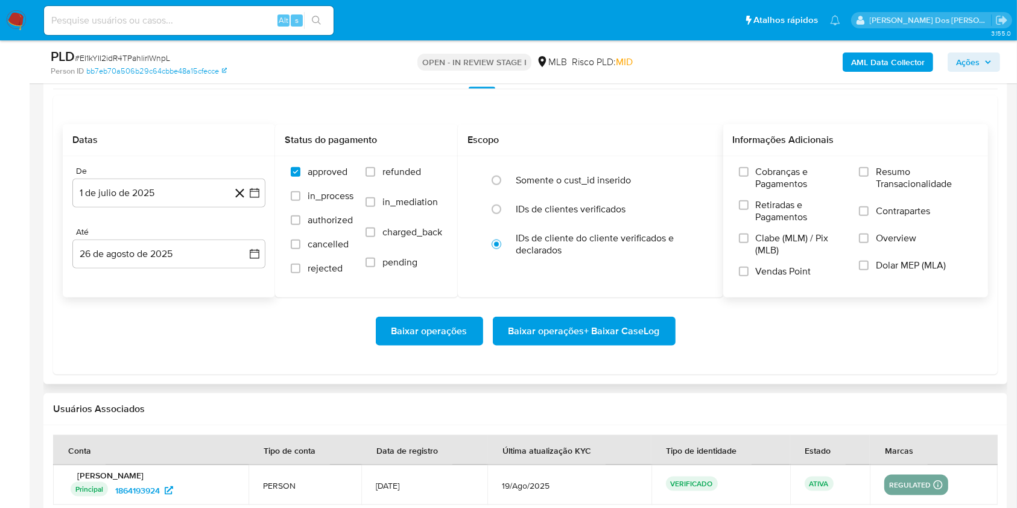
click at [882, 190] on span "Resumo Transacionalidade" at bounding box center [924, 178] width 96 height 24
click at [868, 177] on input "Resumo Transacionalidade" at bounding box center [864, 172] width 10 height 10
click at [633, 365] on div "Baixar operações Baixar operações + Baixar CaseLog" at bounding box center [525, 331] width 925 height 68
click at [642, 344] on span "Baixar operações + Baixar CaseLog" at bounding box center [583, 331] width 151 height 27
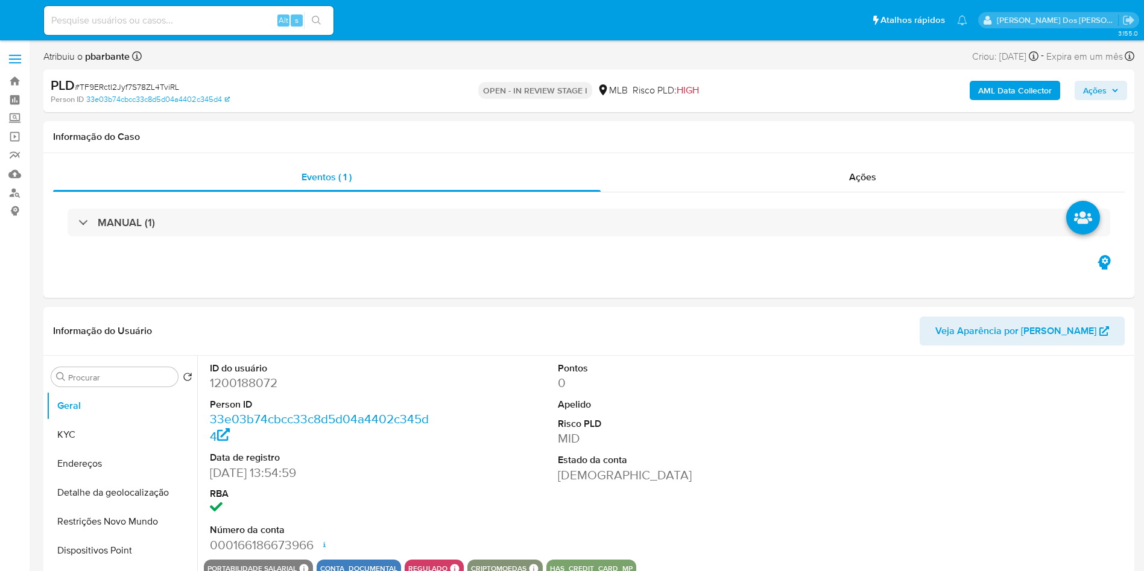
select select "10"
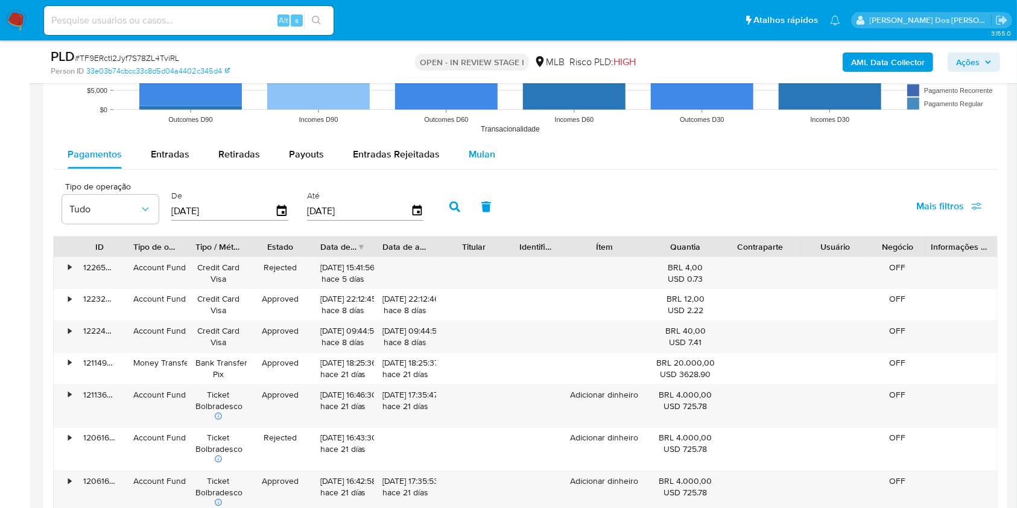
click at [494, 166] on button "Mulan" at bounding box center [481, 154] width 55 height 29
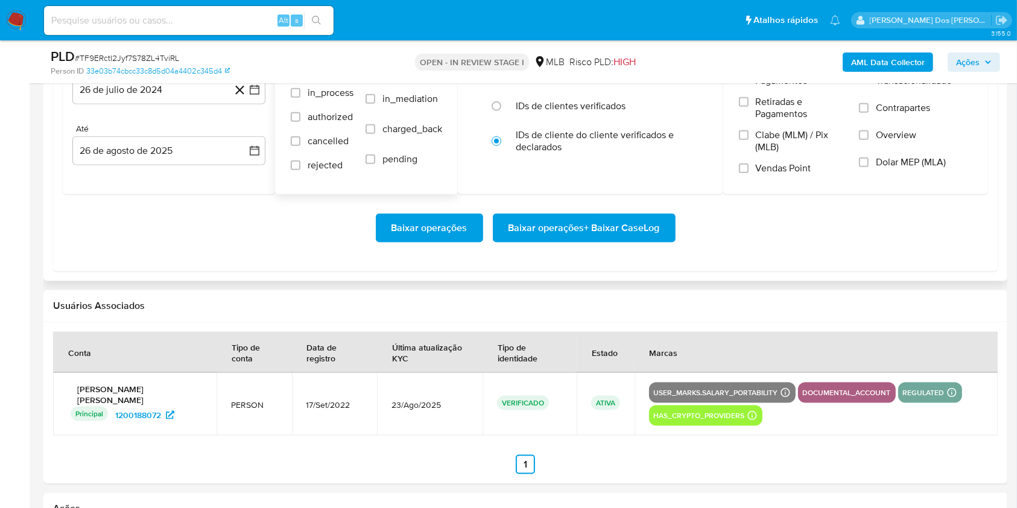
scroll to position [1447, 0]
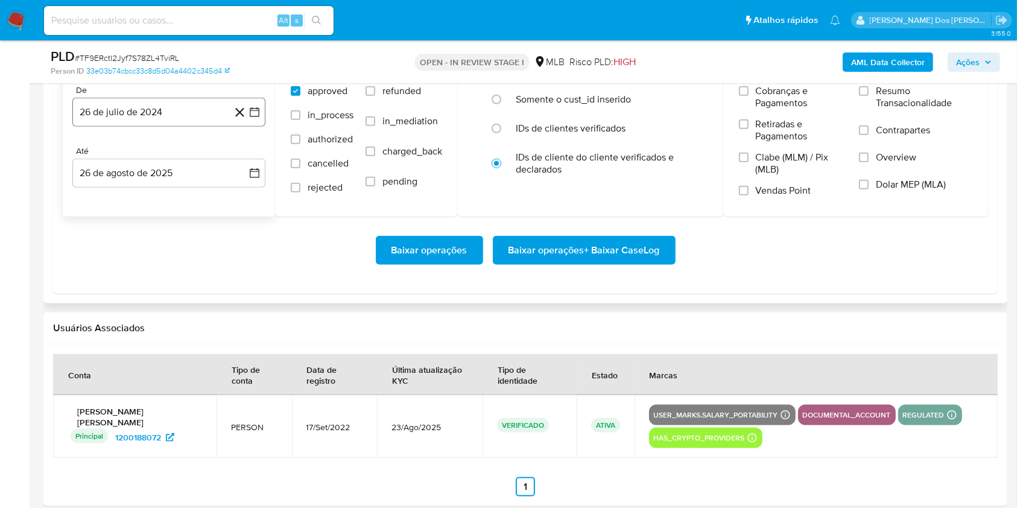
click at [251, 127] on button "26 de julio de 2024" at bounding box center [168, 112] width 193 height 29
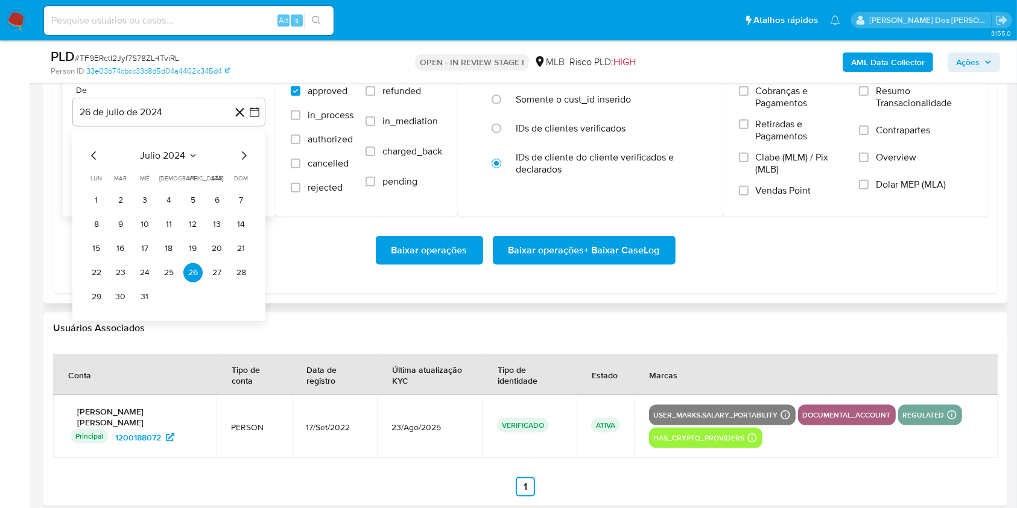
click at [236, 163] on div "julio 2024" at bounding box center [169, 155] width 164 height 14
click at [242, 160] on icon "Mes siguiente" at bounding box center [244, 155] width 5 height 8
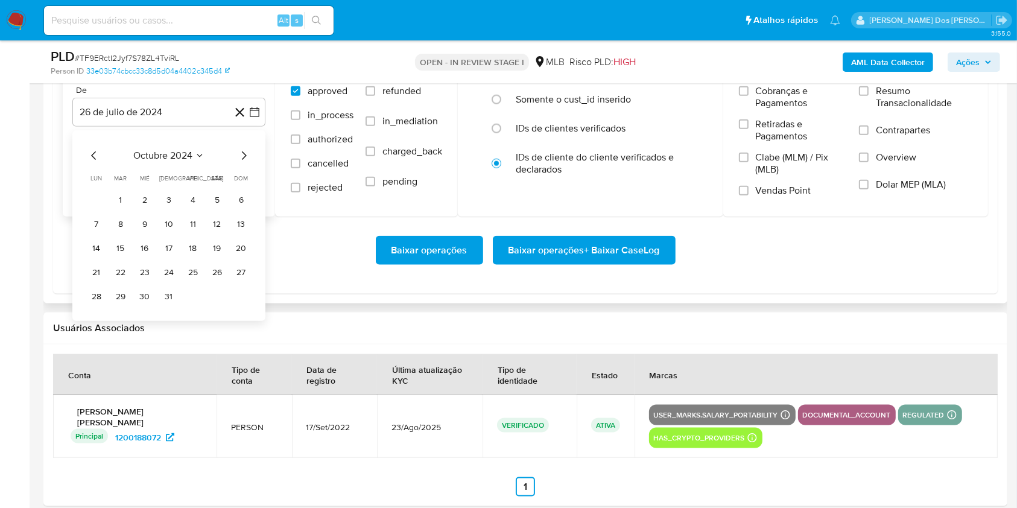
click at [242, 160] on icon "Mes siguiente" at bounding box center [244, 155] width 5 height 8
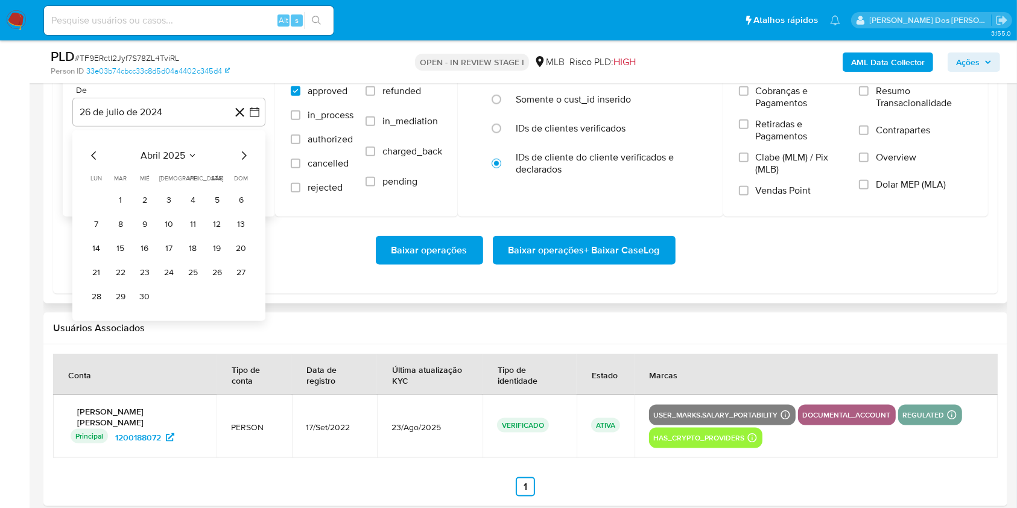
click at [242, 160] on icon "Mes siguiente" at bounding box center [244, 155] width 5 height 8
click at [241, 163] on icon "Mes siguiente" at bounding box center [243, 155] width 14 height 14
click at [122, 210] on button "1" at bounding box center [120, 200] width 19 height 19
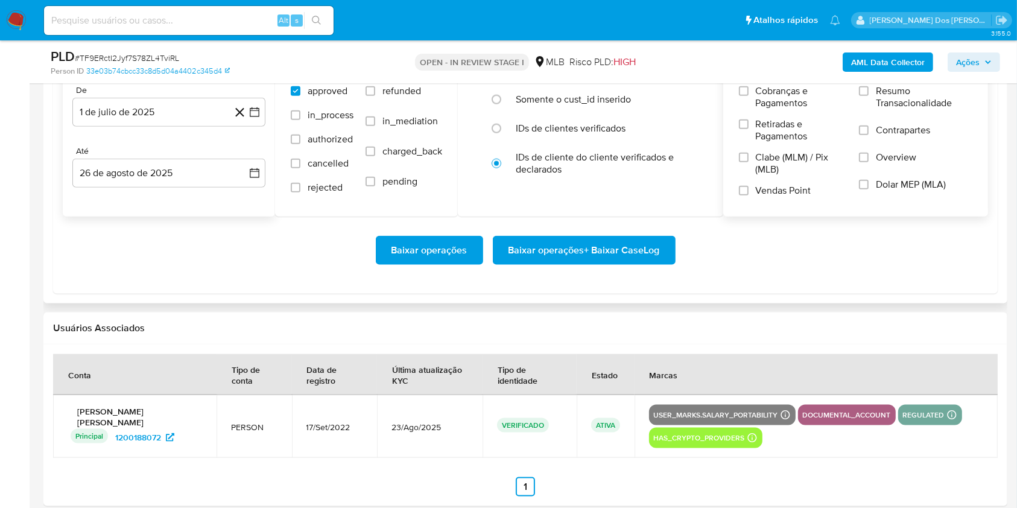
click at [904, 109] on span "Resumo Transacionalidade" at bounding box center [924, 97] width 96 height 24
click at [868, 96] on input "Resumo Transacionalidade" at bounding box center [864, 91] width 10 height 10
click at [589, 264] on span "Baixar operações + Baixar CaseLog" at bounding box center [583, 250] width 151 height 27
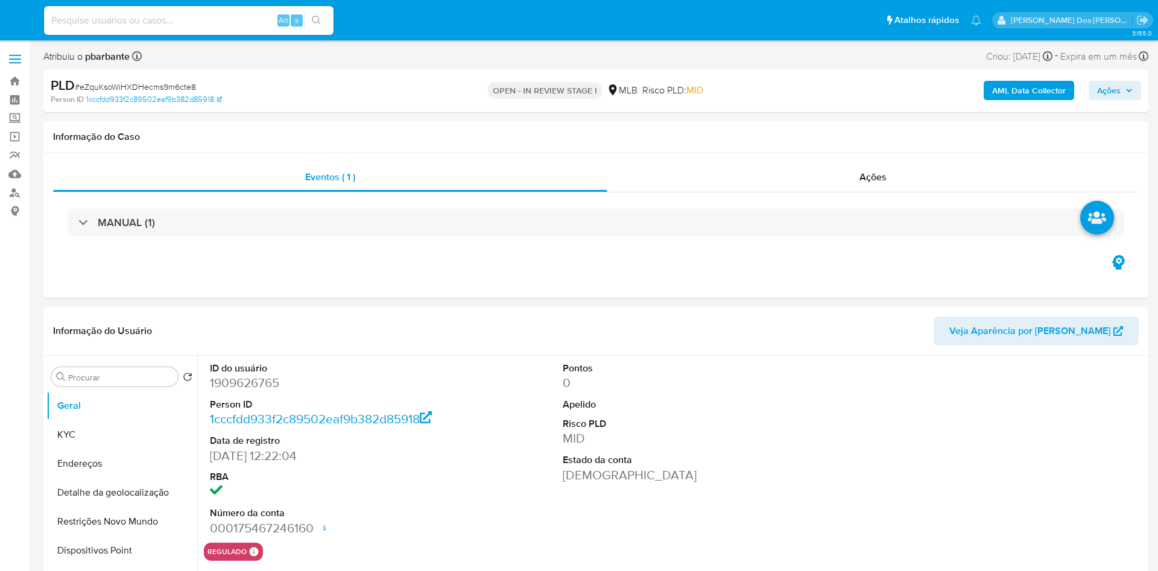
select select "10"
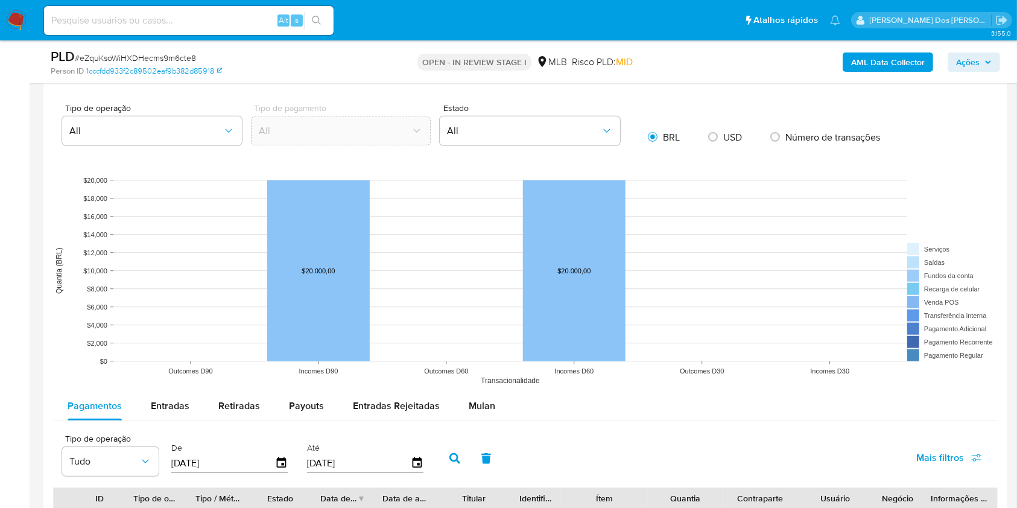
scroll to position [1125, 0]
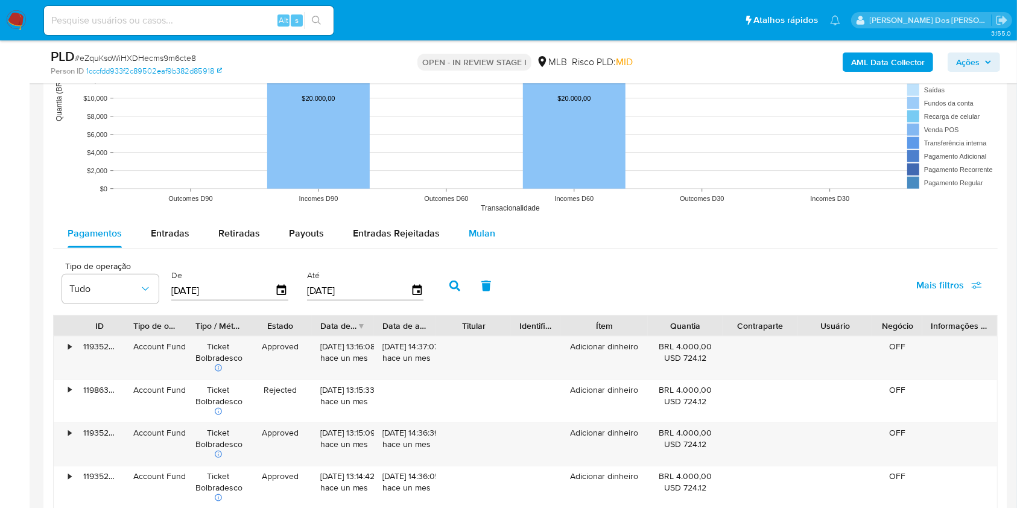
click at [484, 240] on span "Mulan" at bounding box center [482, 233] width 27 height 14
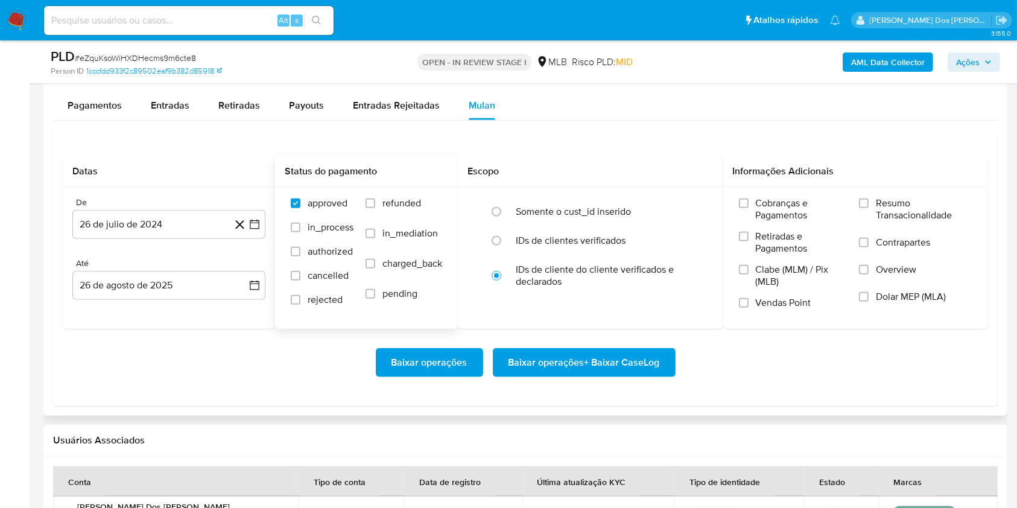
scroll to position [1286, 0]
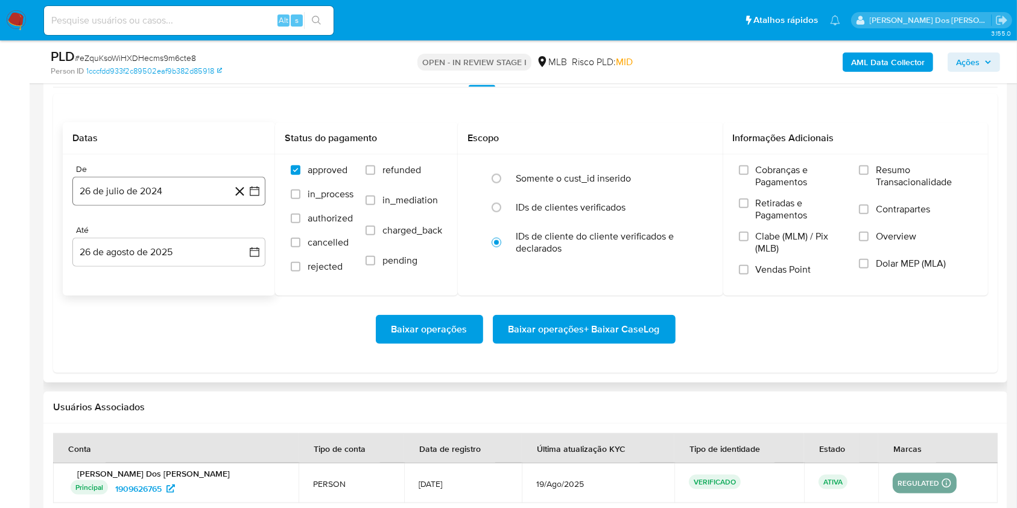
click at [256, 197] on icon "button" at bounding box center [254, 191] width 12 height 12
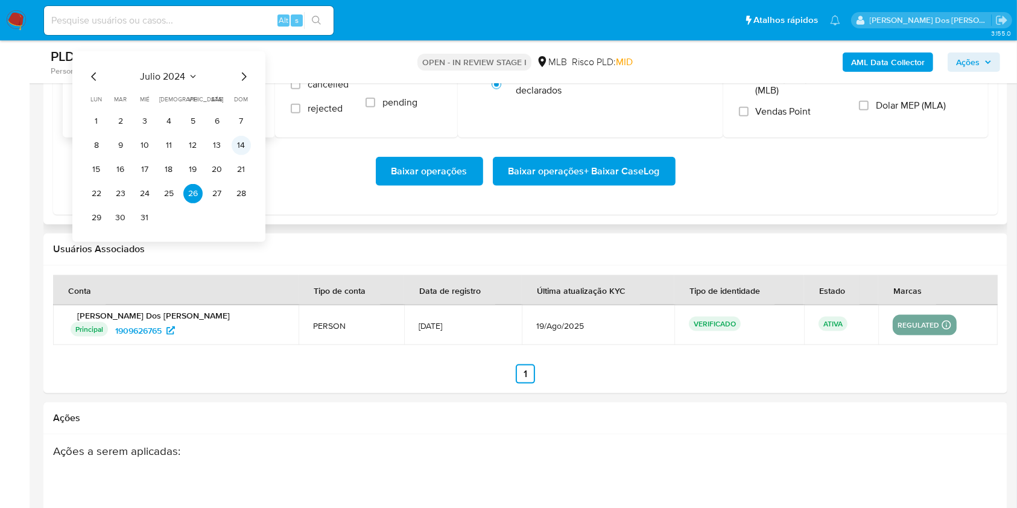
scroll to position [1447, 0]
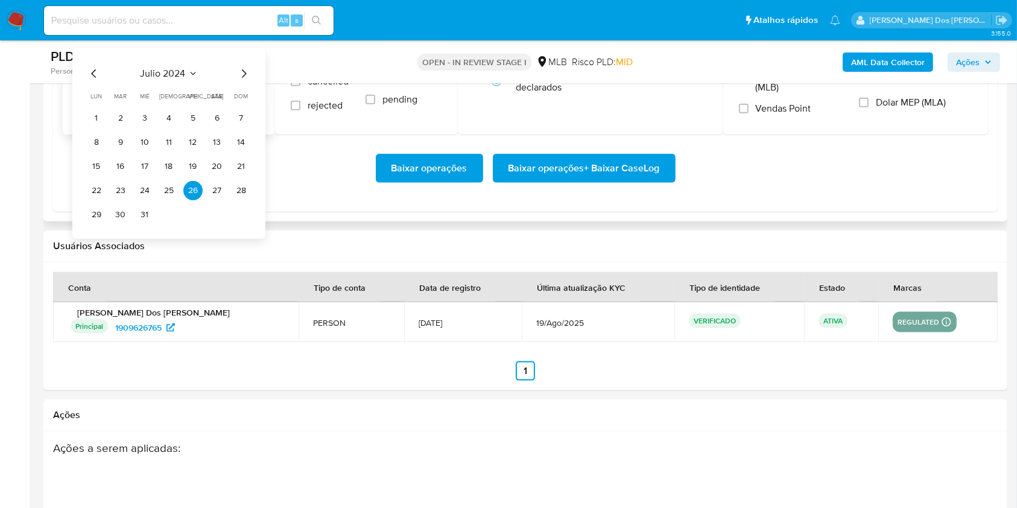
click at [244, 78] on icon "Mes siguiente" at bounding box center [244, 73] width 5 height 8
click at [242, 78] on icon "Mes siguiente" at bounding box center [244, 73] width 5 height 8
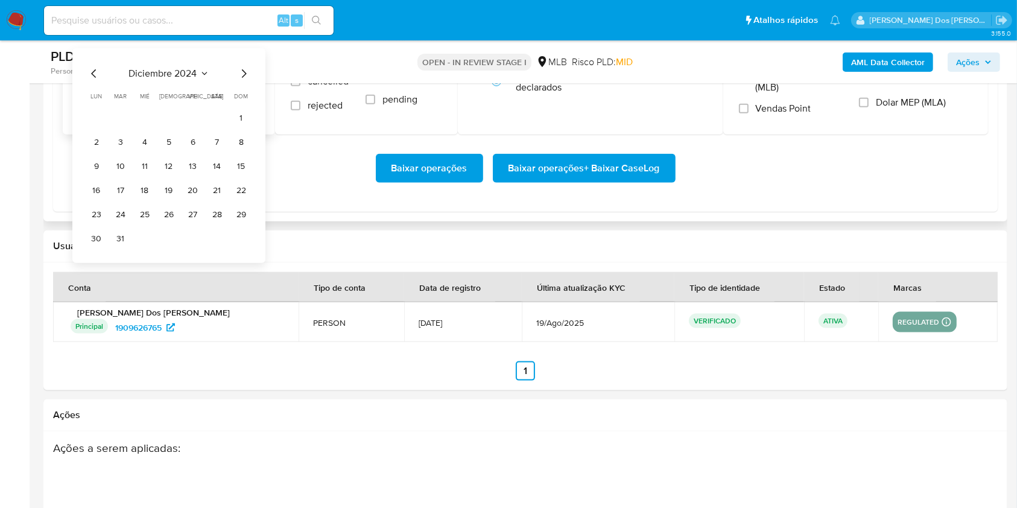
click at [244, 81] on icon "Mes siguiente" at bounding box center [243, 73] width 14 height 14
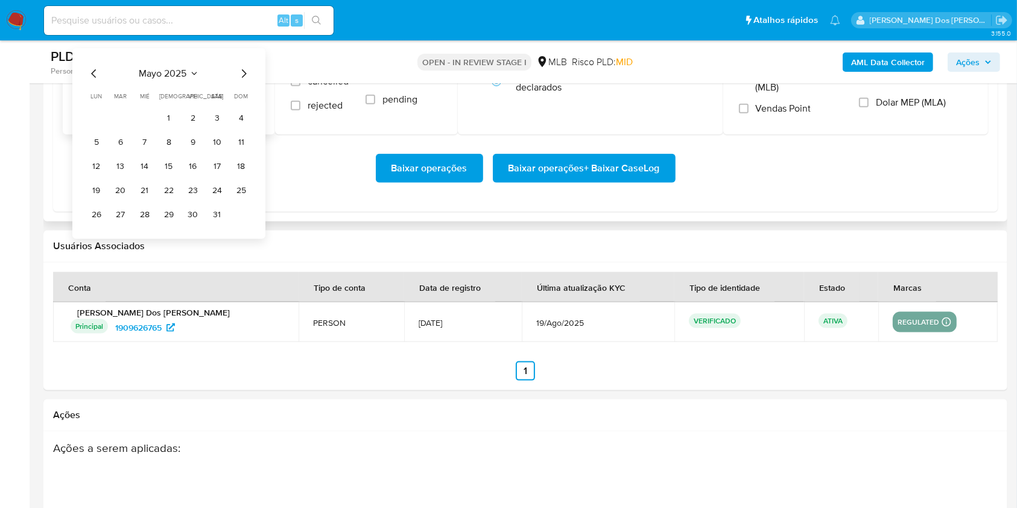
click at [244, 81] on icon "Mes siguiente" at bounding box center [243, 73] width 14 height 14
click at [92, 81] on icon "Mes anterior" at bounding box center [94, 73] width 14 height 14
click at [116, 128] on button "1" at bounding box center [120, 118] width 19 height 19
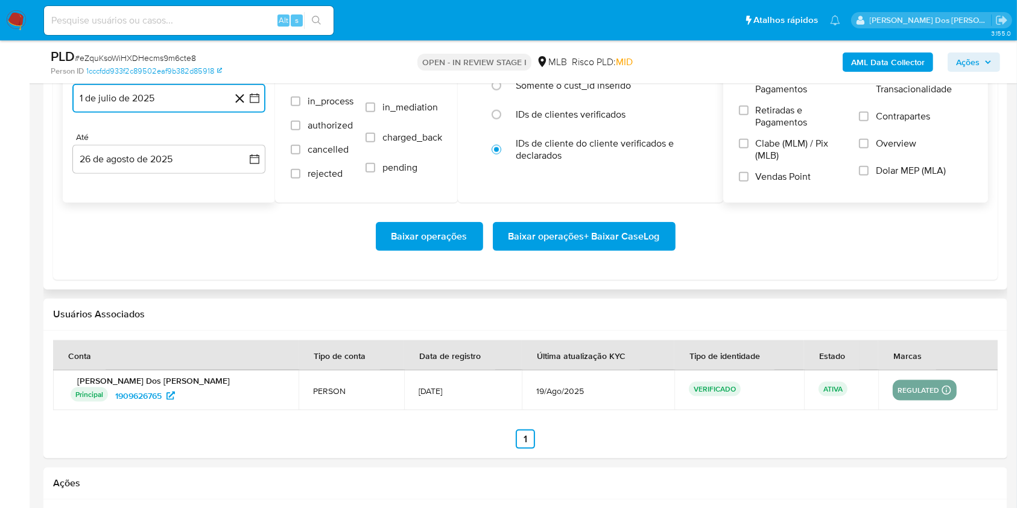
scroll to position [1286, 0]
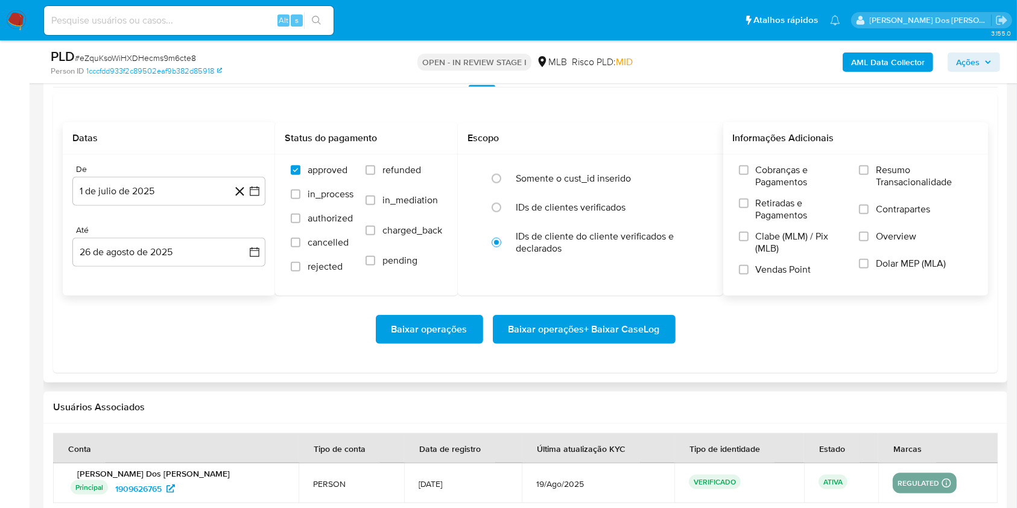
click at [884, 188] on span "Resumo Transacionalidade" at bounding box center [924, 176] width 96 height 24
click at [868, 175] on input "Resumo Transacionalidade" at bounding box center [864, 170] width 10 height 10
click at [647, 340] on div "Baixar operações Baixar operações + Baixar CaseLog" at bounding box center [525, 329] width 925 height 68
click at [643, 342] on span "Baixar operações + Baixar CaseLog" at bounding box center [583, 329] width 151 height 27
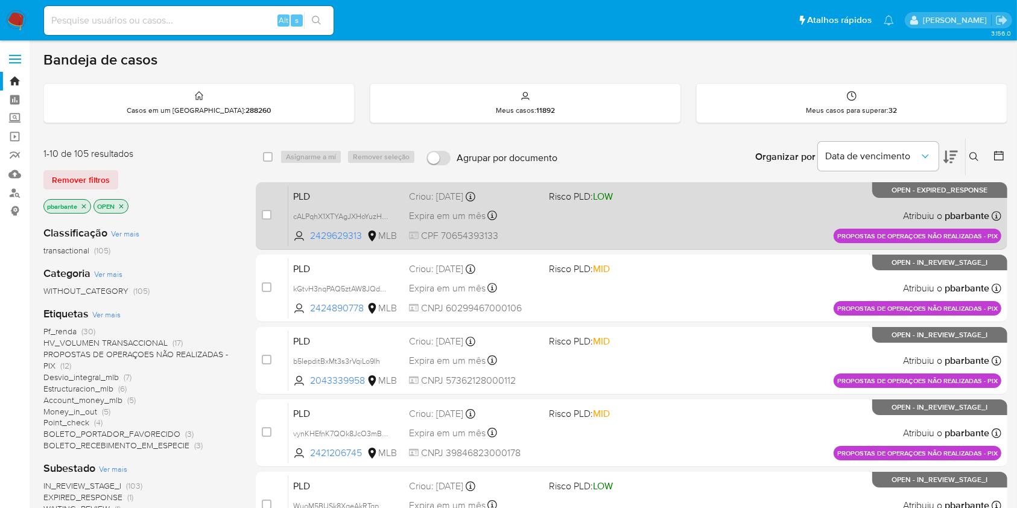
click at [653, 226] on div "PLD cALPqhX1XTYAgJXHoYuzHbMz 2429629313 MLB Risco PLD: LOW Criou: [DATE] Criou:…" at bounding box center [644, 215] width 713 height 61
click at [271, 219] on input "checkbox" at bounding box center [267, 215] width 10 height 10
checkbox input "true"
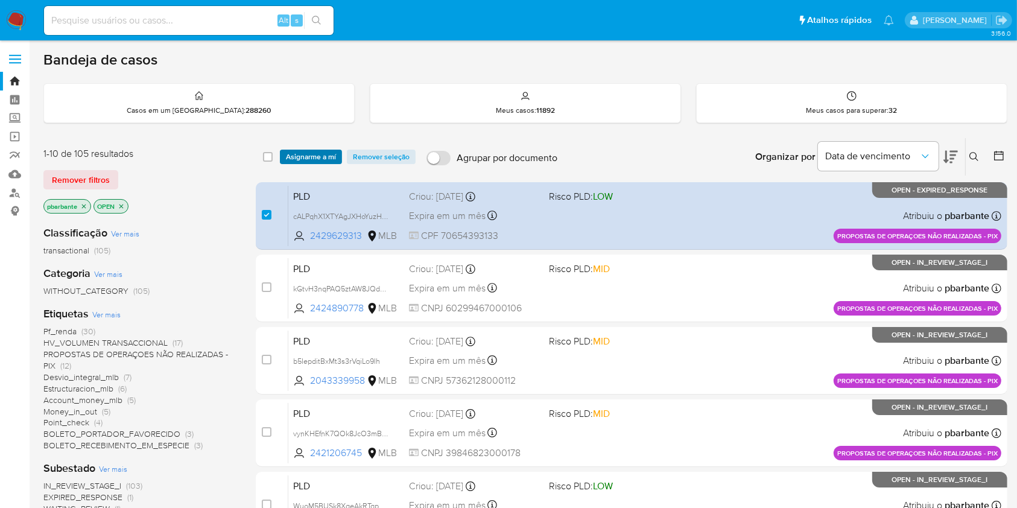
click at [336, 153] on span "Asignarme a mí" at bounding box center [311, 157] width 50 height 12
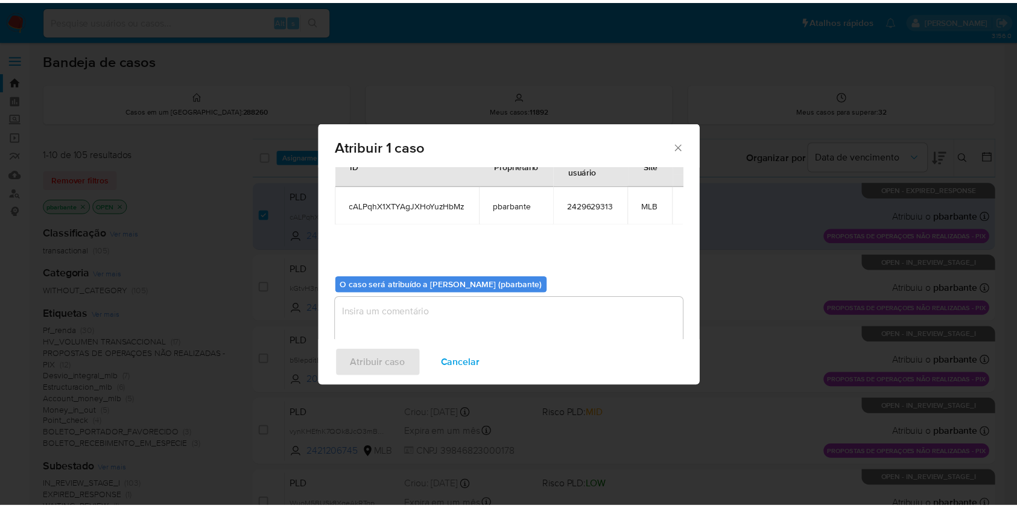
scroll to position [66, 0]
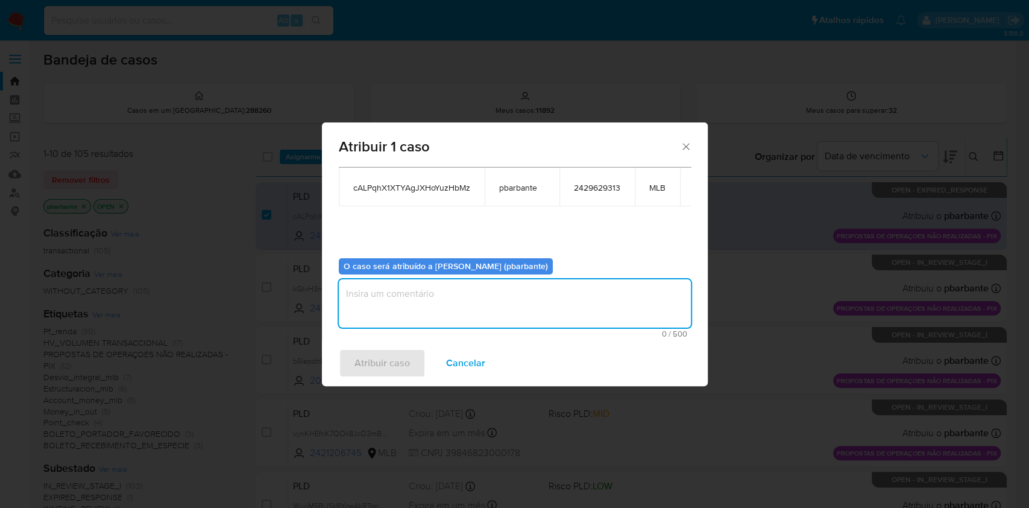
click at [384, 294] on textarea "assign-modal" at bounding box center [515, 303] width 352 height 48
type textarea "."
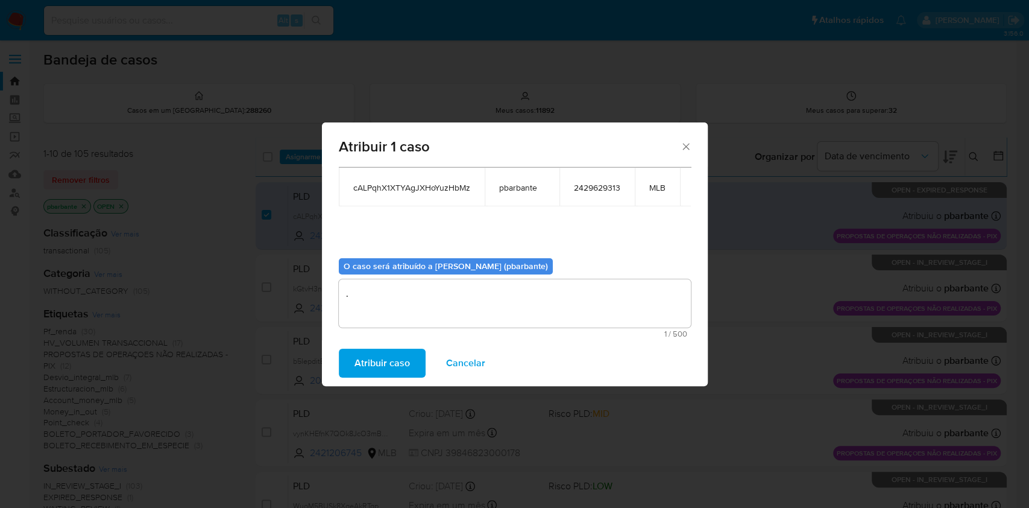
click at [391, 377] on button "Atribuir caso" at bounding box center [382, 363] width 87 height 29
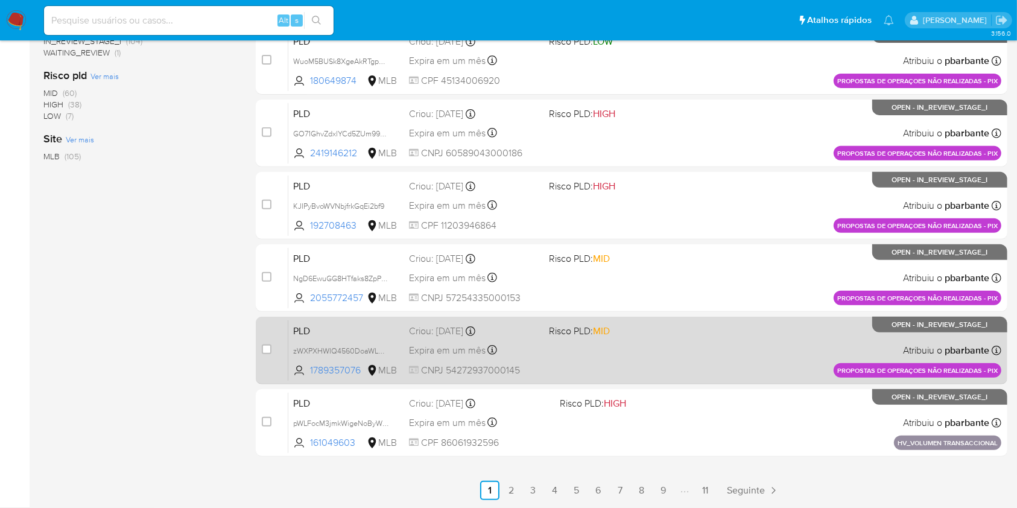
scroll to position [539, 0]
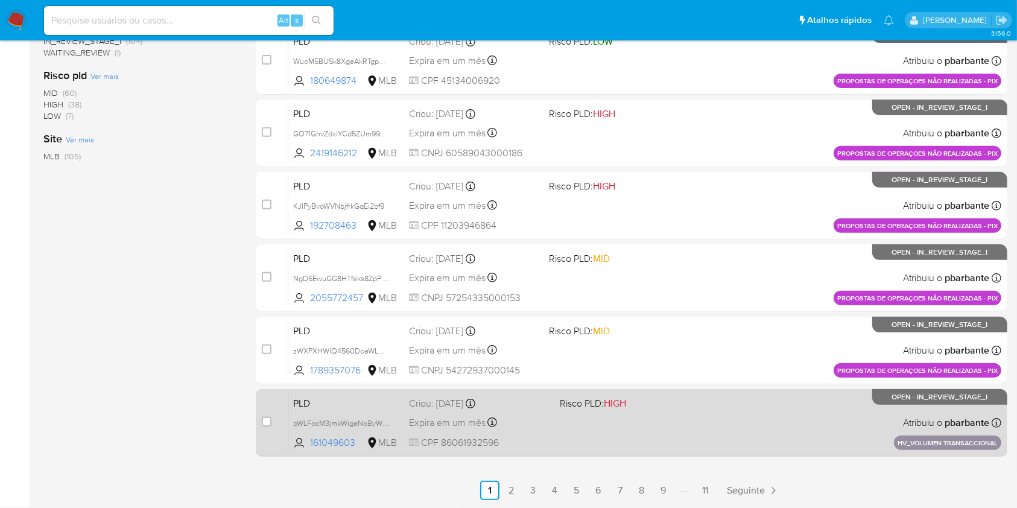
click at [597, 407] on div "PLD pWLFocM3jmkWigeNoByWsERr 161049603 MLB Risco PLD: HIGH Criou: [DATE] Criou:…" at bounding box center [644, 422] width 713 height 61
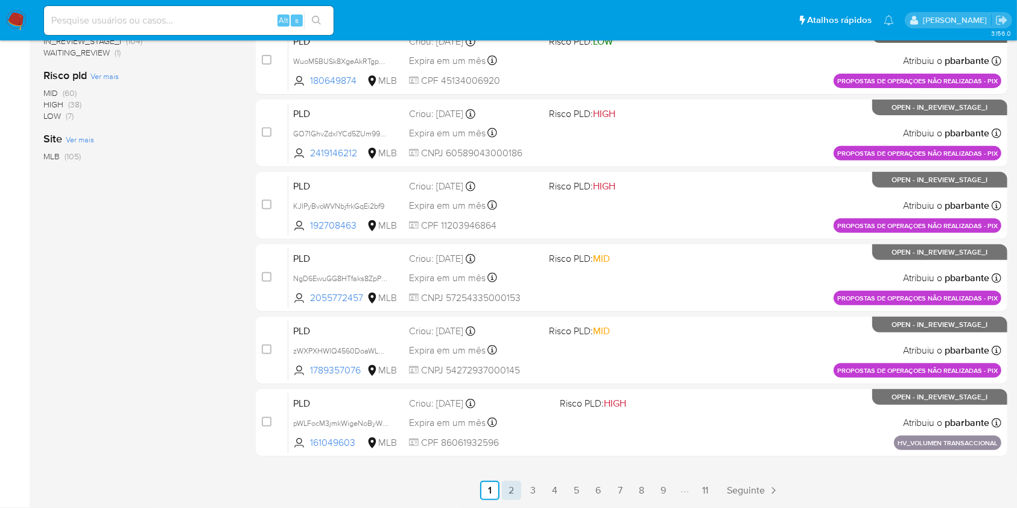
click at [521, 485] on link "2" at bounding box center [511, 490] width 19 height 19
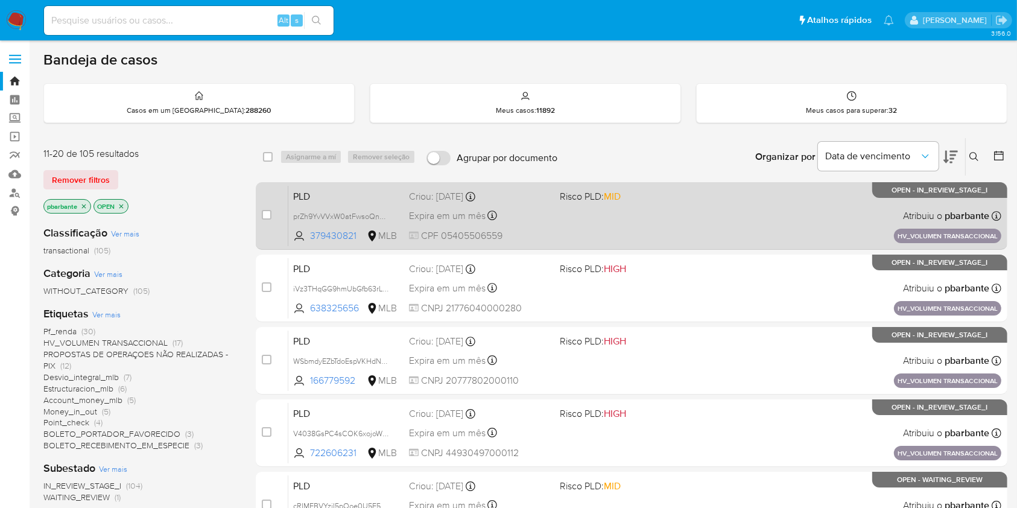
click at [589, 224] on div "PLD prZh9YvVVxW0atFwsoQn2Bc1 379430821 MLB Risco PLD: MID Criou: 14/08/2025 Cri…" at bounding box center [644, 215] width 713 height 61
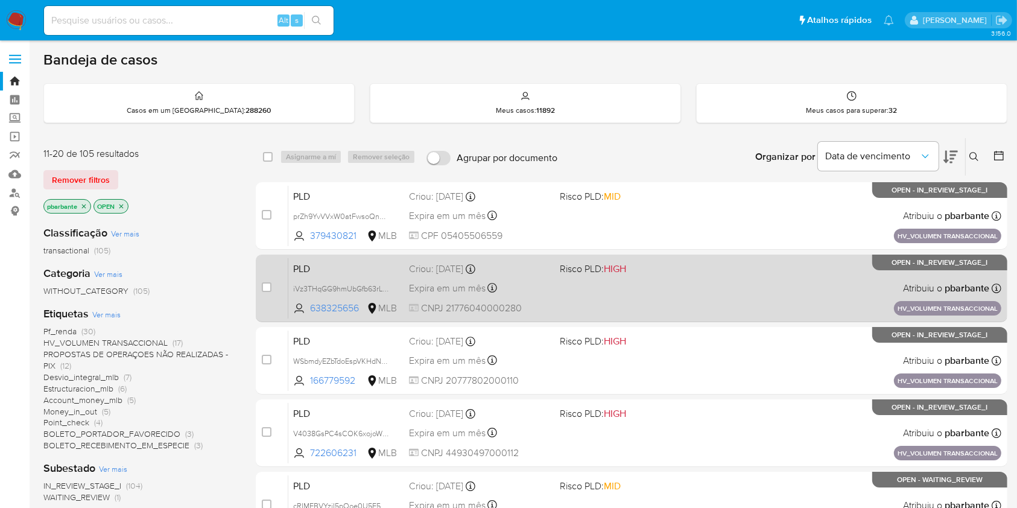
click at [598, 311] on div "PLD iVz3THqGG9hmUbGfb63rL5XK 638325656 MLB Risco PLD: HIGH Criou: 14/08/2025 Cr…" at bounding box center [644, 287] width 713 height 61
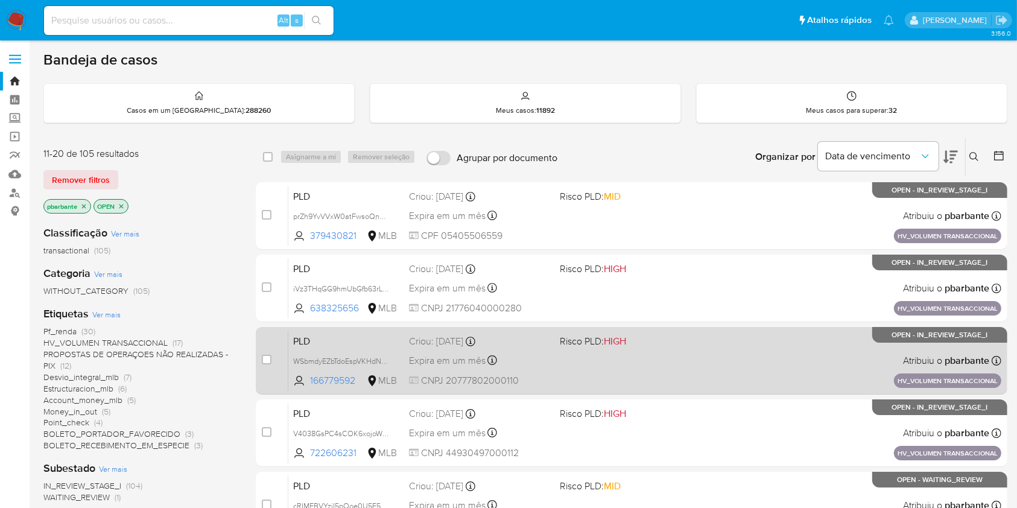
click at [613, 347] on span "Risco PLD: HIGH" at bounding box center [593, 340] width 66 height 13
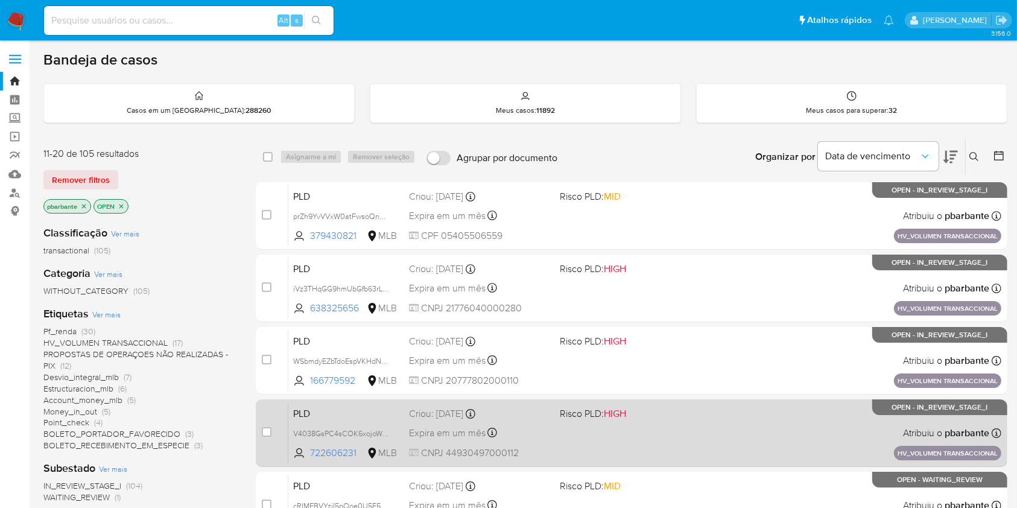
click at [630, 456] on div "PLD V4038GsPC4sCOK6xojoWzpsJ 722606231 MLB Risco PLD: HIGH Criou: 14/08/2025 Cr…" at bounding box center [644, 432] width 713 height 61
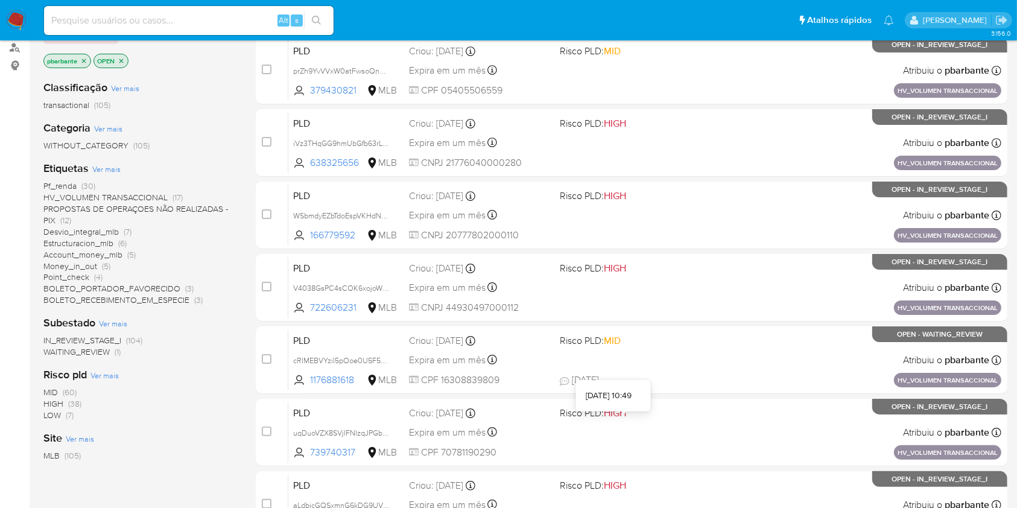
scroll to position [160, 0]
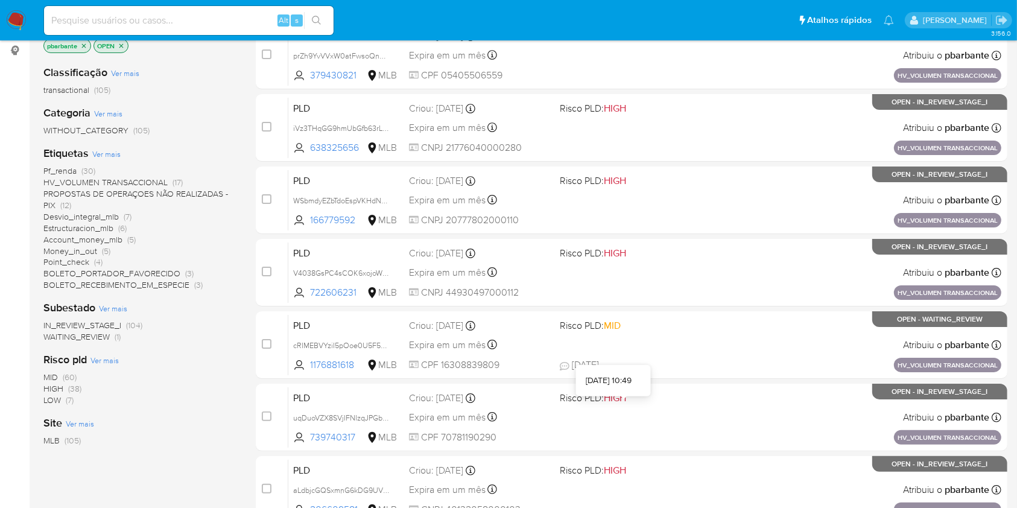
click at [633, 390] on div "26/08/2025 10:49" at bounding box center [613, 380] width 75 height 31
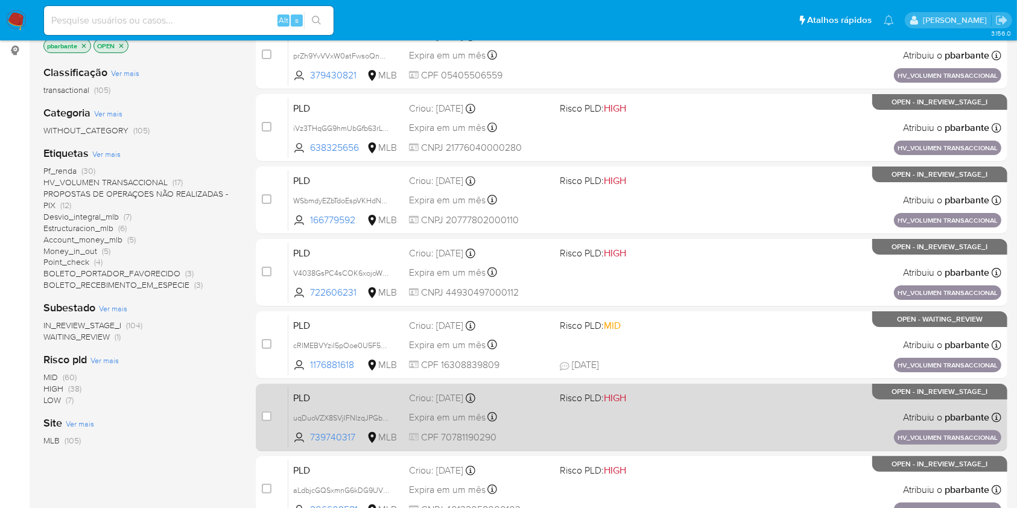
click at [642, 447] on div "PLD uqDuoVZX8SVjIFNIzqJPGb0x 739740317 MLB Risco PLD: HIGH Criou: 14/08/2025 Cr…" at bounding box center [644, 417] width 713 height 61
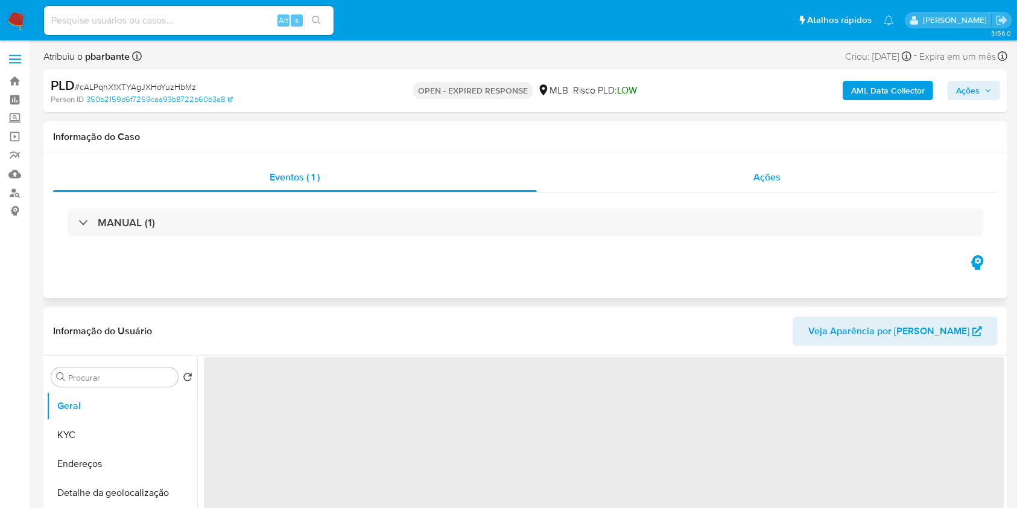
click at [773, 187] on div "Ações" at bounding box center [767, 177] width 461 height 29
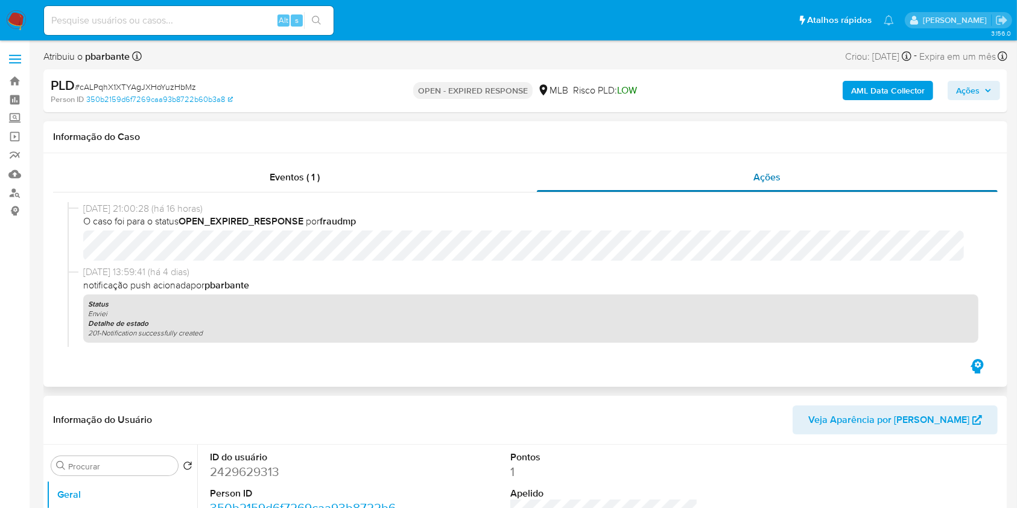
select select "10"
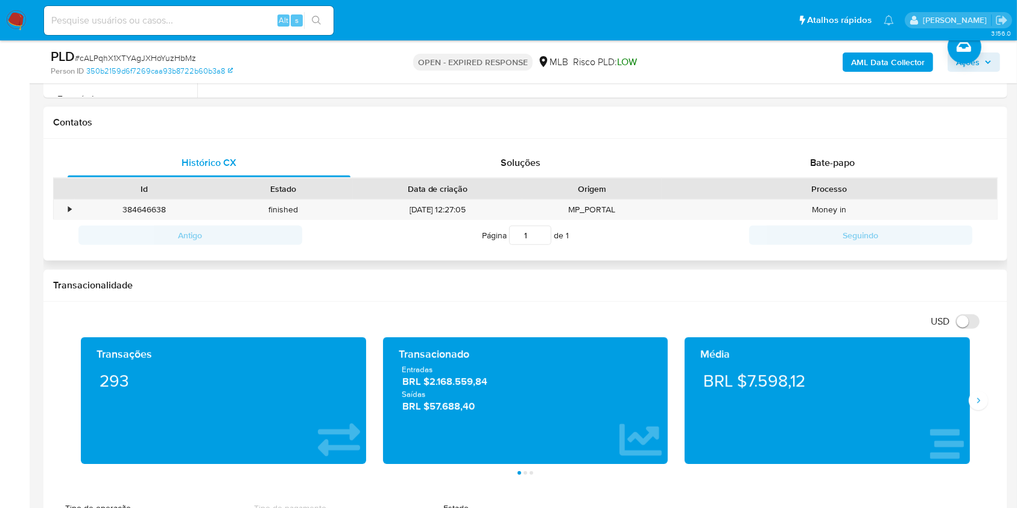
scroll to position [482, 0]
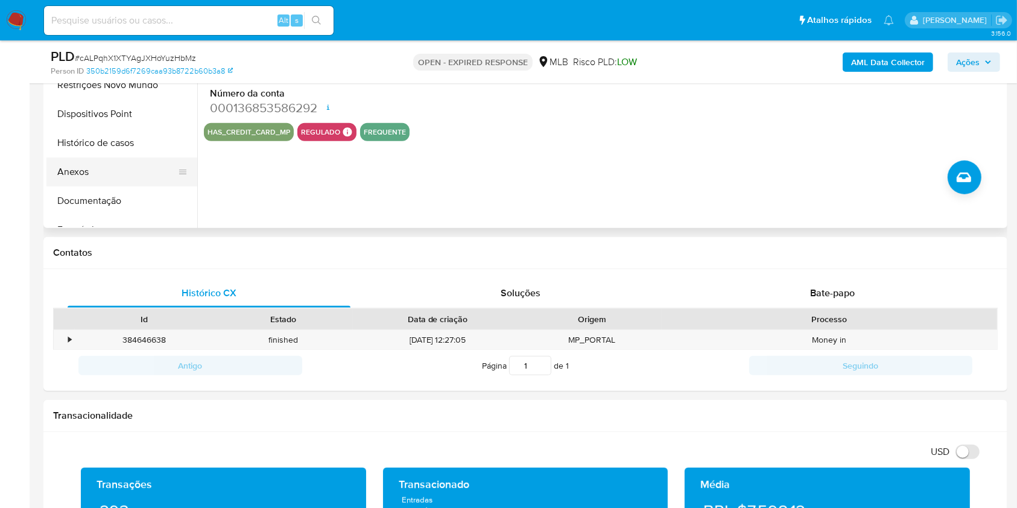
click at [72, 186] on button "Anexos" at bounding box center [116, 171] width 141 height 29
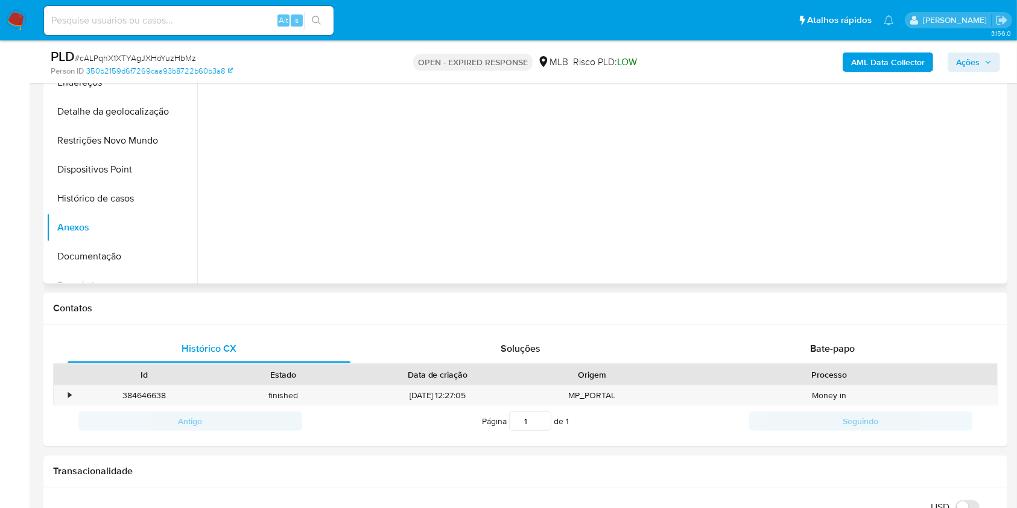
scroll to position [402, 0]
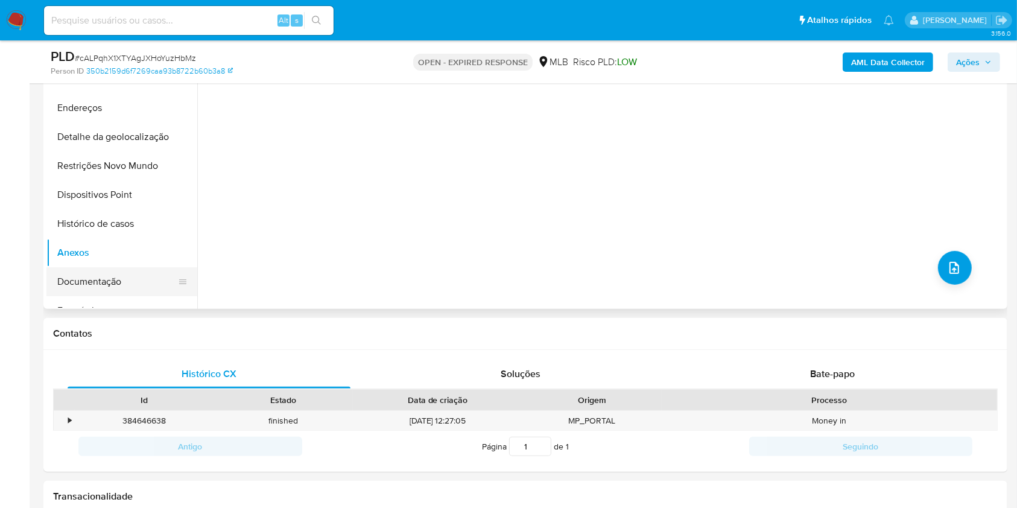
click at [100, 296] on button "Documentação" at bounding box center [116, 281] width 141 height 29
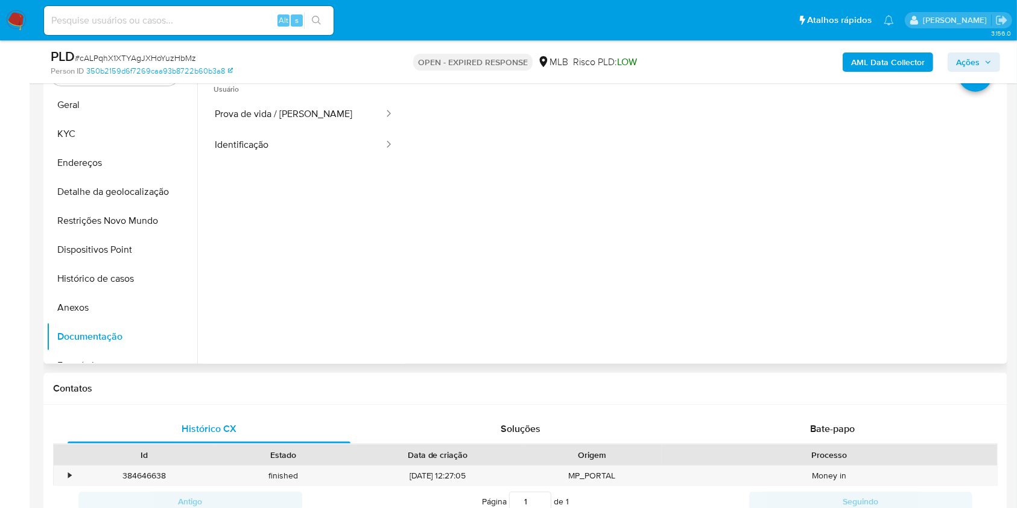
scroll to position [321, 0]
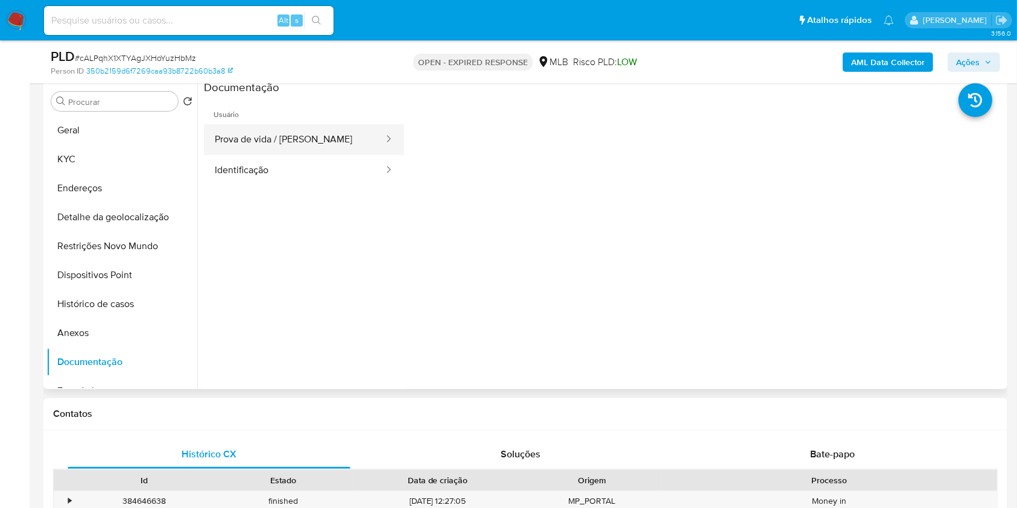
drag, startPoint x: 314, startPoint y: 149, endPoint x: 312, endPoint y: 156, distance: 7.5
click at [312, 151] on button "Prova de vida / [PERSON_NAME]" at bounding box center [294, 139] width 181 height 31
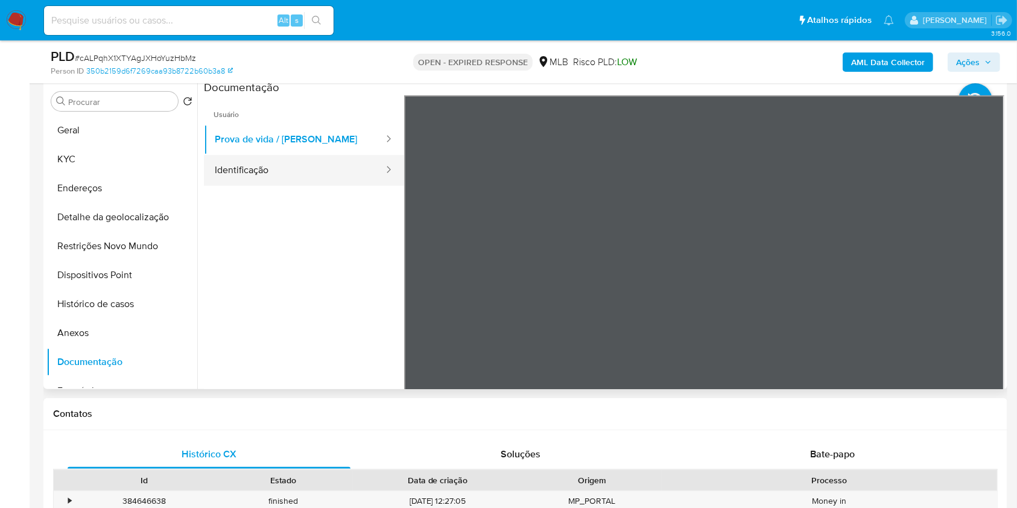
click at [305, 176] on button "Identificação" at bounding box center [294, 170] width 181 height 31
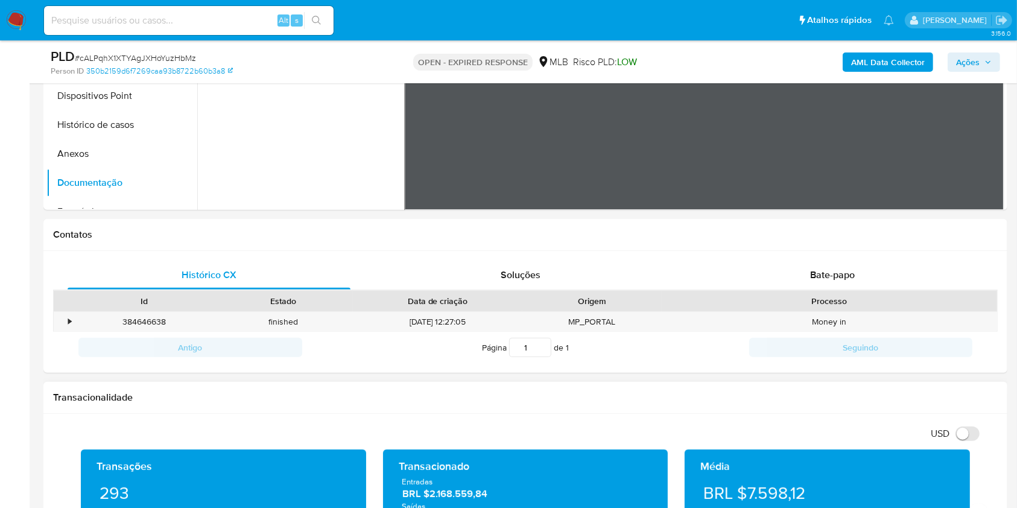
scroll to position [563, 0]
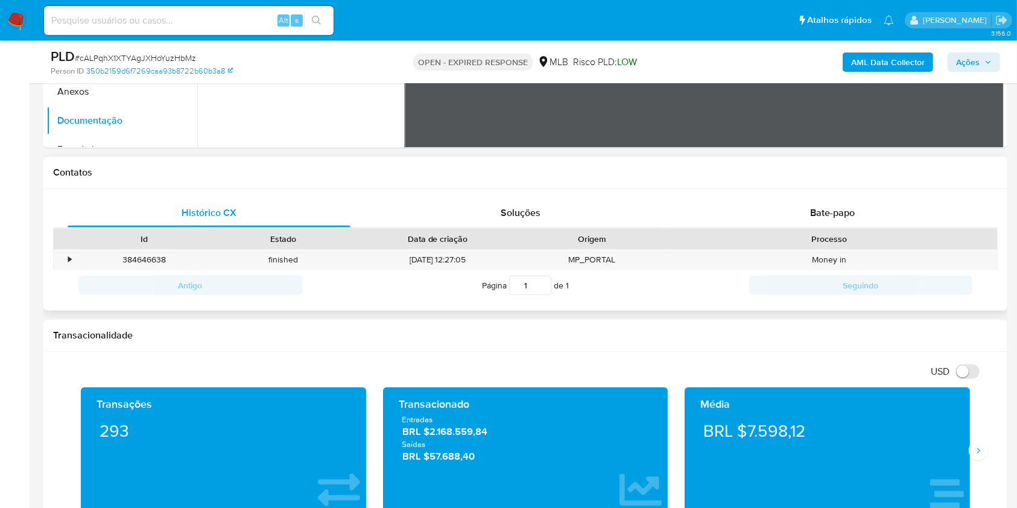
click at [807, 214] on div "Histórico CX Soluções Bate-papo Id Estado Data de criação Origem Processo • 384…" at bounding box center [525, 250] width 964 height 122
click at [811, 219] on span "Bate-papo" at bounding box center [832, 213] width 45 height 14
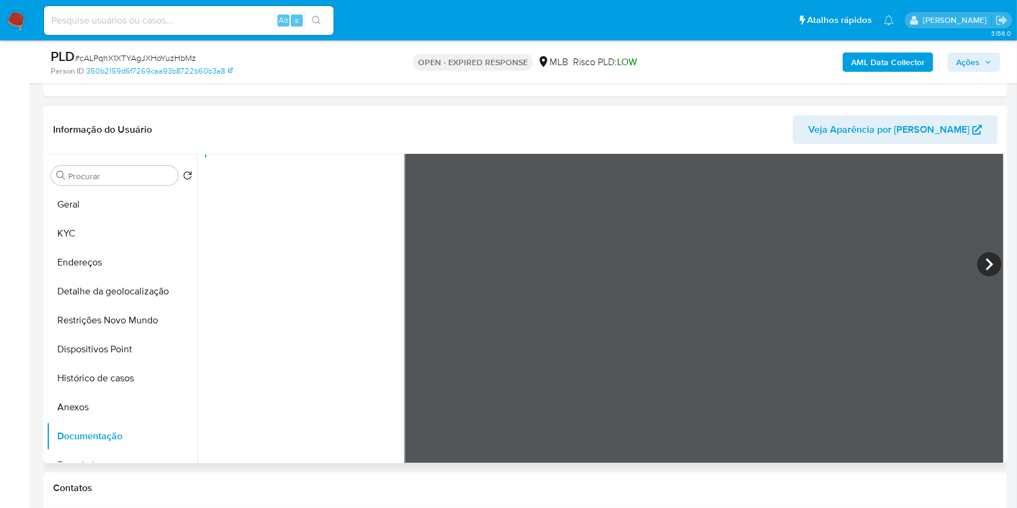
scroll to position [160, 0]
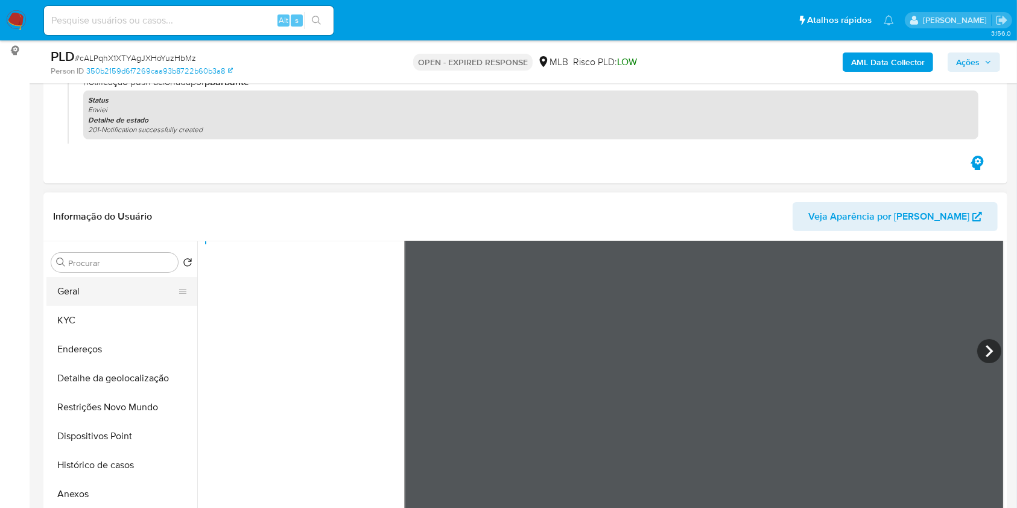
click at [143, 306] on button "Geral" at bounding box center [116, 291] width 141 height 29
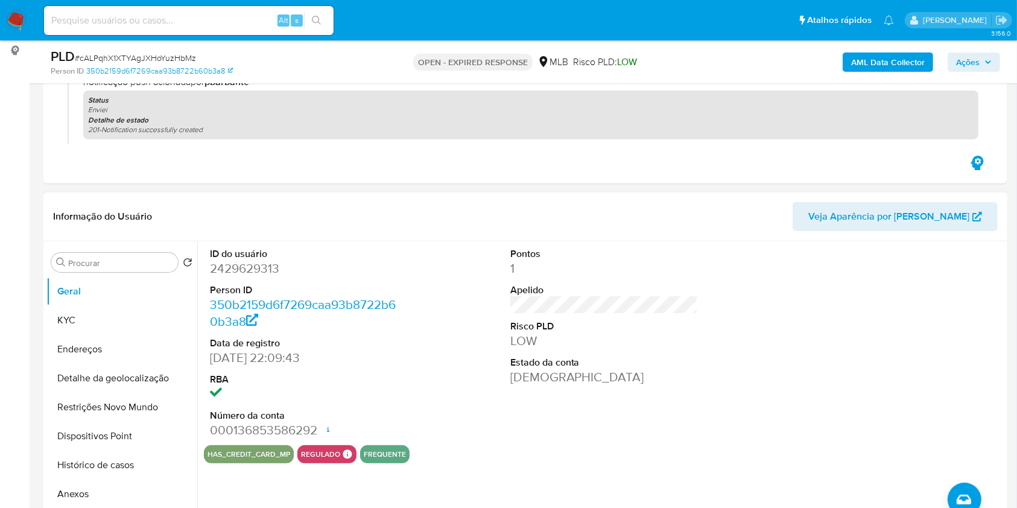
click at [236, 277] on dd "2429629313" at bounding box center [304, 268] width 188 height 17
copy dd "2429629313"
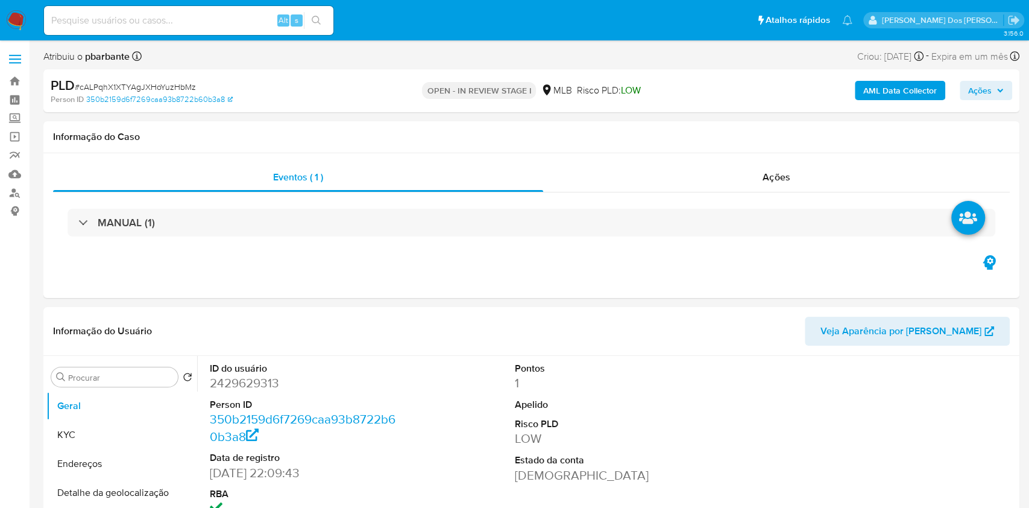
select select "10"
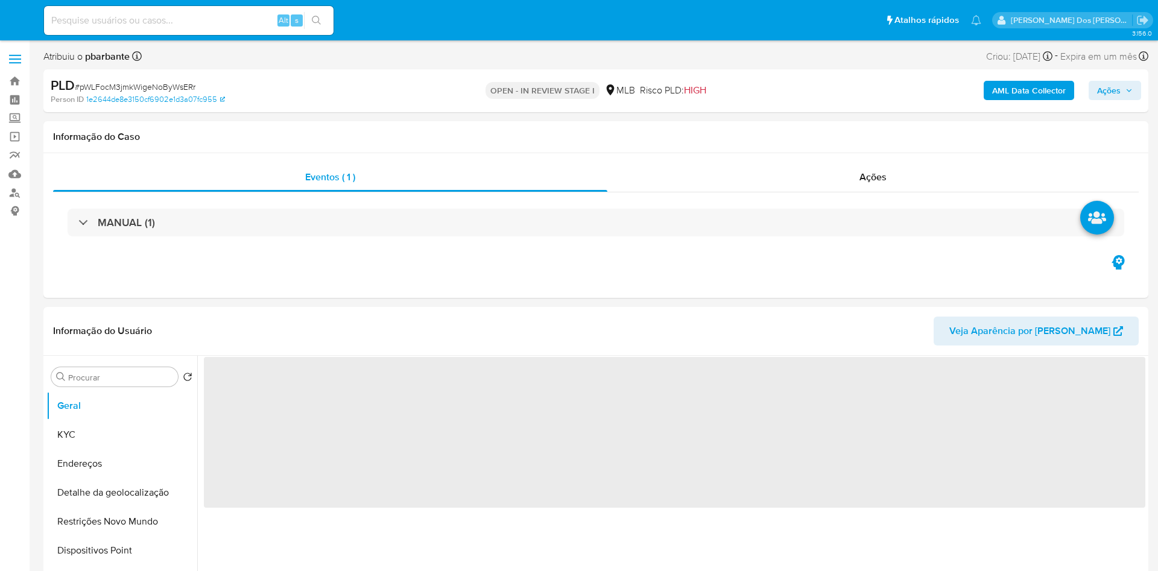
select select "10"
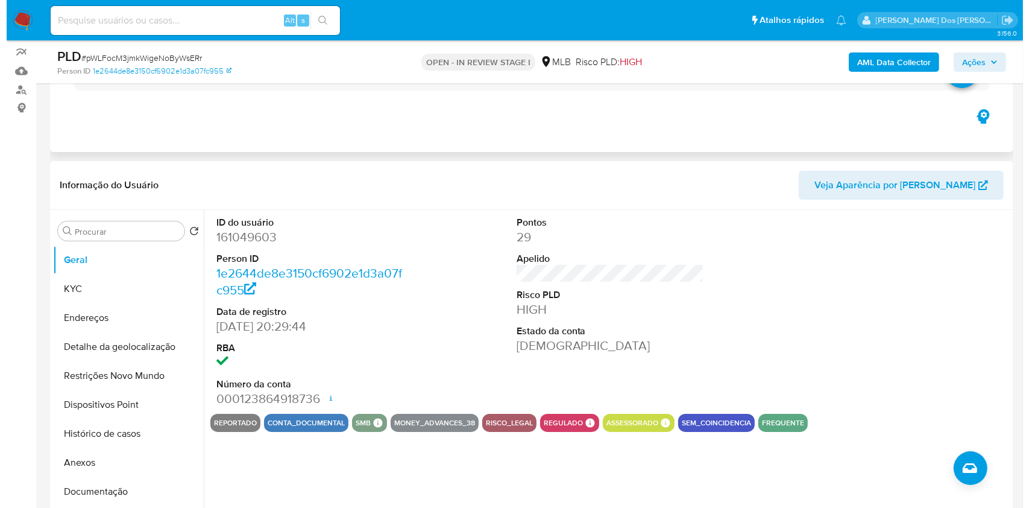
scroll to position [160, 0]
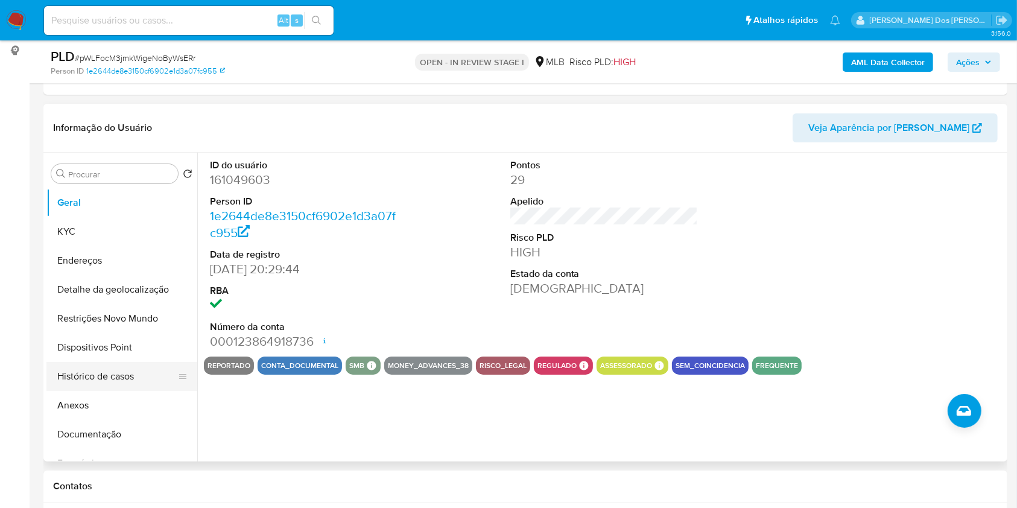
click at [124, 391] on button "Histórico de casos" at bounding box center [116, 376] width 141 height 29
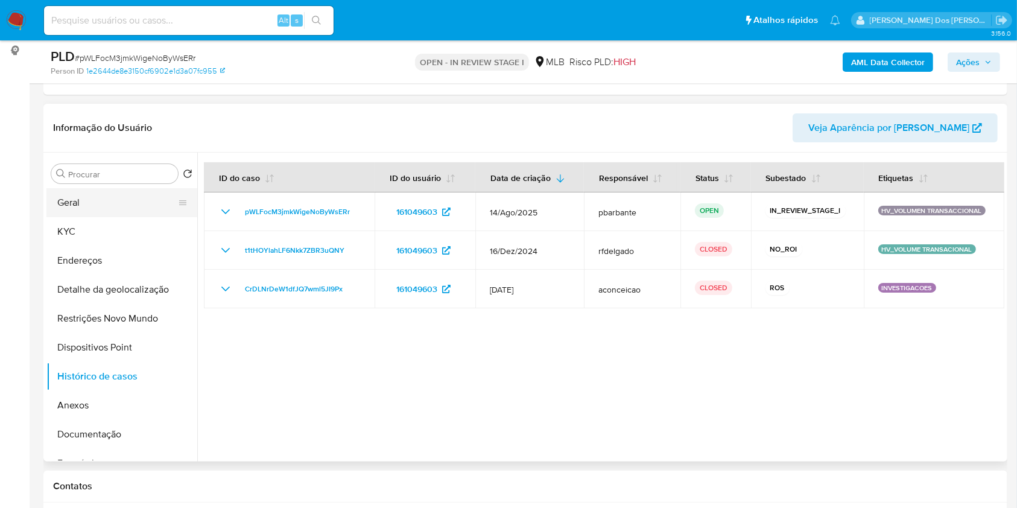
click at [140, 217] on button "Geral" at bounding box center [116, 202] width 141 height 29
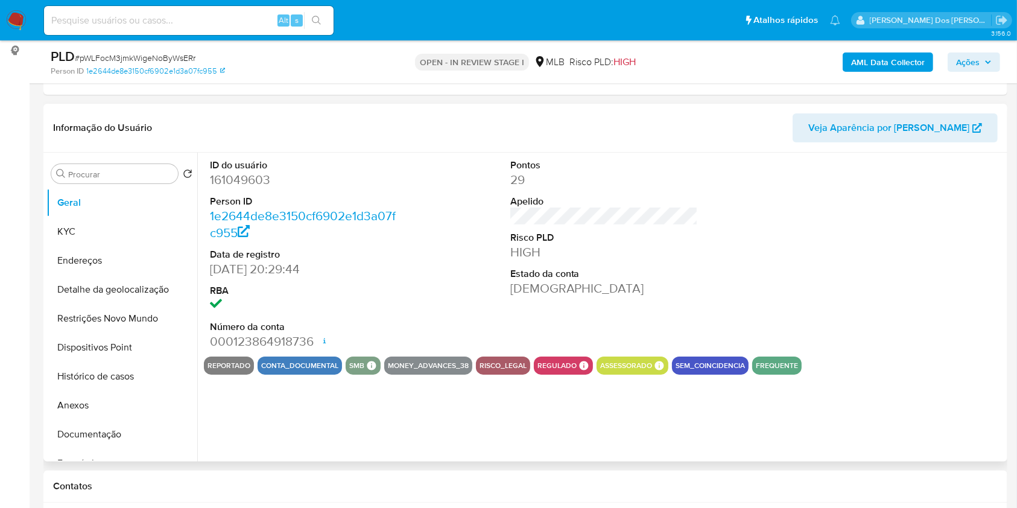
click at [256, 188] on dd "161049603" at bounding box center [304, 179] width 188 height 17
copy dd "161049603"
click at [110, 449] on button "Documentação" at bounding box center [116, 434] width 141 height 29
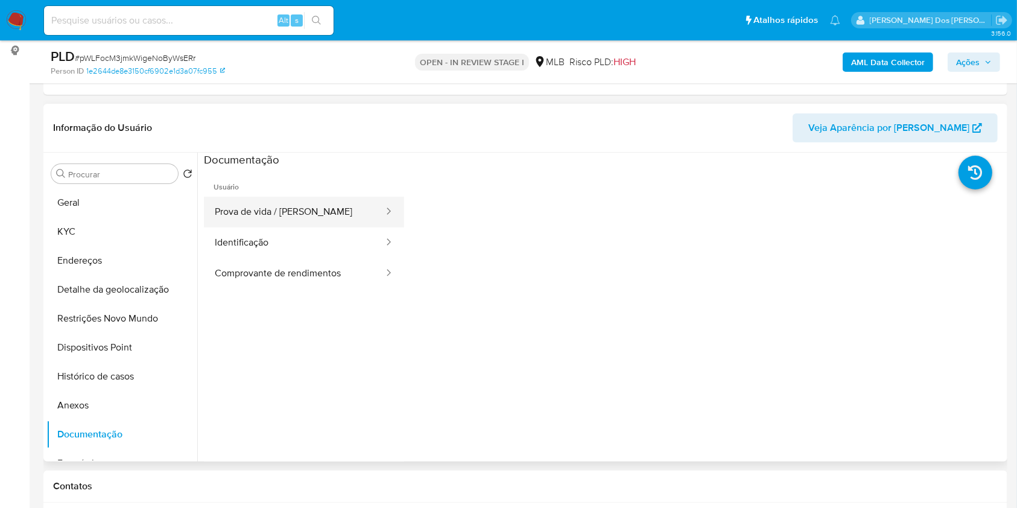
click at [333, 227] on button "Prova de vida / Selfie" at bounding box center [294, 212] width 181 height 31
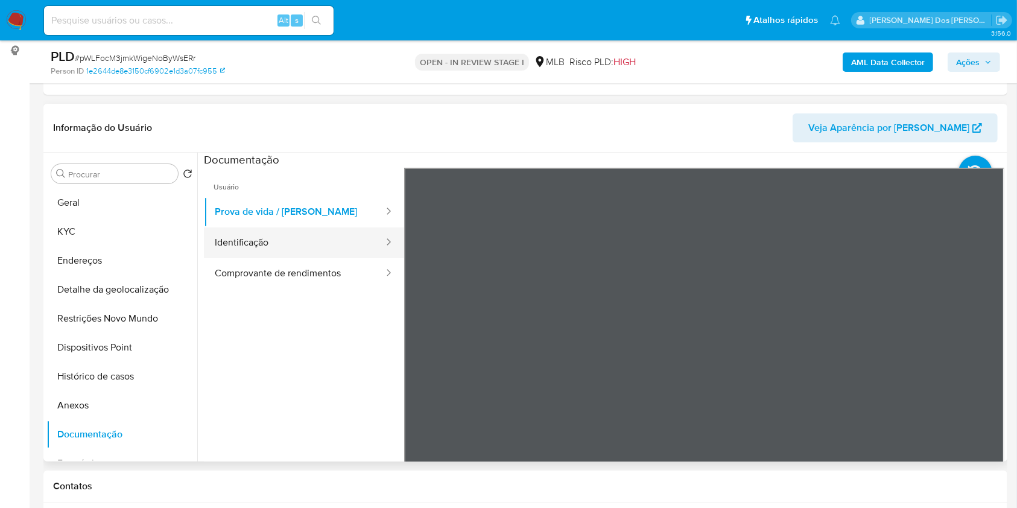
click at [327, 257] on button "Identificação" at bounding box center [294, 242] width 181 height 31
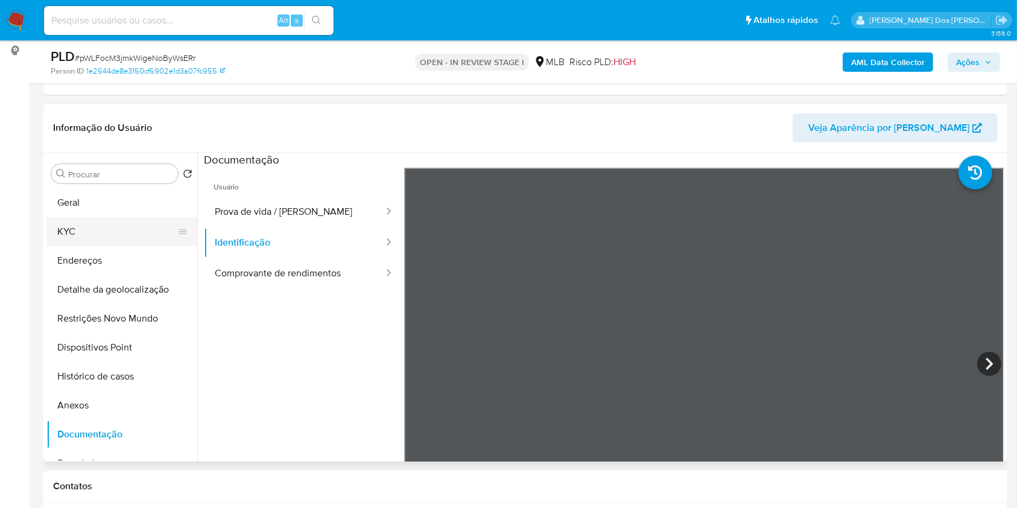
click at [114, 240] on button "KYC" at bounding box center [116, 231] width 141 height 29
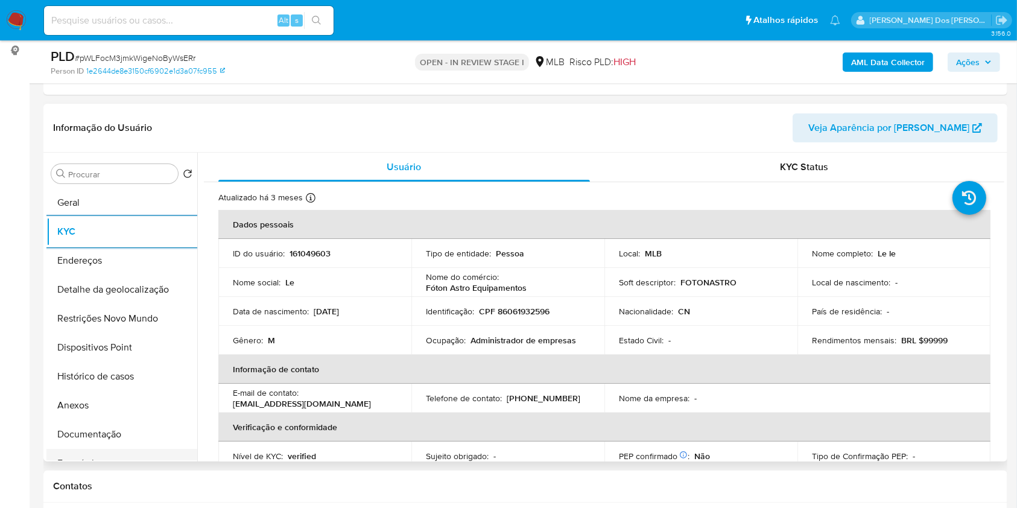
click at [110, 460] on ul "Geral KYC Endereços Detalhe da geolocalização Restrições Novo Mundo Dispositivo…" at bounding box center [121, 324] width 151 height 272
click at [118, 449] on button "Documentação" at bounding box center [116, 434] width 141 height 29
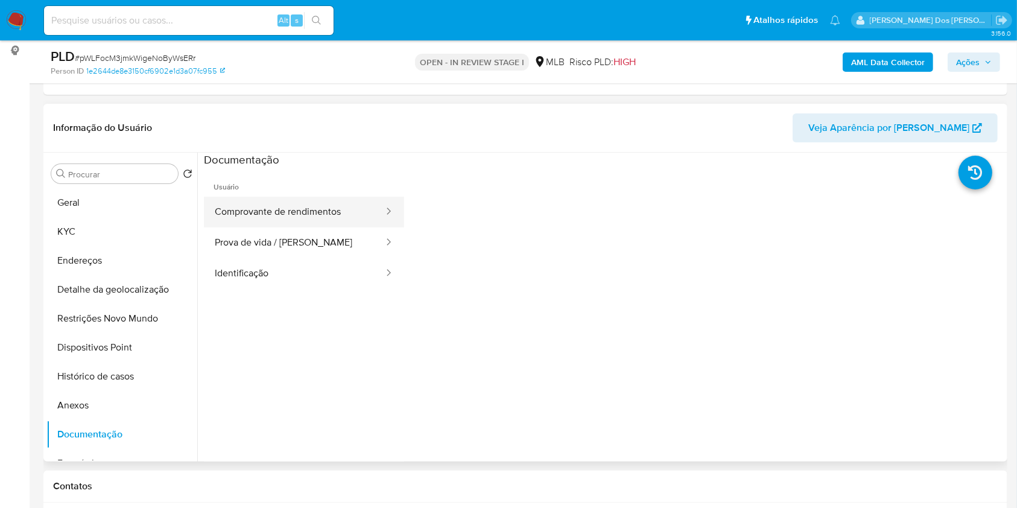
click at [268, 227] on button "Comprovante de rendimentos" at bounding box center [294, 212] width 181 height 31
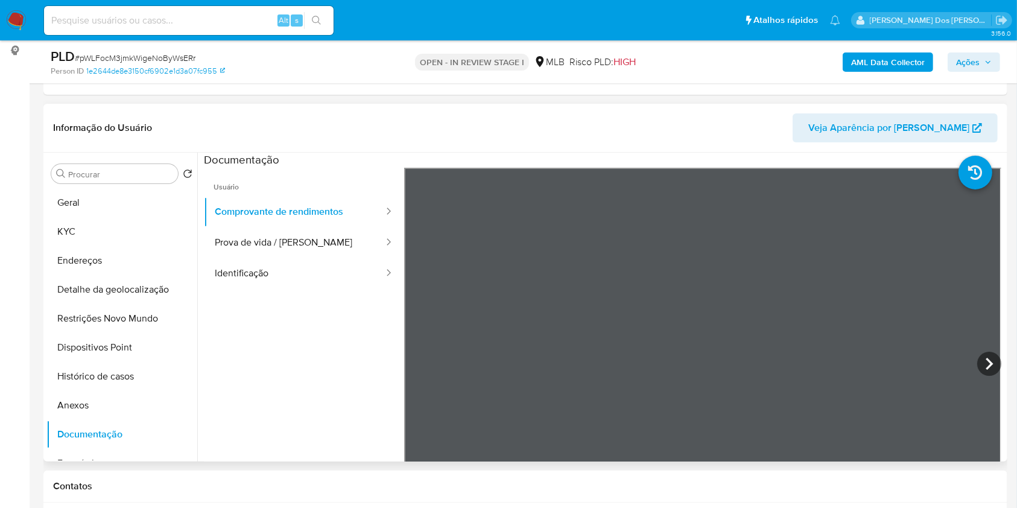
click at [256, 378] on ul "Usuário Comprovante de rendimentos Prova de vida / Selfie Identificação" at bounding box center [304, 341] width 200 height 347
click at [132, 246] on button "KYC" at bounding box center [116, 231] width 141 height 29
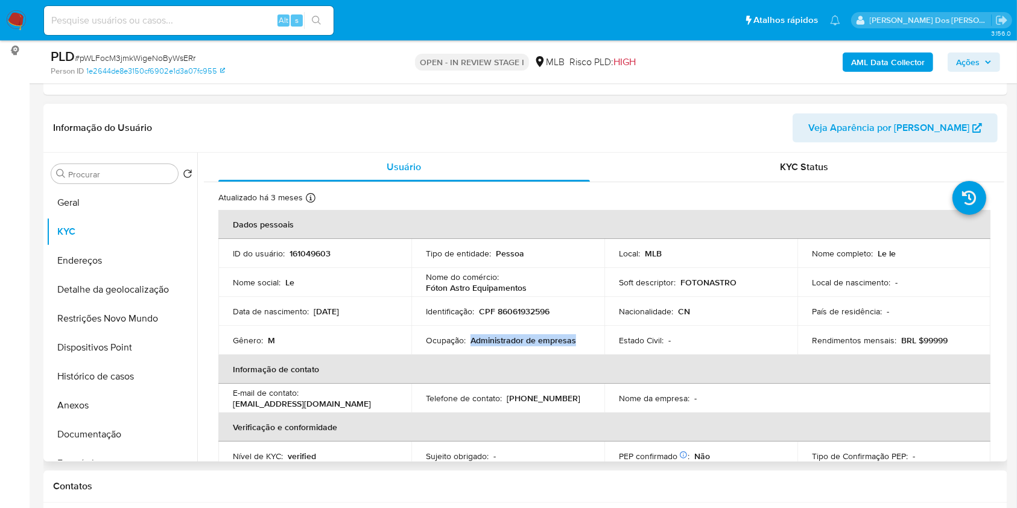
drag, startPoint x: 572, startPoint y: 359, endPoint x: 470, endPoint y: 358, distance: 101.9
click at [470, 346] on p "Administrador de empresas" at bounding box center [523, 340] width 106 height 11
copy p "Administrador de empresas"
click at [879, 58] on b "AML Data Collector" at bounding box center [888, 61] width 74 height 19
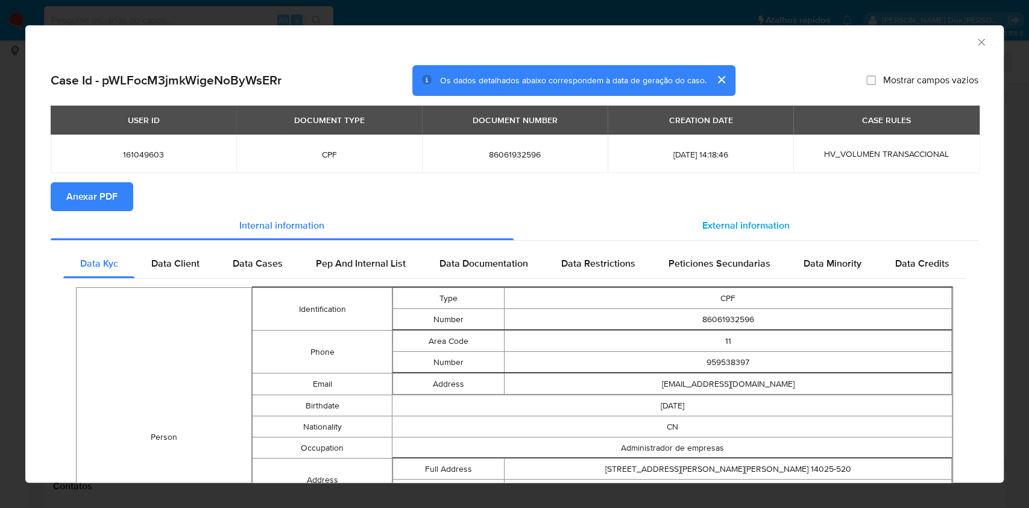
click at [721, 232] on span "External information" at bounding box center [745, 225] width 87 height 14
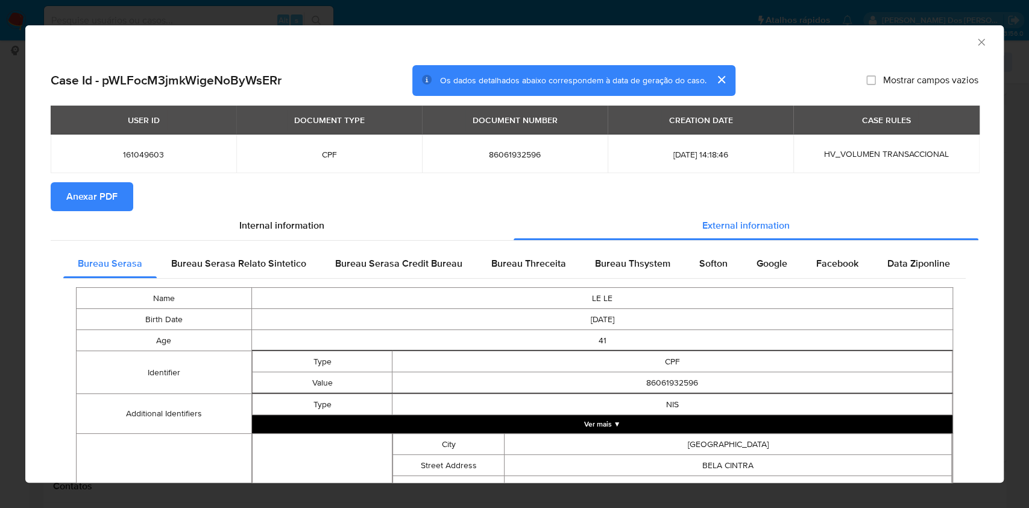
click at [110, 201] on span "Anexar PDF" at bounding box center [91, 196] width 51 height 27
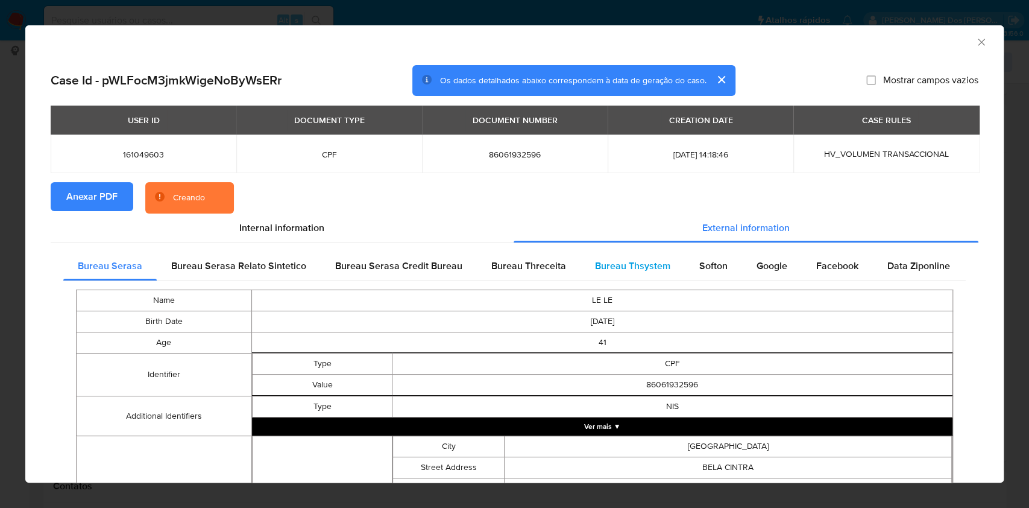
click at [630, 266] on span "Bureau Thsystem" at bounding box center [632, 266] width 75 height 14
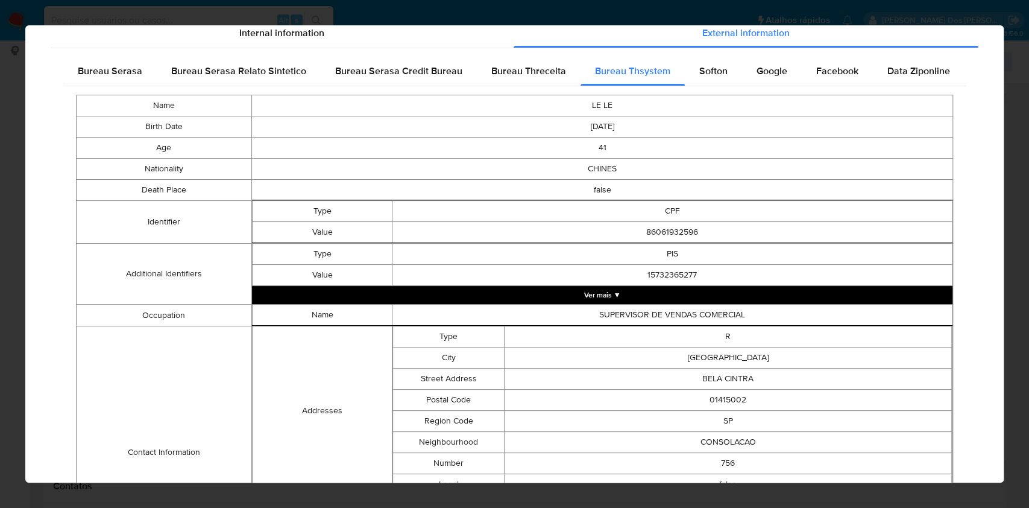
scroll to position [502, 0]
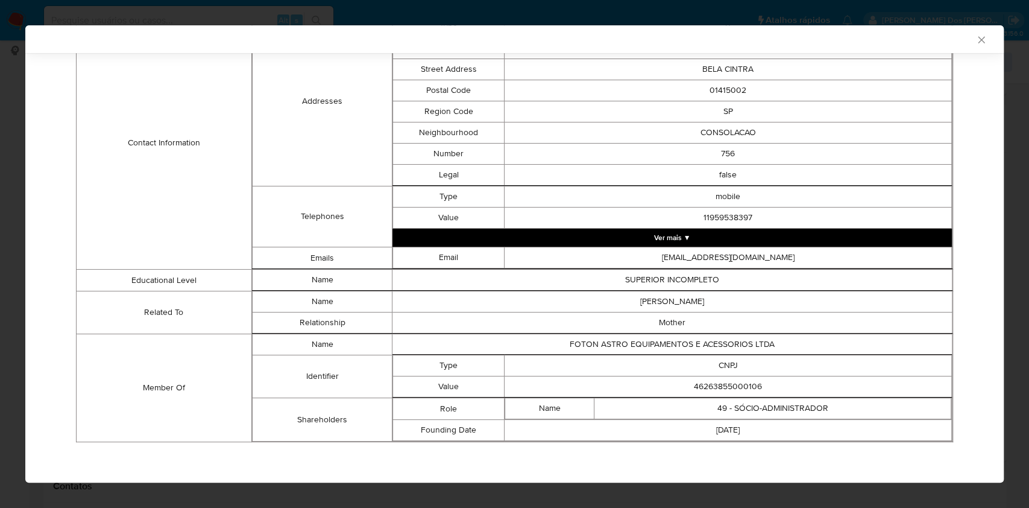
click at [710, 385] on td "46263855000106" at bounding box center [728, 386] width 447 height 21
copy td "46263855000106"
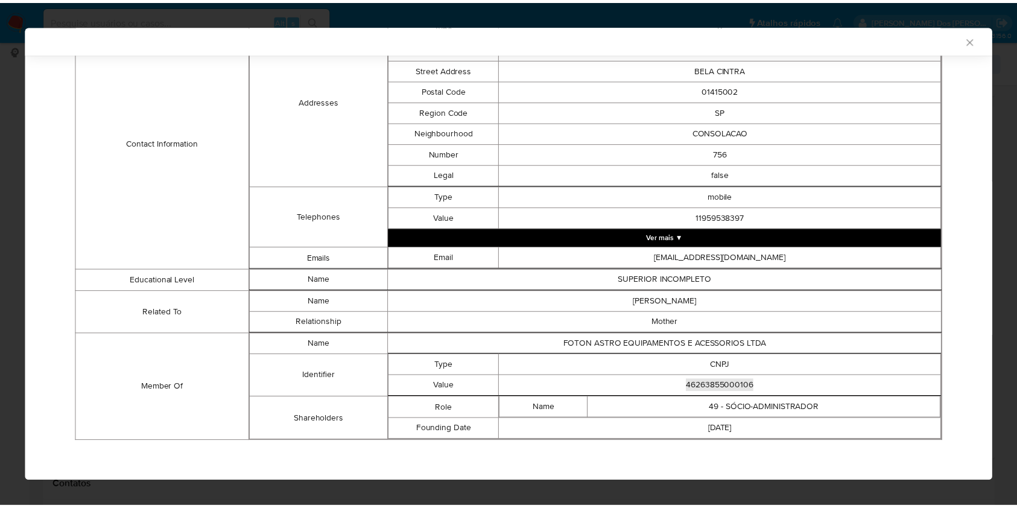
scroll to position [499, 0]
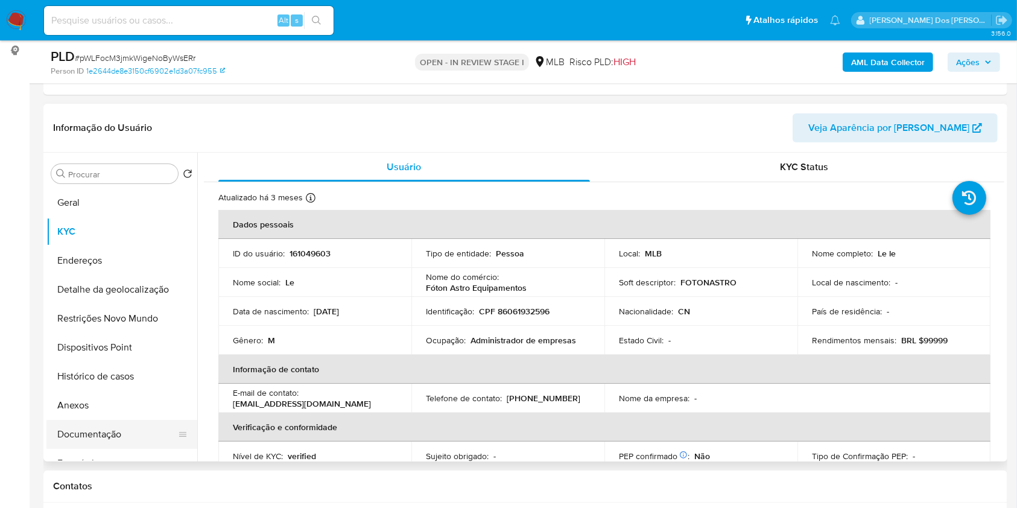
click at [110, 449] on button "Documentação" at bounding box center [116, 434] width 141 height 29
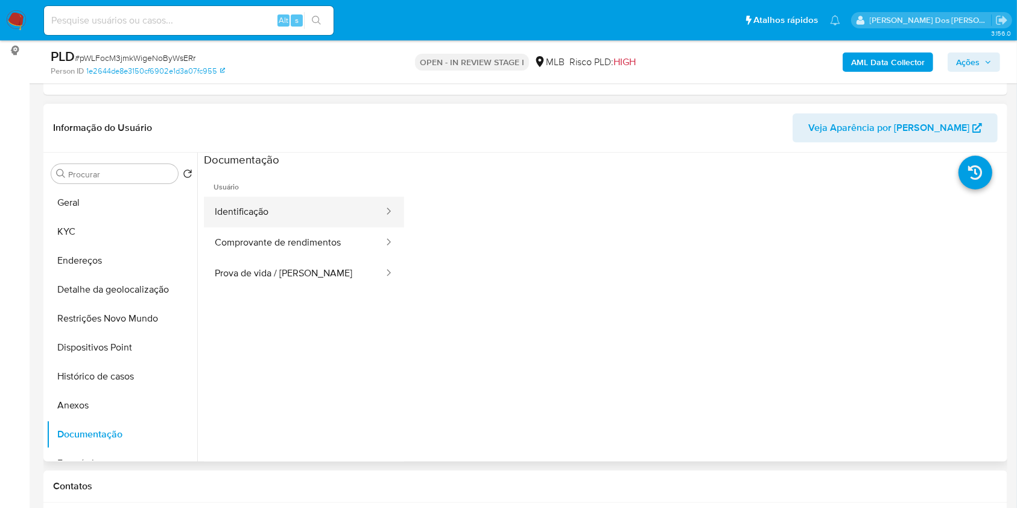
click at [281, 219] on button "Identificação" at bounding box center [294, 212] width 181 height 31
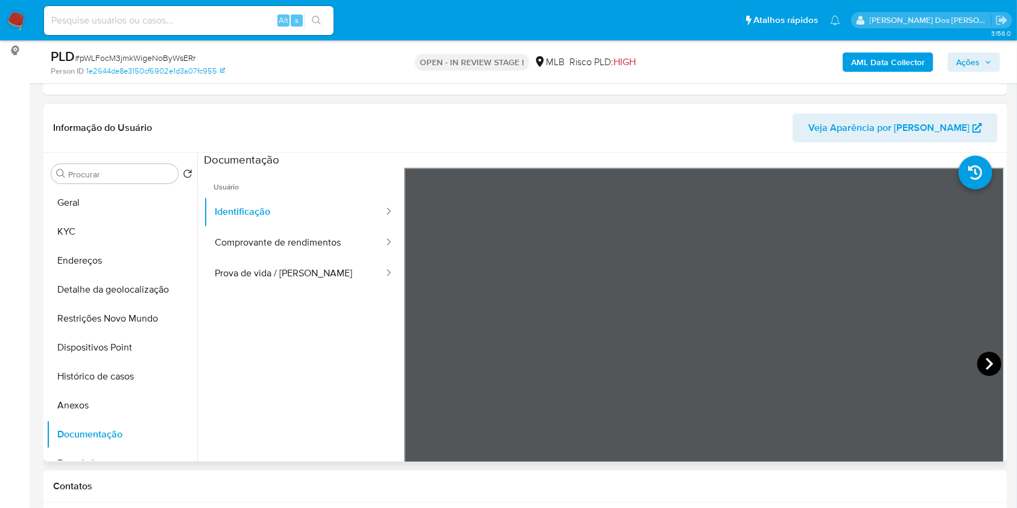
click at [988, 376] on icon at bounding box center [989, 364] width 24 height 24
click at [258, 250] on button "Comprovante de rendimentos" at bounding box center [294, 242] width 181 height 31
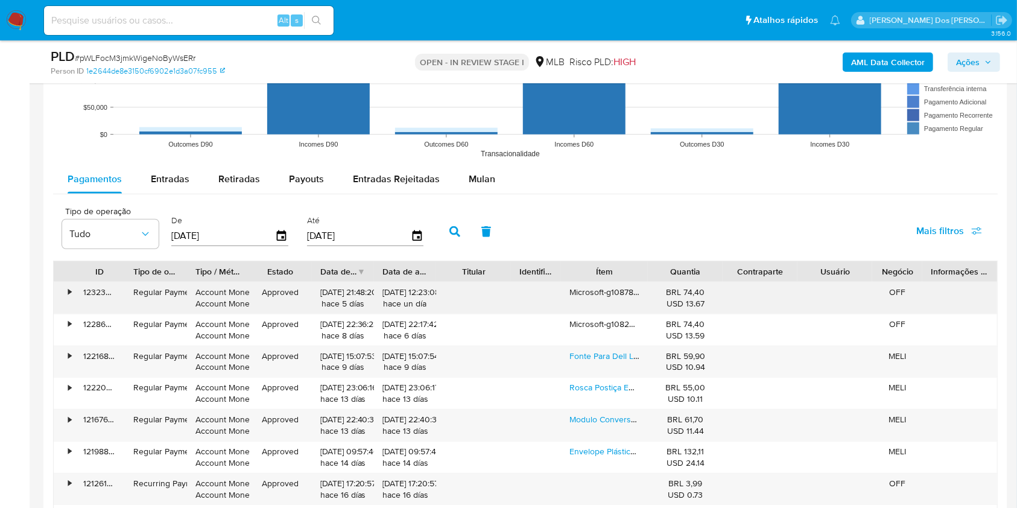
scroll to position [1206, 0]
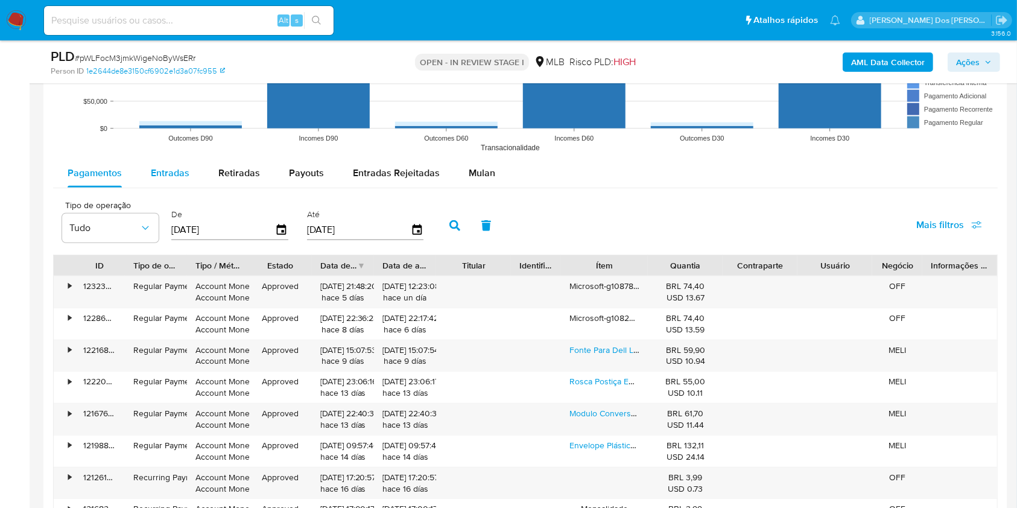
click at [172, 180] on span "Entradas" at bounding box center [170, 173] width 39 height 14
select select "10"
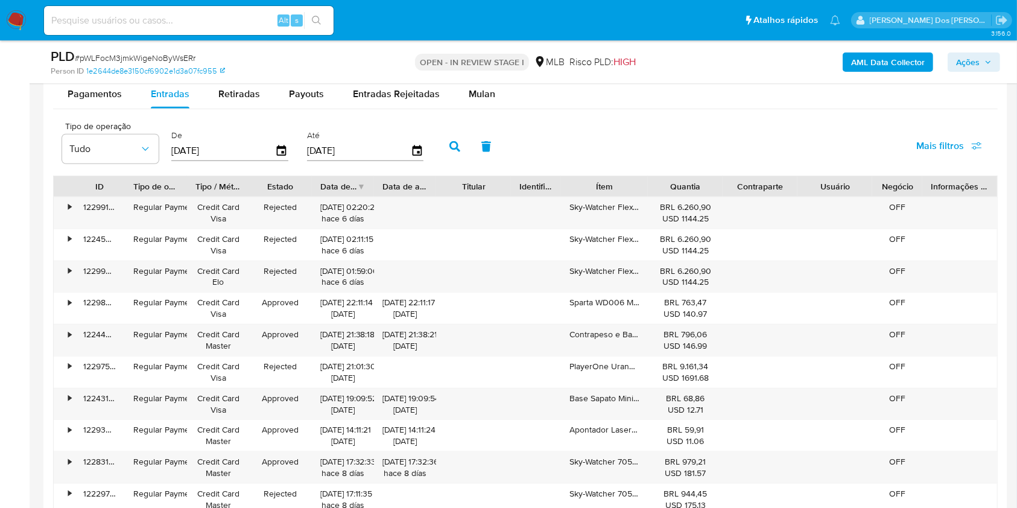
scroll to position [1286, 0]
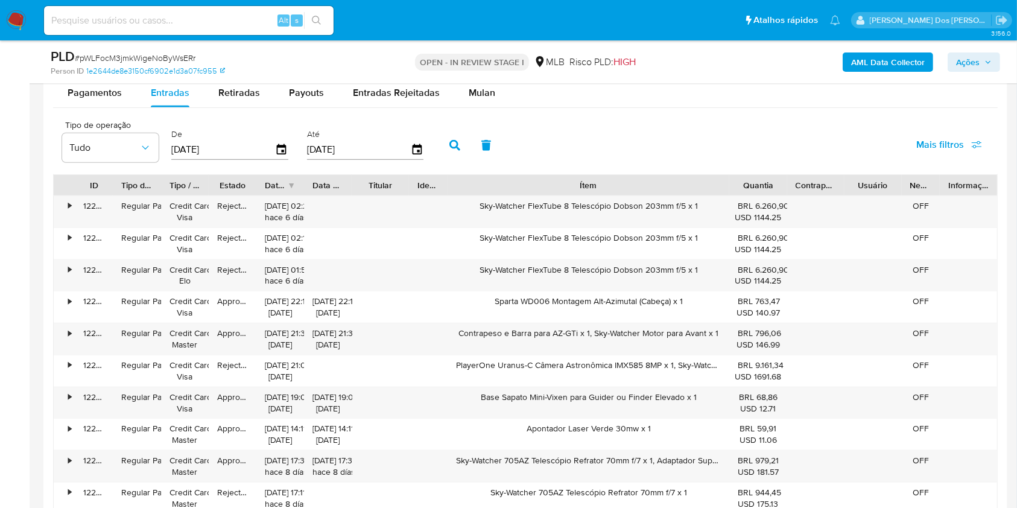
drag, startPoint x: 648, startPoint y: 205, endPoint x: 843, endPoint y: 211, distance: 194.9
click at [843, 195] on div "ID Tipo de operação Tipo / Método Estado Data de criação Data de aprovação Titu…" at bounding box center [525, 185] width 943 height 21
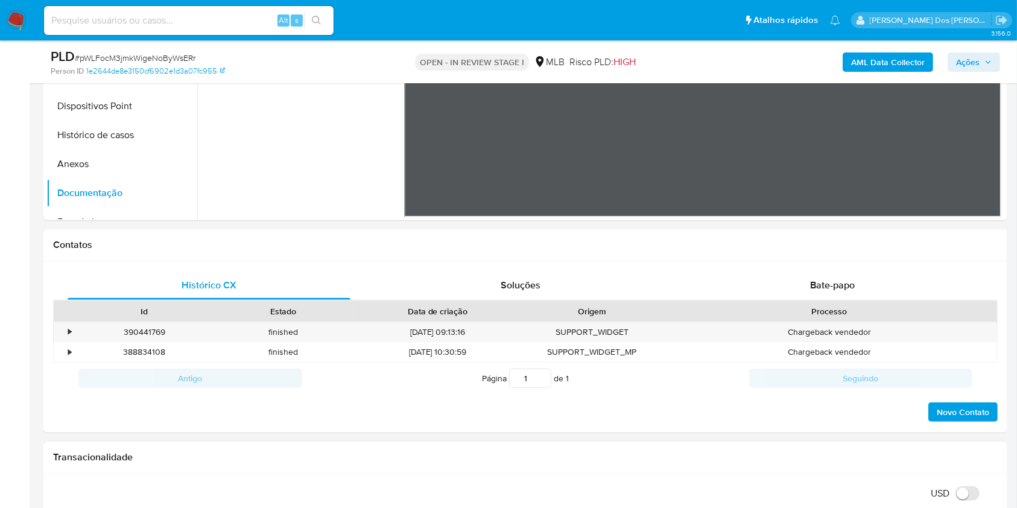
scroll to position [241, 0]
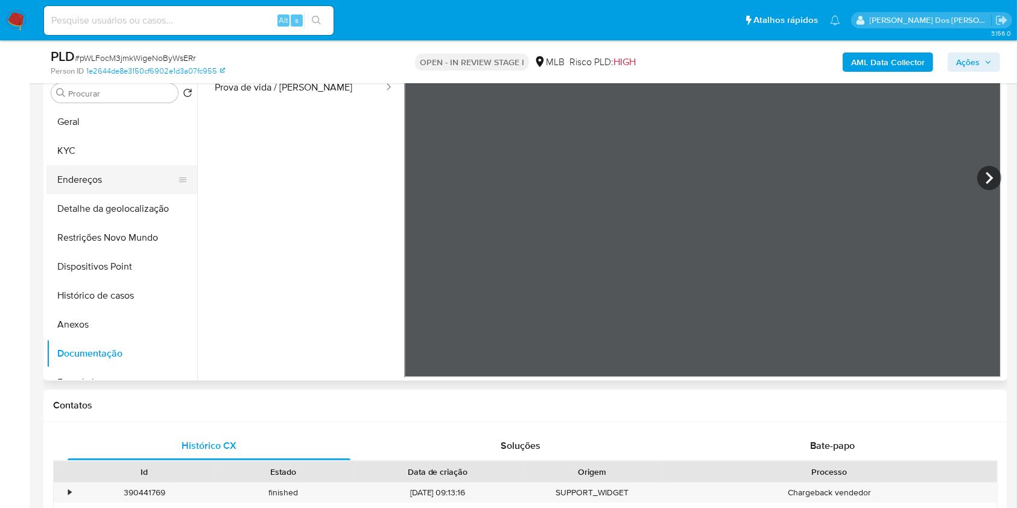
click at [162, 189] on button "Endereços" at bounding box center [116, 179] width 141 height 29
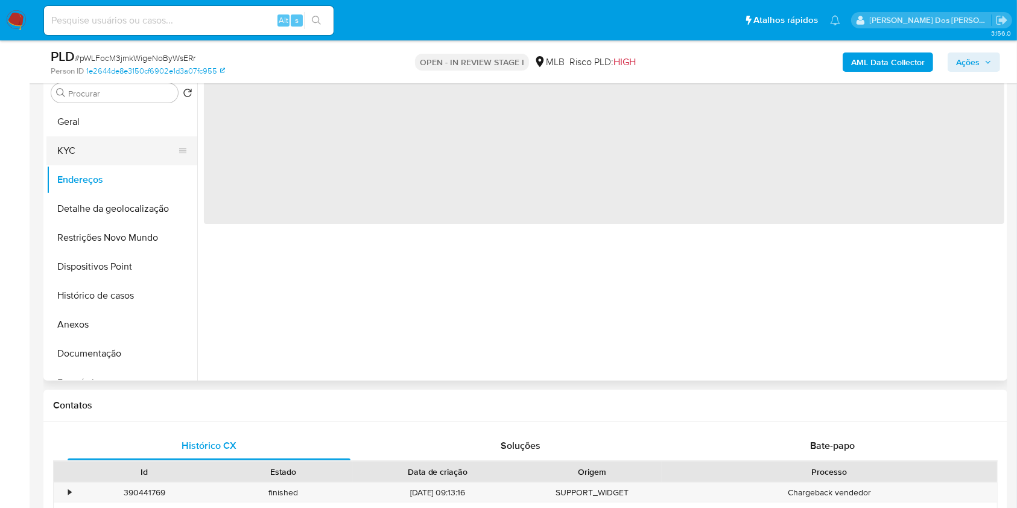
click at [140, 165] on button "KYC" at bounding box center [116, 150] width 141 height 29
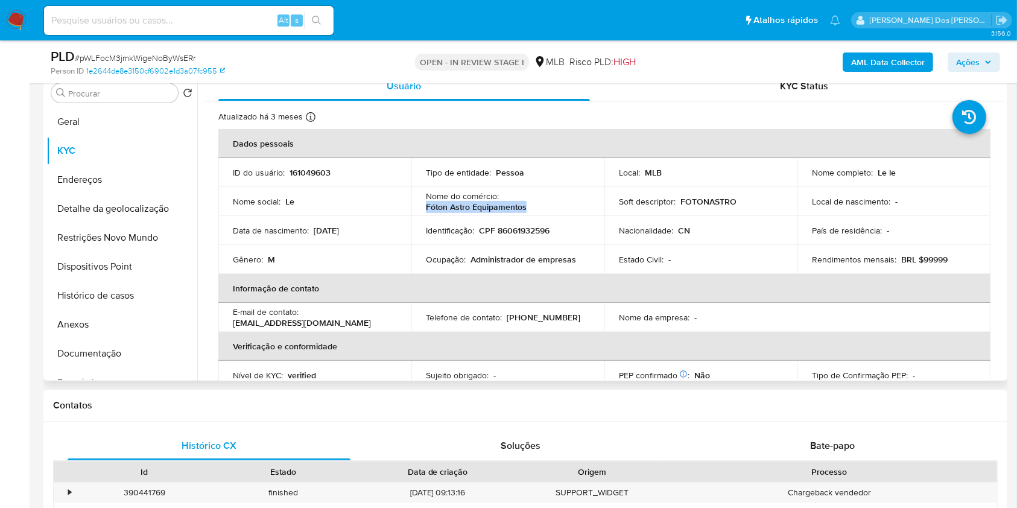
drag, startPoint x: 529, startPoint y: 223, endPoint x: 421, endPoint y: 227, distance: 108.0
click at [421, 216] on td "Nome do comércio : Fóton Astro Equipamentos" at bounding box center [507, 201] width 193 height 29
copy p "Fóton Astro Equipamentos"
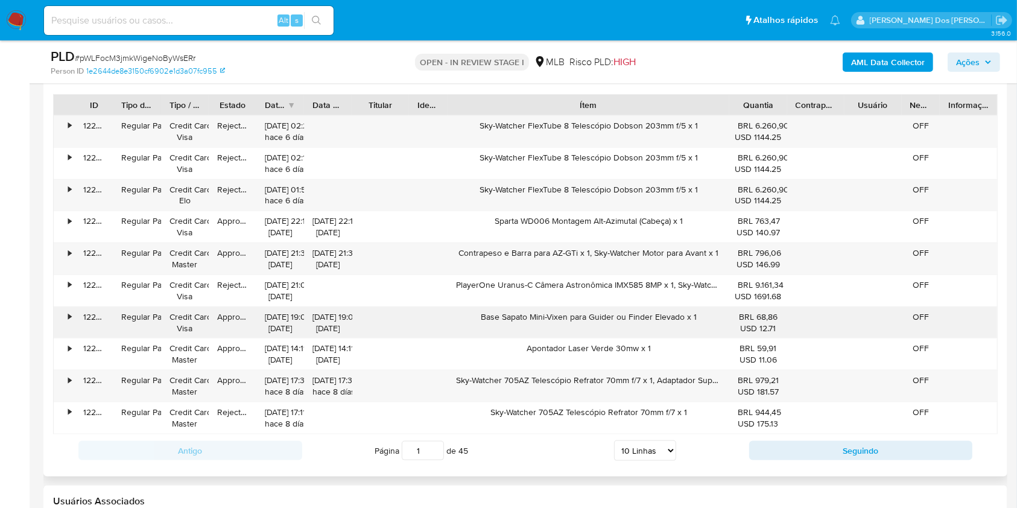
scroll to position [1447, 0]
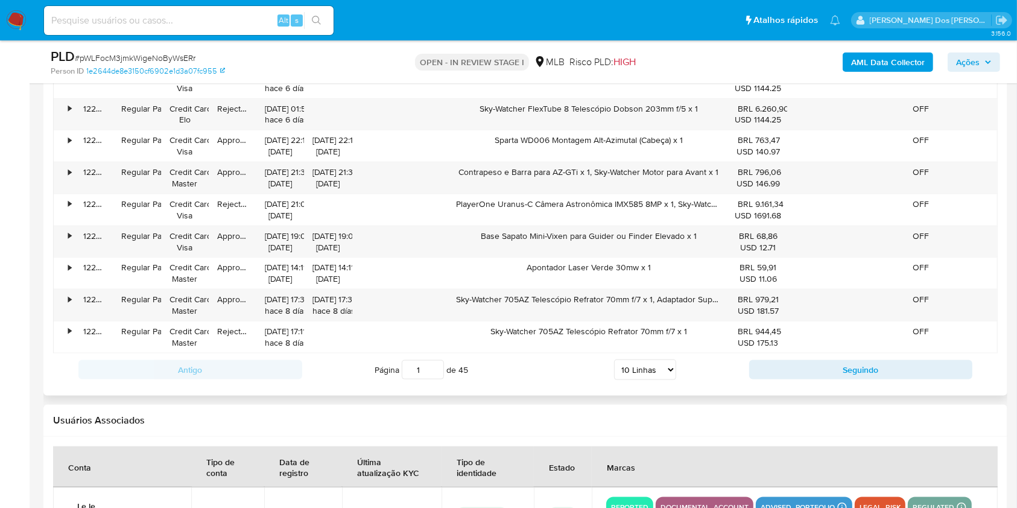
click at [648, 380] on select "5 Linhas 10 Linhas 20 Linhas 25 Linhas 50 Linhas 100 Linhas" at bounding box center [645, 369] width 62 height 21
select select "100"
click at [614, 376] on select "5 Linhas 10 Linhas 20 Linhas 25 Linhas 50 Linhas 100 Linhas" at bounding box center [645, 369] width 62 height 21
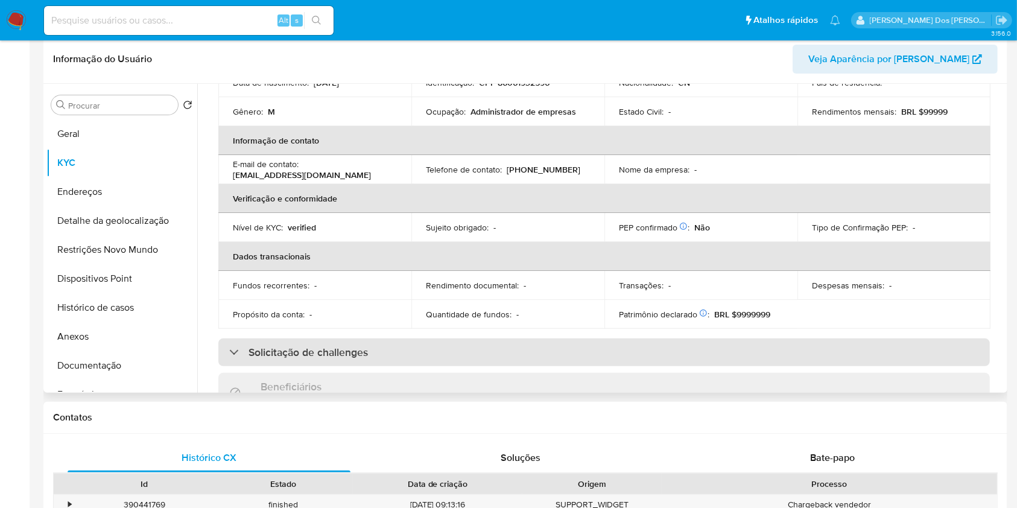
scroll to position [321, 0]
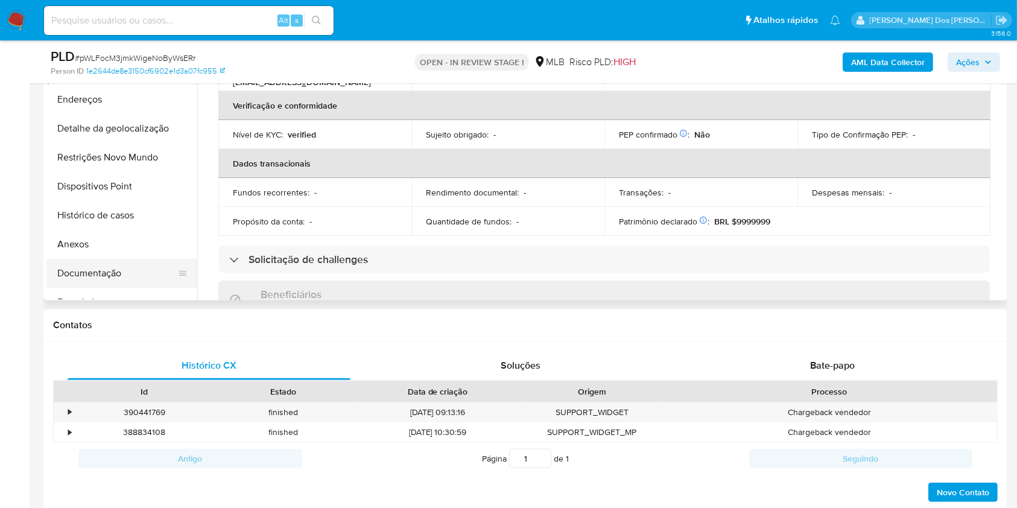
click at [112, 288] on button "Documentação" at bounding box center [116, 273] width 141 height 29
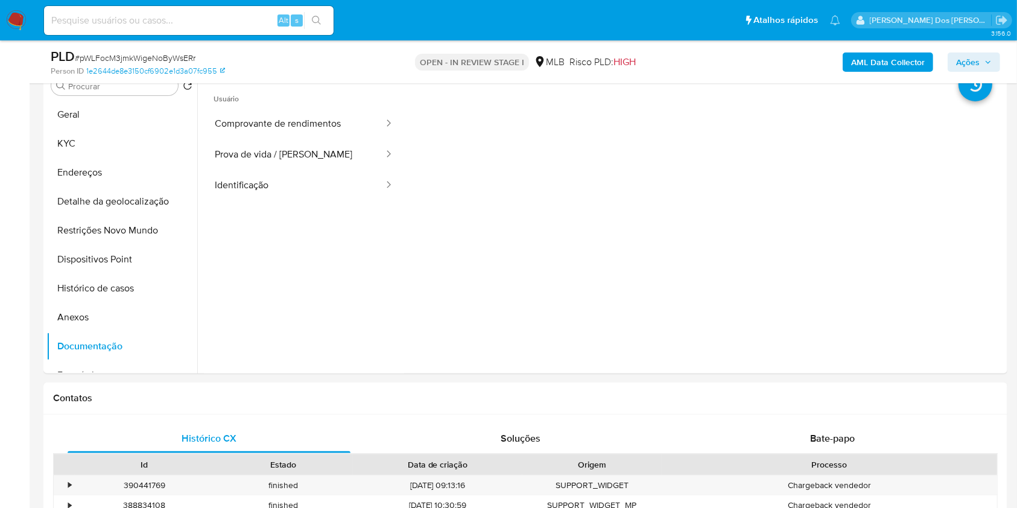
scroll to position [241, 0]
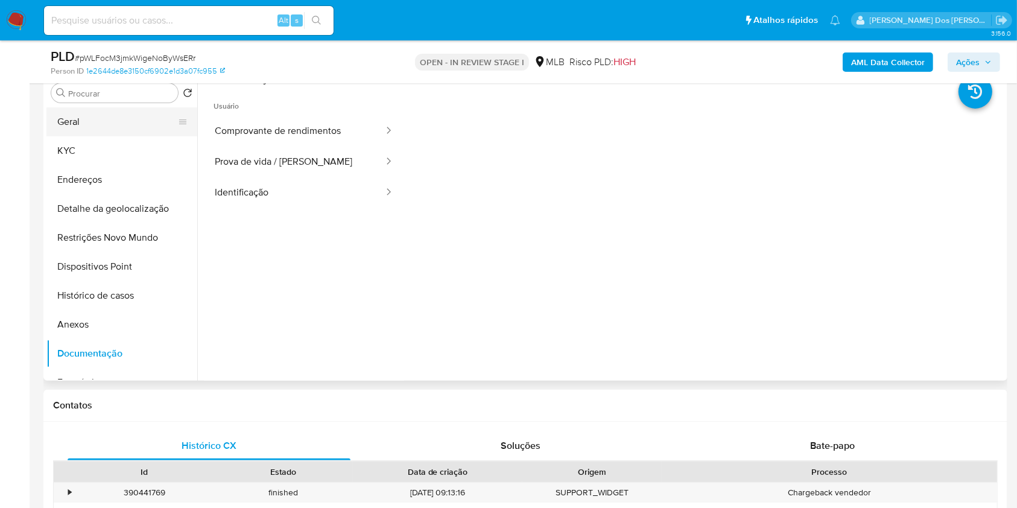
click at [119, 136] on button "Geral" at bounding box center [116, 121] width 141 height 29
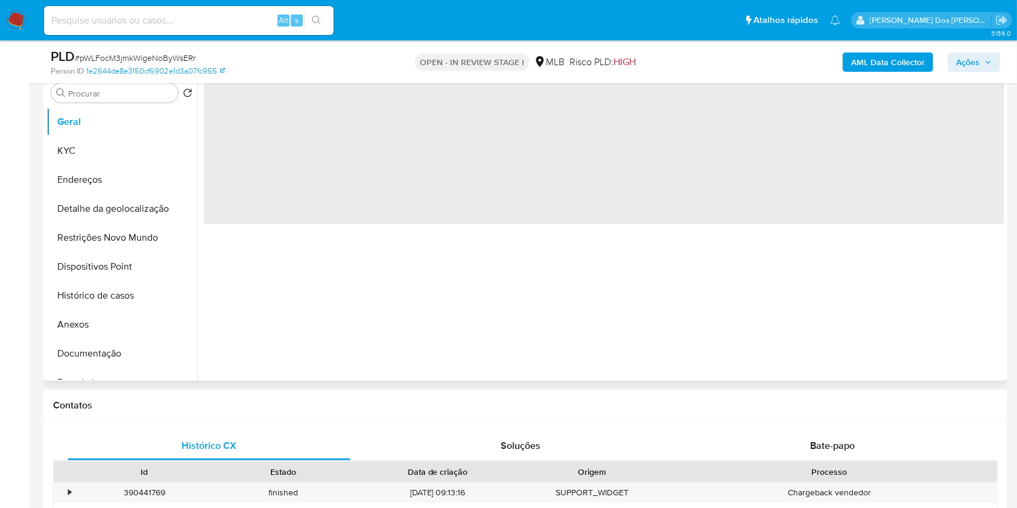
click at [558, 272] on div "‌" at bounding box center [600, 226] width 807 height 309
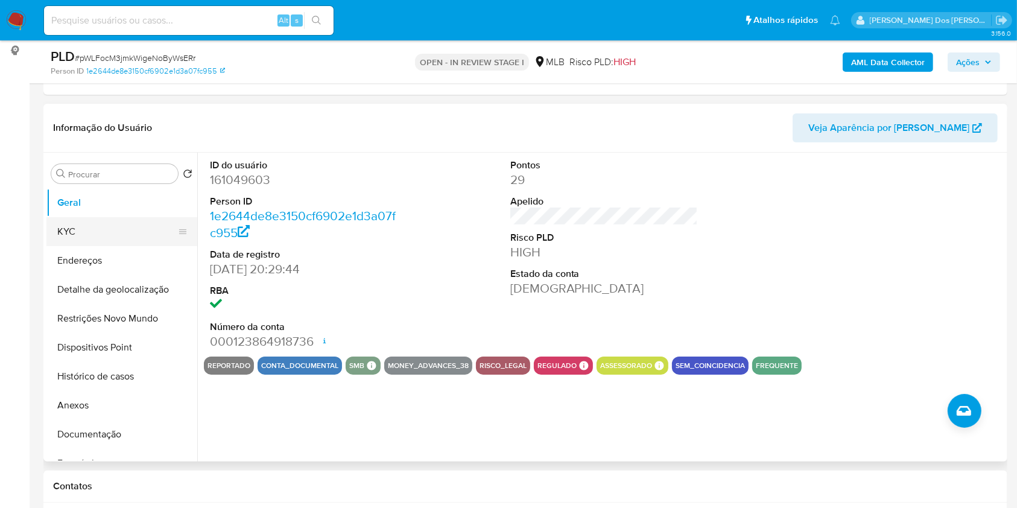
click at [62, 246] on button "KYC" at bounding box center [116, 231] width 141 height 29
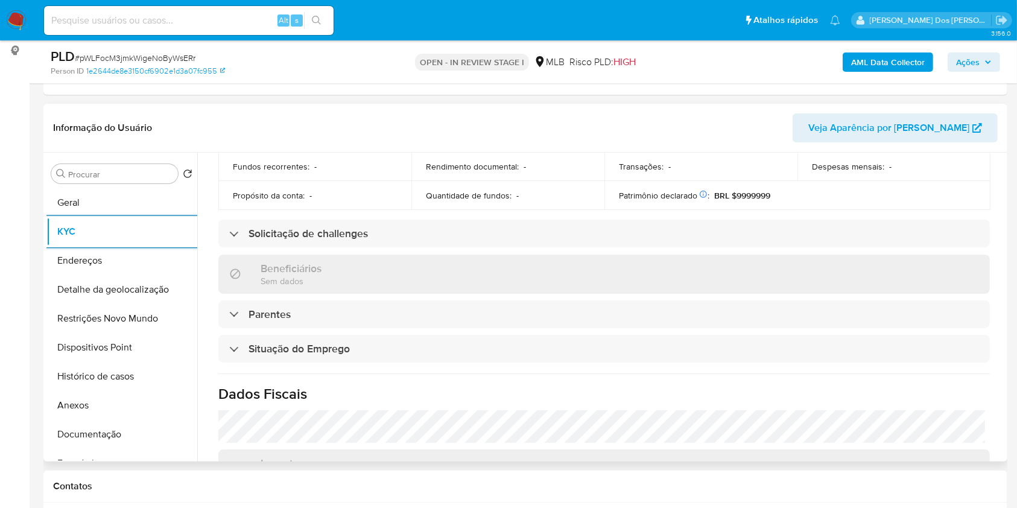
scroll to position [513, 0]
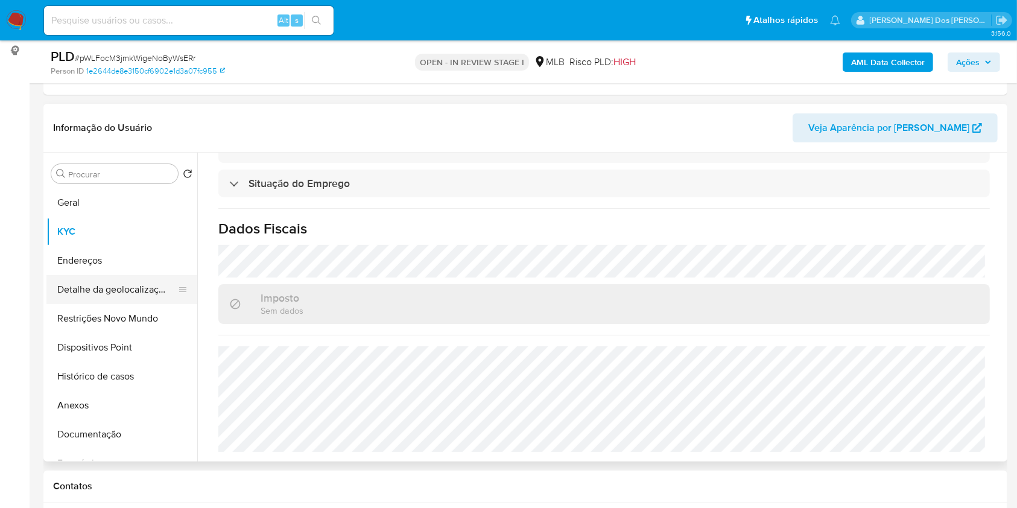
click at [92, 304] on button "Detalhe da geolocalização" at bounding box center [116, 289] width 141 height 29
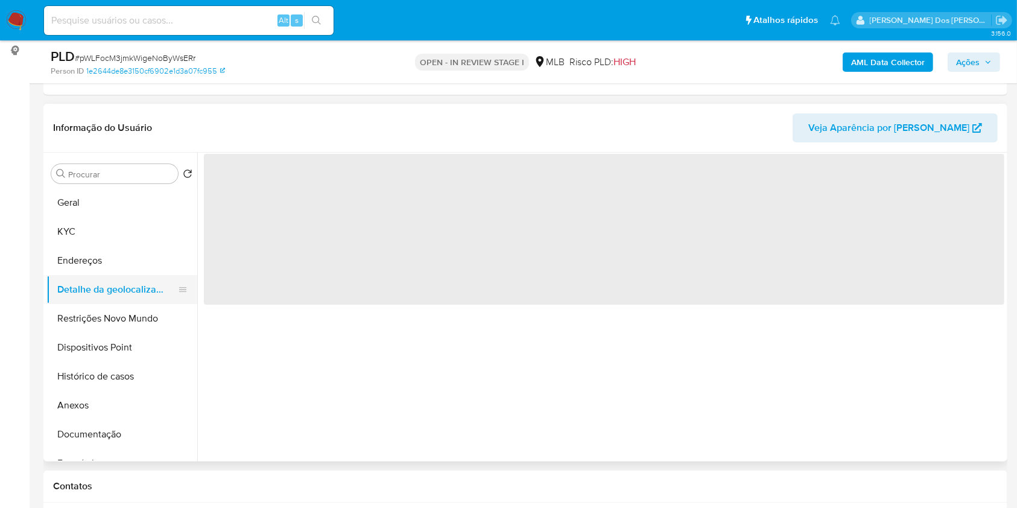
scroll to position [0, 0]
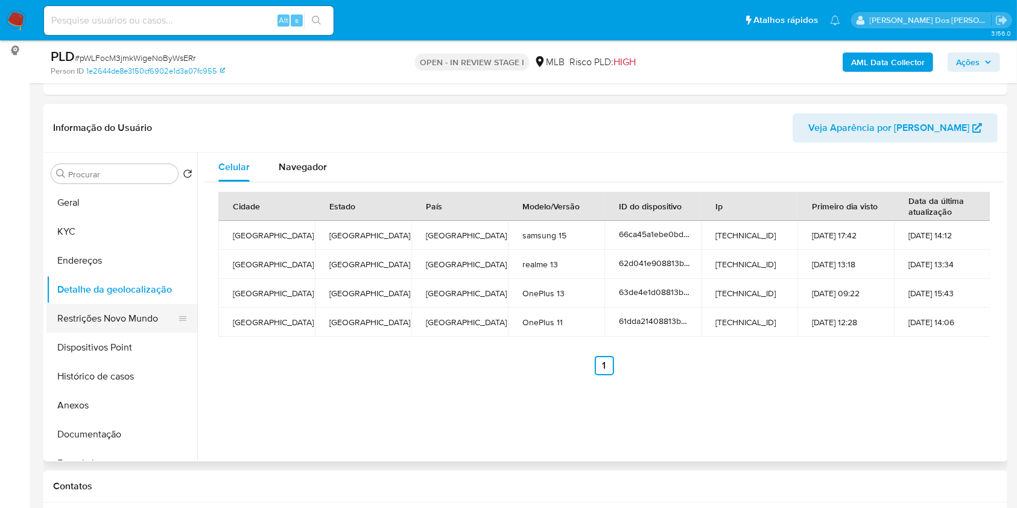
click at [130, 333] on button "Restrições Novo Mundo" at bounding box center [116, 318] width 141 height 29
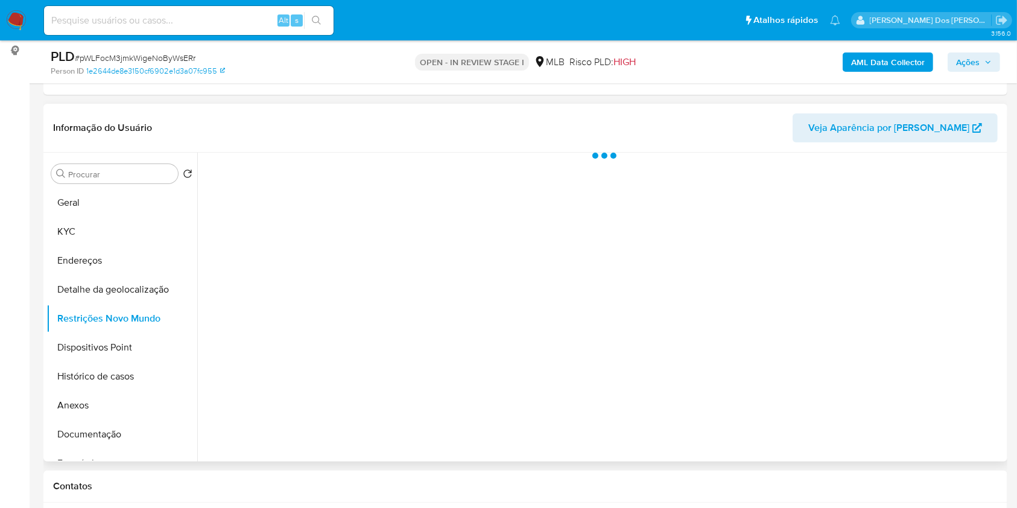
click at [402, 405] on div at bounding box center [600, 307] width 807 height 309
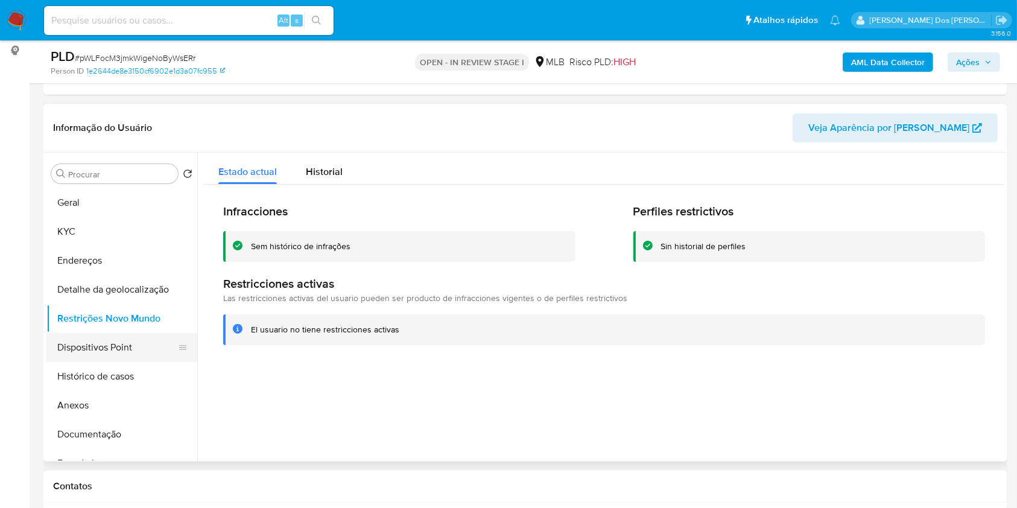
click at [98, 362] on button "Dispositivos Point" at bounding box center [116, 347] width 141 height 29
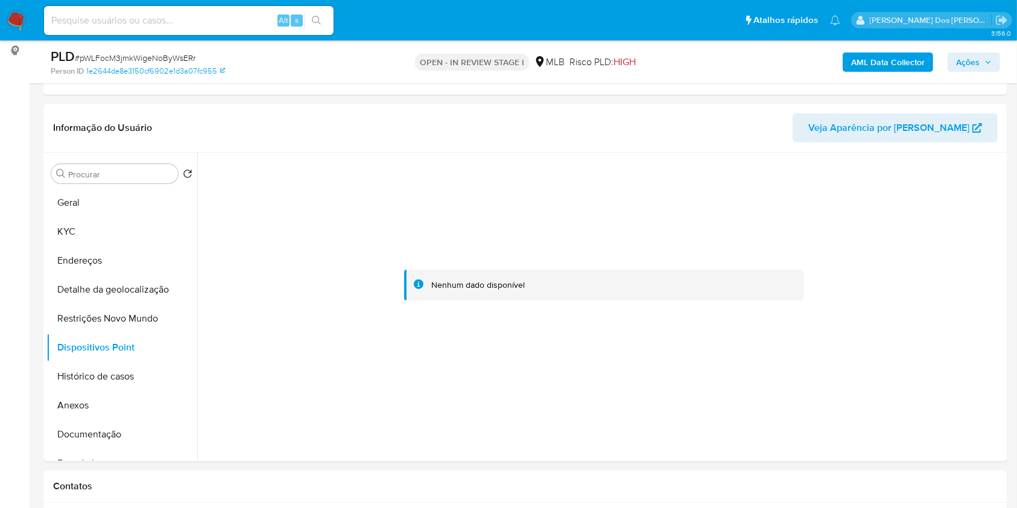
click at [989, 60] on icon "button" at bounding box center [987, 61] width 7 height 7
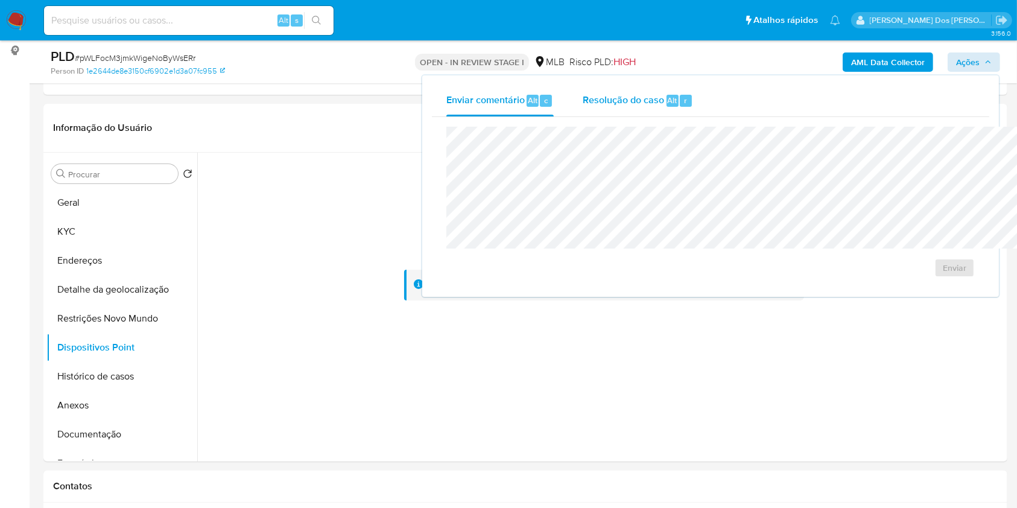
click at [582, 85] on div "Resolução do caso Alt r" at bounding box center [637, 100] width 110 height 31
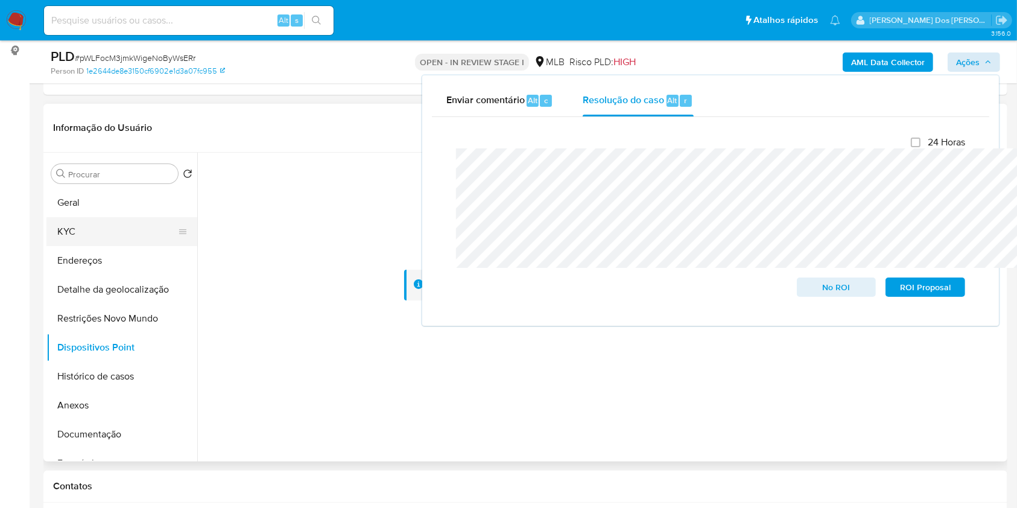
click at [75, 246] on button "KYC" at bounding box center [116, 231] width 141 height 29
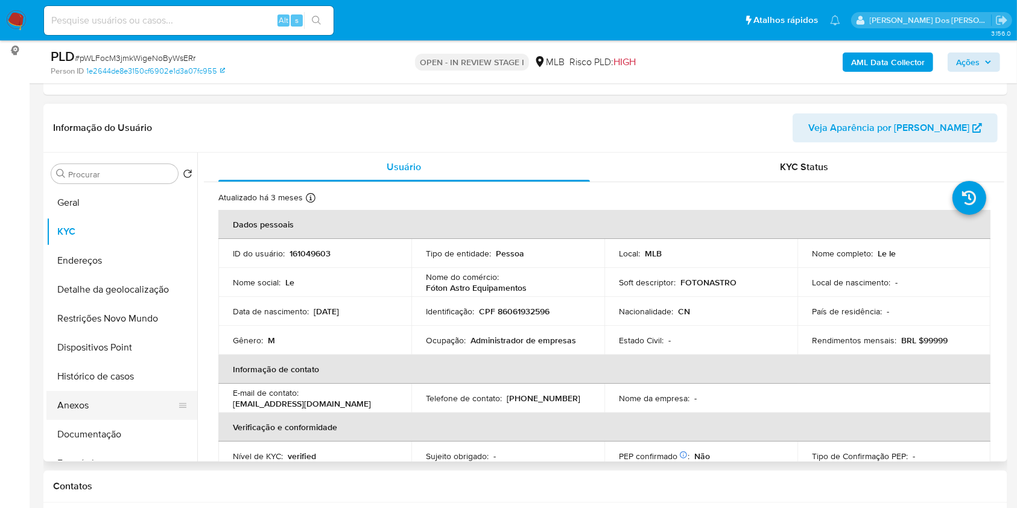
click at [89, 420] on button "Anexos" at bounding box center [116, 405] width 141 height 29
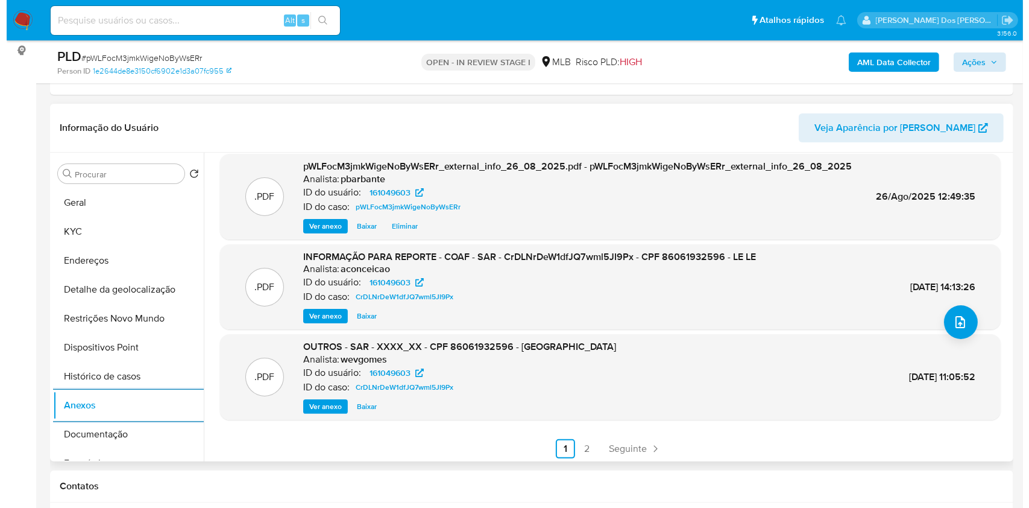
scroll to position [101, 0]
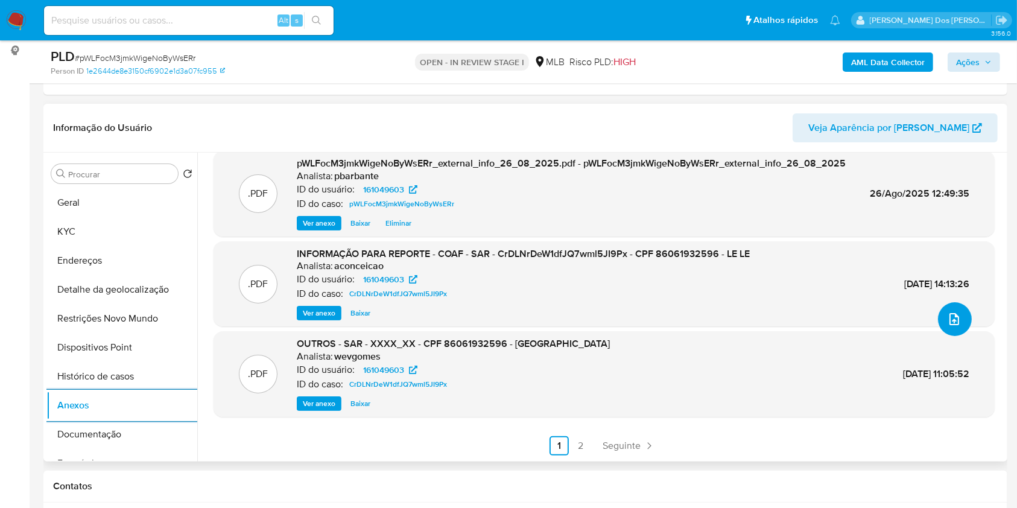
click at [955, 336] on button "upload-file" at bounding box center [955, 319] width 34 height 34
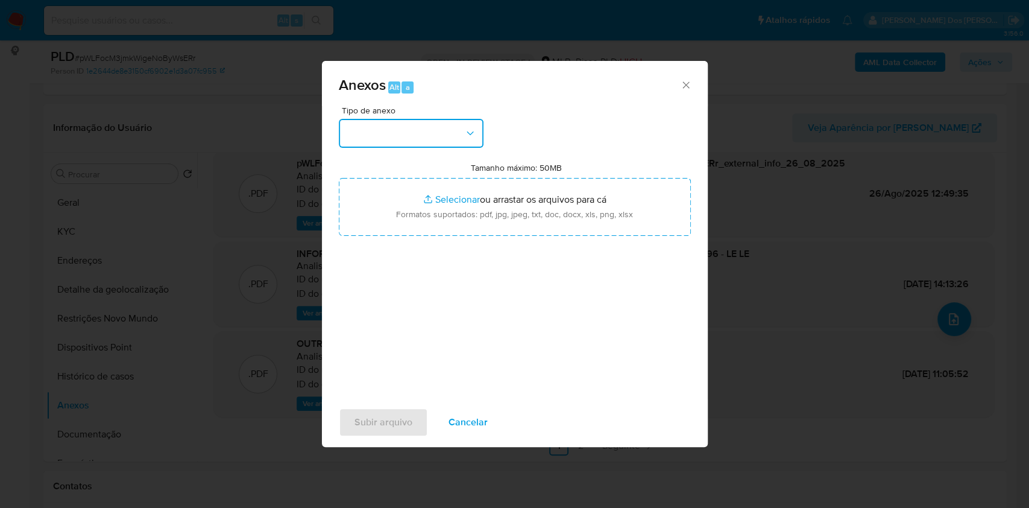
click at [431, 119] on button "button" at bounding box center [411, 133] width 145 height 29
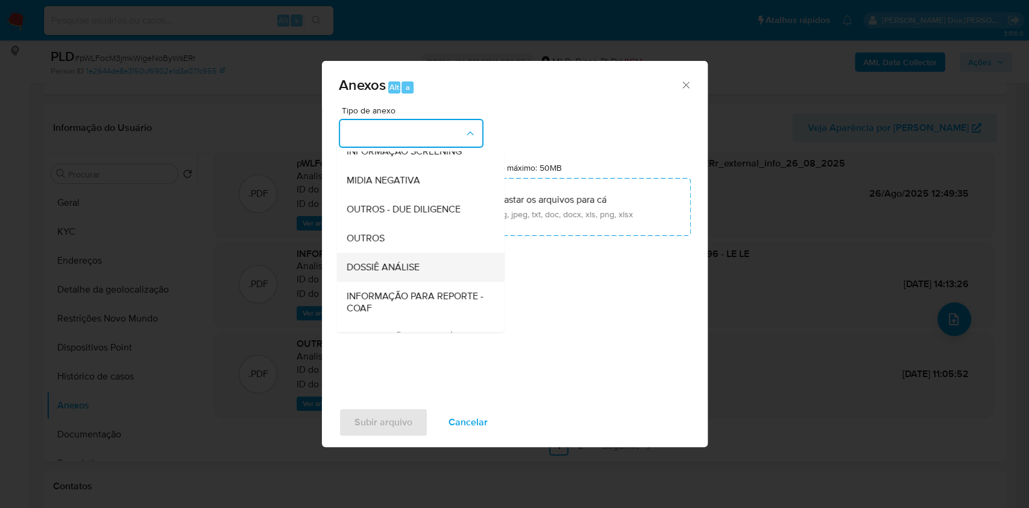
scroll to position [150, 0]
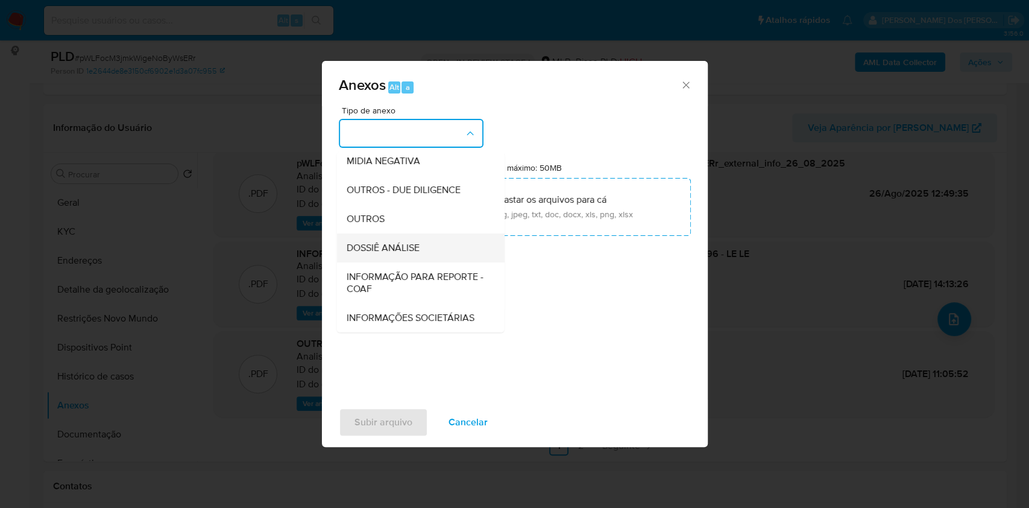
click at [382, 242] on span "DOSSIÊ ANÁLISE" at bounding box center [382, 248] width 73 height 12
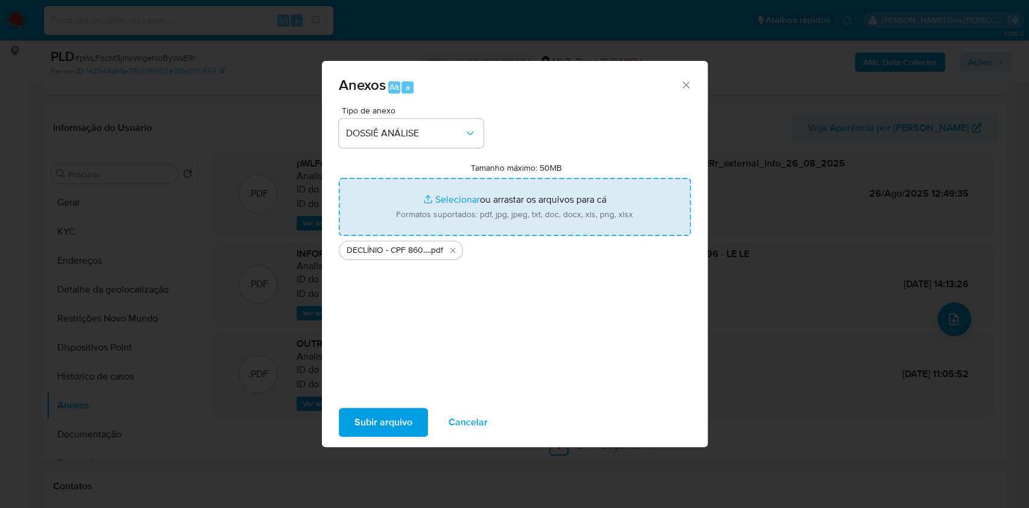
type input "C:\fakepath\Mulan 161049603_2025_08_26_11_16_38.xlsx"
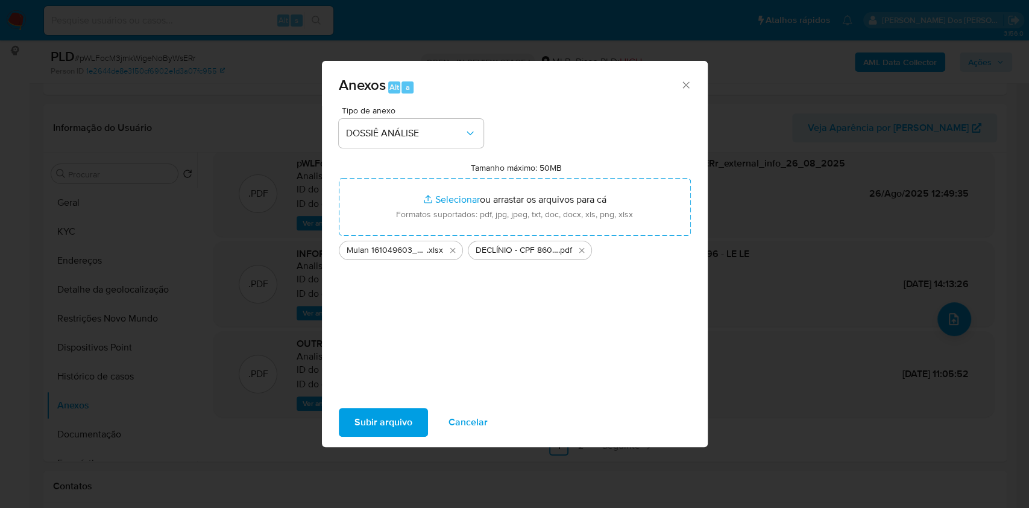
click at [355, 422] on span "Subir arquivo" at bounding box center [384, 422] width 58 height 27
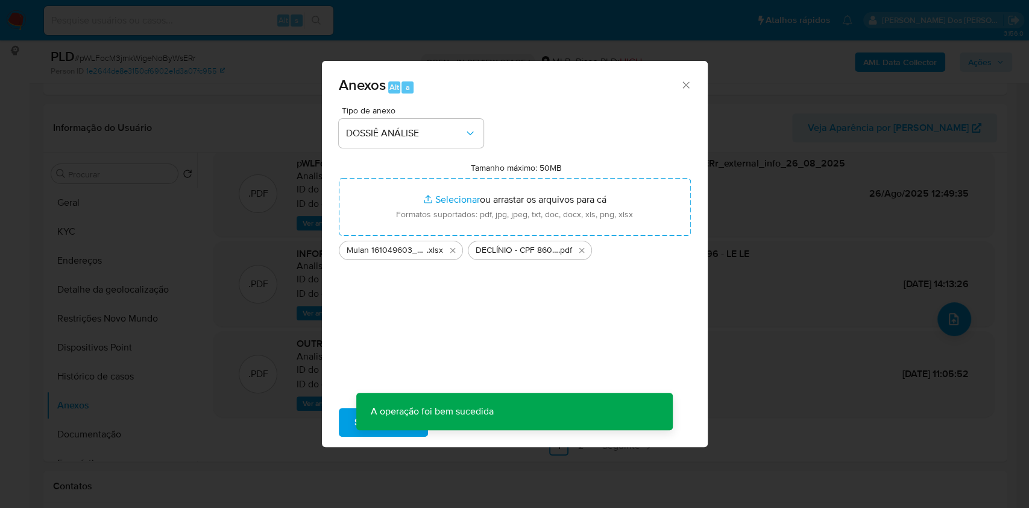
click at [878, 105] on div "Anexos Alt a Tipo de anexo DOSSIÊ ANÁLISE Tamanho máximo: 50MB Selecionar arqui…" at bounding box center [514, 254] width 1029 height 508
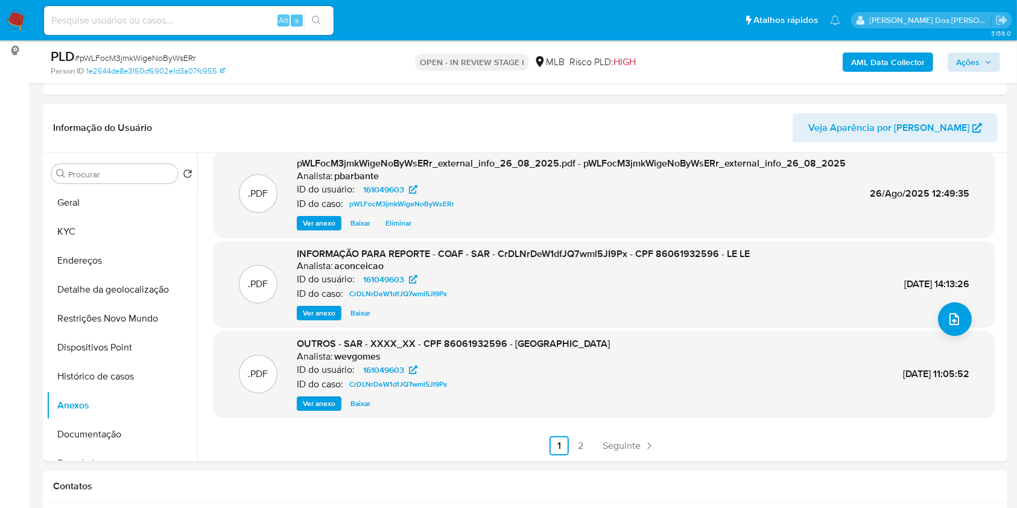
click at [906, 64] on b "AML Data Collector" at bounding box center [888, 61] width 74 height 19
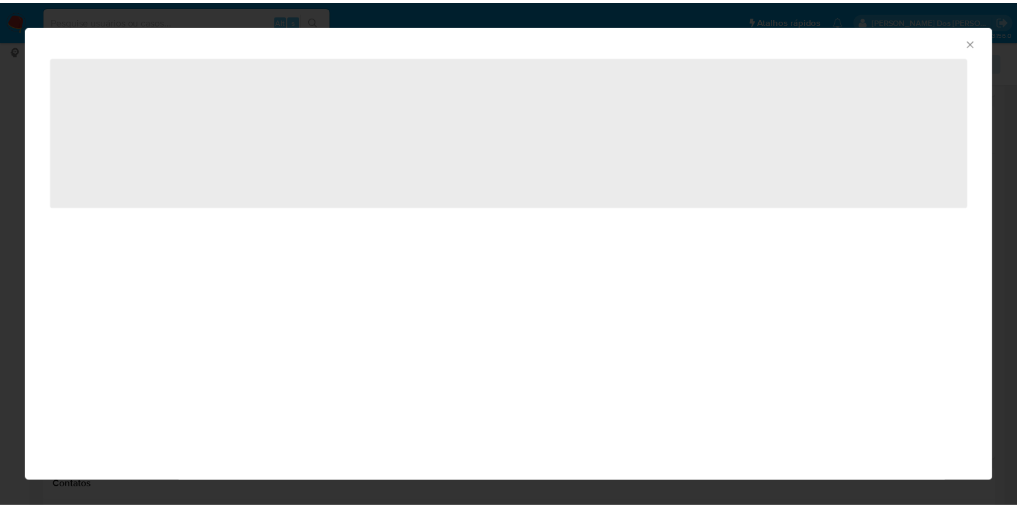
scroll to position [72, 0]
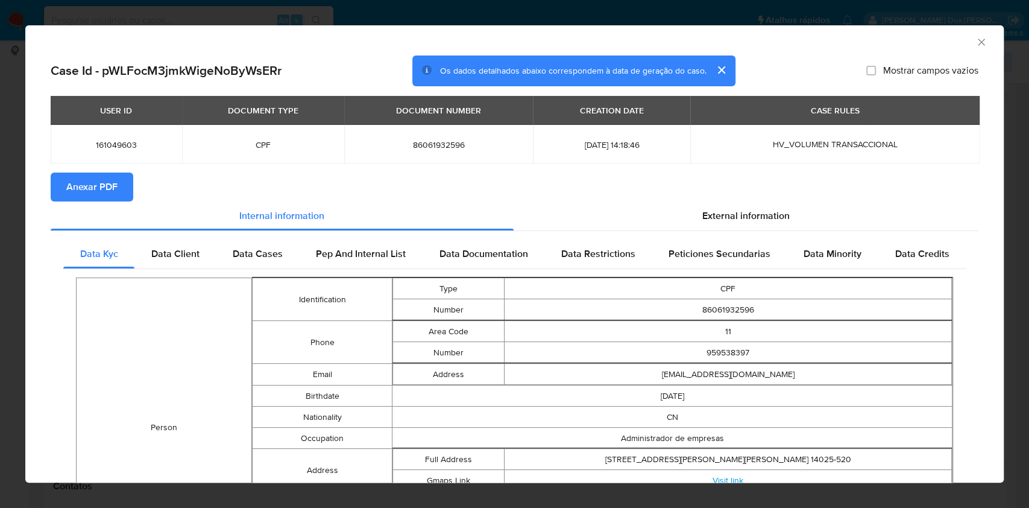
click at [93, 183] on span "Anexar PDF" at bounding box center [91, 187] width 51 height 27
click at [976, 39] on icon "Fechar a janela" at bounding box center [982, 42] width 12 height 12
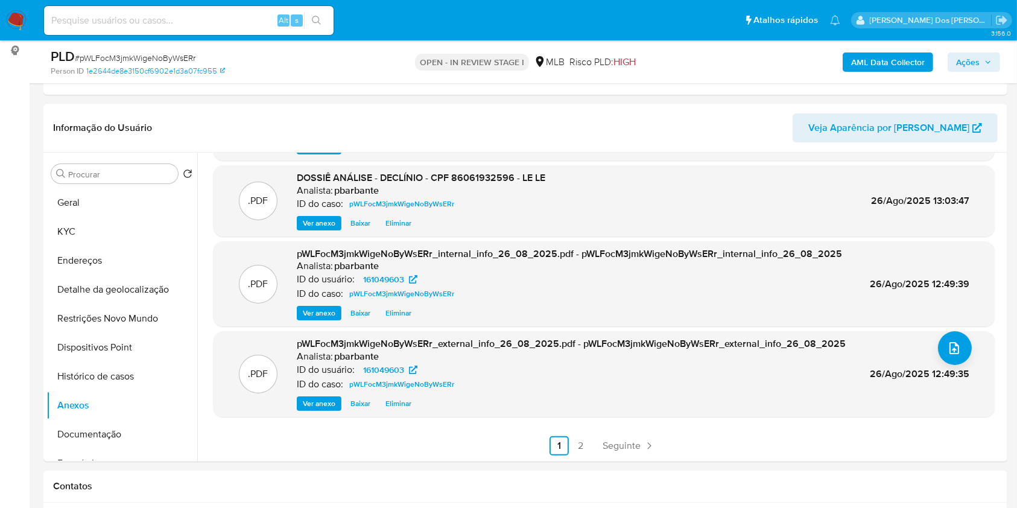
click at [980, 66] on span "Ações" at bounding box center [974, 62] width 36 height 17
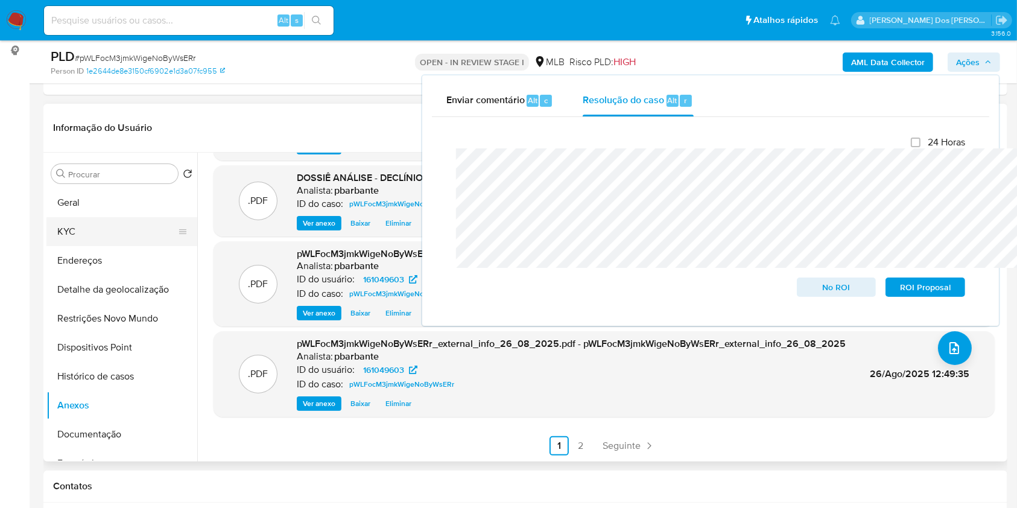
click at [87, 244] on button "KYC" at bounding box center [116, 231] width 141 height 29
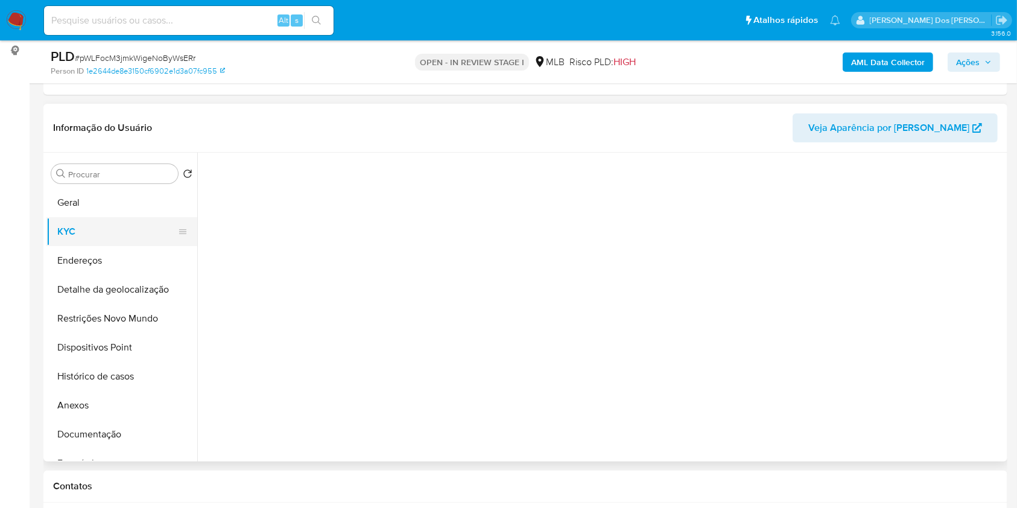
scroll to position [0, 0]
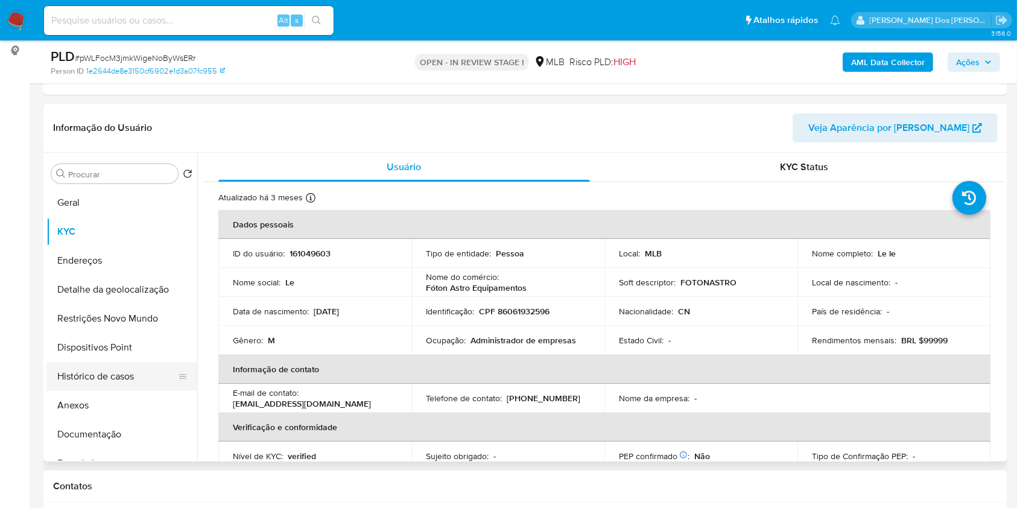
click at [90, 391] on button "Histórico de casos" at bounding box center [116, 376] width 141 height 29
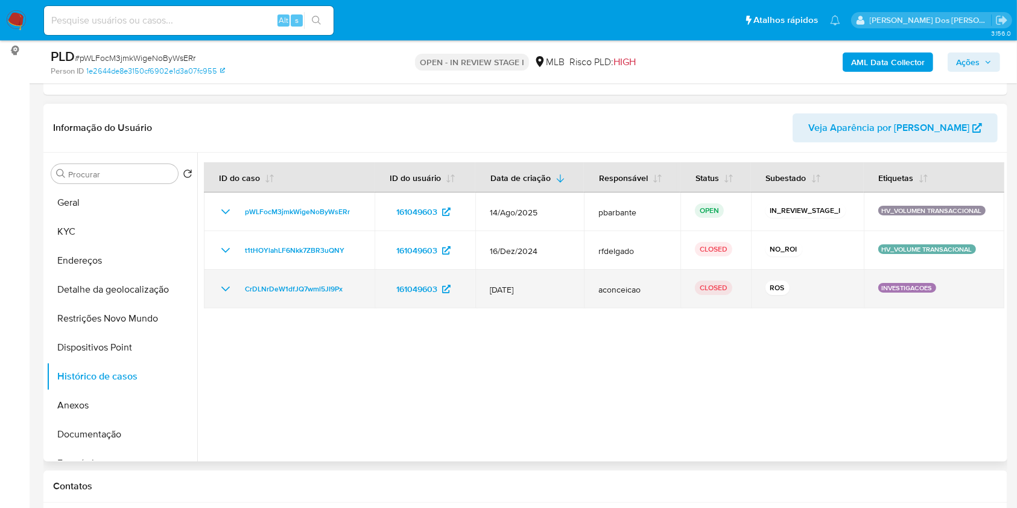
click at [212, 307] on td "CrDLNrDeW1dfJQ7wml5JI9Px" at bounding box center [289, 289] width 171 height 39
click at [223, 296] on icon "Mostrar/Ocultar" at bounding box center [225, 289] width 14 height 14
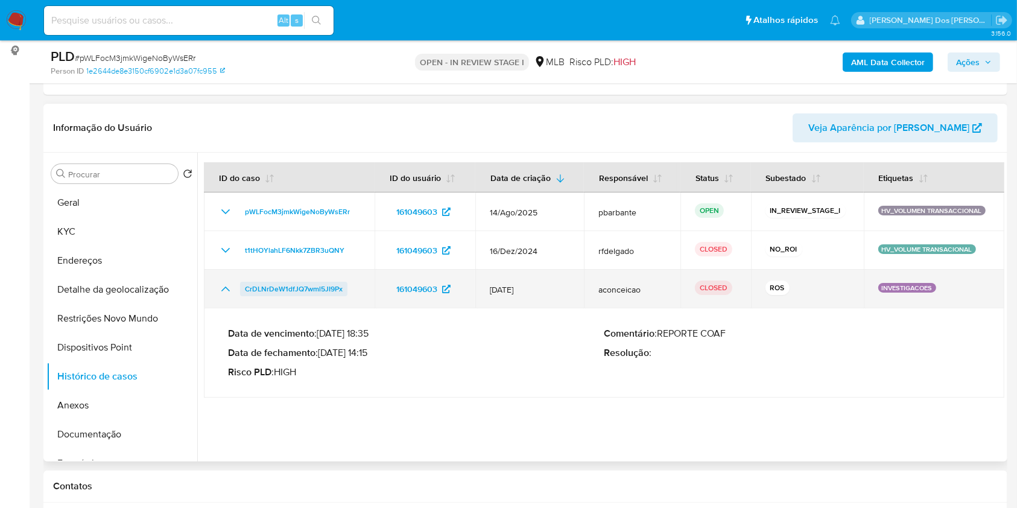
click at [251, 296] on span "CrDLNrDeW1dfJQ7wml5JI9Px" at bounding box center [294, 289] width 98 height 14
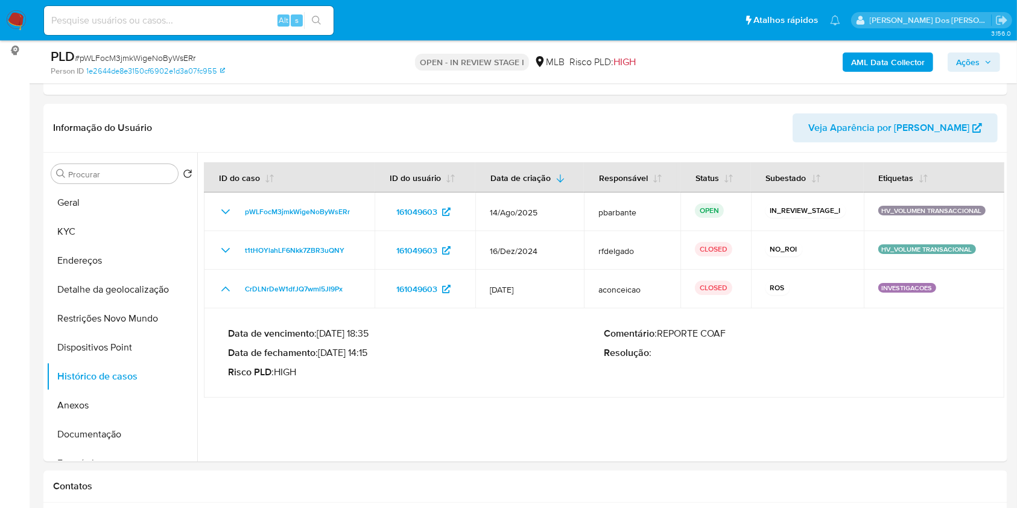
click at [965, 67] on span "Ações" at bounding box center [968, 61] width 24 height 19
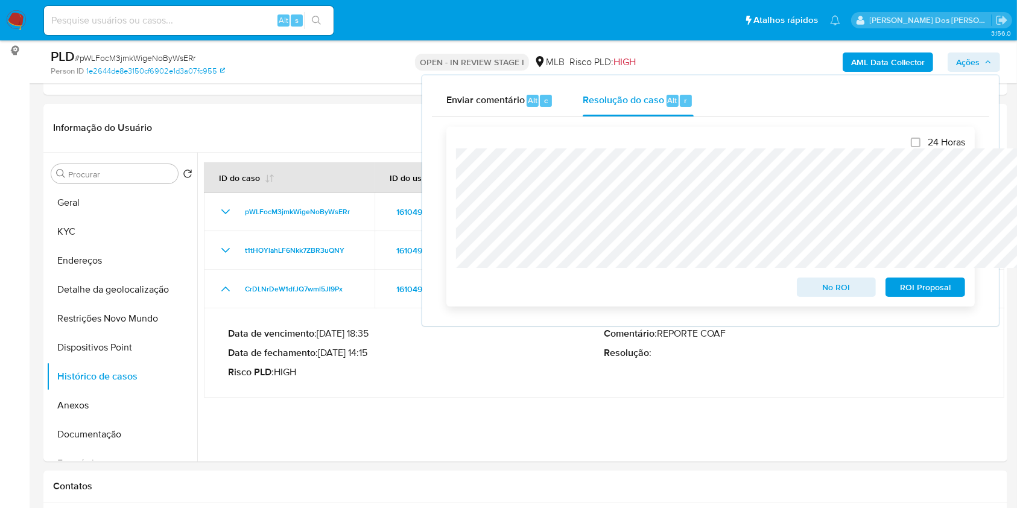
click at [839, 292] on span "No ROI" at bounding box center [836, 287] width 63 height 17
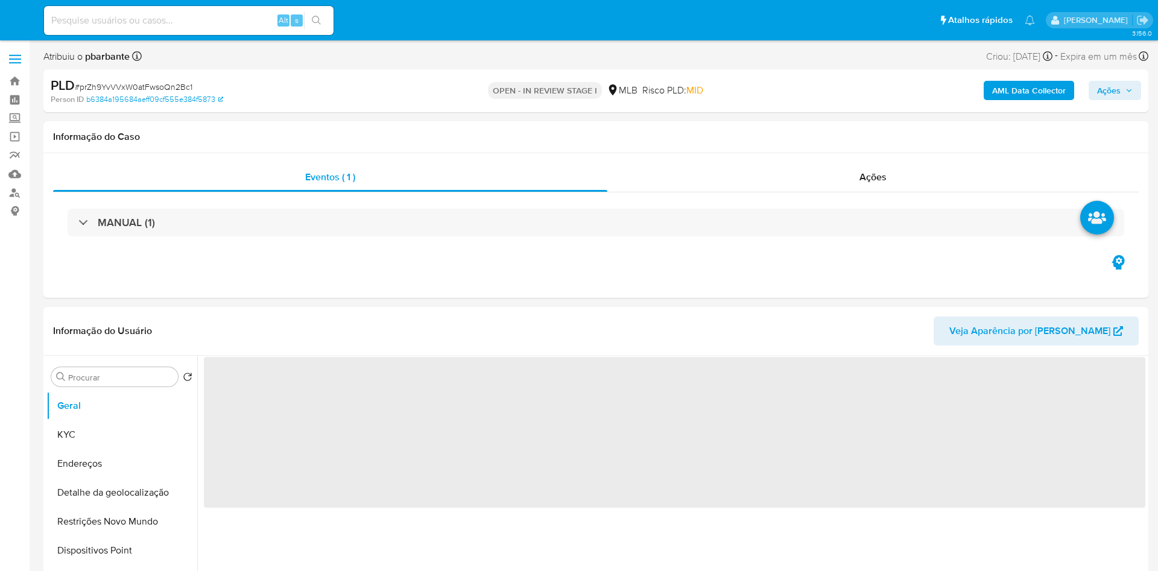
select select "10"
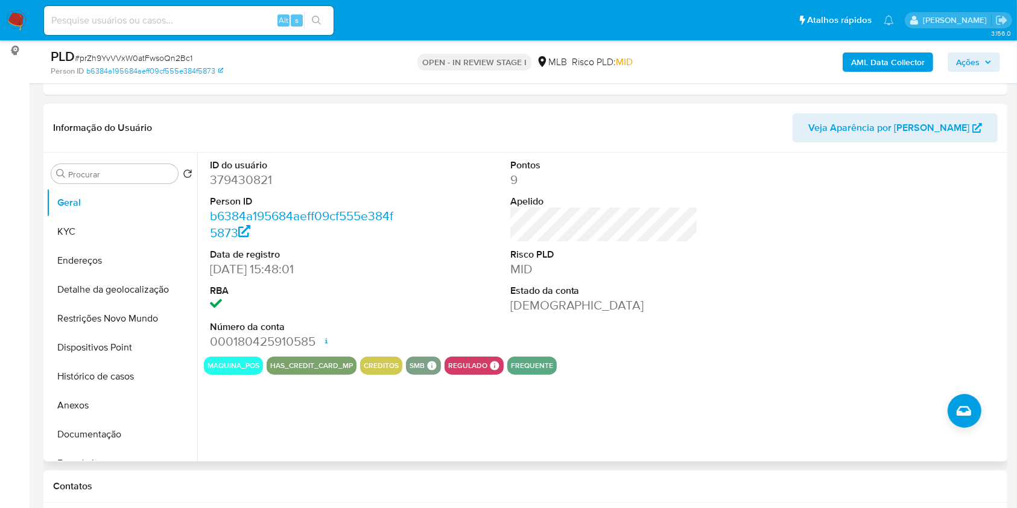
scroll to position [80, 0]
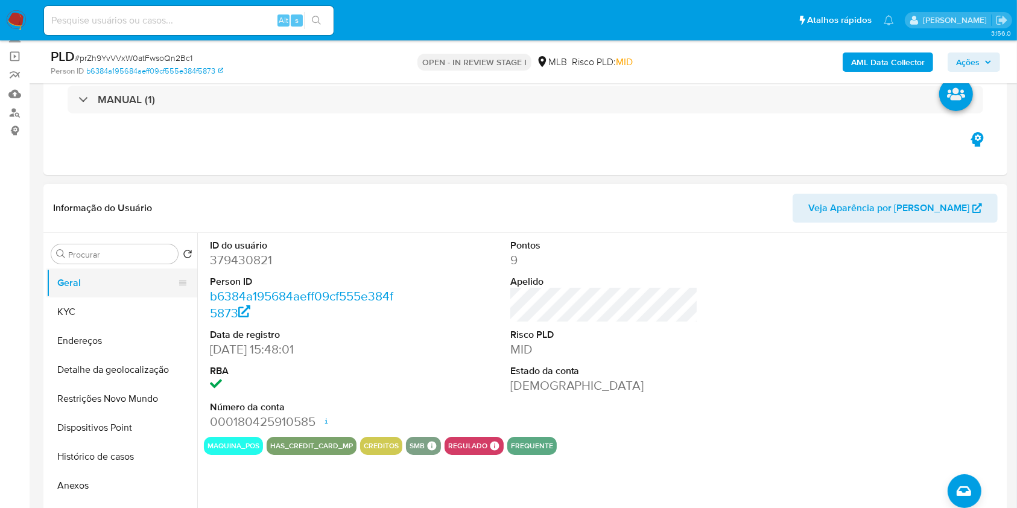
click at [143, 297] on button "Geral" at bounding box center [116, 282] width 141 height 29
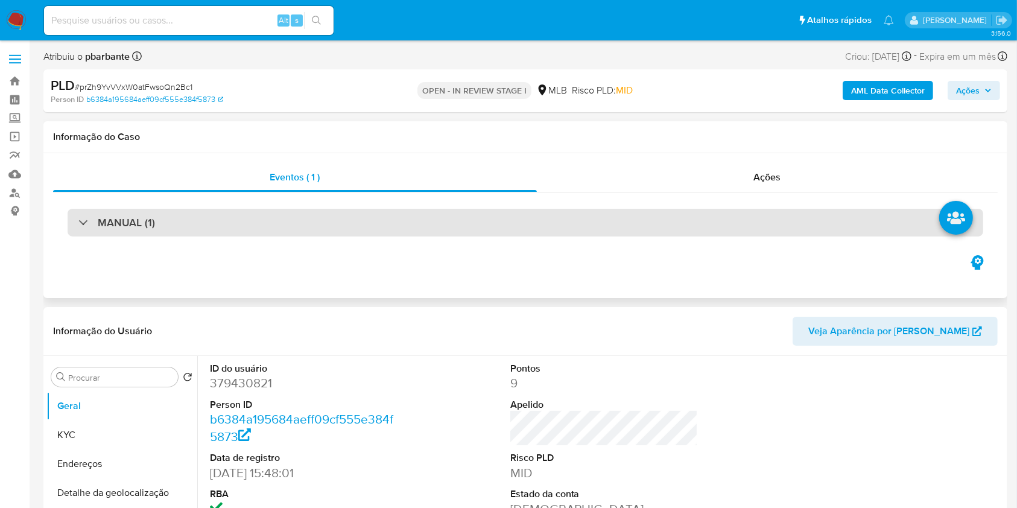
click at [306, 224] on div "MANUAL (1)" at bounding box center [525, 223] width 915 height 28
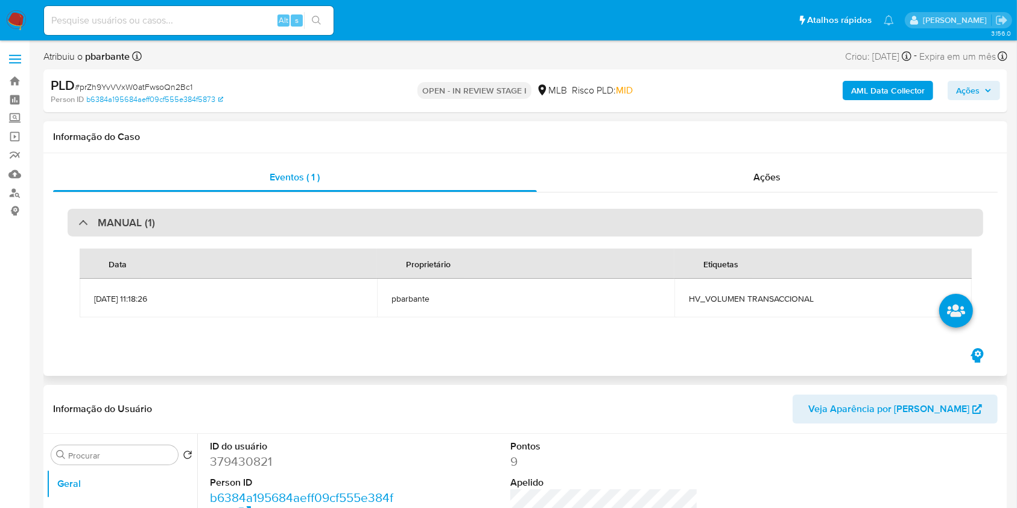
click at [305, 223] on div "MANUAL (1)" at bounding box center [525, 223] width 915 height 28
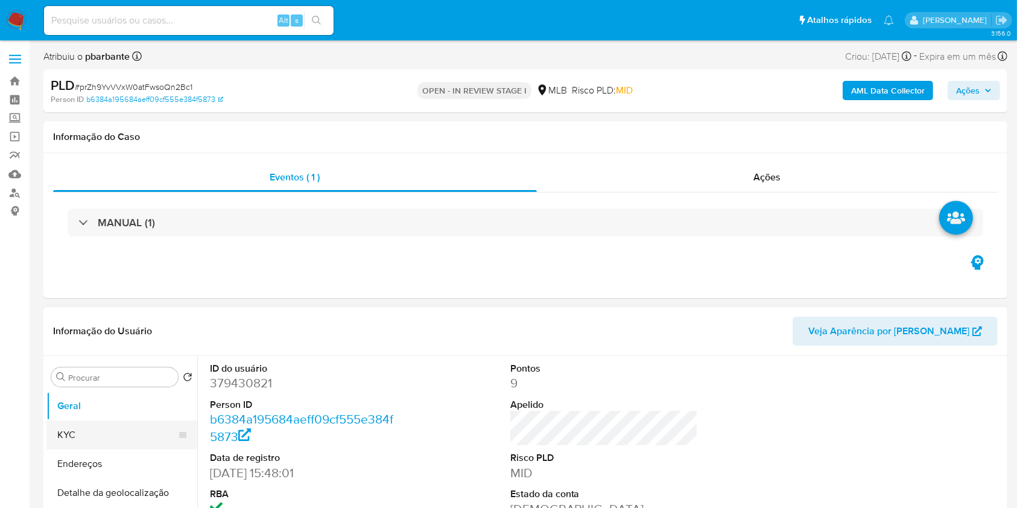
click at [121, 449] on button "KYC" at bounding box center [116, 434] width 141 height 29
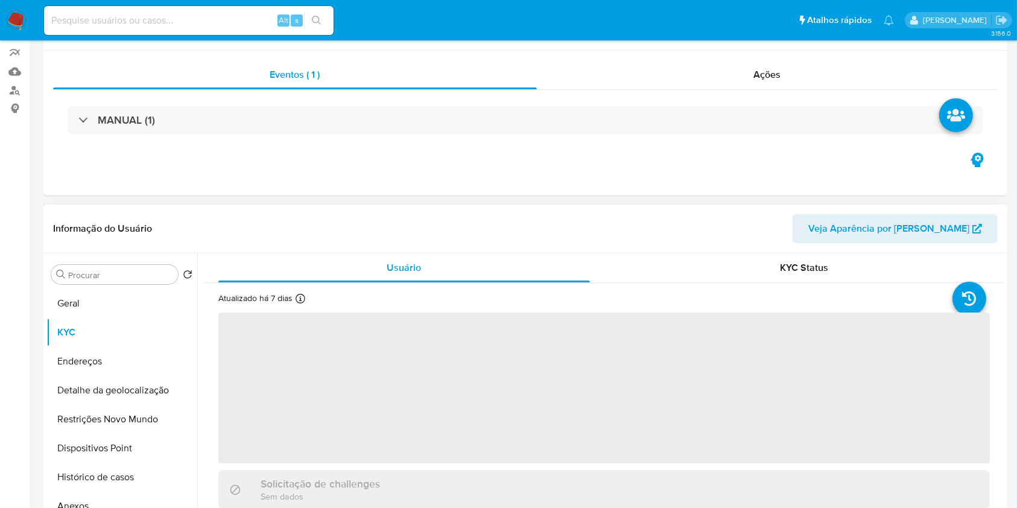
scroll to position [160, 0]
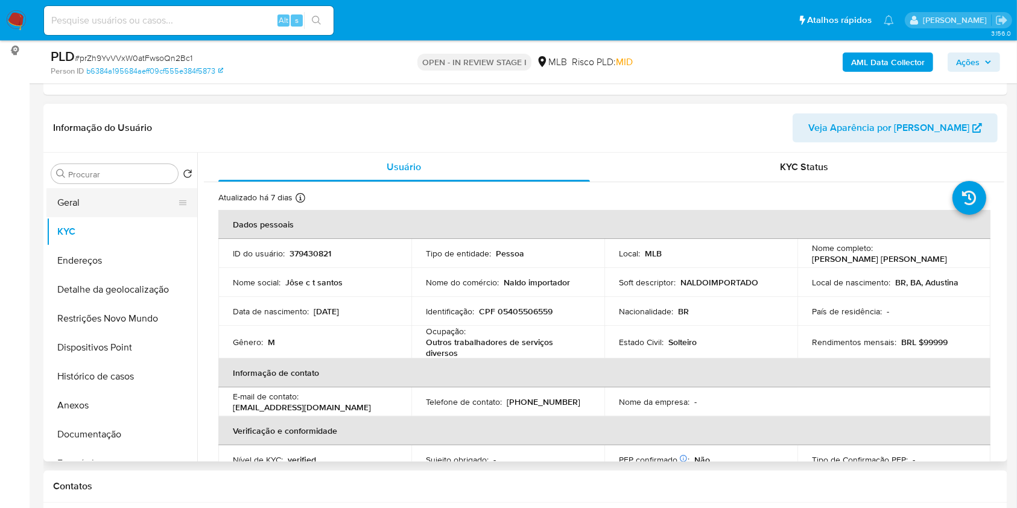
click at [145, 217] on button "Geral" at bounding box center [116, 202] width 141 height 29
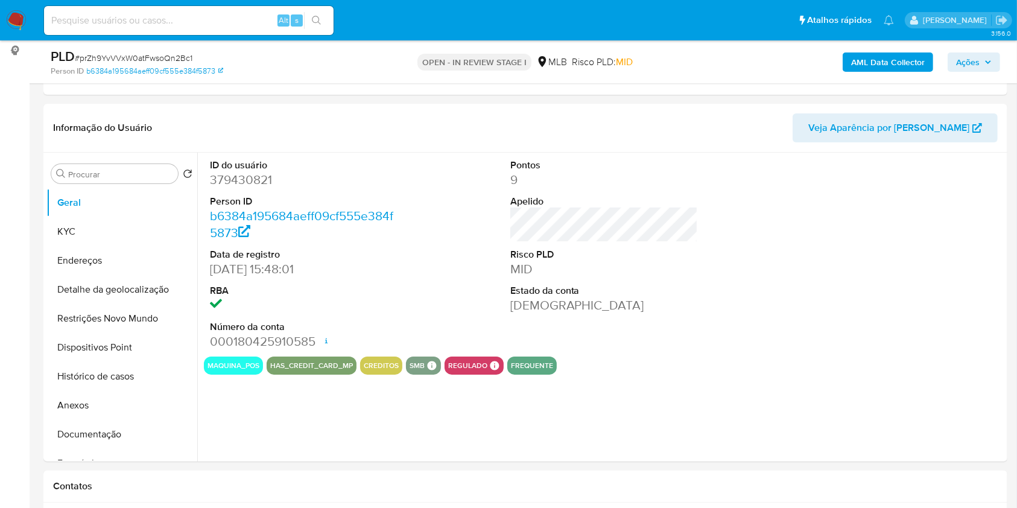
click at [263, 188] on dd "379430821" at bounding box center [304, 179] width 188 height 17
copy dd "379430821"
click at [108, 246] on button "KYC" at bounding box center [116, 231] width 141 height 29
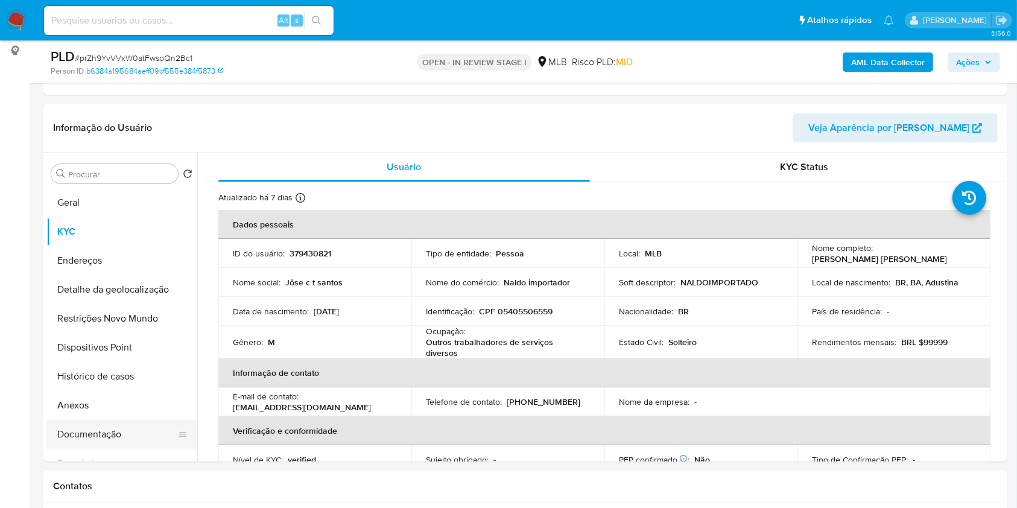
click at [107, 449] on button "Documentação" at bounding box center [116, 434] width 141 height 29
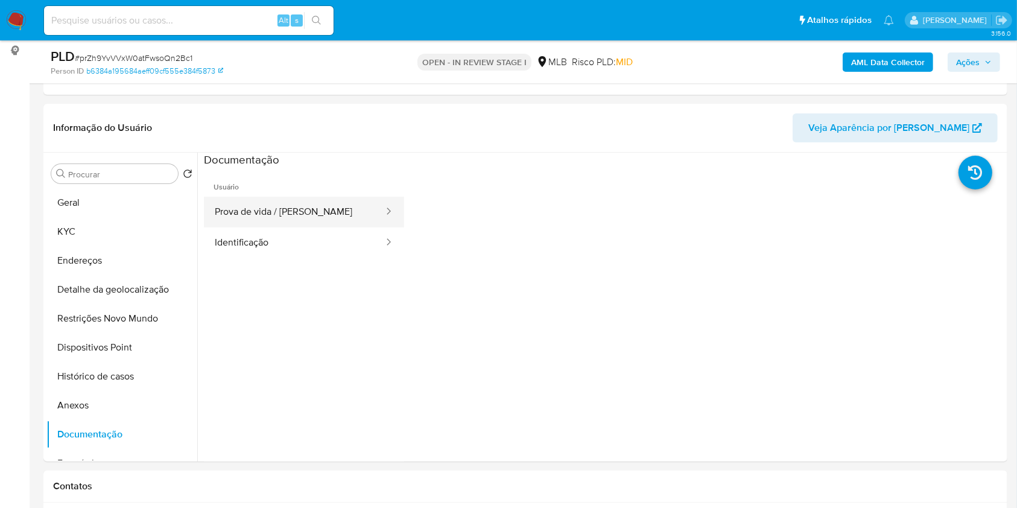
click at [253, 227] on button "Prova de vida / Selfie" at bounding box center [294, 212] width 181 height 31
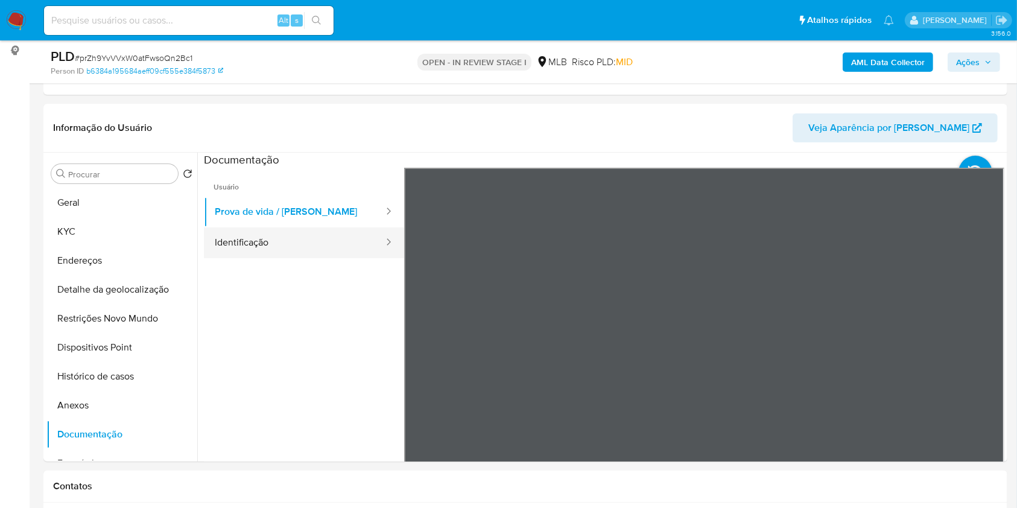
click at [236, 258] on button "Identificação" at bounding box center [294, 242] width 181 height 31
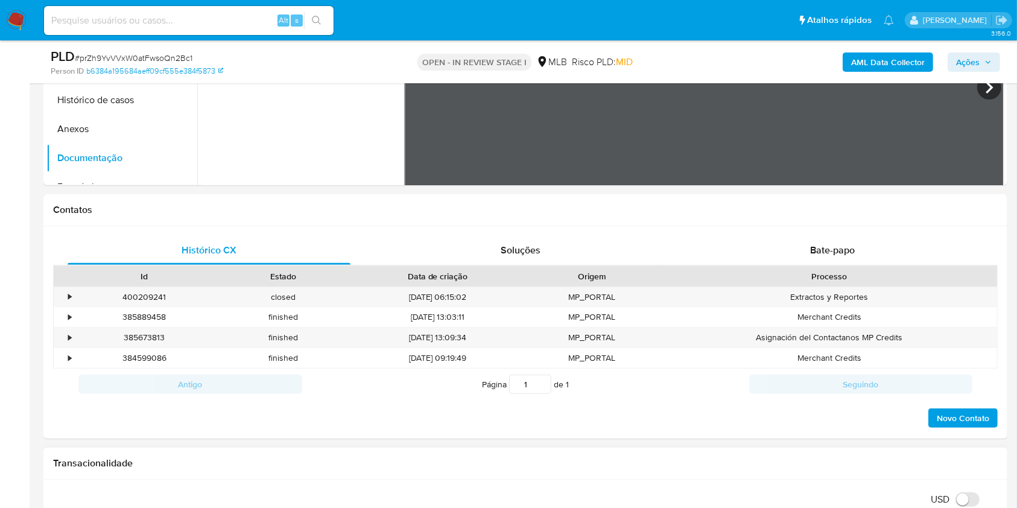
scroll to position [563, 0]
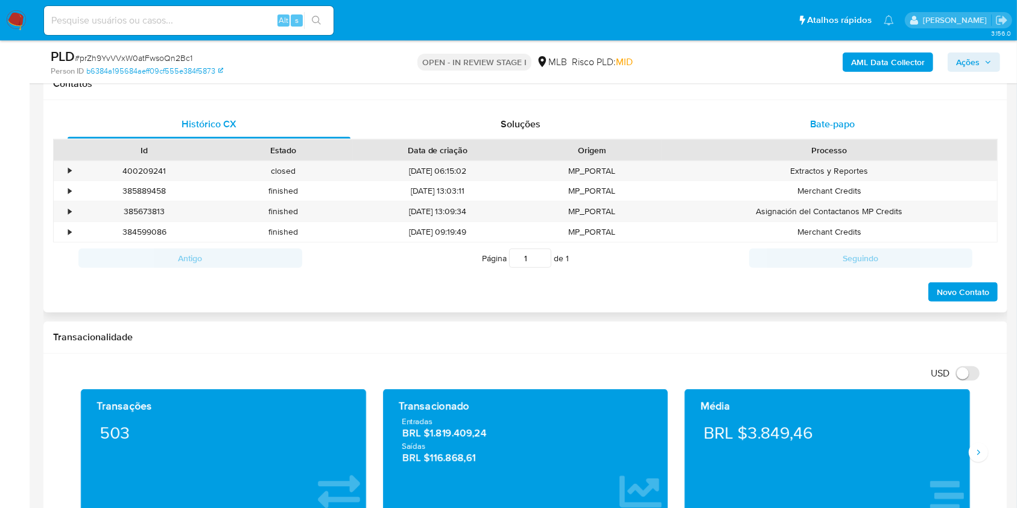
click at [846, 131] on span "Bate-papo" at bounding box center [832, 124] width 45 height 14
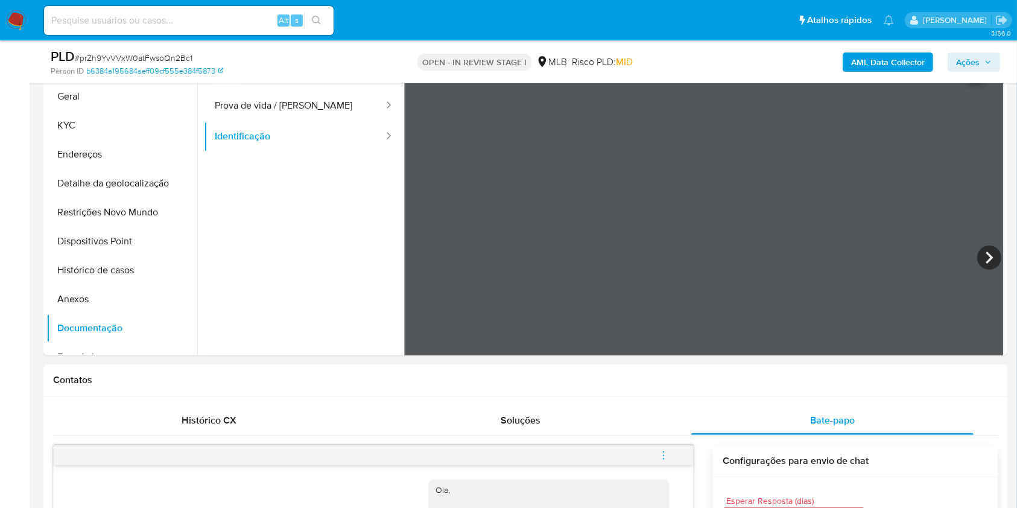
scroll to position [80, 0]
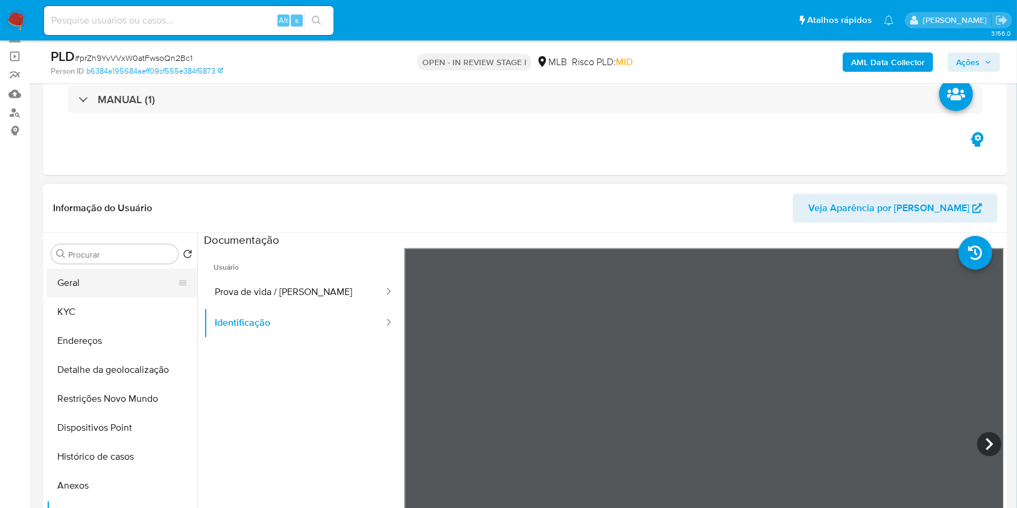
click at [130, 296] on button "Geral" at bounding box center [116, 282] width 141 height 29
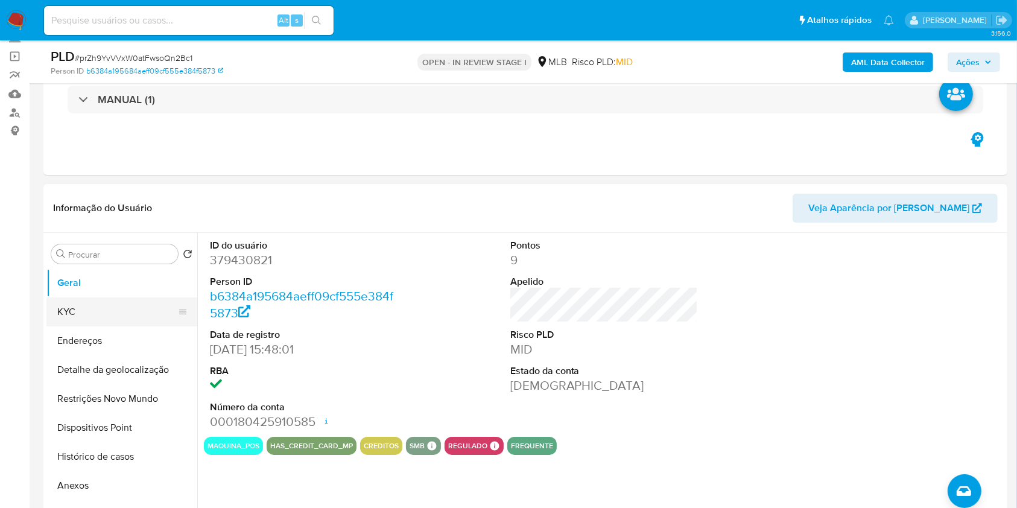
click at [99, 321] on button "KYC" at bounding box center [116, 311] width 141 height 29
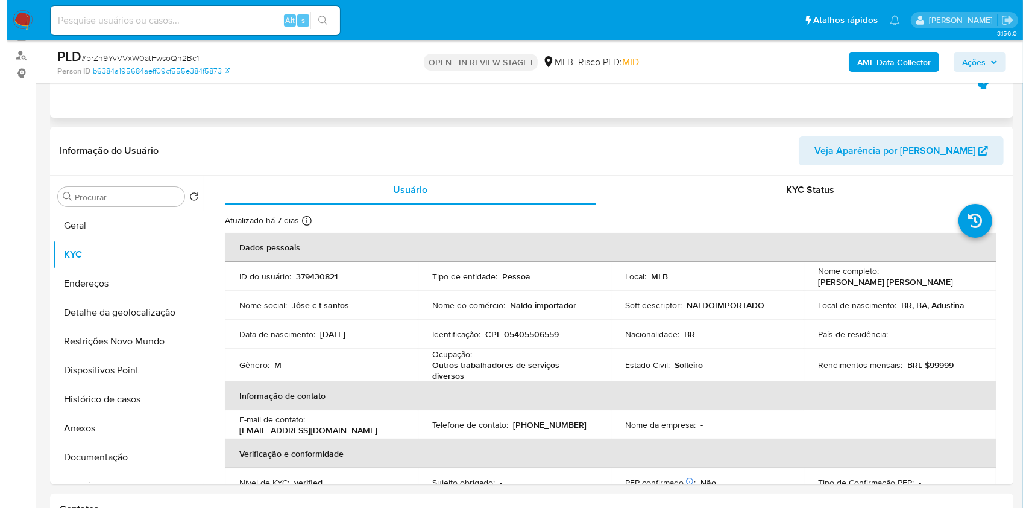
scroll to position [160, 0]
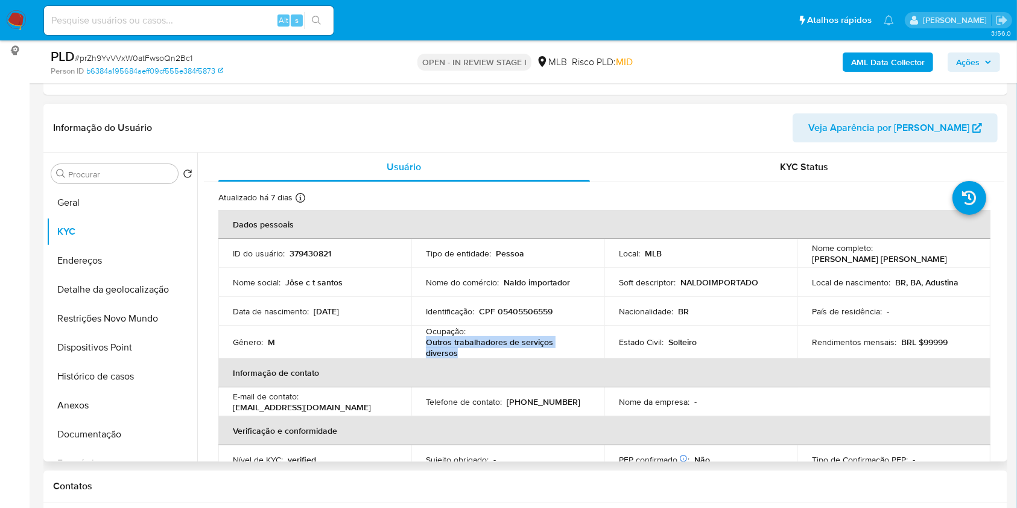
drag, startPoint x: 418, startPoint y: 368, endPoint x: 422, endPoint y: 361, distance: 8.6
click at [422, 358] on td "Ocupação : Outros trabalhadores de serviços diversos" at bounding box center [507, 342] width 193 height 33
copy p "Outros trabalhadores de serviços diversos"
click at [912, 65] on b "AML Data Collector" at bounding box center [888, 61] width 74 height 19
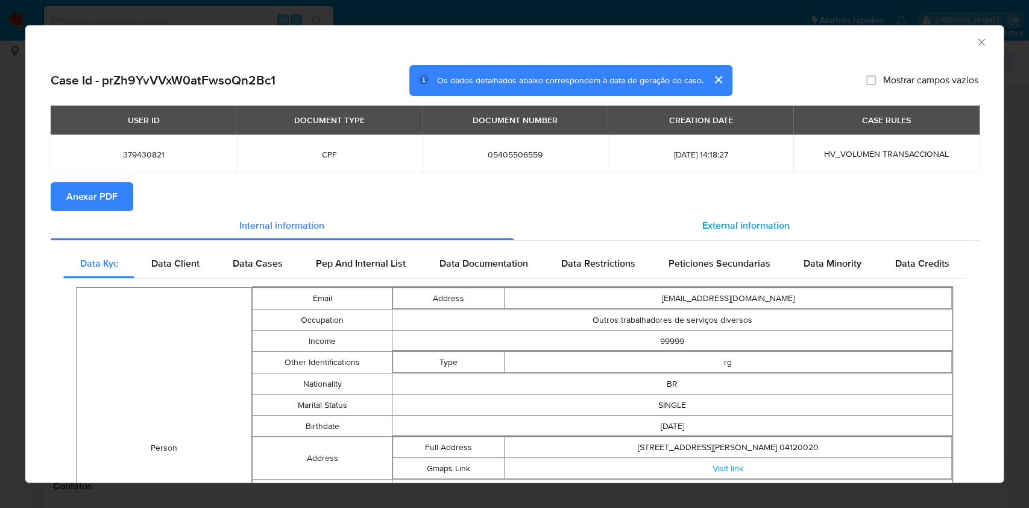
click at [769, 215] on div "External information" at bounding box center [747, 225] width 466 height 29
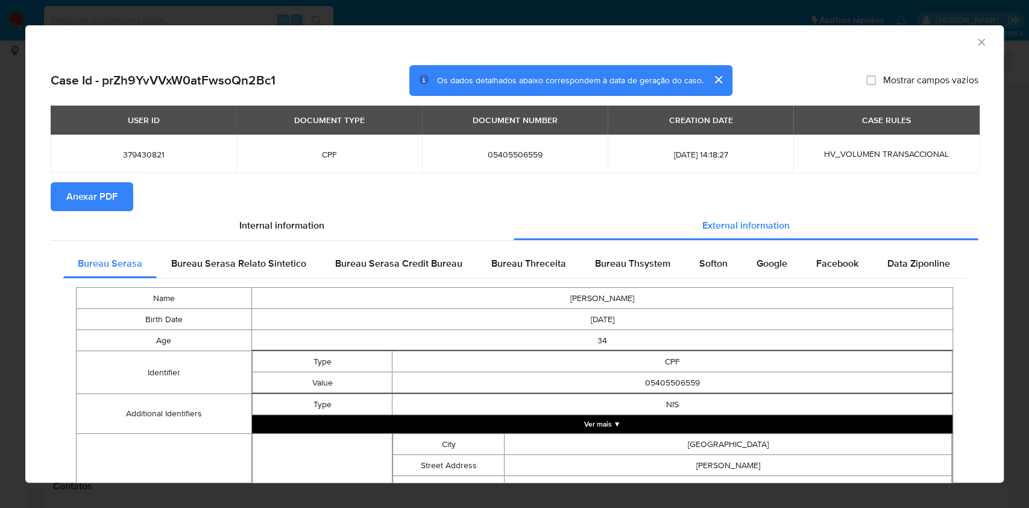
click at [69, 199] on span "Anexar PDF" at bounding box center [91, 196] width 51 height 27
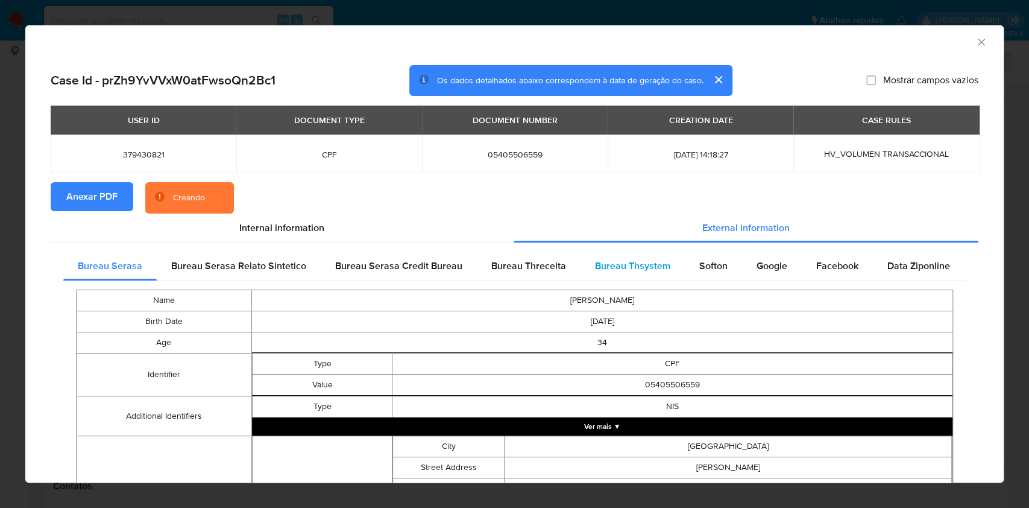
click at [640, 265] on span "Bureau Thsystem" at bounding box center [632, 266] width 75 height 14
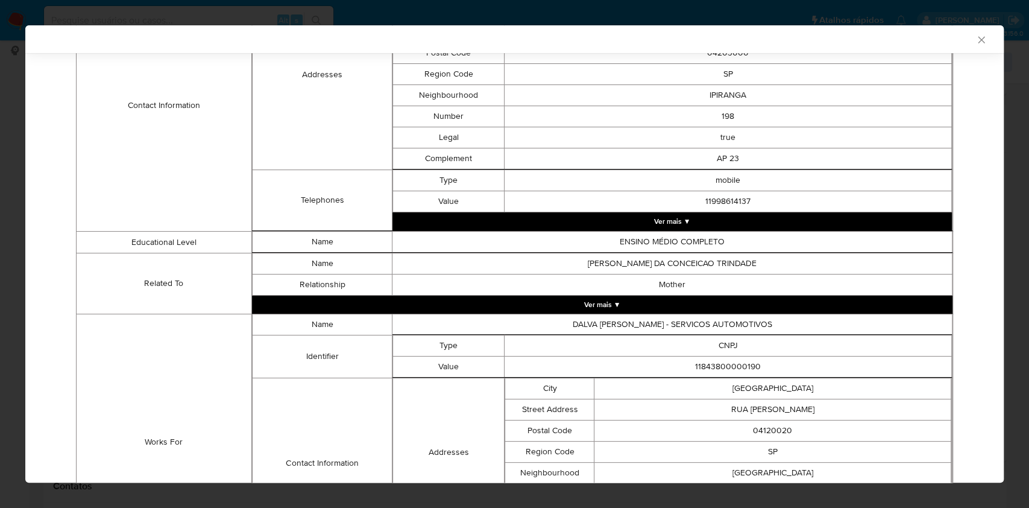
scroll to position [796, 0]
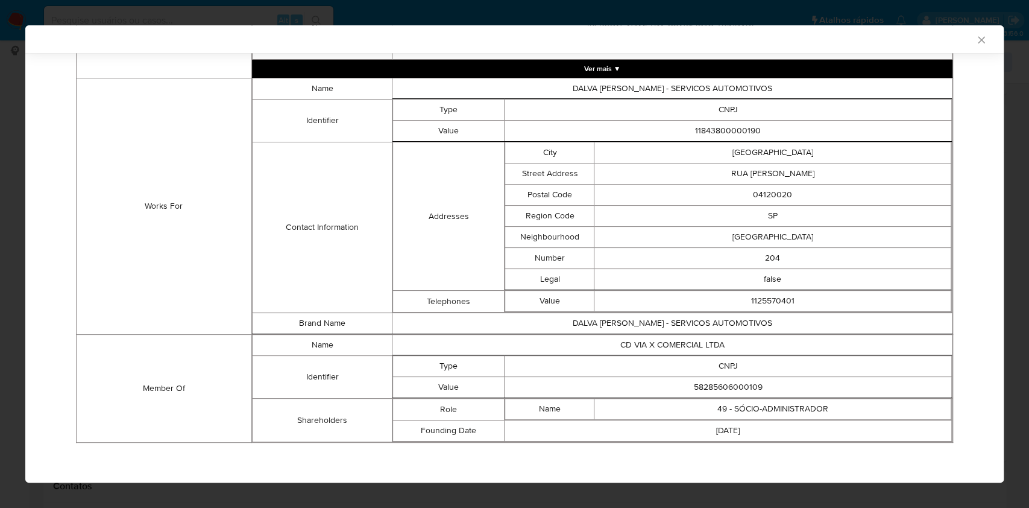
click at [719, 382] on td "58285606000109" at bounding box center [728, 387] width 447 height 21
click at [723, 382] on td "58285606000109" at bounding box center [728, 387] width 447 height 21
click at [724, 382] on td "58285606000109" at bounding box center [728, 387] width 447 height 21
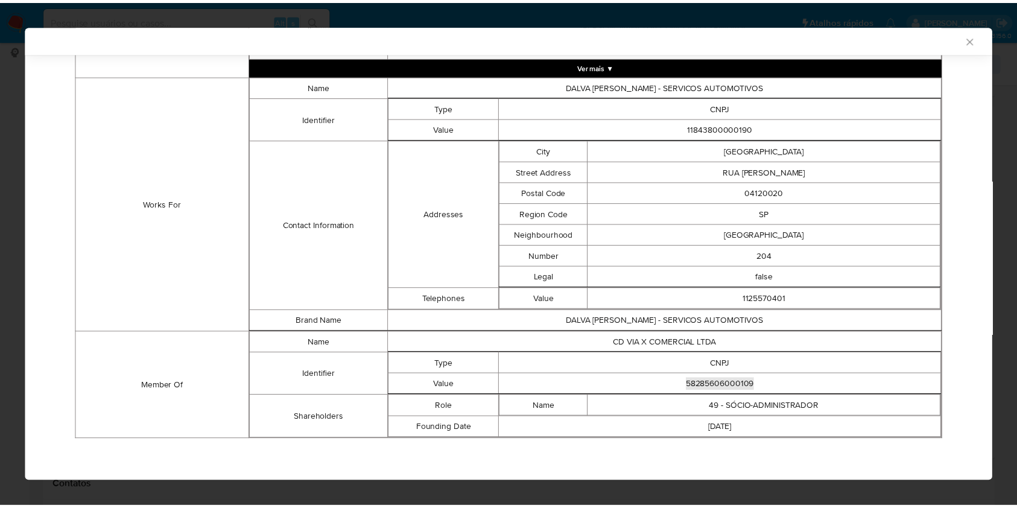
scroll to position [794, 0]
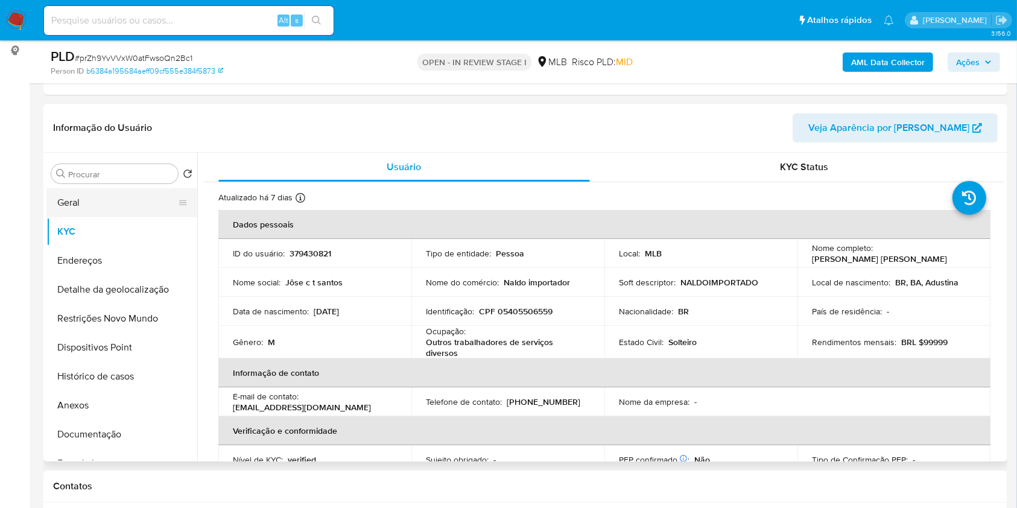
click at [113, 217] on button "Geral" at bounding box center [116, 202] width 141 height 29
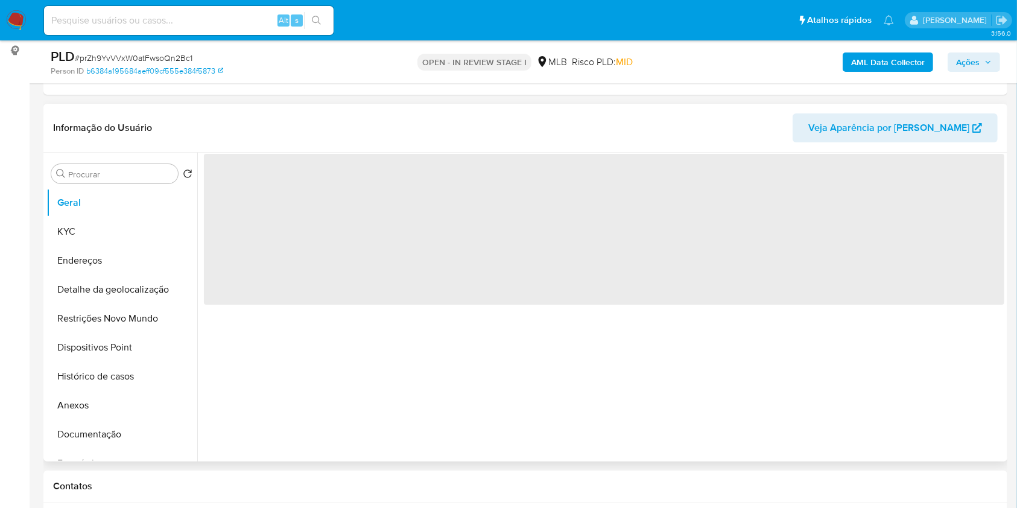
click at [575, 336] on div "‌" at bounding box center [600, 307] width 807 height 309
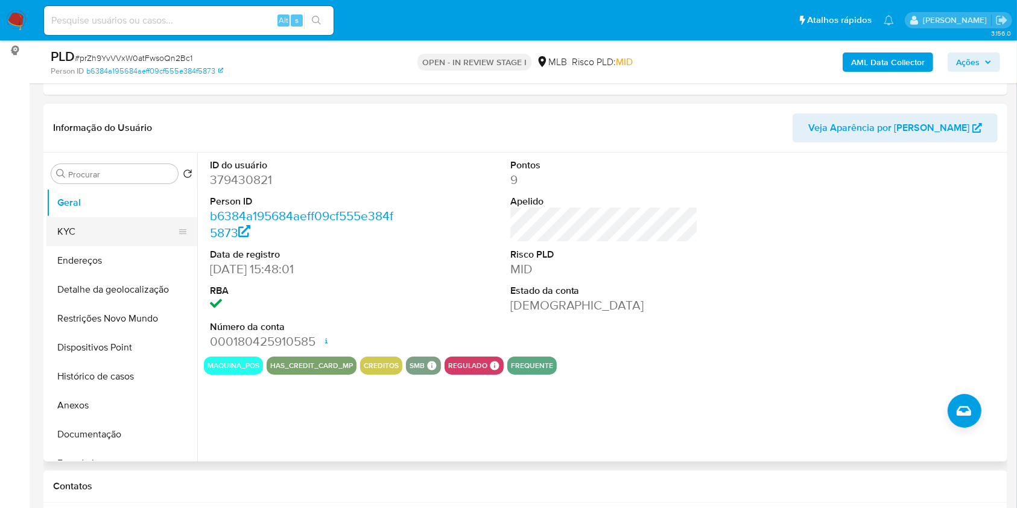
click at [110, 244] on button "KYC" at bounding box center [116, 231] width 141 height 29
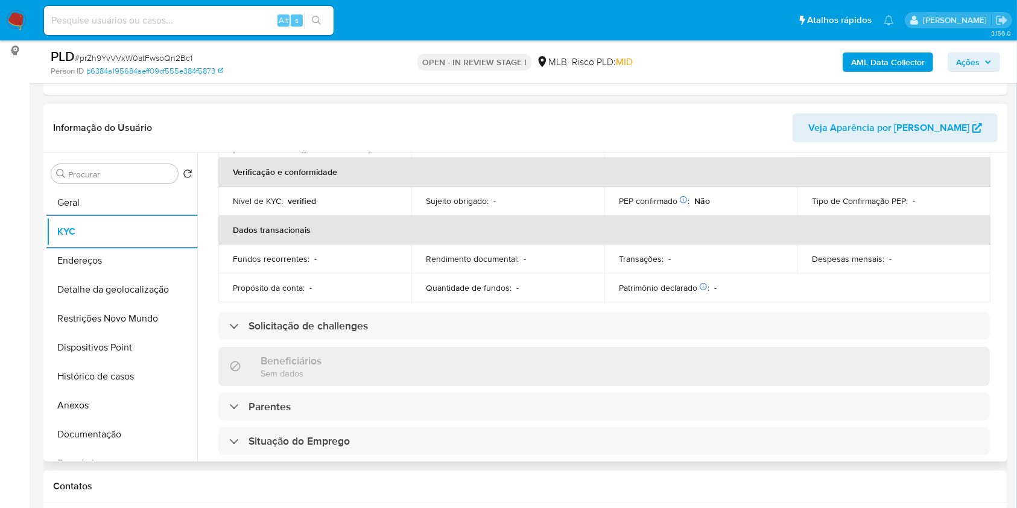
scroll to position [516, 0]
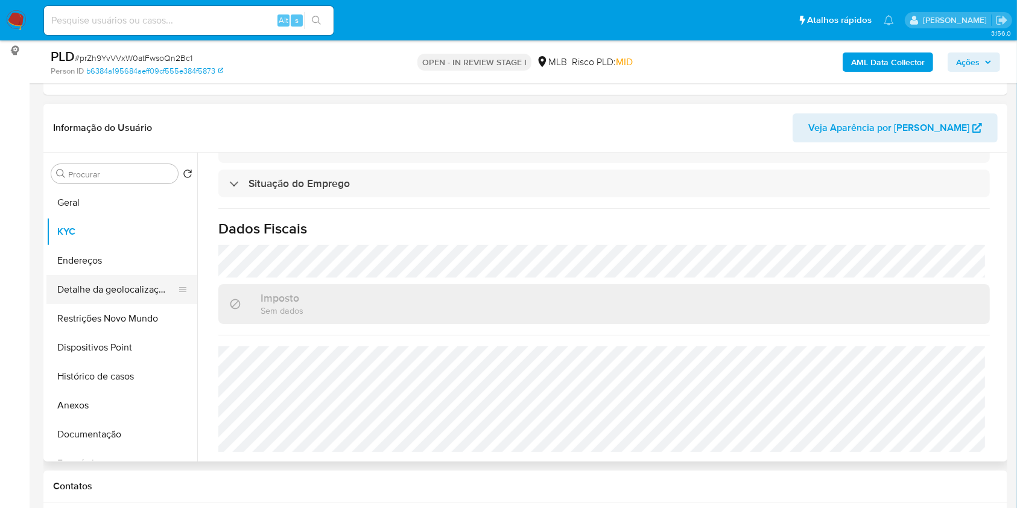
click at [134, 301] on button "Detalhe da geolocalização" at bounding box center [116, 289] width 141 height 29
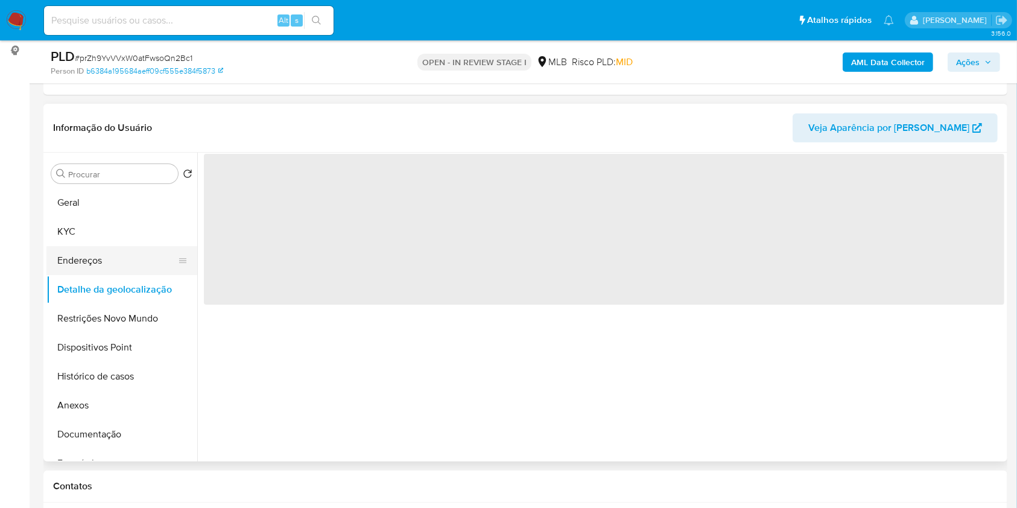
scroll to position [0, 0]
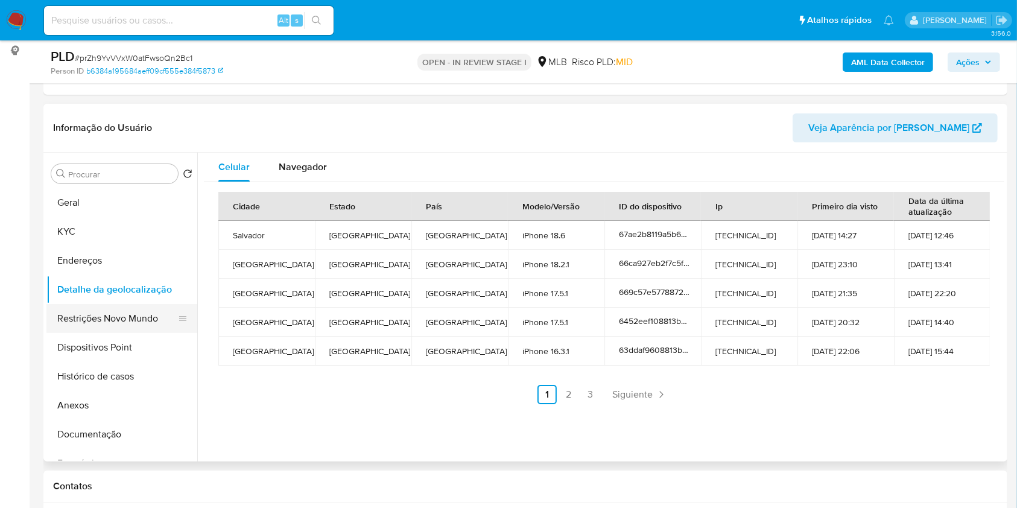
click at [130, 333] on button "Restrições Novo Mundo" at bounding box center [116, 318] width 141 height 29
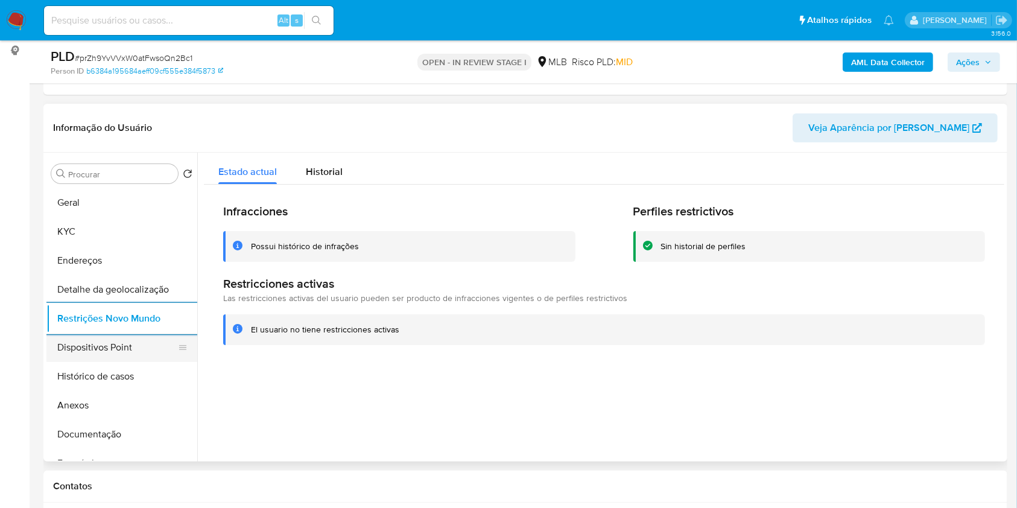
click at [111, 362] on button "Dispositivos Point" at bounding box center [116, 347] width 141 height 29
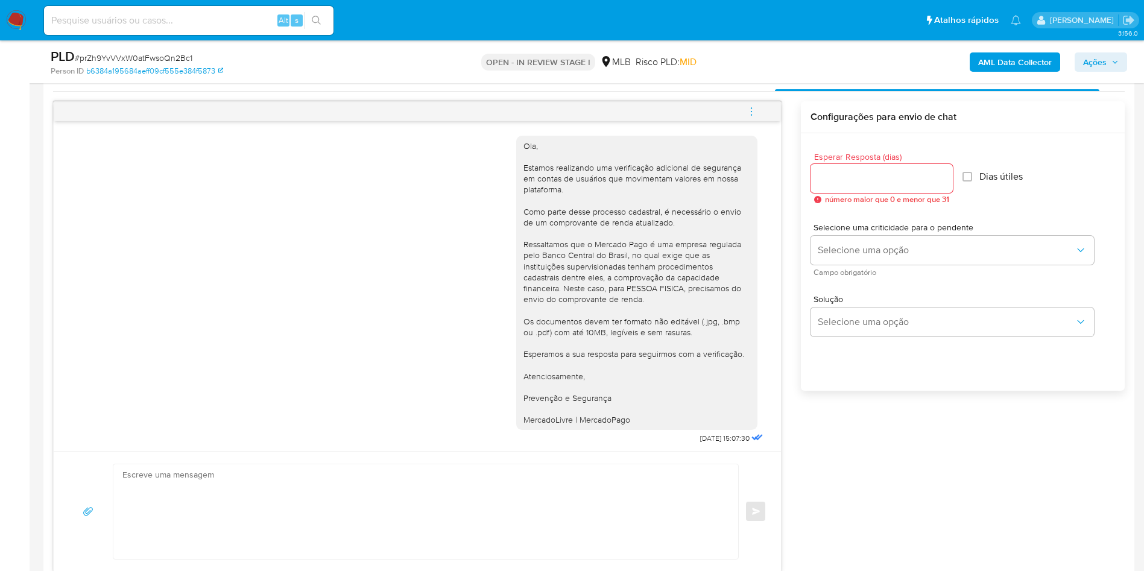
scroll to position [2, 0]
click at [1117, 57] on span "Ações" at bounding box center [1101, 62] width 36 height 17
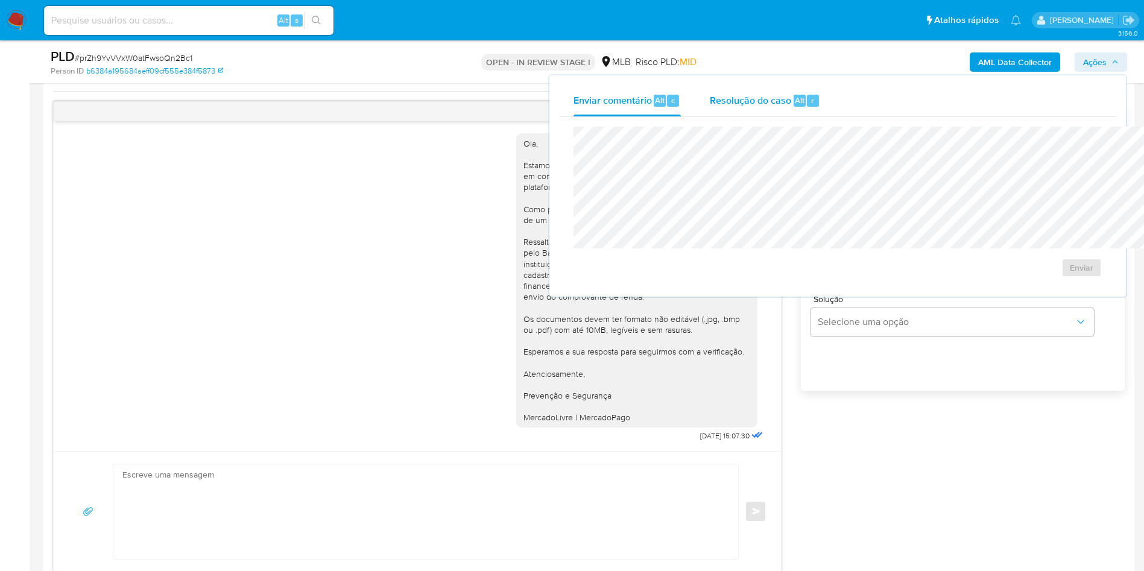
click at [795, 98] on span "Alt" at bounding box center [800, 100] width 10 height 11
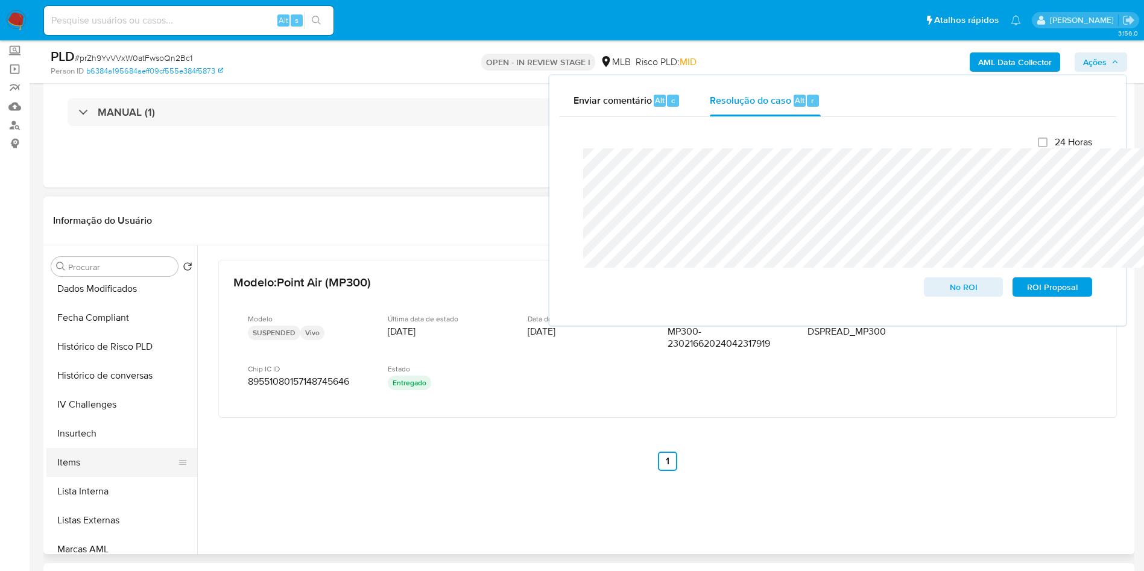
scroll to position [0, 0]
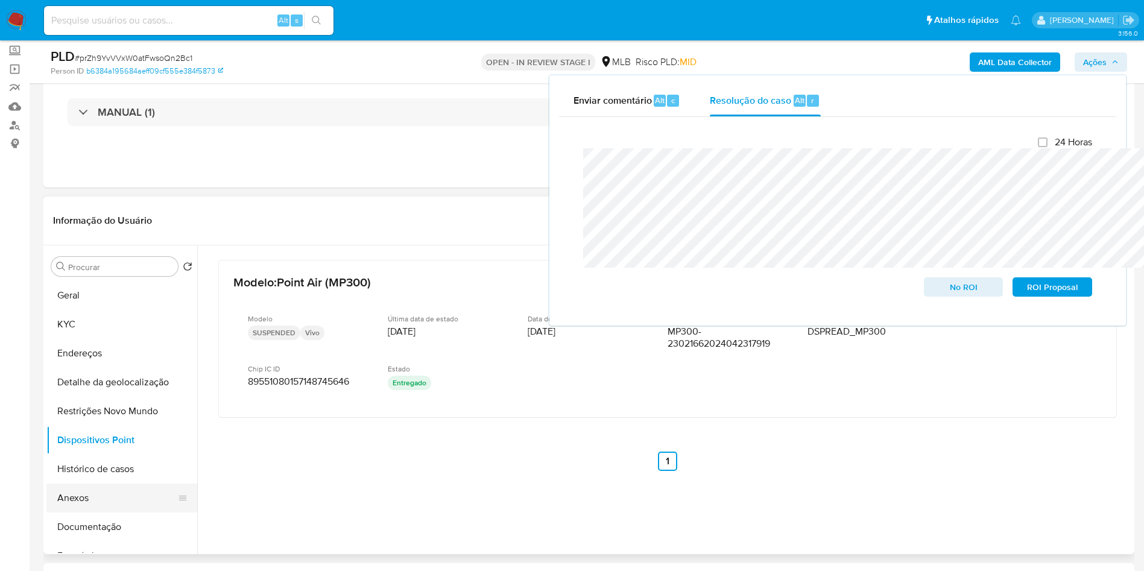
click at [114, 513] on button "Anexos" at bounding box center [116, 498] width 141 height 29
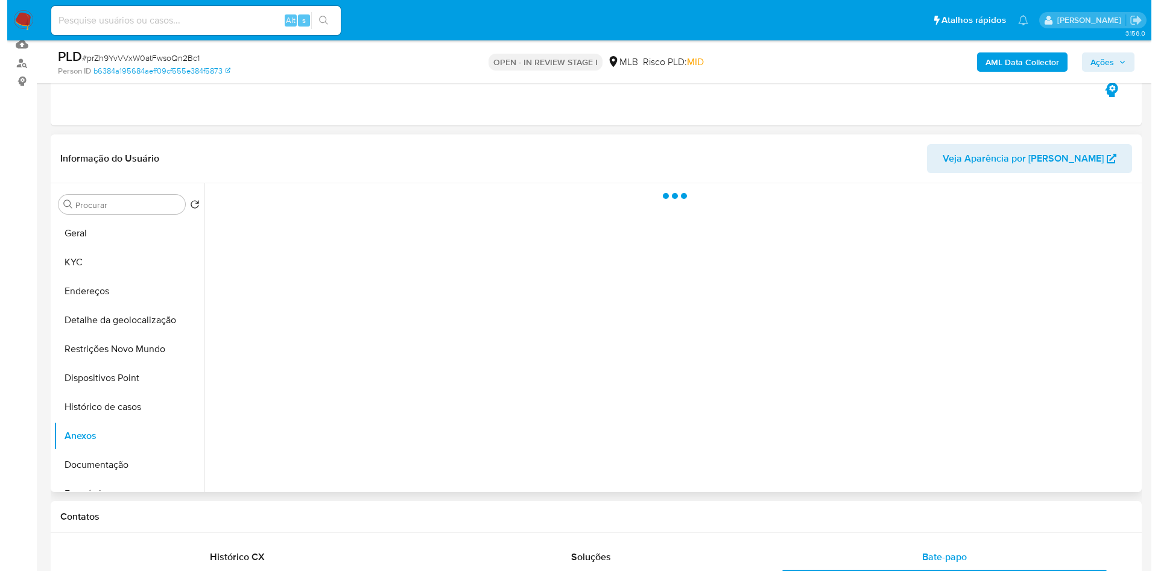
scroll to position [158, 0]
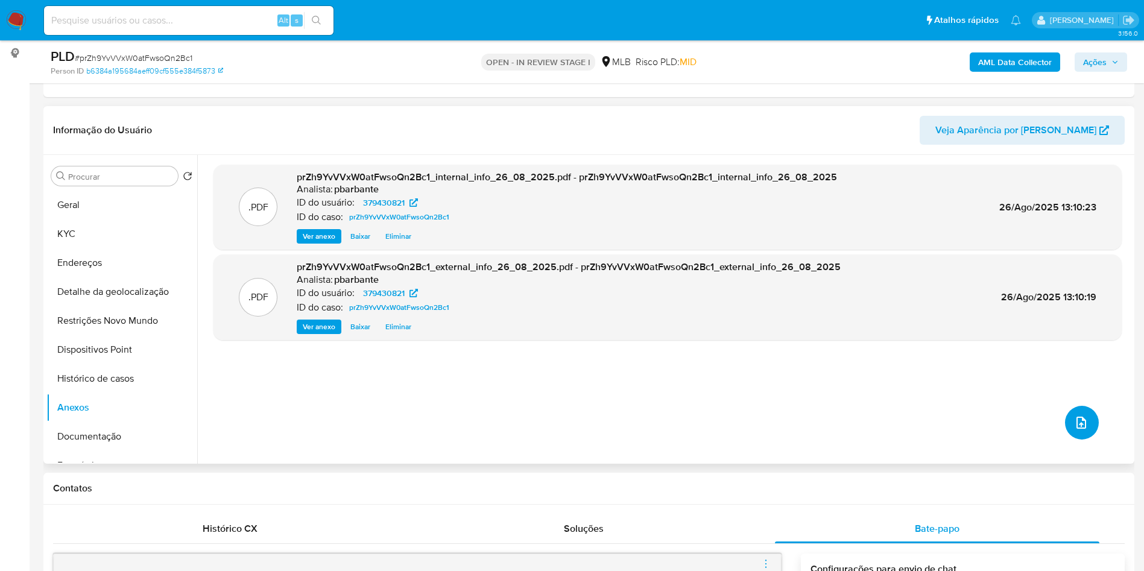
click at [1082, 440] on button "upload-file" at bounding box center [1082, 423] width 34 height 34
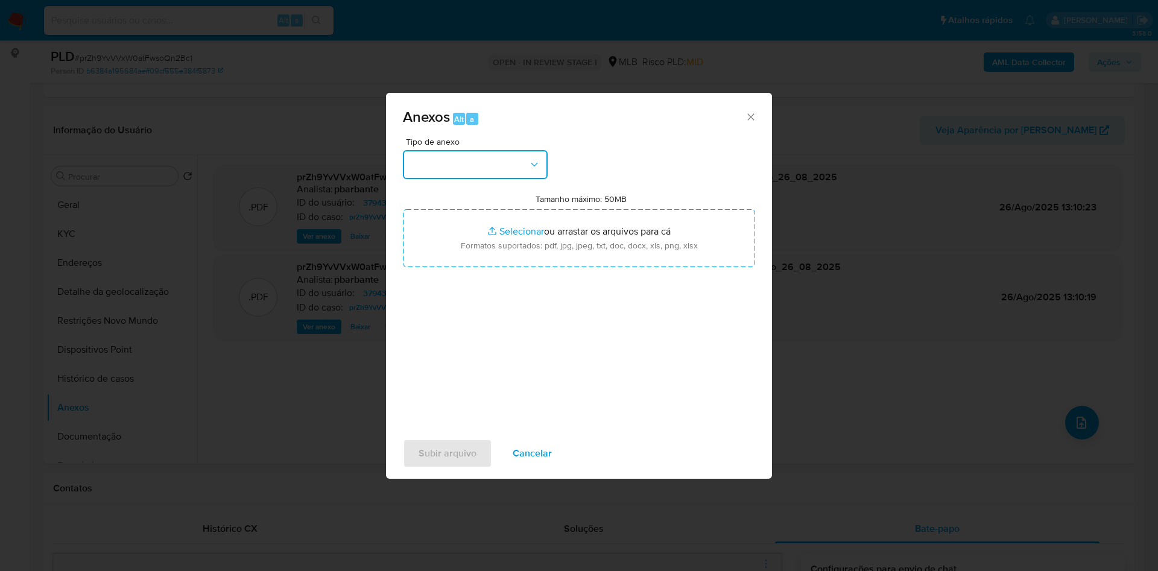
click at [419, 150] on button "button" at bounding box center [475, 164] width 145 height 29
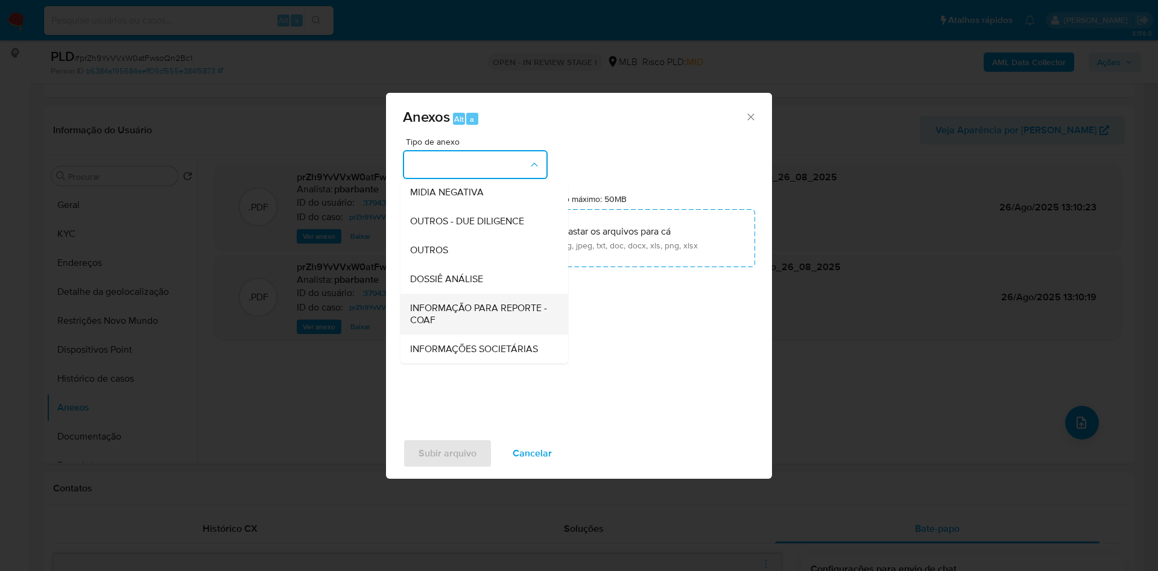
scroll to position [162, 0]
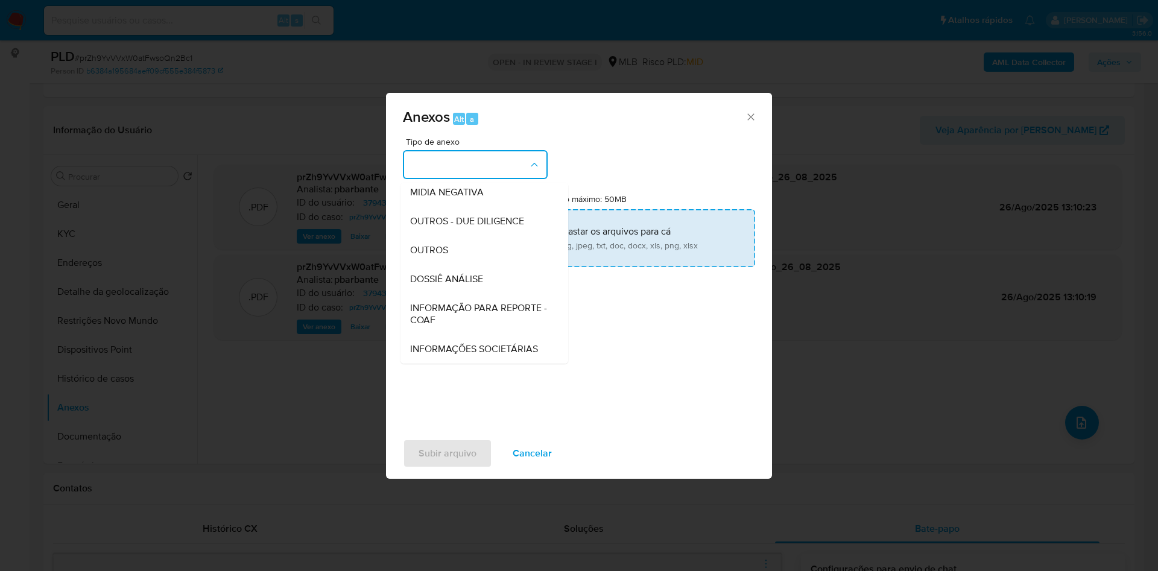
click at [440, 302] on span "INFORMAÇÃO PARA REPORTE - COAF" at bounding box center [480, 314] width 141 height 24
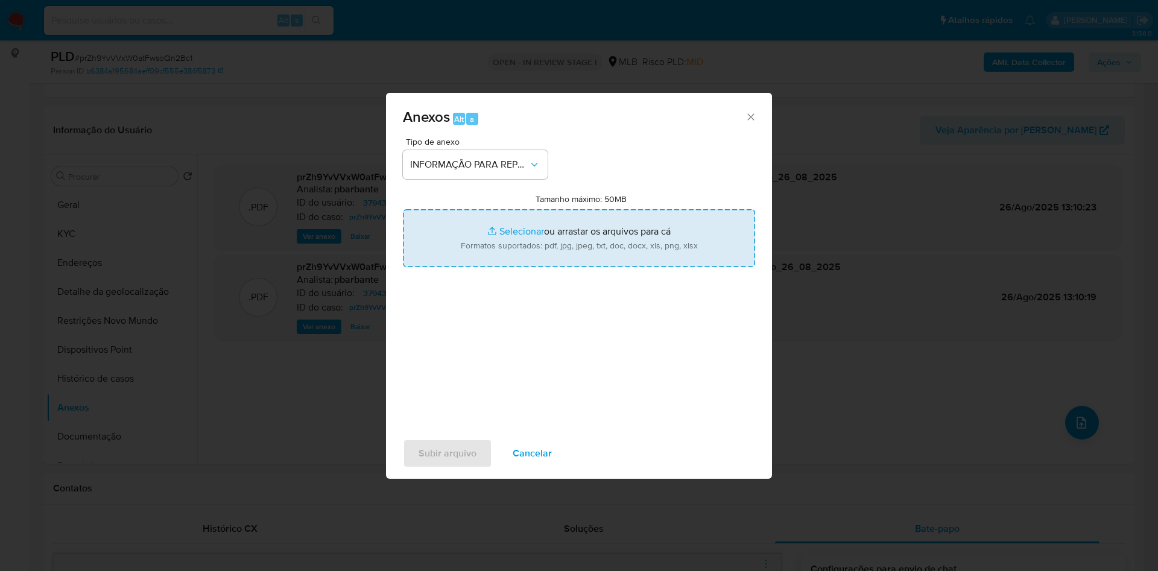
type input "C:\fakepath\Mulan 379430821_2025_08_26_11_16_07 - Resumen TX.pdf"
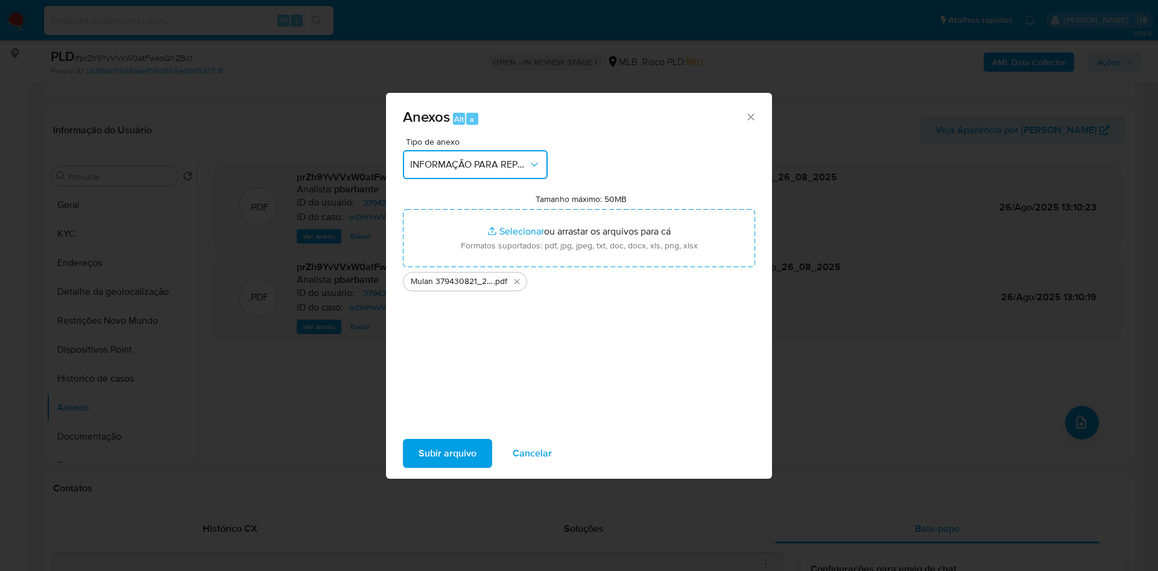
click at [292, 225] on div "Anexos Alt a Tipo de anexo INFORMAÇÃO PARA REPORTE - COAF Tamanho máximo: 50MB …" at bounding box center [579, 285] width 1158 height 571
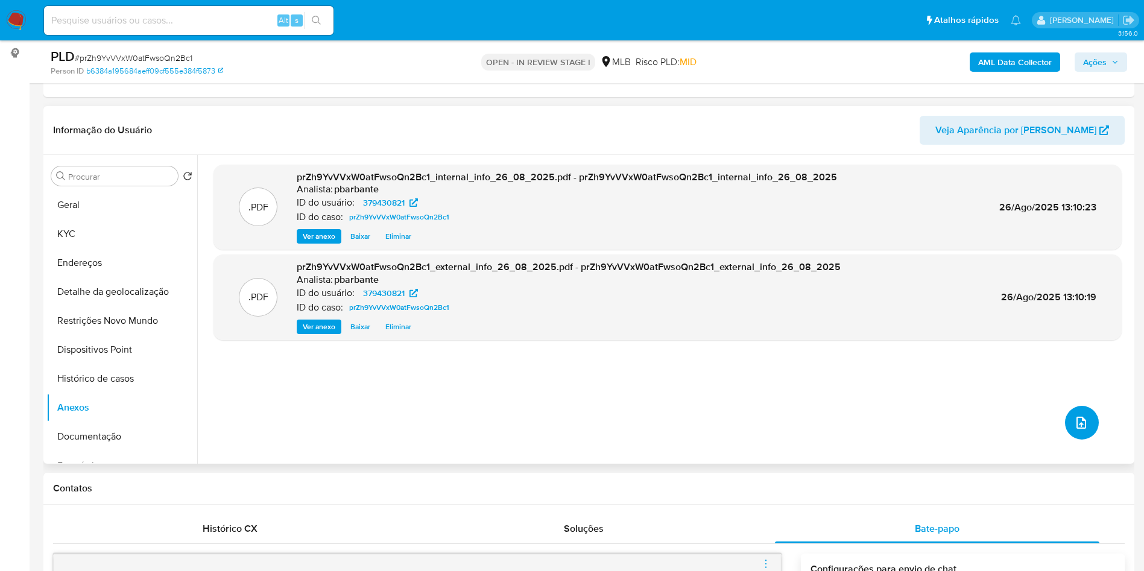
click at [1076, 429] on icon "upload-file" at bounding box center [1081, 423] width 10 height 12
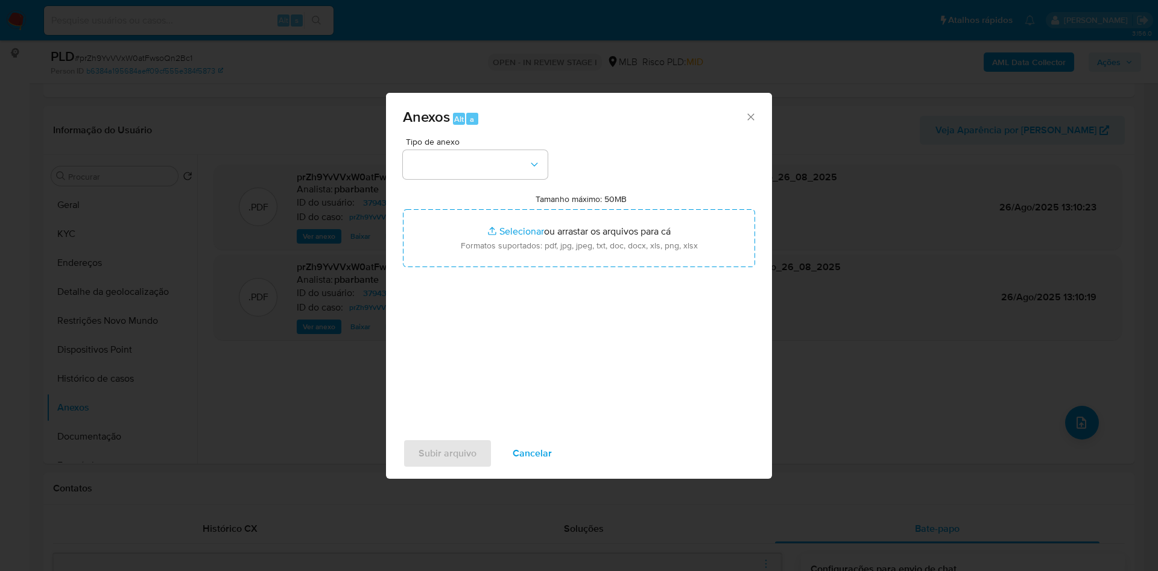
click at [477, 164] on div "Tipo de anexo Tamanho máximo: 50MB Selecionar arquivos Selecionar ou arrastar o…" at bounding box center [579, 279] width 352 height 285
click at [490, 150] on button "button" at bounding box center [475, 164] width 145 height 29
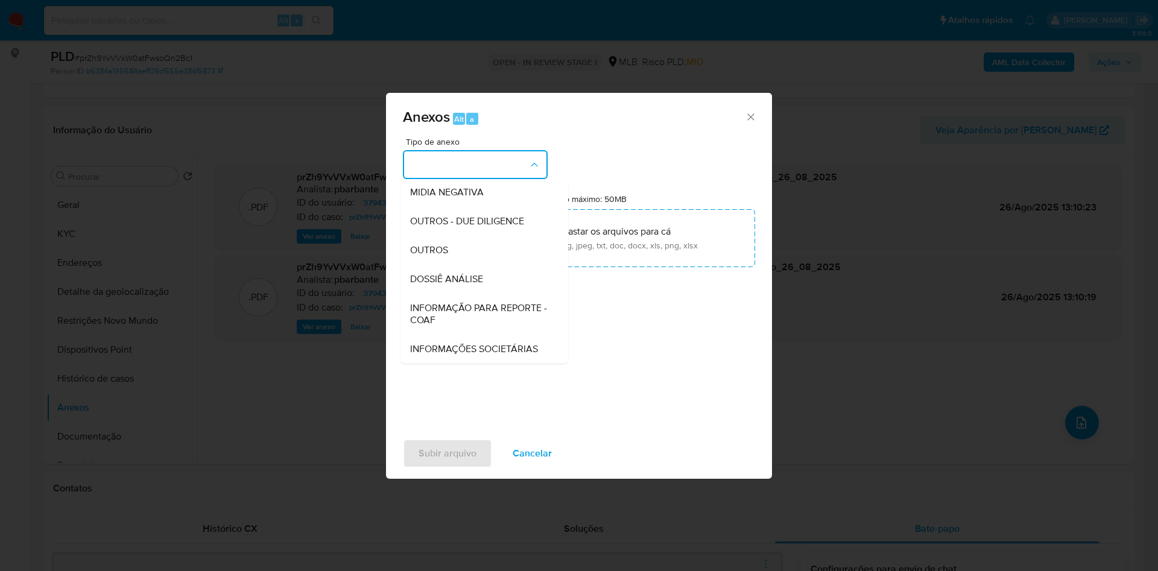
click at [469, 302] on span "INFORMAÇÃO PARA REPORTE - COAF" at bounding box center [480, 314] width 141 height 24
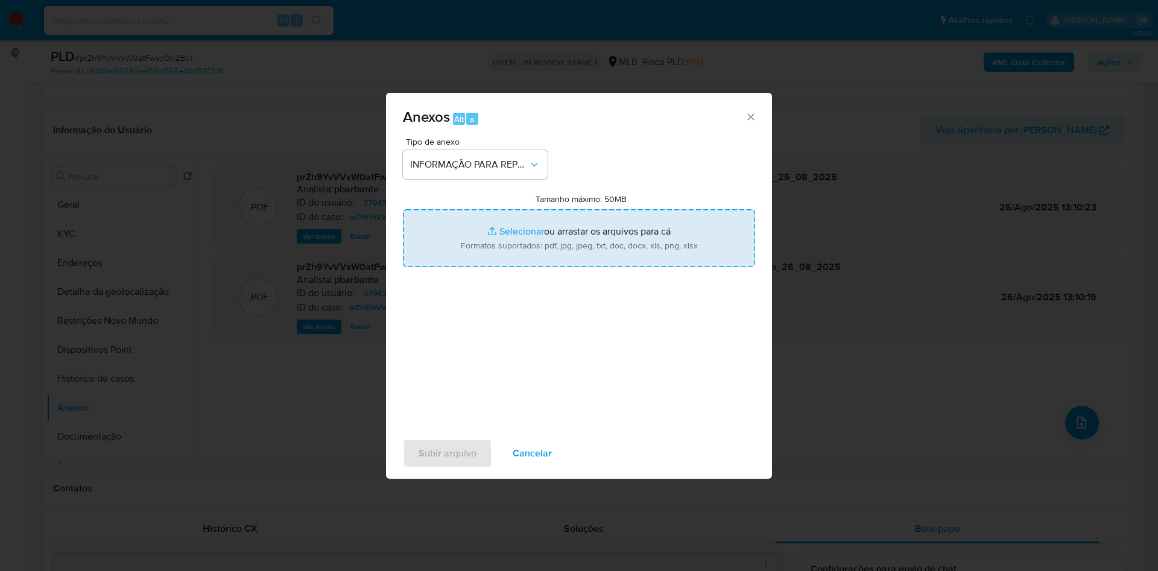
type input "C:\fakepath\Mulan 379430821_2025_08_26_11_16_07.xlsx"
type input "C:\fakepath\SAR - XXX - CPF 05405506559 - JOSE CLENALDO TRINDADE DOS SANTOS.pdf"
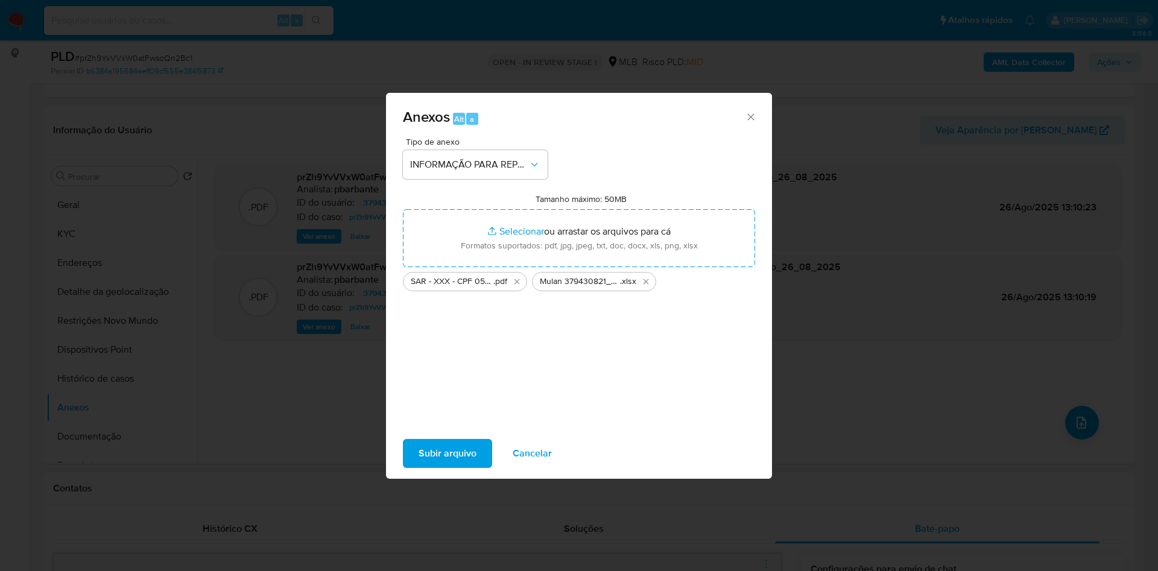
click at [438, 467] on span "Subir arquivo" at bounding box center [447, 453] width 58 height 27
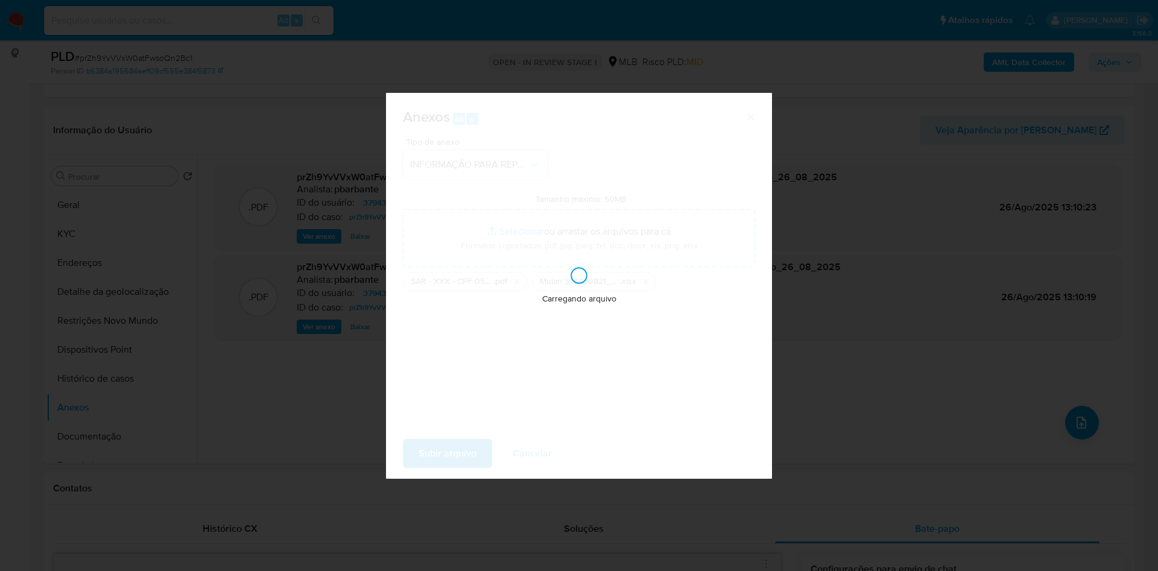
click at [1070, 142] on div "Anexos Alt a Tipo de anexo INFORMAÇÃO PARA REPORTE - COAF Tamanho máximo: 50MB …" at bounding box center [579, 285] width 1158 height 571
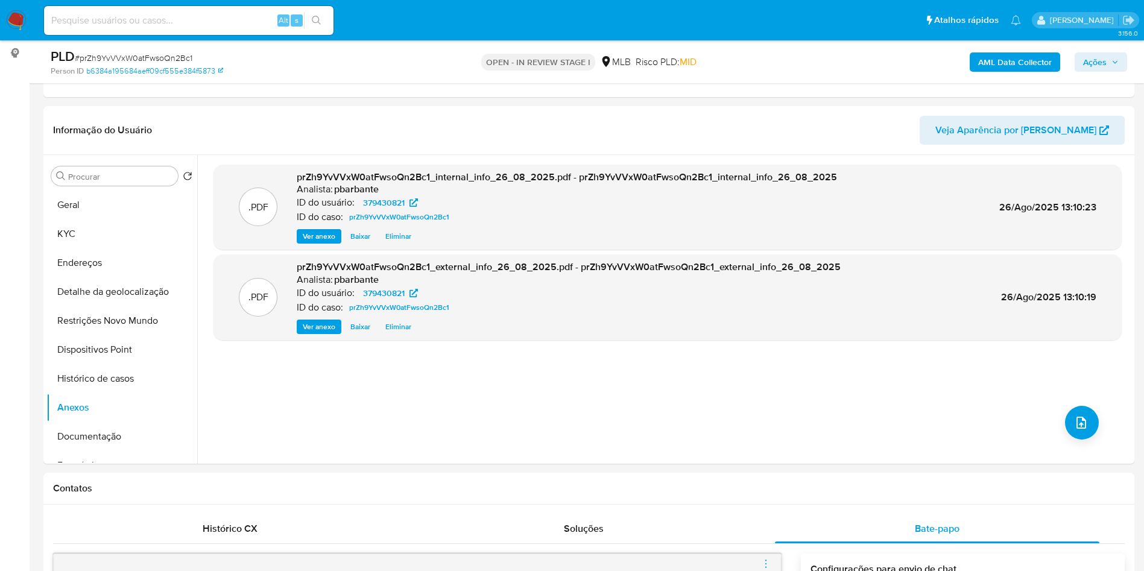
click at [1123, 58] on button "Ações" at bounding box center [1101, 61] width 52 height 19
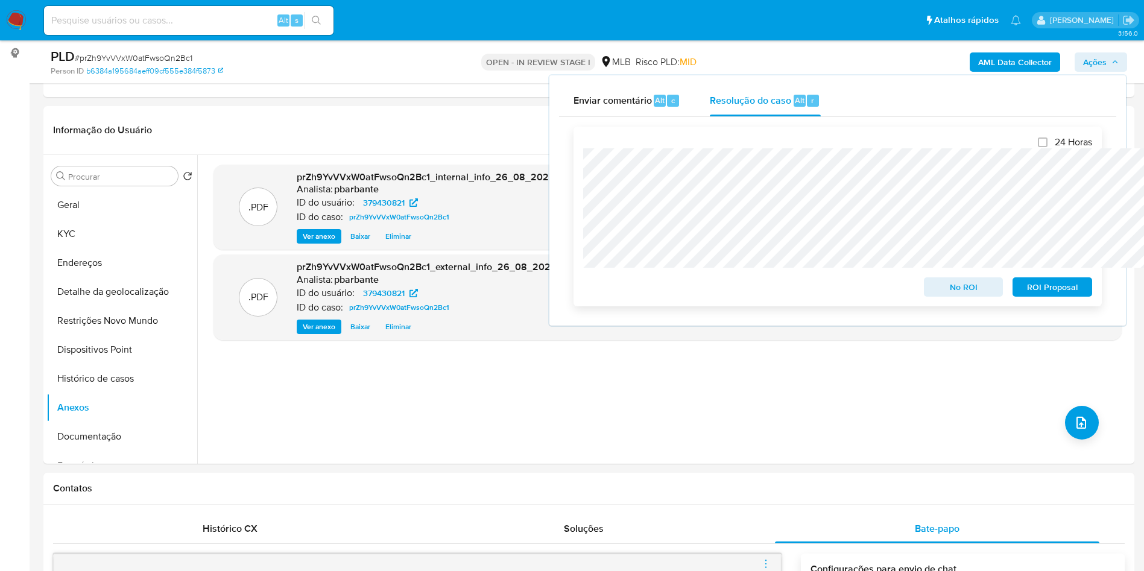
click at [1059, 295] on span "ROI Proposal" at bounding box center [1052, 287] width 63 height 17
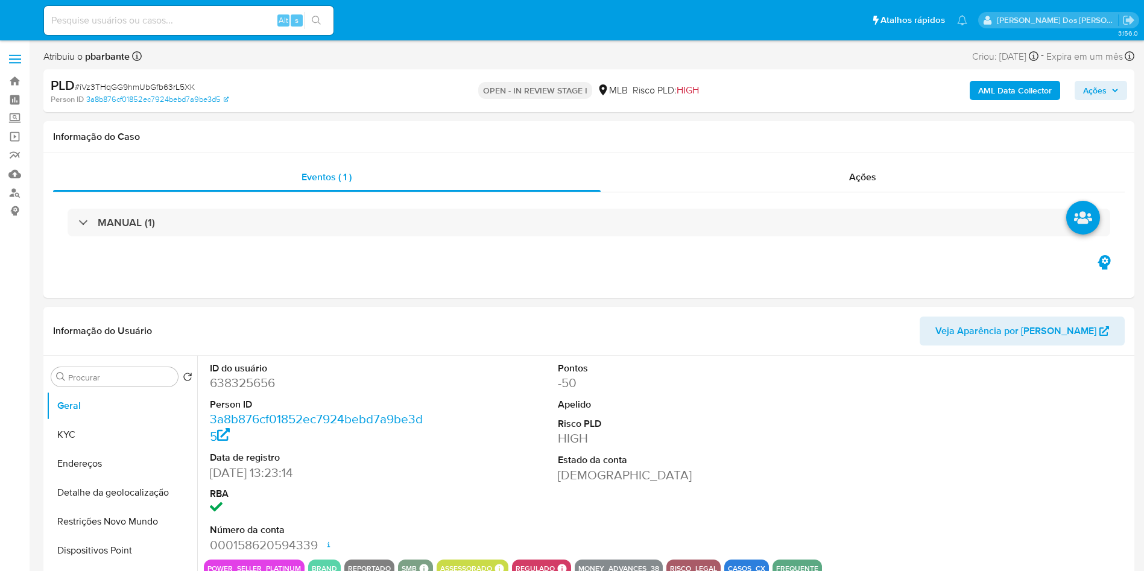
select select "10"
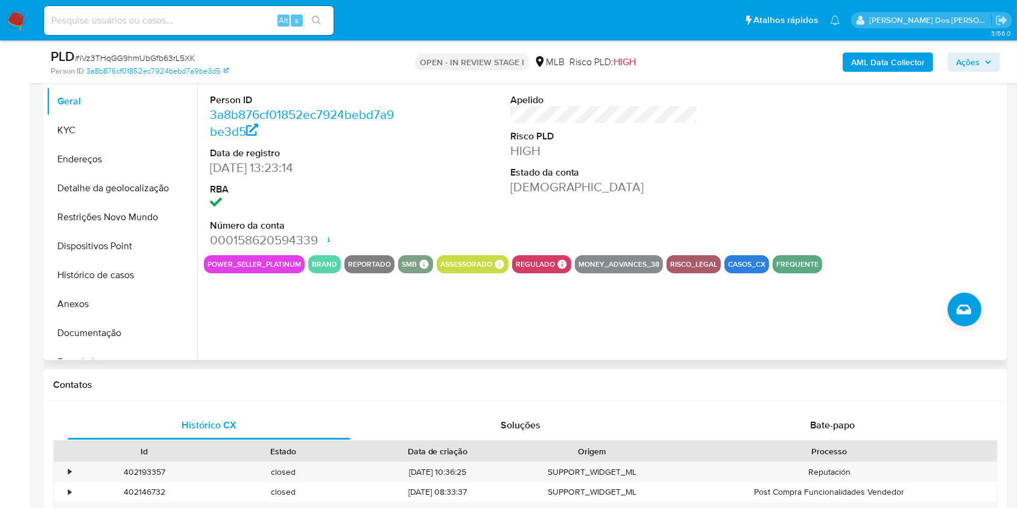
scroll to position [241, 0]
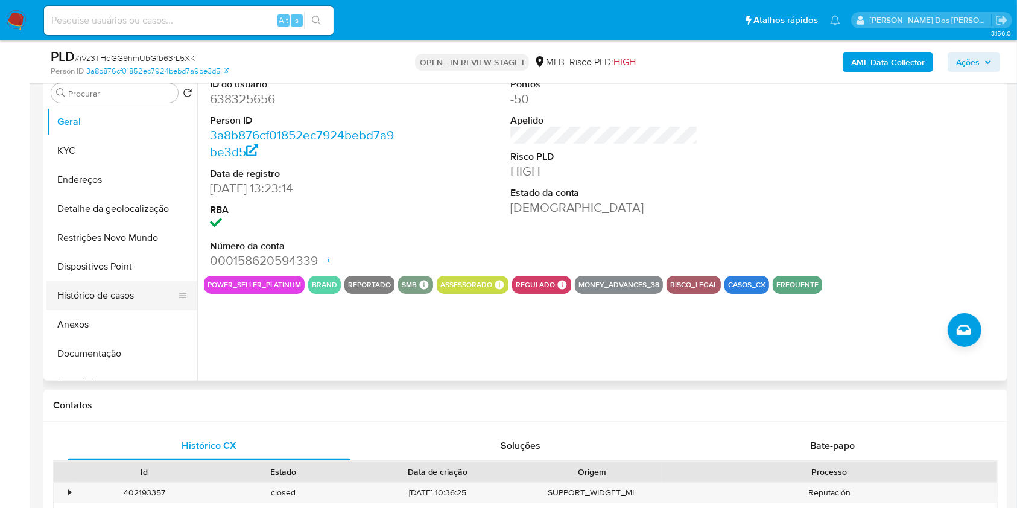
click at [133, 310] on button "Histórico de casos" at bounding box center [116, 295] width 141 height 29
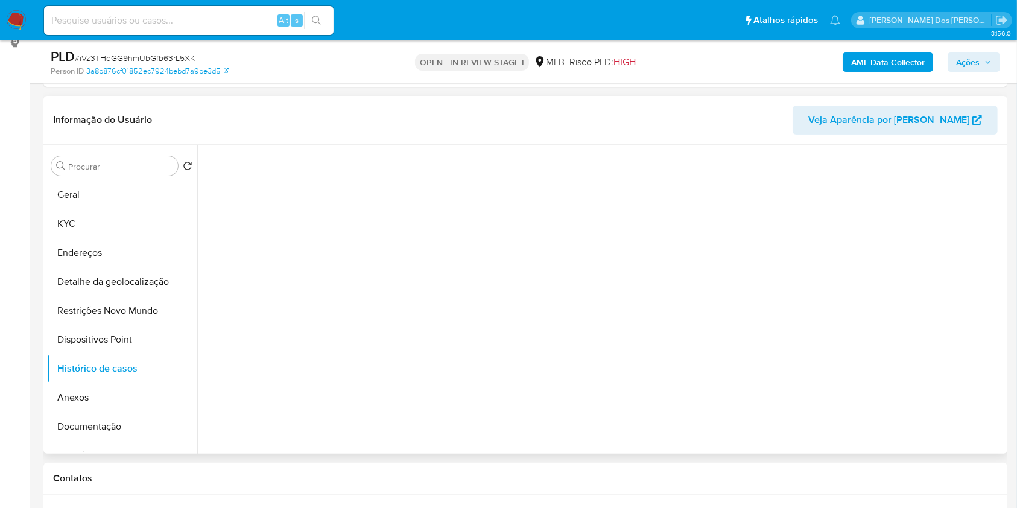
scroll to position [160, 0]
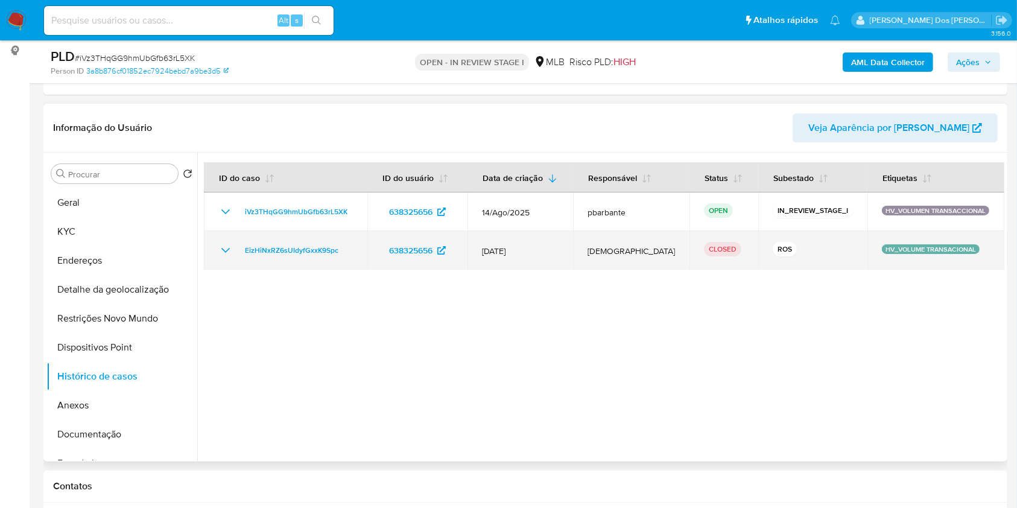
click at [223, 257] on icon "Mostrar/Ocultar" at bounding box center [225, 250] width 14 height 14
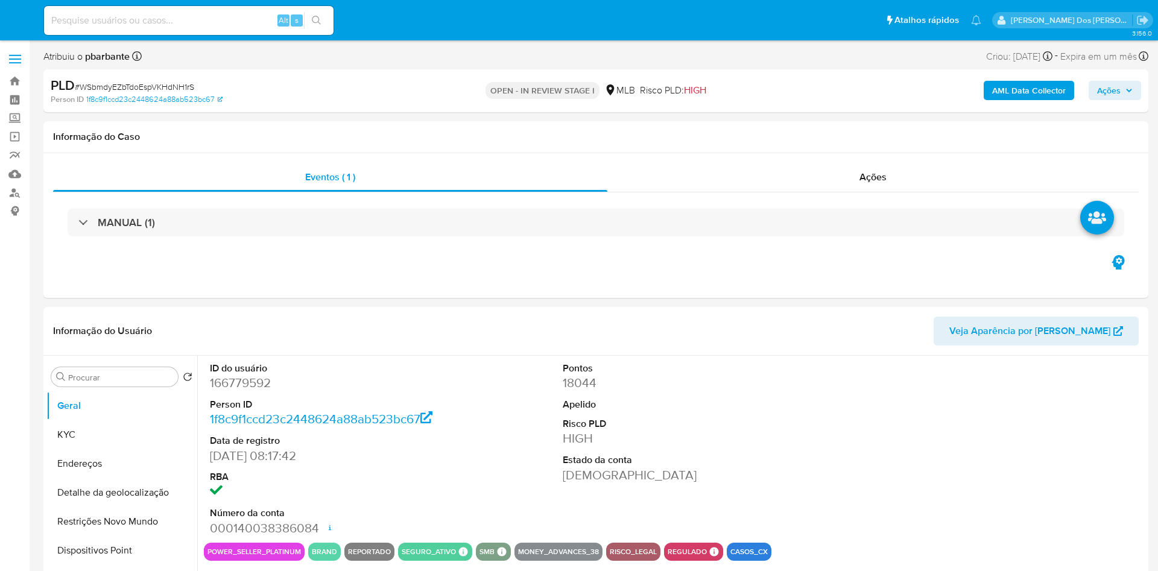
select select "10"
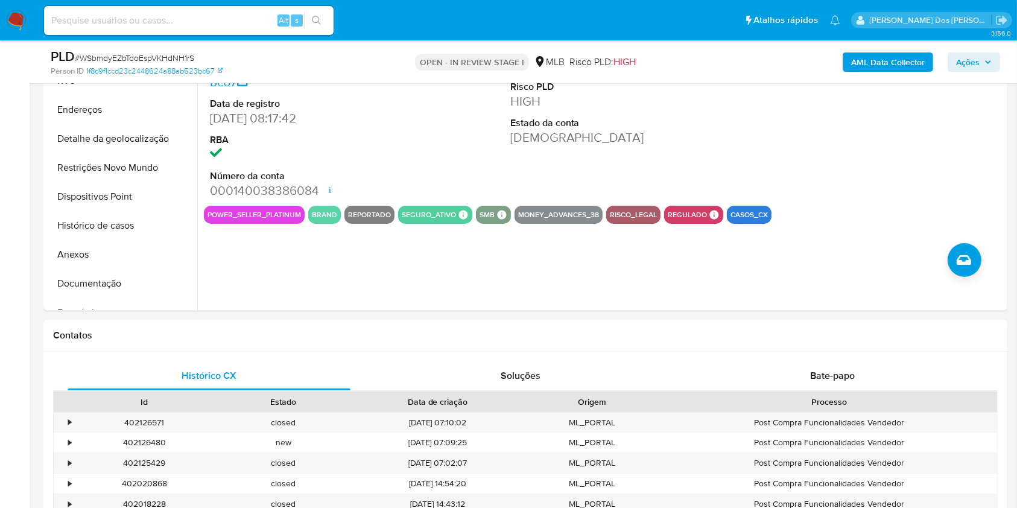
scroll to position [321, 0]
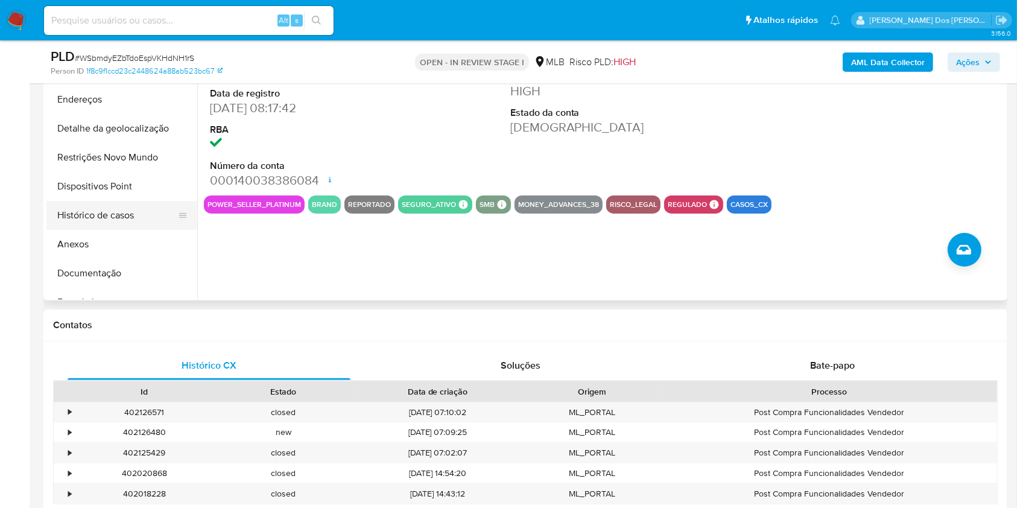
click at [121, 223] on button "Histórico de casos" at bounding box center [116, 215] width 141 height 29
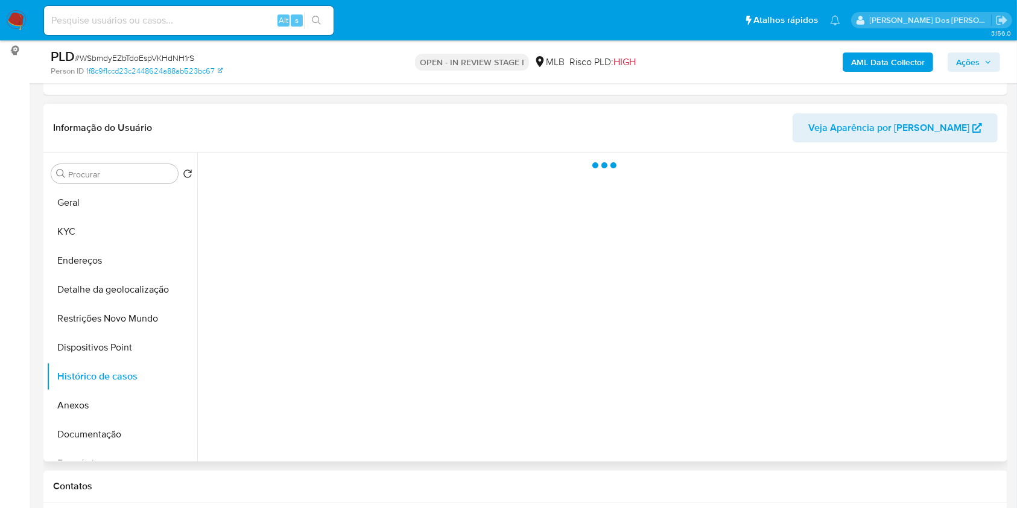
scroll to position [80, 0]
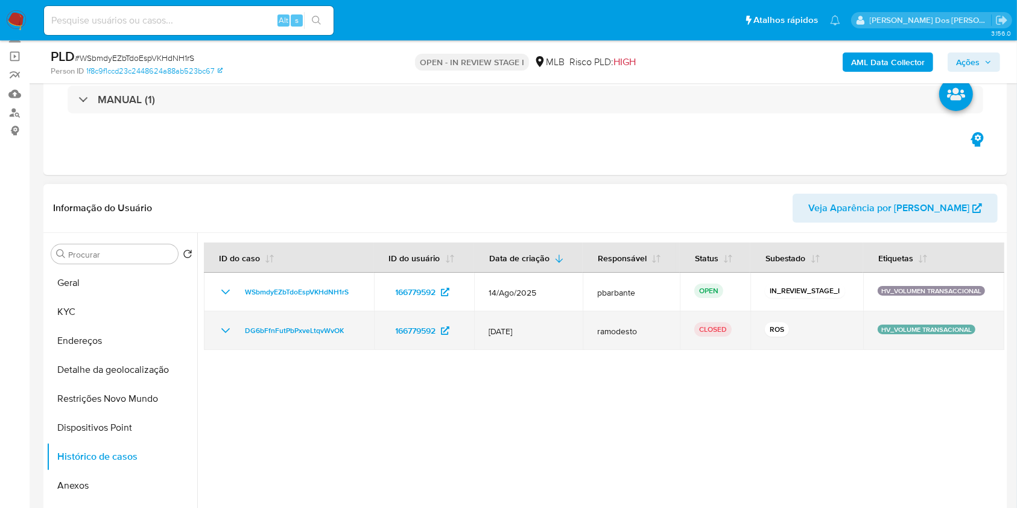
click at [221, 338] on icon "Mostrar/Ocultar" at bounding box center [225, 330] width 14 height 14
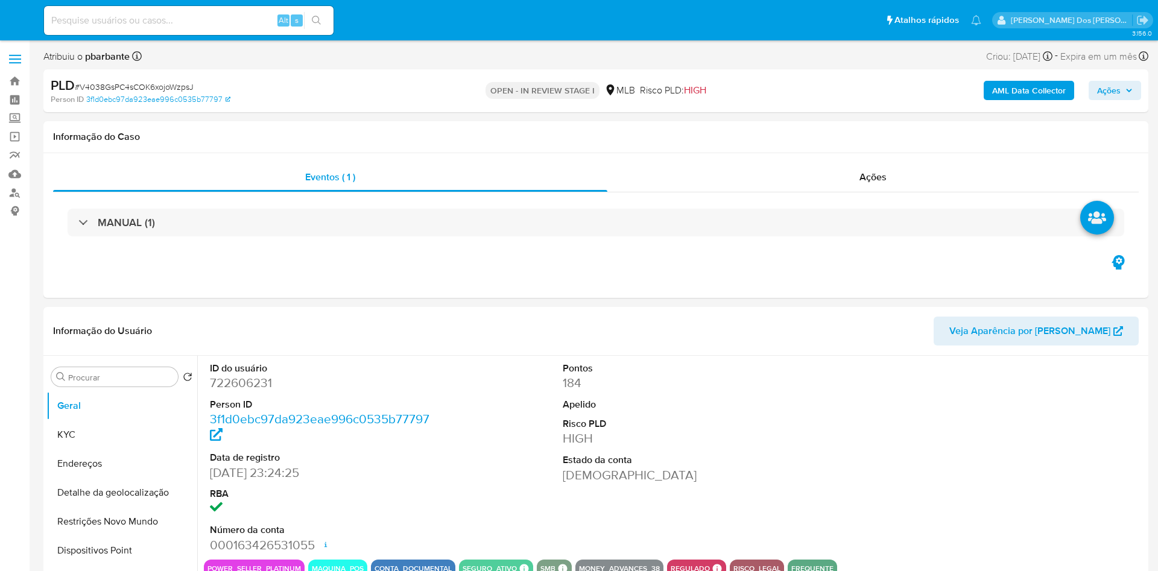
select select "10"
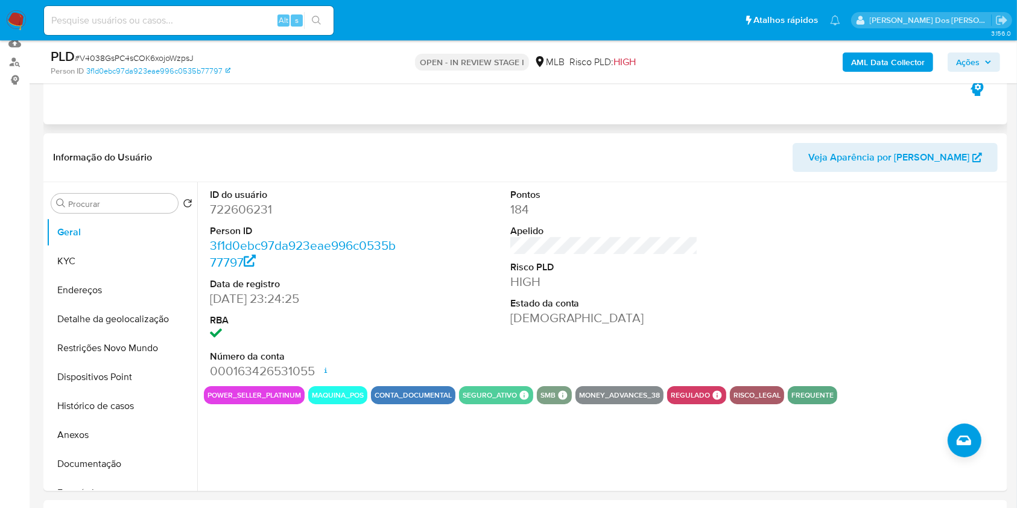
scroll to position [241, 0]
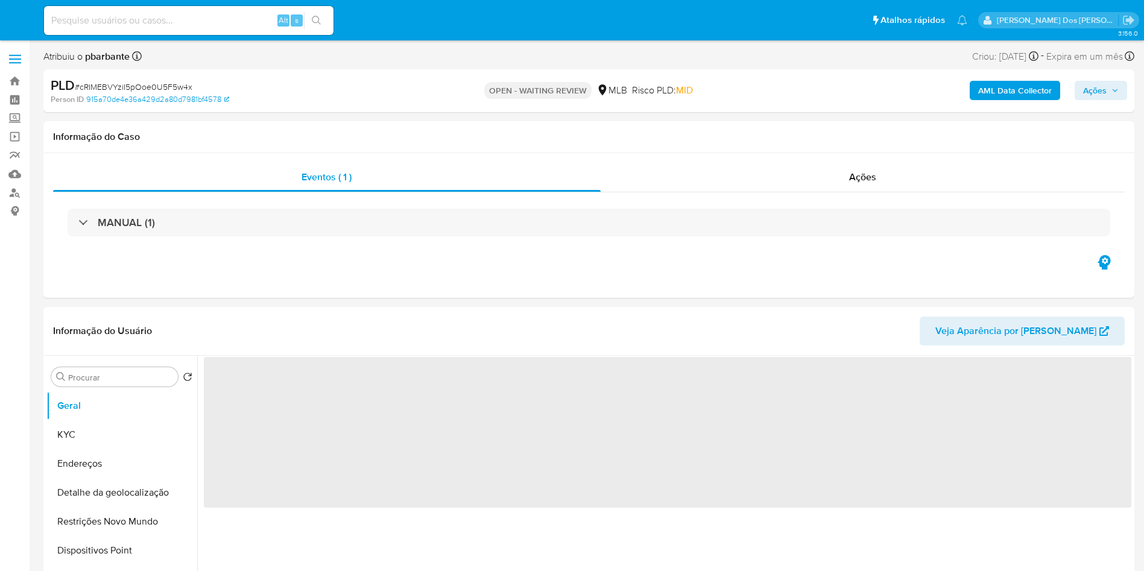
select select "10"
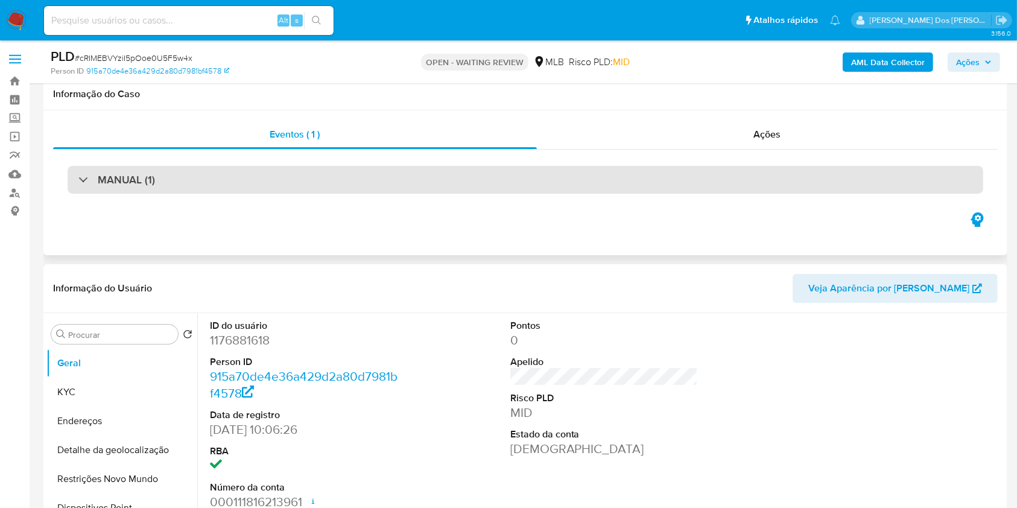
scroll to position [321, 0]
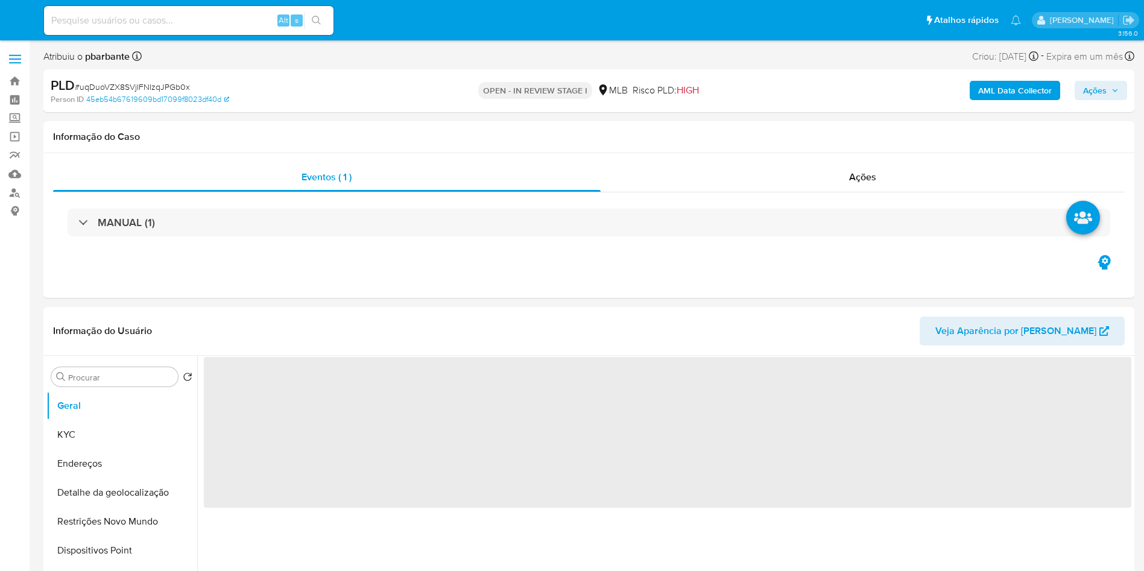
select select "10"
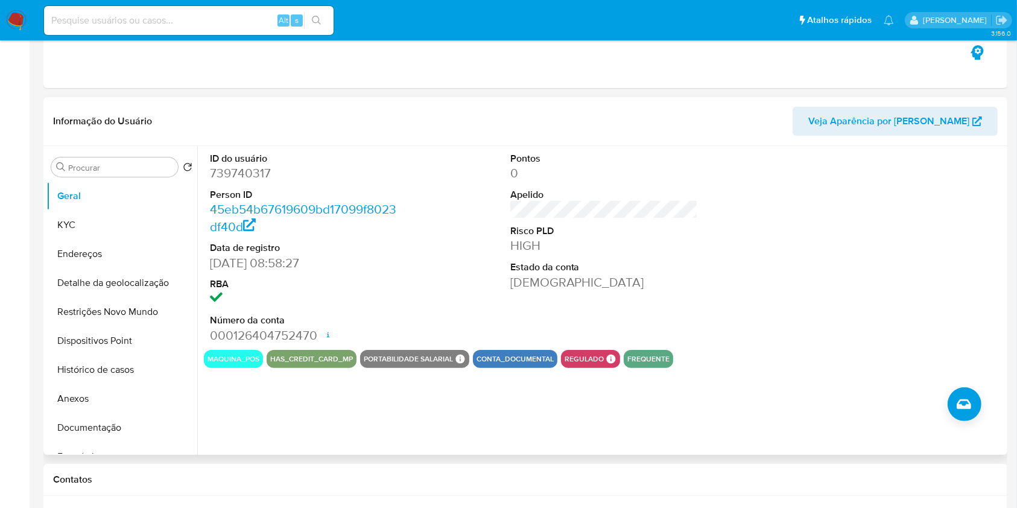
scroll to position [241, 0]
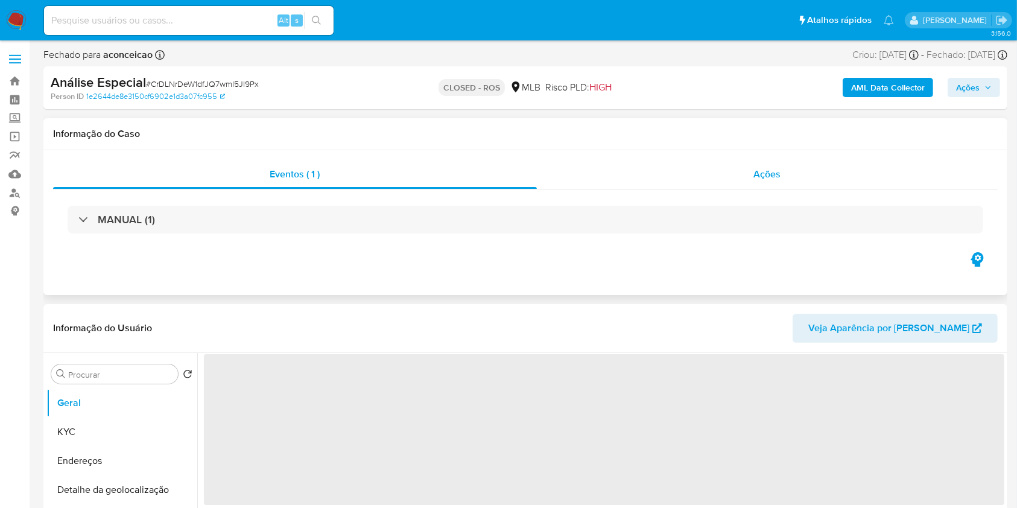
click at [727, 168] on div "Ações" at bounding box center [767, 174] width 461 height 29
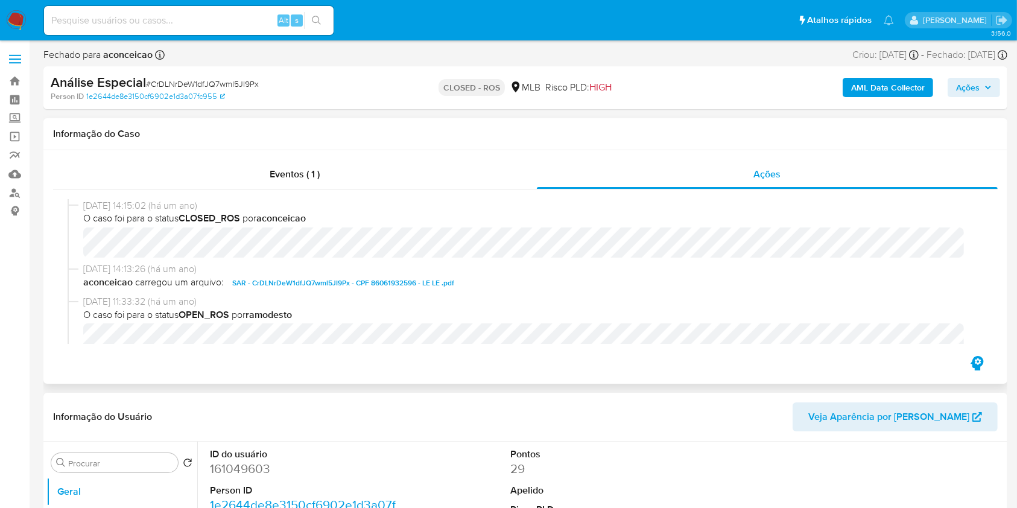
click at [421, 279] on span "SAR - CrDLNrDeW1dfJQ7wml5JI9Px - CPF 86061932596 - LE LE .pdf" at bounding box center [343, 283] width 222 height 14
select select "10"
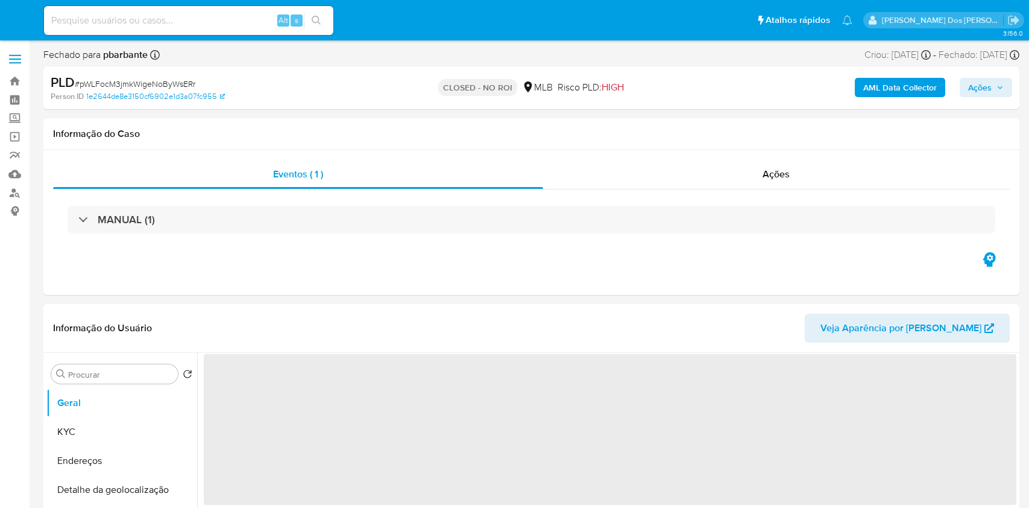
select select "10"
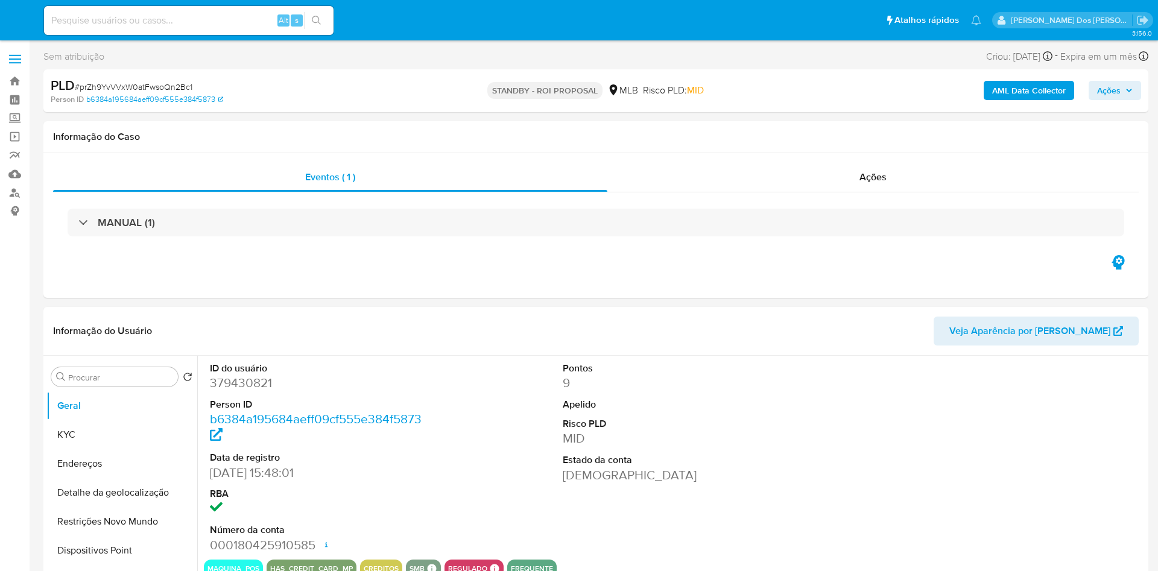
select select "10"
